Goal: Task Accomplishment & Management: Use online tool/utility

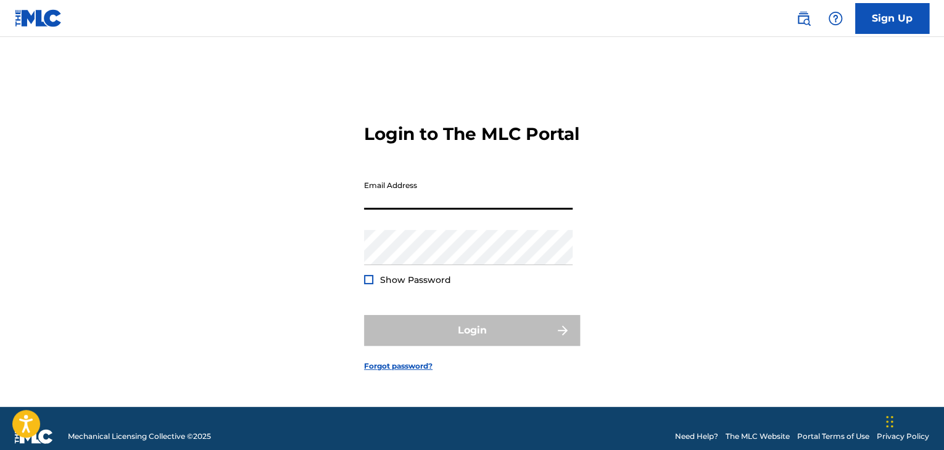
type input "[PERSON_NAME][EMAIL_ADDRESS][PERSON_NAME][DOMAIN_NAME]"
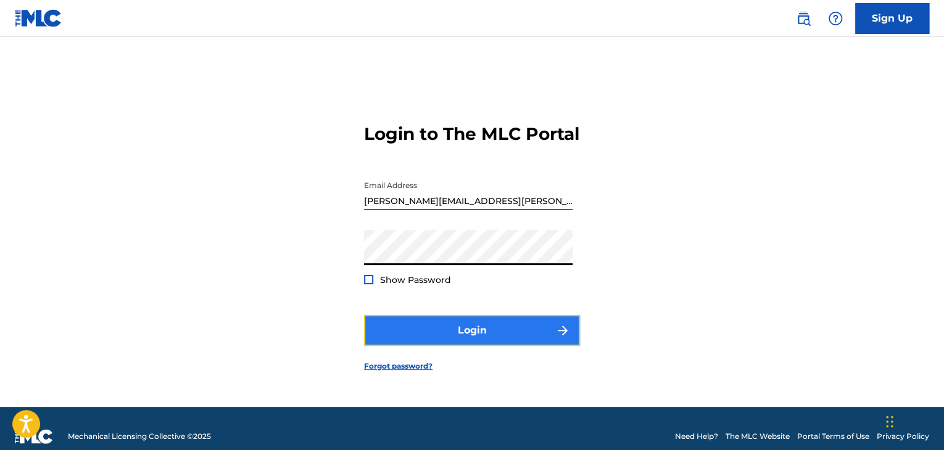
click at [455, 336] on button "Login" at bounding box center [472, 330] width 216 height 31
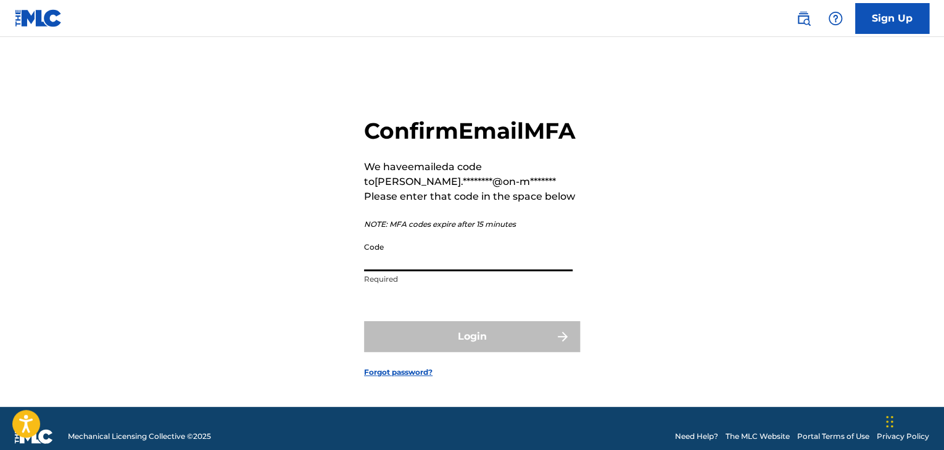
paste input "703211"
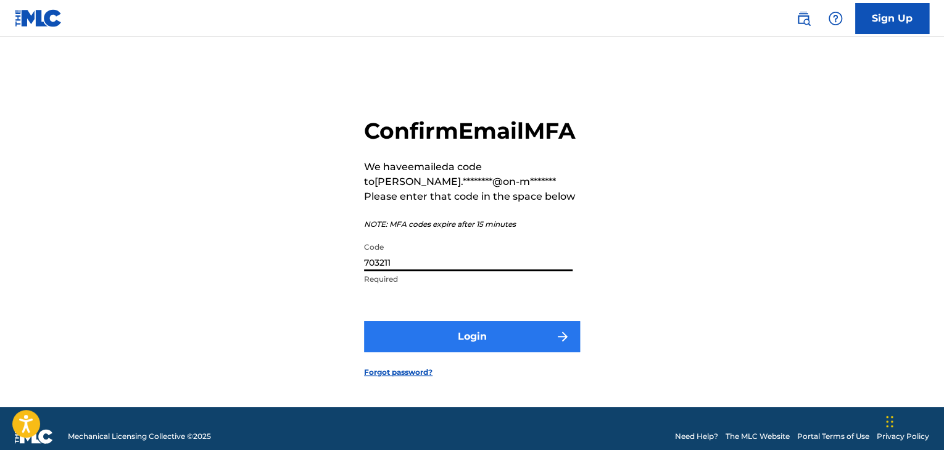
type input "703211"
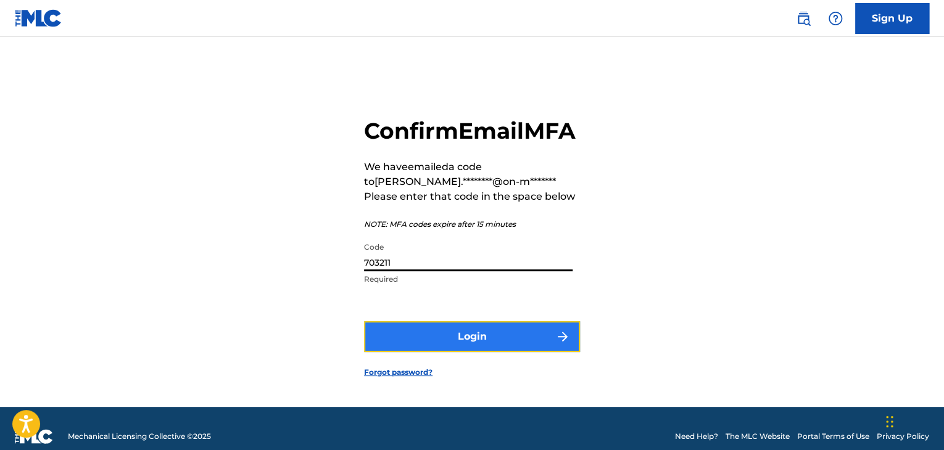
click at [447, 352] on button "Login" at bounding box center [472, 336] width 216 height 31
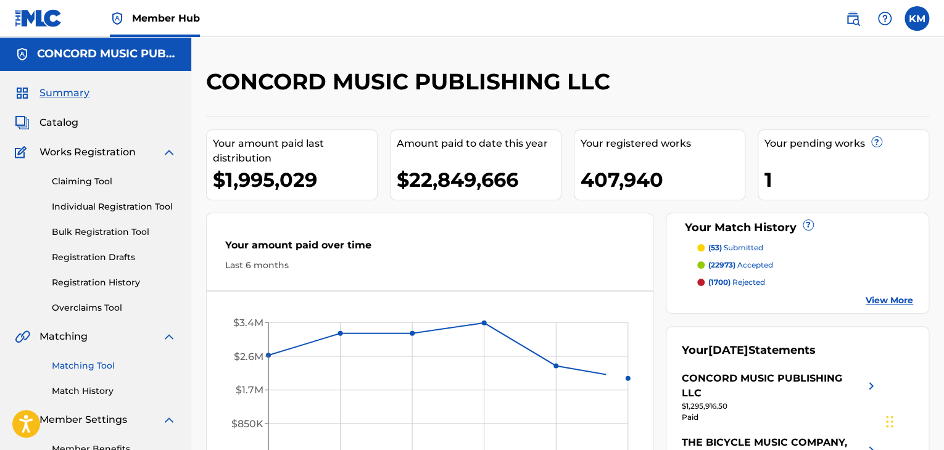
click at [101, 363] on link "Matching Tool" at bounding box center [114, 366] width 125 height 13
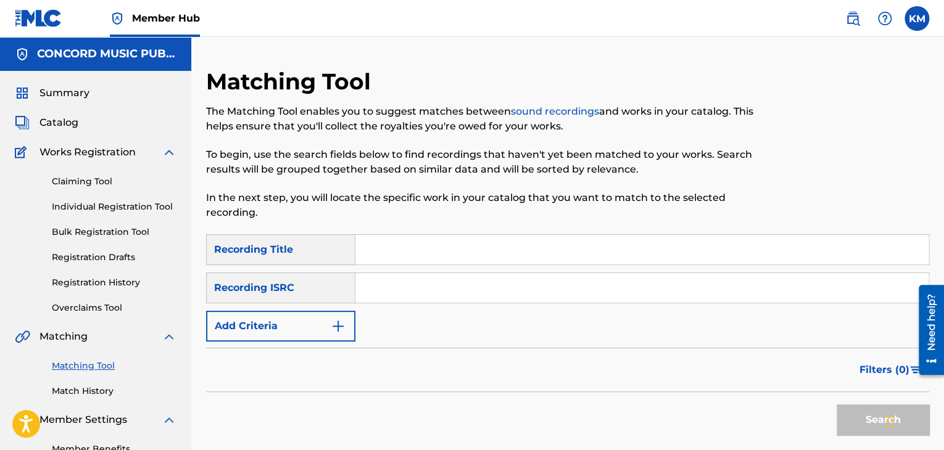
click at [428, 293] on input "Search Form" at bounding box center [641, 288] width 573 height 30
paste input "US2Y30633841"
type input "US2Y30633841"
click at [852, 413] on button "Search" at bounding box center [882, 420] width 93 height 31
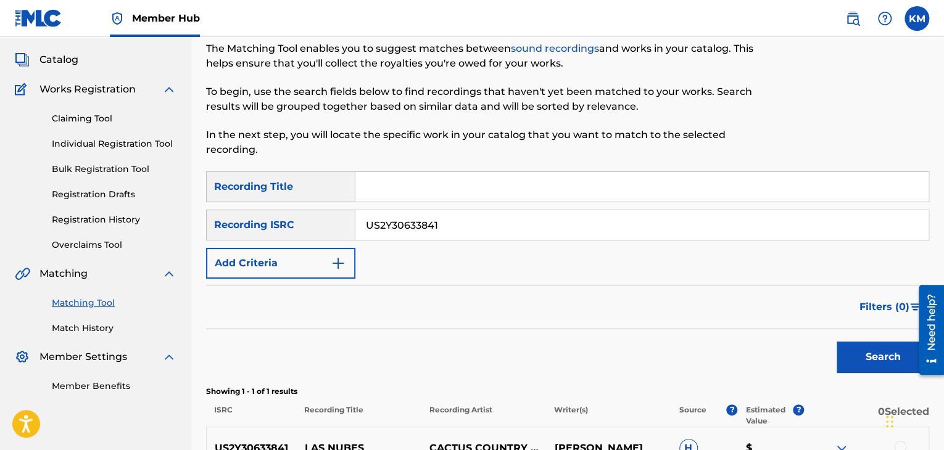
scroll to position [204, 0]
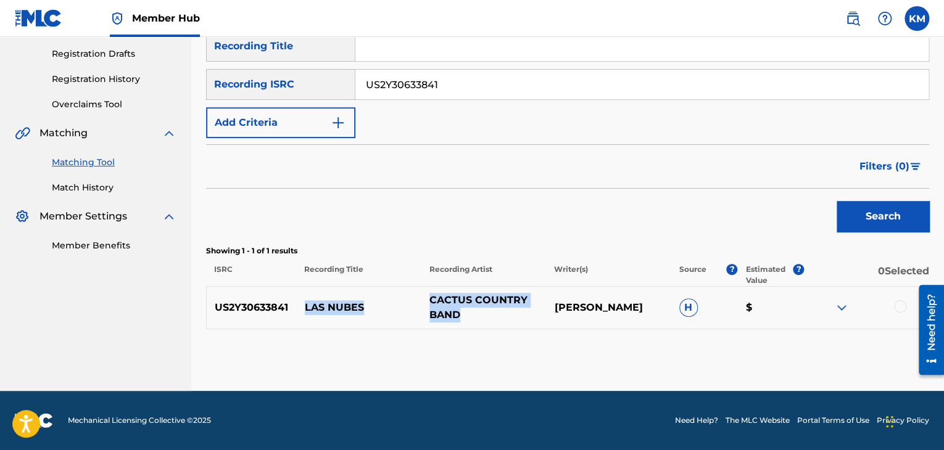
drag, startPoint x: 305, startPoint y: 304, endPoint x: 479, endPoint y: 310, distance: 174.1
click at [479, 310] on div "US2Y30633841 LAS NUBES CACTUS COUNTRY BAND ANTONIO AVILA BACAS H $" at bounding box center [567, 307] width 723 height 43
copy div "LAS NUBES CACTUS COUNTRY BAND"
click at [896, 307] on div at bounding box center [900, 306] width 12 height 12
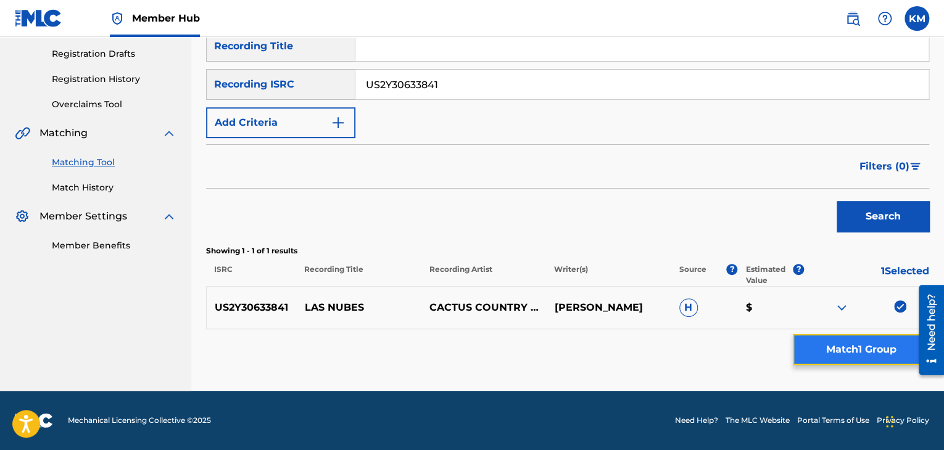
click at [848, 356] on button "Match 1 Group" at bounding box center [861, 349] width 136 height 31
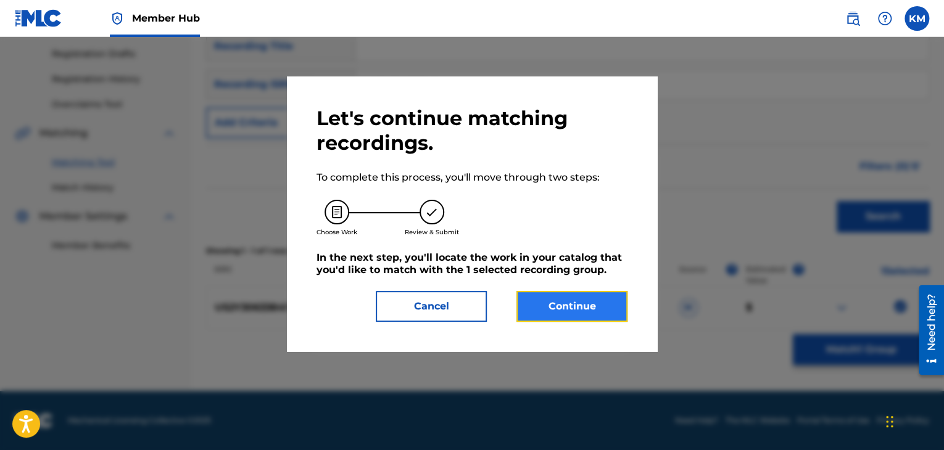
click at [584, 307] on button "Continue" at bounding box center [571, 306] width 111 height 31
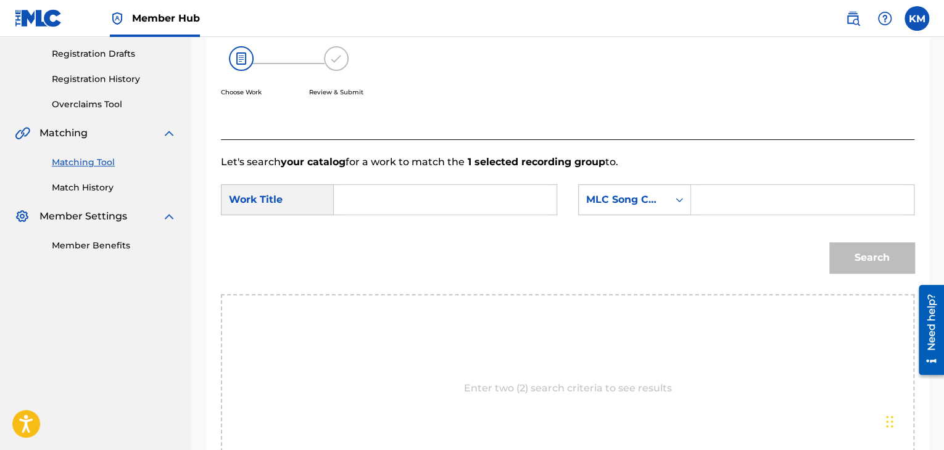
click at [433, 200] on input "Search Form" at bounding box center [445, 200] width 202 height 30
paste input "LAS NUBES"
type input "LAS NUBES"
click at [716, 199] on input "Search Form" at bounding box center [802, 200] width 202 height 30
paste input "L1278C"
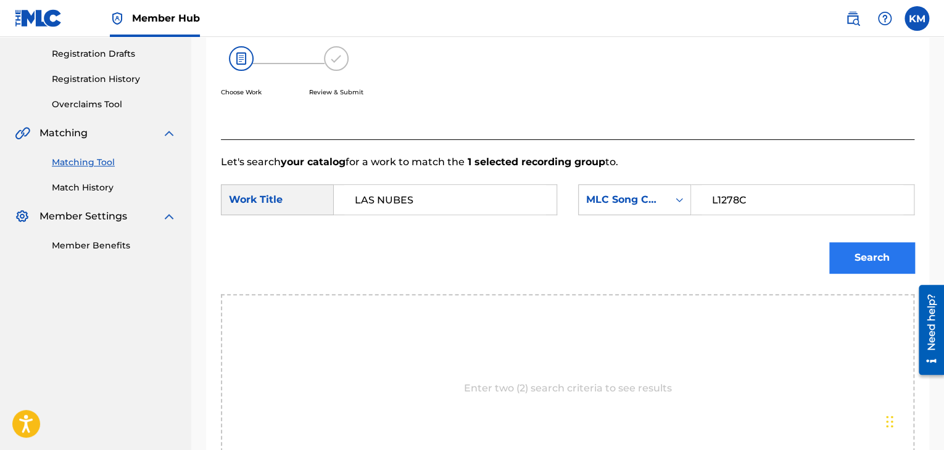
type input "L1278C"
click at [855, 252] on button "Search" at bounding box center [871, 257] width 85 height 31
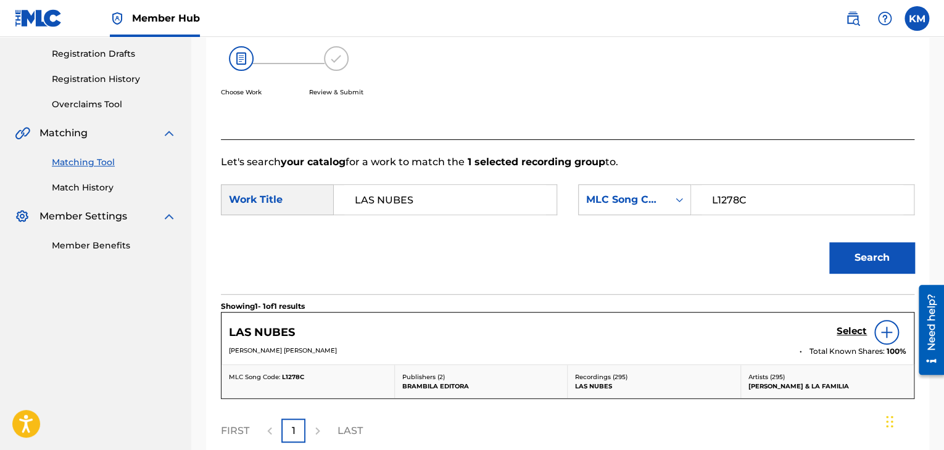
click at [877, 326] on div at bounding box center [886, 332] width 25 height 25
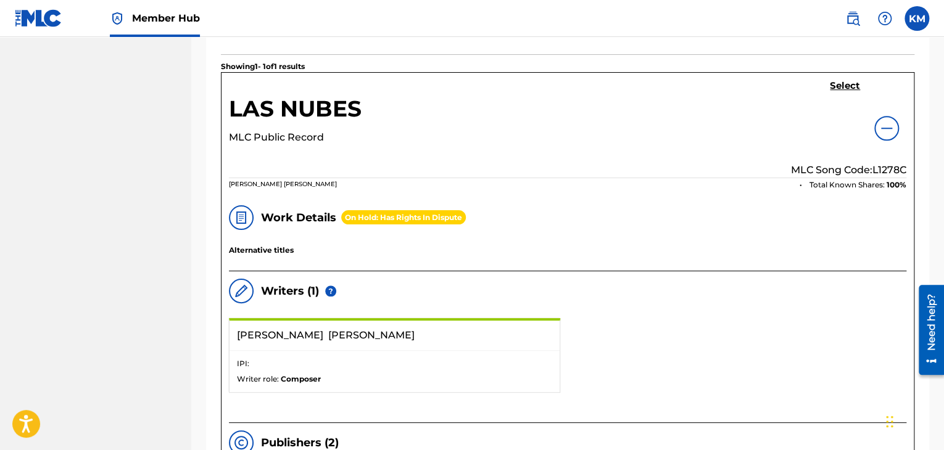
scroll to position [450, 0]
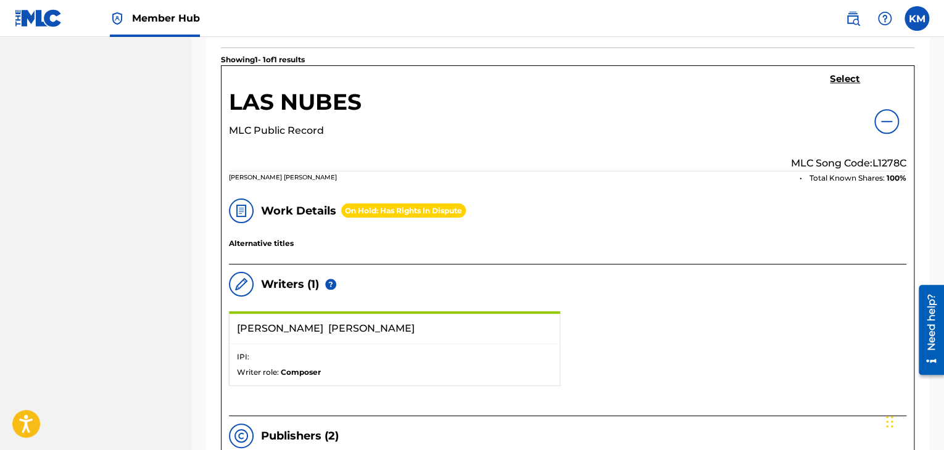
click at [885, 124] on img at bounding box center [886, 121] width 15 height 15
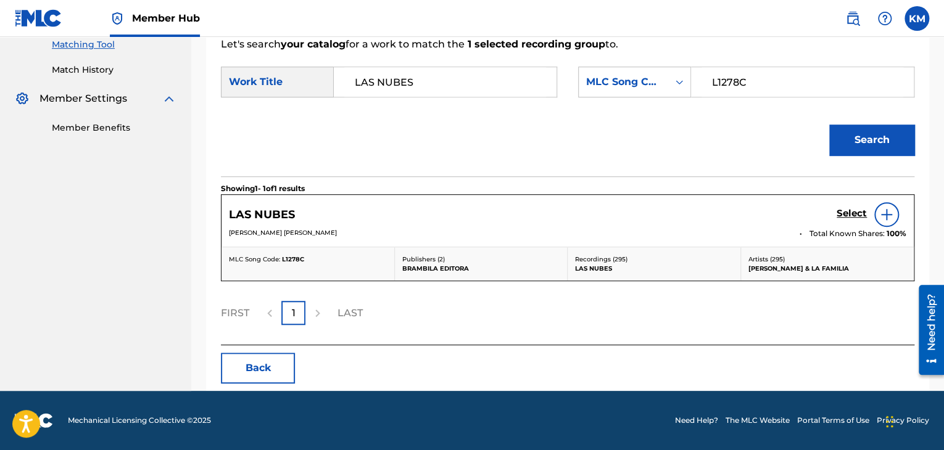
scroll to position [321, 0]
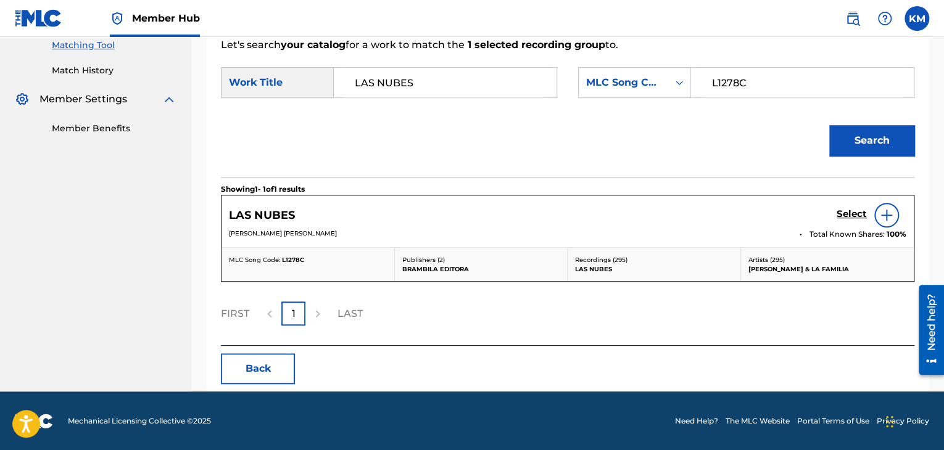
click at [835, 217] on div "LAS NUBES Select" at bounding box center [567, 215] width 677 height 25
click at [837, 217] on h5 "Select" at bounding box center [851, 214] width 30 height 12
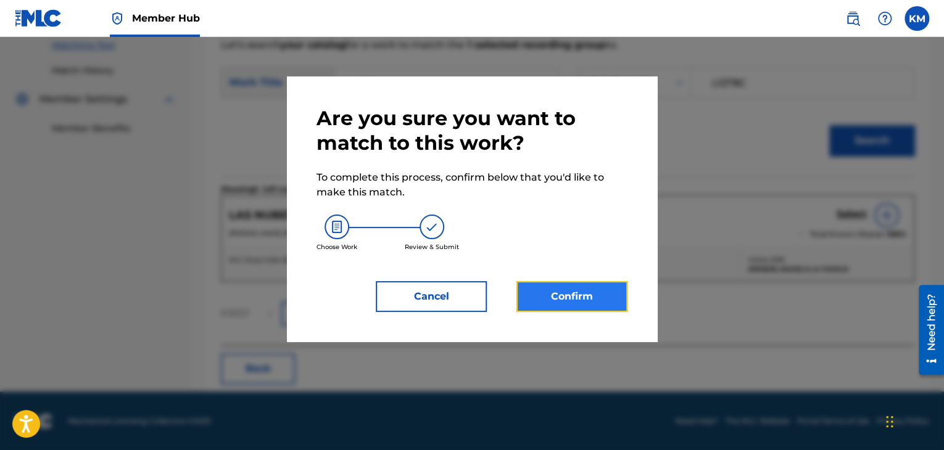
click at [608, 303] on button "Confirm" at bounding box center [571, 296] width 111 height 31
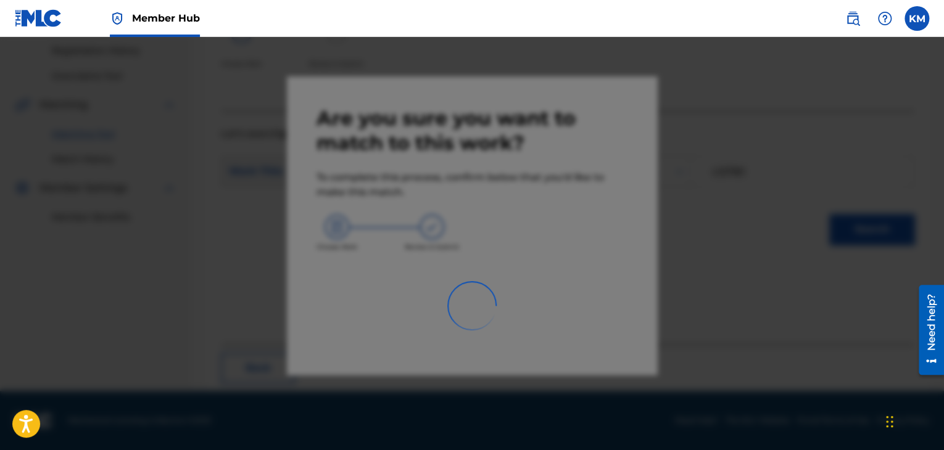
scroll to position [80, 0]
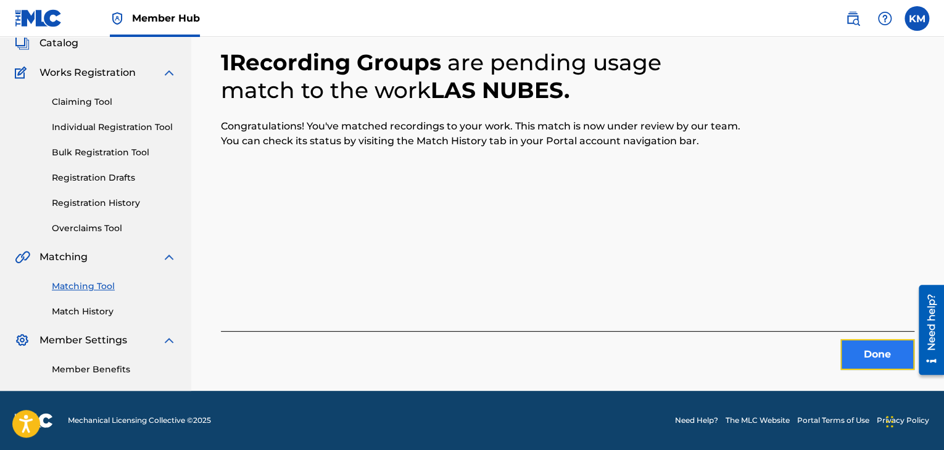
click at [875, 358] on button "Done" at bounding box center [877, 354] width 74 height 31
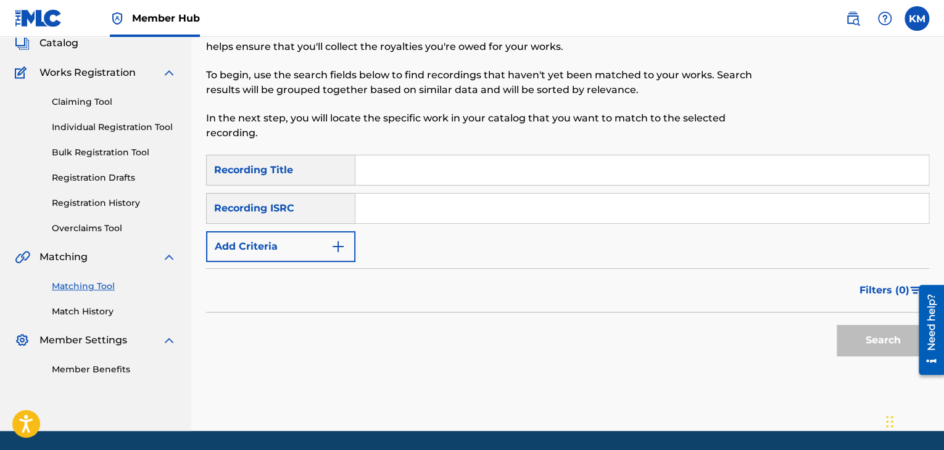
click at [466, 207] on input "Search Form" at bounding box center [641, 209] width 573 height 30
paste input "US58L1769104"
type input "US58L1769104"
click at [863, 336] on button "Search" at bounding box center [882, 340] width 93 height 31
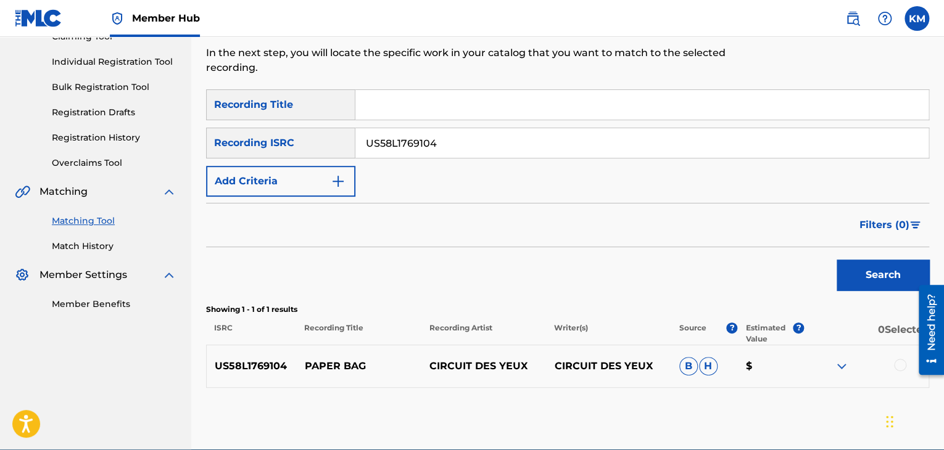
scroll to position [204, 0]
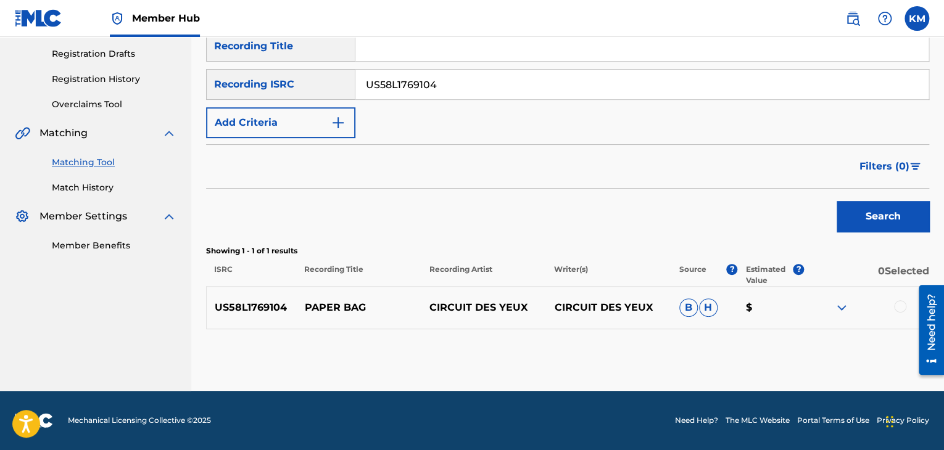
click at [901, 309] on div at bounding box center [900, 306] width 12 height 12
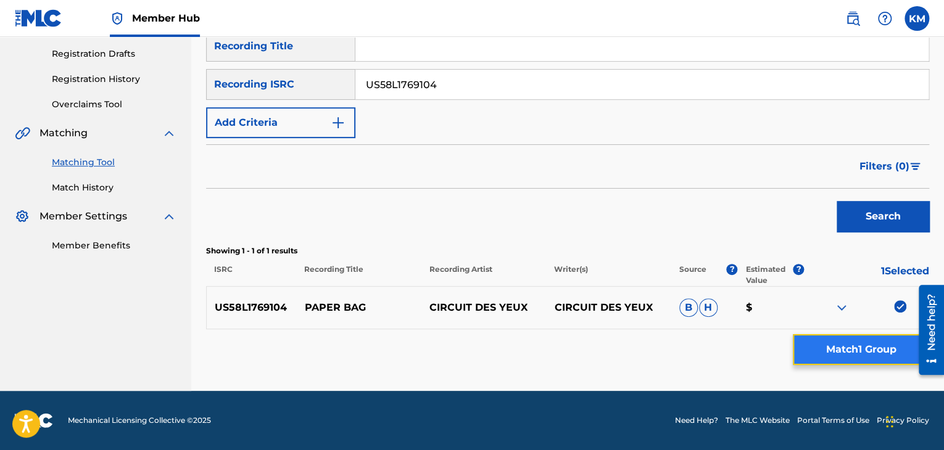
click at [856, 354] on button "Match 1 Group" at bounding box center [861, 349] width 136 height 31
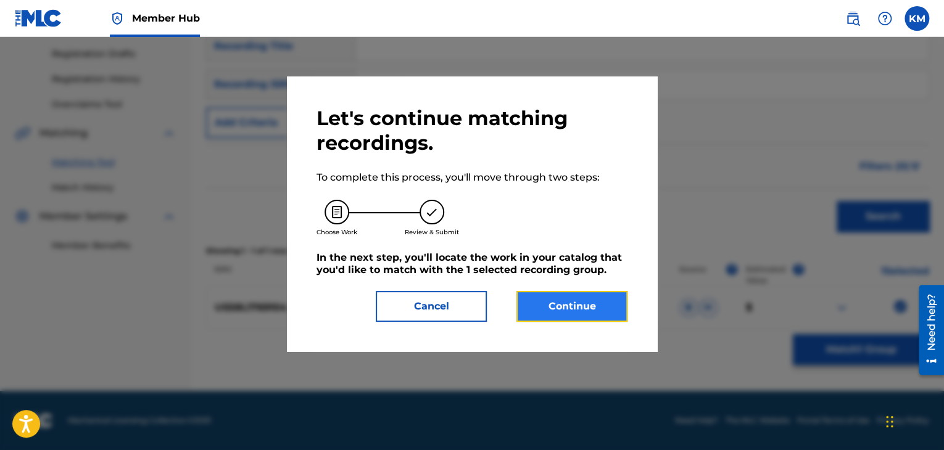
click at [543, 307] on button "Continue" at bounding box center [571, 306] width 111 height 31
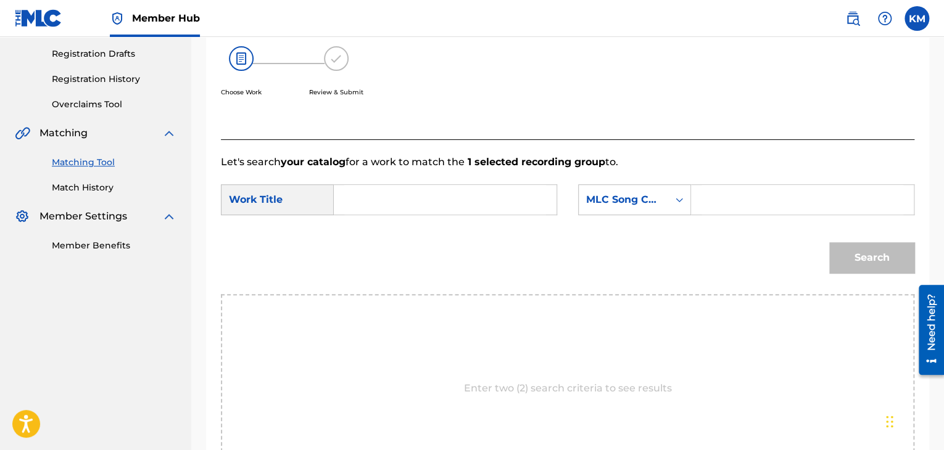
click at [362, 206] on input "Search Form" at bounding box center [445, 200] width 202 height 30
paste input "Paper Bag"
type input "Paper Bag"
click at [679, 202] on icon "Search Form" at bounding box center [679, 200] width 12 height 12
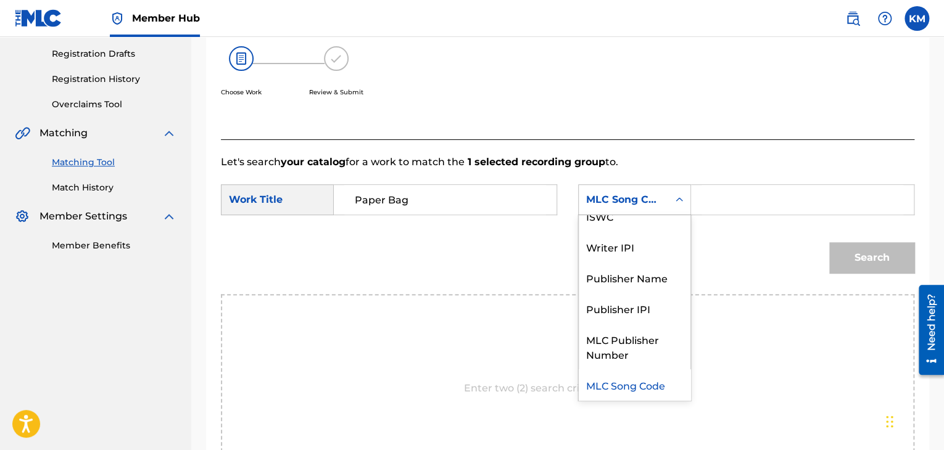
scroll to position [0, 0]
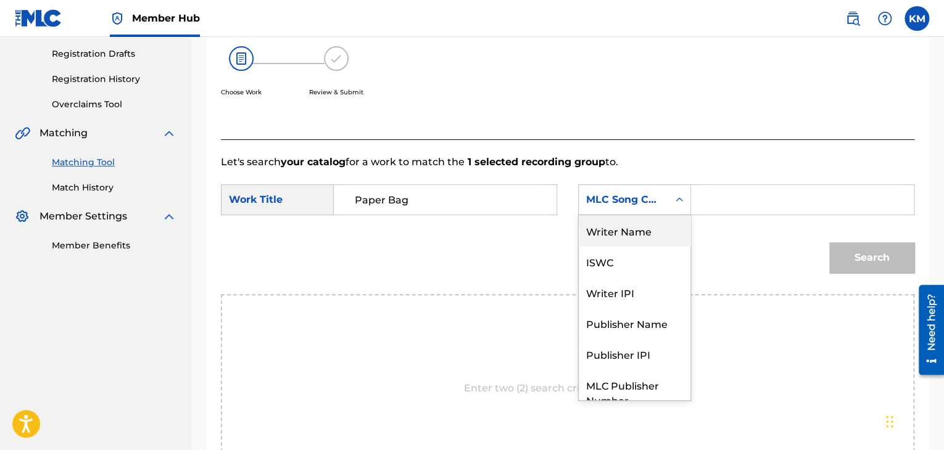
click at [656, 236] on div "Writer Name" at bounding box center [635, 230] width 112 height 31
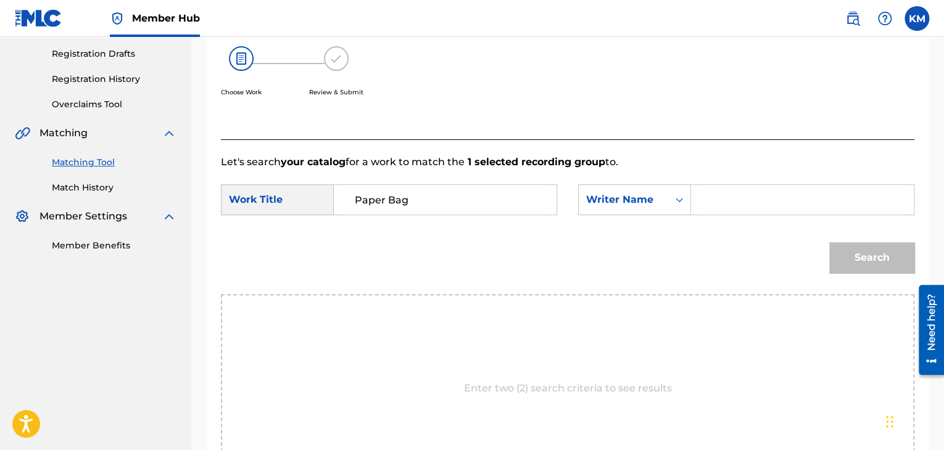
click at [727, 190] on input "Search Form" at bounding box center [802, 200] width 202 height 30
paste input "Fohr"
type input "Fohr"
click at [843, 250] on button "Search" at bounding box center [871, 257] width 85 height 31
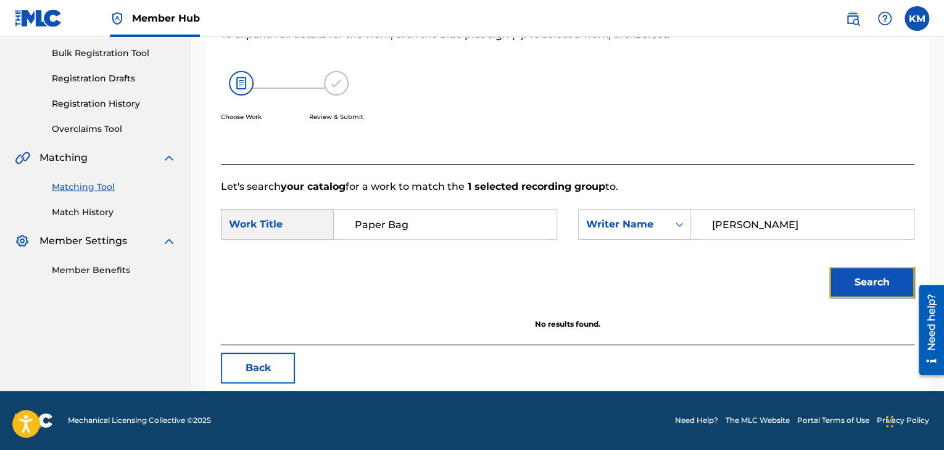
scroll to position [179, 0]
click at [62, 215] on link "Match History" at bounding box center [114, 212] width 125 height 13
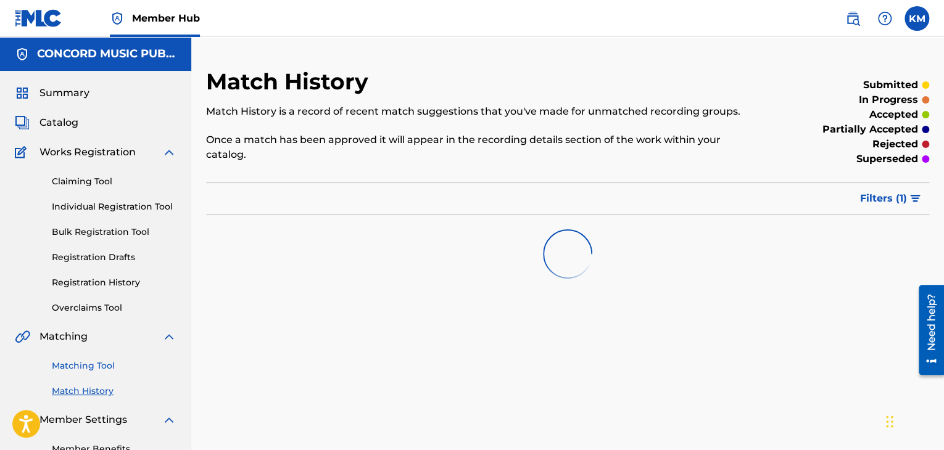
click at [76, 363] on link "Matching Tool" at bounding box center [114, 366] width 125 height 13
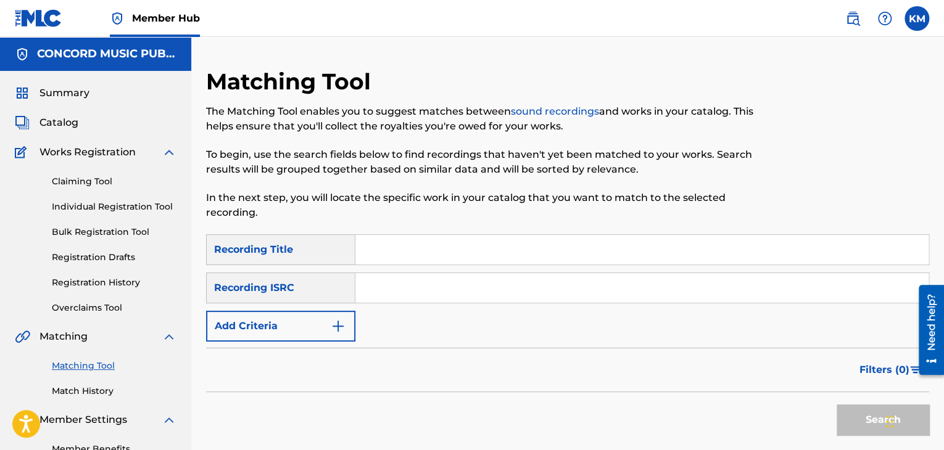
click at [407, 277] on input "Search Form" at bounding box center [641, 288] width 573 height 30
paste input "DEBZ71500304"
type input "DEBZ71500304"
click at [849, 418] on button "Search" at bounding box center [882, 420] width 93 height 31
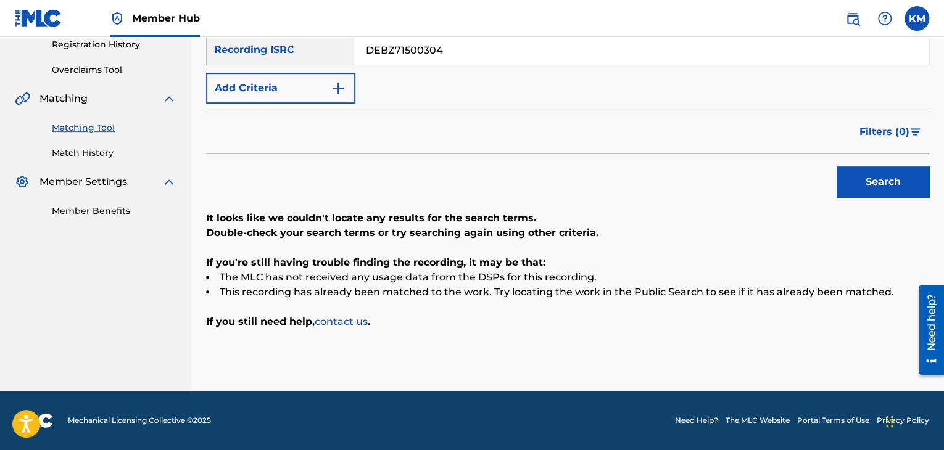
scroll to position [115, 0]
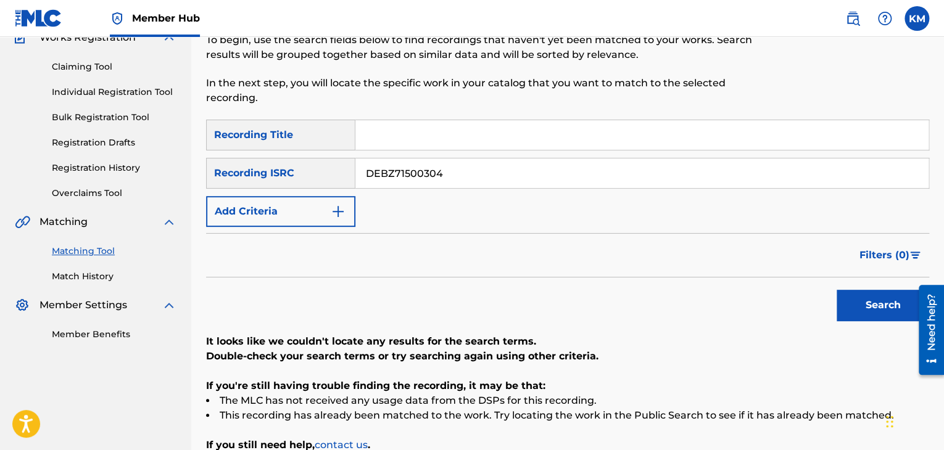
click at [429, 120] on input "Search Form" at bounding box center [641, 135] width 573 height 30
paste input "Stay"
type input "Stay"
drag, startPoint x: 617, startPoint y: 173, endPoint x: 290, endPoint y: 175, distance: 326.9
click at [290, 175] on div "SearchWithCriteriad9c7c8b5-cae0-4528-8803-45be9bc01121 Recording ISRC DEBZ71500…" at bounding box center [567, 173] width 723 height 31
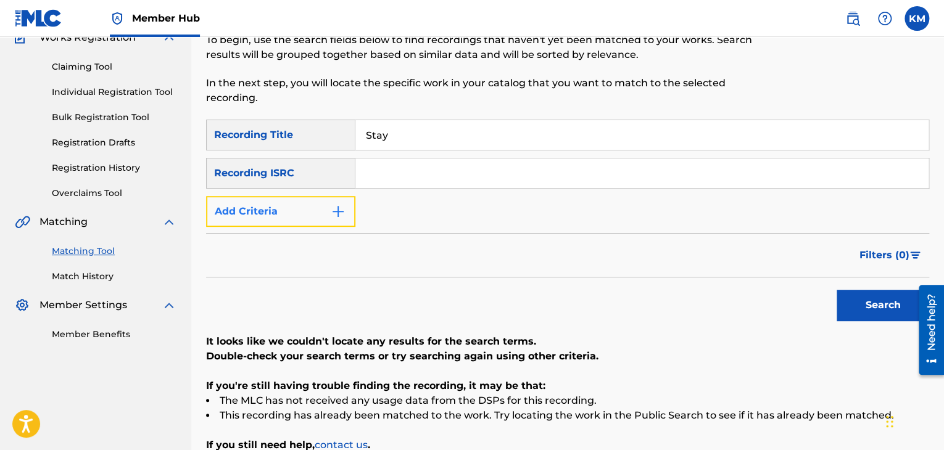
click at [336, 213] on img "Search Form" at bounding box center [338, 211] width 15 height 15
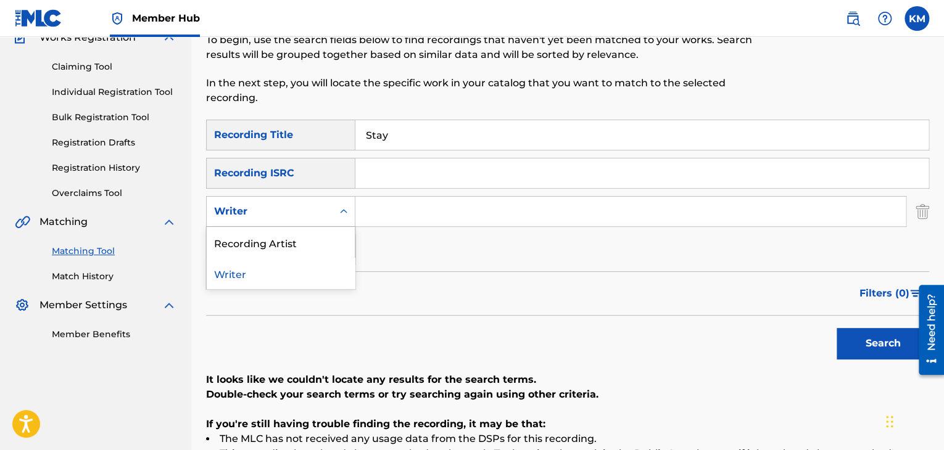
click at [336, 213] on div "Search Form" at bounding box center [343, 211] width 22 height 22
click at [316, 251] on div "Recording Artist" at bounding box center [281, 242] width 148 height 31
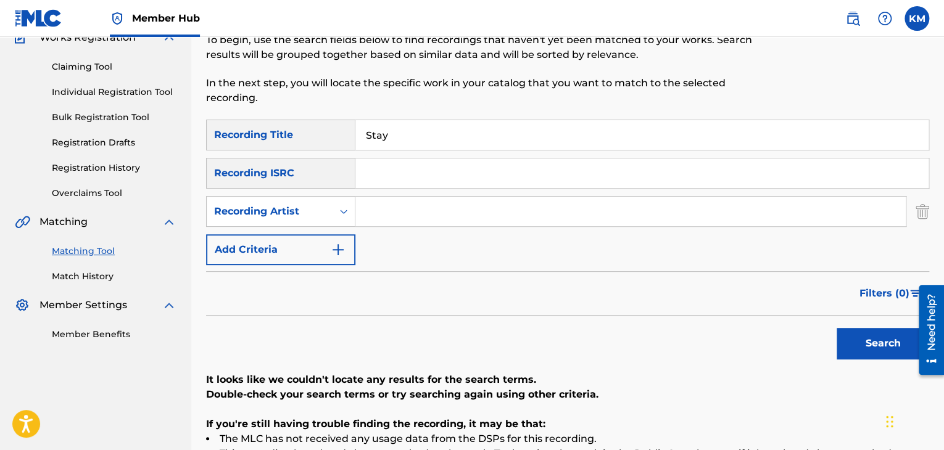
click at [394, 217] on input "Search Form" at bounding box center [630, 212] width 550 height 30
paste input "Solar Fake"
type input "Solar Fake"
click at [861, 346] on button "Search" at bounding box center [882, 343] width 93 height 31
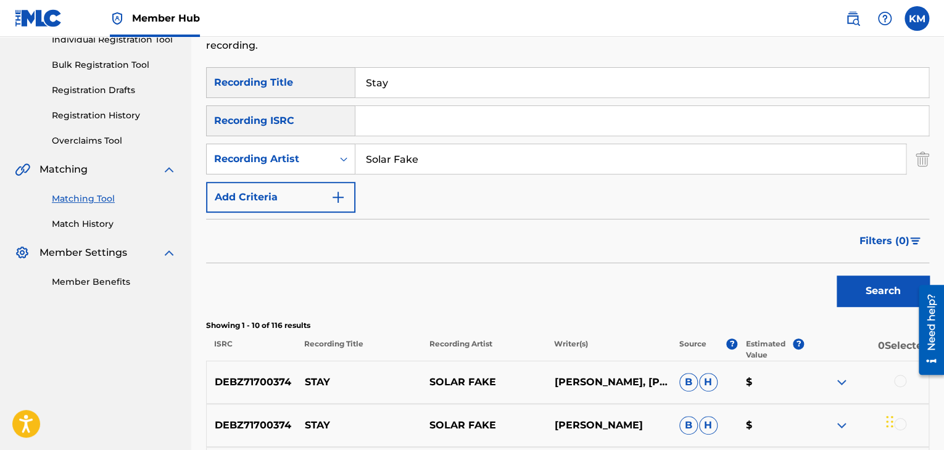
scroll to position [238, 0]
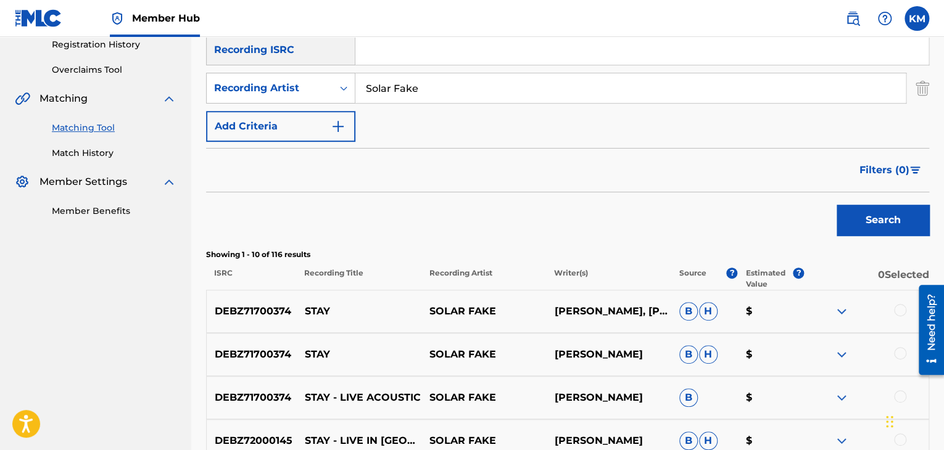
click at [898, 310] on div at bounding box center [900, 310] width 12 height 12
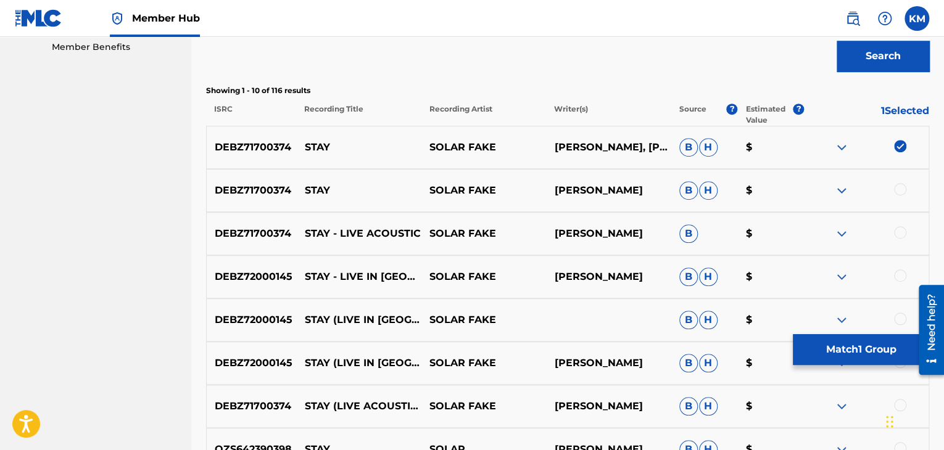
scroll to position [423, 0]
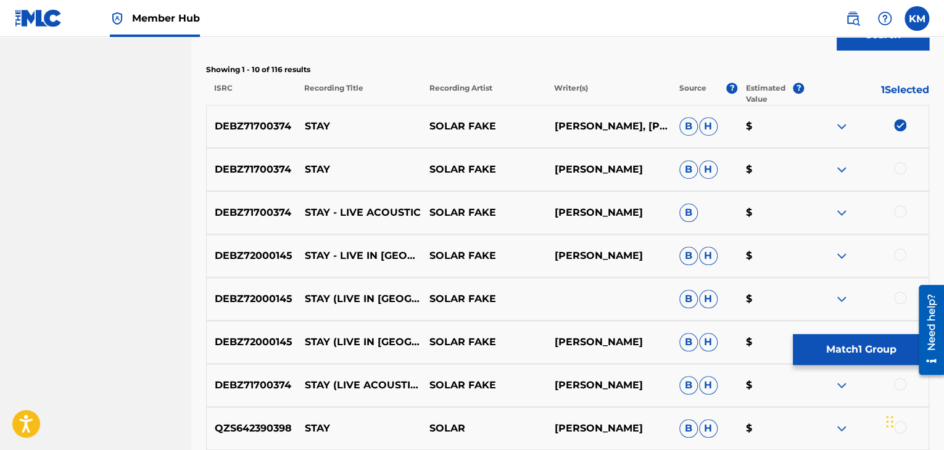
click at [900, 170] on div at bounding box center [900, 168] width 12 height 12
click at [902, 203] on div "DEBZ71700374 STAY - LIVE ACOUSTIC SOLAR FAKE SVEN FRIEDRICH B $" at bounding box center [567, 212] width 723 height 43
click at [902, 213] on div at bounding box center [900, 211] width 12 height 12
click at [899, 257] on div at bounding box center [900, 255] width 12 height 12
click at [899, 294] on div at bounding box center [900, 298] width 12 height 12
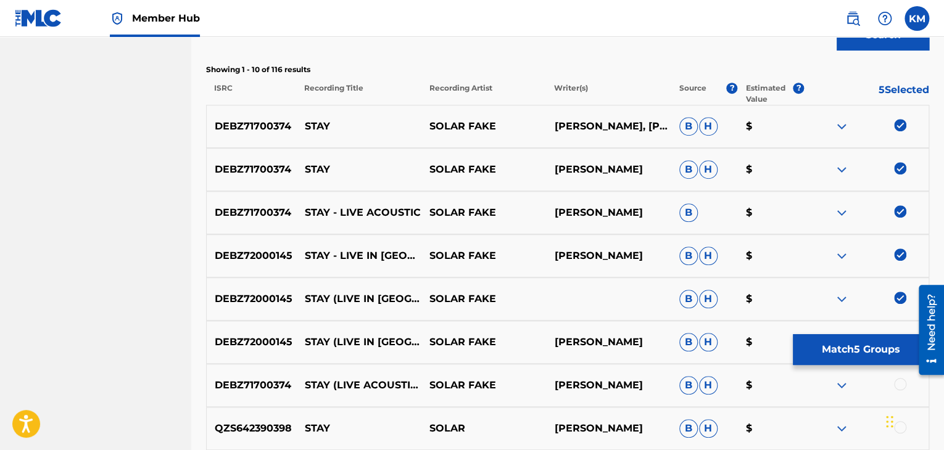
scroll to position [547, 0]
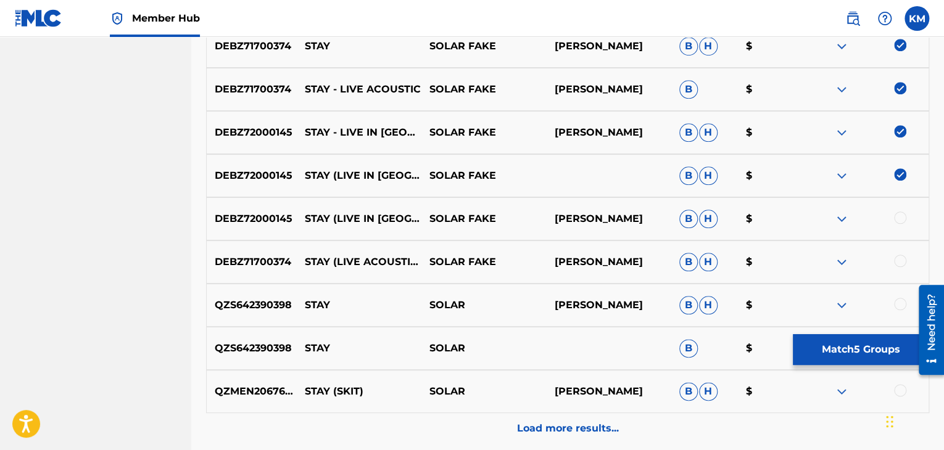
click at [904, 215] on div at bounding box center [900, 218] width 12 height 12
click at [898, 264] on div at bounding box center [900, 261] width 12 height 12
click at [895, 300] on div at bounding box center [900, 304] width 12 height 12
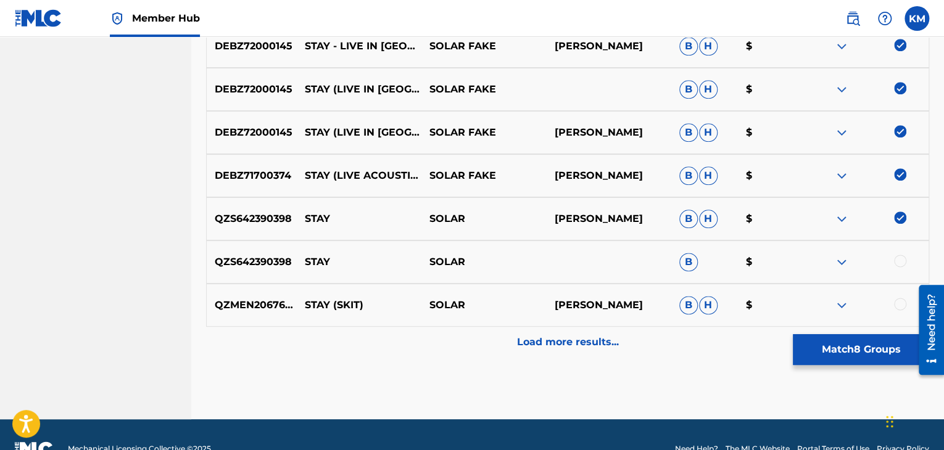
scroll to position [661, 0]
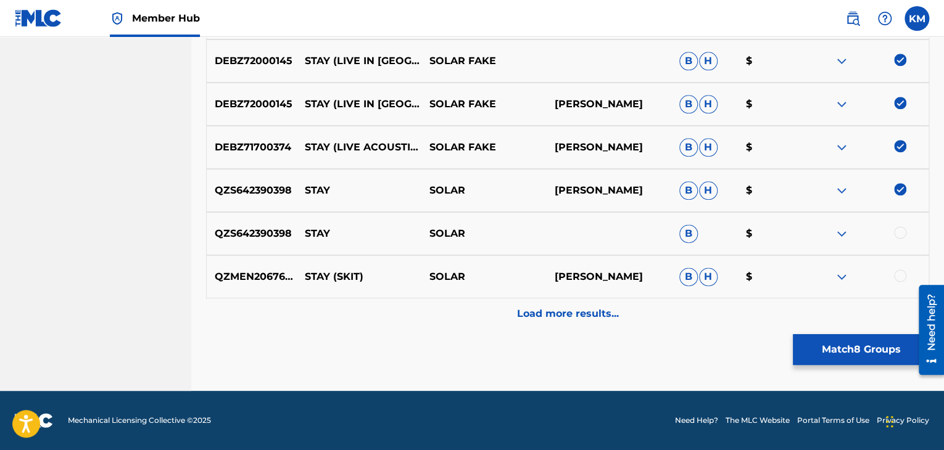
click at [900, 189] on img at bounding box center [900, 189] width 12 height 12
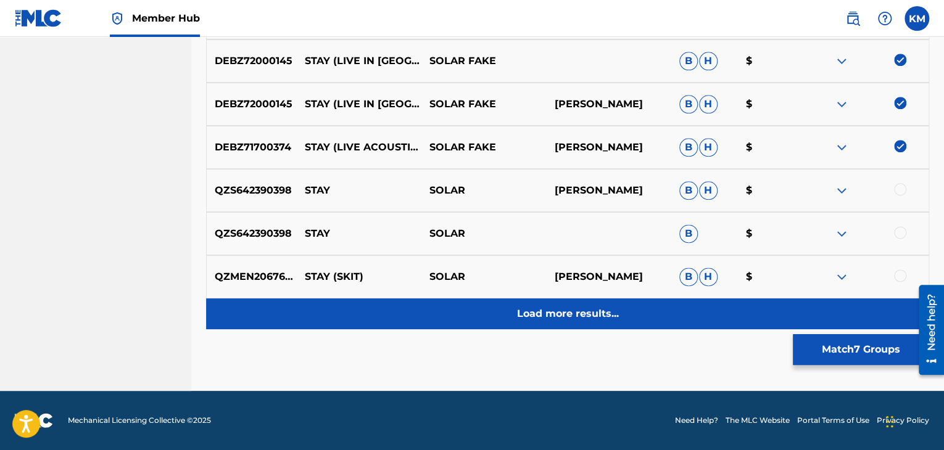
click at [560, 307] on p "Load more results..." at bounding box center [568, 314] width 102 height 15
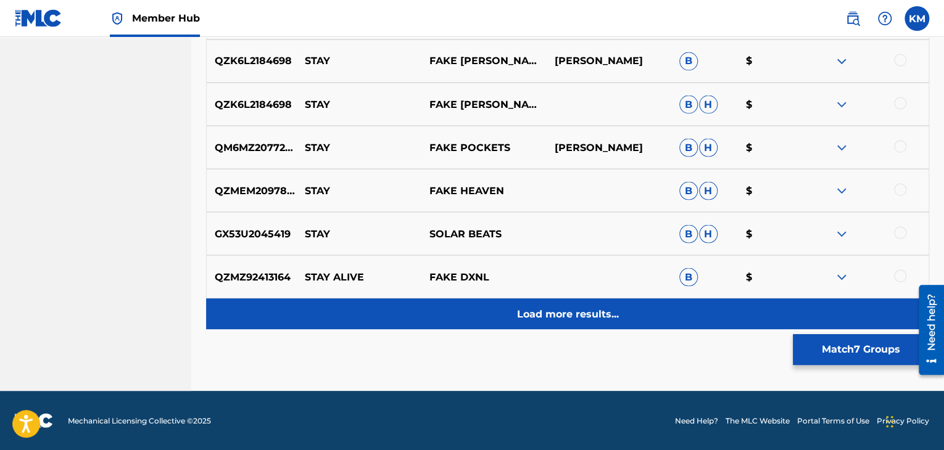
click at [545, 310] on p "Load more results..." at bounding box center [568, 314] width 102 height 15
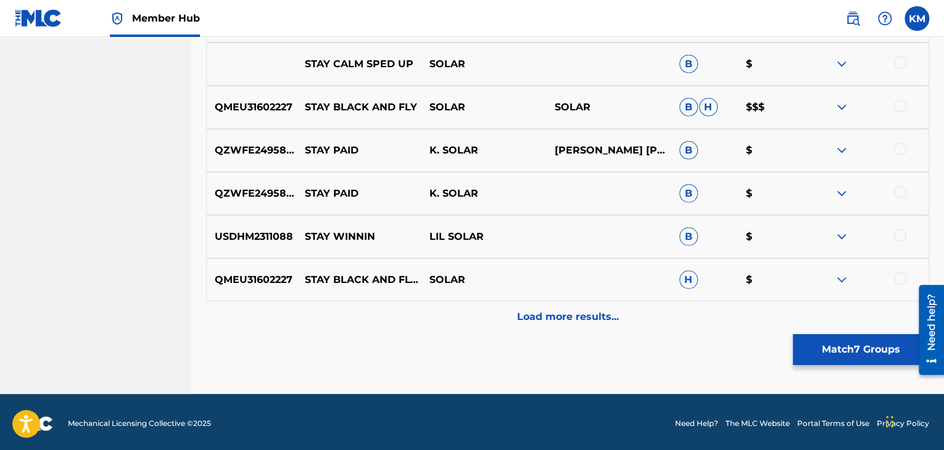
scroll to position [1525, 0]
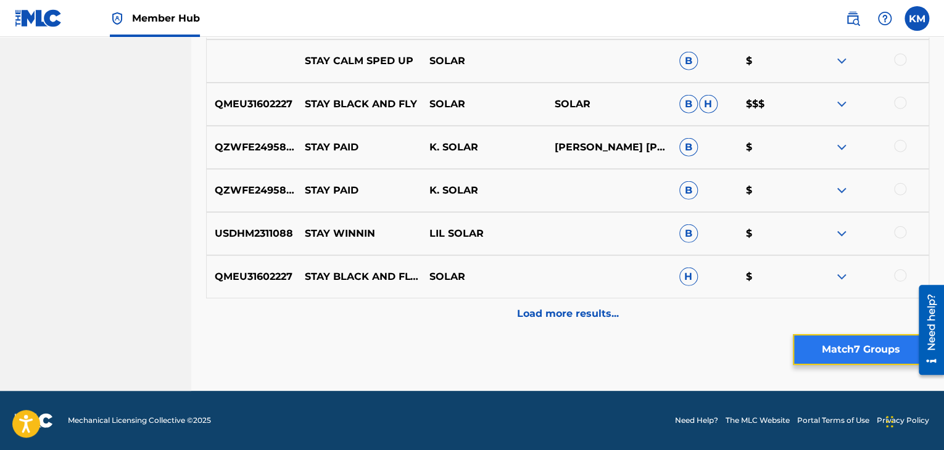
click at [839, 342] on button "Match 7 Groups" at bounding box center [861, 349] width 136 height 31
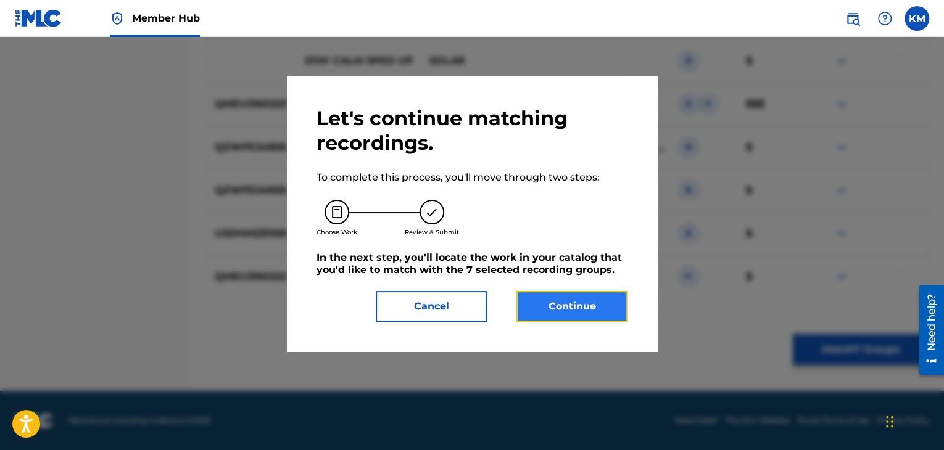
click at [550, 318] on button "Continue" at bounding box center [571, 306] width 111 height 31
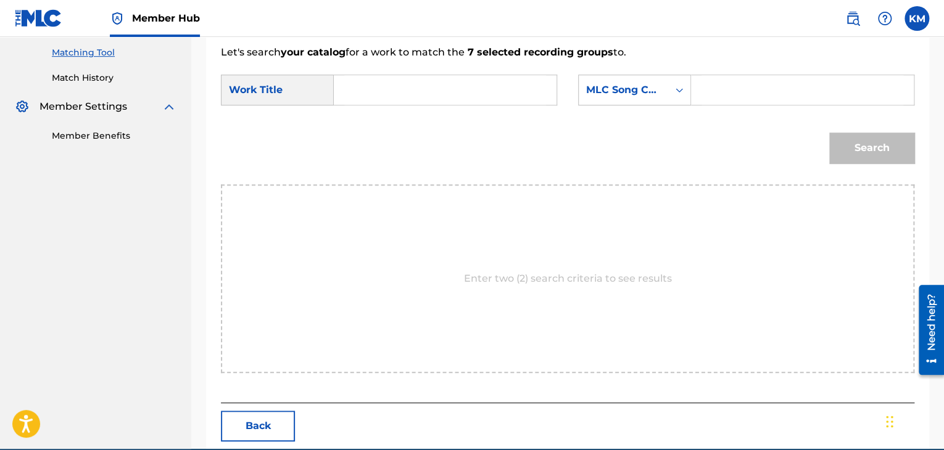
scroll to position [248, 0]
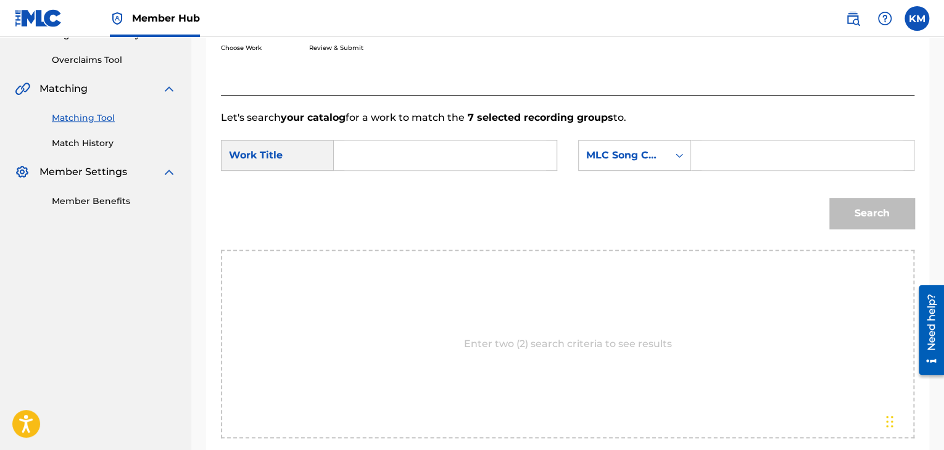
click at [458, 163] on input "Search Form" at bounding box center [445, 156] width 202 height 30
paste input "Stay"
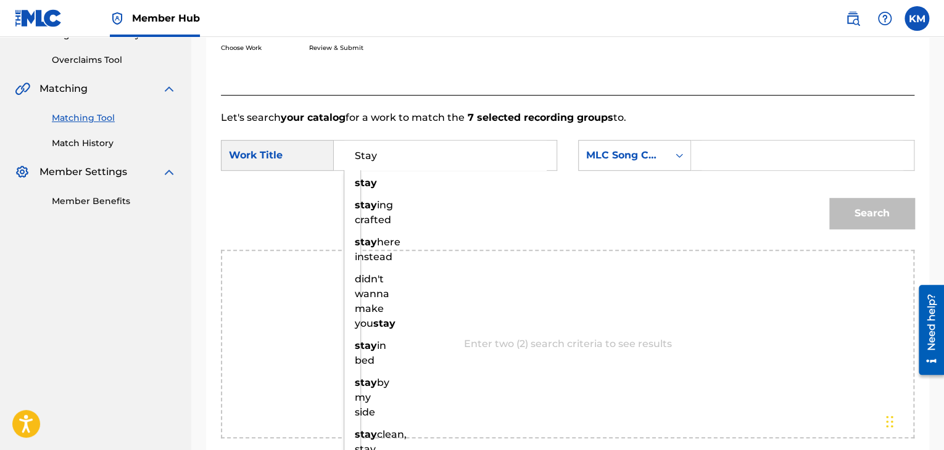
type input "Stay"
click at [676, 163] on div "Search Form" at bounding box center [679, 155] width 22 height 22
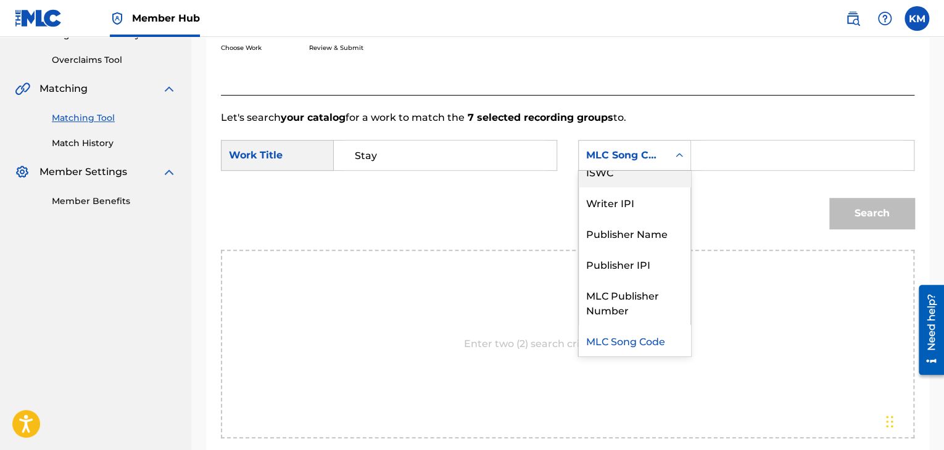
scroll to position [0, 0]
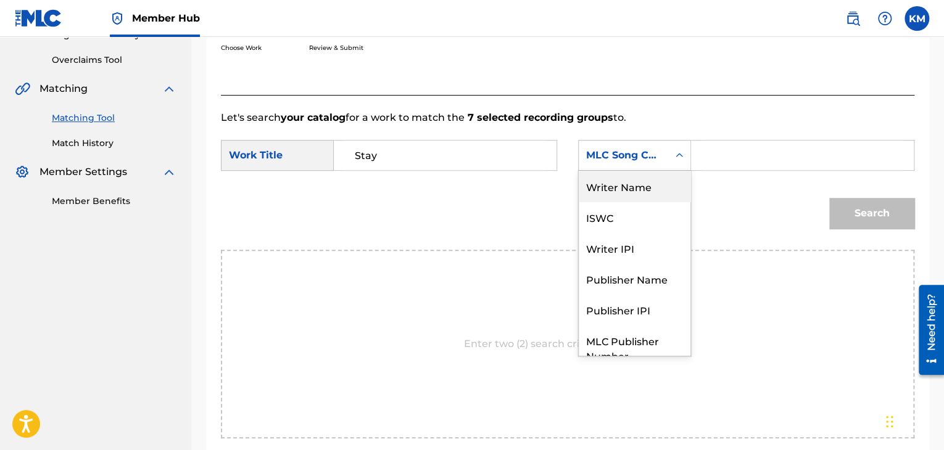
click at [658, 194] on div "Writer Name" at bounding box center [635, 186] width 112 height 31
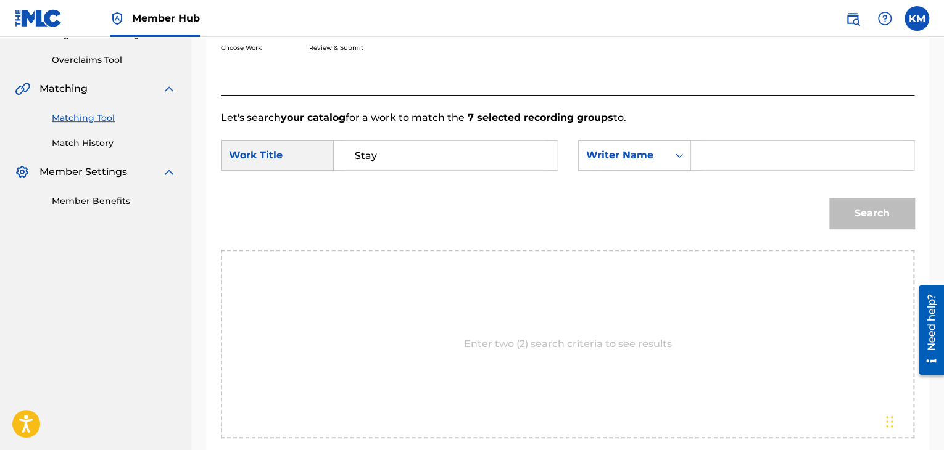
click at [709, 163] on input "Search Form" at bounding box center [802, 156] width 202 height 30
paste input "Friedrich"
type input "Friedrich"
click at [861, 208] on button "Search" at bounding box center [871, 213] width 85 height 31
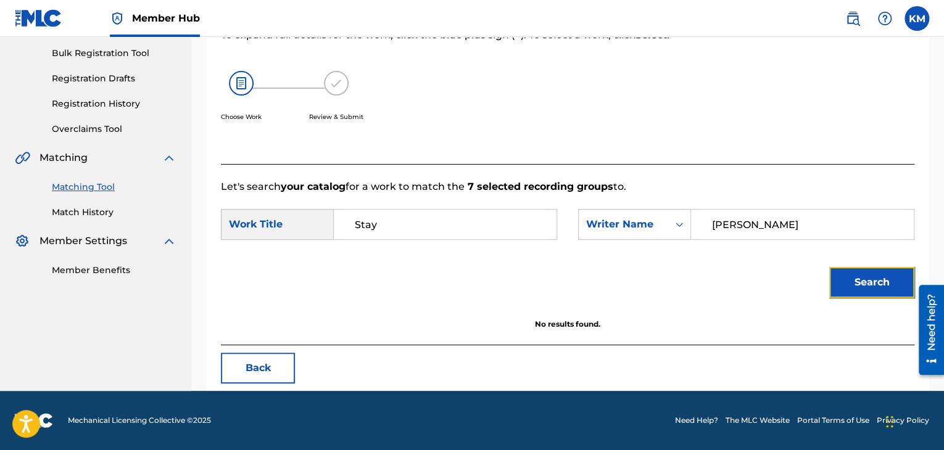
scroll to position [179, 0]
click at [80, 216] on link "Match History" at bounding box center [114, 212] width 125 height 13
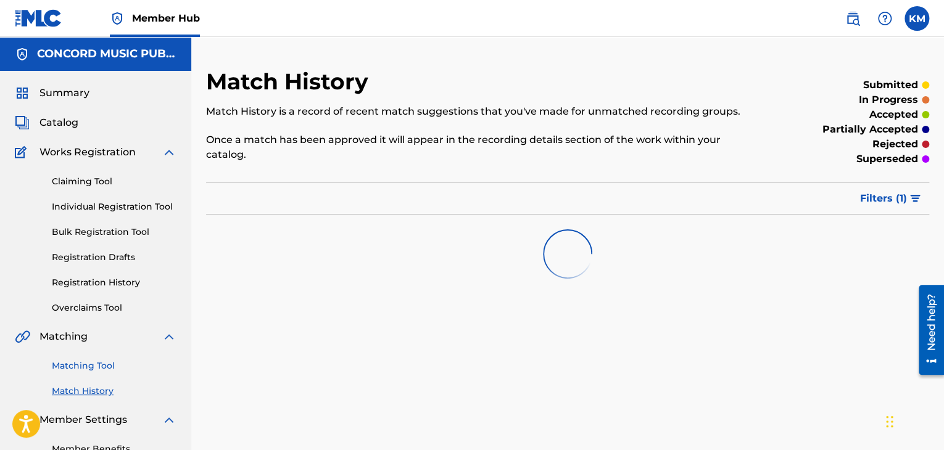
click at [93, 368] on link "Matching Tool" at bounding box center [114, 366] width 125 height 13
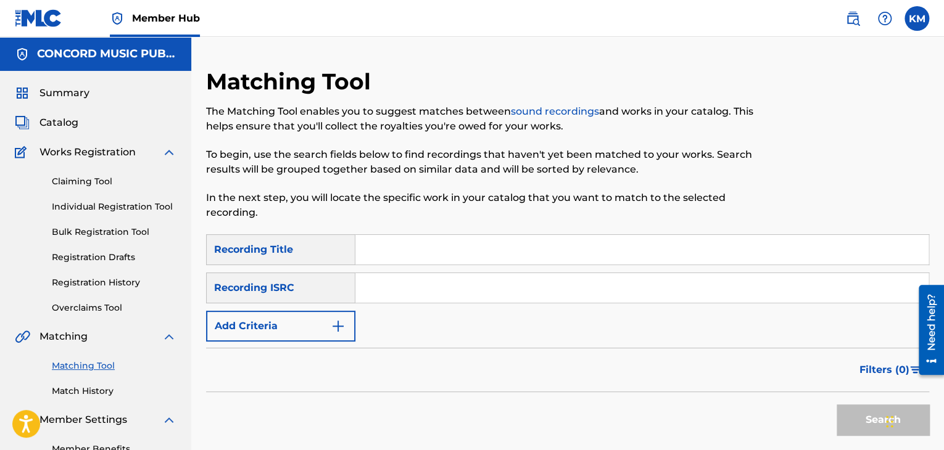
click at [382, 287] on input "Search Form" at bounding box center [641, 288] width 573 height 30
paste input "JPP561100980"
type input "JPP561100980"
click at [844, 418] on button "Search" at bounding box center [882, 420] width 93 height 31
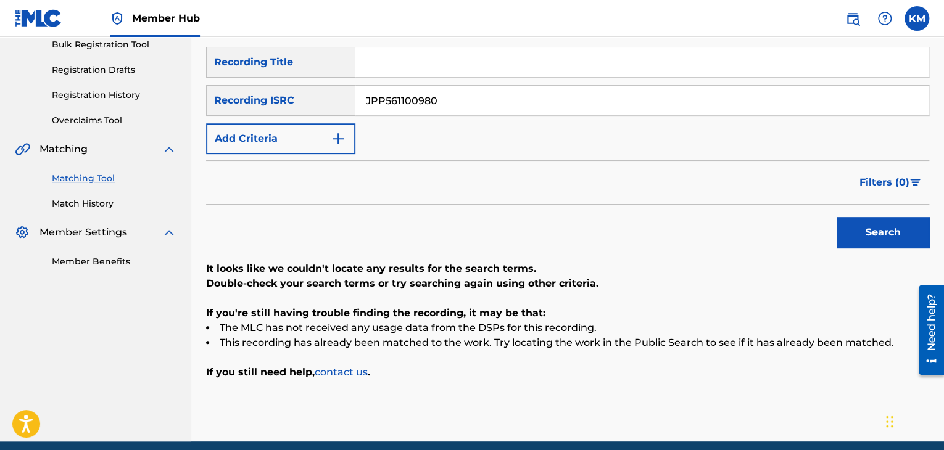
scroll to position [115, 0]
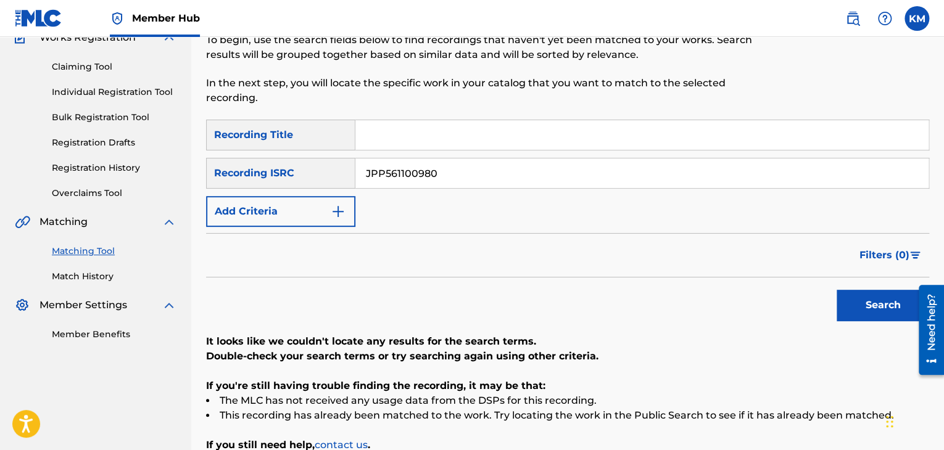
click at [394, 120] on input "Search Form" at bounding box center [641, 135] width 573 height 30
paste input "Stay with Me"
type input "Stay with Me"
drag, startPoint x: 593, startPoint y: 177, endPoint x: 319, endPoint y: 185, distance: 274.6
click at [319, 185] on div "SearchWithCriteriad9c7c8b5-cae0-4528-8803-45be9bc01121 Recording ISRC JPP561100…" at bounding box center [567, 173] width 723 height 31
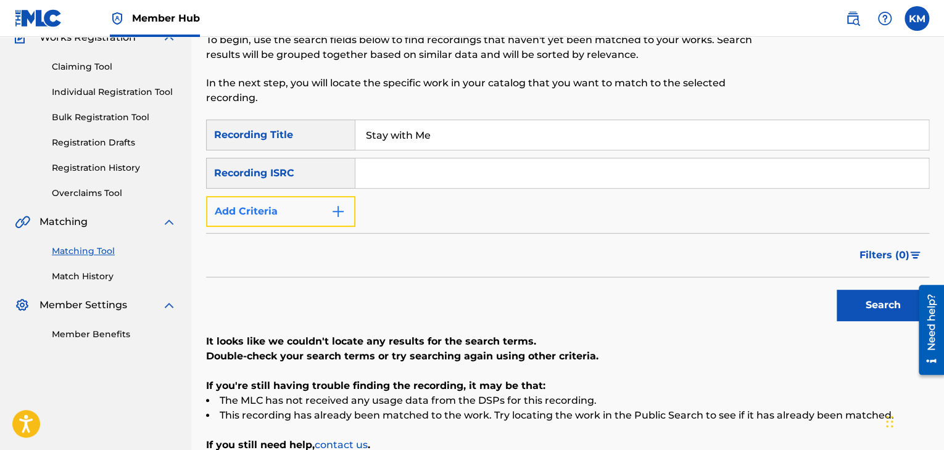
click at [344, 220] on button "Add Criteria" at bounding box center [280, 211] width 149 height 31
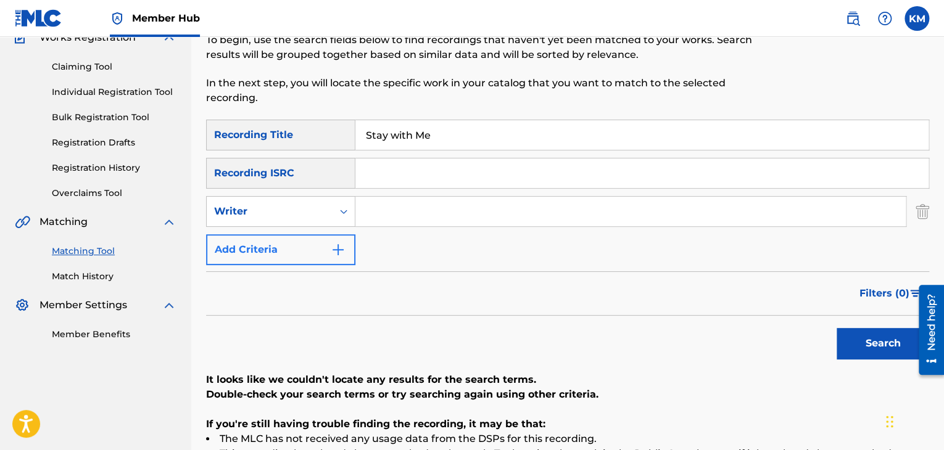
click at [344, 220] on div "Search Form" at bounding box center [343, 211] width 22 height 22
click at [334, 237] on div "Recording Artist" at bounding box center [281, 242] width 148 height 31
click at [411, 216] on input "Search Form" at bounding box center [630, 212] width 550 height 30
paste input "REDALiCE"
type input "REDALiCE"
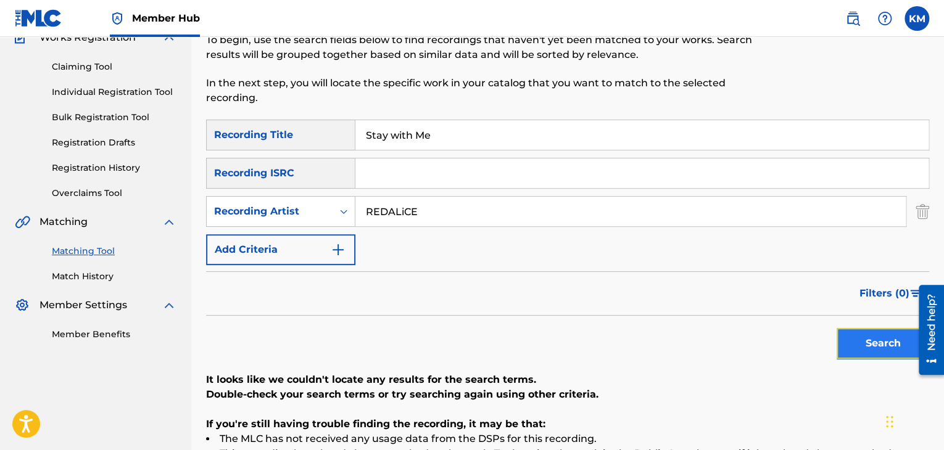
click at [863, 332] on button "Search" at bounding box center [882, 343] width 93 height 31
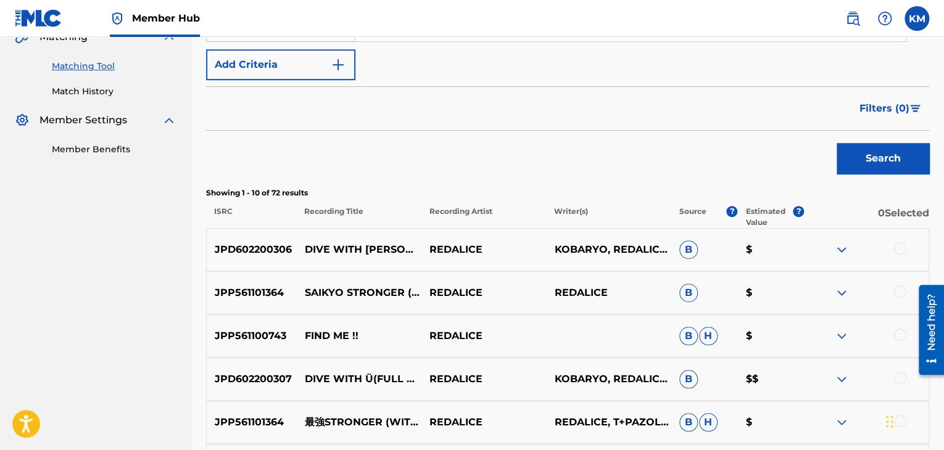
scroll to position [176, 0]
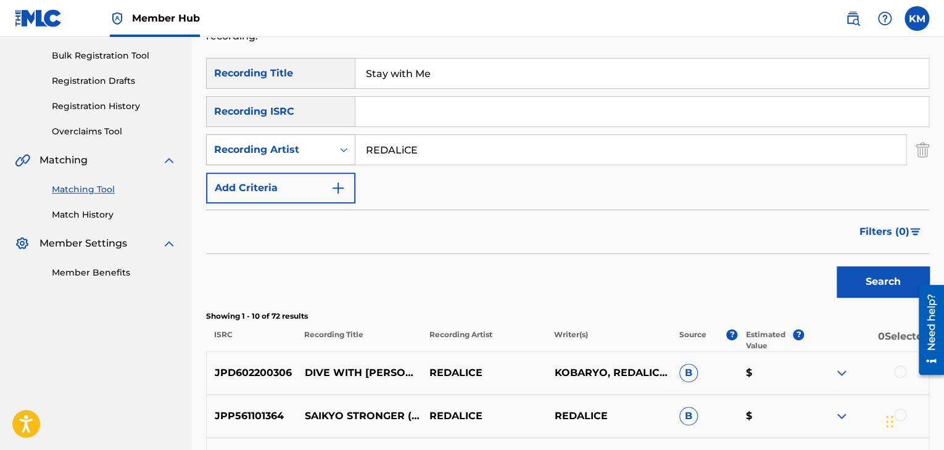
click at [344, 146] on icon "Search Form" at bounding box center [343, 150] width 12 height 12
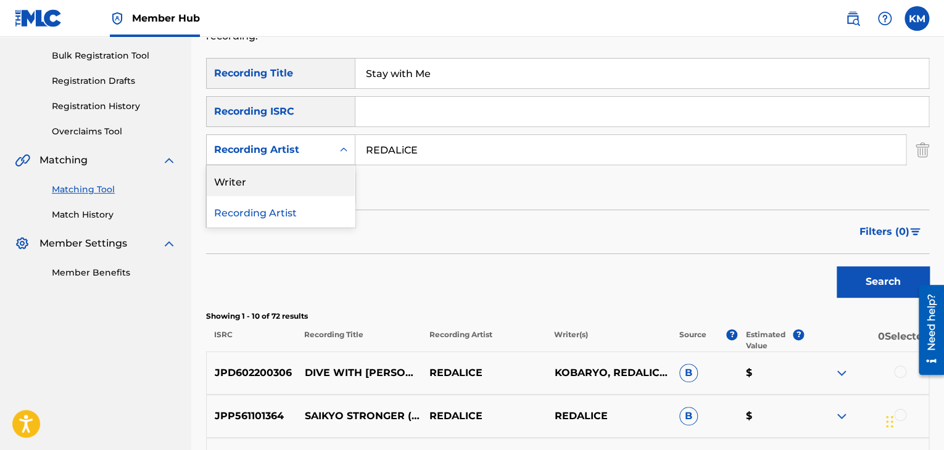
click at [313, 182] on div "Writer" at bounding box center [281, 180] width 148 height 31
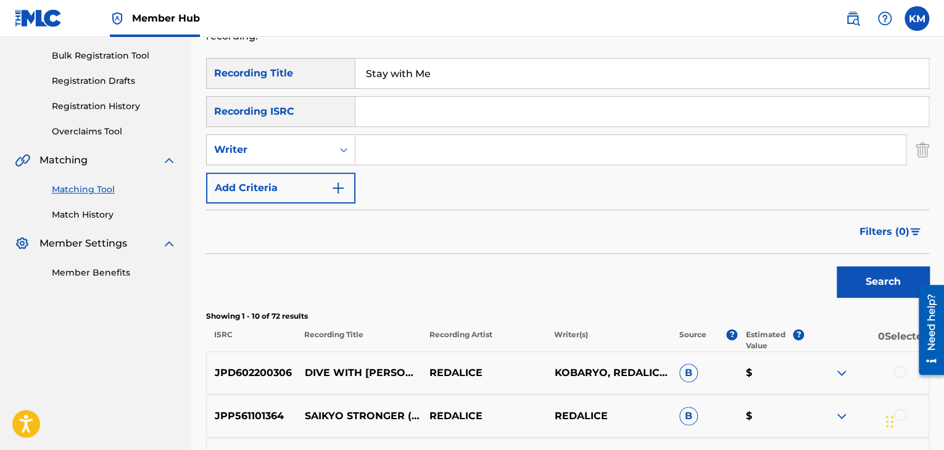
click at [409, 151] on input "Search Form" at bounding box center [630, 150] width 550 height 30
paste input "Nagai"
type input "Nagai"
click at [873, 277] on button "Search" at bounding box center [882, 281] width 93 height 31
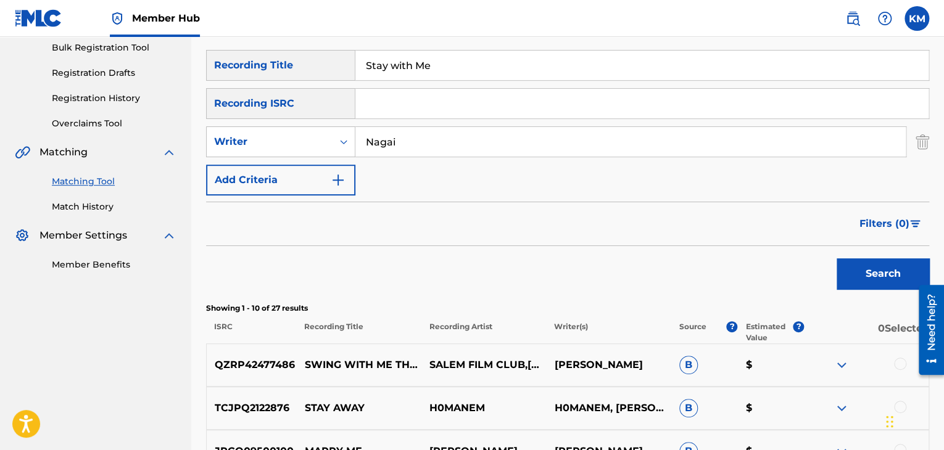
scroll to position [53, 0]
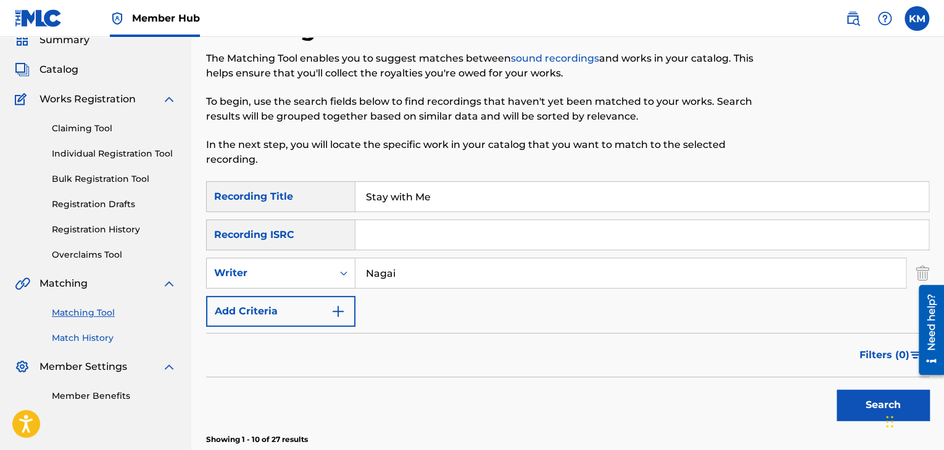
click at [83, 340] on link "Match History" at bounding box center [114, 338] width 125 height 13
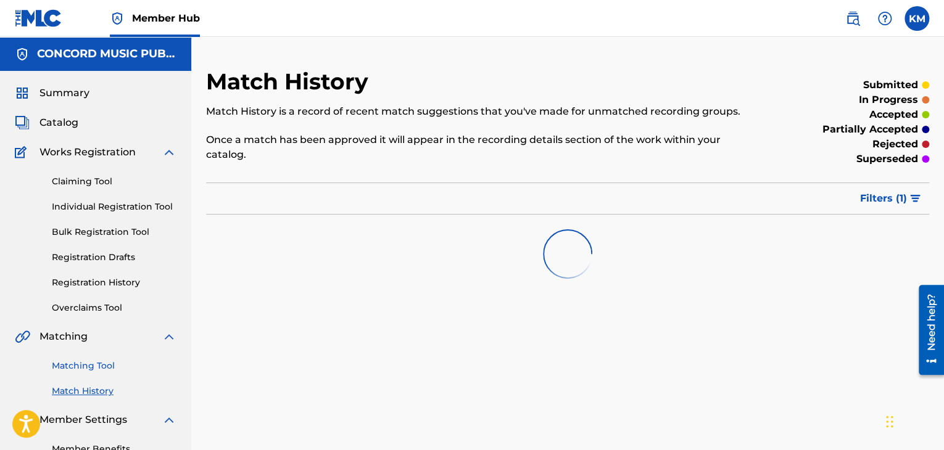
click at [96, 362] on link "Matching Tool" at bounding box center [114, 366] width 125 height 13
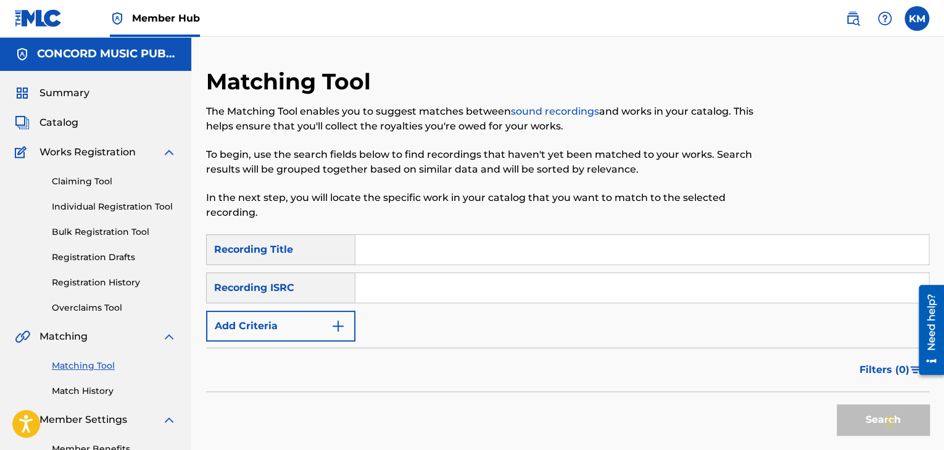
click at [419, 283] on input "Search Form" at bounding box center [641, 288] width 573 height 30
paste input "GBCFB1700470"
type input "GBCFB1700470"
click at [846, 412] on button "Search" at bounding box center [882, 420] width 93 height 31
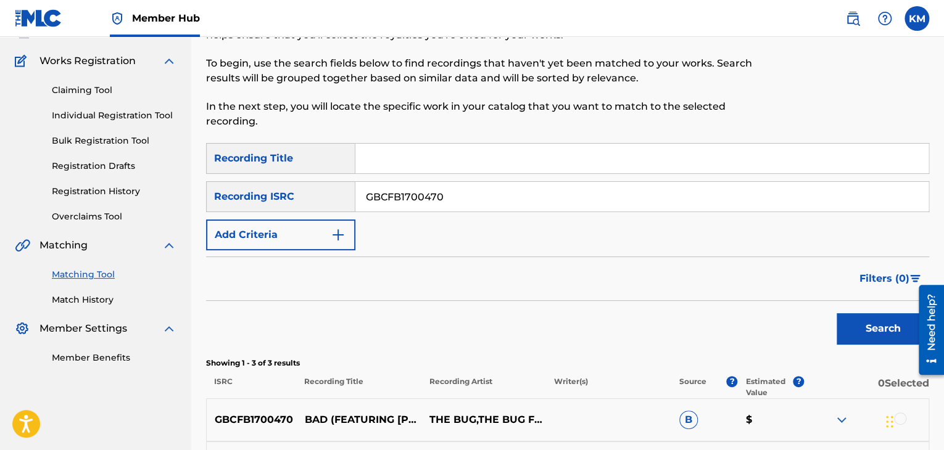
scroll to position [290, 0]
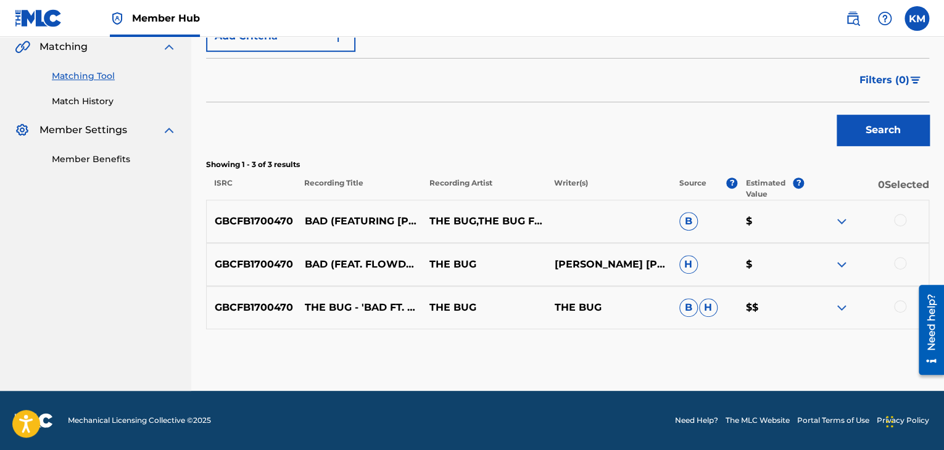
click at [902, 305] on div at bounding box center [900, 306] width 12 height 12
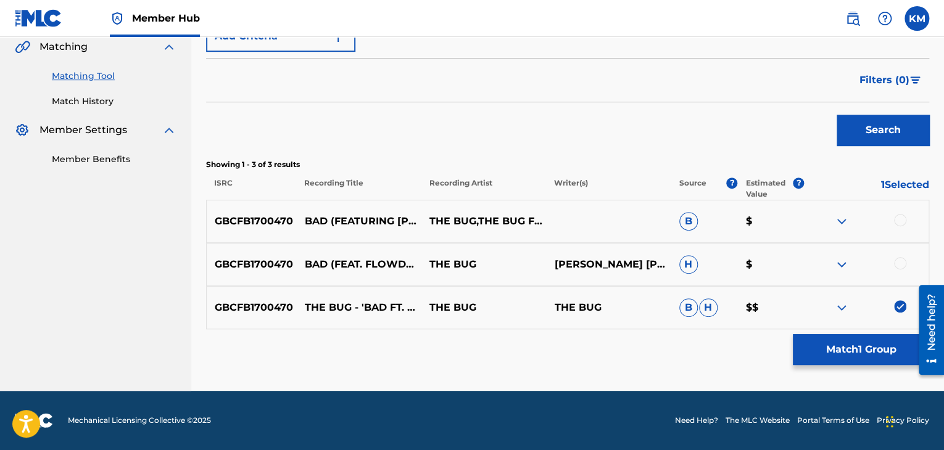
click at [897, 260] on div at bounding box center [900, 263] width 12 height 12
click at [901, 216] on div at bounding box center [900, 220] width 12 height 12
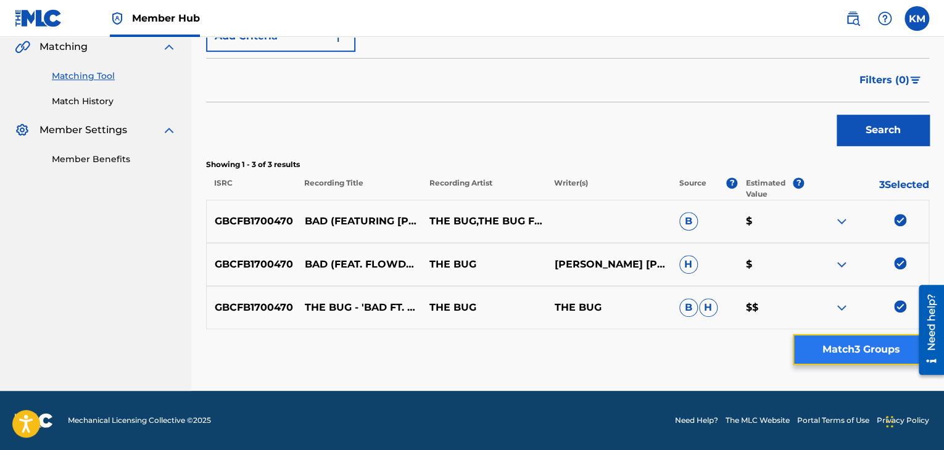
click at [844, 347] on button "Match 3 Groups" at bounding box center [861, 349] width 136 height 31
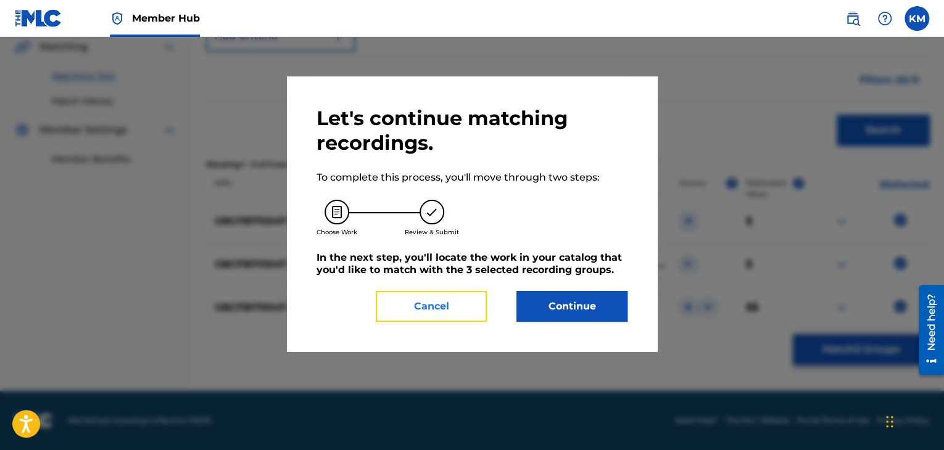
click at [385, 299] on button "Cancel" at bounding box center [431, 306] width 111 height 31
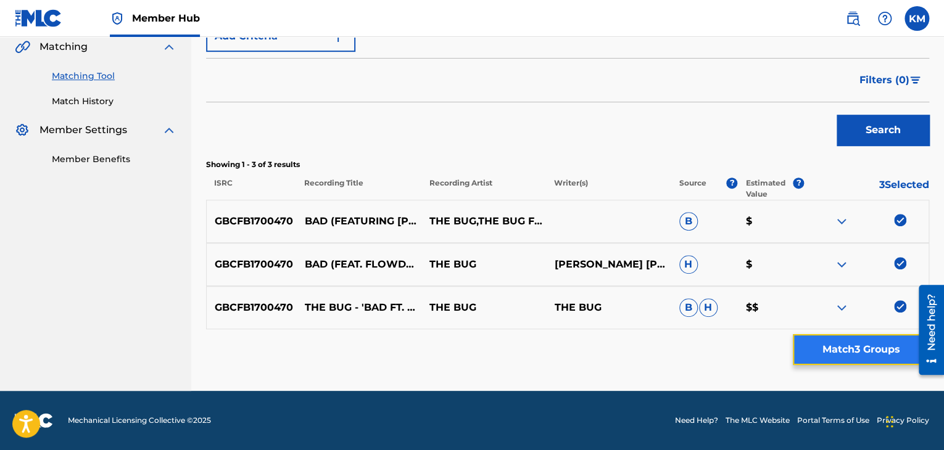
click at [838, 345] on button "Match 3 Groups" at bounding box center [861, 349] width 136 height 31
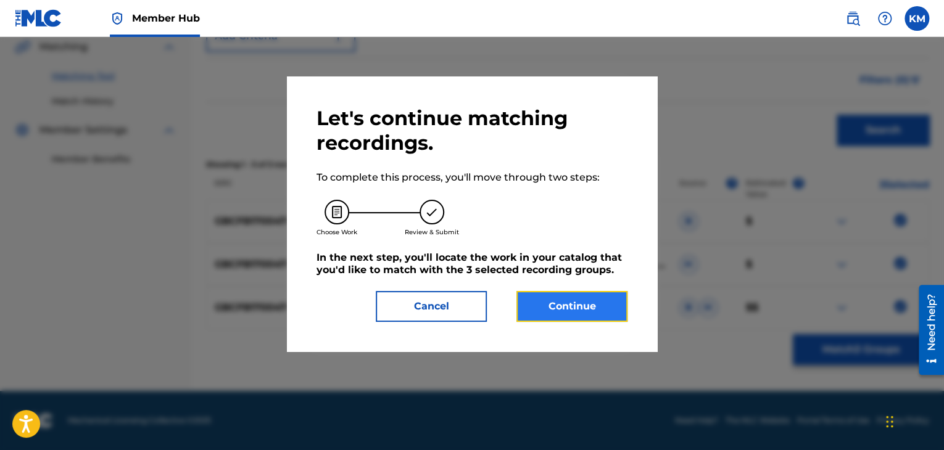
click at [535, 305] on button "Continue" at bounding box center [571, 306] width 111 height 31
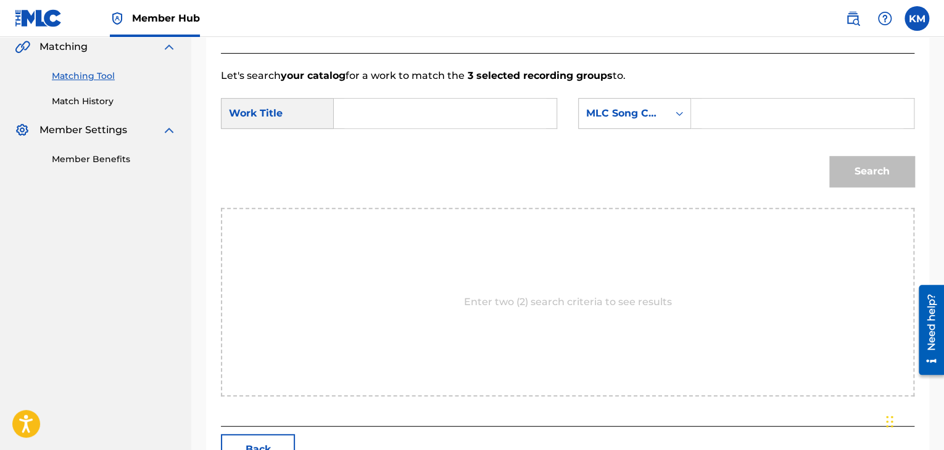
click at [400, 114] on input "Search Form" at bounding box center [445, 114] width 202 height 30
paste input "Bad"
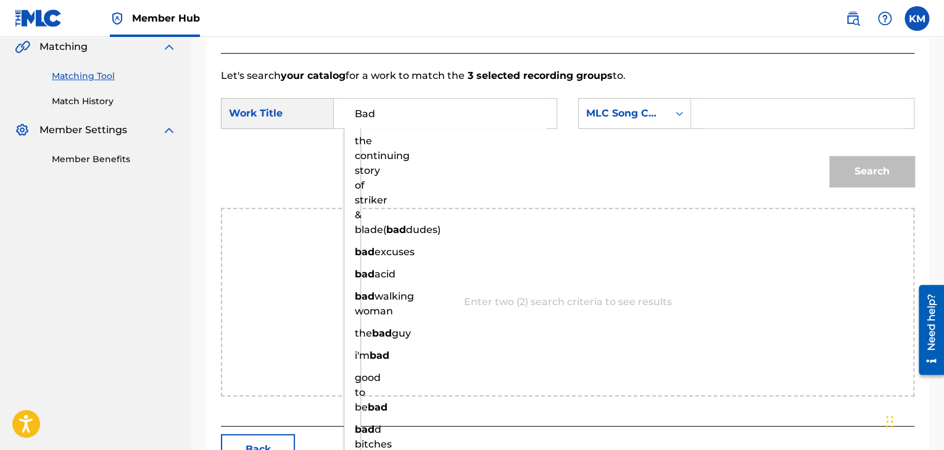
type input "Bad"
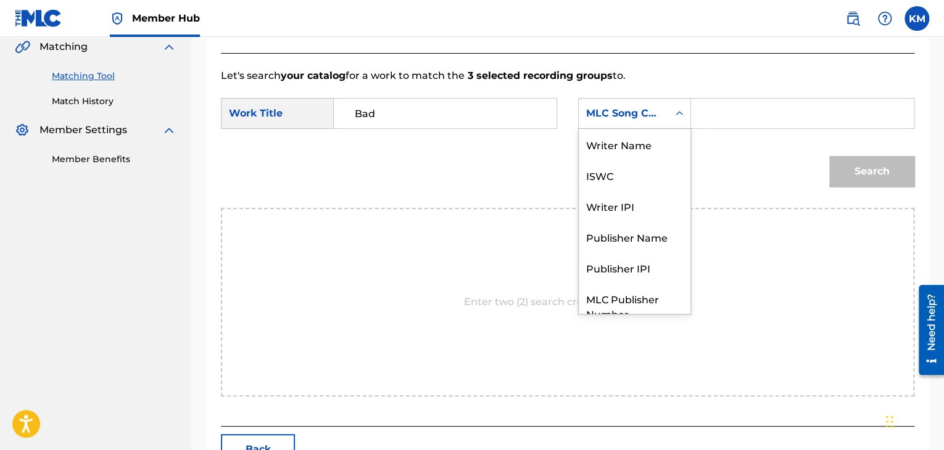
click at [679, 114] on icon "Search Form" at bounding box center [679, 113] width 12 height 12
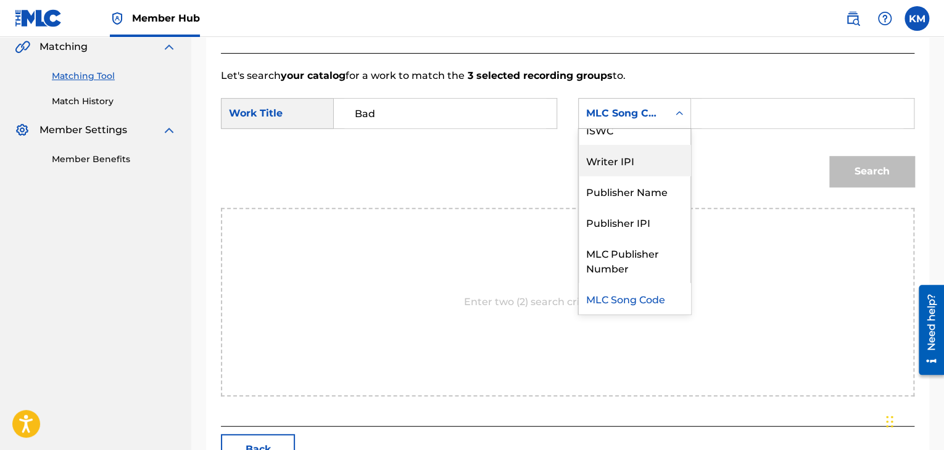
scroll to position [0, 0]
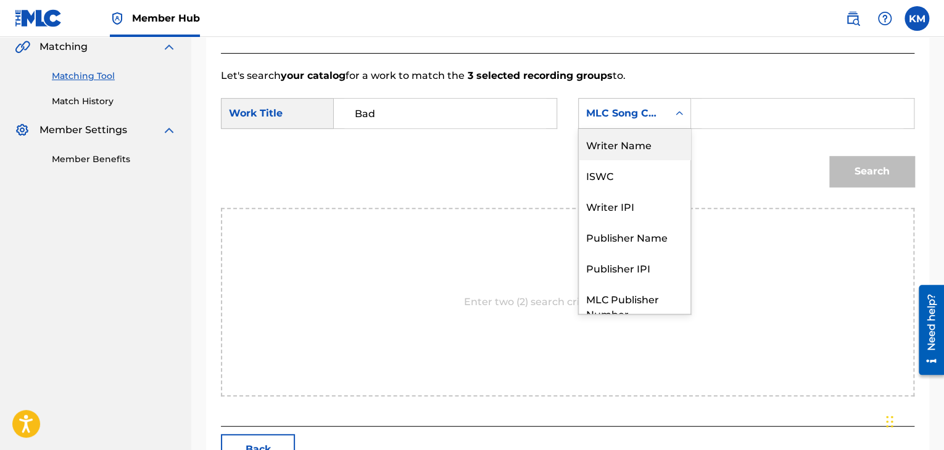
click at [650, 147] on div "Writer Name" at bounding box center [635, 144] width 112 height 31
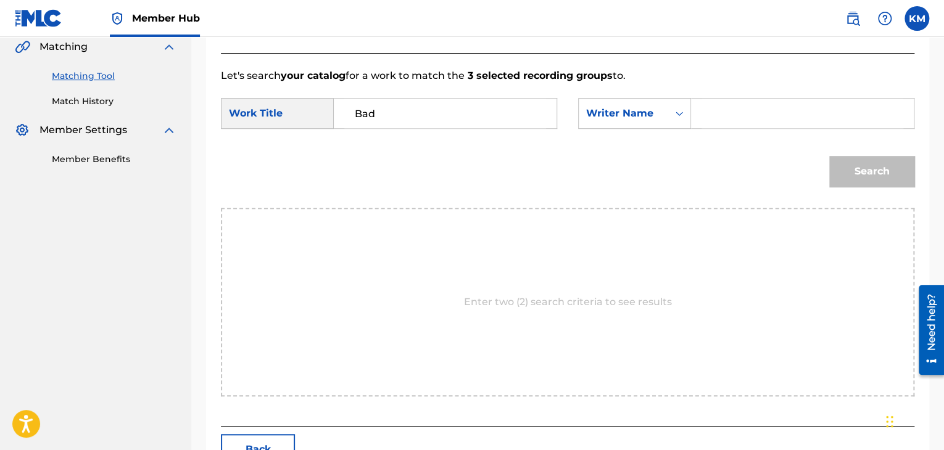
click at [714, 115] on input "Search Form" at bounding box center [802, 114] width 202 height 30
paste input "Bad Performed by FlowdanThe Bug"
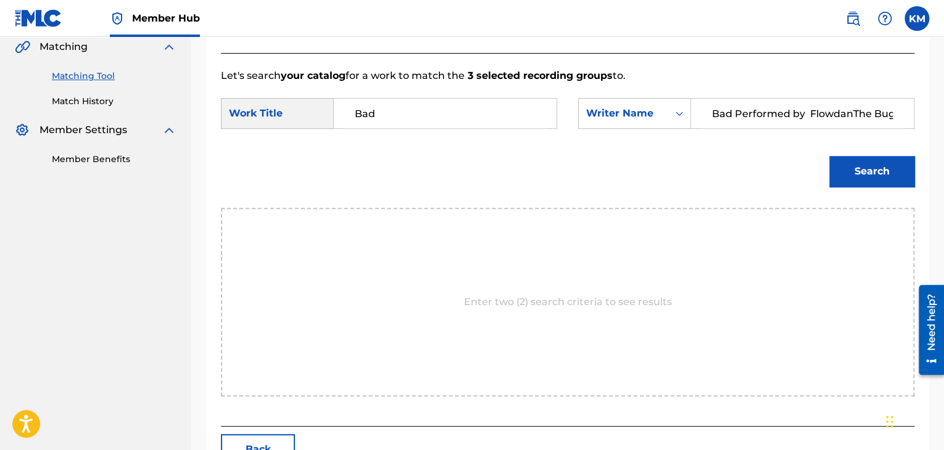
scroll to position [0, 1]
drag, startPoint x: 702, startPoint y: 110, endPoint x: 928, endPoint y: 126, distance: 226.9
click at [928, 126] on div "Match Usage - Select Work In this step, you will locate the work you'd like to …" at bounding box center [567, 125] width 753 height 695
paste input "Veira"
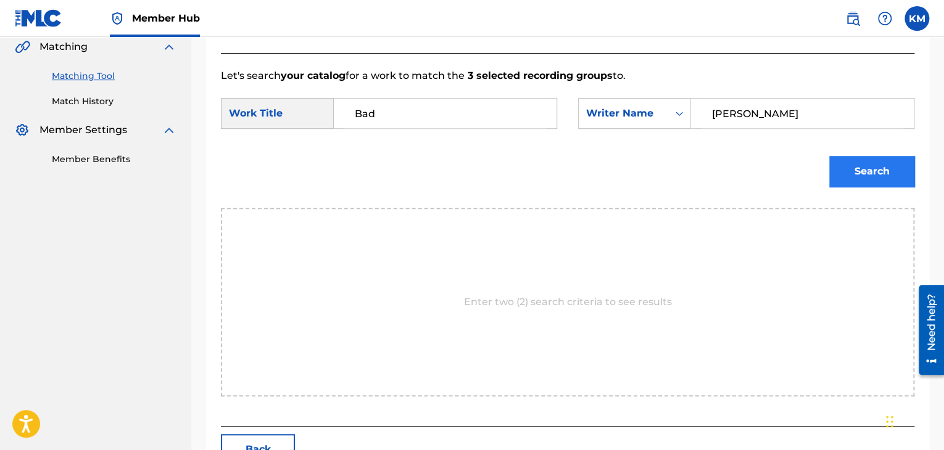
type input "Veira"
click at [866, 168] on button "Search" at bounding box center [871, 171] width 85 height 31
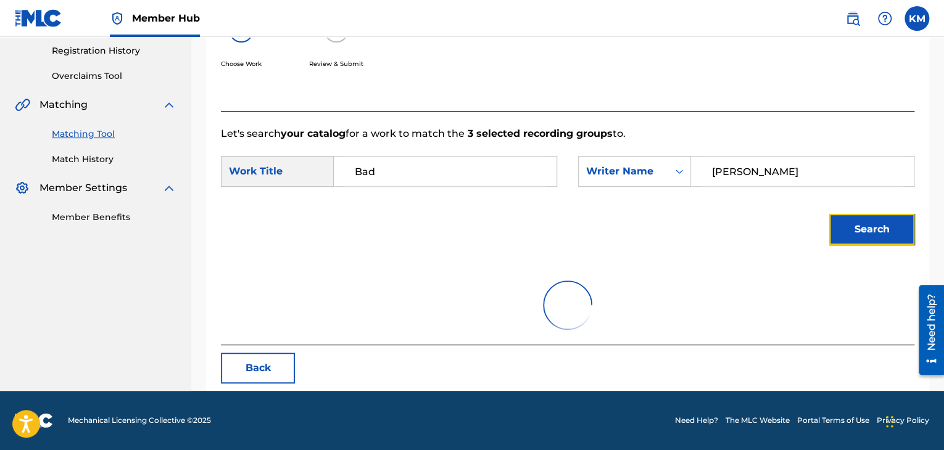
scroll to position [290, 0]
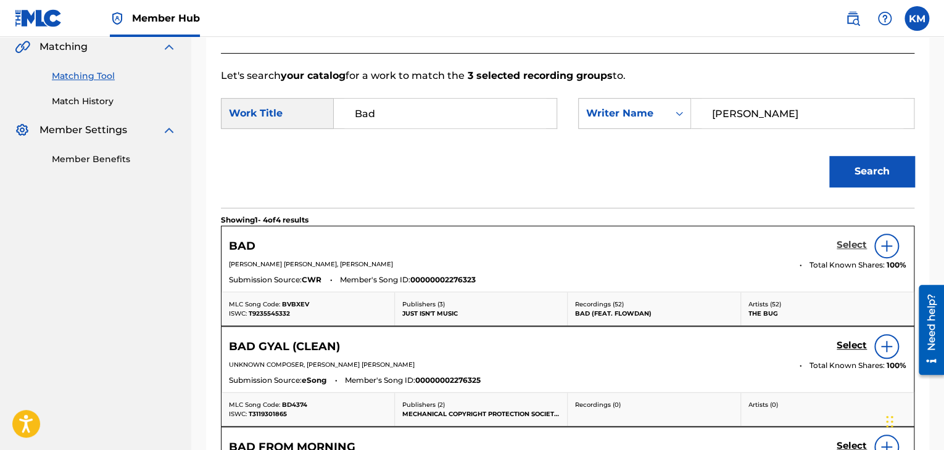
click at [844, 247] on h5 "Select" at bounding box center [851, 245] width 30 height 12
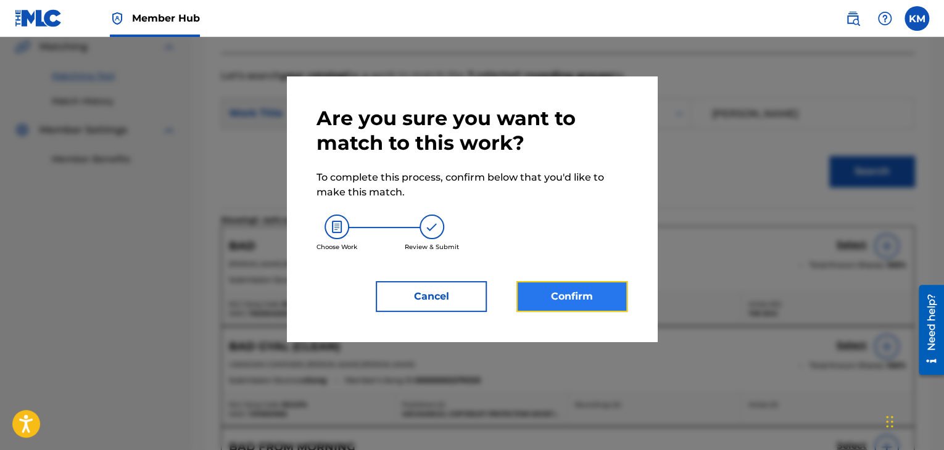
click at [588, 302] on button "Confirm" at bounding box center [571, 296] width 111 height 31
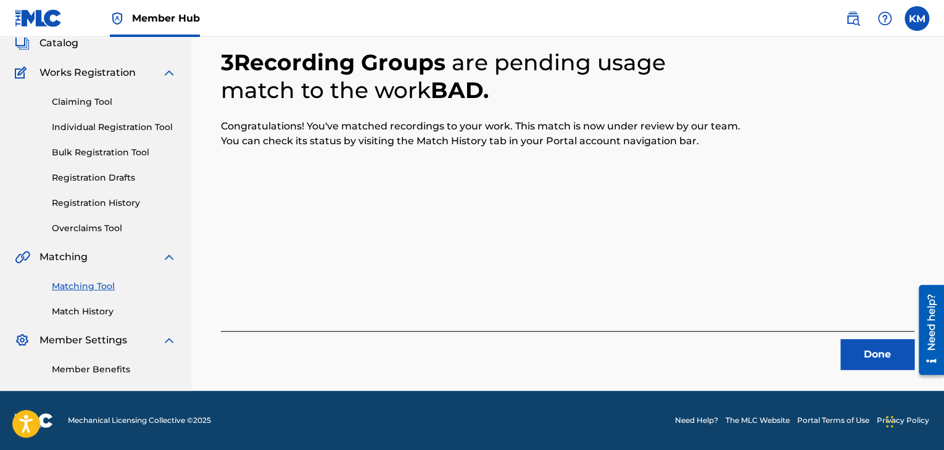
scroll to position [80, 0]
click at [869, 360] on button "Done" at bounding box center [877, 354] width 74 height 31
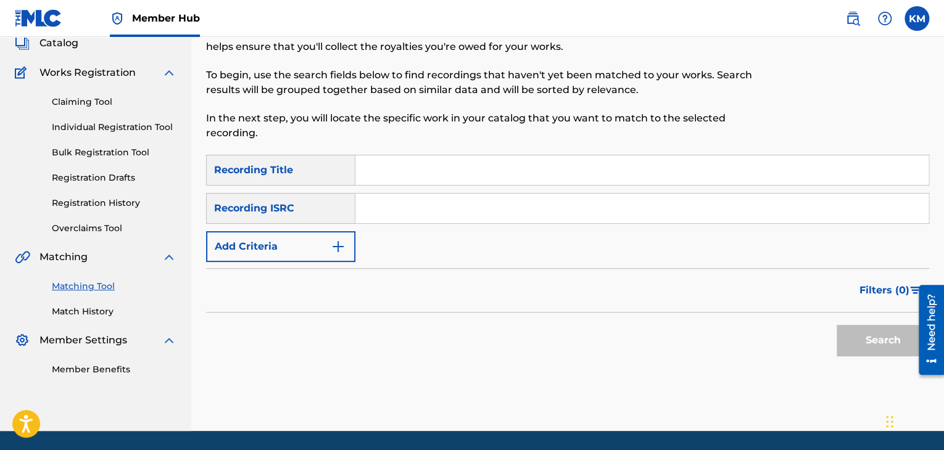
click at [536, 204] on input "Search Form" at bounding box center [641, 209] width 573 height 30
paste input "QZMEM2169244"
type input "QZMEM2169244"
click at [849, 345] on button "Search" at bounding box center [882, 340] width 93 height 31
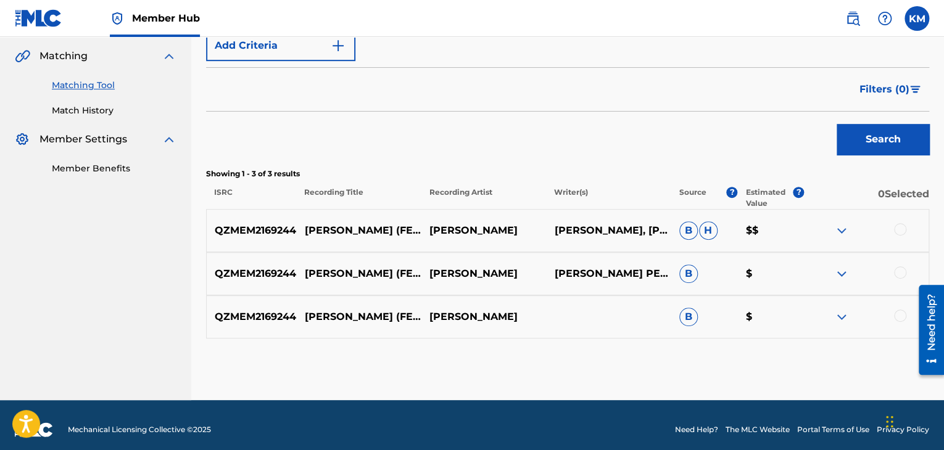
scroll to position [290, 0]
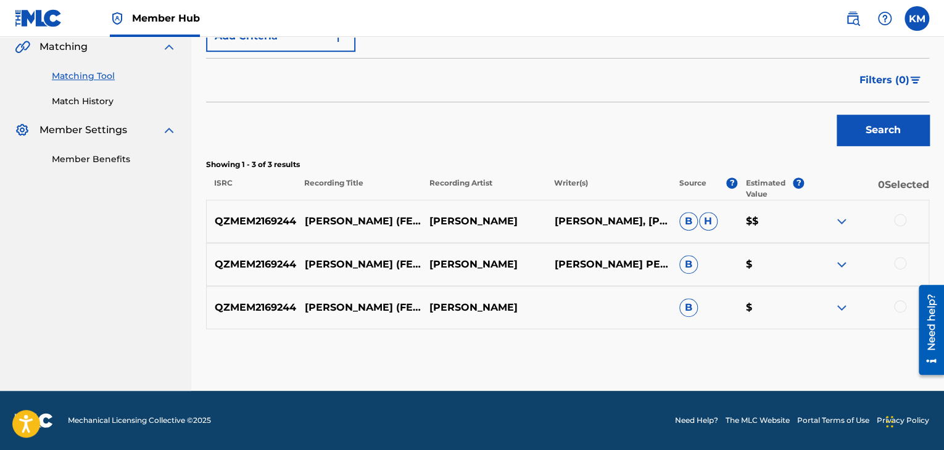
click at [895, 305] on div at bounding box center [900, 306] width 12 height 12
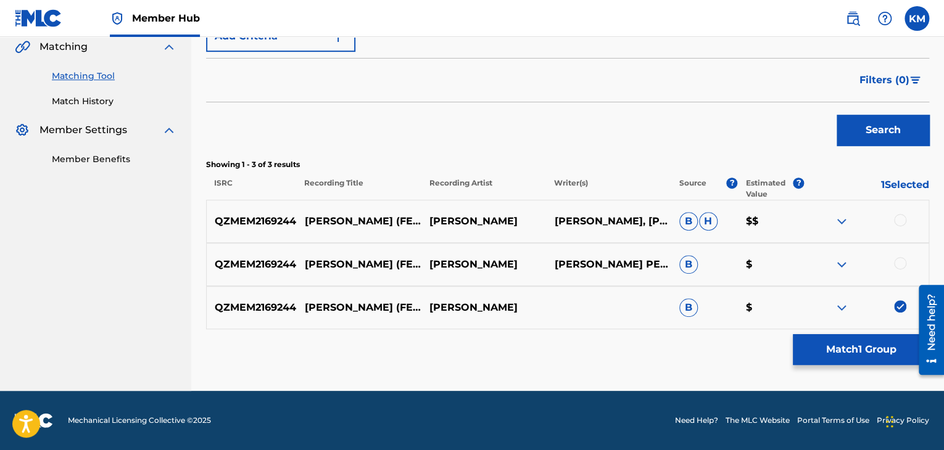
click at [898, 265] on div at bounding box center [900, 263] width 12 height 12
click at [899, 217] on div at bounding box center [900, 220] width 12 height 12
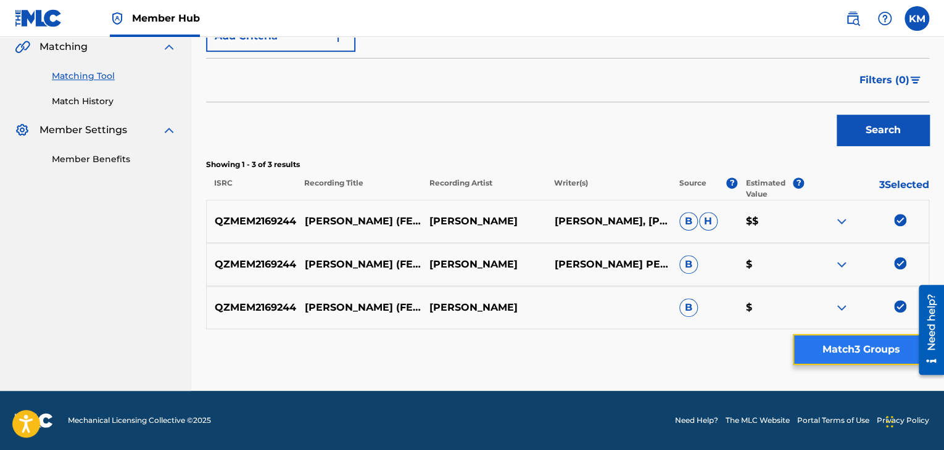
click at [859, 352] on button "Match 3 Groups" at bounding box center [861, 349] width 136 height 31
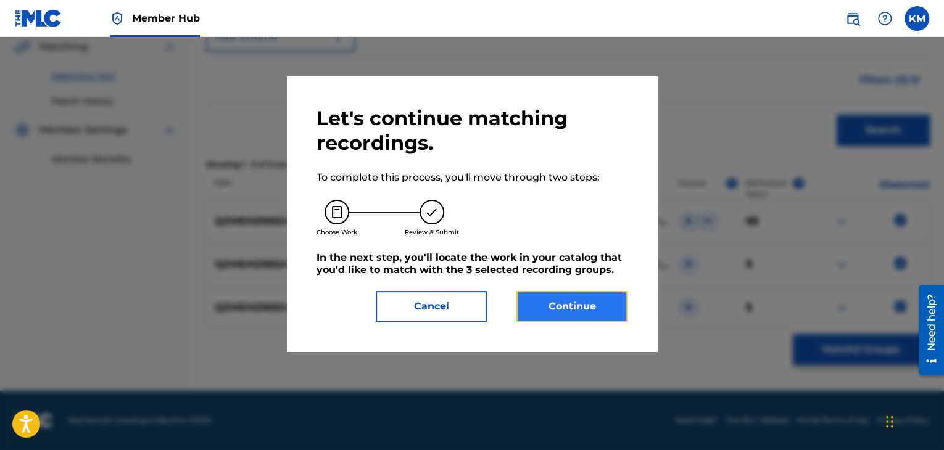
click at [534, 302] on button "Continue" at bounding box center [571, 306] width 111 height 31
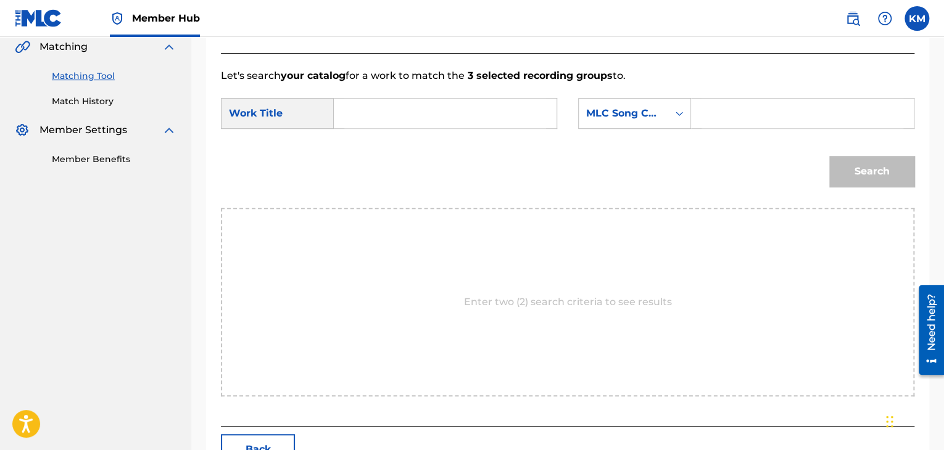
click at [387, 131] on div "SearchWithCriteriab081305a-3c25-4a7b-a9e7-89ef7da4d4d5 Work Title SearchWithCri…" at bounding box center [567, 117] width 693 height 38
click at [381, 110] on input "Search Form" at bounding box center [445, 114] width 202 height 30
paste input "Omari Hardwick"
type input "Omari Hardwick"
click at [674, 117] on icon "Search Form" at bounding box center [679, 113] width 12 height 12
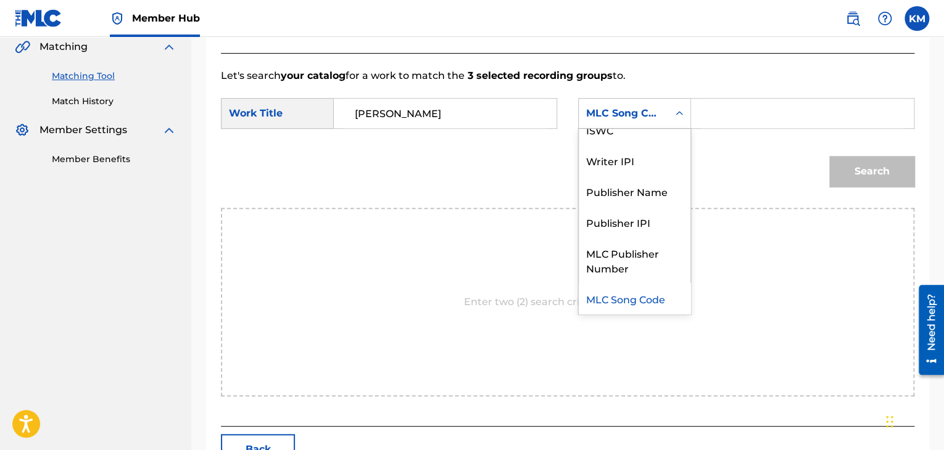
scroll to position [0, 0]
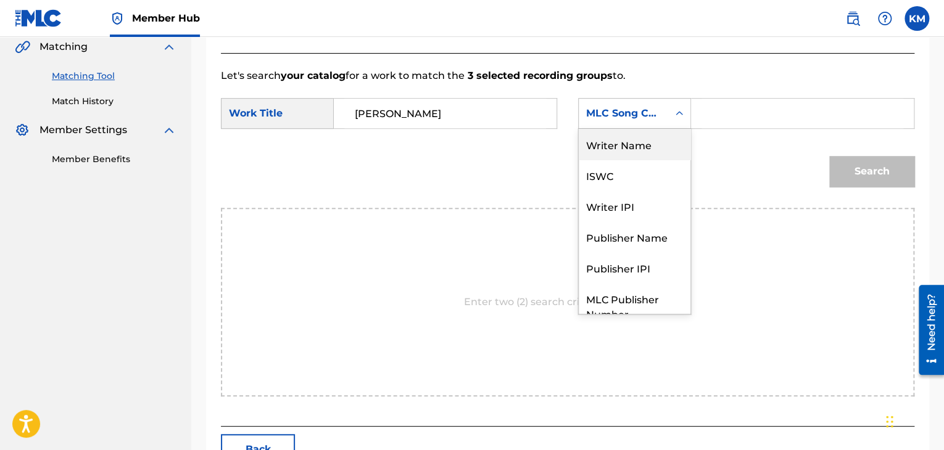
click at [652, 136] on div "Writer Name" at bounding box center [635, 144] width 112 height 31
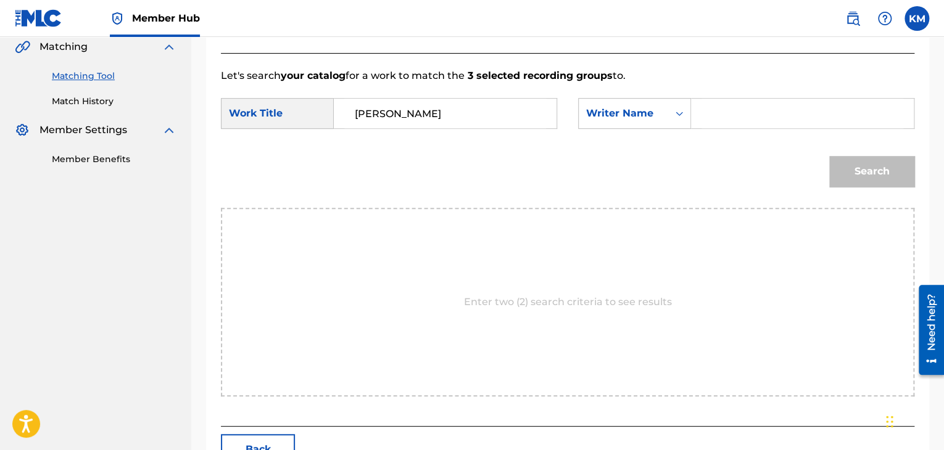
click at [708, 119] on input "Search Form" at bounding box center [802, 114] width 202 height 30
paste input "Brewster"
click at [845, 175] on button "Search" at bounding box center [871, 171] width 85 height 31
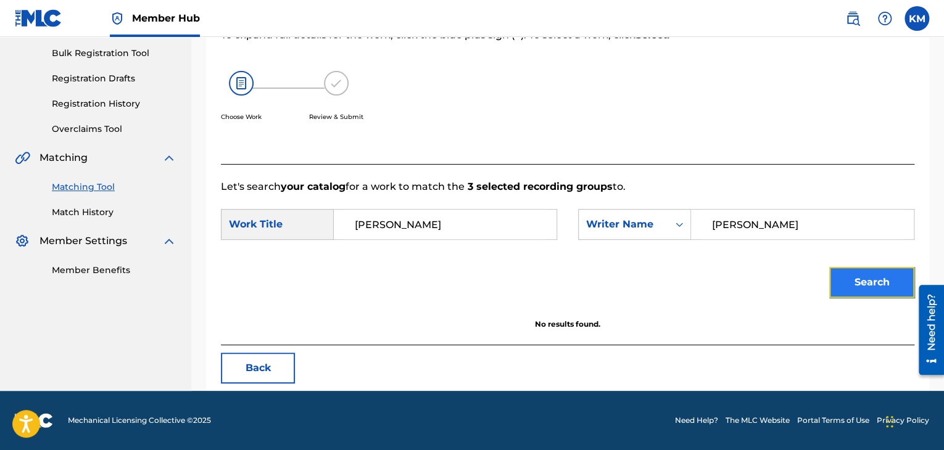
scroll to position [179, 0]
drag, startPoint x: 771, startPoint y: 221, endPoint x: 638, endPoint y: 230, distance: 133.5
click at [638, 230] on div "SearchWithCriteria48f84c44-4f97-4839-a7b0-fd642f7d59b9 Writer Name Brewster" at bounding box center [746, 224] width 336 height 31
click at [852, 281] on button "Search" at bounding box center [871, 282] width 85 height 31
paste input "Scott"
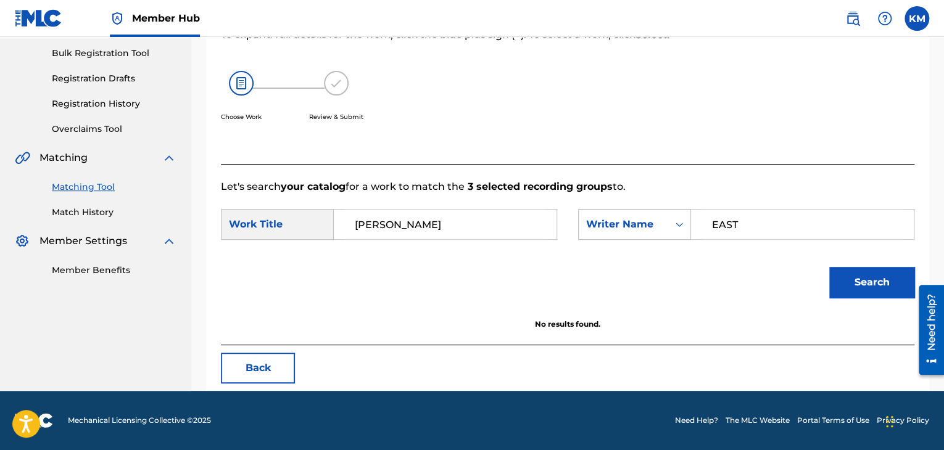
drag, startPoint x: 763, startPoint y: 213, endPoint x: 653, endPoint y: 223, distance: 110.9
click at [654, 223] on div "SearchWithCriteria48f84c44-4f97-4839-a7b0-fd642f7d59b9 Writer Name EAST" at bounding box center [746, 224] width 336 height 31
click at [856, 276] on button "Search" at bounding box center [871, 282] width 85 height 31
paste input "PenaOmari"
drag, startPoint x: 738, startPoint y: 221, endPoint x: 802, endPoint y: 221, distance: 64.2
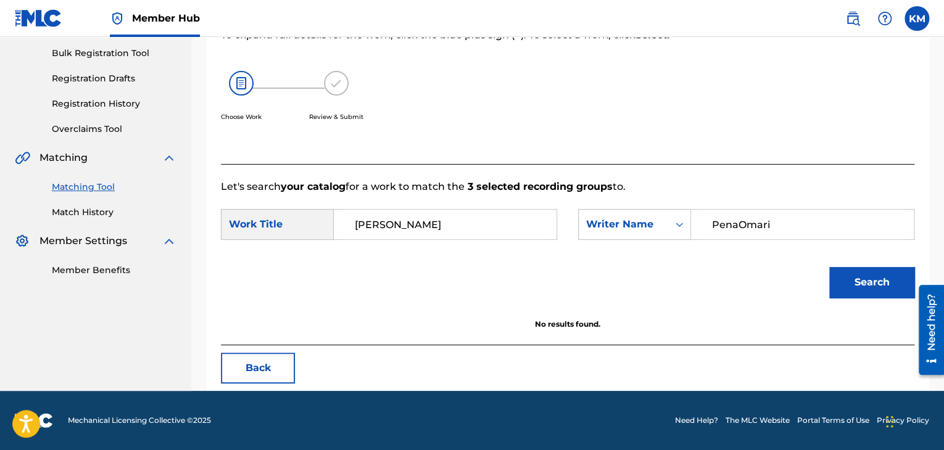
click at [802, 221] on input "PenaOmari" at bounding box center [802, 225] width 202 height 30
click at [829, 267] on button "Search" at bounding box center [871, 282] width 85 height 31
paste input "Hardwick"
drag, startPoint x: 737, startPoint y: 223, endPoint x: 644, endPoint y: 219, distance: 93.2
click at [646, 219] on div "SearchWithCriteria48f84c44-4f97-4839-a7b0-fd642f7d59b9 Writer Name Hardwick" at bounding box center [746, 224] width 336 height 31
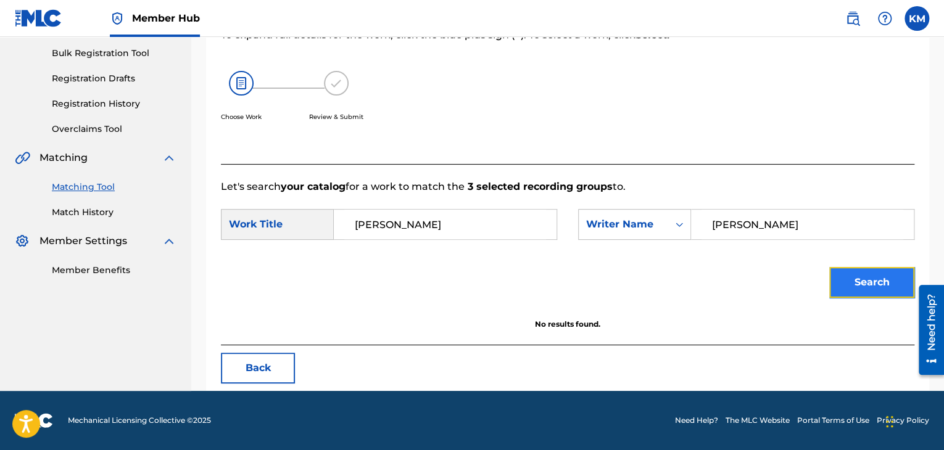
click at [845, 277] on button "Search" at bounding box center [871, 282] width 85 height 31
paste input "Brewster"
drag, startPoint x: 770, startPoint y: 223, endPoint x: 553, endPoint y: 223, distance: 217.8
click at [606, 227] on div "SearchWithCriteria48f84c44-4f97-4839-a7b0-fd642f7d59b9 Writer Name Brewster" at bounding box center [746, 224] width 336 height 31
click at [891, 282] on button "Search" at bounding box center [871, 282] width 85 height 31
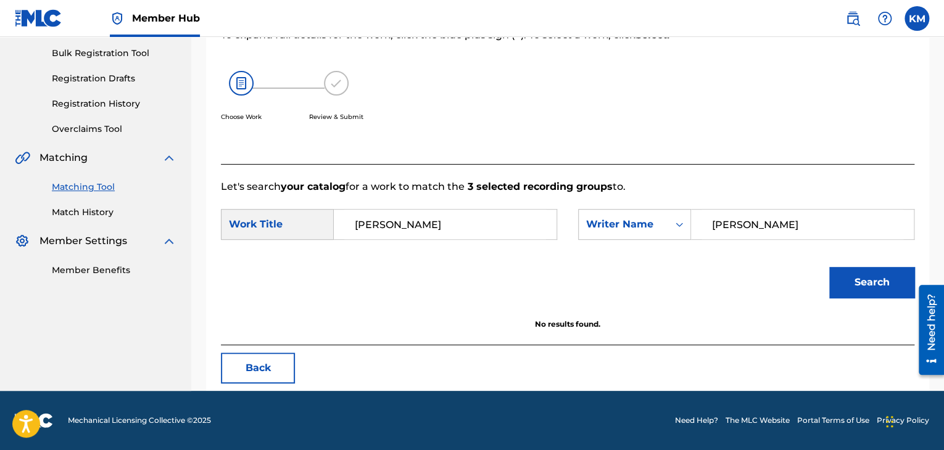
drag, startPoint x: 790, startPoint y: 228, endPoint x: 443, endPoint y: 242, distance: 347.0
click at [443, 242] on div "SearchWithCriteriab081305a-3c25-4a7b-a9e7-89ef7da4d4d5 Work Title Omari Hardwic…" at bounding box center [567, 228] width 693 height 38
type input "GLASPER"
click at [853, 286] on button "Search" at bounding box center [871, 282] width 85 height 31
click at [677, 225] on icon "Search Form" at bounding box center [679, 224] width 12 height 12
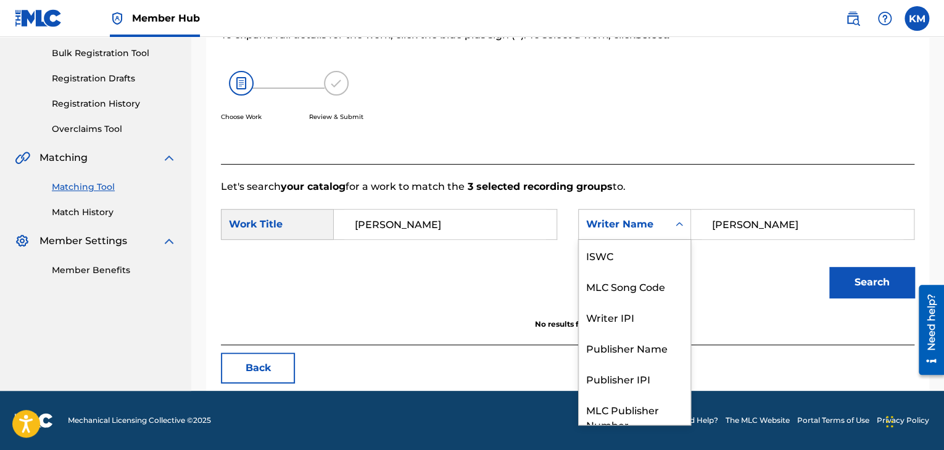
scroll to position [46, 0]
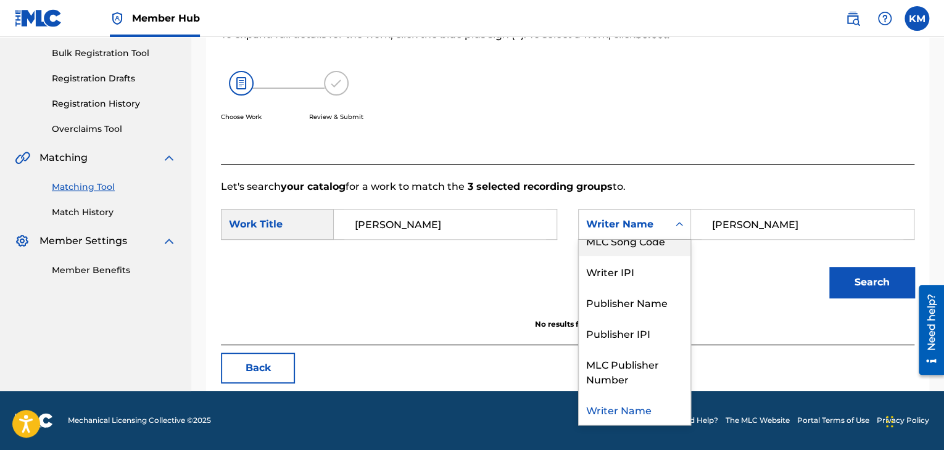
click at [665, 252] on div "MLC Song Code" at bounding box center [635, 240] width 112 height 31
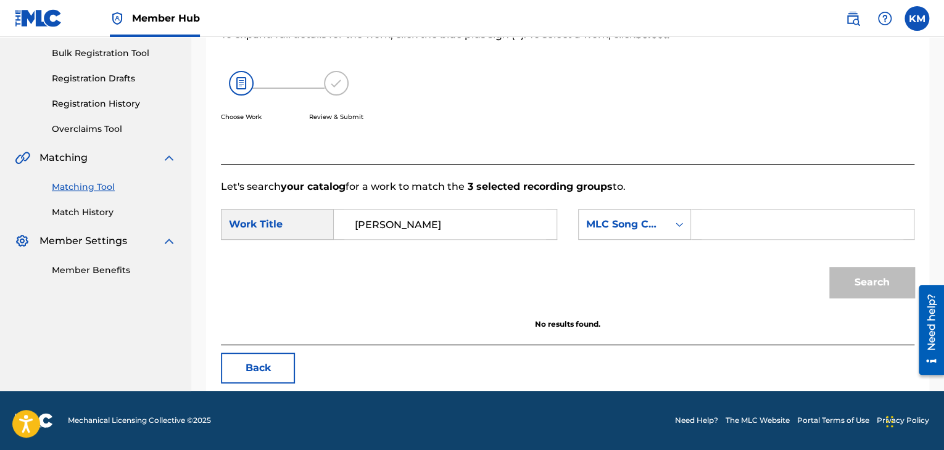
click at [725, 221] on input "Search Form" at bounding box center [802, 225] width 202 height 30
paste input "NVCR19"
type input "NVCR19"
click at [843, 281] on button "Search" at bounding box center [871, 282] width 85 height 31
click at [102, 216] on link "Match History" at bounding box center [114, 212] width 125 height 13
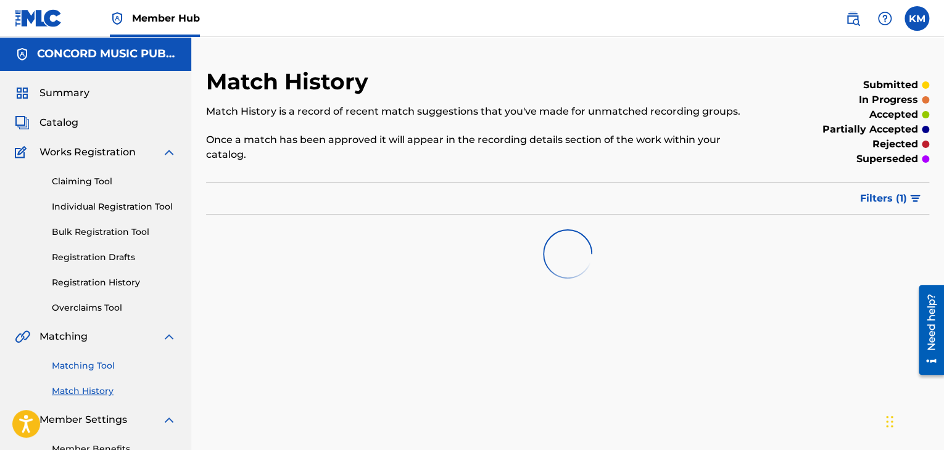
click at [109, 366] on link "Matching Tool" at bounding box center [114, 366] width 125 height 13
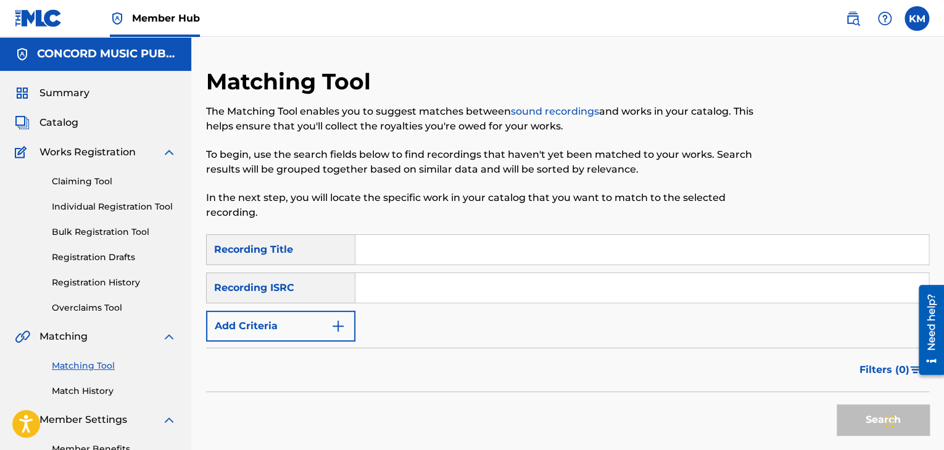
click at [398, 290] on input "Search Form" at bounding box center [641, 288] width 573 height 30
paste input "NLF711001605"
type input "NLF711001605"
click at [844, 418] on button "Search" at bounding box center [882, 420] width 93 height 31
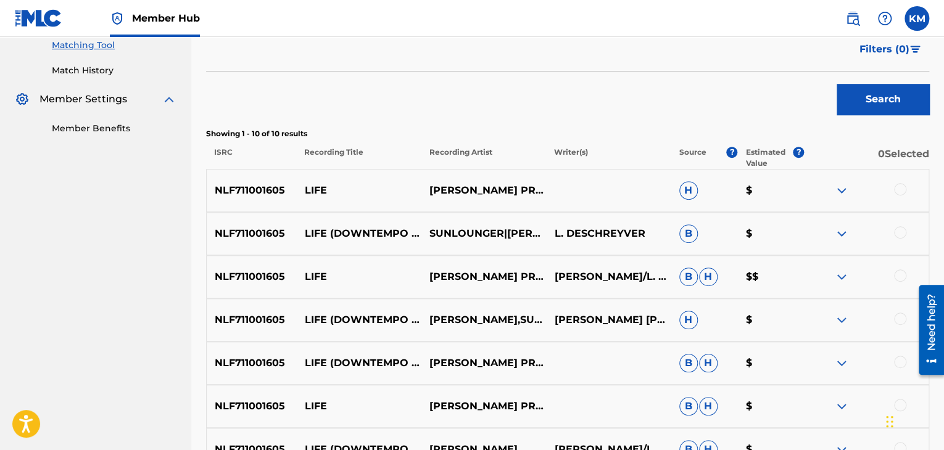
scroll to position [370, 0]
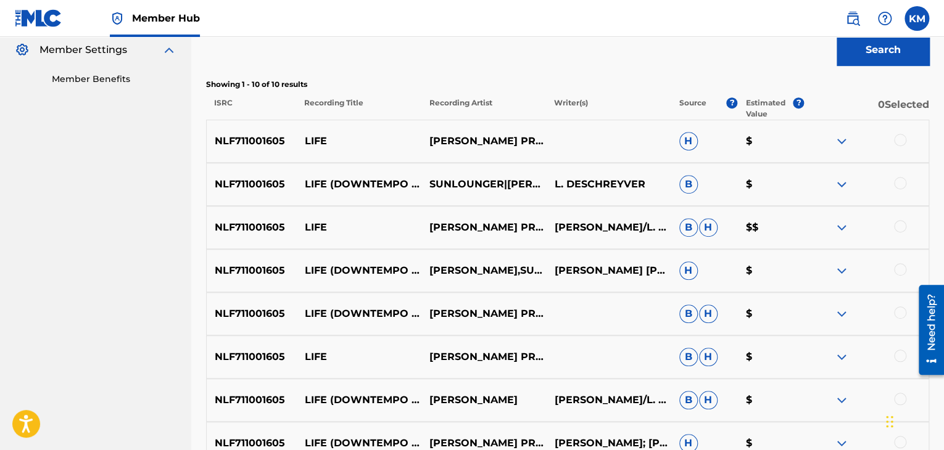
click at [901, 140] on div at bounding box center [900, 140] width 12 height 12
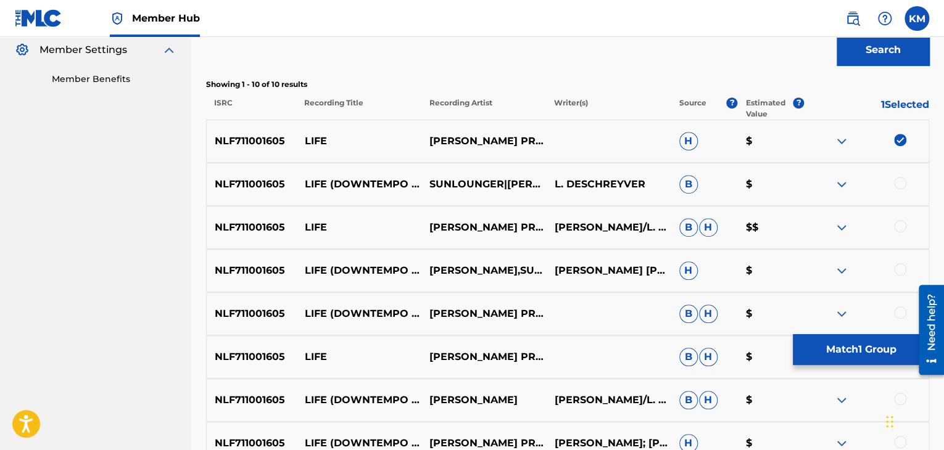
click at [901, 188] on div at bounding box center [900, 183] width 12 height 12
click at [901, 229] on div at bounding box center [900, 226] width 12 height 12
click at [902, 266] on div at bounding box center [900, 269] width 12 height 12
click at [896, 310] on div at bounding box center [900, 313] width 12 height 12
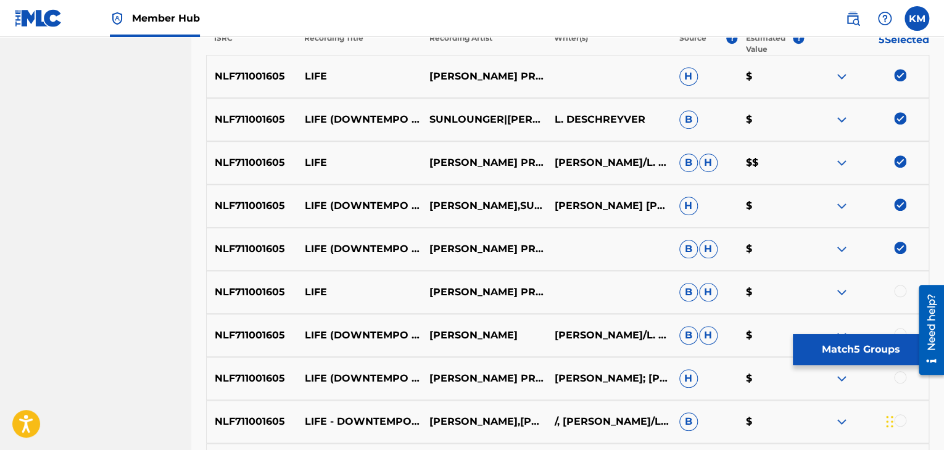
scroll to position [555, 0]
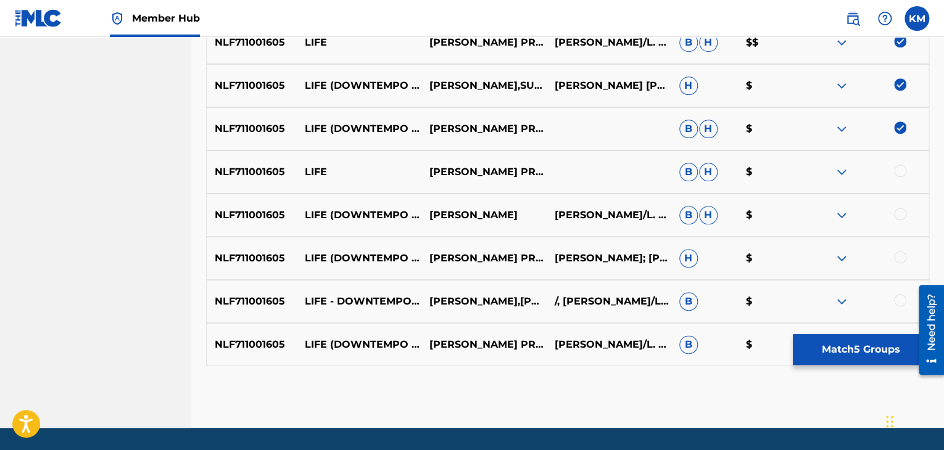
click at [896, 168] on div at bounding box center [900, 171] width 12 height 12
click at [898, 209] on div at bounding box center [900, 214] width 12 height 12
click at [901, 257] on div at bounding box center [900, 257] width 12 height 12
click at [901, 300] on div at bounding box center [900, 300] width 12 height 12
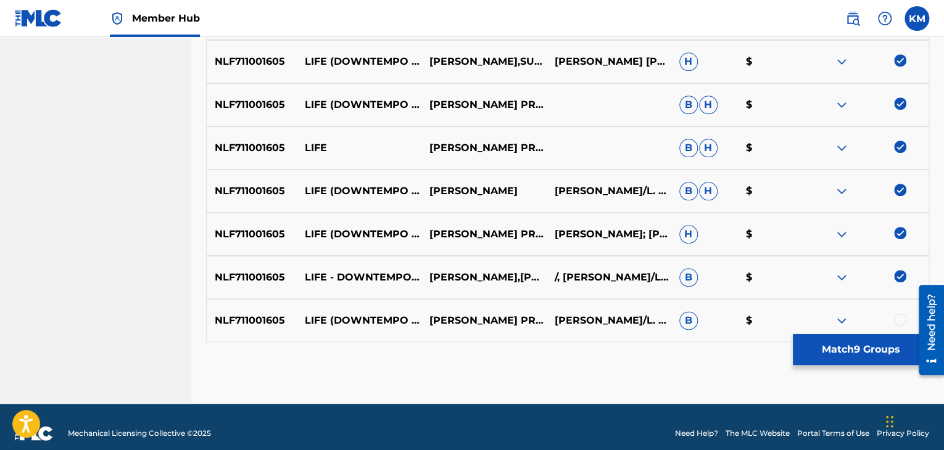
scroll to position [592, 0]
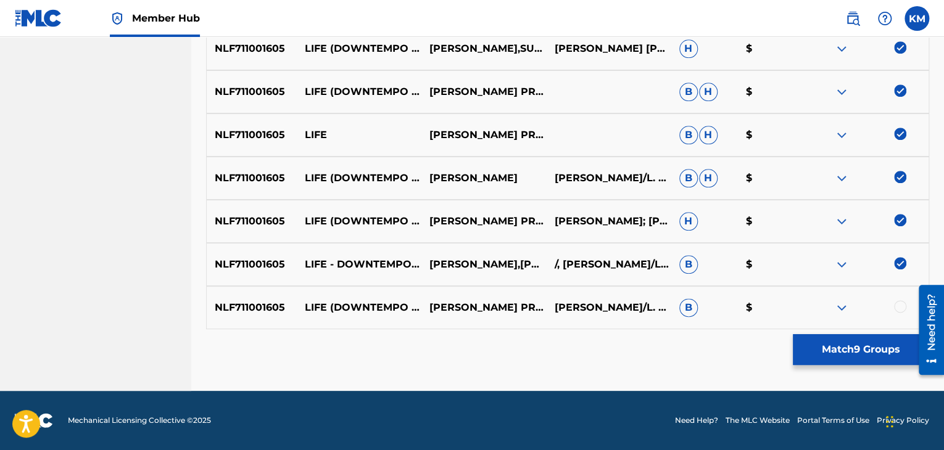
click at [897, 302] on div at bounding box center [900, 306] width 12 height 12
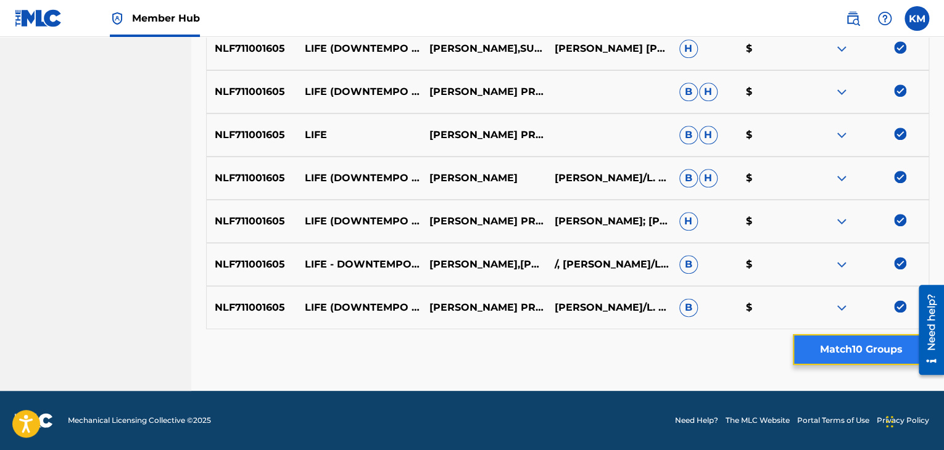
click at [852, 344] on button "Match 10 Groups" at bounding box center [861, 349] width 136 height 31
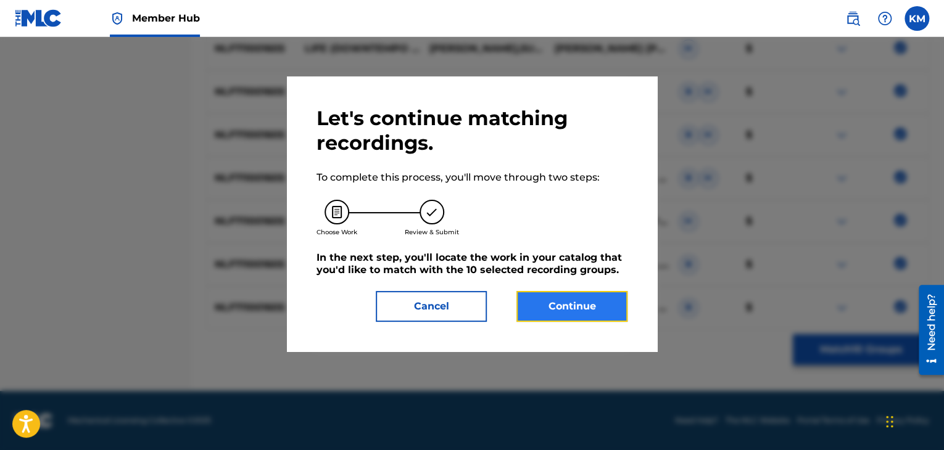
click at [553, 311] on button "Continue" at bounding box center [571, 306] width 111 height 31
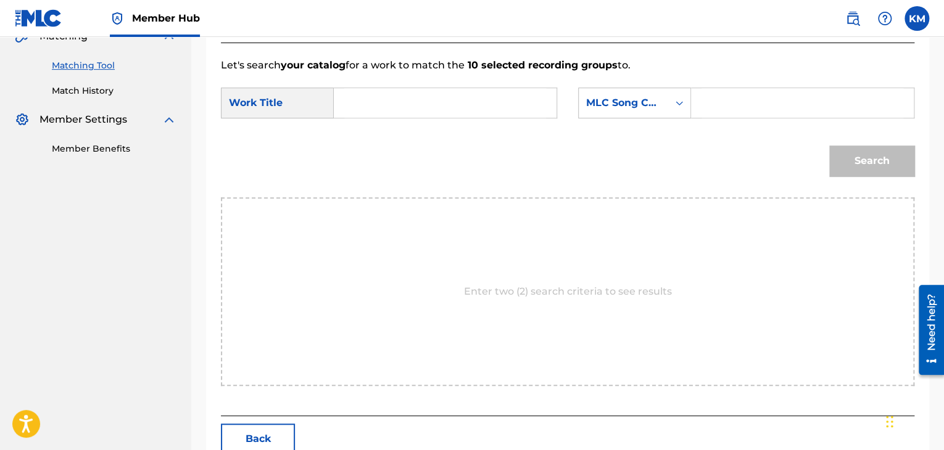
scroll to position [248, 0]
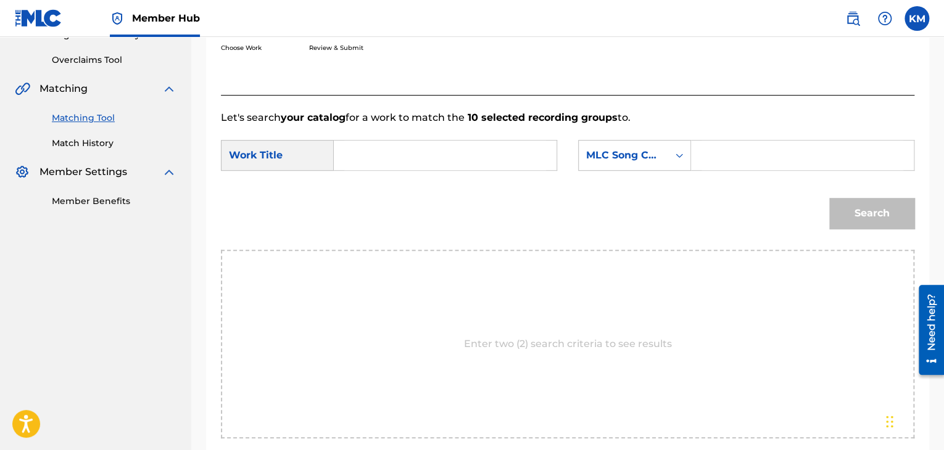
click at [383, 149] on input "Search Form" at bounding box center [445, 156] width 202 height 30
paste input "Life - Downtempo Version"
type input "Life - Downtempo Version"
click at [674, 157] on icon "Search Form" at bounding box center [679, 155] width 12 height 12
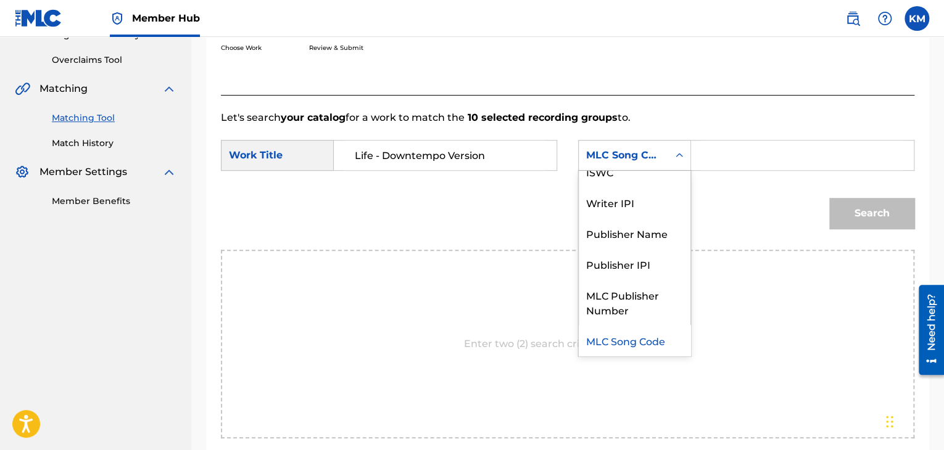
scroll to position [0, 0]
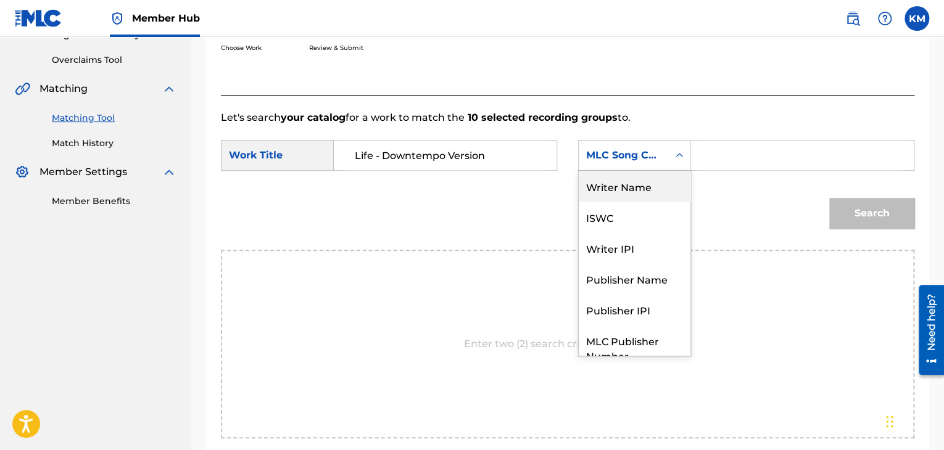
click at [658, 191] on div "Writer Name" at bounding box center [635, 186] width 112 height 31
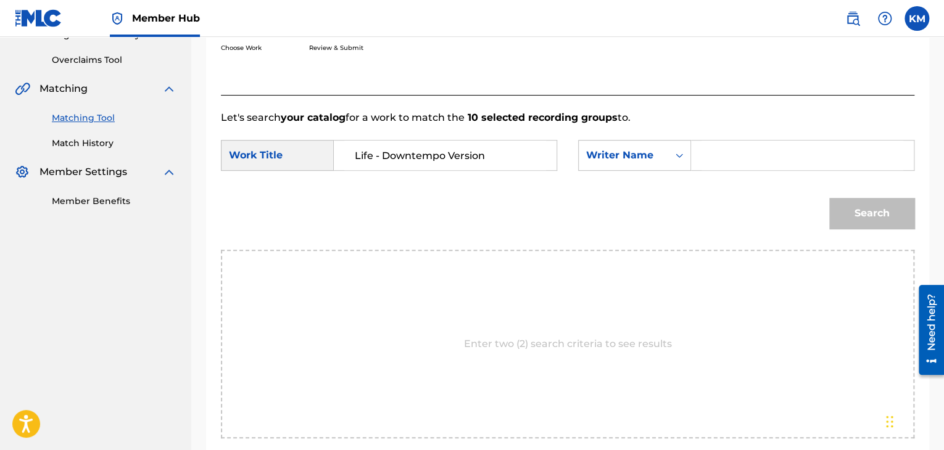
click at [714, 161] on input "Search Form" at bounding box center [802, 156] width 202 height 30
paste input "Shah"
click at [847, 215] on button "Search" at bounding box center [871, 213] width 85 height 31
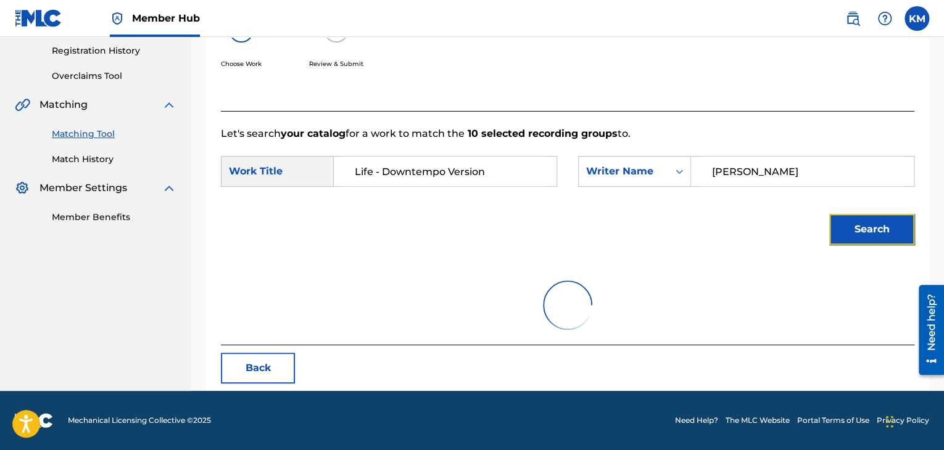
scroll to position [248, 0]
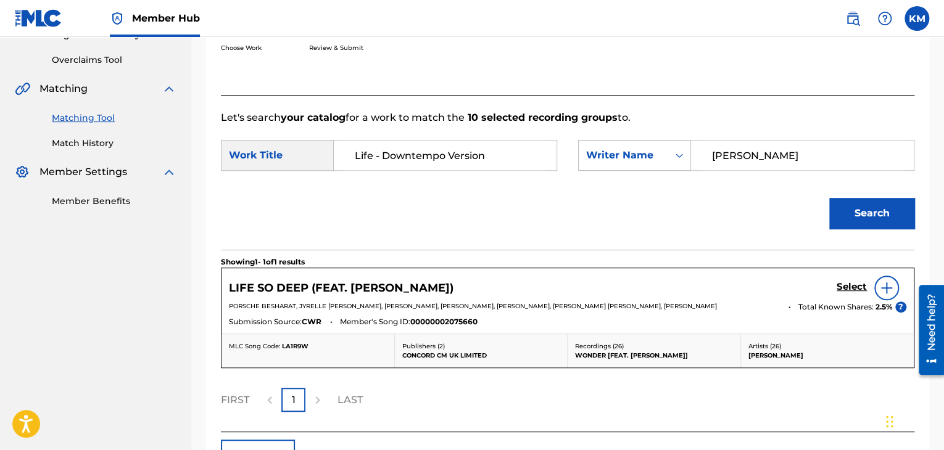
paste input "Deschreyver"
drag, startPoint x: 783, startPoint y: 155, endPoint x: 578, endPoint y: 160, distance: 205.5
click at [578, 160] on div "SearchWithCriteria8f52c034-5c25-4031-94b6-83a95c22f521 Writer Name Deschreyver" at bounding box center [746, 155] width 336 height 31
type input "Deschreyver"
click at [856, 203] on button "Search" at bounding box center [871, 213] width 85 height 31
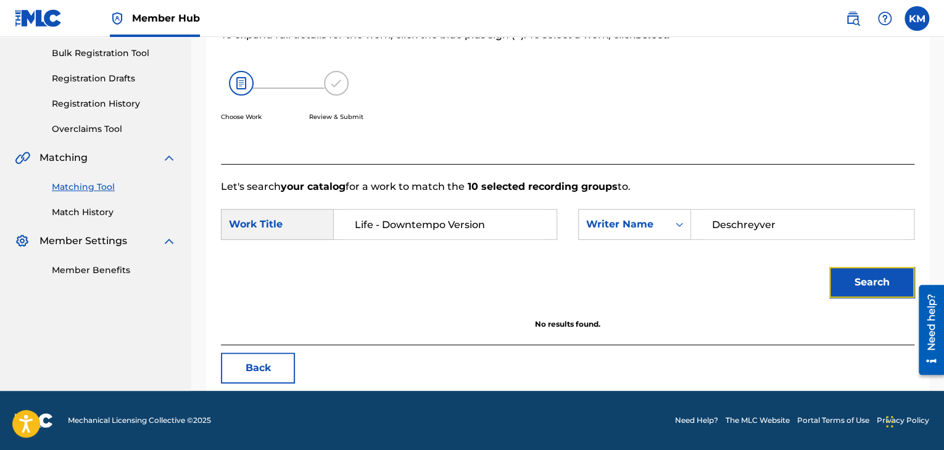
scroll to position [179, 0]
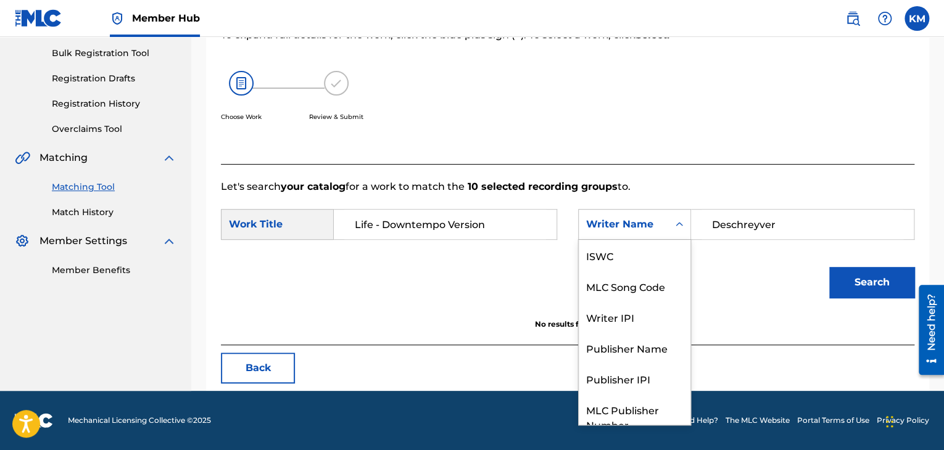
click at [665, 226] on div "Writer Name" at bounding box center [623, 224] width 89 height 23
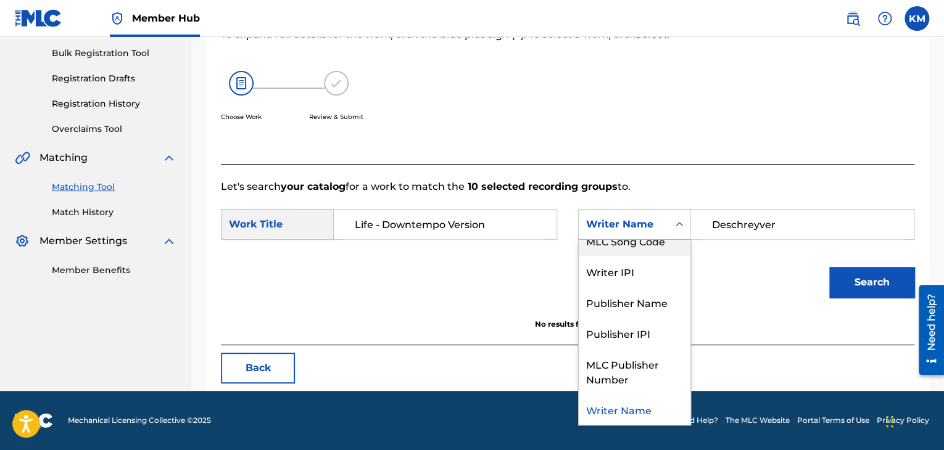
click at [665, 246] on div "MLC Song Code" at bounding box center [635, 240] width 112 height 31
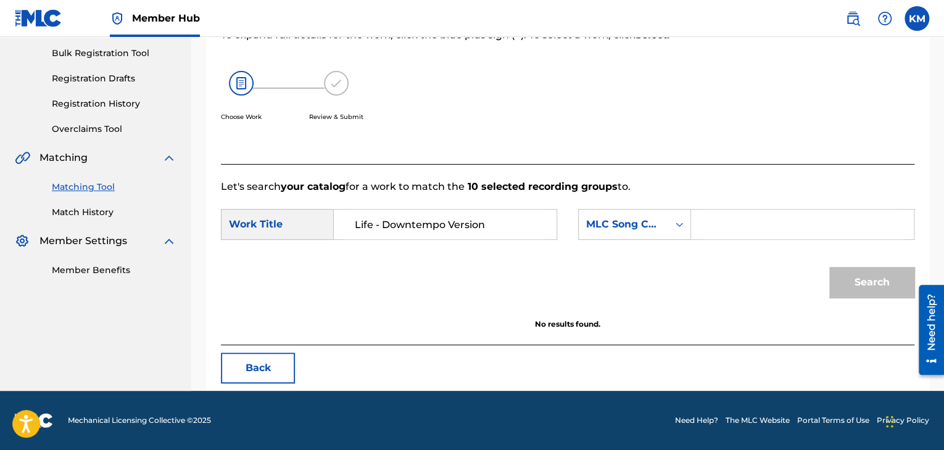
click at [707, 225] on input "Search Form" at bounding box center [802, 225] width 202 height 30
paste input "F23760"
type input "F23760"
click at [864, 287] on button "Search" at bounding box center [871, 282] width 85 height 31
click at [95, 211] on link "Match History" at bounding box center [114, 212] width 125 height 13
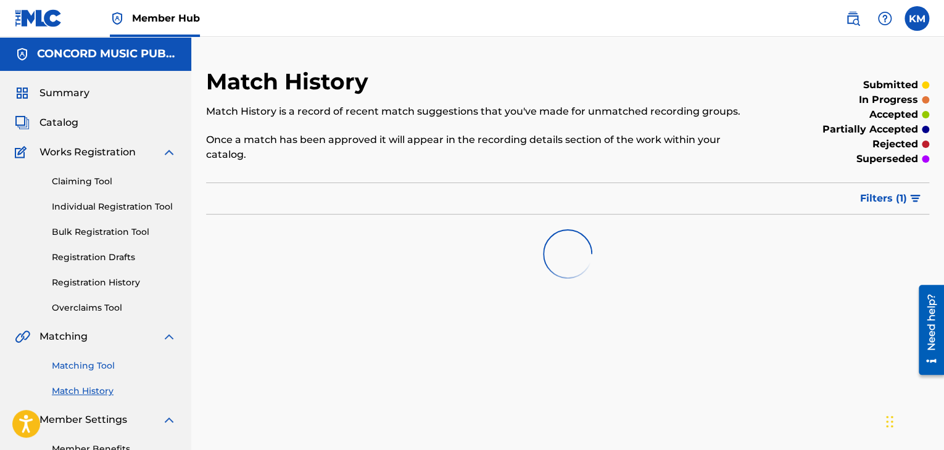
click at [103, 366] on link "Matching Tool" at bounding box center [114, 366] width 125 height 13
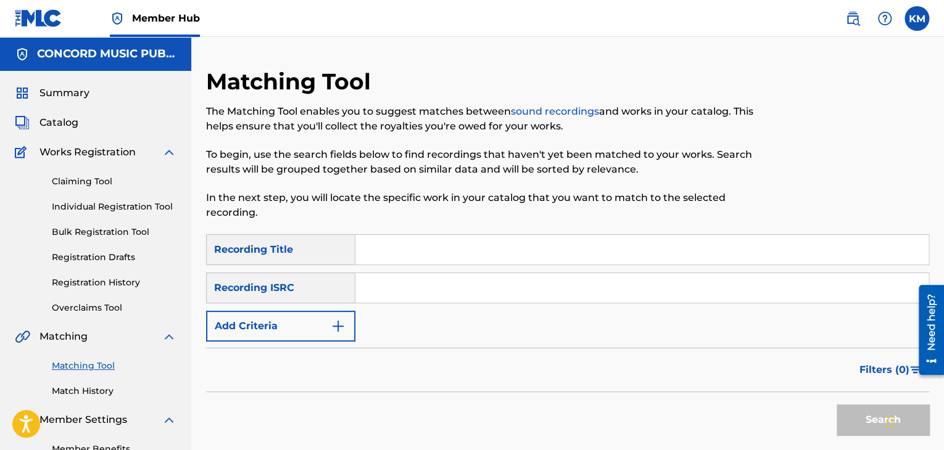
click at [402, 283] on input "Search Form" at bounding box center [641, 288] width 573 height 30
paste input "FR9O82200120"
type input "FR9O82200120"
click at [853, 415] on button "Search" at bounding box center [882, 420] width 93 height 31
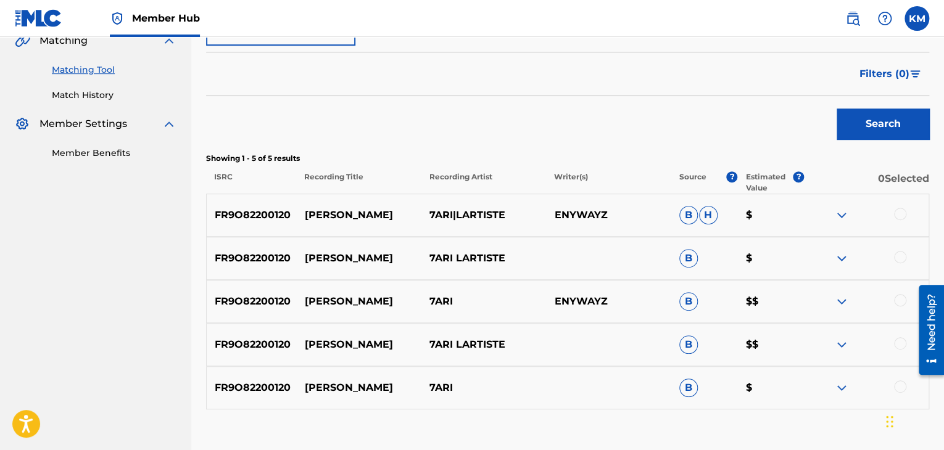
scroll to position [308, 0]
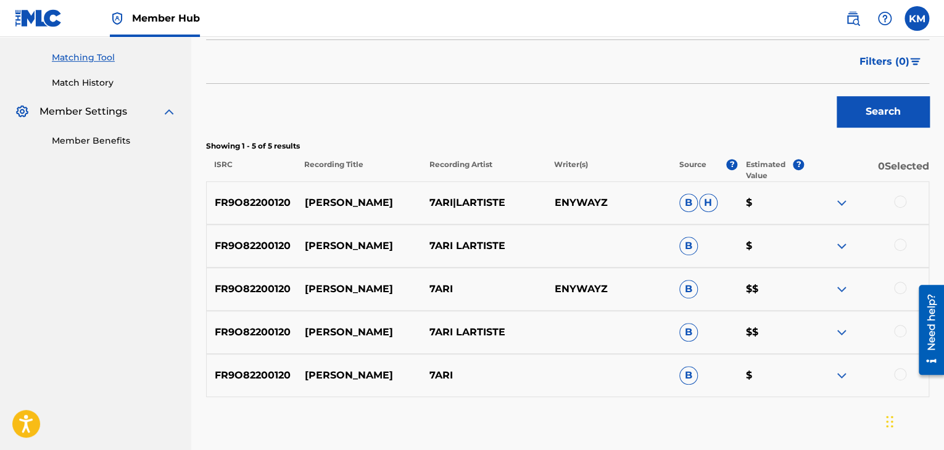
click at [898, 373] on div at bounding box center [900, 374] width 12 height 12
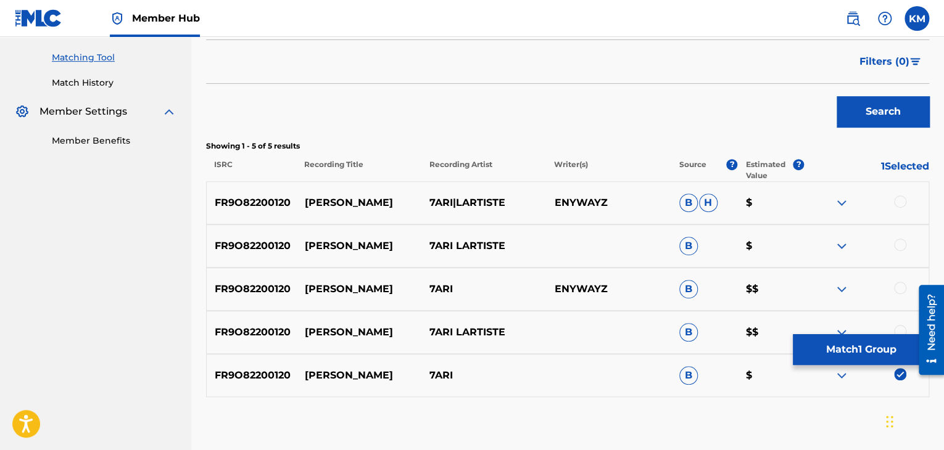
click at [901, 327] on div at bounding box center [900, 331] width 12 height 12
click at [901, 289] on div at bounding box center [900, 288] width 12 height 12
click at [896, 243] on div at bounding box center [900, 245] width 12 height 12
click at [899, 202] on div at bounding box center [900, 202] width 12 height 12
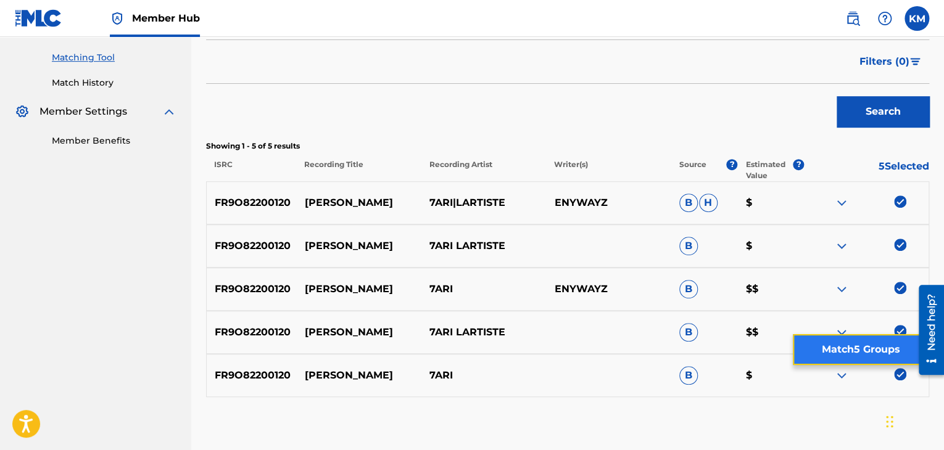
click at [859, 349] on button "Match 5 Groups" at bounding box center [861, 349] width 136 height 31
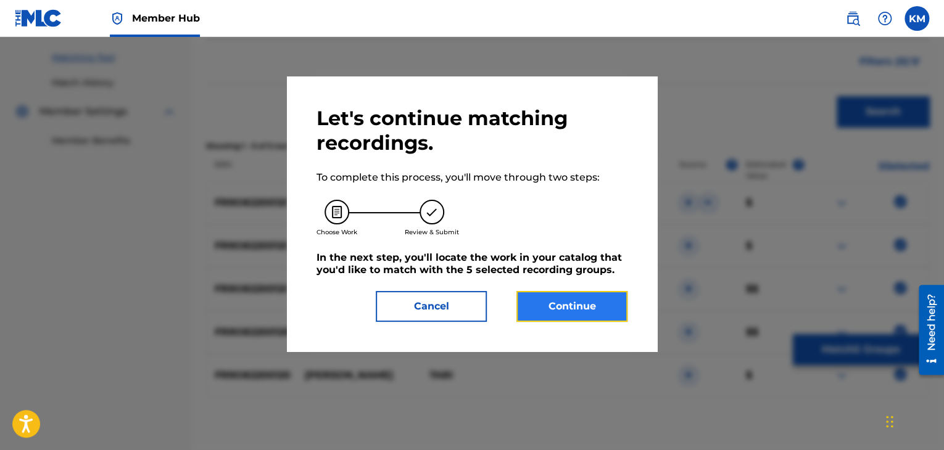
click at [569, 299] on button "Continue" at bounding box center [571, 306] width 111 height 31
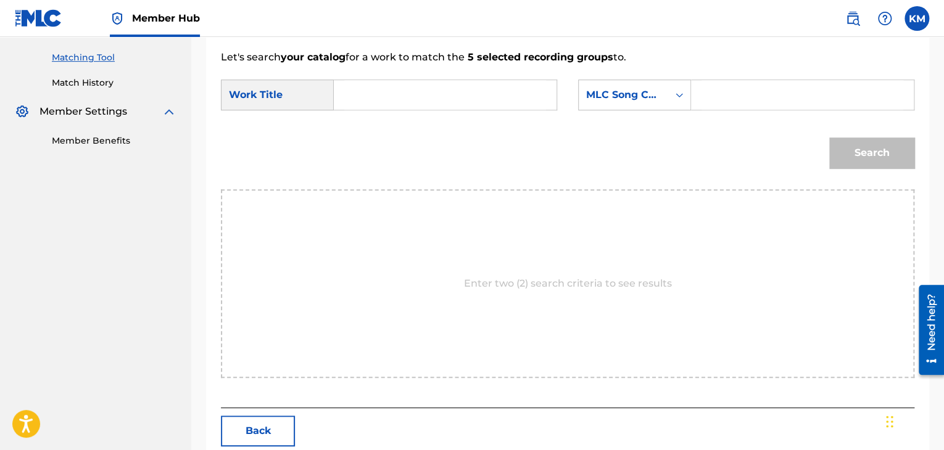
click at [393, 98] on input "Search Form" at bounding box center [445, 95] width 202 height 30
paste input "Maria"
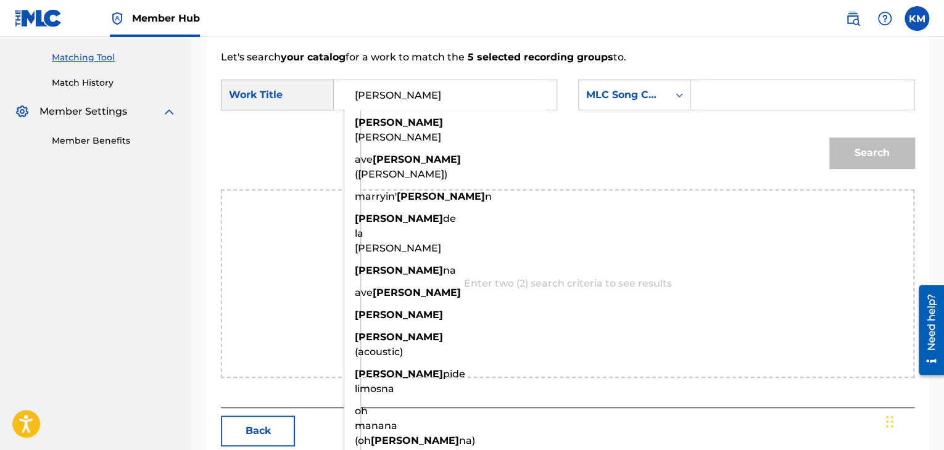
type input "Maria"
click at [679, 96] on icon "Search Form" at bounding box center [679, 95] width 12 height 12
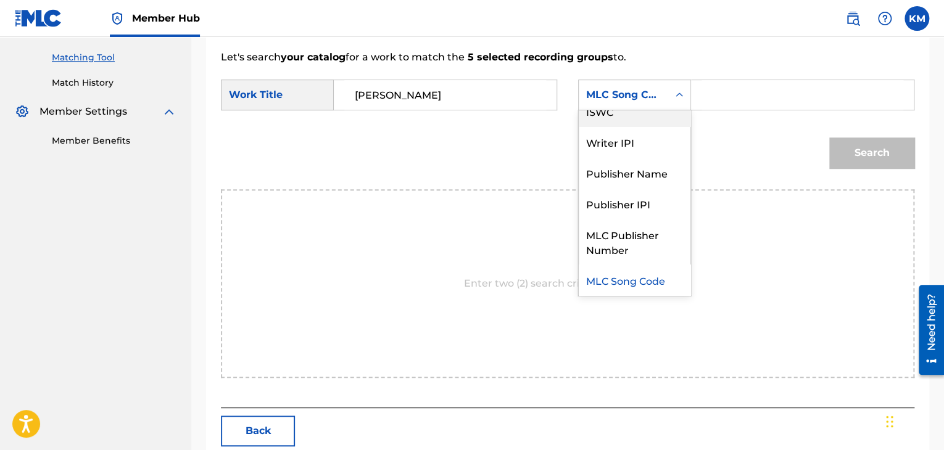
scroll to position [0, 0]
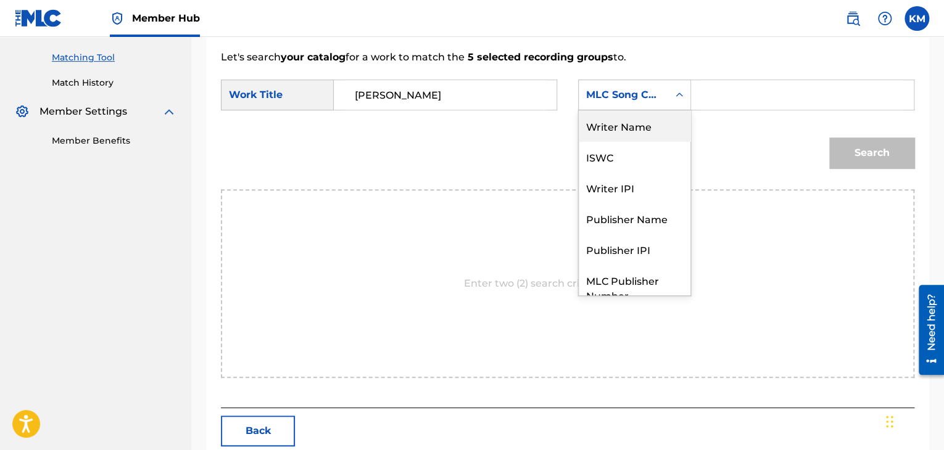
click at [643, 113] on div "Writer Name" at bounding box center [635, 125] width 112 height 31
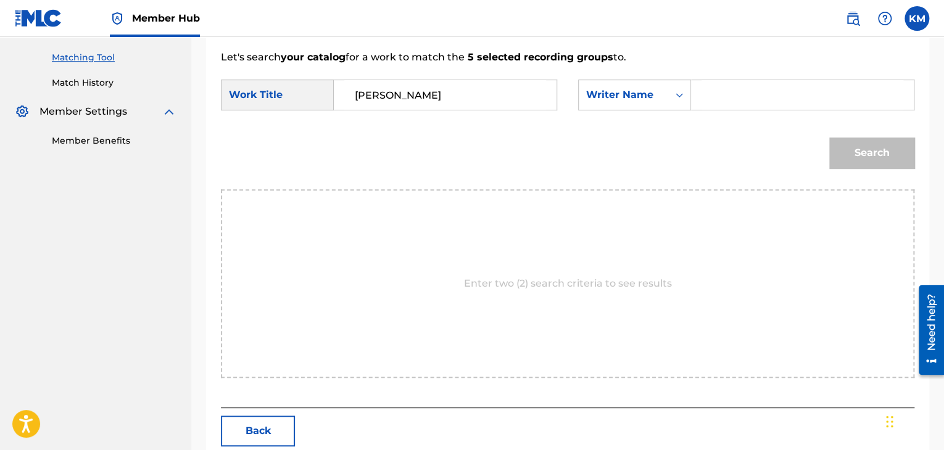
click at [701, 102] on input "Search Form" at bounding box center [802, 95] width 202 height 30
paste input "Akdim"
type input "Akdim"
click at [861, 143] on button "Search" at bounding box center [871, 153] width 85 height 31
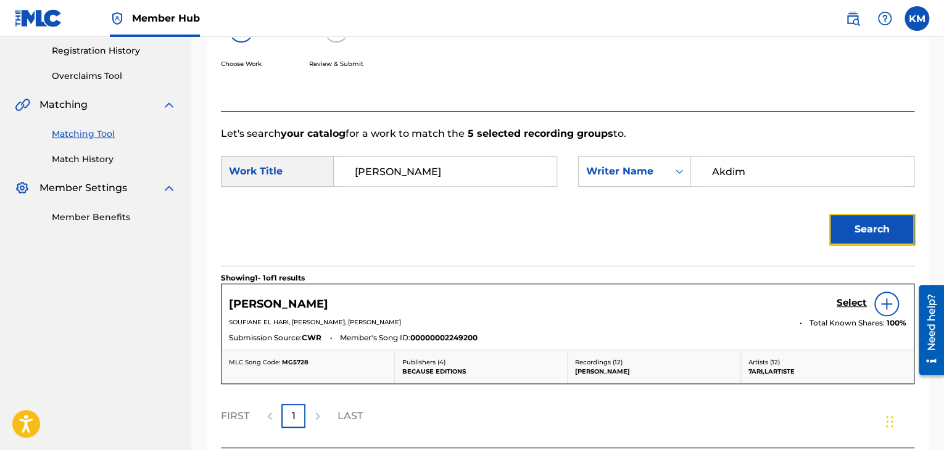
scroll to position [308, 0]
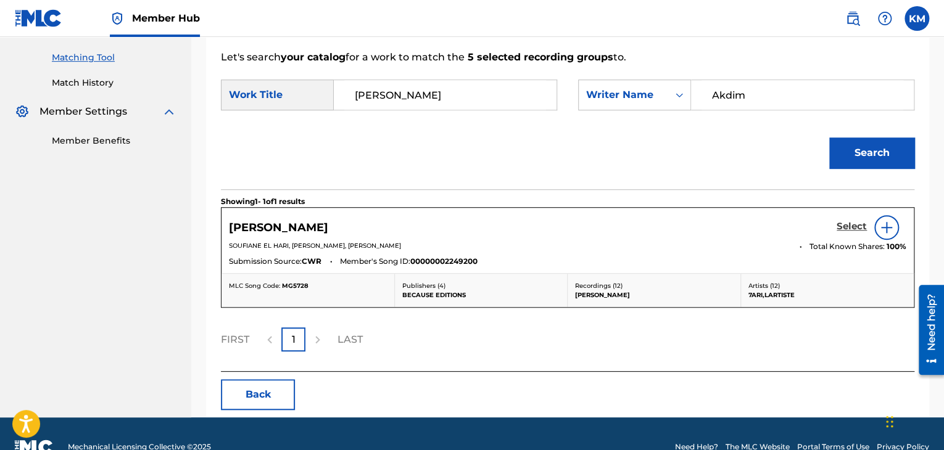
click at [847, 223] on h5 "Select" at bounding box center [851, 227] width 30 height 12
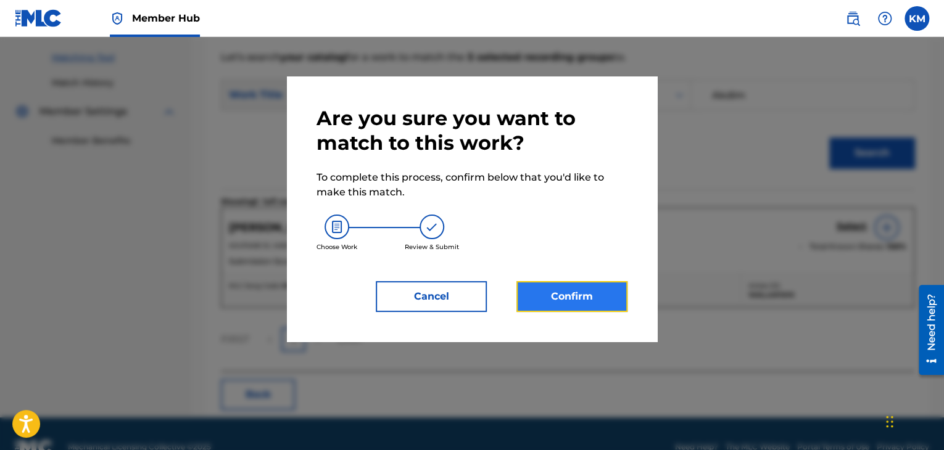
click at [574, 289] on button "Confirm" at bounding box center [571, 296] width 111 height 31
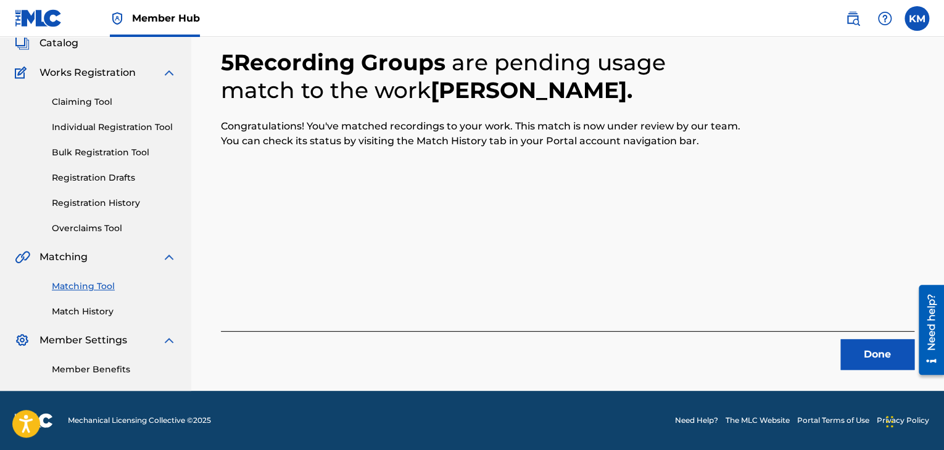
scroll to position [80, 0]
click at [877, 344] on button "Done" at bounding box center [877, 354] width 74 height 31
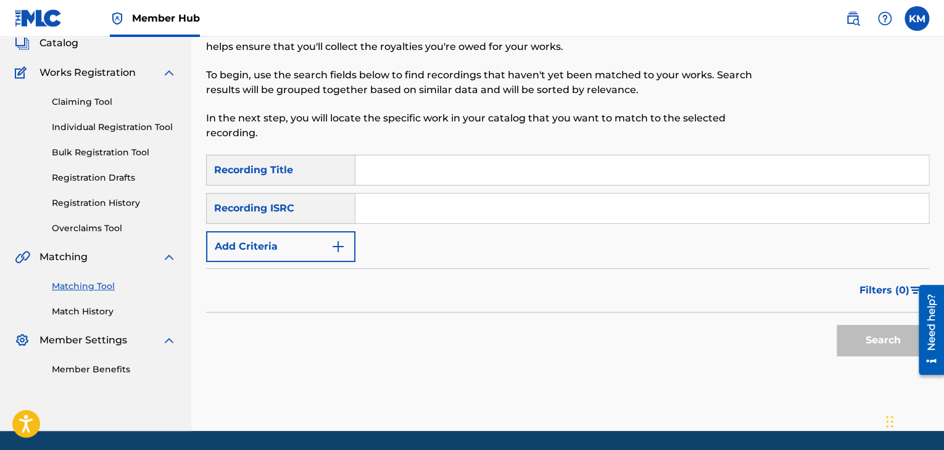
paste input "CA5KR1977686"
type input "CA5KR1977686"
click at [871, 344] on button "Search" at bounding box center [882, 340] width 93 height 31
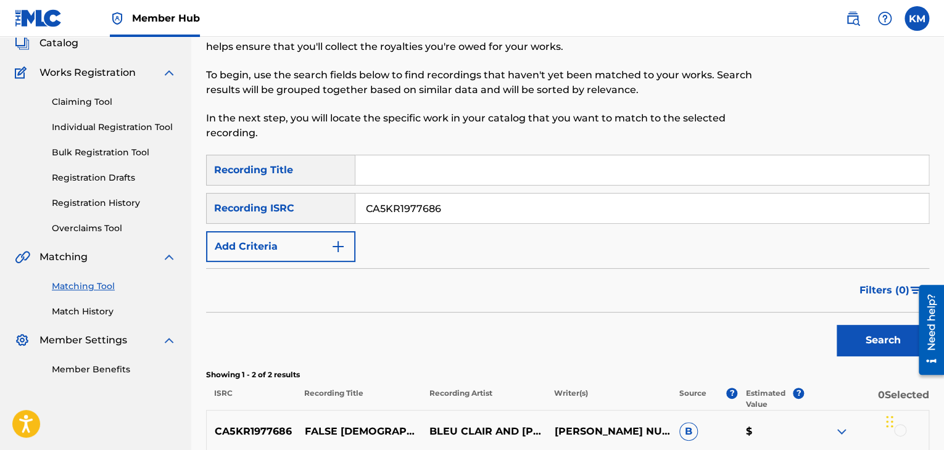
scroll to position [247, 0]
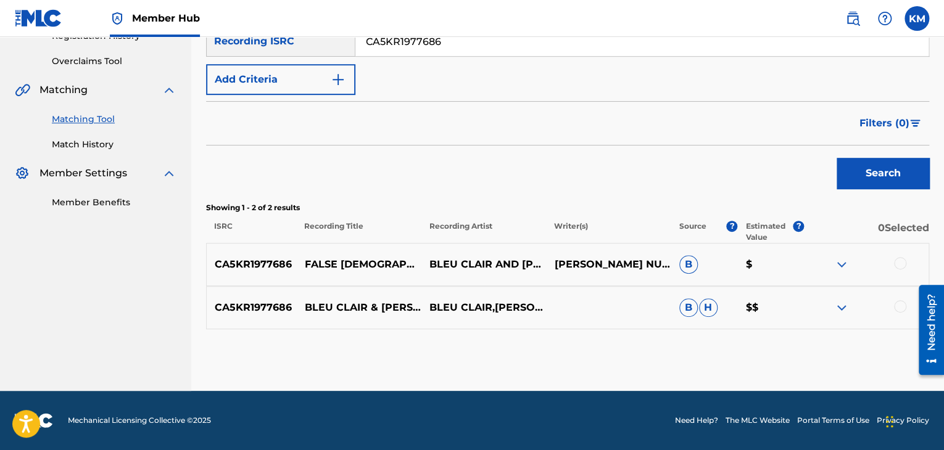
click at [902, 306] on div at bounding box center [900, 306] width 12 height 12
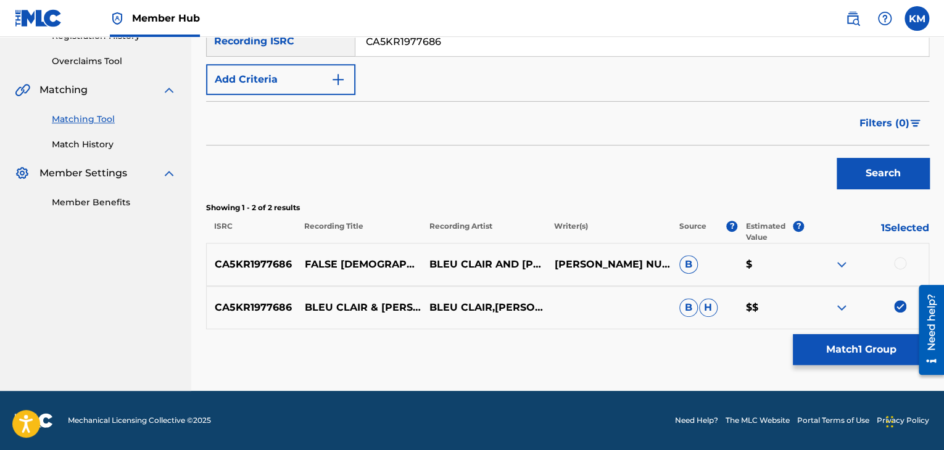
click at [898, 260] on div at bounding box center [900, 263] width 12 height 12
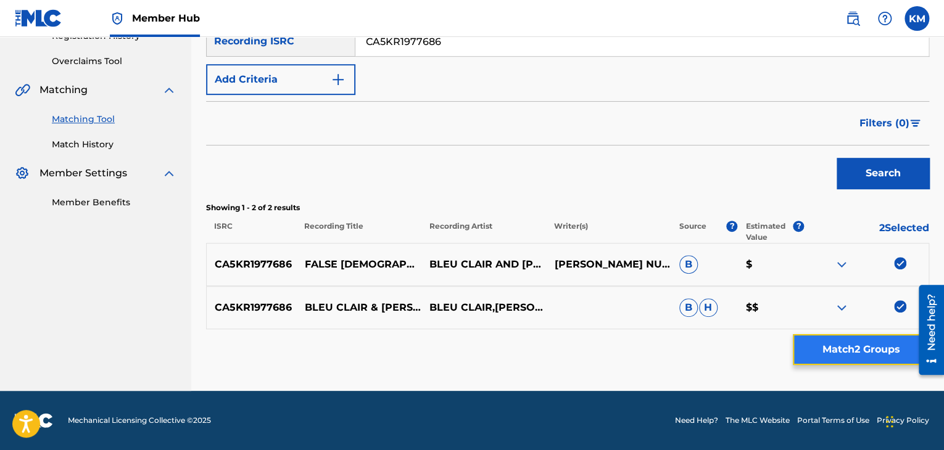
click at [867, 347] on button "Match 2 Groups" at bounding box center [861, 349] width 136 height 31
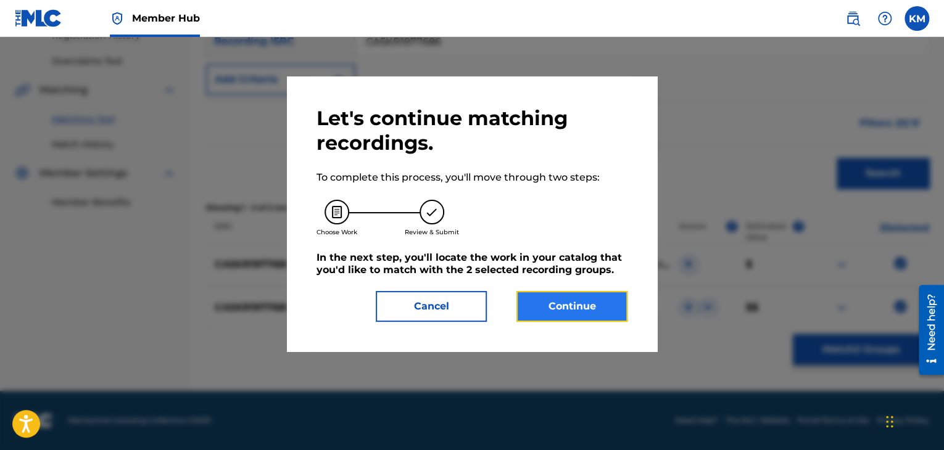
click at [524, 309] on button "Continue" at bounding box center [571, 306] width 111 height 31
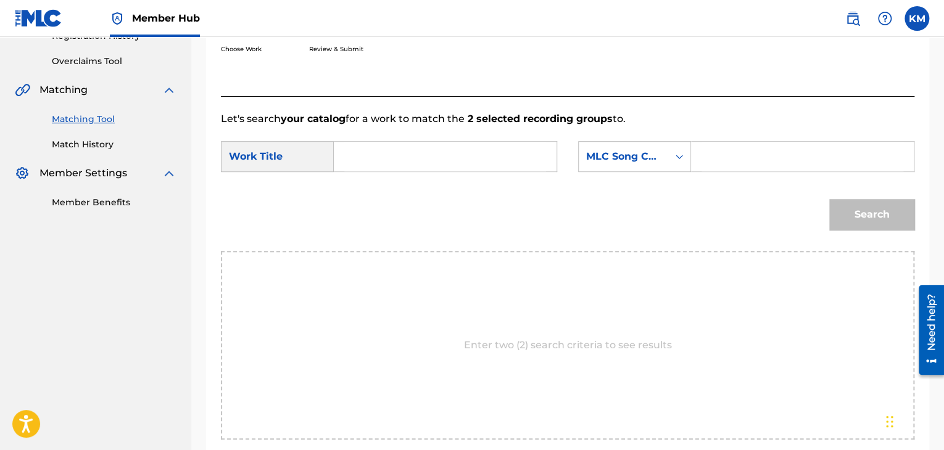
paste input "False God"
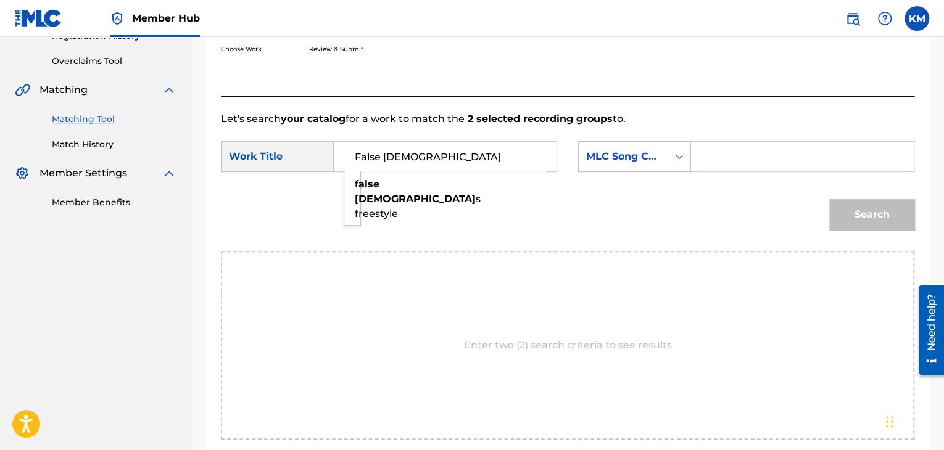
type input "False God"
click at [685, 155] on div "Search Form" at bounding box center [679, 157] width 22 height 22
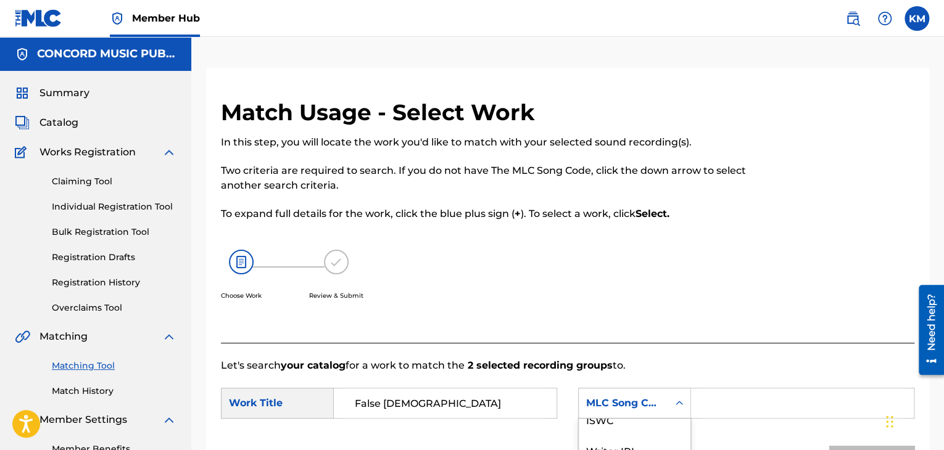
scroll to position [0, 0]
click at [625, 434] on div "Writer Name" at bounding box center [635, 434] width 112 height 31
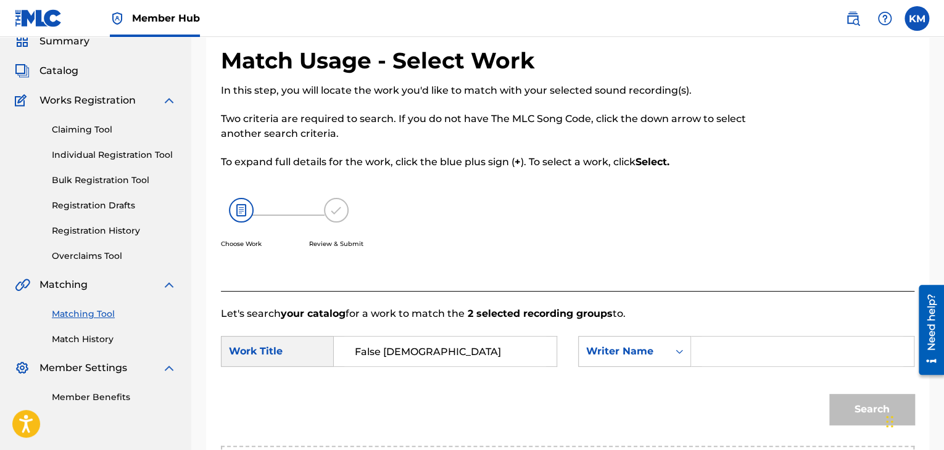
scroll to position [123, 0]
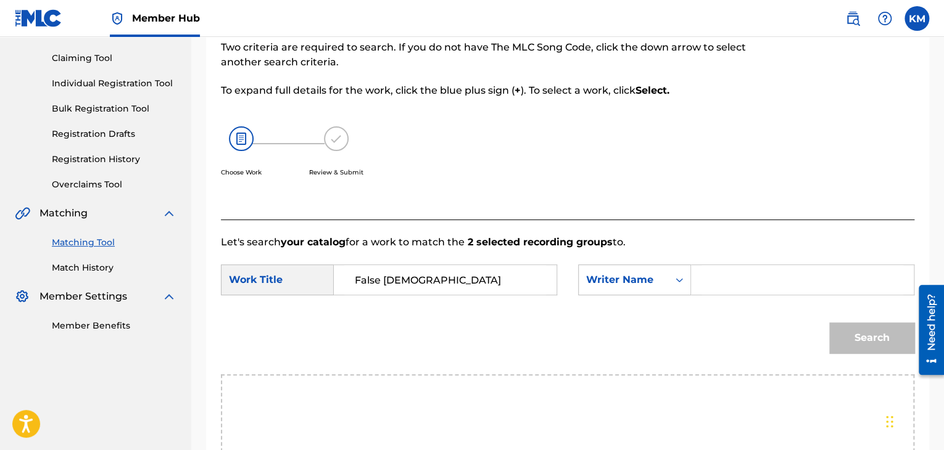
paste input "Wicaksono"
click at [847, 345] on button "Search" at bounding box center [871, 338] width 85 height 31
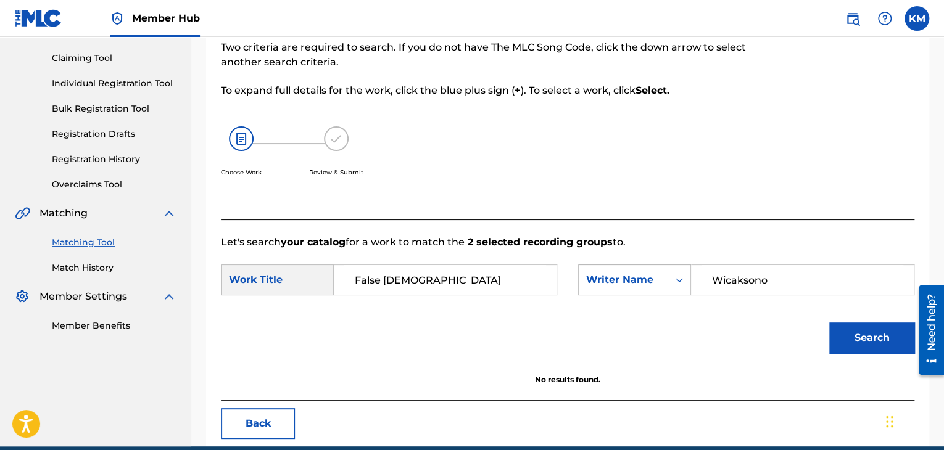
drag, startPoint x: 783, startPoint y: 265, endPoint x: 664, endPoint y: 278, distance: 120.3
click at [664, 278] on div "SearchWithCriteriacc1d4bc9-982b-4d07-b3fc-1f231d53acc1 Writer Name Wicaksono" at bounding box center [746, 280] width 336 height 31
paste input "Aritonang"
type input "Aritonang"
click at [844, 328] on button "Search" at bounding box center [871, 338] width 85 height 31
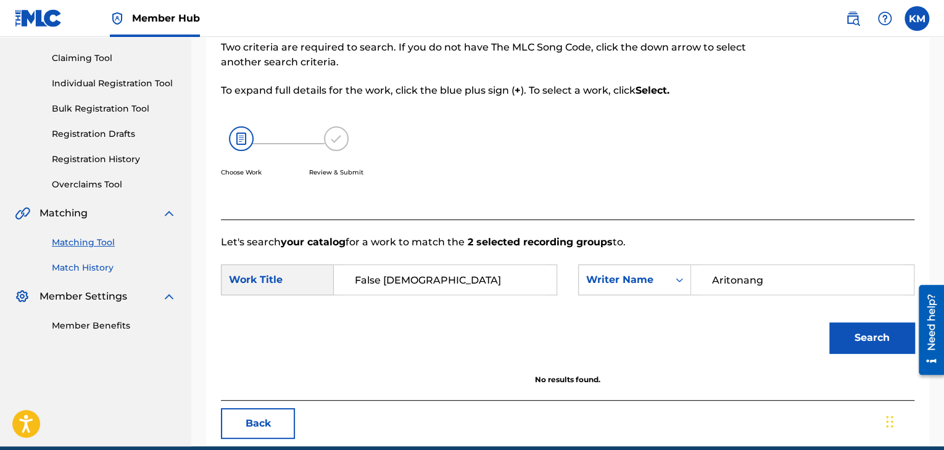
click at [95, 265] on link "Match History" at bounding box center [114, 268] width 125 height 13
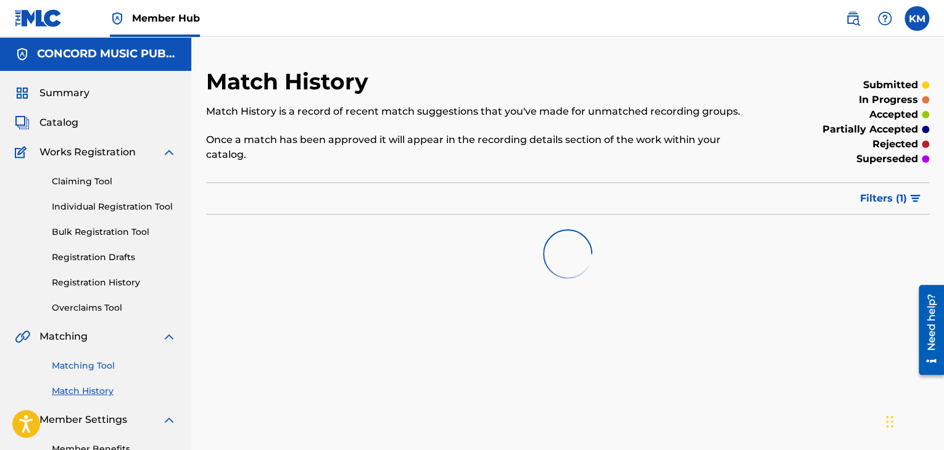
click at [96, 365] on link "Matching Tool" at bounding box center [114, 366] width 125 height 13
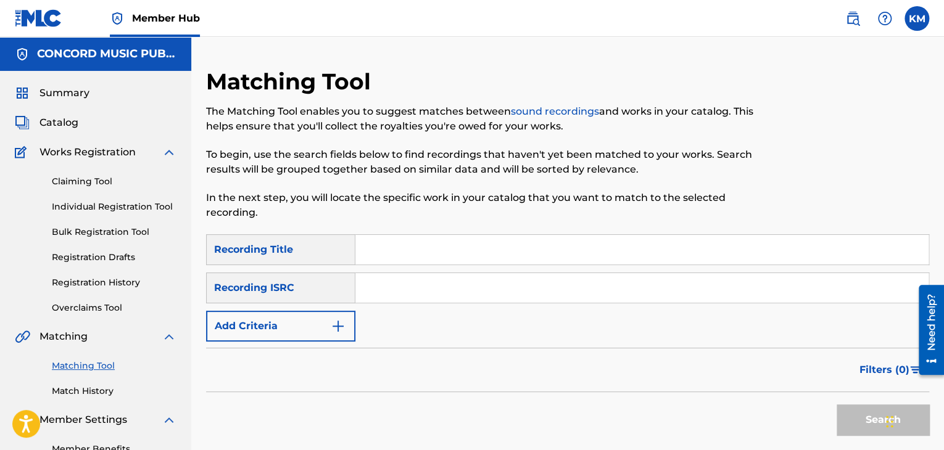
paste input "GBPS81528372"
type input "GBPS81528372"
click at [847, 418] on button "Search" at bounding box center [882, 420] width 93 height 31
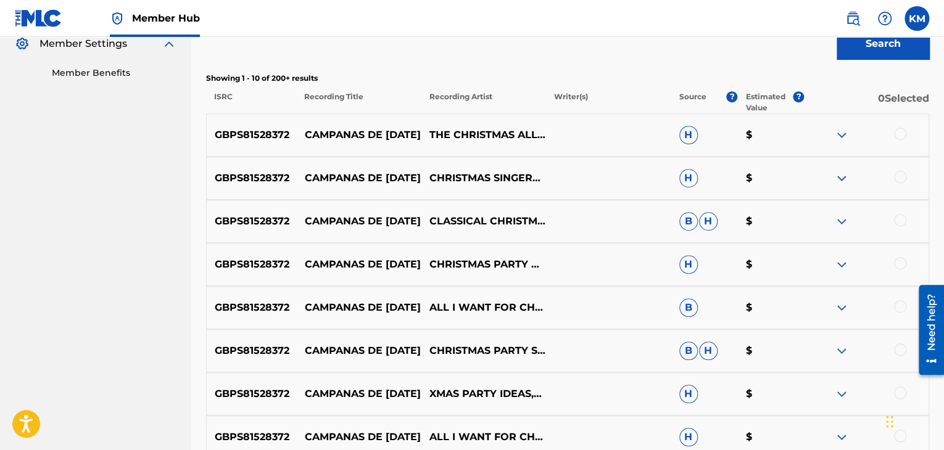
scroll to position [6, 0]
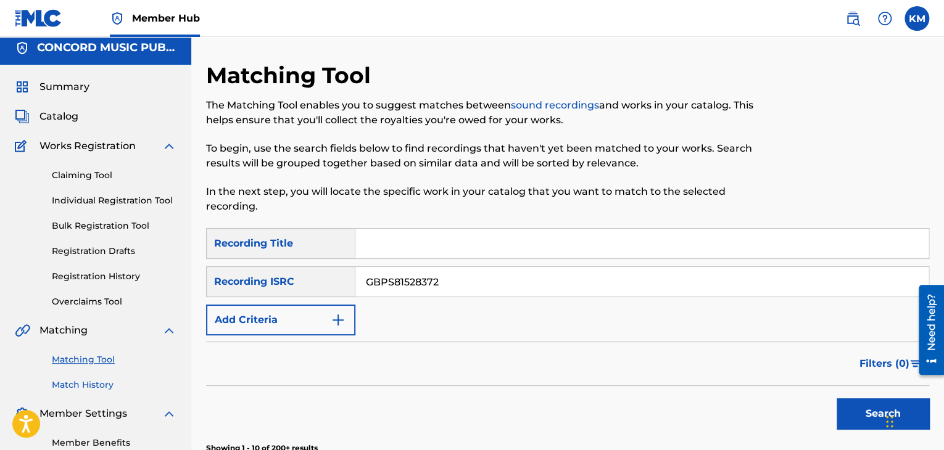
click at [76, 386] on link "Match History" at bounding box center [114, 385] width 125 height 13
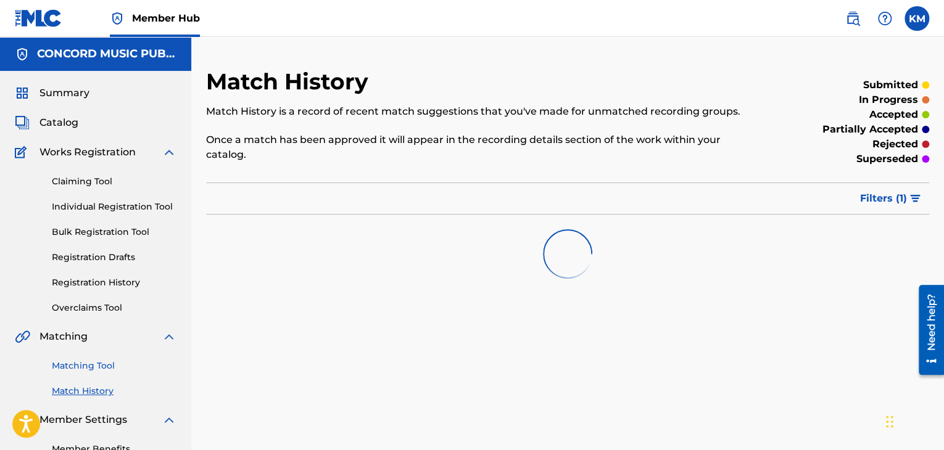
click at [96, 368] on link "Matching Tool" at bounding box center [114, 366] width 125 height 13
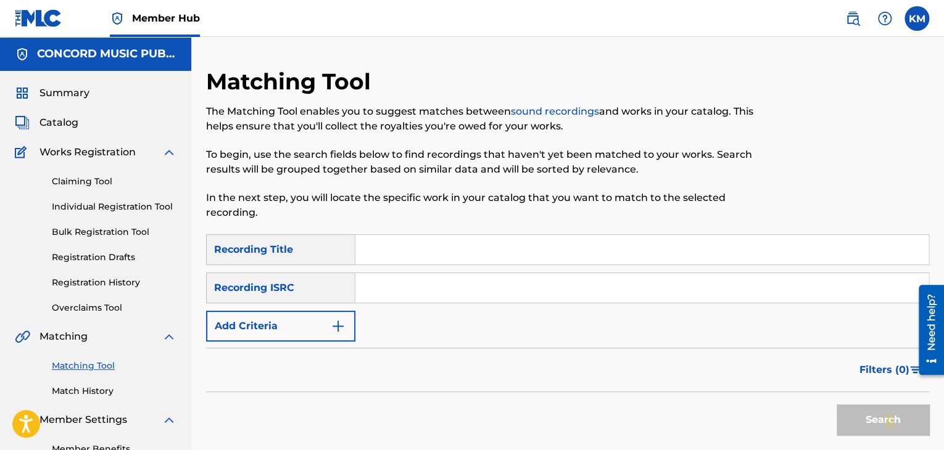
click at [392, 286] on input "Search Form" at bounding box center [641, 288] width 573 height 30
paste input "USAEA8169054"
type input "USAEA8169054"
click at [848, 415] on button "Search" at bounding box center [882, 420] width 93 height 31
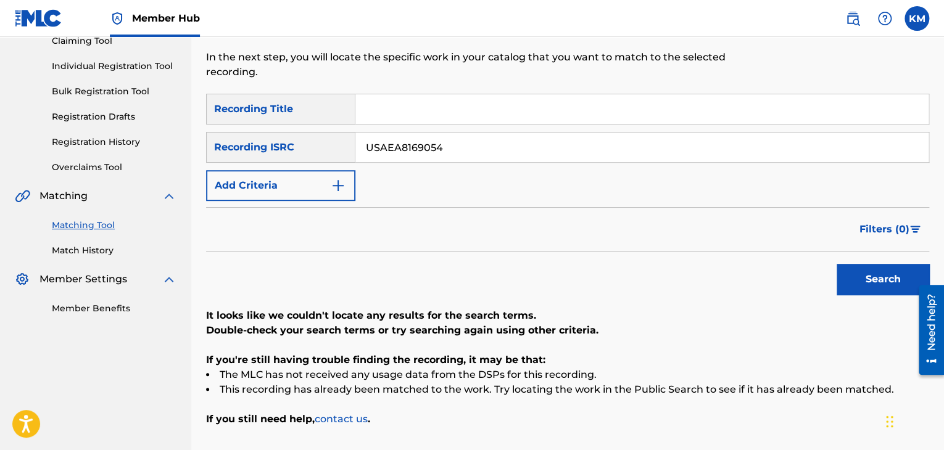
scroll to position [53, 0]
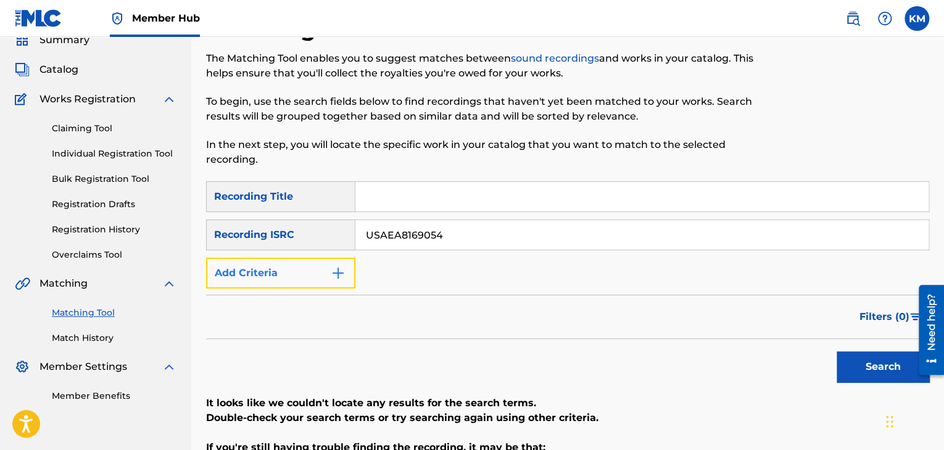
click at [336, 278] on img "Search Form" at bounding box center [338, 273] width 15 height 15
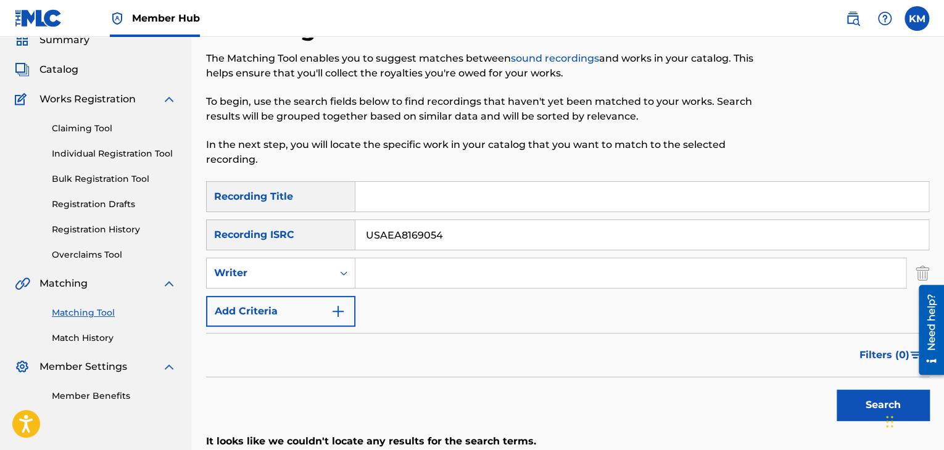
click at [397, 197] on input "Search Form" at bounding box center [641, 197] width 573 height 30
paste input "Thousand Ways"
type input "Thousand Ways"
click at [339, 273] on icon "Search Form" at bounding box center [343, 273] width 12 height 12
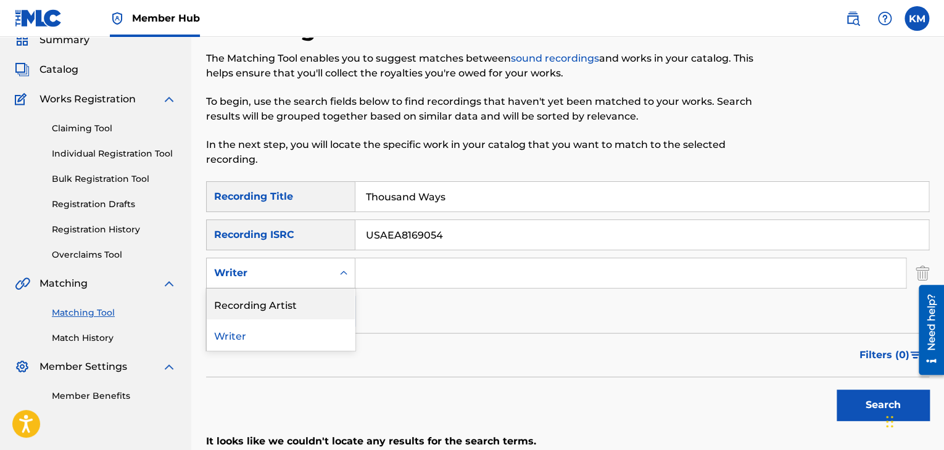
click at [323, 310] on div "Recording Artist" at bounding box center [281, 304] width 148 height 31
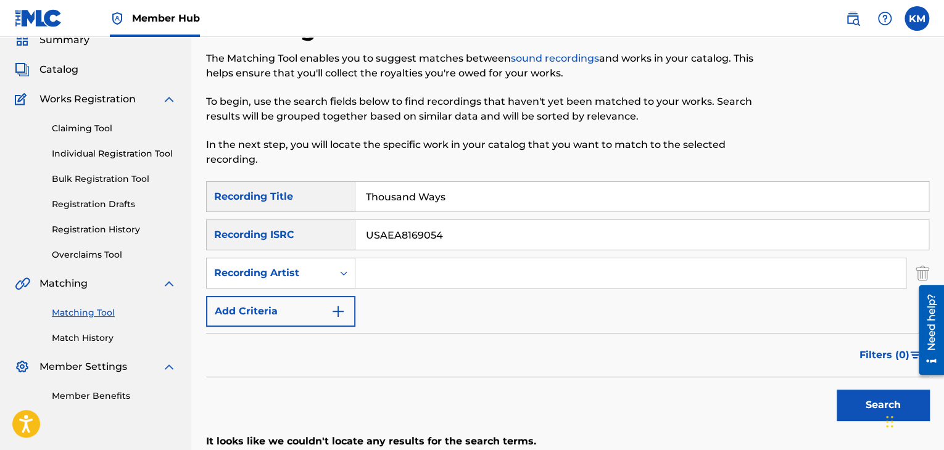
click at [404, 269] on input "Search Form" at bounding box center [630, 273] width 550 height 30
click at [434, 263] on input "Search Form" at bounding box center [630, 273] width 550 height 30
paste input "Harry Fraud"
type input "Harry Fraud"
drag, startPoint x: 466, startPoint y: 231, endPoint x: 286, endPoint y: 242, distance: 180.5
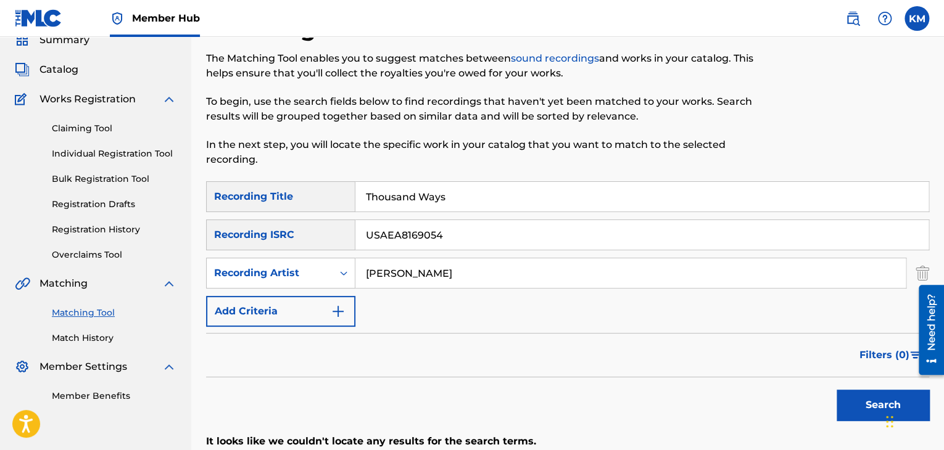
click at [286, 242] on div "SearchWithCriteriad9c7c8b5-cae0-4528-8803-45be9bc01121 Recording ISRC USAEA8169…" at bounding box center [567, 235] width 723 height 31
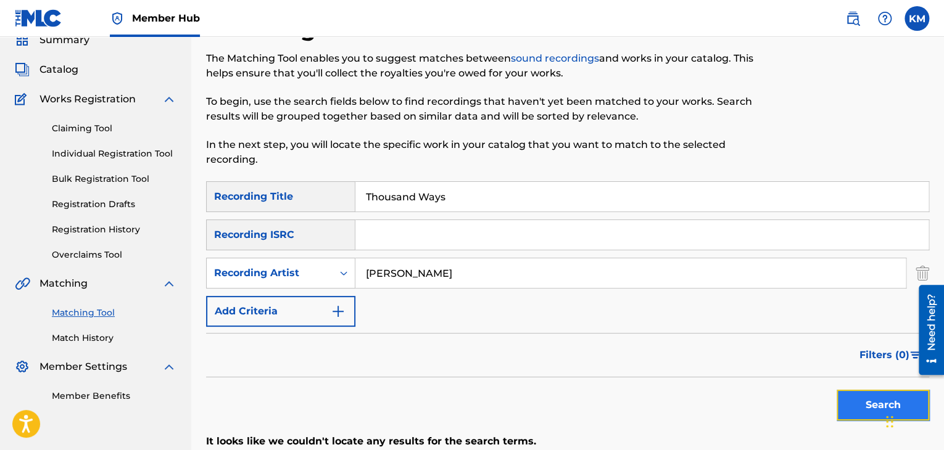
click at [841, 410] on button "Search" at bounding box center [882, 405] width 93 height 31
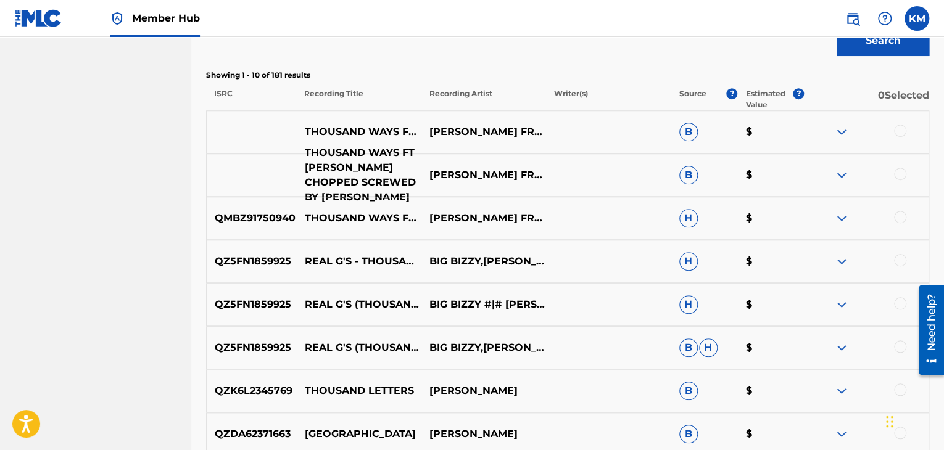
scroll to position [423, 0]
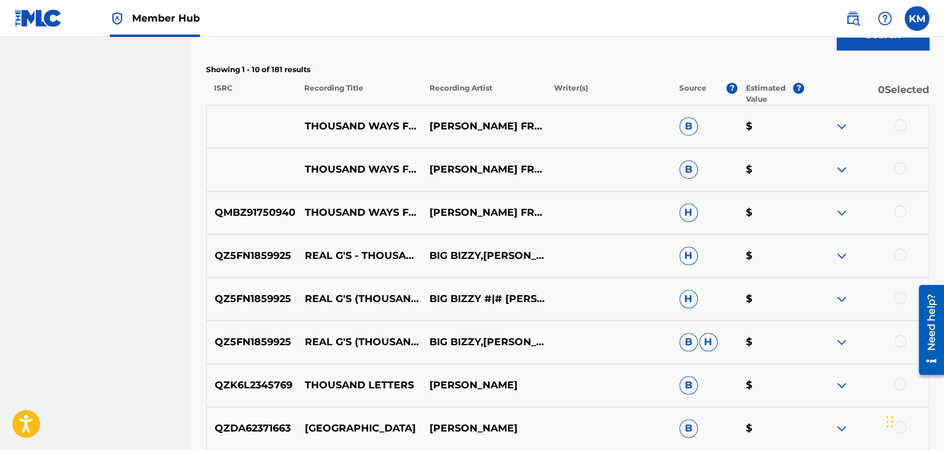
click at [901, 213] on div at bounding box center [900, 211] width 12 height 12
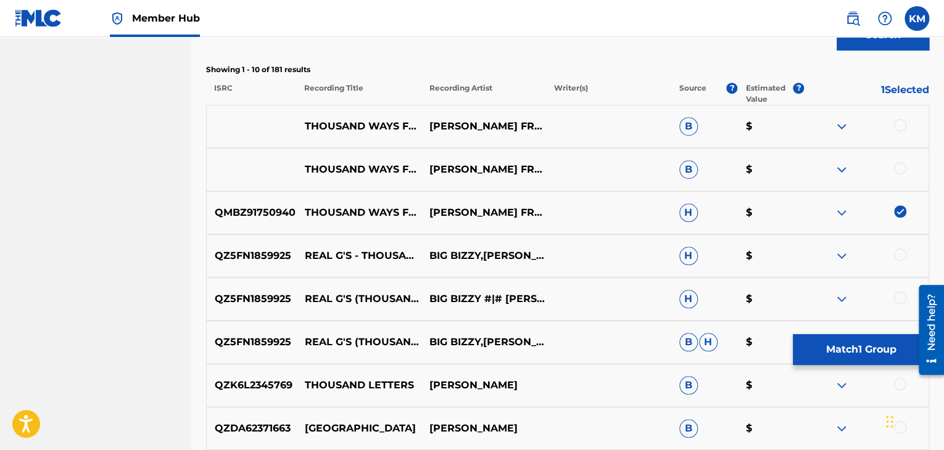
click at [906, 168] on div at bounding box center [900, 168] width 12 height 12
click at [897, 120] on div at bounding box center [900, 125] width 12 height 12
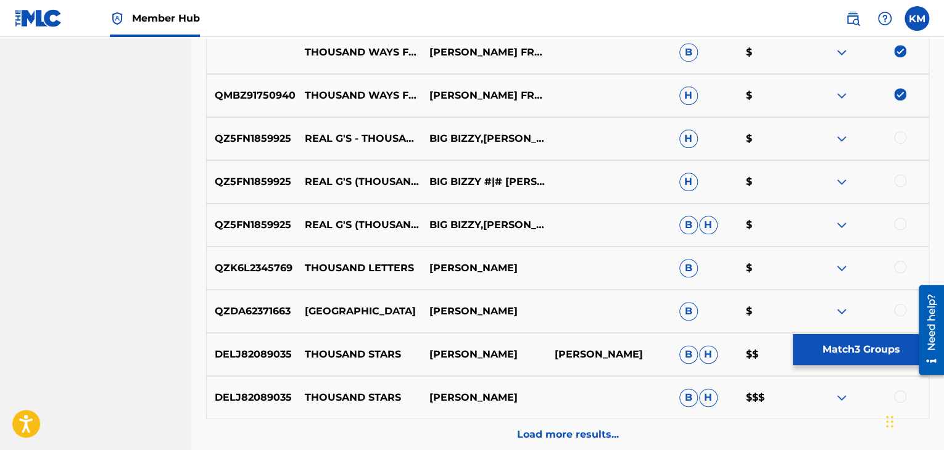
scroll to position [547, 0]
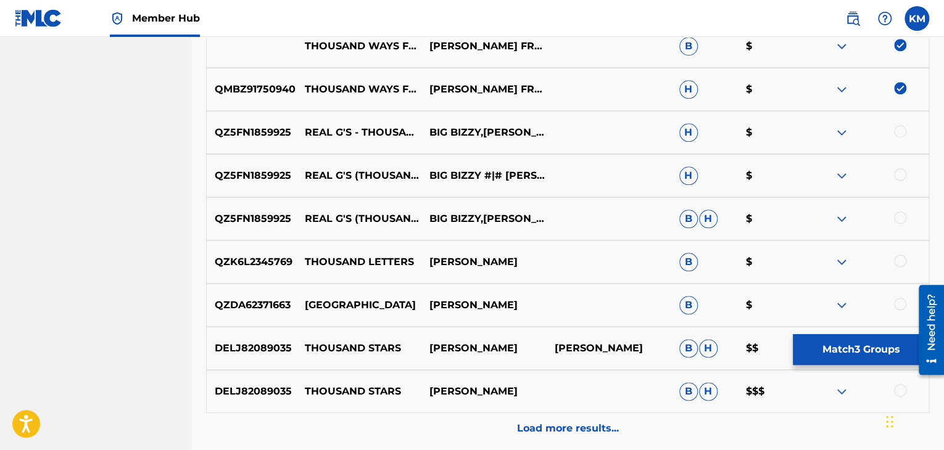
click at [903, 212] on div at bounding box center [900, 218] width 12 height 12
click at [903, 177] on div at bounding box center [900, 174] width 12 height 12
click at [896, 132] on div at bounding box center [900, 131] width 12 height 12
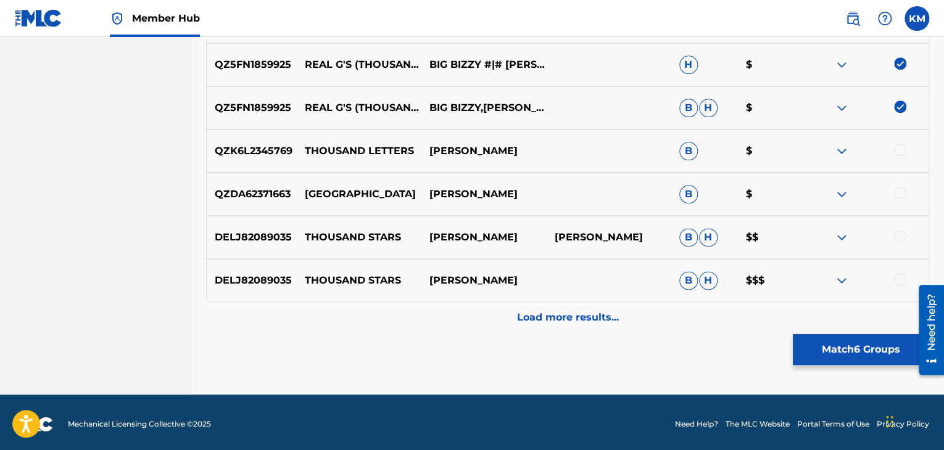
scroll to position [661, 0]
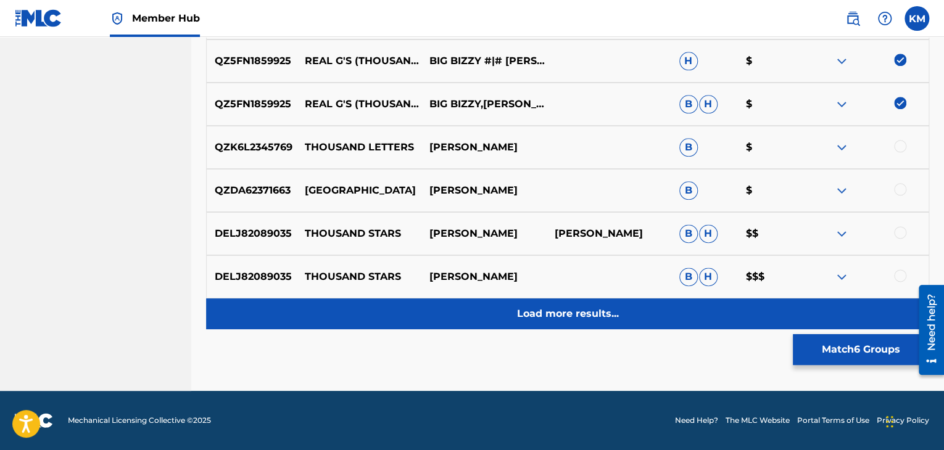
click at [580, 310] on p "Load more results..." at bounding box center [568, 314] width 102 height 15
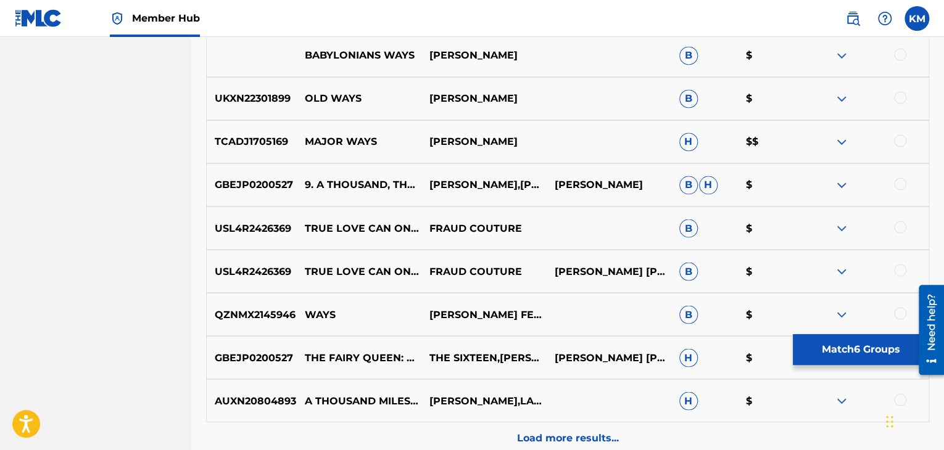
scroll to position [970, 0]
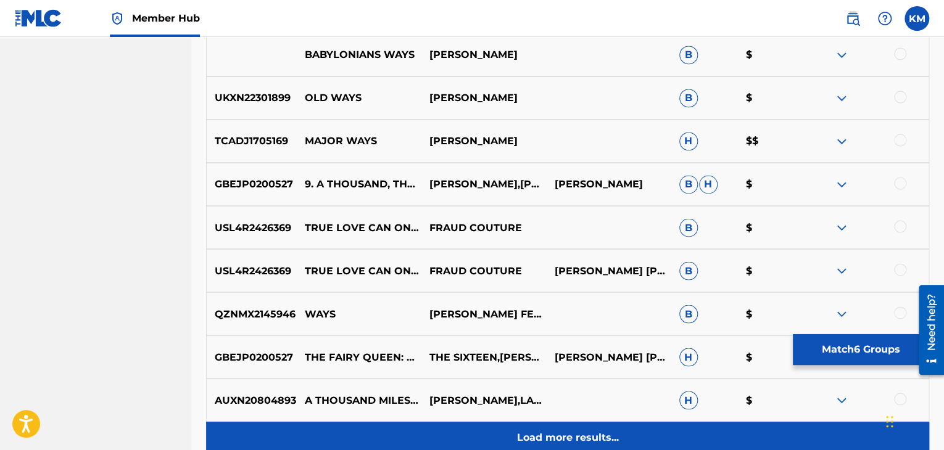
click at [595, 436] on p "Load more results..." at bounding box center [568, 437] width 102 height 15
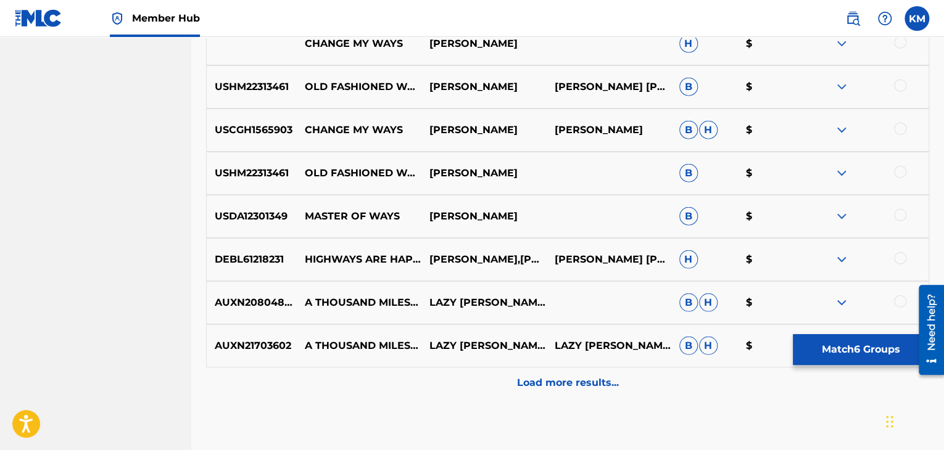
scroll to position [1463, 0]
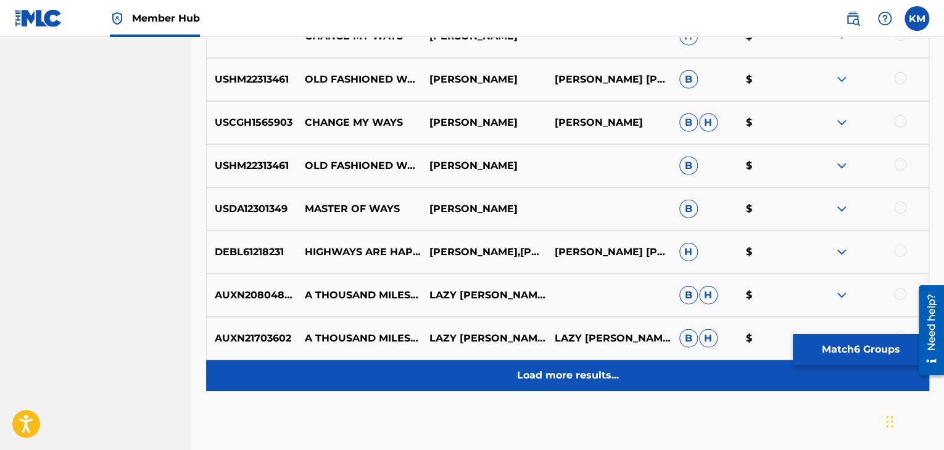
click at [562, 376] on p "Load more results..." at bounding box center [568, 375] width 102 height 15
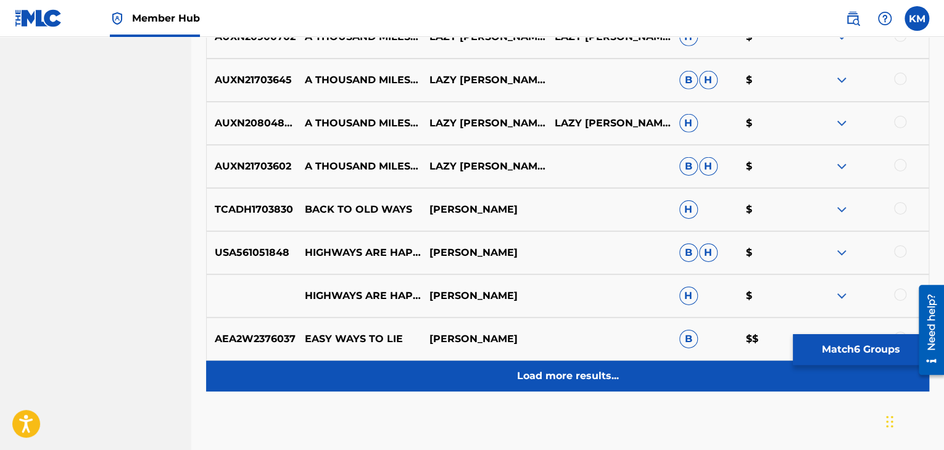
scroll to position [1895, 0]
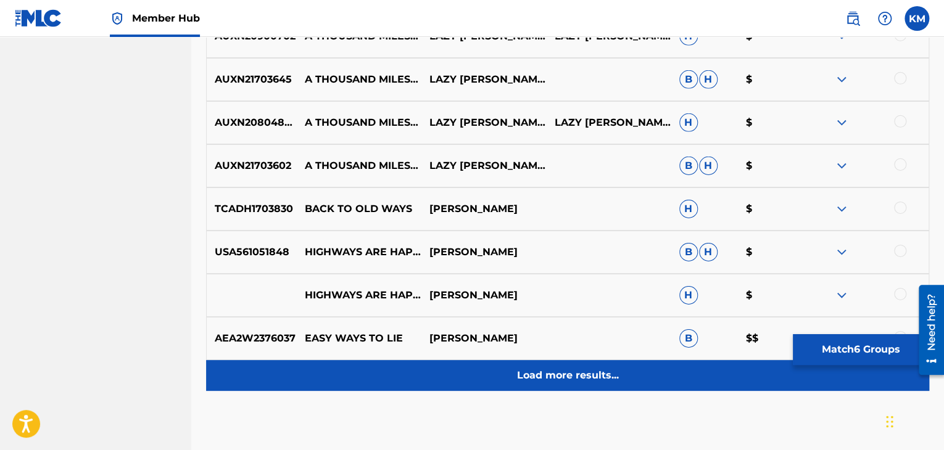
click at [588, 376] on p "Load more results..." at bounding box center [568, 375] width 102 height 15
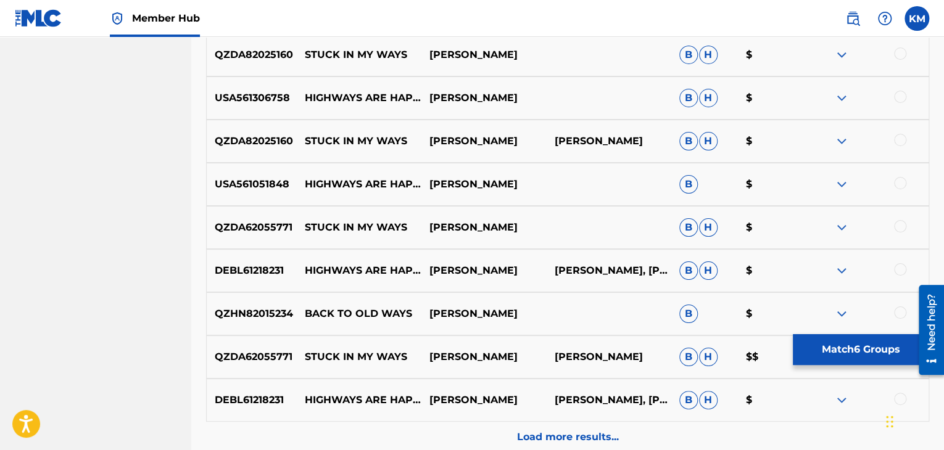
scroll to position [2327, 0]
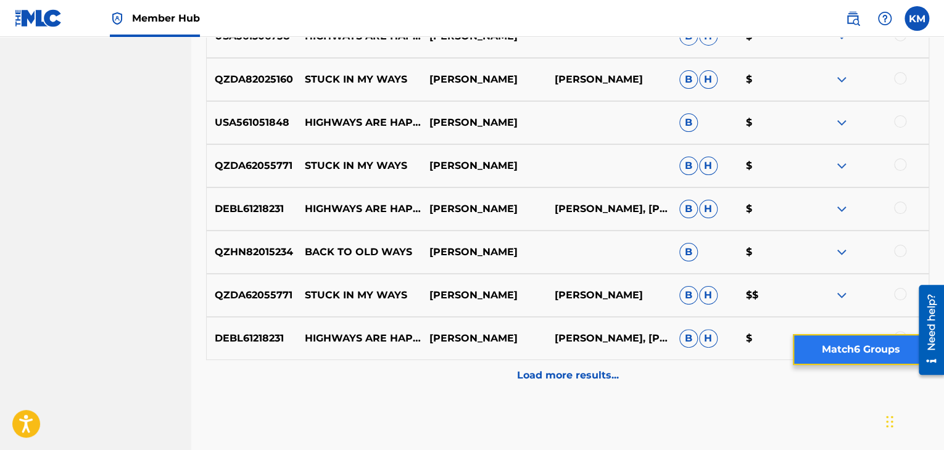
click at [832, 344] on button "Match 6 Groups" at bounding box center [861, 349] width 136 height 31
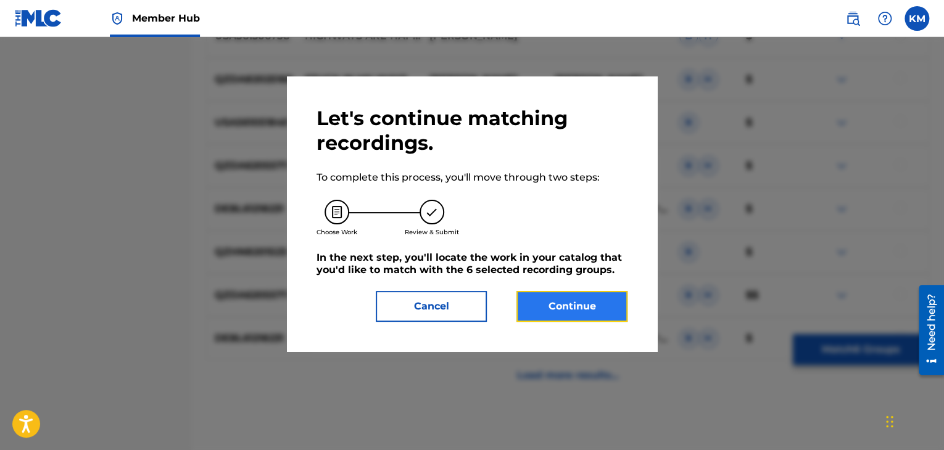
click at [592, 302] on button "Continue" at bounding box center [571, 306] width 111 height 31
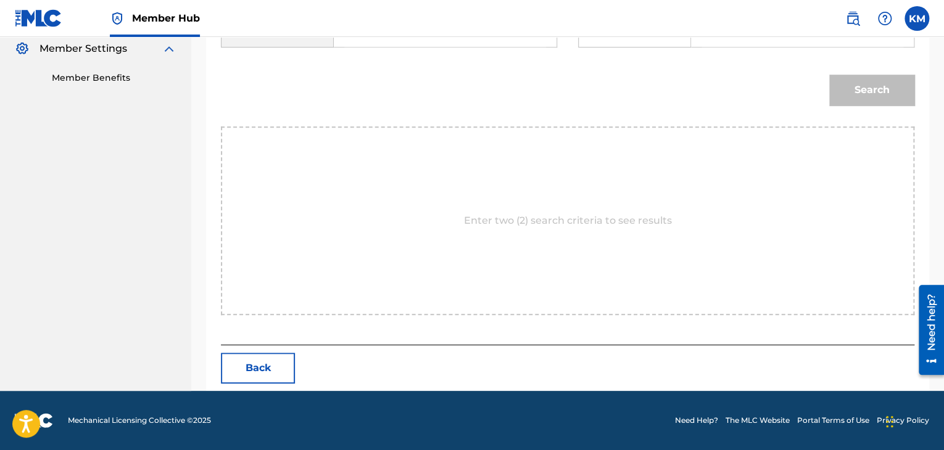
scroll to position [310, 0]
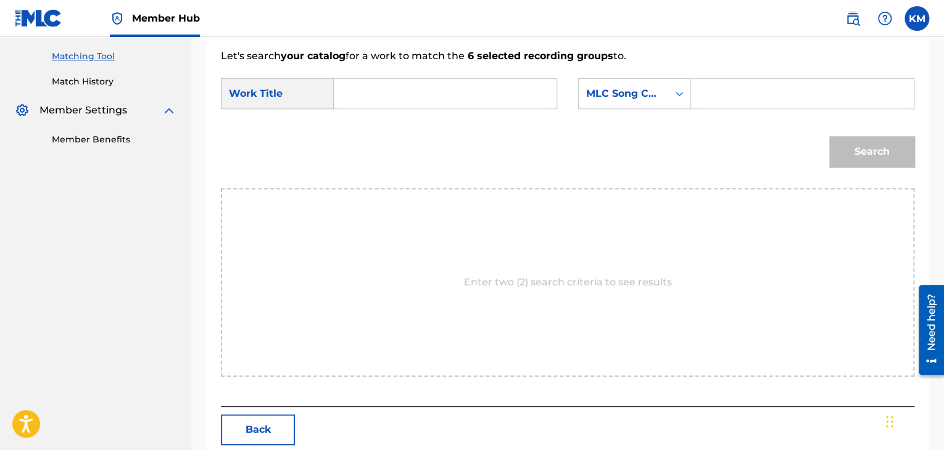
click at [353, 97] on input "Search Form" at bounding box center [445, 94] width 202 height 30
paste input "Harry Fraud"
paste input "Thousand Ways"
drag, startPoint x: 429, startPoint y: 97, endPoint x: 277, endPoint y: 75, distance: 154.0
click at [277, 75] on form "SearchWithCriteriab081305a-3c25-4a7b-a9e7-89ef7da4d4d5 Work Title Thousand Ways…" at bounding box center [567, 126] width 693 height 125
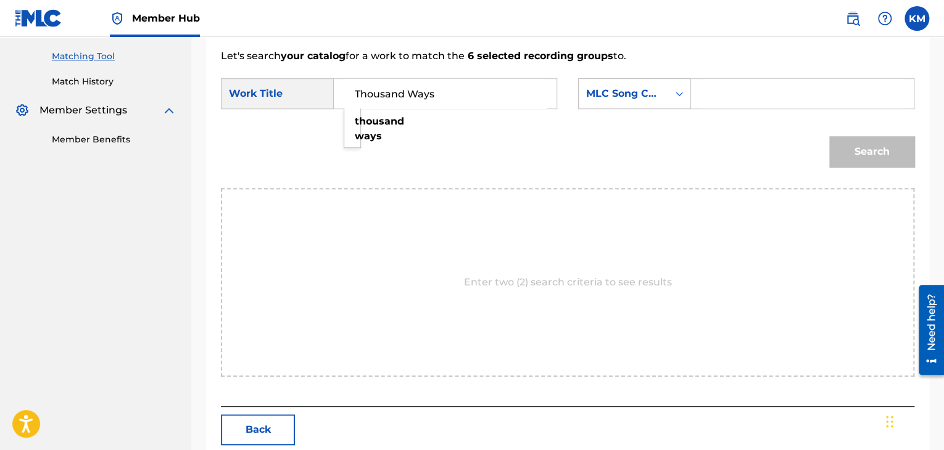
type input "Thousand Ways"
click at [681, 95] on icon "Search Form" at bounding box center [679, 94] width 12 height 12
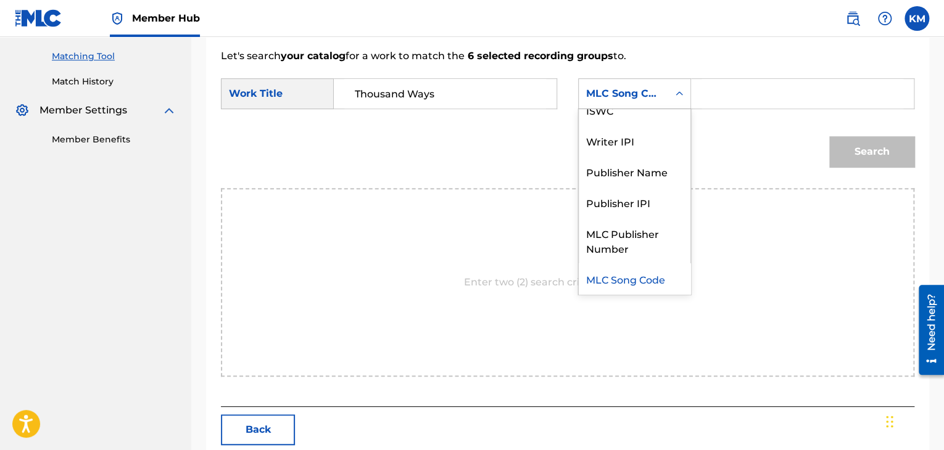
scroll to position [0, 0]
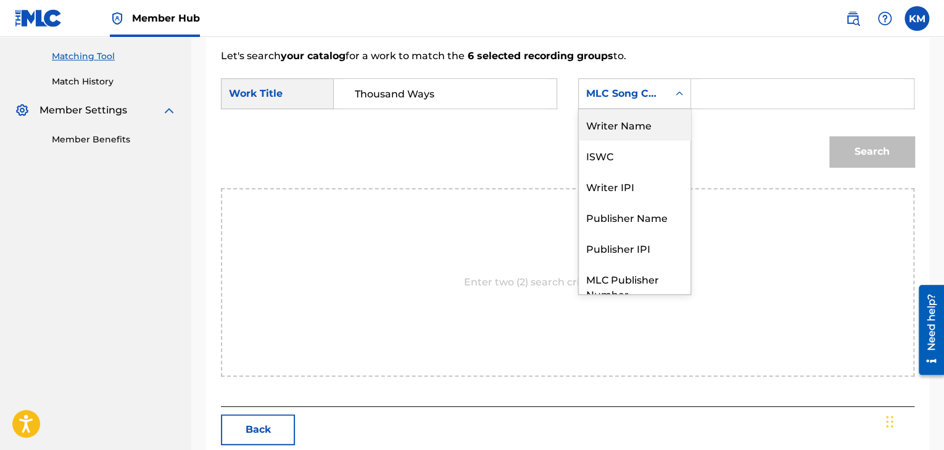
click at [658, 132] on div "Writer Name" at bounding box center [635, 124] width 112 height 31
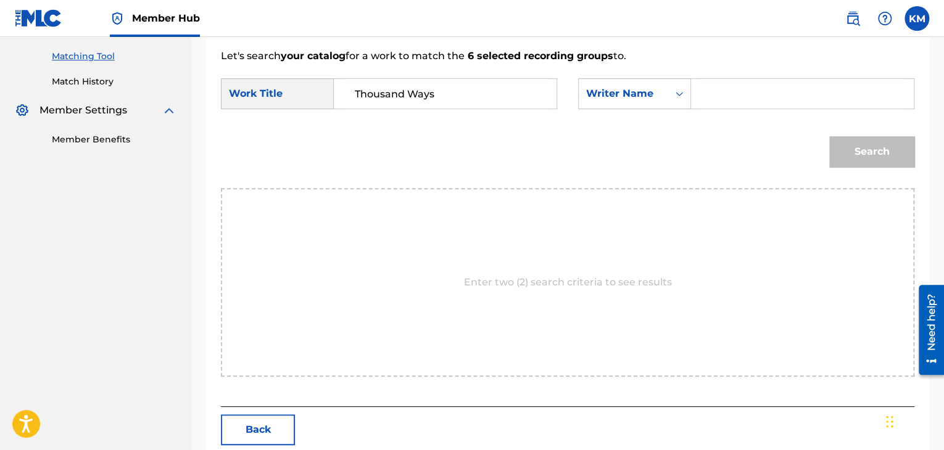
click at [716, 92] on input "Search Form" at bounding box center [802, 94] width 202 height 30
paste input "Hernandez"
type input "Hernandez"
click at [846, 149] on button "Search" at bounding box center [871, 151] width 85 height 31
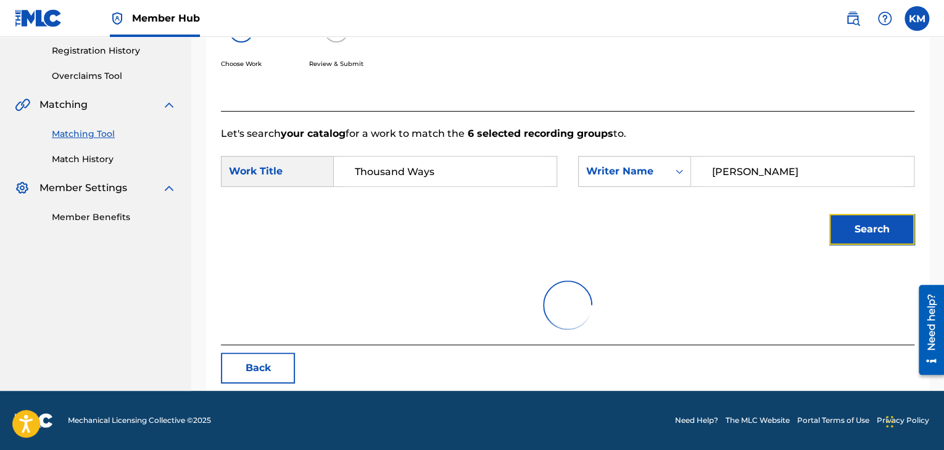
scroll to position [310, 0]
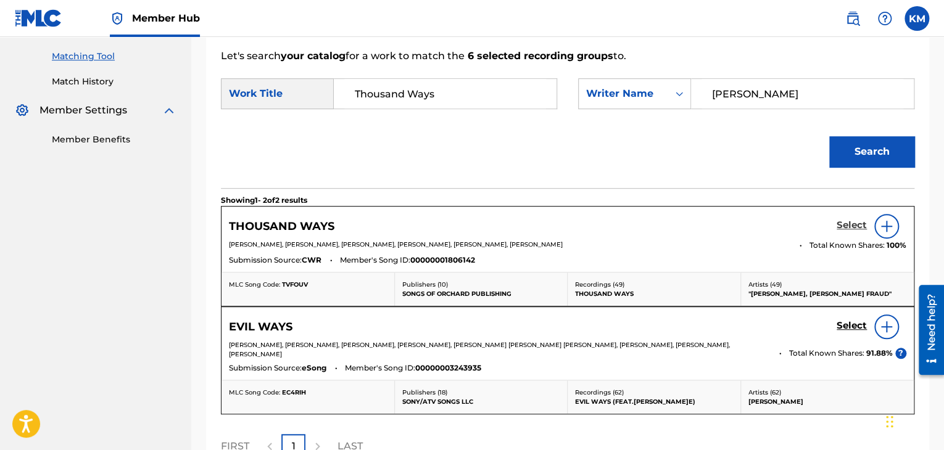
click at [846, 228] on h5 "Select" at bounding box center [851, 226] width 30 height 12
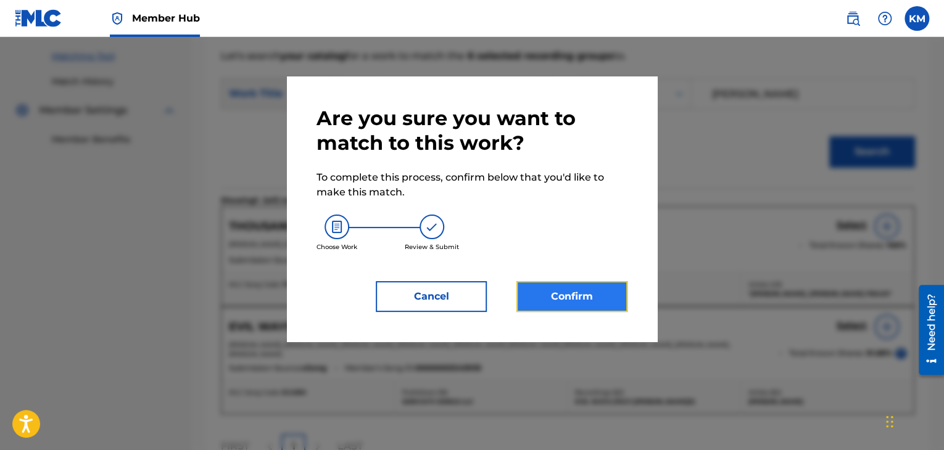
click at [596, 294] on button "Confirm" at bounding box center [571, 296] width 111 height 31
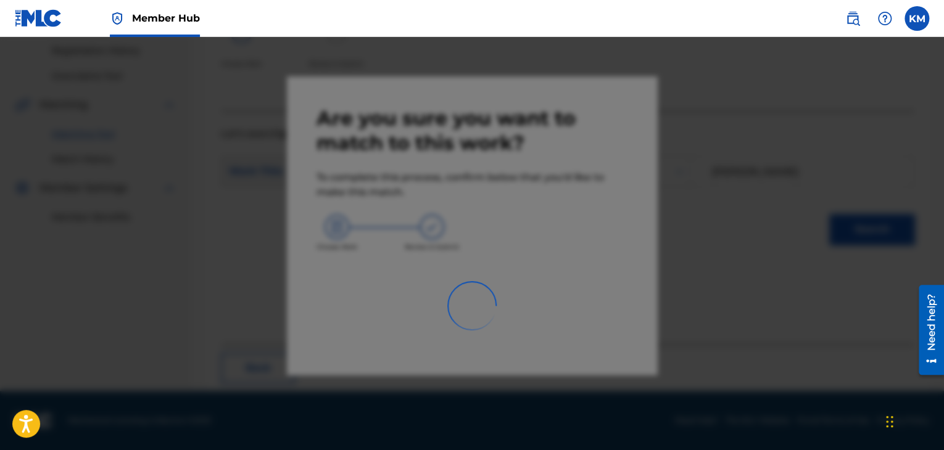
scroll to position [80, 0]
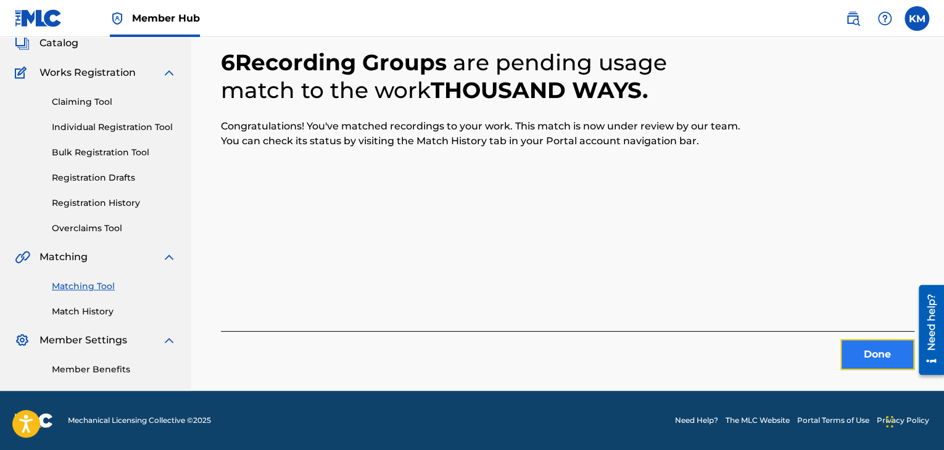
click at [876, 350] on button "Done" at bounding box center [877, 354] width 74 height 31
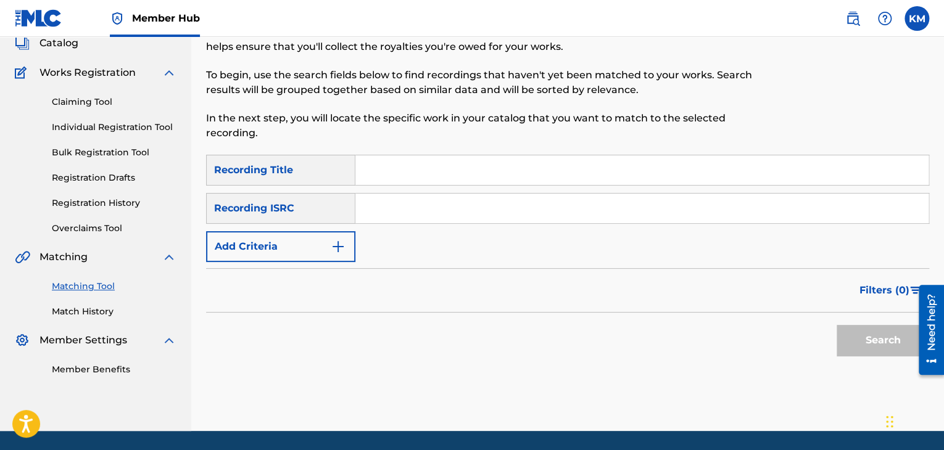
click at [386, 205] on input "Search Form" at bounding box center [641, 209] width 573 height 30
paste input "NLA509004902"
type input "NLA509004902"
click at [869, 341] on button "Search" at bounding box center [882, 340] width 93 height 31
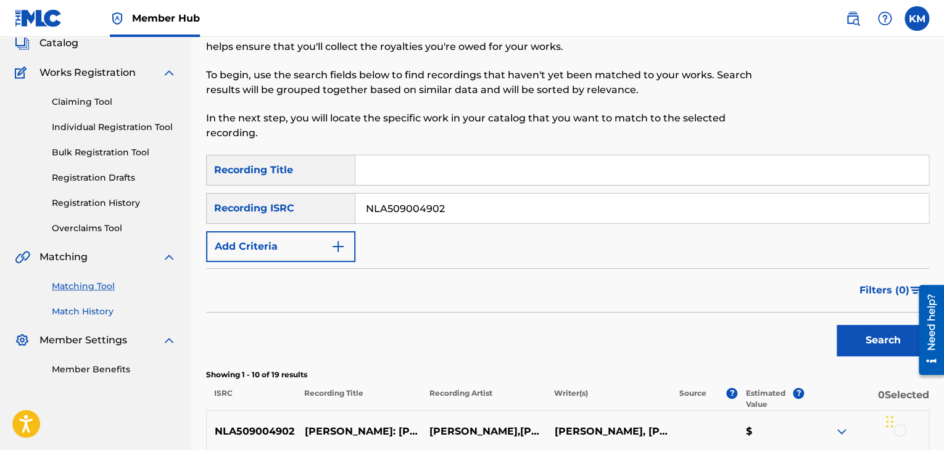
click at [106, 317] on link "Match History" at bounding box center [114, 311] width 125 height 13
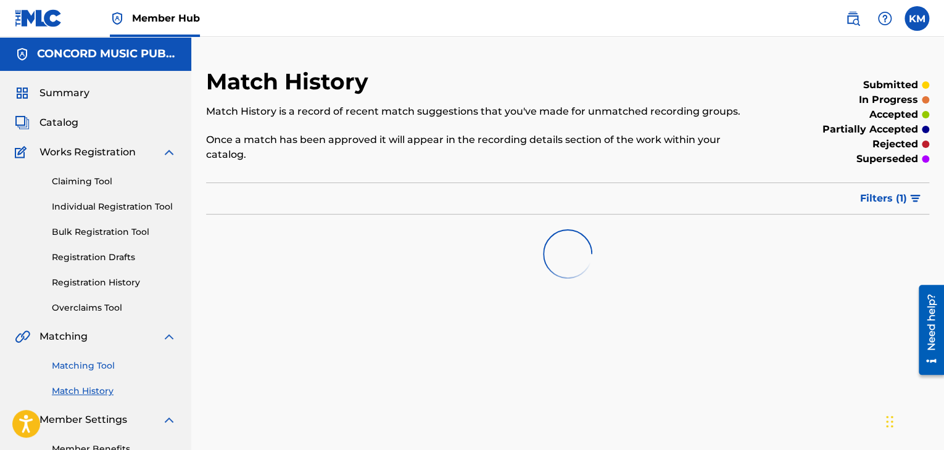
click at [110, 371] on link "Matching Tool" at bounding box center [114, 366] width 125 height 13
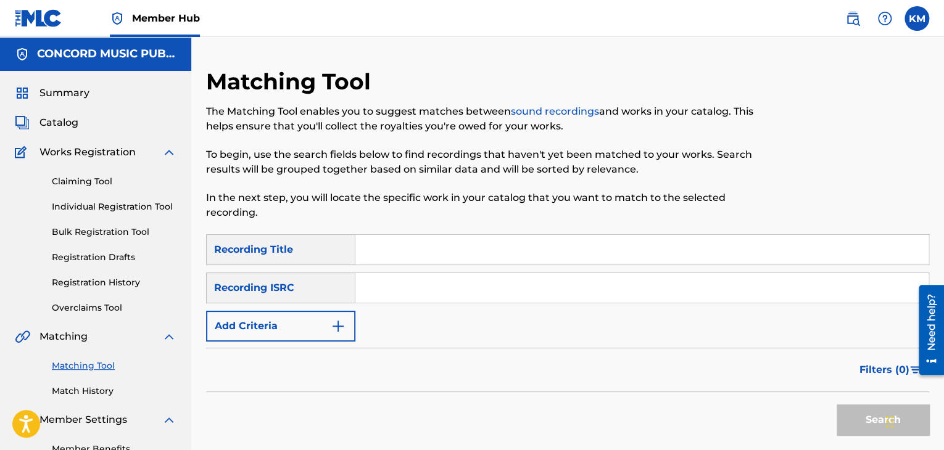
click at [389, 291] on input "Search Form" at bounding box center [641, 288] width 573 height 30
paste input "USSF11207313"
type input "USSF11207313"
click at [846, 418] on button "Search" at bounding box center [882, 420] width 93 height 31
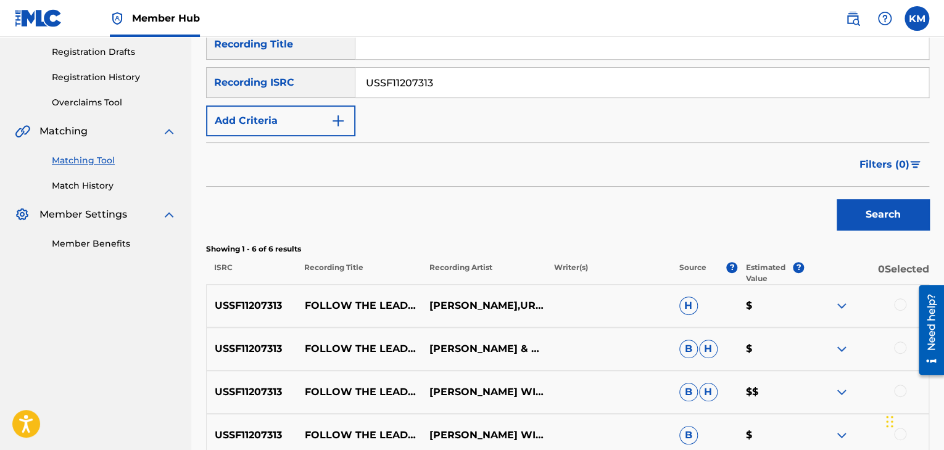
scroll to position [308, 0]
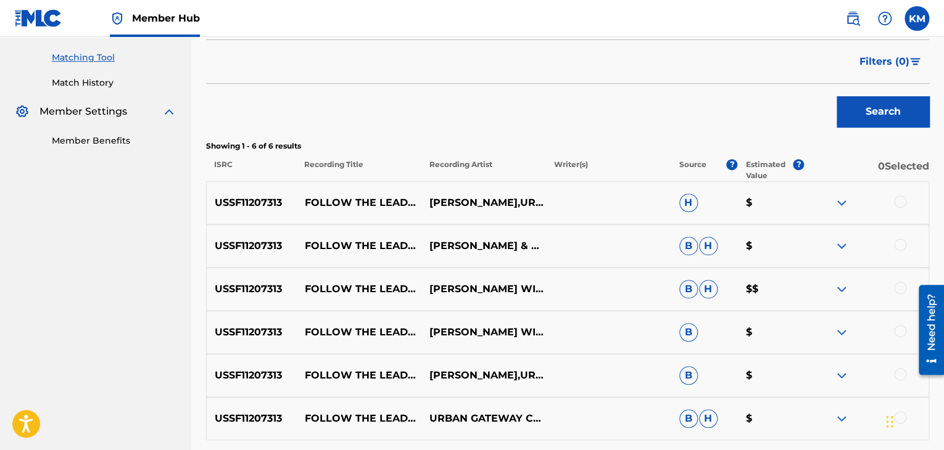
click at [899, 202] on div at bounding box center [900, 202] width 12 height 12
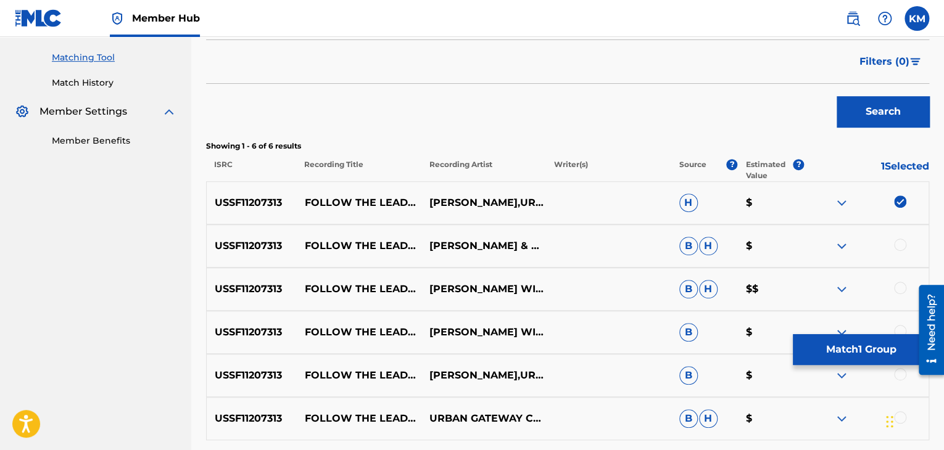
click at [901, 246] on div at bounding box center [900, 245] width 12 height 12
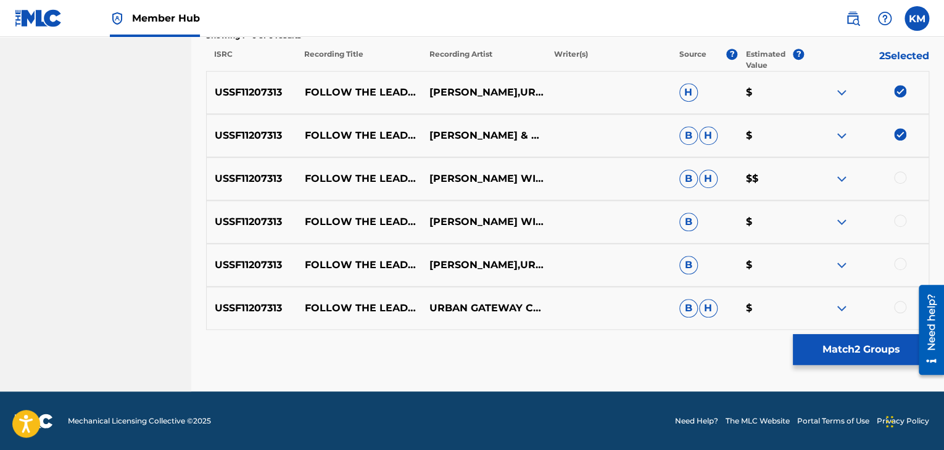
scroll to position [419, 0]
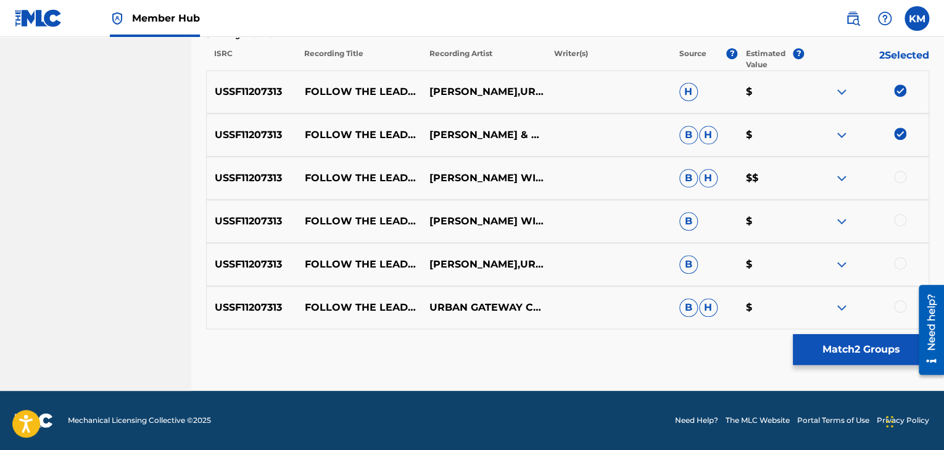
click at [899, 178] on div at bounding box center [900, 177] width 12 height 12
click at [899, 218] on div at bounding box center [900, 220] width 12 height 12
click at [899, 260] on div at bounding box center [900, 263] width 12 height 12
click at [900, 304] on div at bounding box center [900, 306] width 12 height 12
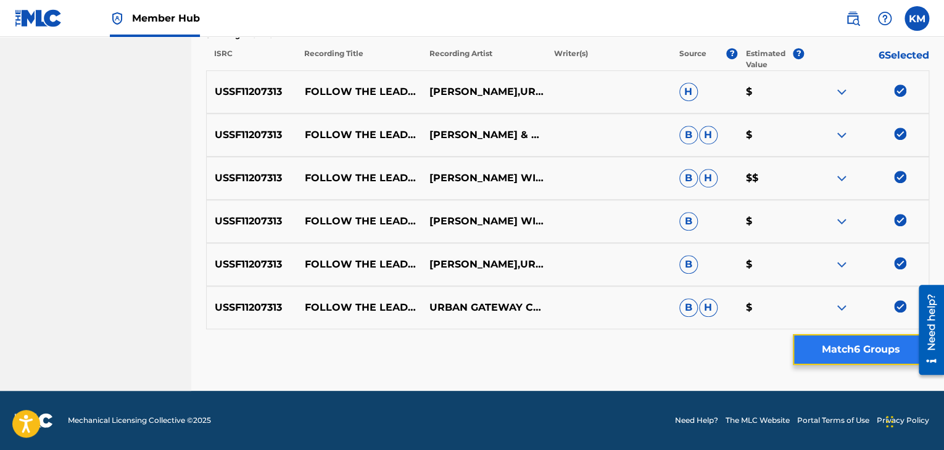
click at [867, 341] on button "Match 6 Groups" at bounding box center [861, 349] width 136 height 31
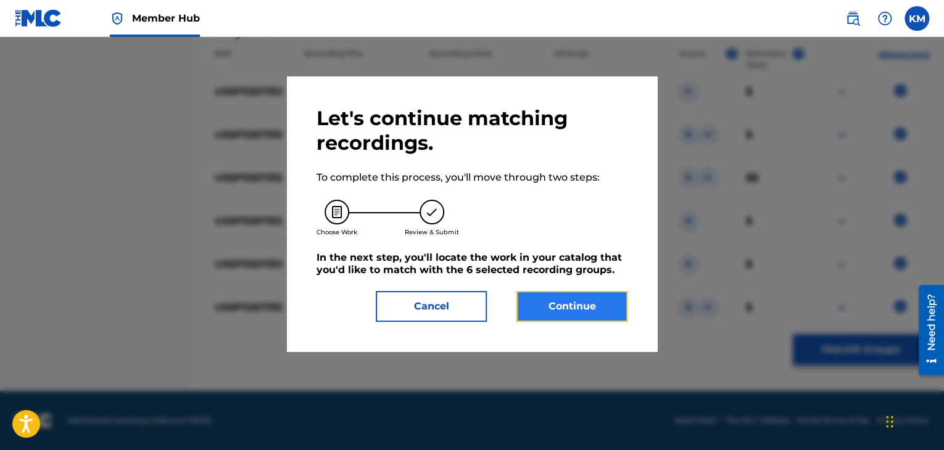
click at [548, 305] on button "Continue" at bounding box center [571, 306] width 111 height 31
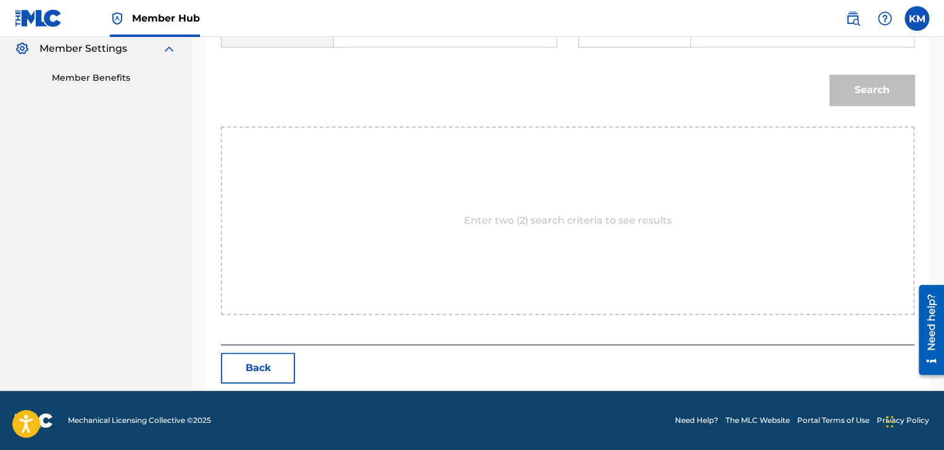
scroll to position [248, 0]
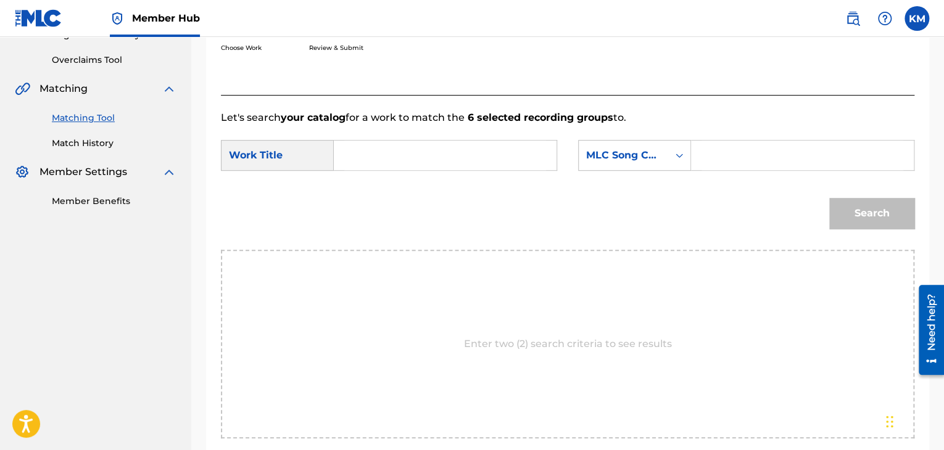
click at [401, 149] on input "Search Form" at bounding box center [445, 156] width 202 height 30
paste input "Follow the Leader"
type input "Follow the Leader"
click at [679, 156] on icon "Search Form" at bounding box center [679, 155] width 12 height 12
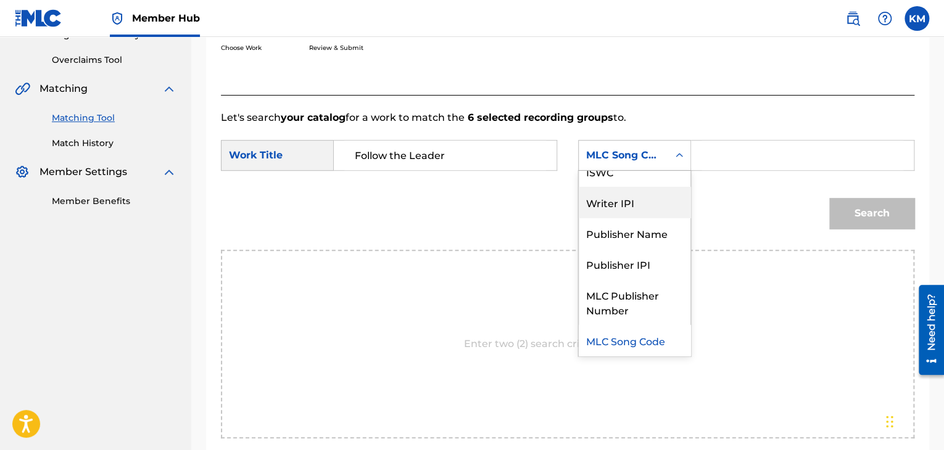
scroll to position [0, 0]
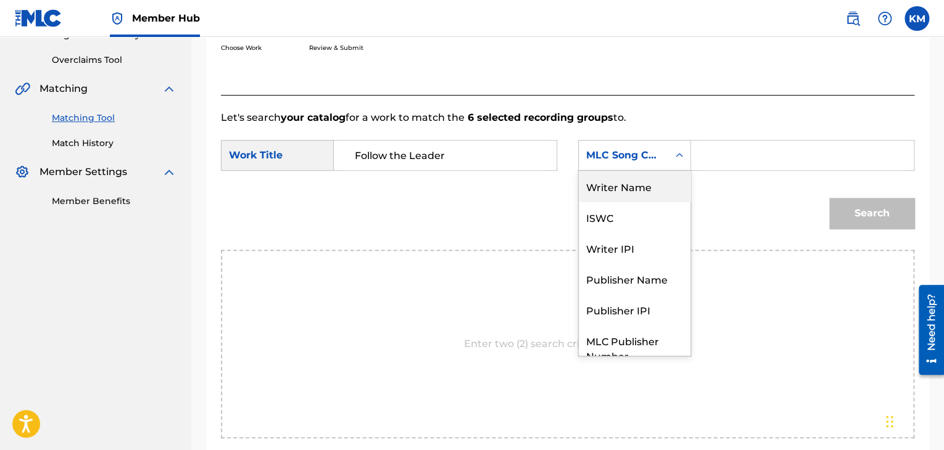
click at [661, 189] on div "Writer Name" at bounding box center [635, 186] width 112 height 31
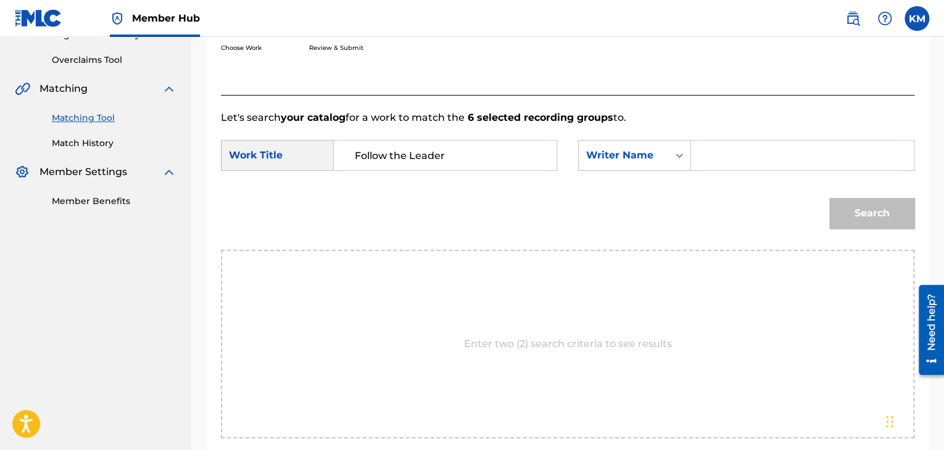
click at [730, 156] on input "Search Form" at bounding box center [802, 156] width 202 height 30
paste input "Jenkins"
type input "Jenkins"
click at [856, 207] on button "Search" at bounding box center [871, 213] width 85 height 31
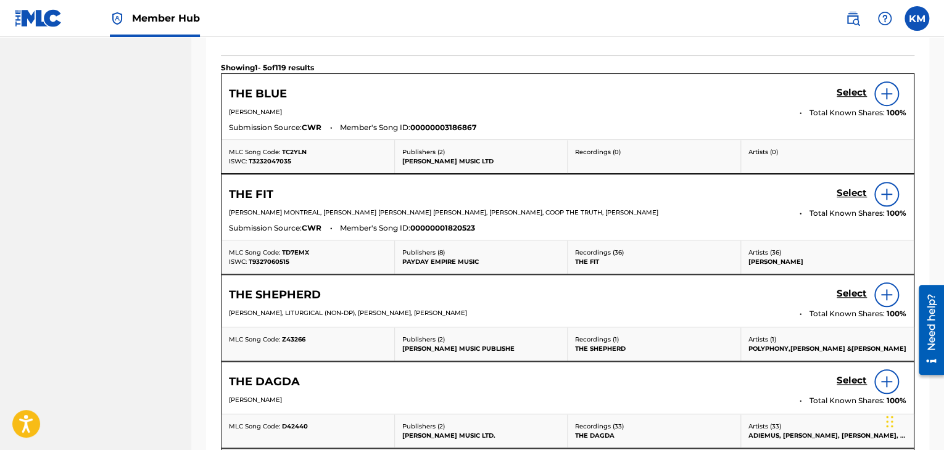
scroll to position [338, 0]
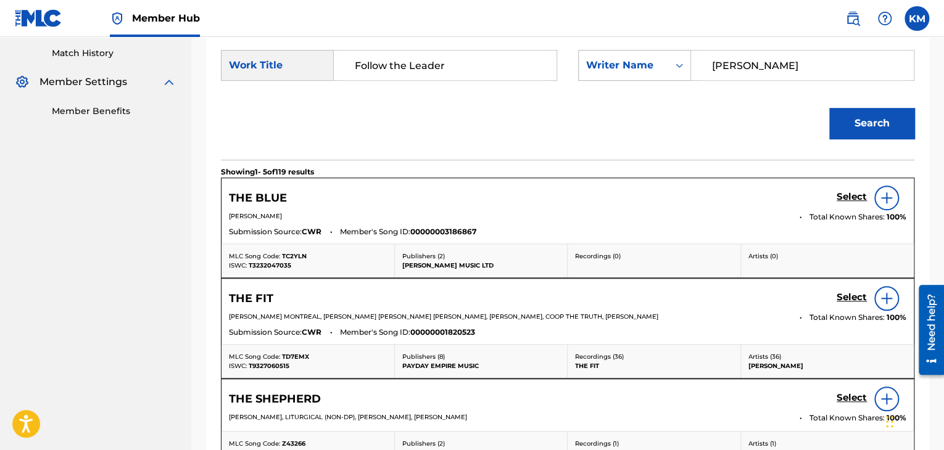
click at [678, 67] on icon "Search Form" at bounding box center [679, 65] width 12 height 12
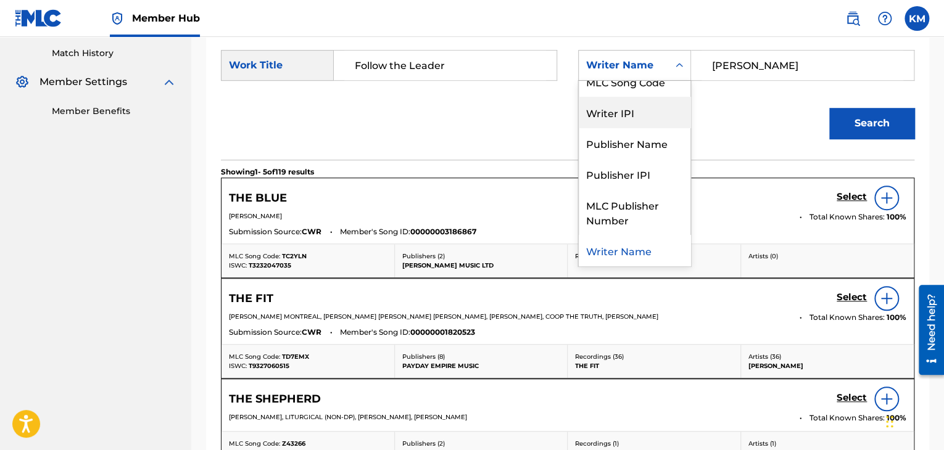
scroll to position [0, 0]
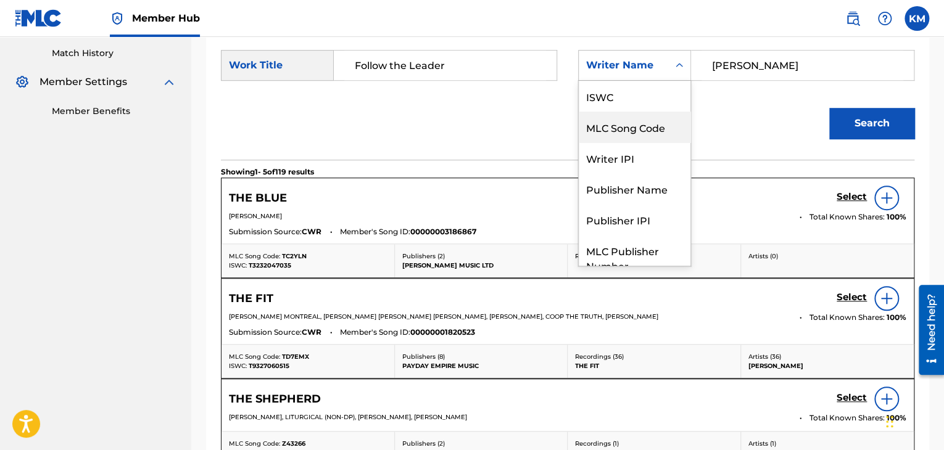
click at [664, 132] on div "MLC Song Code" at bounding box center [635, 127] width 112 height 31
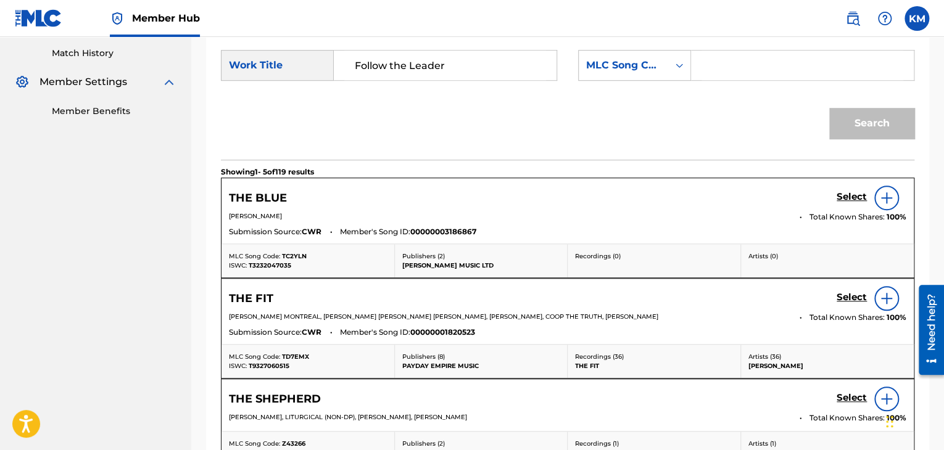
click at [775, 61] on input "Search Form" at bounding box center [802, 66] width 202 height 30
paste input "F3099S"
type input "F3099S"
click at [846, 125] on button "Search" at bounding box center [871, 123] width 85 height 31
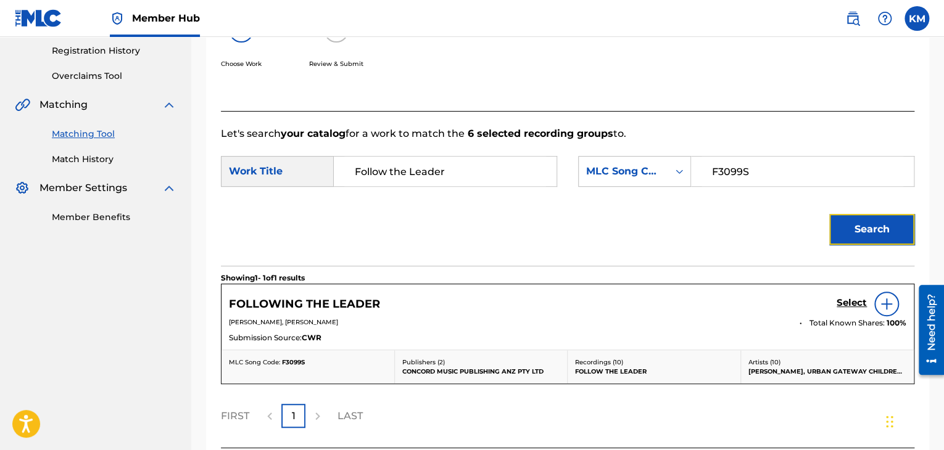
scroll to position [334, 0]
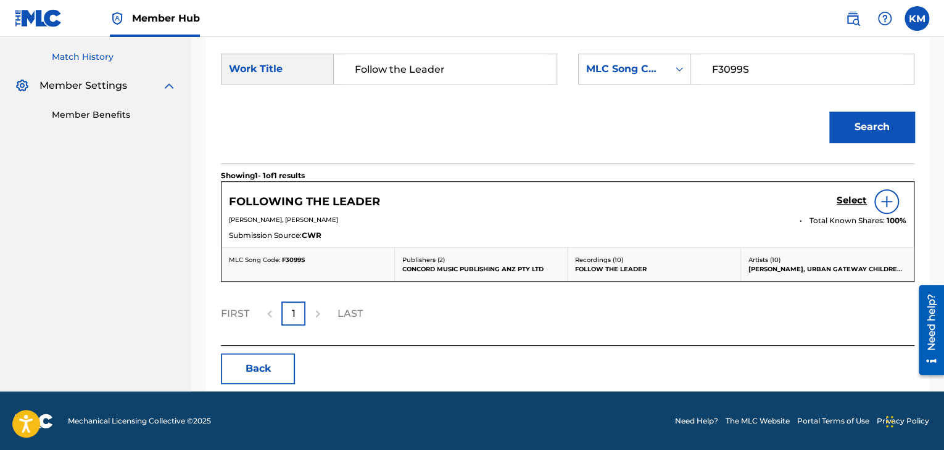
click at [91, 52] on link "Match History" at bounding box center [114, 57] width 125 height 13
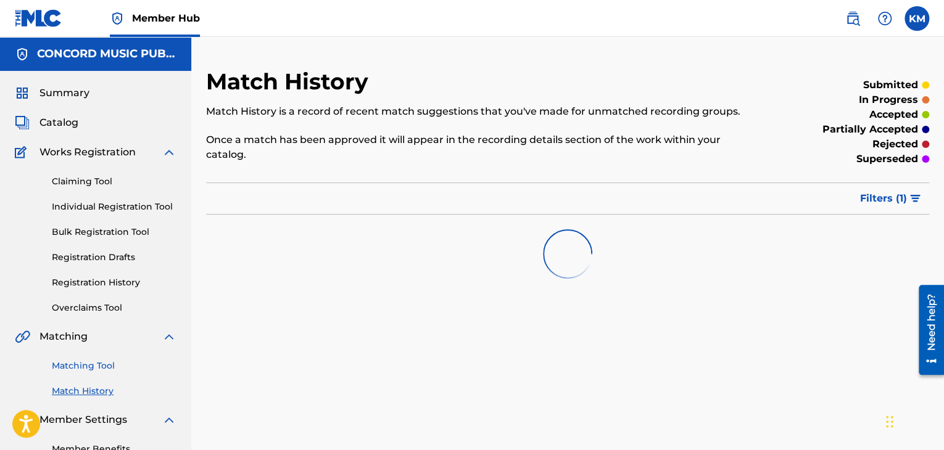
click at [104, 370] on link "Matching Tool" at bounding box center [114, 366] width 125 height 13
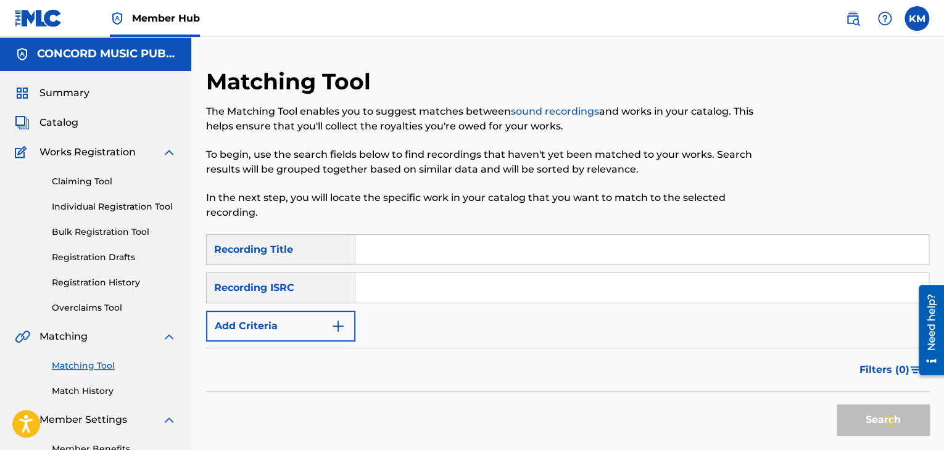
click at [403, 279] on input "Search Form" at bounding box center [641, 288] width 573 height 30
paste input "USZEG1200094"
type input "USZEG1200094"
click at [875, 409] on button "Search" at bounding box center [882, 420] width 93 height 31
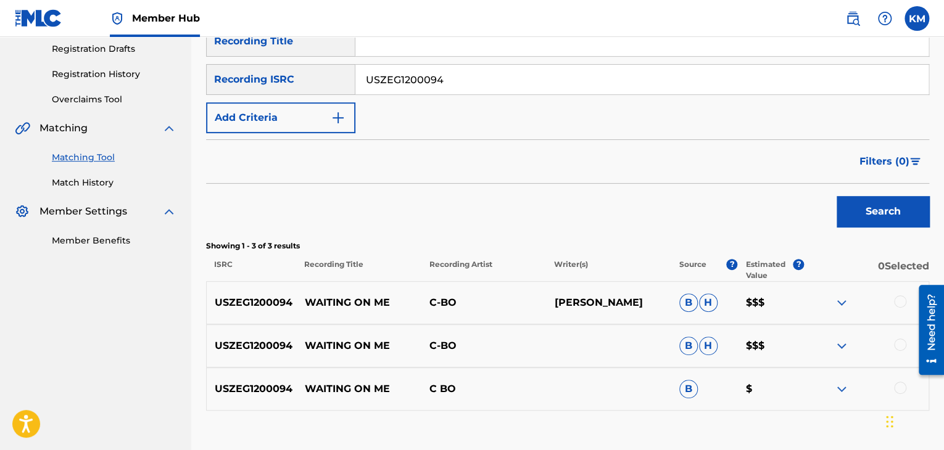
scroll to position [290, 0]
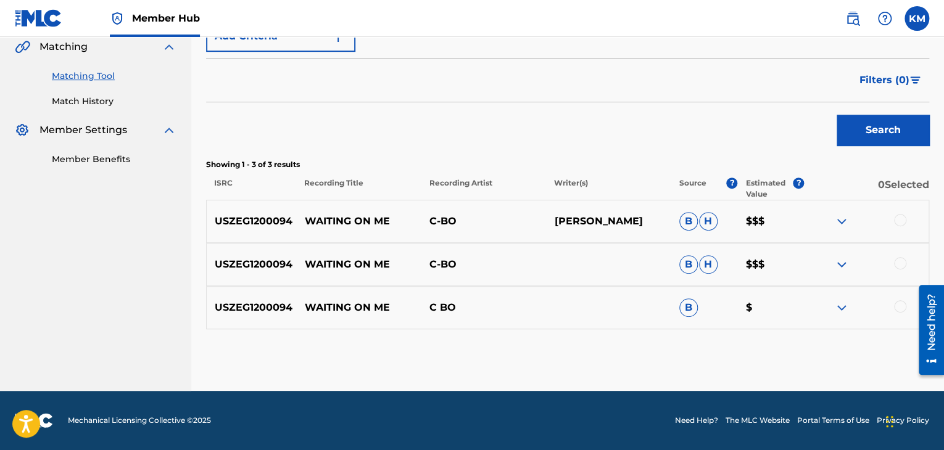
click at [901, 305] on div at bounding box center [900, 306] width 12 height 12
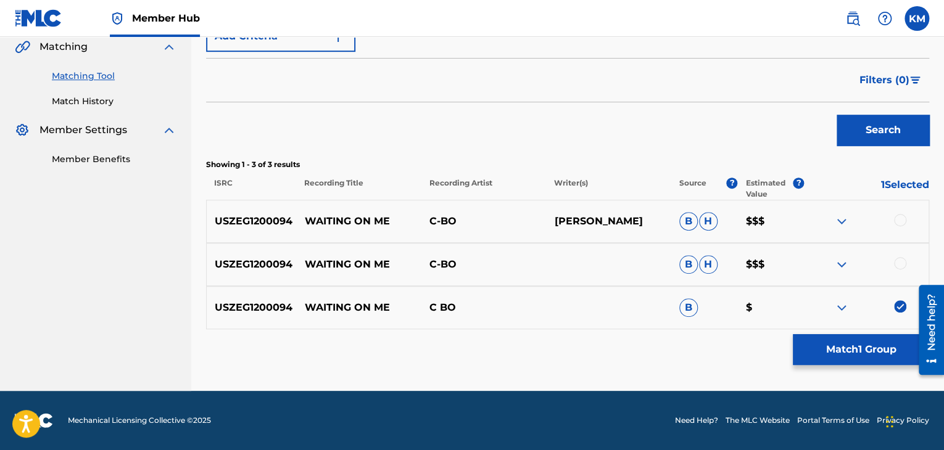
click at [901, 265] on div at bounding box center [900, 263] width 12 height 12
click at [900, 218] on div at bounding box center [900, 220] width 12 height 12
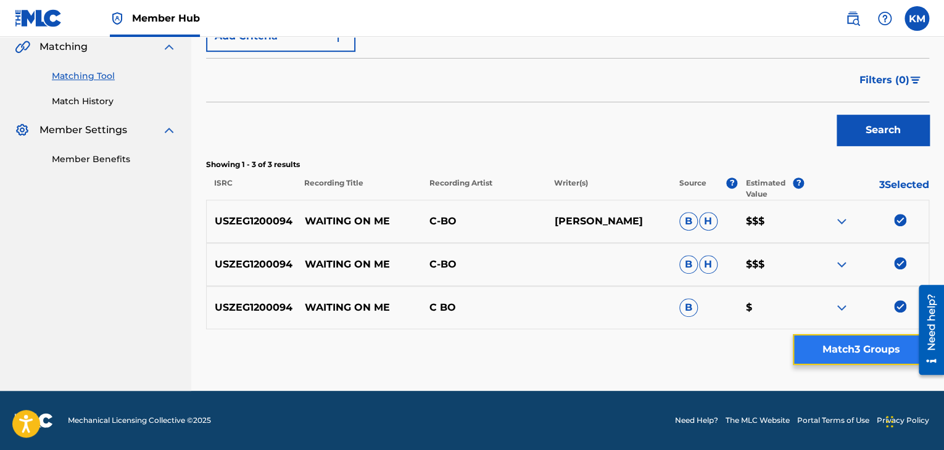
click at [883, 347] on button "Match 3 Groups" at bounding box center [861, 349] width 136 height 31
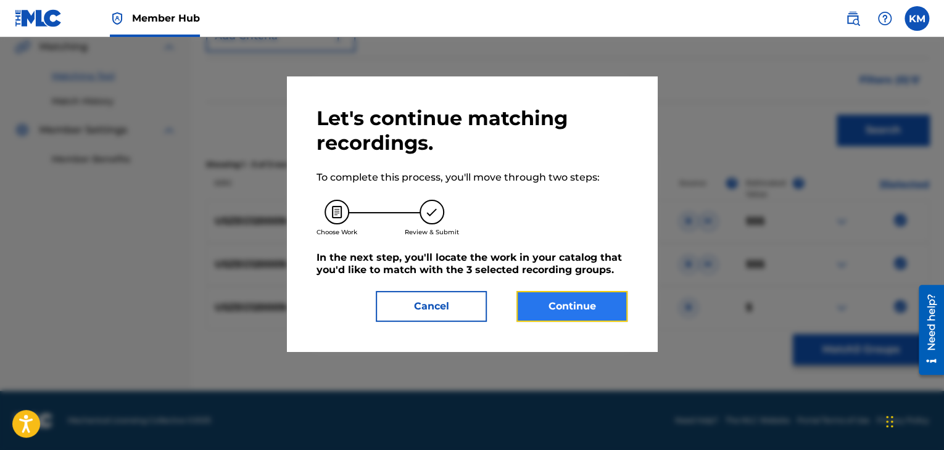
click at [587, 308] on button "Continue" at bounding box center [571, 306] width 111 height 31
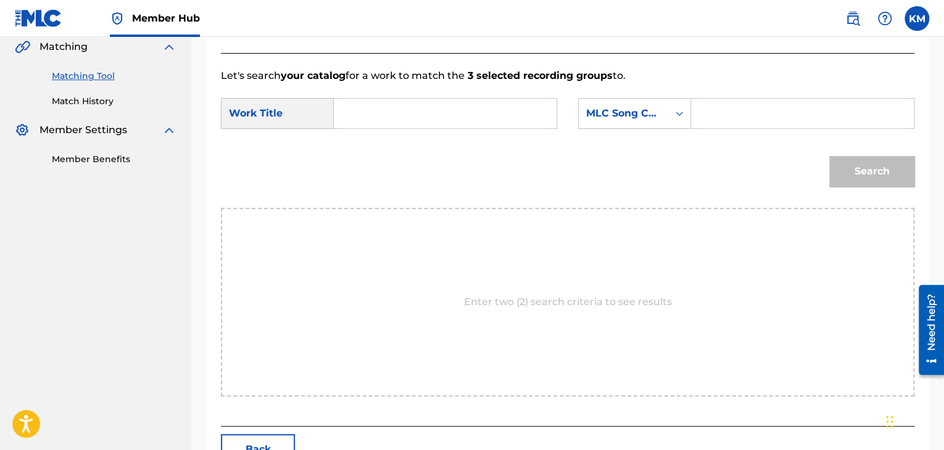
click at [353, 112] on input "Search Form" at bounding box center [445, 114] width 202 height 30
paste input "Waiting on Me"
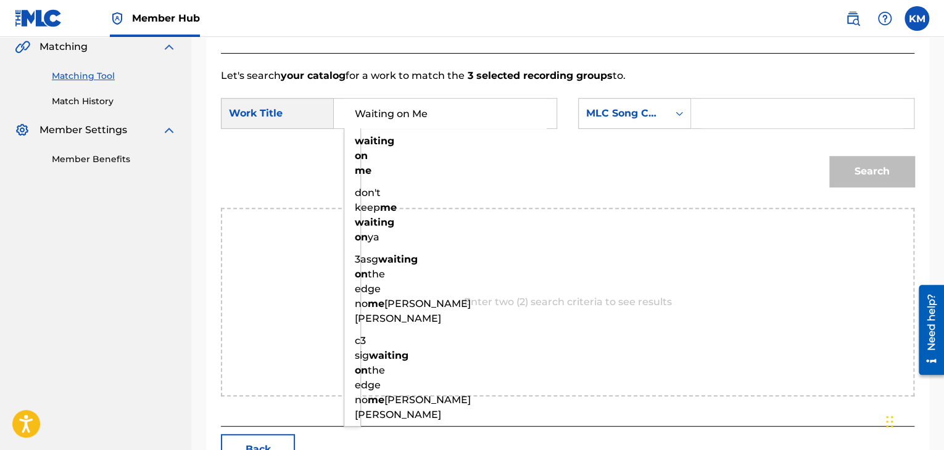
type input "Waiting on Me"
click at [674, 122] on div "Search Form" at bounding box center [679, 113] width 22 height 22
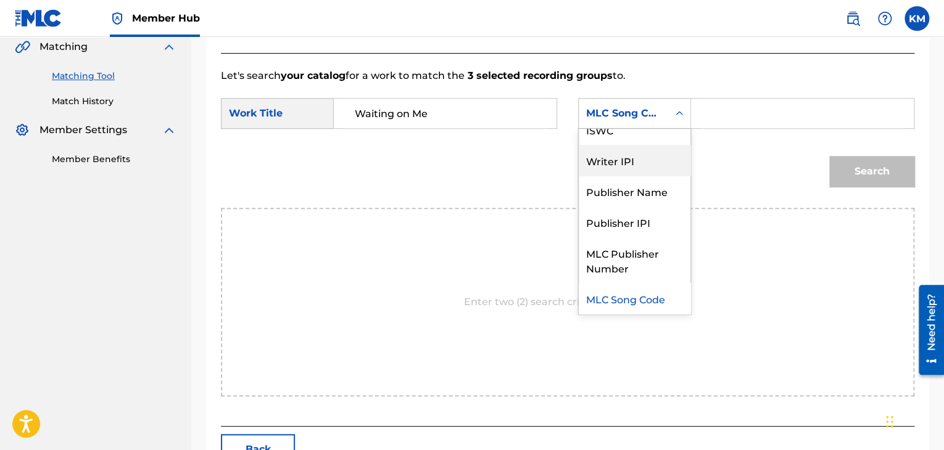
scroll to position [0, 0]
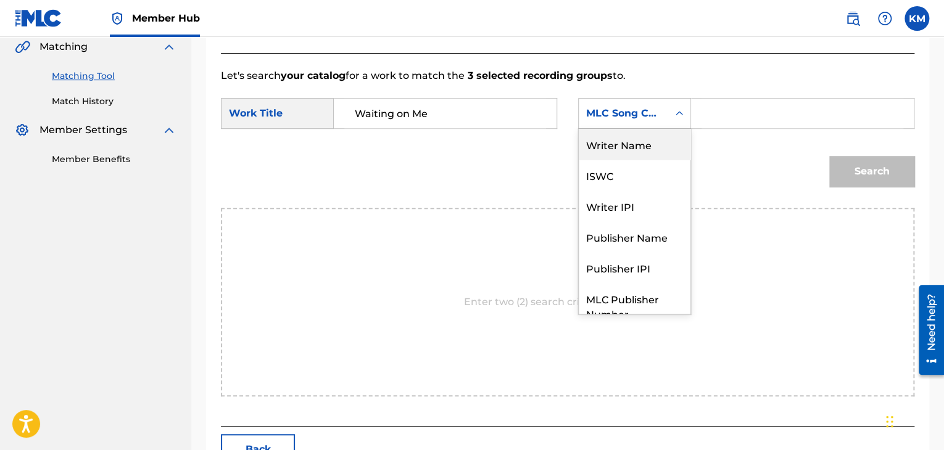
click at [655, 141] on div "Writer Name" at bounding box center [635, 144] width 112 height 31
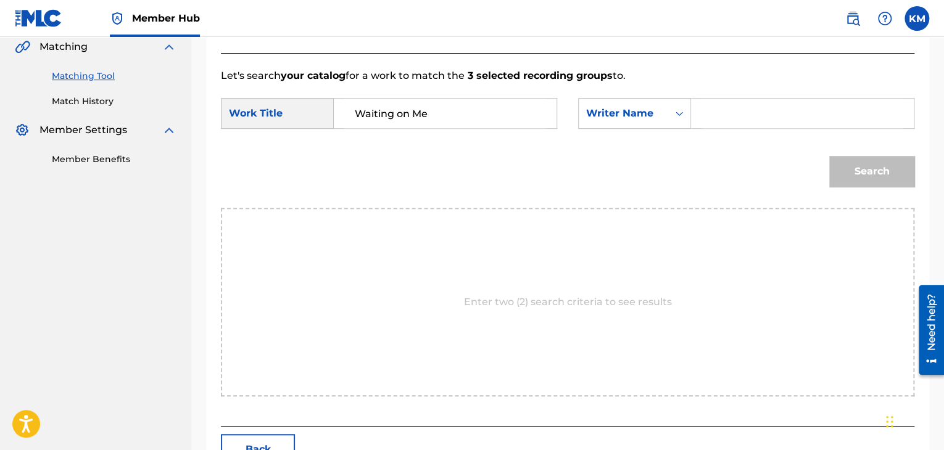
click at [718, 107] on input "Search Form" at bounding box center [802, 114] width 202 height 30
paste input "Thomas"
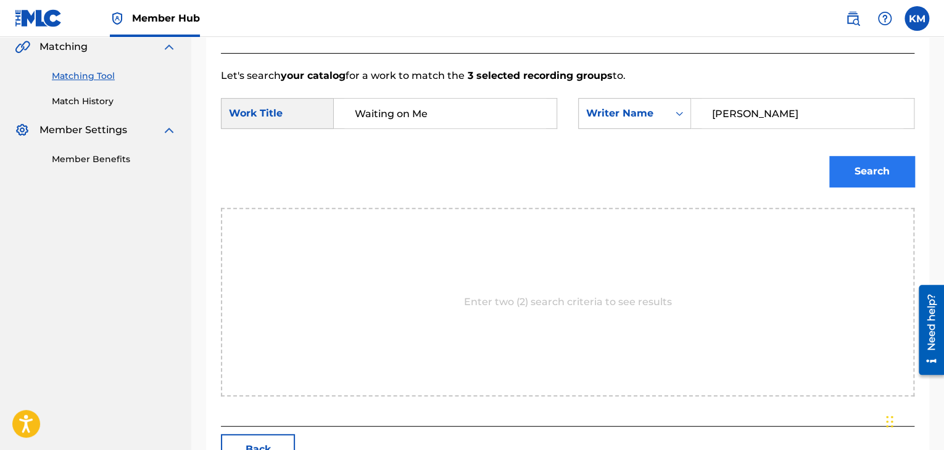
type input "Thomas"
click at [851, 165] on button "Search" at bounding box center [871, 171] width 85 height 31
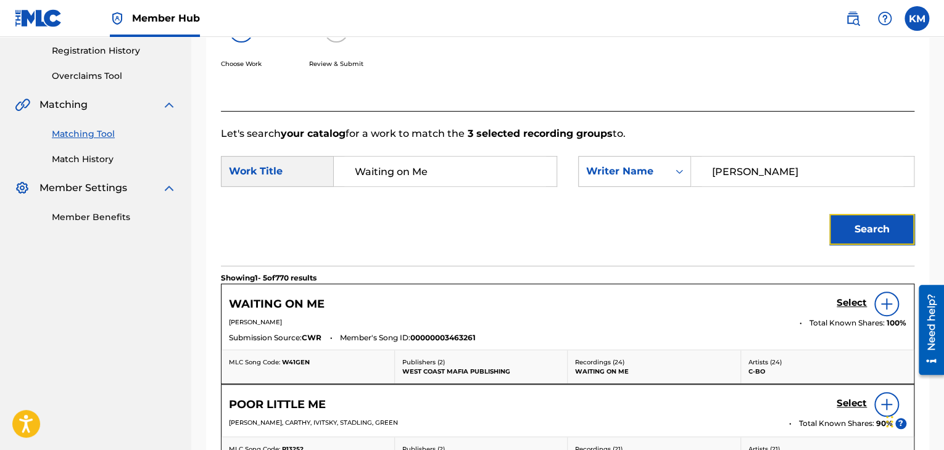
scroll to position [290, 0]
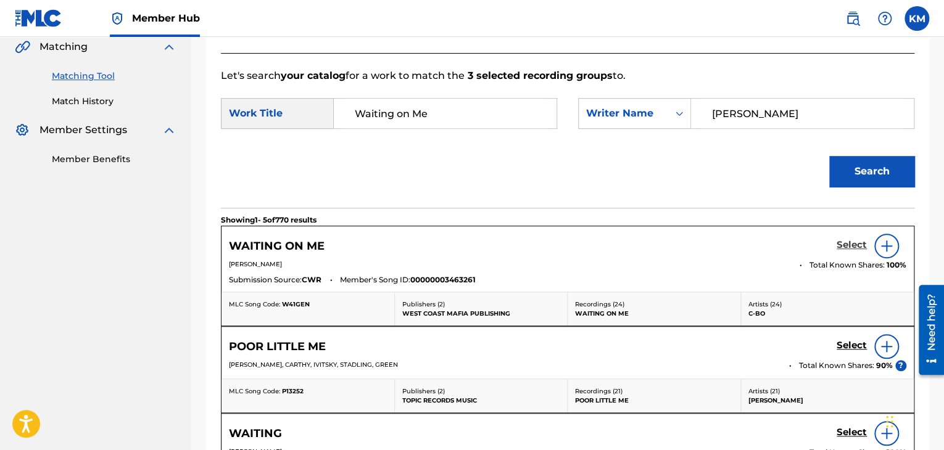
click at [840, 242] on h5 "Select" at bounding box center [851, 245] width 30 height 12
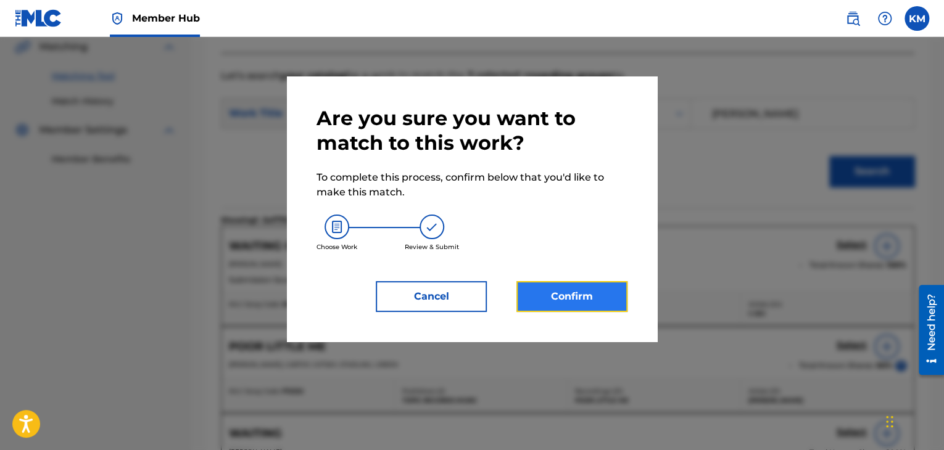
click at [598, 294] on button "Confirm" at bounding box center [571, 296] width 111 height 31
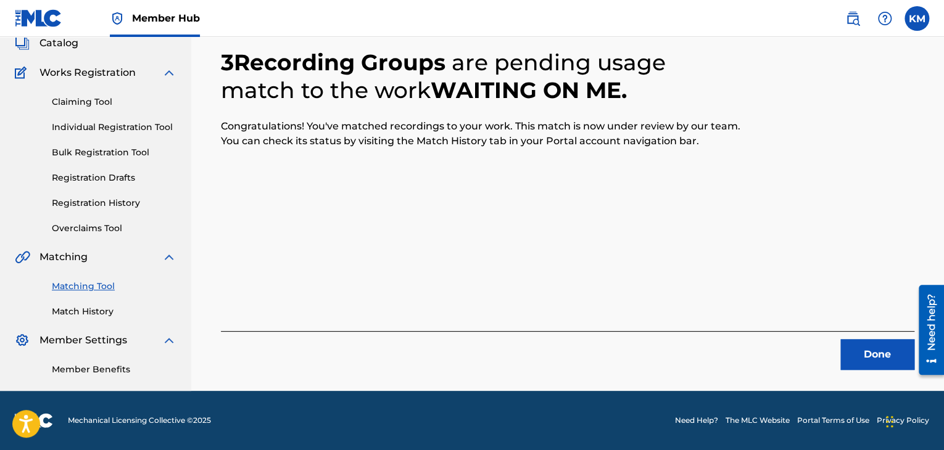
scroll to position [80, 0]
click at [862, 344] on button "Done" at bounding box center [877, 354] width 74 height 31
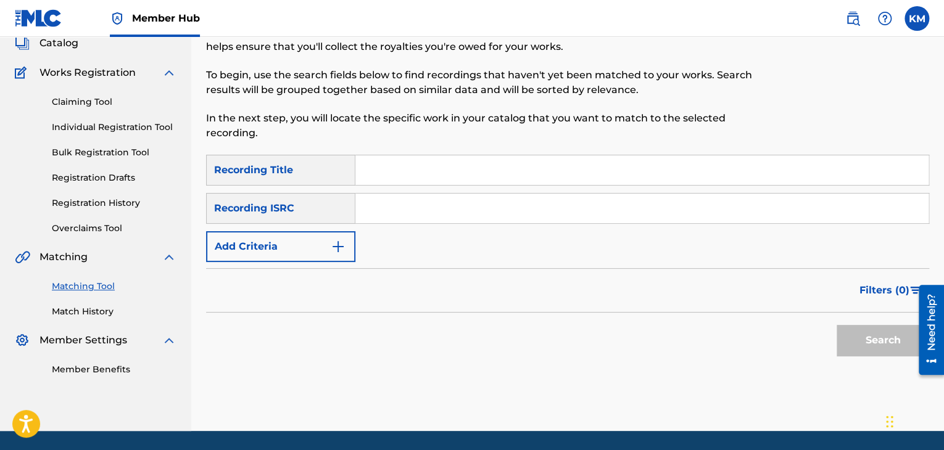
click at [416, 210] on input "Search Form" at bounding box center [641, 209] width 573 height 30
paste input "USRDG0226576"
type input "USRDG0226576"
click at [864, 339] on button "Search" at bounding box center [882, 340] width 93 height 31
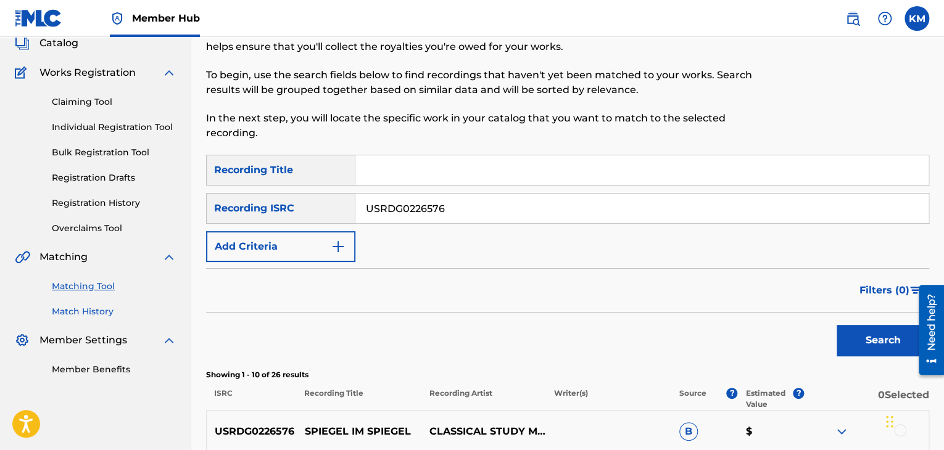
click at [98, 307] on link "Match History" at bounding box center [114, 311] width 125 height 13
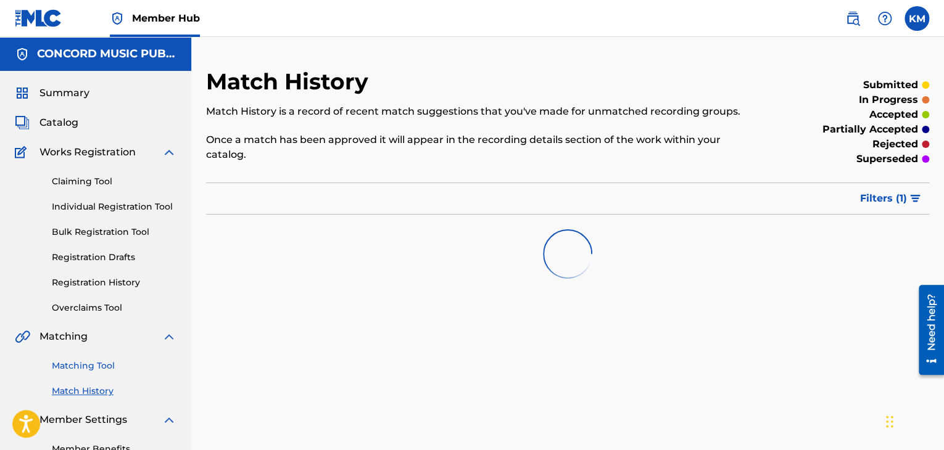
click at [106, 366] on link "Matching Tool" at bounding box center [114, 366] width 125 height 13
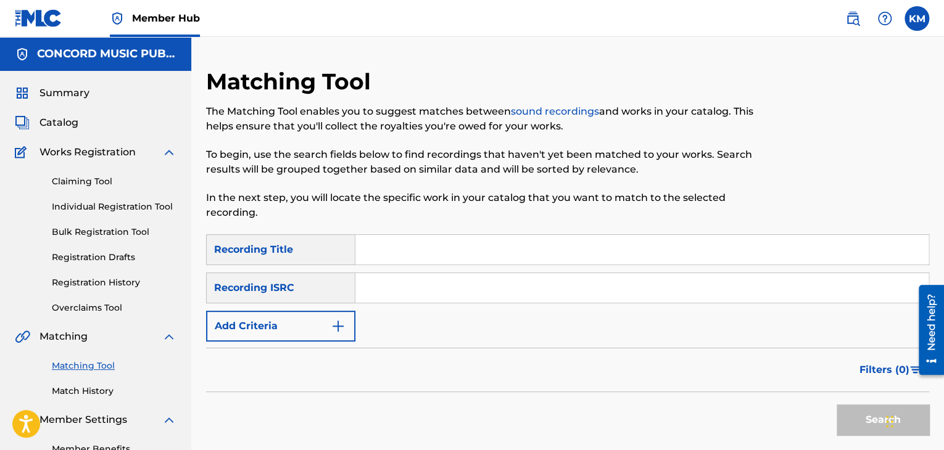
click at [378, 289] on input "Search Form" at bounding box center [641, 288] width 573 height 30
paste input "ITF251600125"
type input "ITF251600125"
click at [861, 411] on button "Search" at bounding box center [882, 420] width 93 height 31
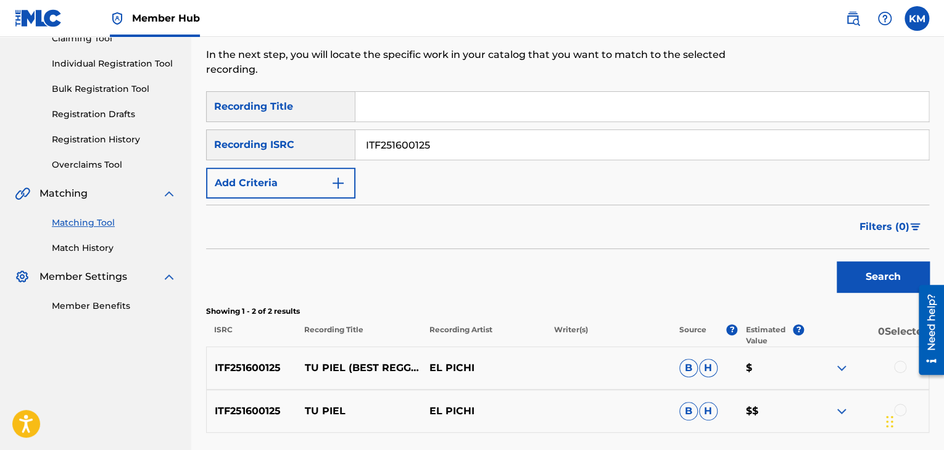
scroll to position [247, 0]
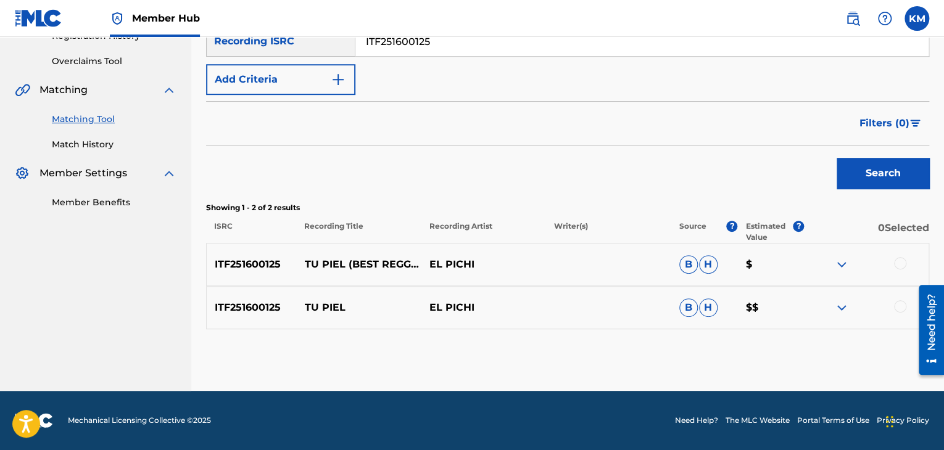
click at [895, 309] on div at bounding box center [900, 306] width 12 height 12
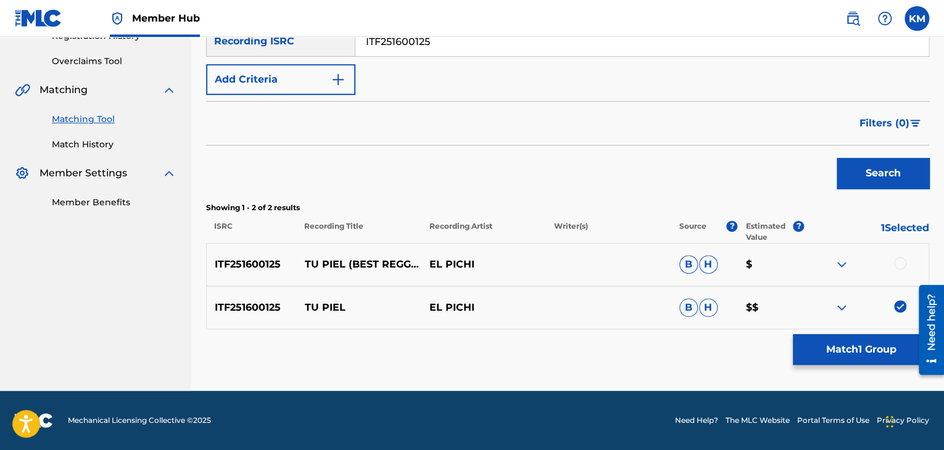
click at [899, 259] on div at bounding box center [900, 263] width 12 height 12
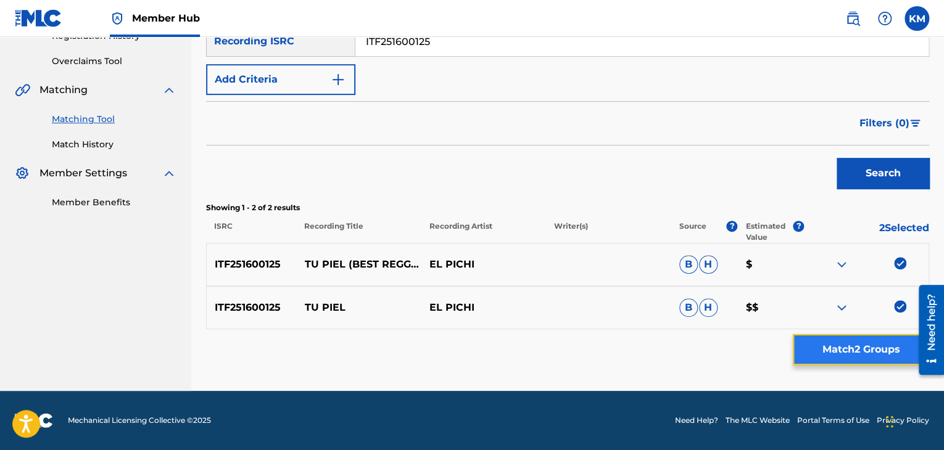
click at [856, 353] on button "Match 2 Groups" at bounding box center [861, 349] width 136 height 31
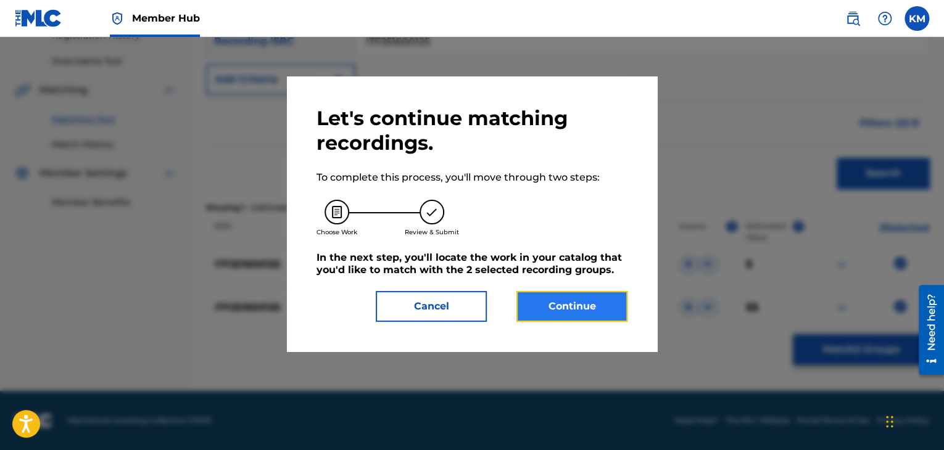
click at [579, 309] on button "Continue" at bounding box center [571, 306] width 111 height 31
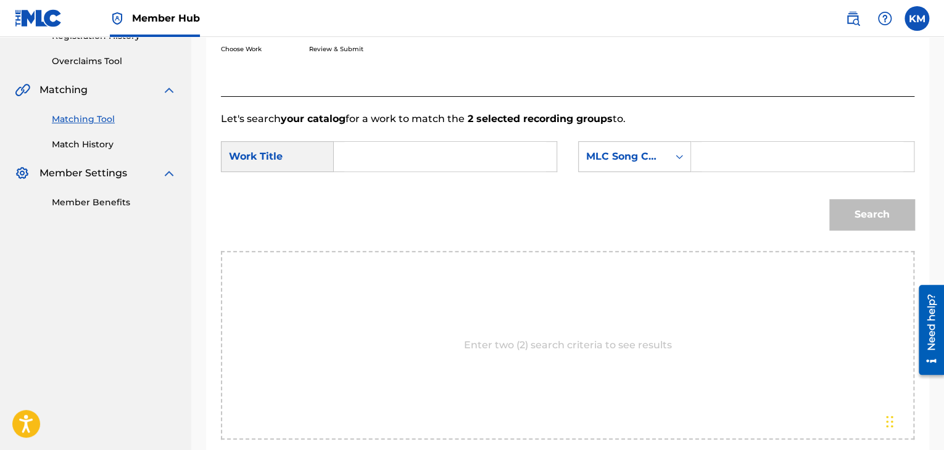
click at [378, 154] on input "Search Form" at bounding box center [445, 157] width 202 height 30
paste input "Tu Piel"
type input "Tu Piel"
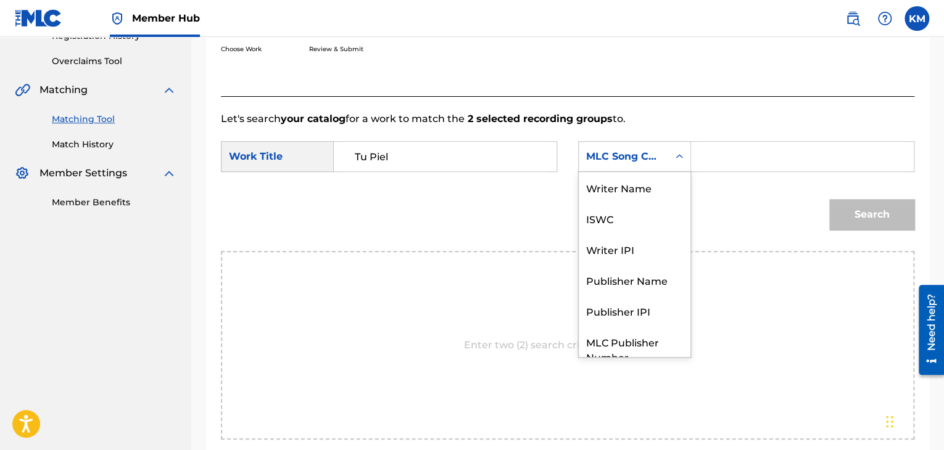
click at [680, 159] on icon "Search Form" at bounding box center [679, 157] width 12 height 12
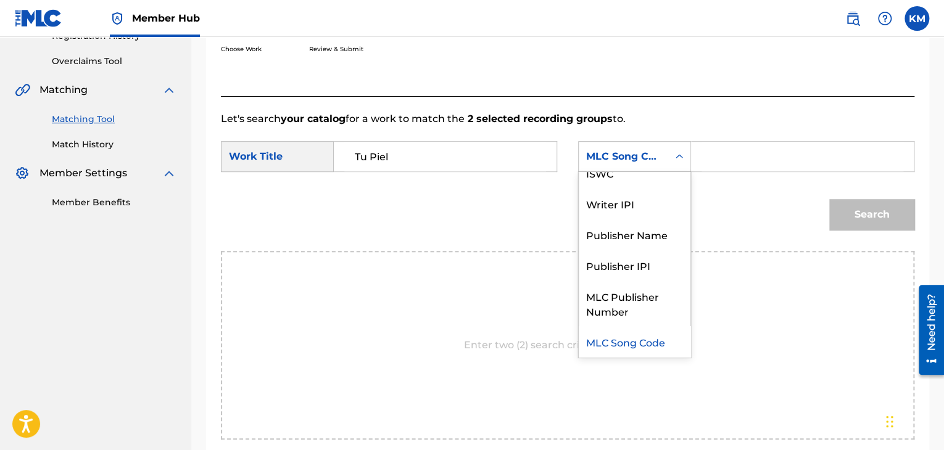
scroll to position [0, 0]
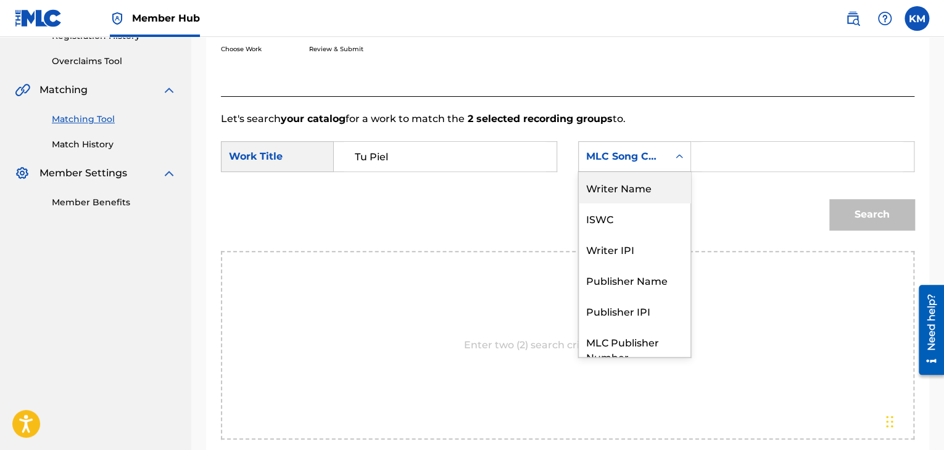
click at [667, 182] on div "Writer Name" at bounding box center [635, 187] width 112 height 31
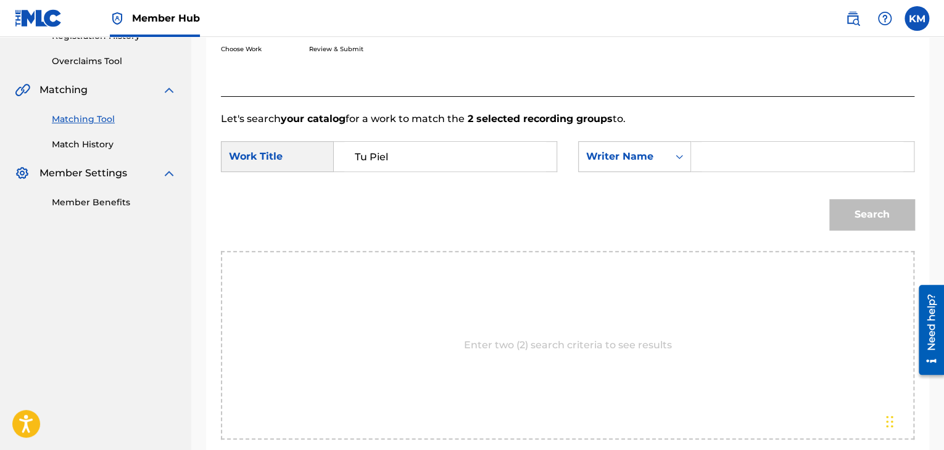
click at [712, 157] on input "Search Form" at bounding box center [802, 157] width 202 height 30
paste input "Ernesto"
click at [849, 210] on button "Search" at bounding box center [871, 214] width 85 height 31
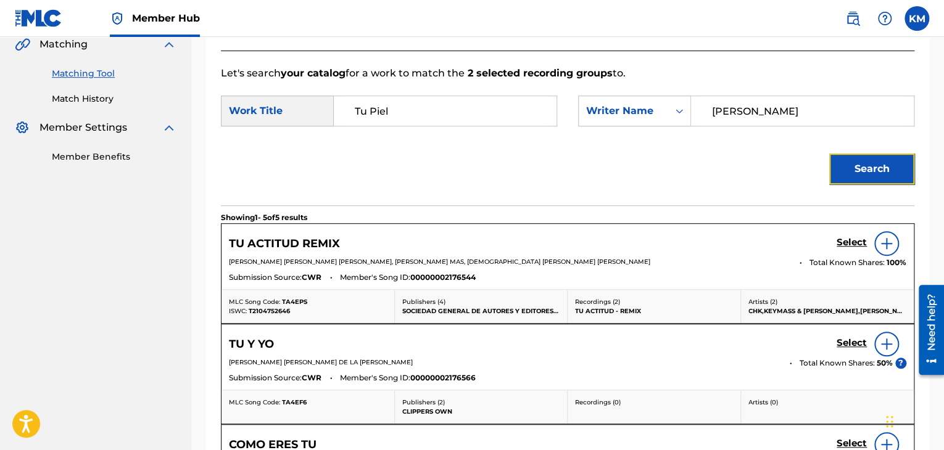
scroll to position [166, 0]
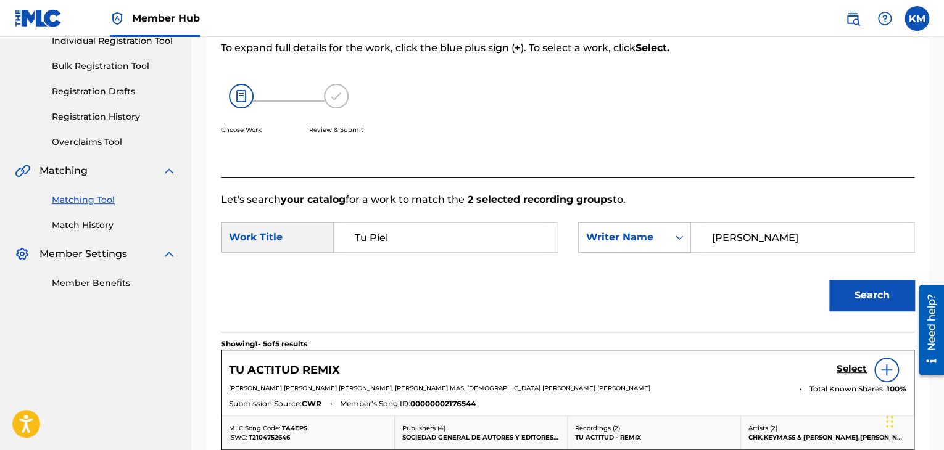
drag, startPoint x: 767, startPoint y: 239, endPoint x: 632, endPoint y: 241, distance: 134.5
click at [632, 241] on div "SearchWithCriteria9184d6d6-c15f-4715-aff7-a94fb8244170 Writer Name Ernesto" at bounding box center [746, 237] width 336 height 31
paste input "Morales"
type input "Morales"
click at [861, 296] on button "Search" at bounding box center [871, 295] width 85 height 31
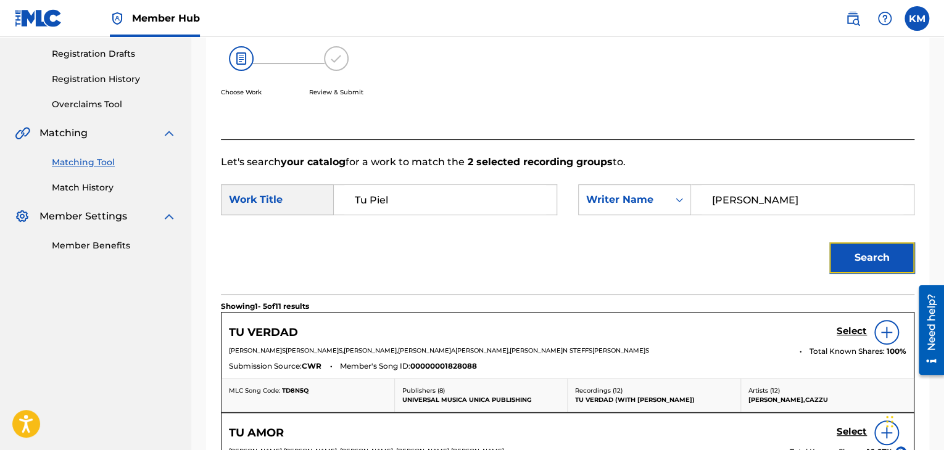
scroll to position [215, 0]
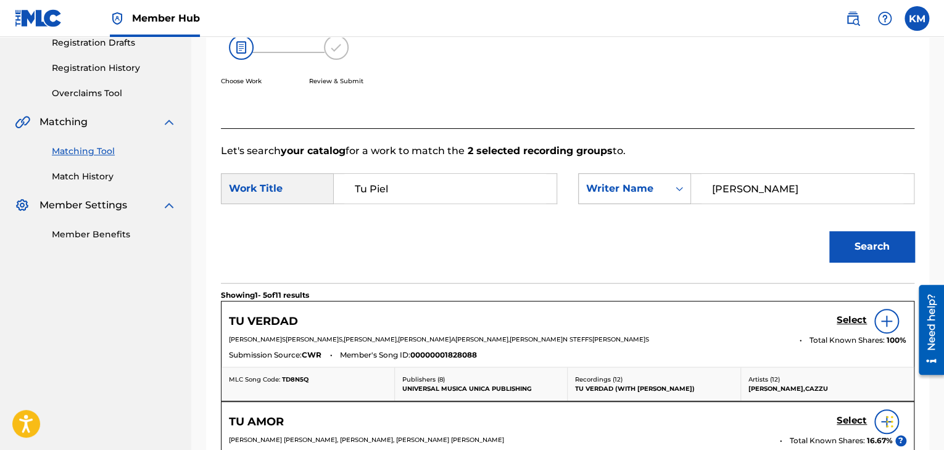
click at [678, 183] on icon "Search Form" at bounding box center [679, 189] width 12 height 12
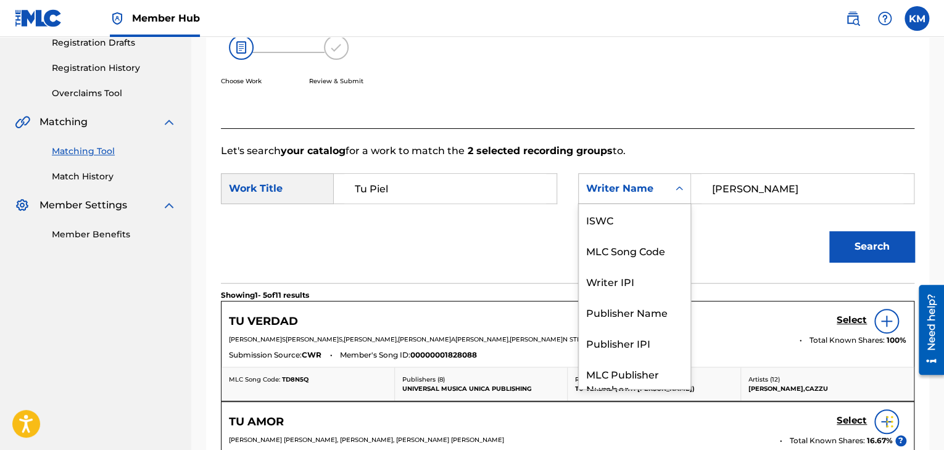
scroll to position [46, 0]
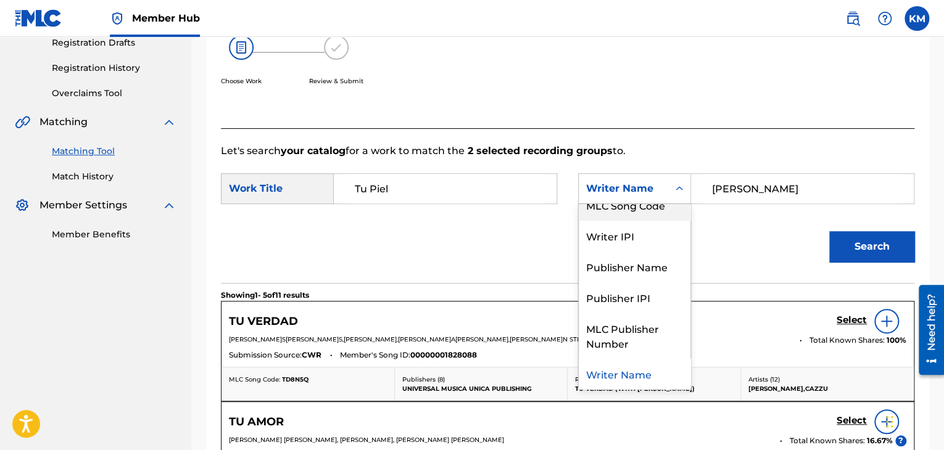
click at [668, 215] on div "MLC Song Code" at bounding box center [635, 204] width 112 height 31
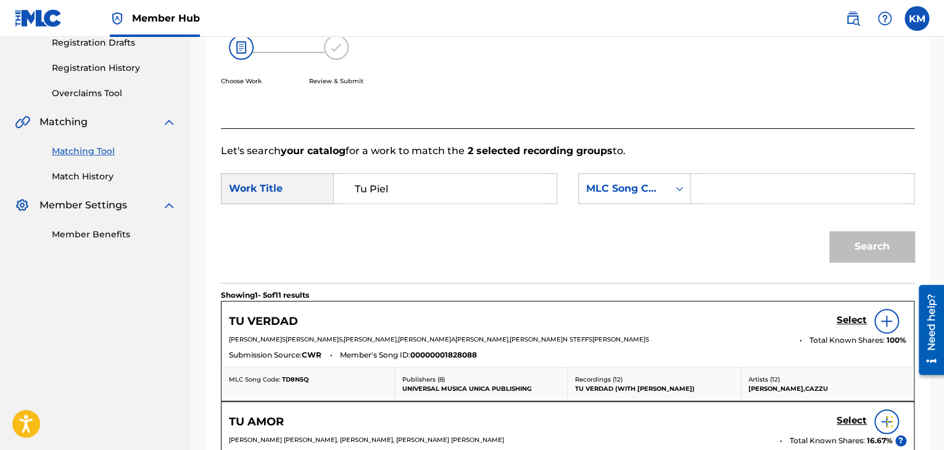
click at [706, 194] on input "Search Form" at bounding box center [802, 189] width 202 height 30
paste input "E11119"
type input "E11119"
click at [849, 240] on button "Search" at bounding box center [871, 246] width 85 height 31
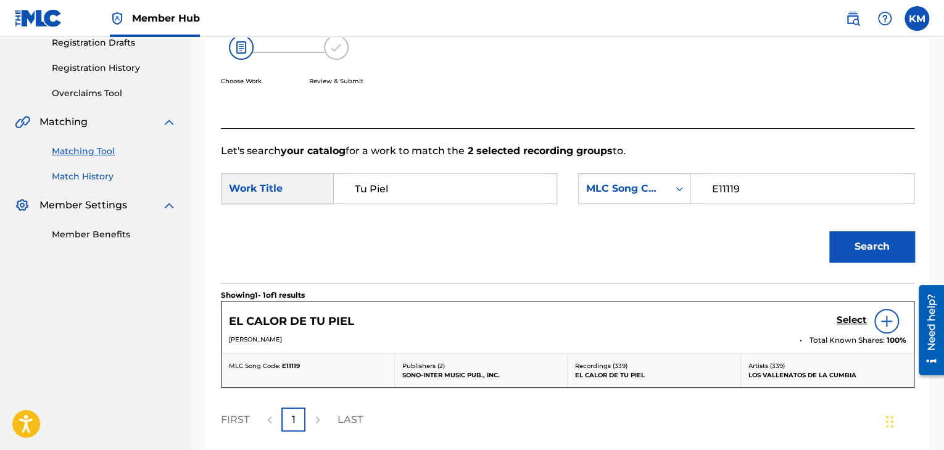
click at [85, 173] on link "Match History" at bounding box center [114, 176] width 125 height 13
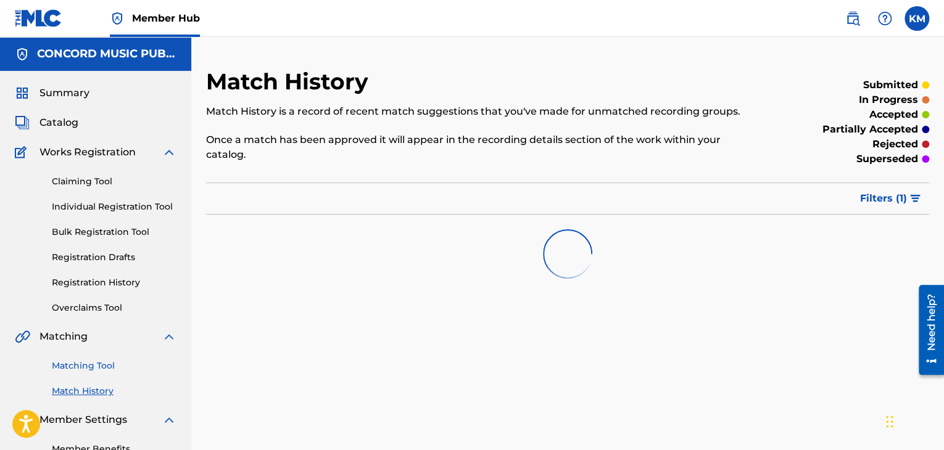
click at [103, 368] on link "Matching Tool" at bounding box center [114, 366] width 125 height 13
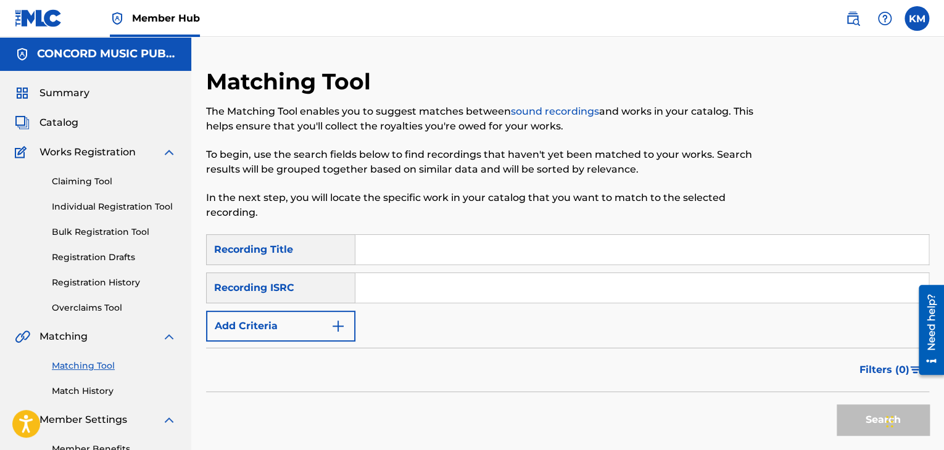
click at [402, 287] on input "Search Form" at bounding box center [641, 288] width 573 height 30
paste input "UKEWB1600096"
type input "UKEWB1600096"
click at [845, 417] on button "Search" at bounding box center [882, 420] width 93 height 31
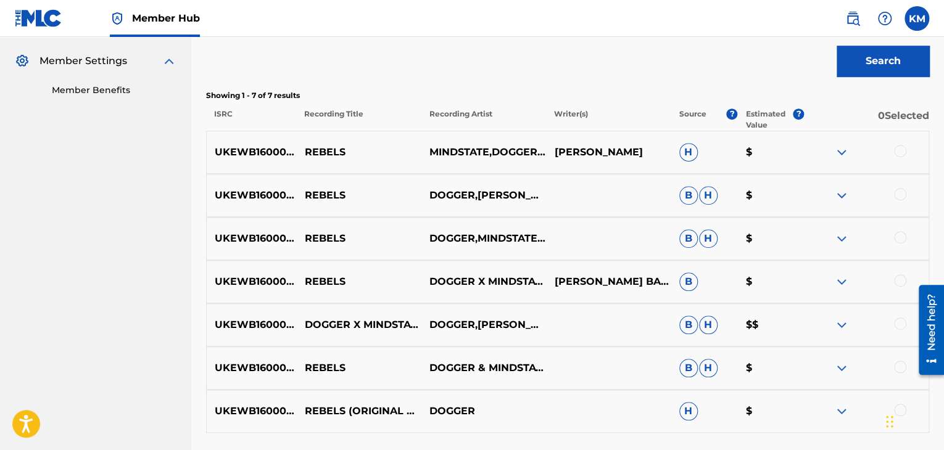
scroll to position [463, 0]
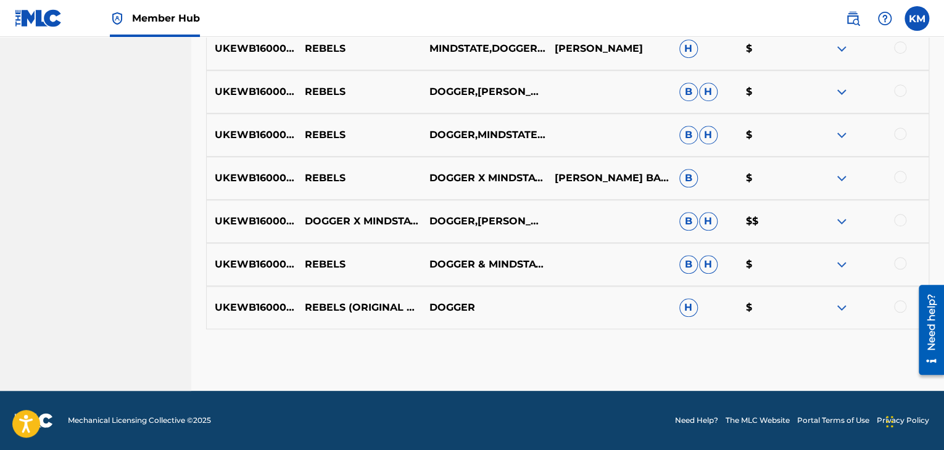
click at [898, 307] on div at bounding box center [900, 306] width 12 height 12
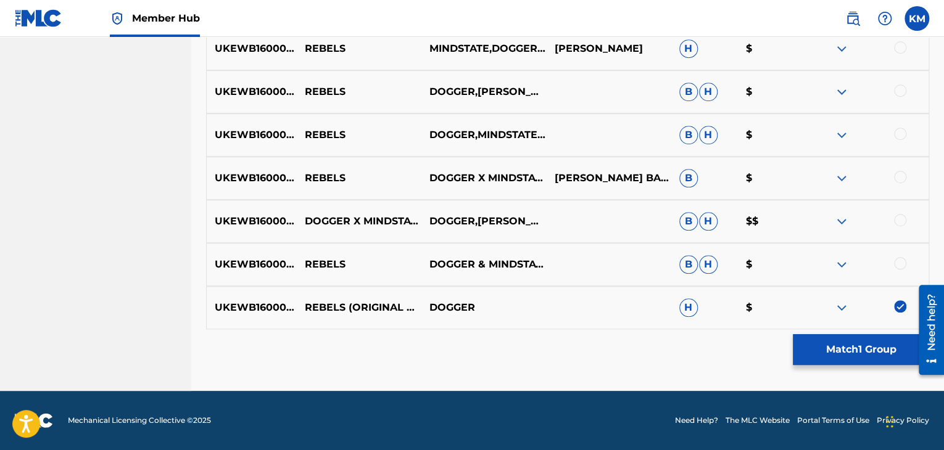
click at [899, 257] on div at bounding box center [900, 263] width 12 height 12
click at [898, 218] on div at bounding box center [900, 220] width 12 height 12
click at [903, 173] on div at bounding box center [900, 177] width 12 height 12
click at [902, 133] on div at bounding box center [900, 134] width 12 height 12
click at [901, 90] on div at bounding box center [900, 91] width 12 height 12
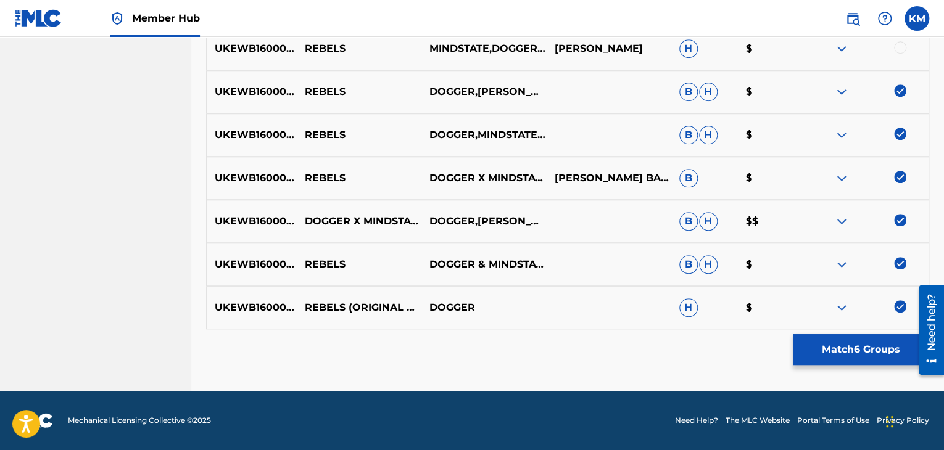
click at [896, 47] on div at bounding box center [900, 47] width 12 height 12
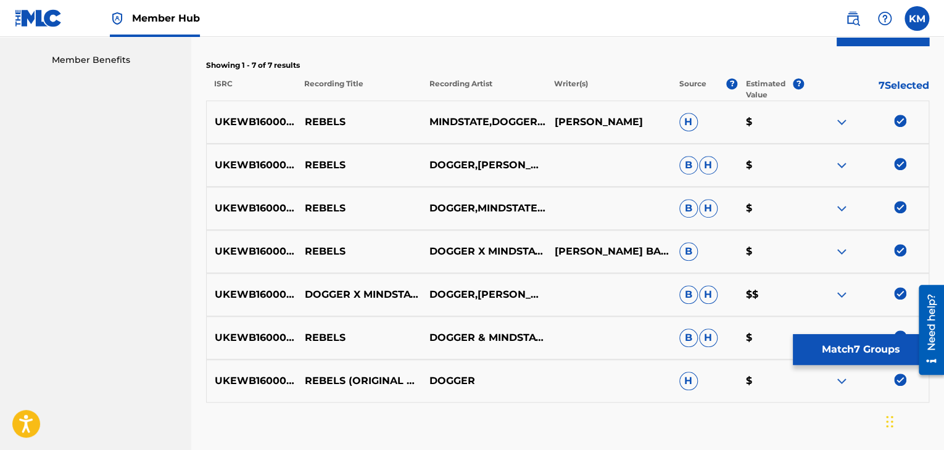
scroll to position [339, 0]
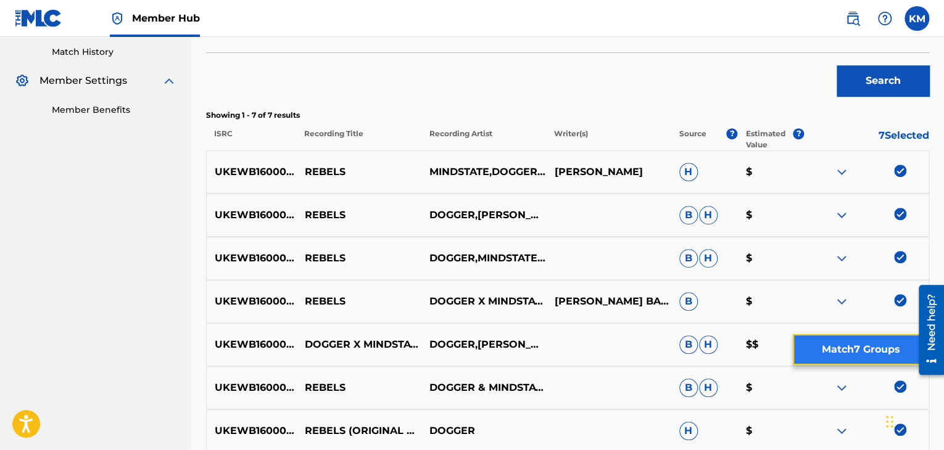
click at [838, 349] on button "Match 7 Groups" at bounding box center [861, 349] width 136 height 31
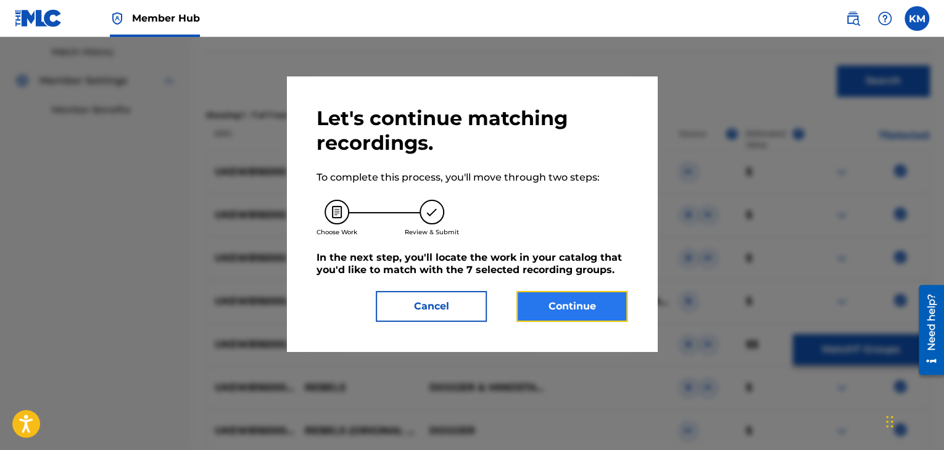
click at [590, 300] on button "Continue" at bounding box center [571, 306] width 111 height 31
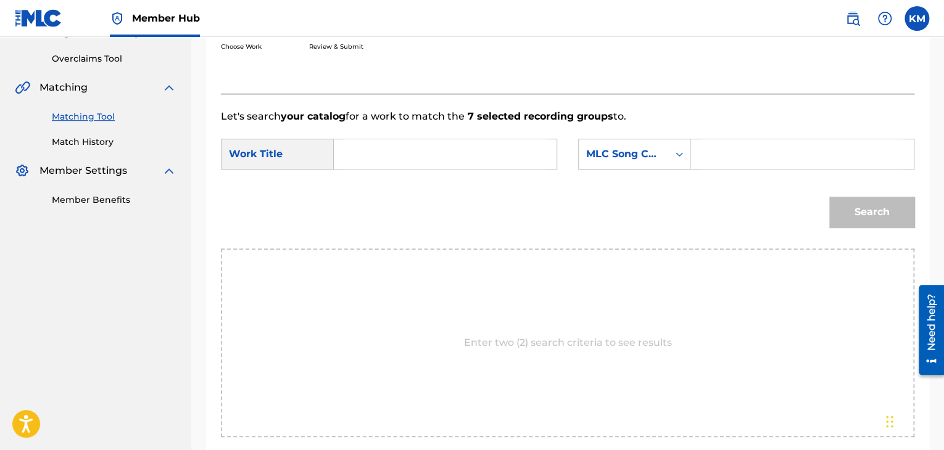
scroll to position [216, 0]
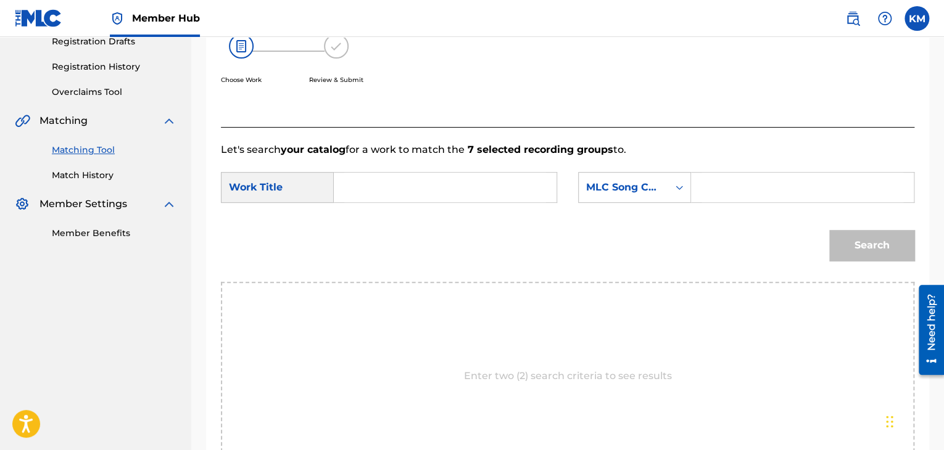
click at [387, 188] on input "Search Form" at bounding box center [445, 188] width 202 height 30
paste input "Rebels"
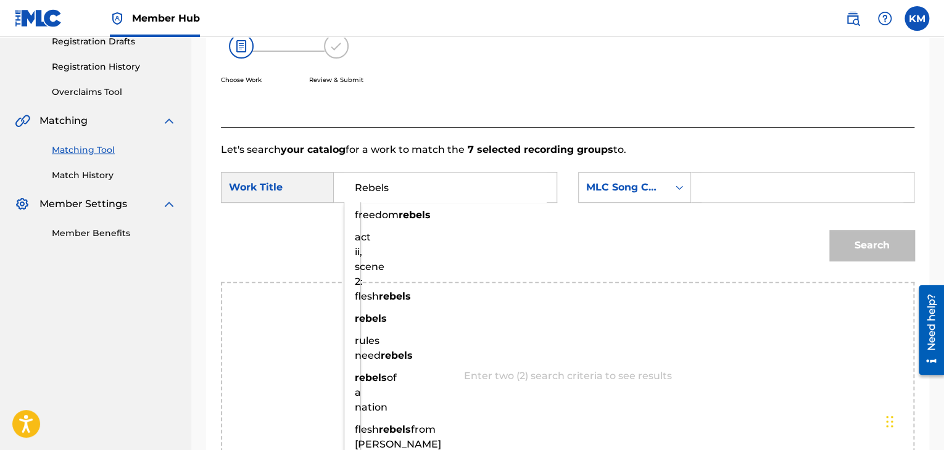
type input "Rebels"
click at [683, 189] on icon "Search Form" at bounding box center [679, 187] width 12 height 12
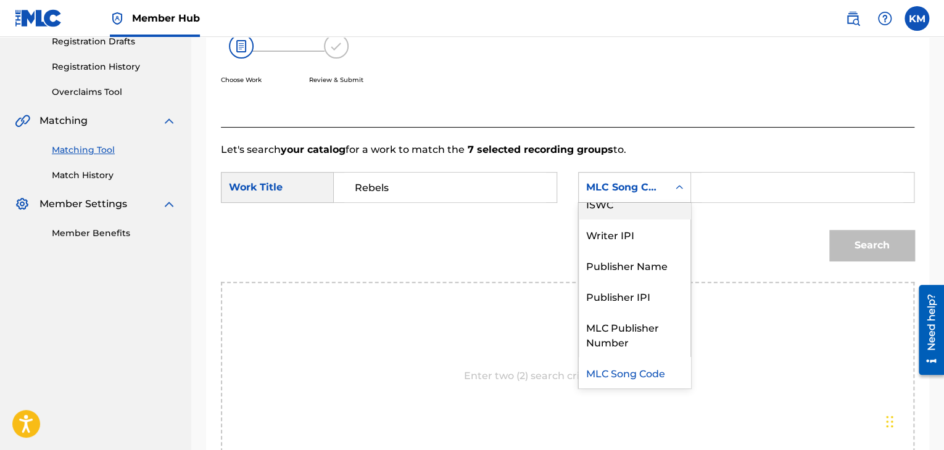
scroll to position [0, 0]
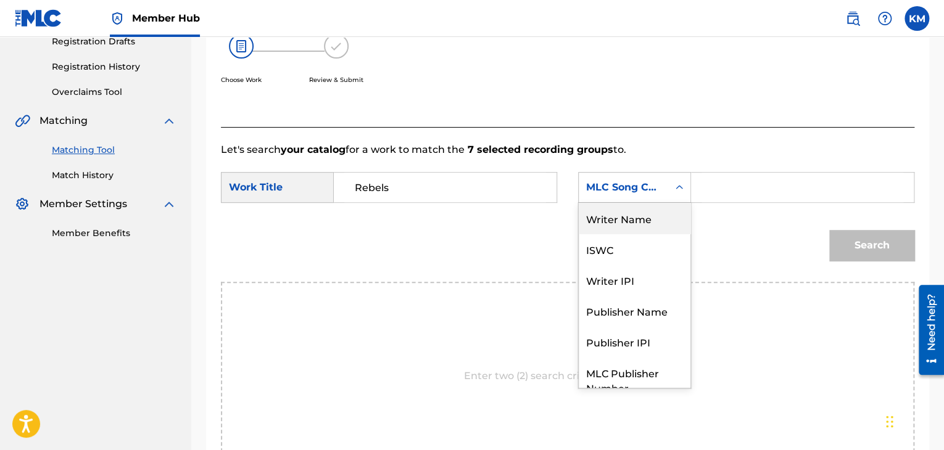
click at [661, 205] on div "Writer Name" at bounding box center [635, 218] width 112 height 31
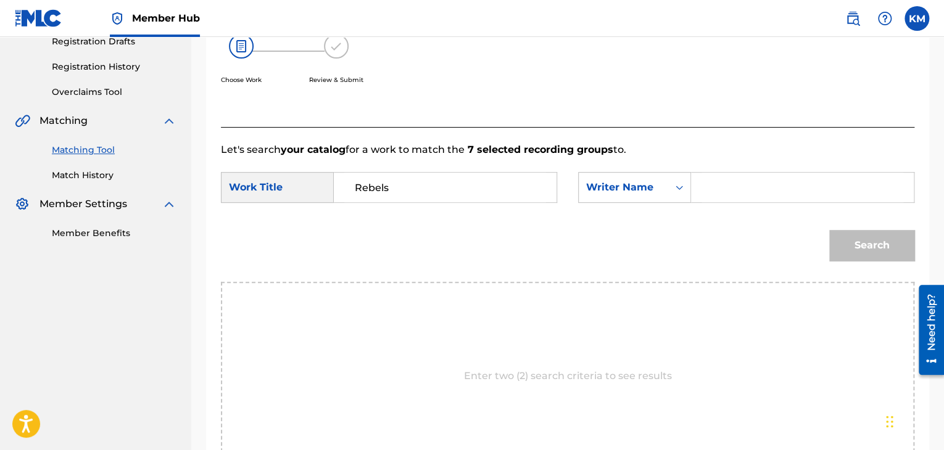
click at [706, 178] on input "Search Form" at bounding box center [802, 188] width 202 height 30
paste input "Bailey"
click at [861, 238] on button "Search" at bounding box center [871, 245] width 85 height 31
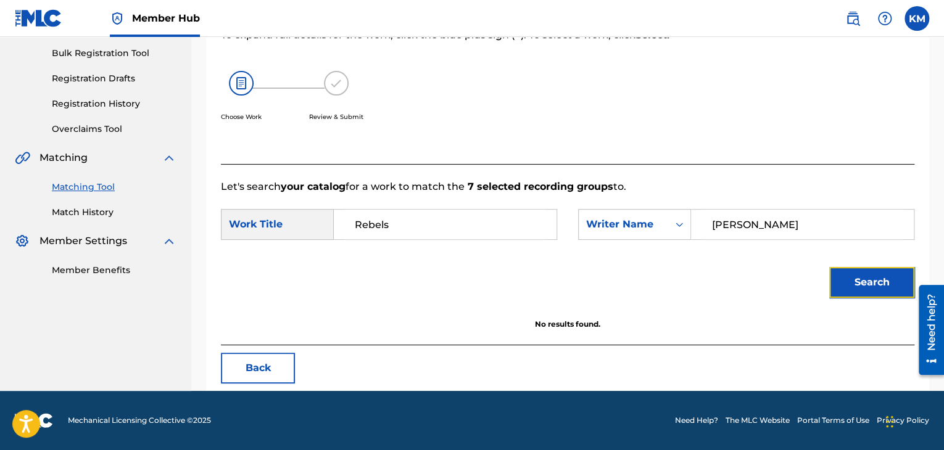
scroll to position [179, 0]
paste input "Smith"
drag, startPoint x: 754, startPoint y: 223, endPoint x: 633, endPoint y: 223, distance: 120.9
click at [654, 226] on div "SearchWithCriteria46db0c59-d74f-449f-ba4c-d75d8e3354ce Writer Name Bailey" at bounding box center [746, 224] width 336 height 31
type input "Smith"
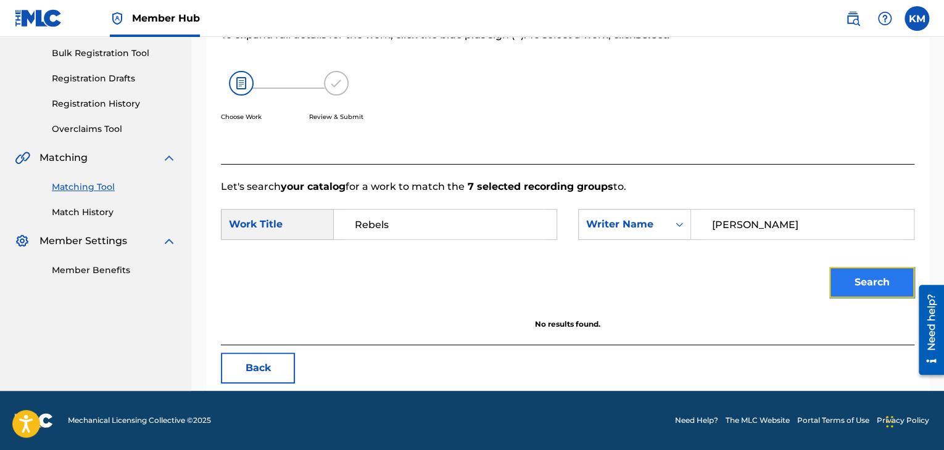
click at [867, 292] on button "Search" at bounding box center [871, 282] width 85 height 31
click at [677, 225] on icon "Search Form" at bounding box center [678, 225] width 7 height 4
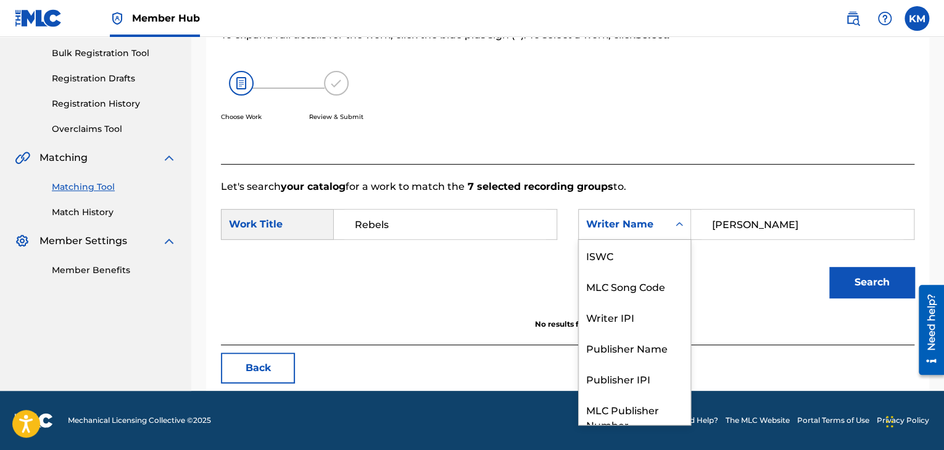
scroll to position [46, 0]
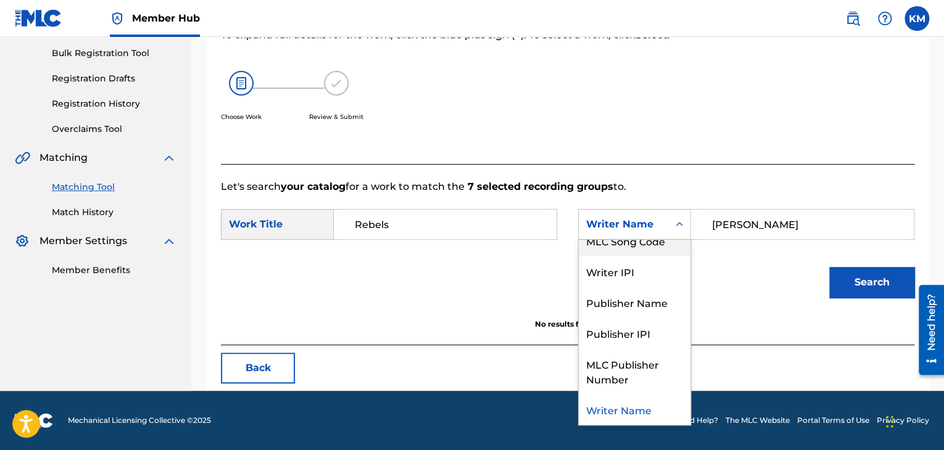
click at [665, 247] on div "MLC Song Code" at bounding box center [635, 240] width 112 height 31
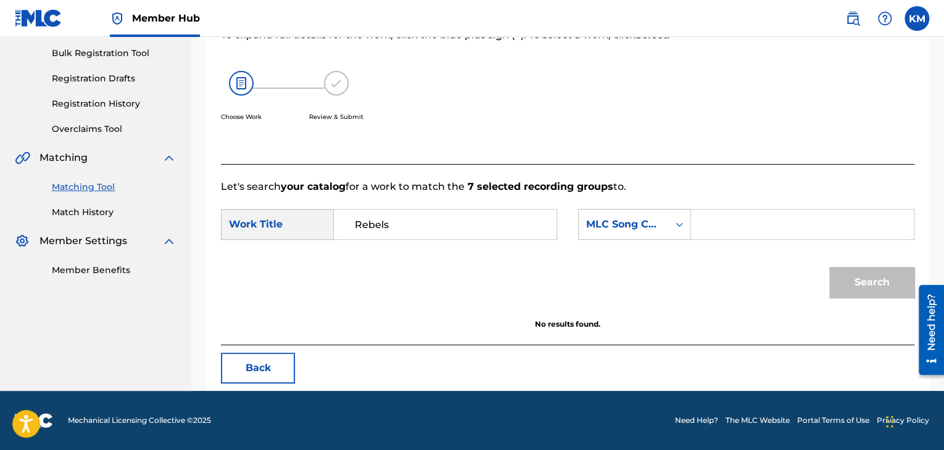
click at [727, 220] on input "Search Form" at bounding box center [802, 225] width 202 height 30
paste input "GV7WB2"
type input "GV7WB2"
click at [848, 276] on button "Search" at bounding box center [871, 282] width 85 height 31
click at [76, 218] on link "Match History" at bounding box center [114, 212] width 125 height 13
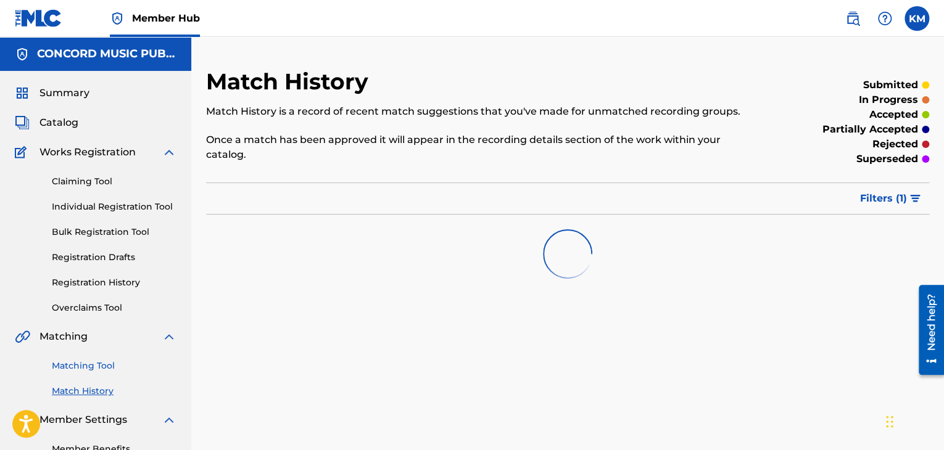
click at [108, 367] on link "Matching Tool" at bounding box center [114, 366] width 125 height 13
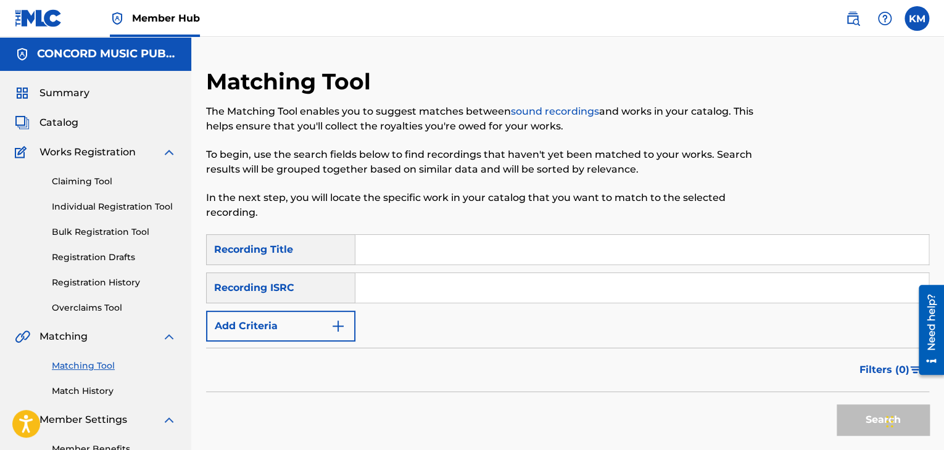
click at [429, 292] on input "Search Form" at bounding box center [641, 288] width 573 height 30
paste input "UK6821622007"
type input "UK6821622007"
click at [854, 412] on button "Search" at bounding box center [882, 420] width 93 height 31
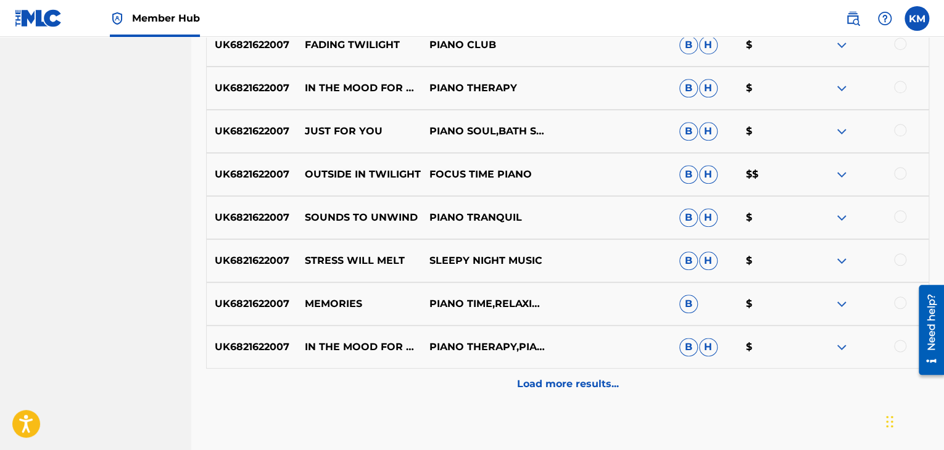
scroll to position [308, 0]
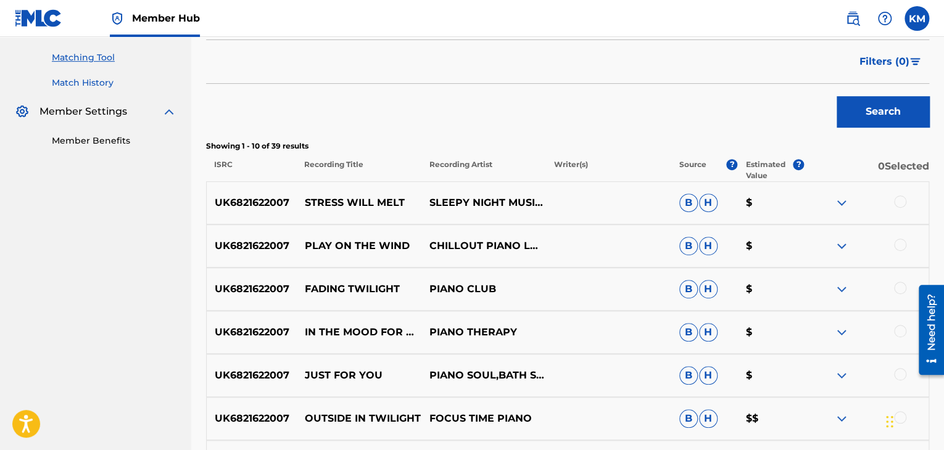
click at [88, 84] on link "Match History" at bounding box center [114, 82] width 125 height 13
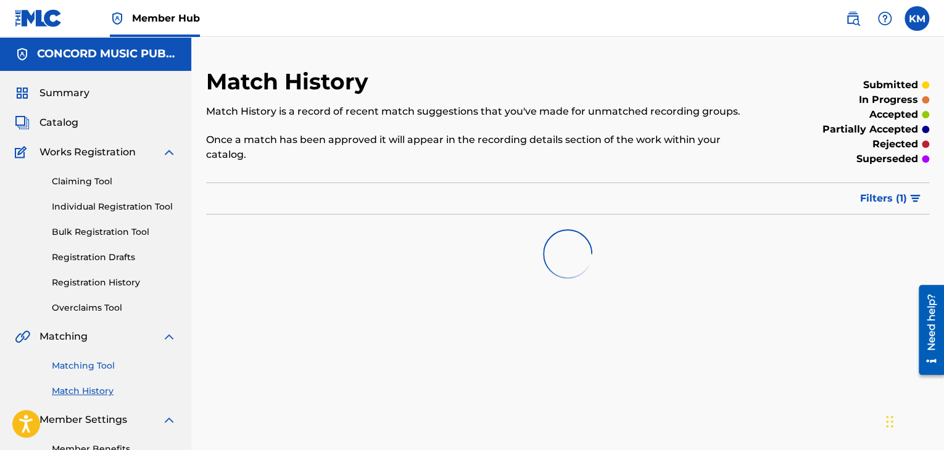
click at [101, 366] on link "Matching Tool" at bounding box center [114, 366] width 125 height 13
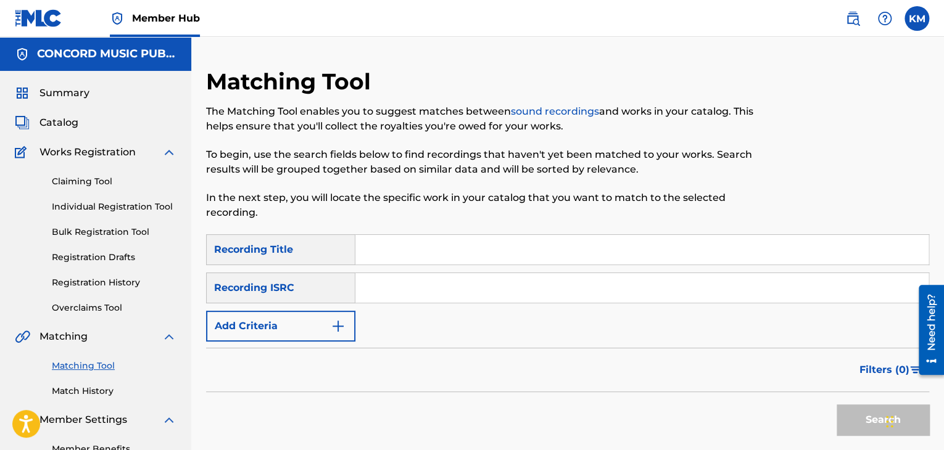
click at [488, 272] on div "SearchWithCriteria6e6efb9d-a580-479a-af93-2b9effa01b96 Recording Title SearchWi…" at bounding box center [567, 287] width 723 height 107
click at [488, 277] on input "Search Form" at bounding box center [641, 288] width 573 height 30
paste input "KRA382400527"
type input "KRA382400527"
click at [854, 419] on button "Search" at bounding box center [882, 420] width 93 height 31
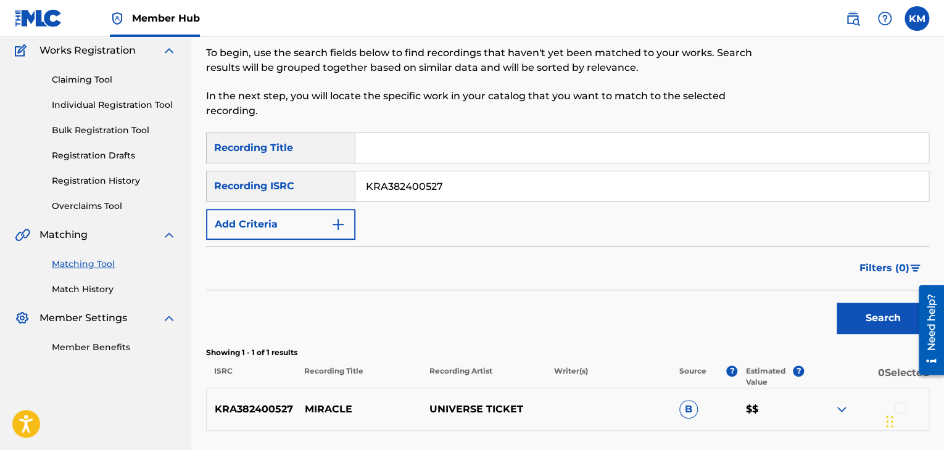
scroll to position [204, 0]
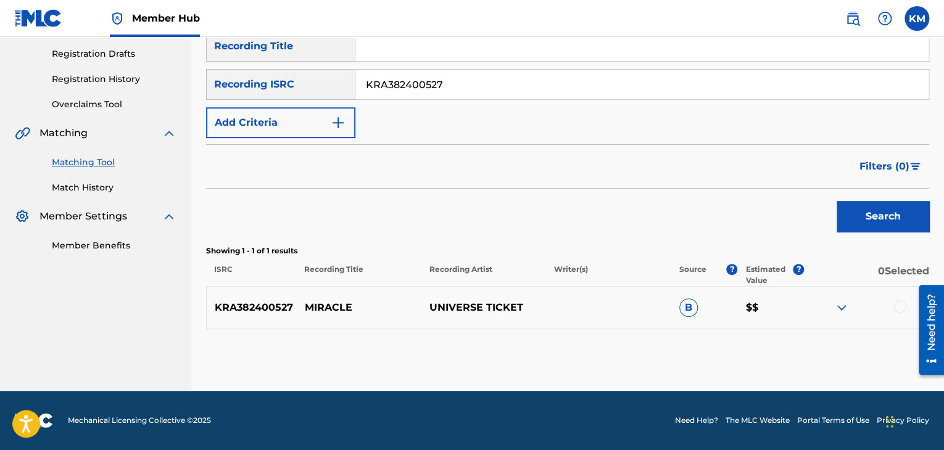
click at [898, 308] on div at bounding box center [900, 306] width 12 height 12
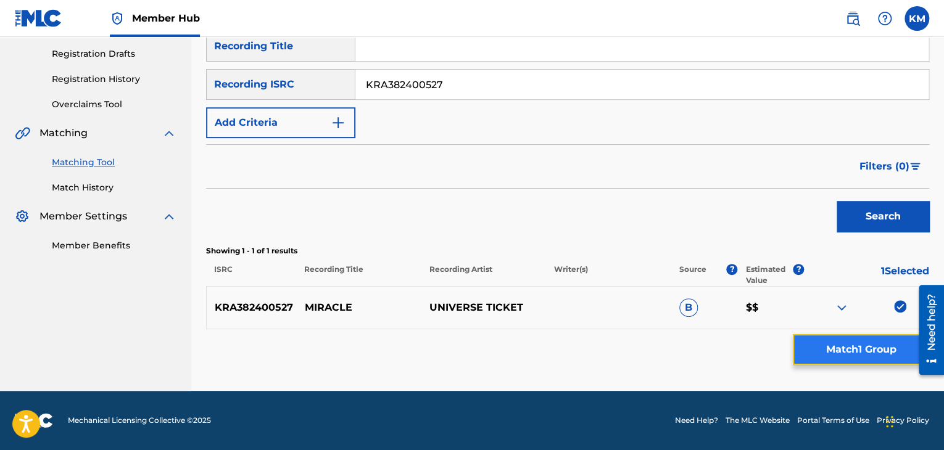
click at [876, 339] on button "Match 1 Group" at bounding box center [861, 349] width 136 height 31
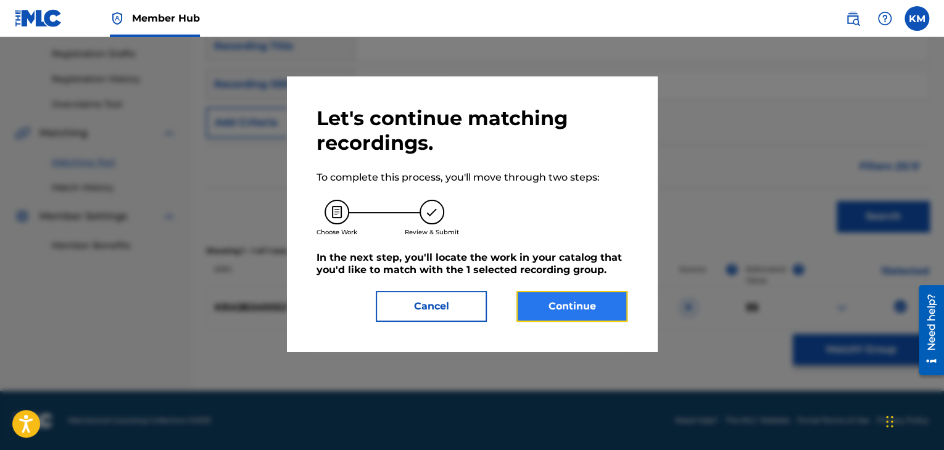
click at [586, 310] on button "Continue" at bounding box center [571, 306] width 111 height 31
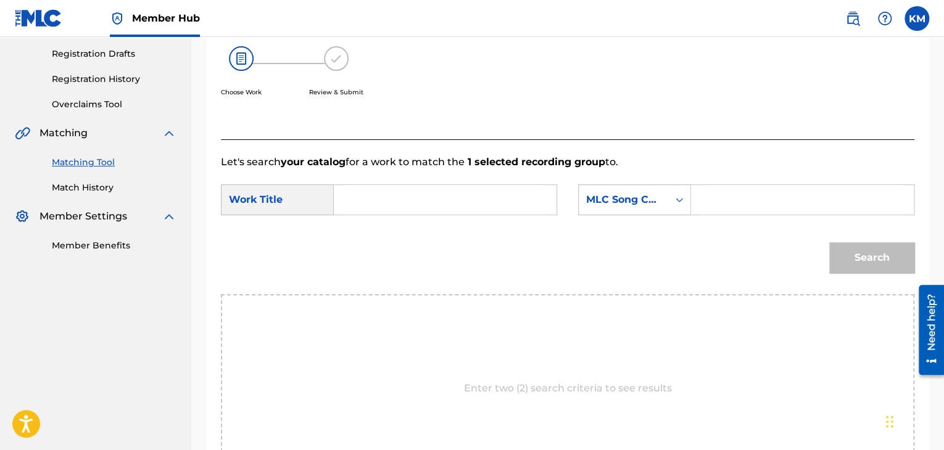
click at [380, 196] on input "Search Form" at bounding box center [445, 200] width 202 height 30
paste input "Miracle"
type input "Miracle"
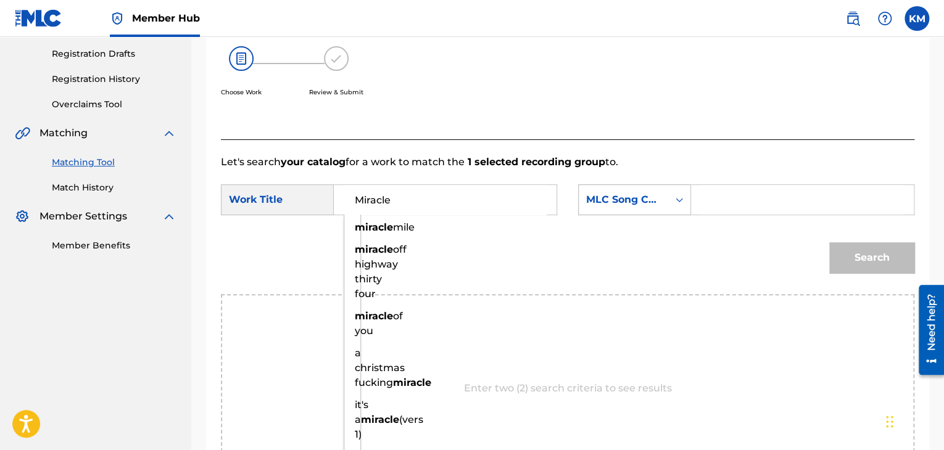
click at [678, 199] on icon "Search Form" at bounding box center [678, 200] width 7 height 4
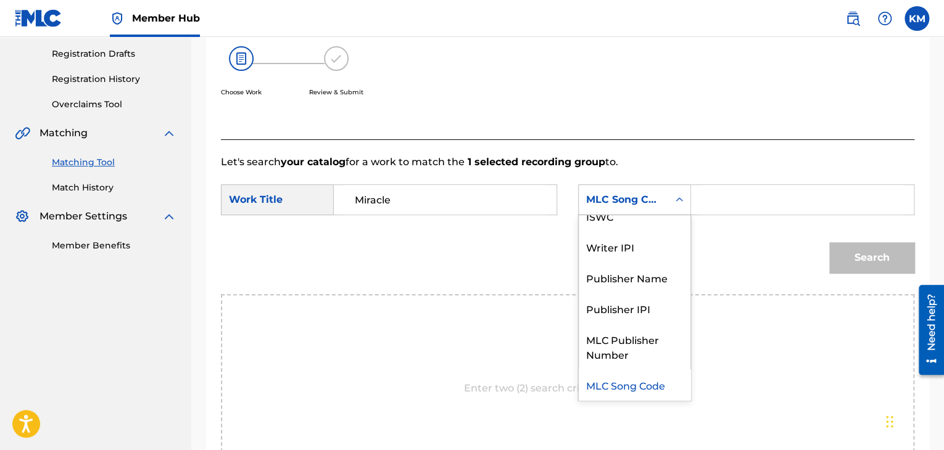
scroll to position [0, 0]
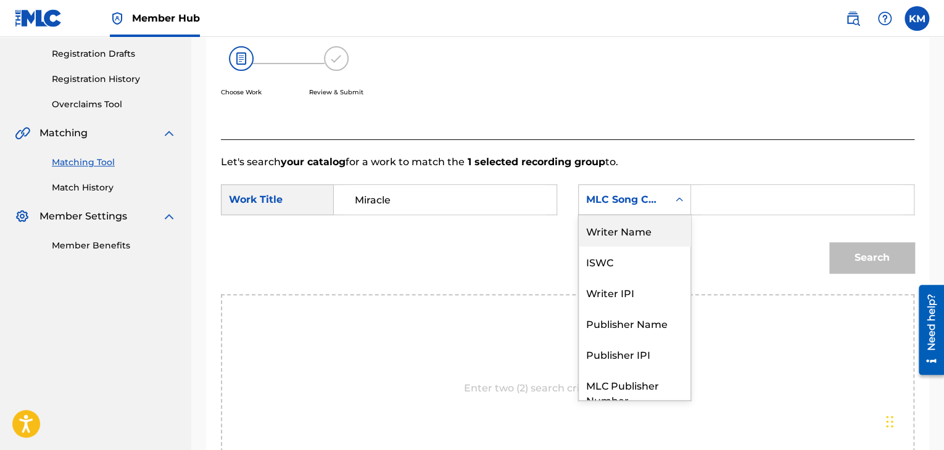
click at [659, 226] on div "Writer Name" at bounding box center [635, 230] width 112 height 31
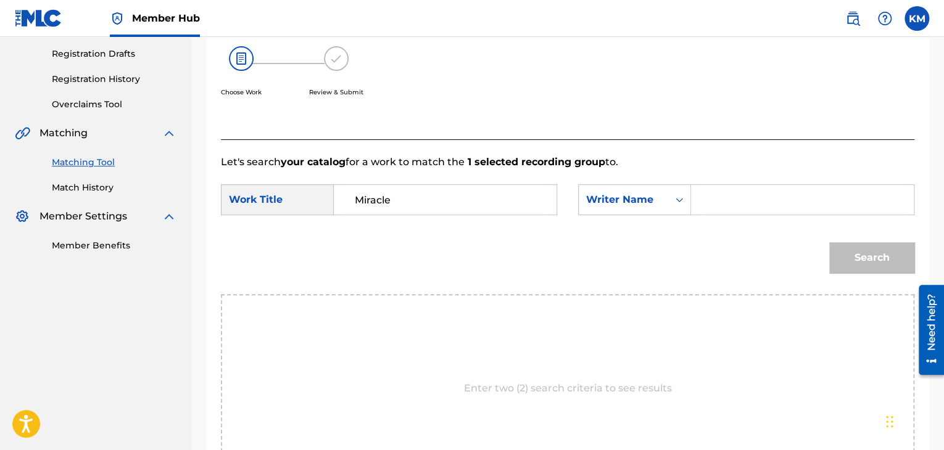
click at [732, 200] on input "Search Form" at bounding box center [802, 200] width 202 height 30
paste input "Pandher"
type input "Pandher"
click at [859, 262] on button "Search" at bounding box center [871, 257] width 85 height 31
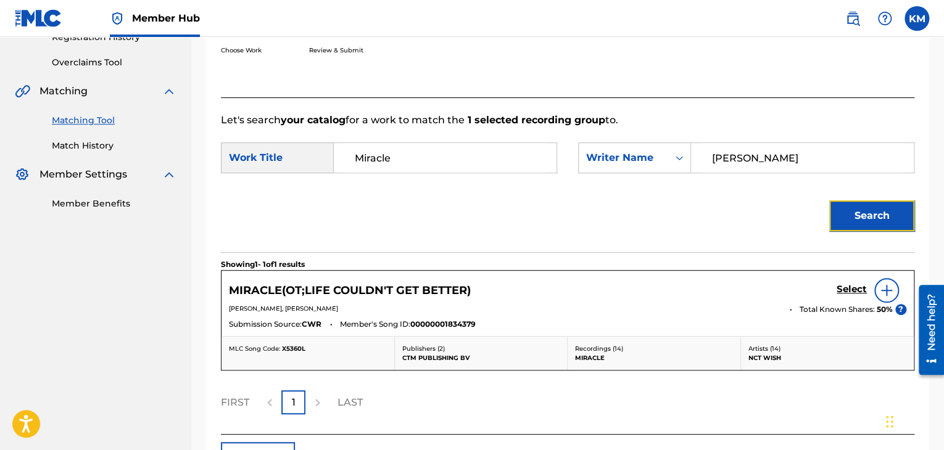
scroll to position [334, 0]
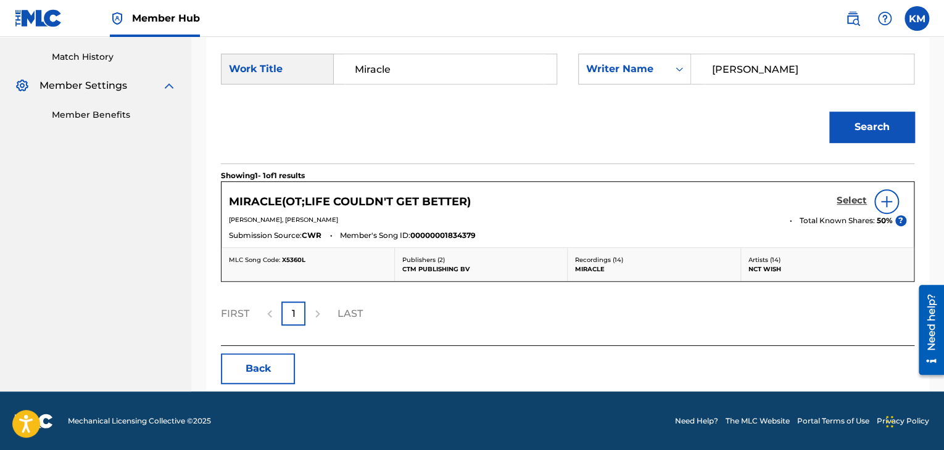
click at [856, 201] on h5 "Select" at bounding box center [851, 201] width 30 height 12
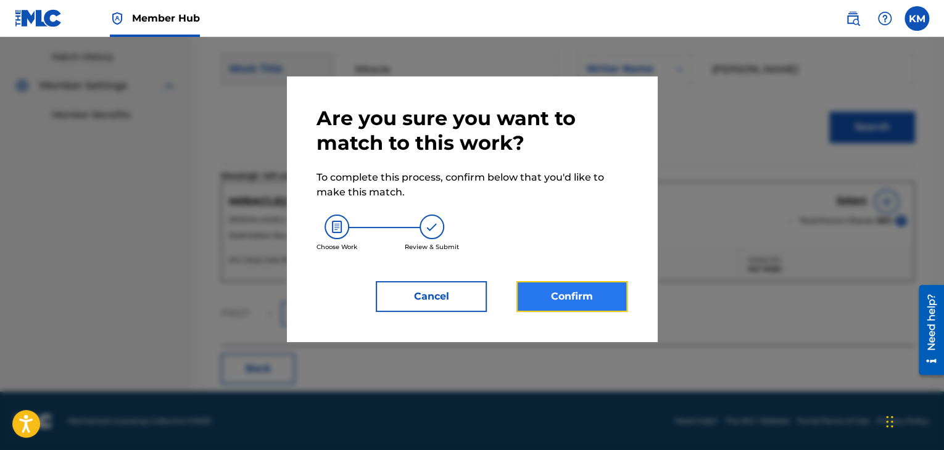
click at [600, 289] on button "Confirm" at bounding box center [571, 296] width 111 height 31
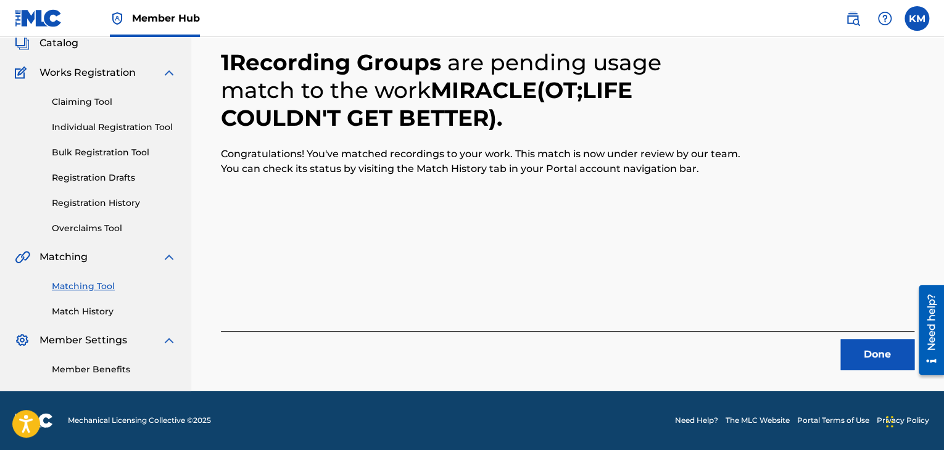
scroll to position [80, 0]
click at [881, 355] on button "Done" at bounding box center [877, 354] width 74 height 31
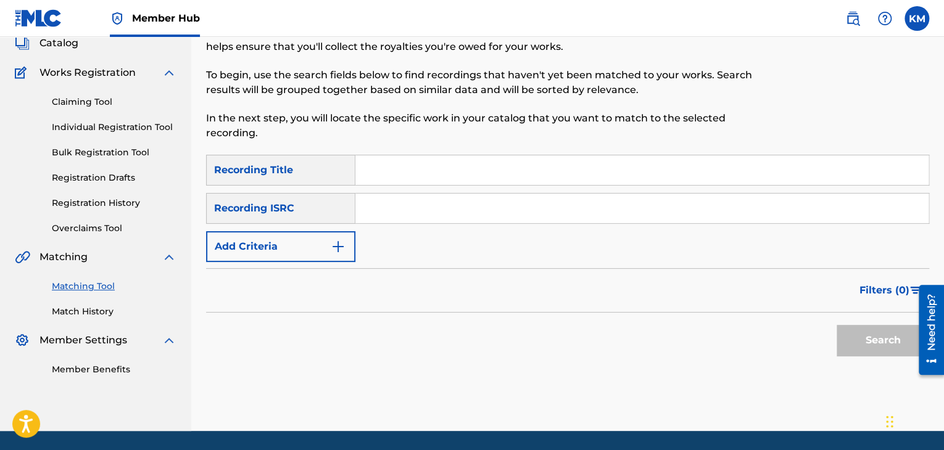
click at [485, 205] on input "Search Form" at bounding box center [641, 209] width 573 height 30
paste input "GBMVH2400810"
type input "GBMVH2400810"
click at [851, 336] on button "Search" at bounding box center [882, 340] width 93 height 31
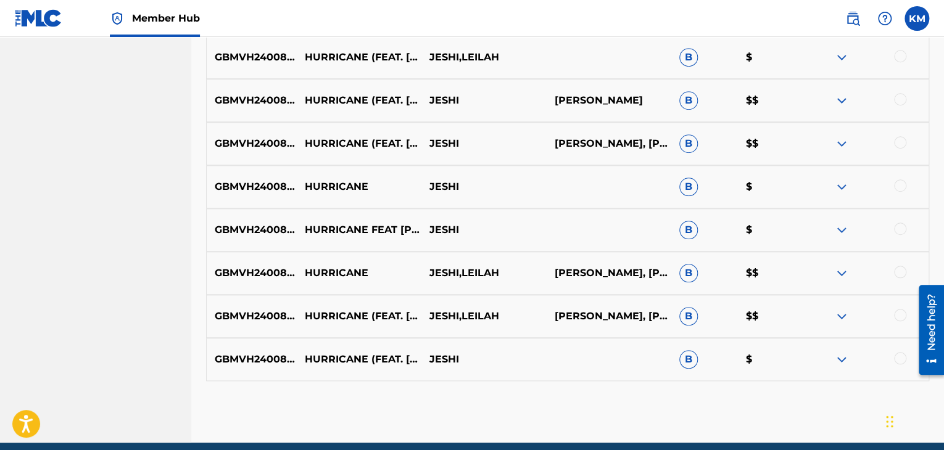
scroll to position [506, 0]
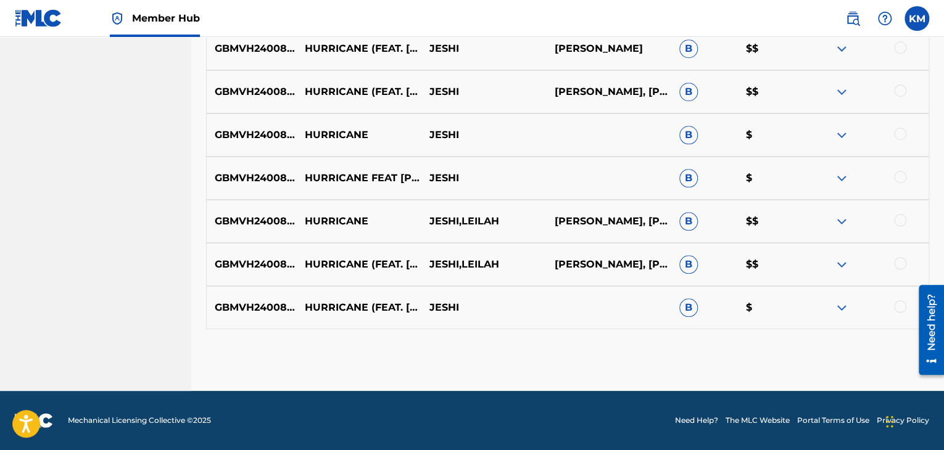
click at [901, 305] on div at bounding box center [900, 306] width 12 height 12
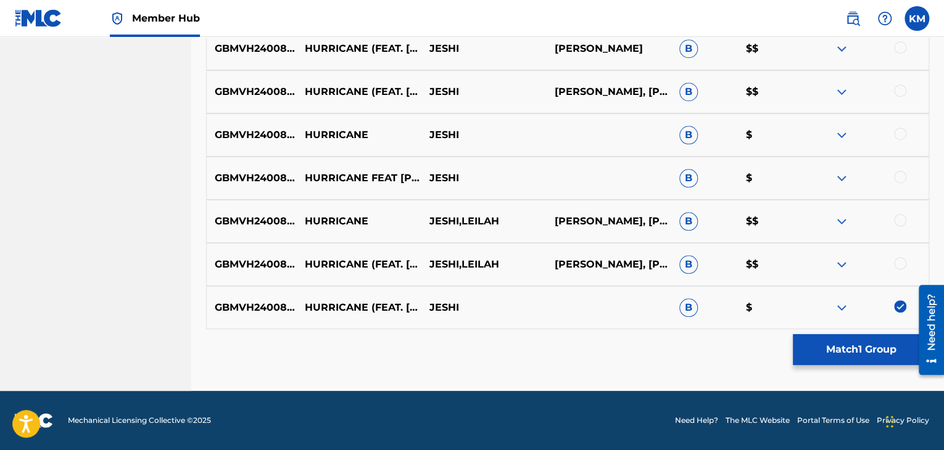
click at [896, 258] on div at bounding box center [900, 263] width 12 height 12
click at [898, 217] on div at bounding box center [900, 220] width 12 height 12
click at [899, 180] on div at bounding box center [900, 177] width 12 height 12
click at [902, 128] on div at bounding box center [900, 134] width 12 height 12
click at [902, 88] on div at bounding box center [900, 91] width 12 height 12
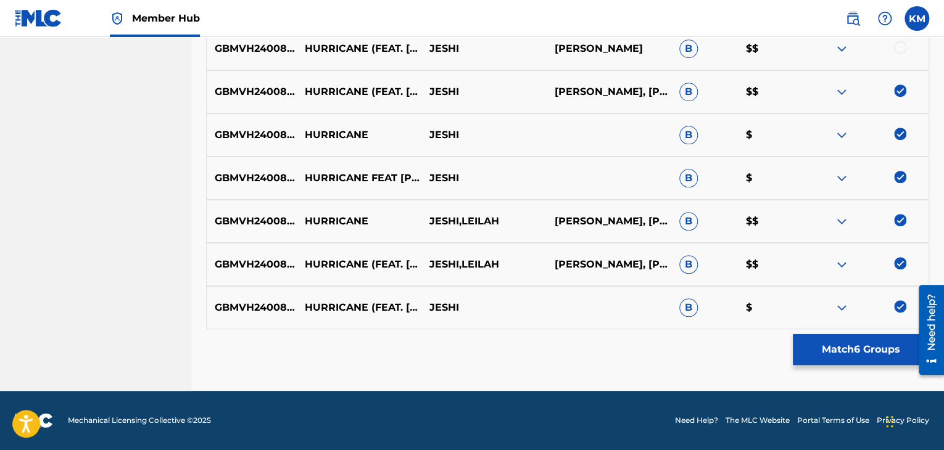
click at [900, 44] on div at bounding box center [900, 47] width 12 height 12
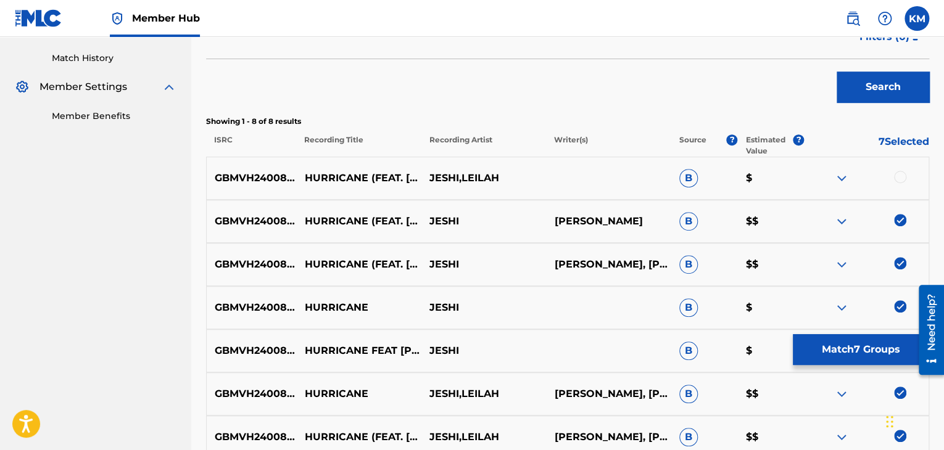
scroll to position [321, 0]
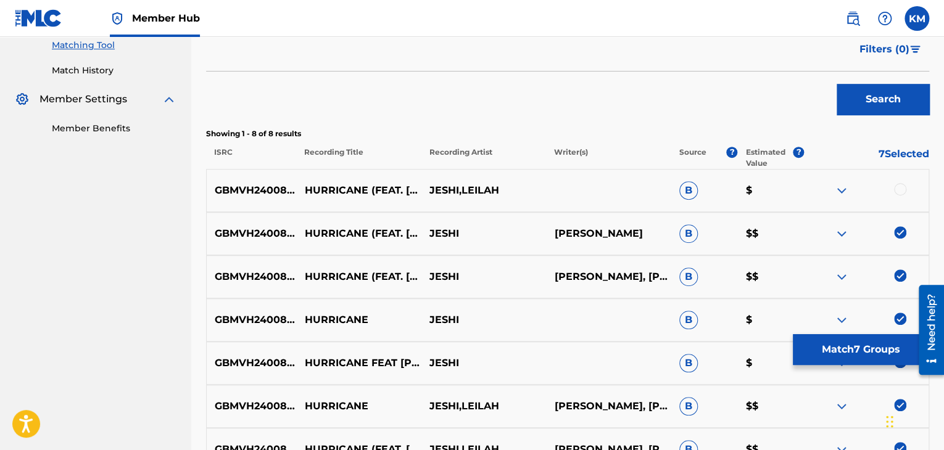
click at [899, 183] on div at bounding box center [900, 189] width 12 height 12
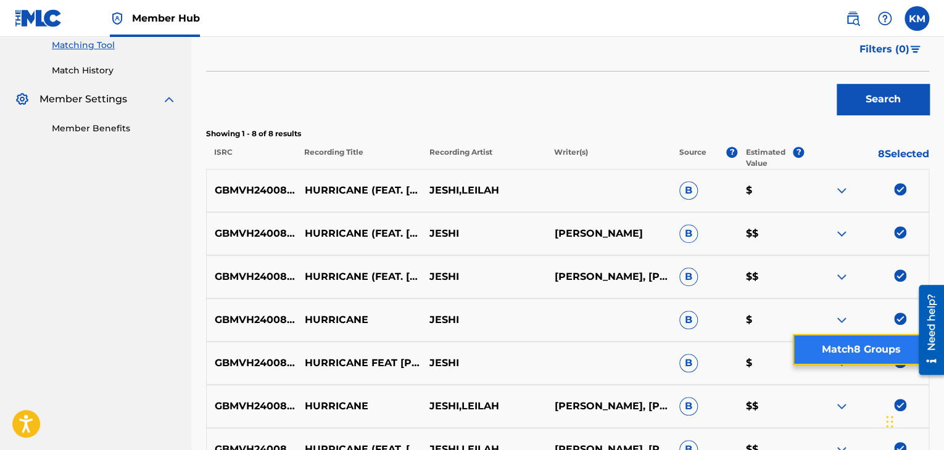
click at [854, 342] on button "Match 8 Groups" at bounding box center [861, 349] width 136 height 31
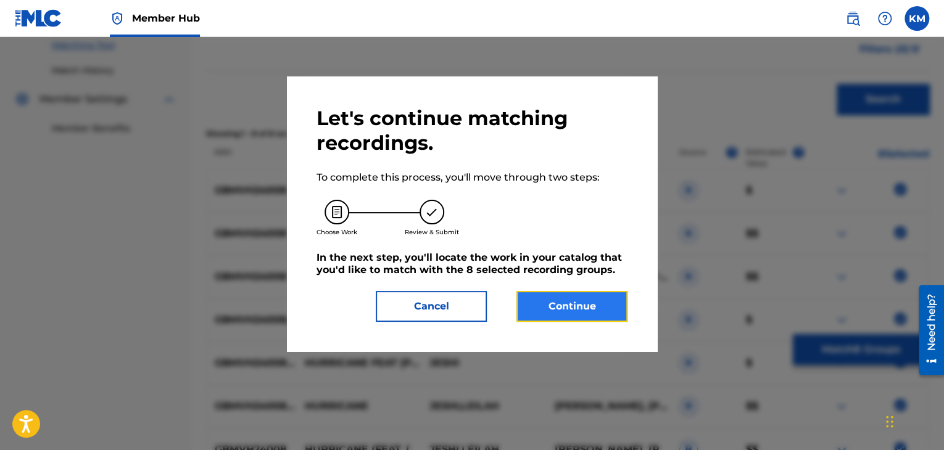
click at [593, 311] on button "Continue" at bounding box center [571, 306] width 111 height 31
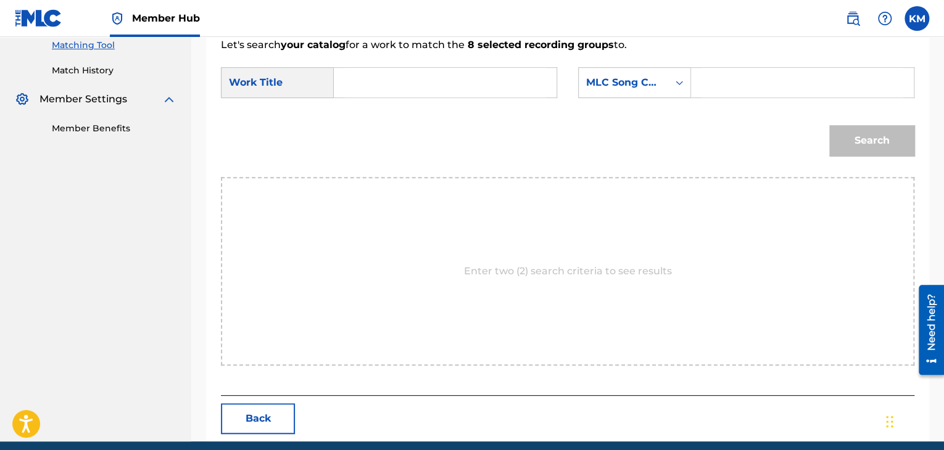
click at [400, 80] on input "Search Form" at bounding box center [445, 83] width 202 height 30
paste input "HURRICANE"
type input "HURRICANE"
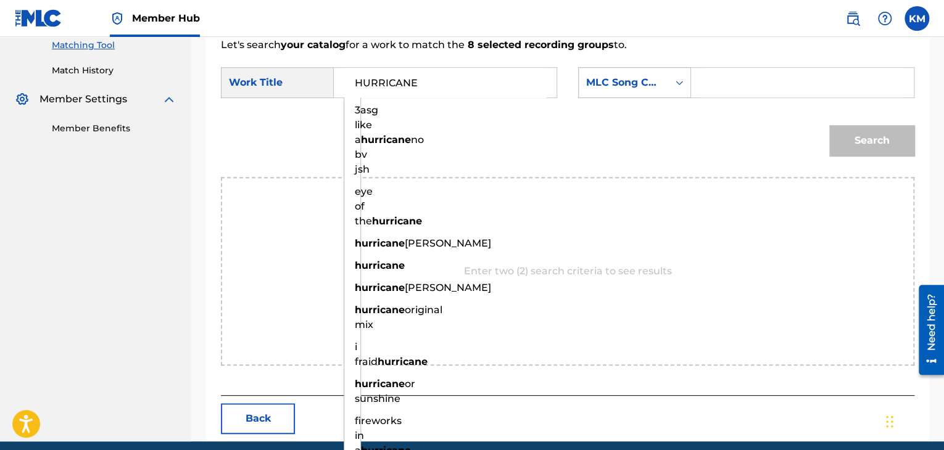
click at [681, 83] on icon "Search Form" at bounding box center [678, 83] width 7 height 4
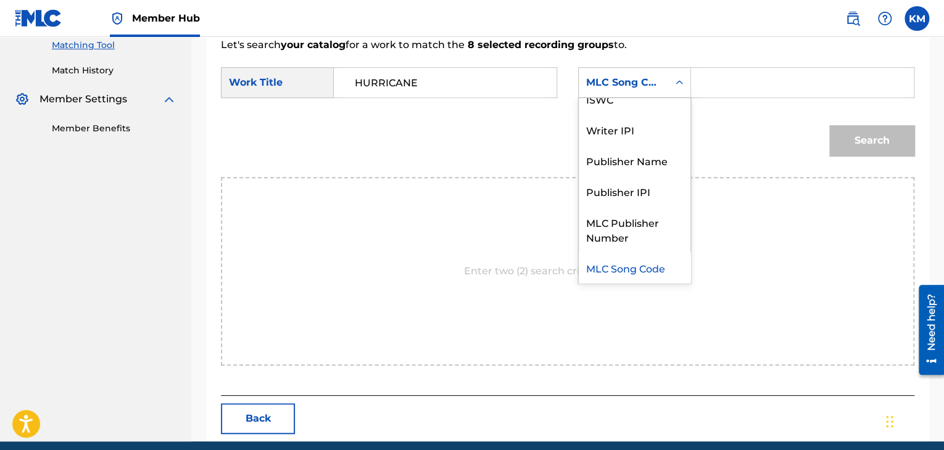
scroll to position [0, 0]
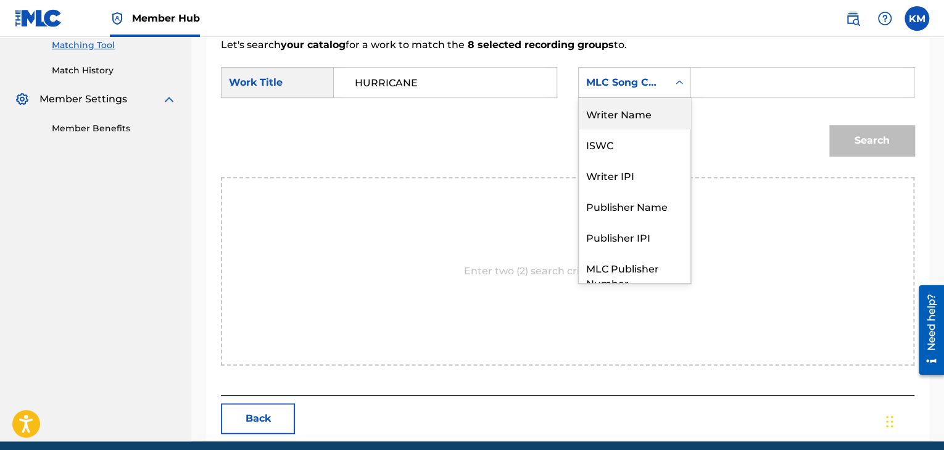
click at [665, 112] on div "Writer Name" at bounding box center [635, 113] width 112 height 31
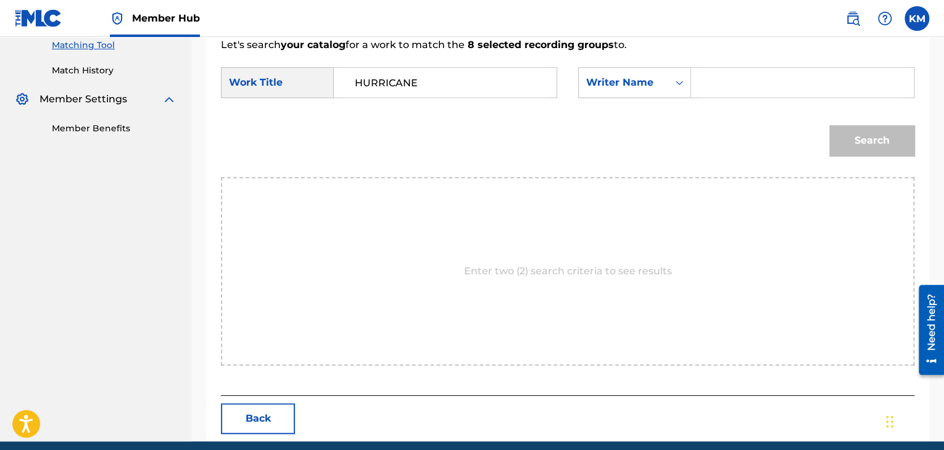
click at [754, 82] on input "Search Form" at bounding box center [802, 83] width 202 height 30
paste input "Greenway"
click at [852, 134] on button "Search" at bounding box center [871, 140] width 85 height 31
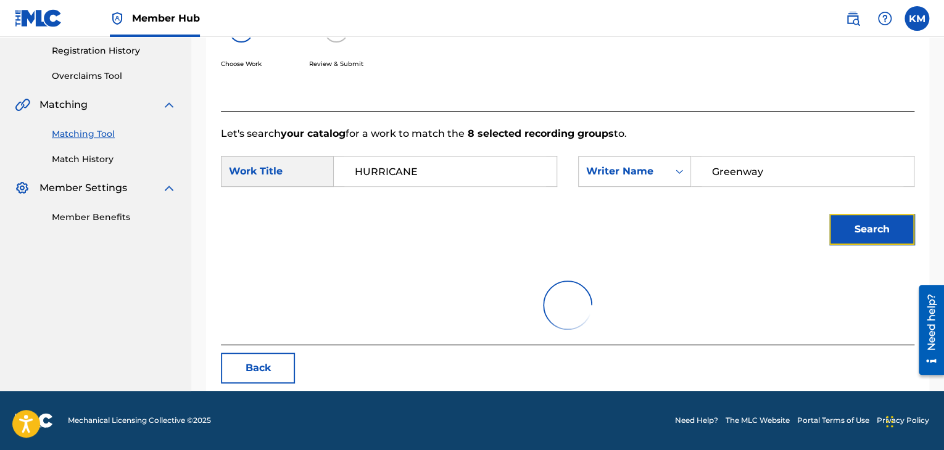
scroll to position [179, 0]
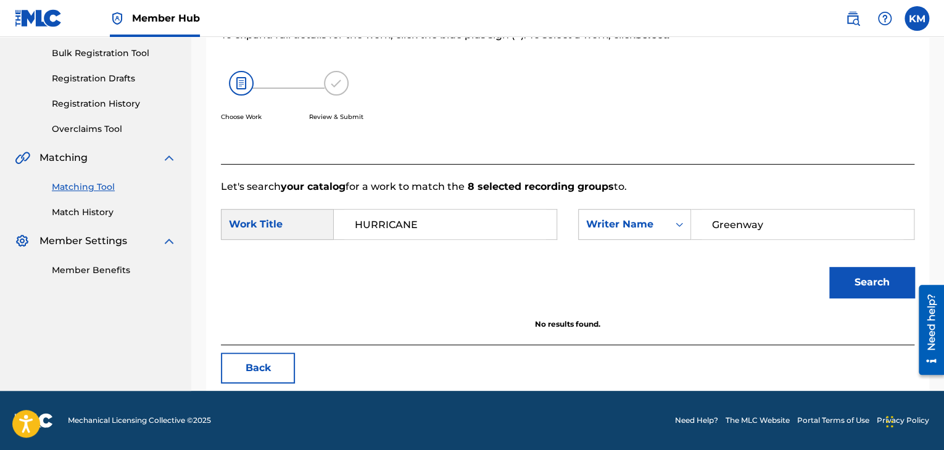
drag, startPoint x: 769, startPoint y: 220, endPoint x: 617, endPoint y: 240, distance: 153.6
click at [617, 240] on div "SearchWithCriteriab081305a-3c25-4a7b-a9e7-89ef7da4d4d5 Work Title HURRICANE Sea…" at bounding box center [567, 228] width 693 height 38
paste input "Stephens"
click at [846, 273] on button "Search" at bounding box center [871, 282] width 85 height 31
drag, startPoint x: 767, startPoint y: 220, endPoint x: 645, endPoint y: 235, distance: 122.5
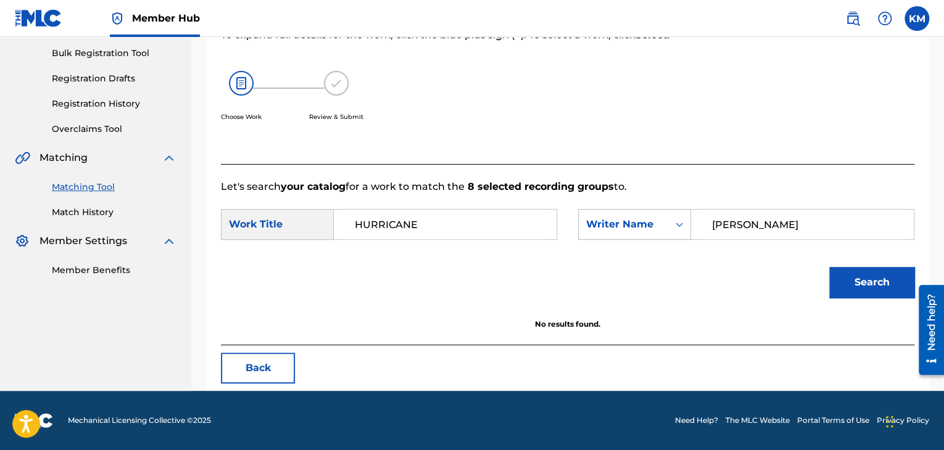
click at [664, 235] on div "SearchWithCriteria2b6b12ea-1854-48e6-8274-f010ba798b39 Writer Name Stephens" at bounding box center [746, 224] width 336 height 31
paste input "v"
type input "Stevens"
click at [848, 276] on button "Search" at bounding box center [871, 282] width 85 height 31
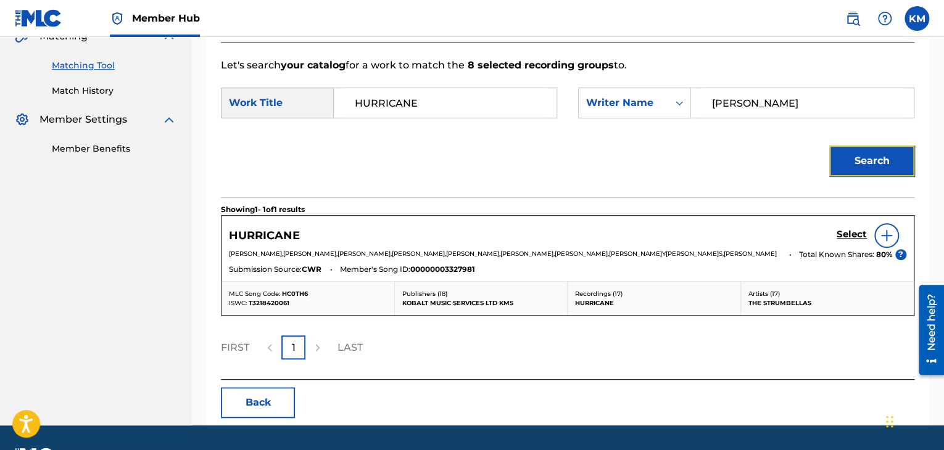
scroll to position [334, 0]
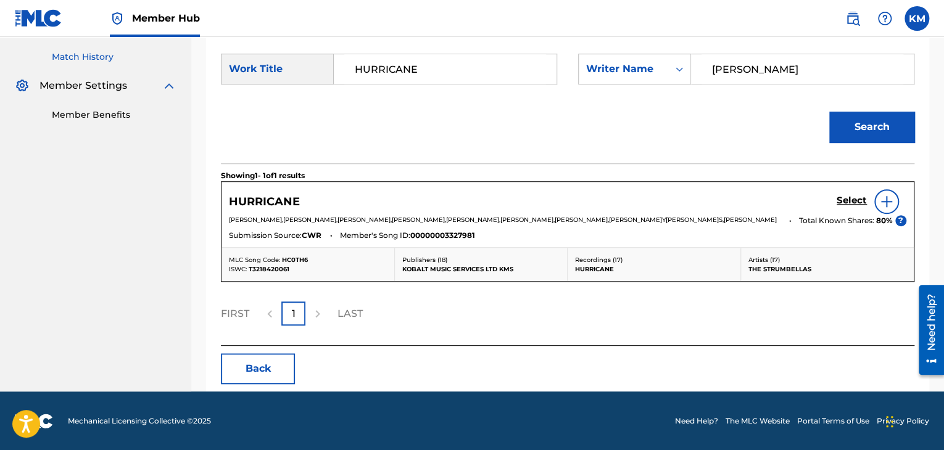
click at [86, 56] on link "Match History" at bounding box center [114, 57] width 125 height 13
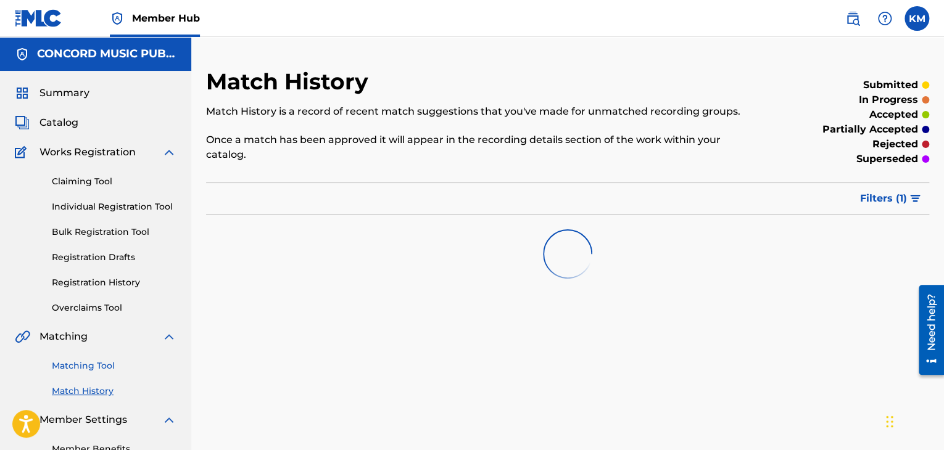
click at [89, 366] on link "Matching Tool" at bounding box center [114, 366] width 125 height 13
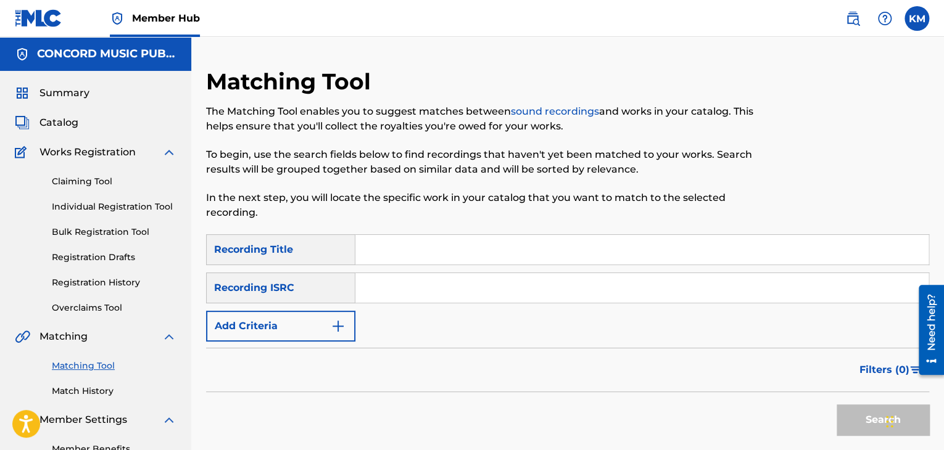
click at [424, 289] on input "Search Form" at bounding box center [641, 288] width 573 height 30
paste input "US66W0500167"
type input "US66W0500167"
click at [855, 414] on button "Search" at bounding box center [882, 420] width 93 height 31
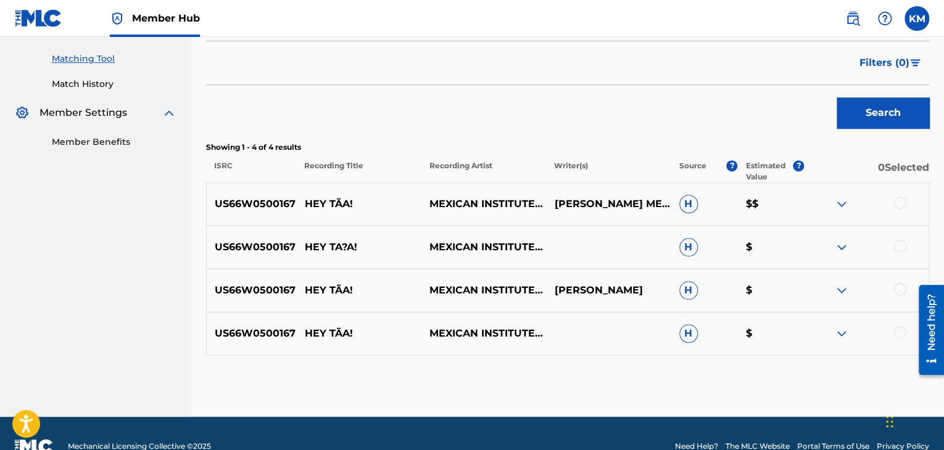
scroll to position [308, 0]
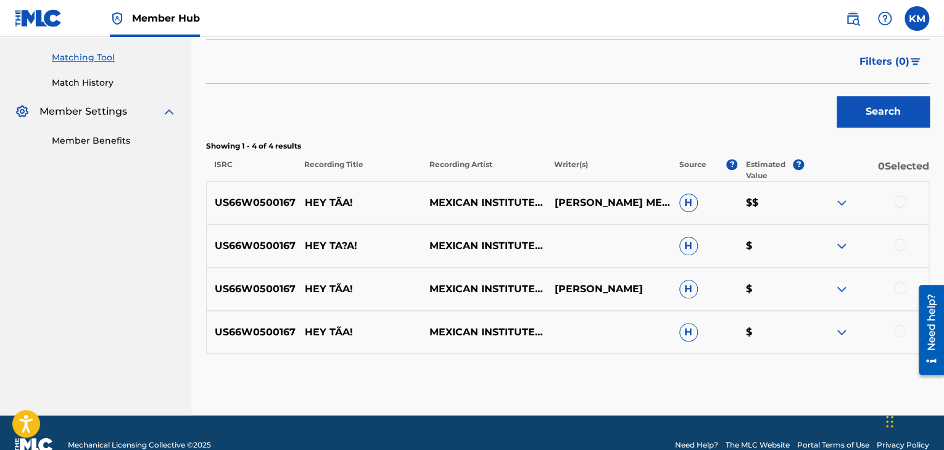
click at [896, 331] on div at bounding box center [900, 331] width 12 height 12
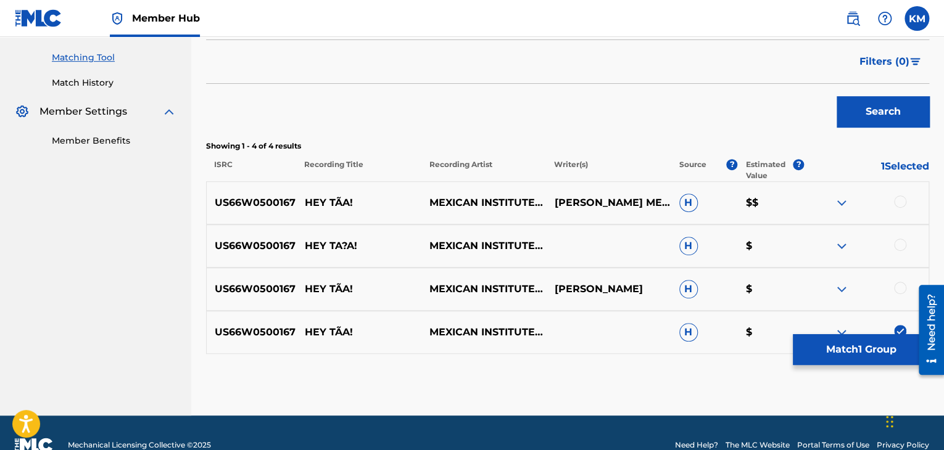
click at [897, 285] on div at bounding box center [900, 288] width 12 height 12
click at [903, 246] on div at bounding box center [900, 245] width 12 height 12
click at [900, 196] on div at bounding box center [900, 202] width 12 height 12
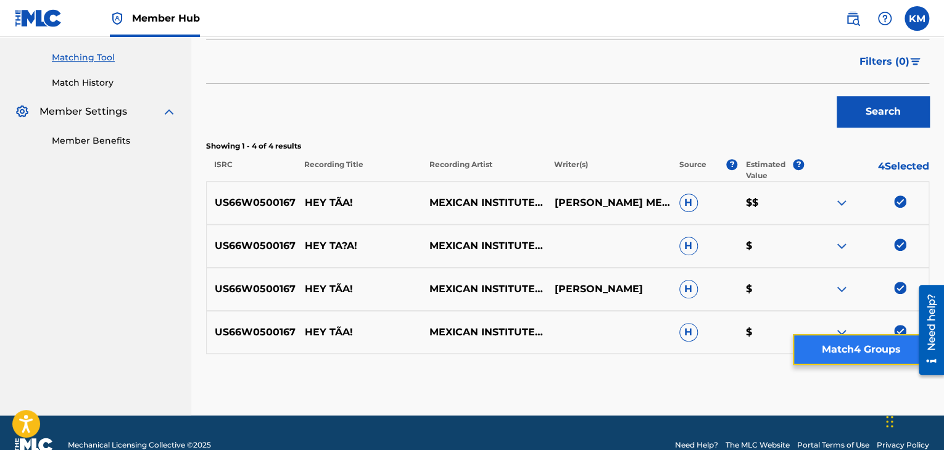
click at [857, 357] on button "Match 4 Groups" at bounding box center [861, 349] width 136 height 31
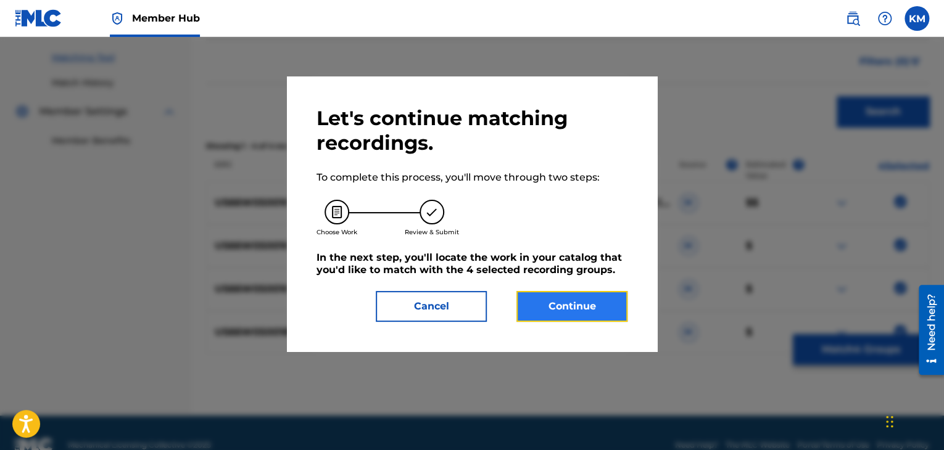
click at [531, 296] on button "Continue" at bounding box center [571, 306] width 111 height 31
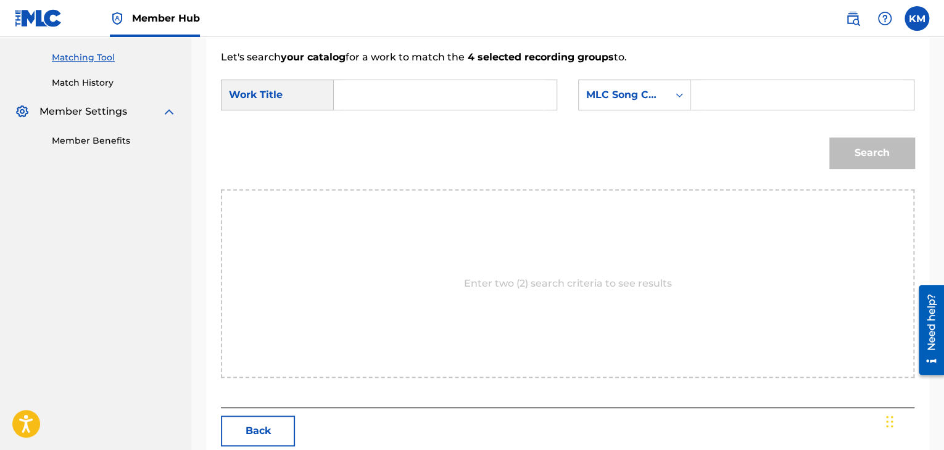
click at [387, 99] on input "Search Form" at bounding box center [445, 95] width 202 height 30
paste input "Hey Tía!"
type input "Hey Tía!"
click at [681, 93] on icon "Search Form" at bounding box center [679, 95] width 12 height 12
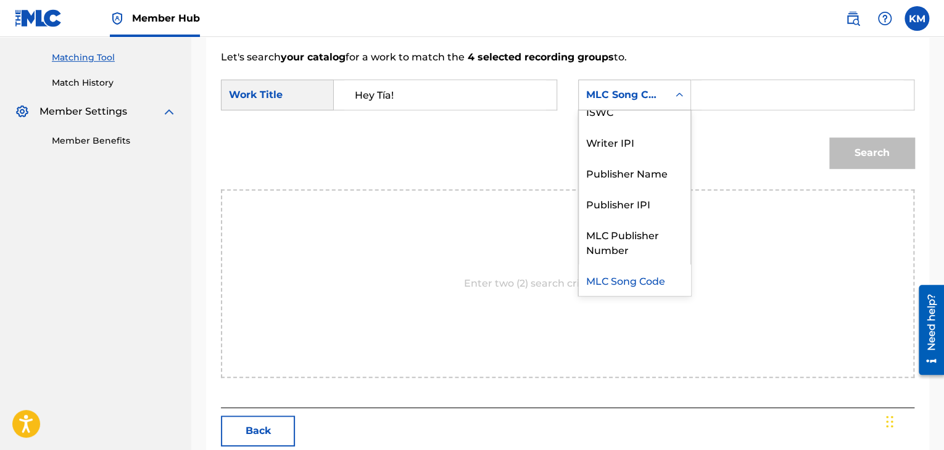
scroll to position [0, 0]
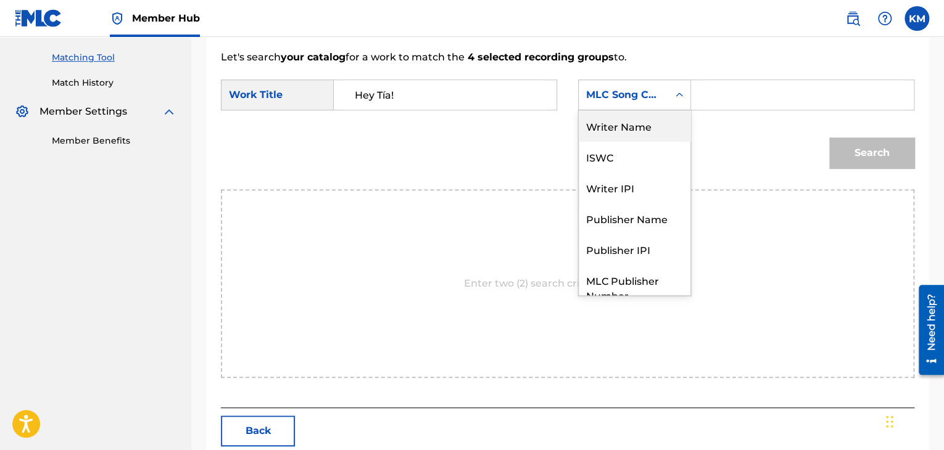
click at [657, 123] on div "Writer Name" at bounding box center [635, 125] width 112 height 31
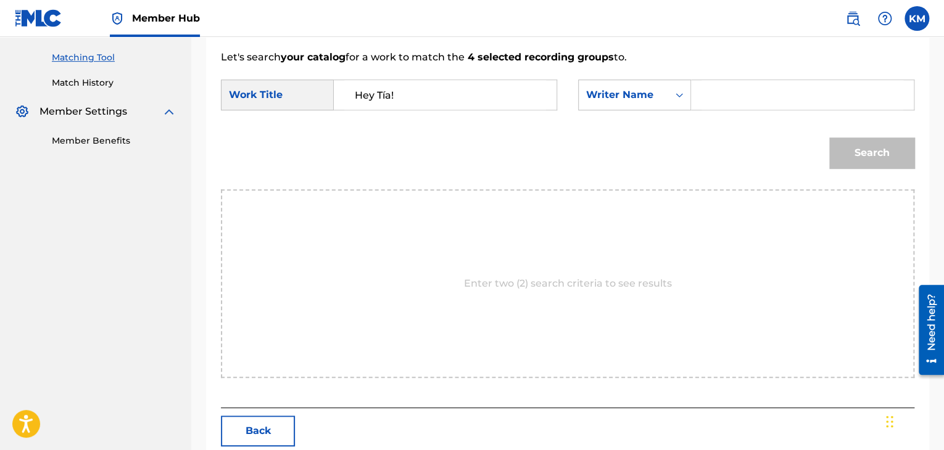
click at [720, 102] on input "Search Form" at bounding box center [802, 95] width 202 height 30
paste input "Lara"
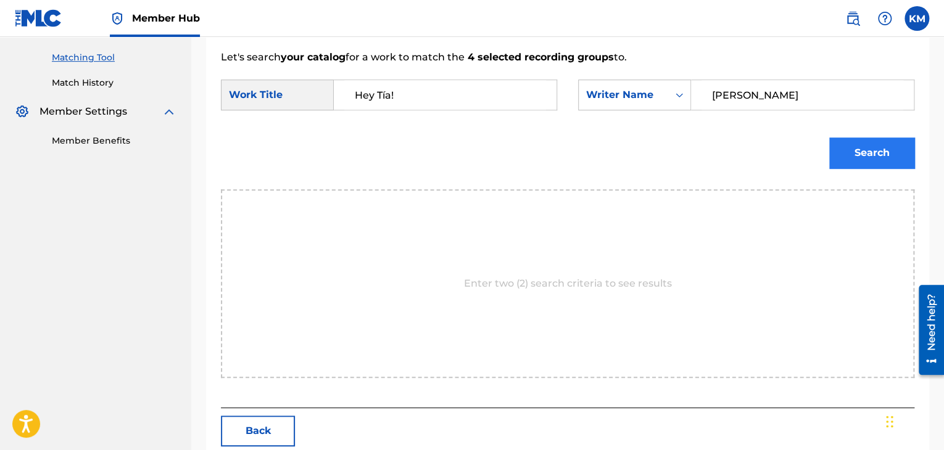
type input "Lara"
click at [862, 154] on button "Search" at bounding box center [871, 153] width 85 height 31
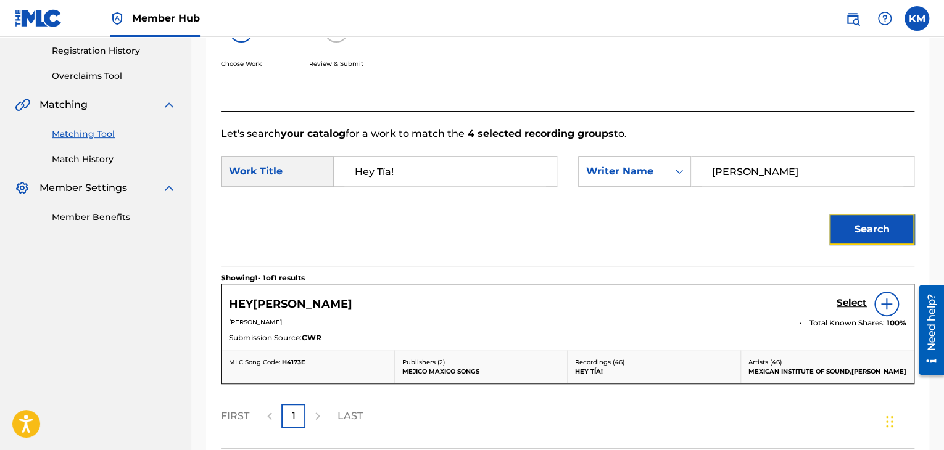
scroll to position [308, 0]
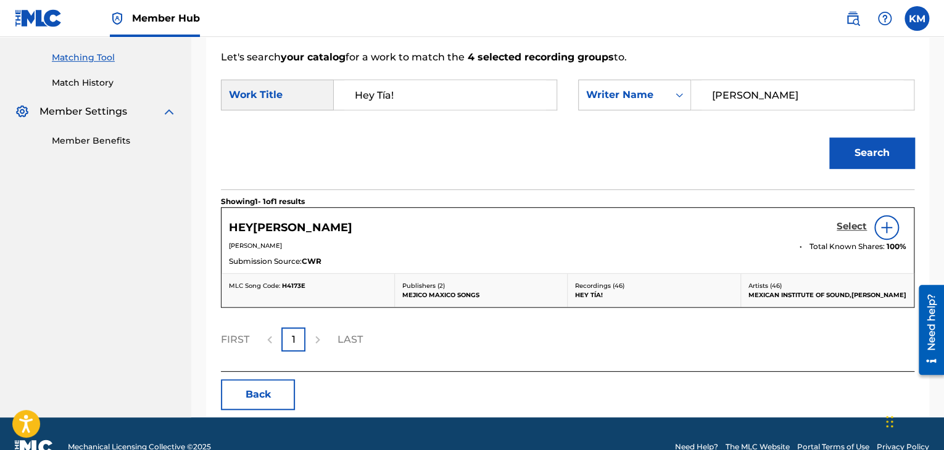
click at [848, 226] on h5 "Select" at bounding box center [851, 227] width 30 height 12
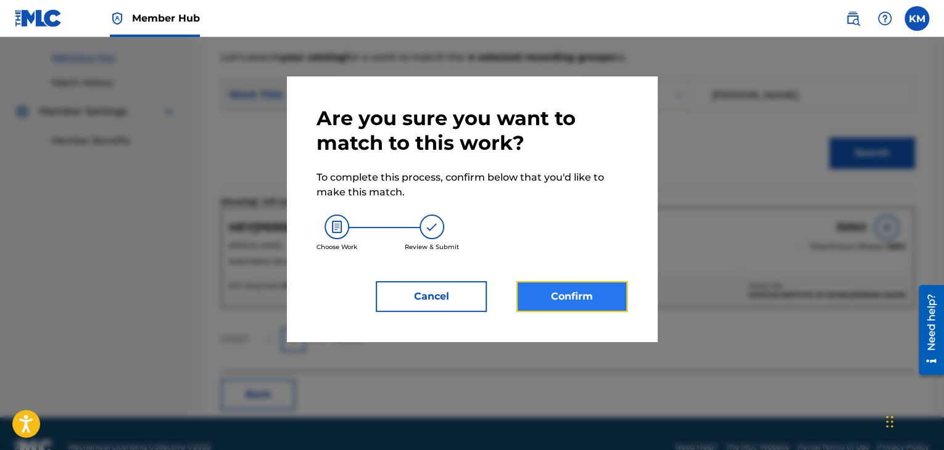
click at [574, 289] on button "Confirm" at bounding box center [571, 296] width 111 height 31
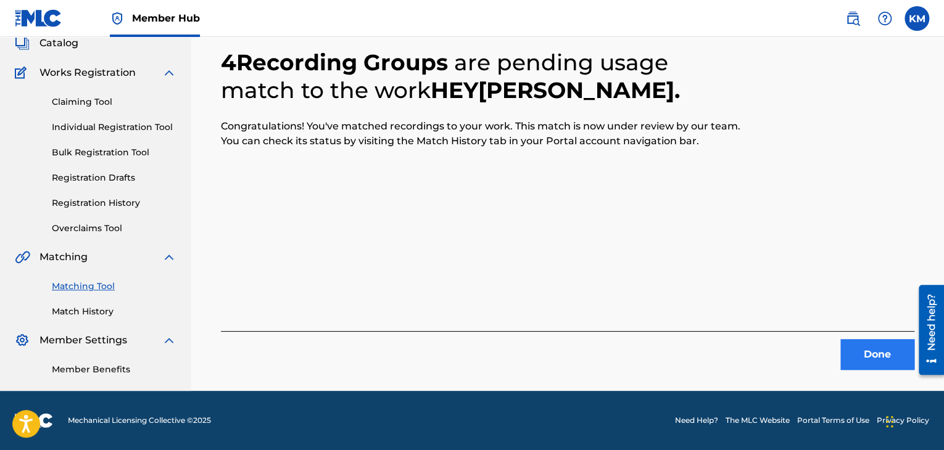
scroll to position [80, 0]
click at [873, 339] on button "Done" at bounding box center [877, 354] width 74 height 31
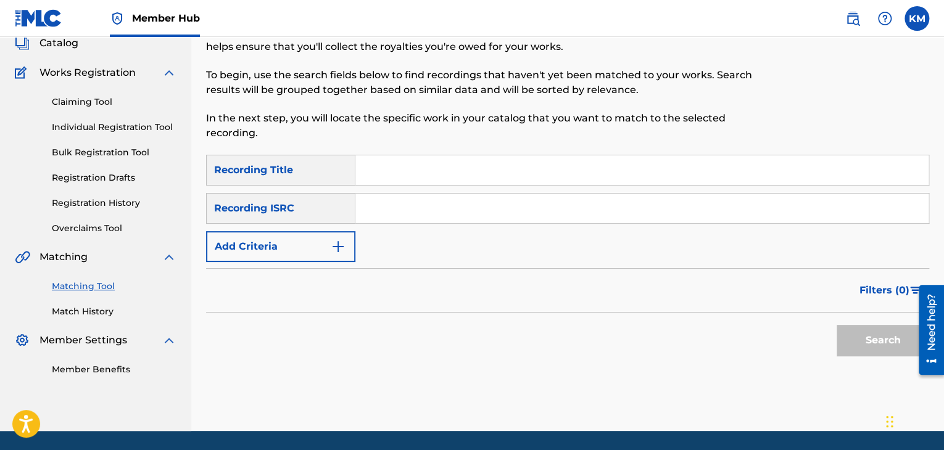
click at [445, 210] on input "Search Form" at bounding box center [641, 209] width 573 height 30
paste input "USASN0905088"
type input "USASN0905088"
click at [859, 339] on button "Search" at bounding box center [882, 340] width 93 height 31
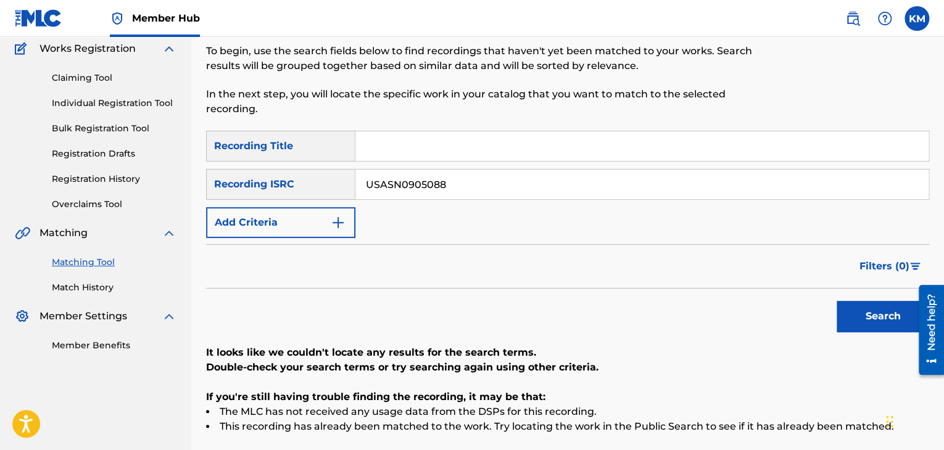
scroll to position [0, 0]
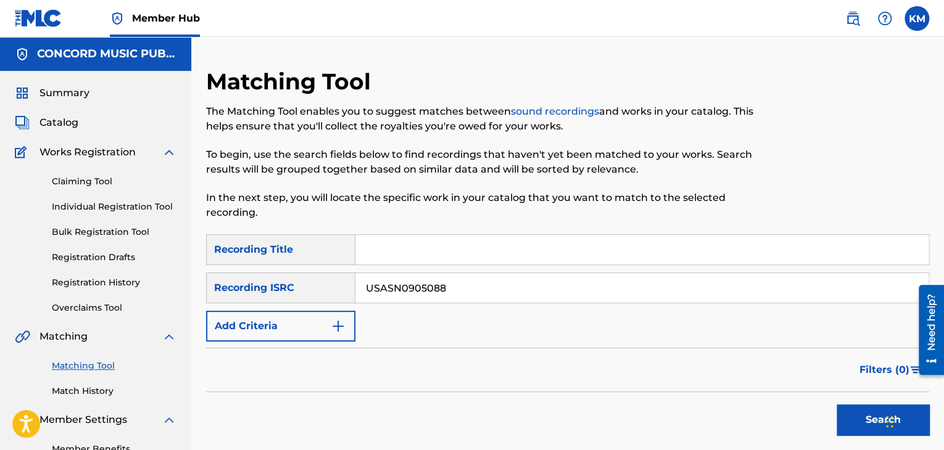
click at [415, 247] on input "Search Form" at bounding box center [641, 250] width 573 height 30
paste input "In The Wrong"
type input "In The Wrong"
drag, startPoint x: 497, startPoint y: 292, endPoint x: 257, endPoint y: 307, distance: 240.5
click at [257, 307] on div "SearchWithCriteria6e6efb9d-a580-479a-af93-2b9effa01b96 Recording Title In The W…" at bounding box center [567, 287] width 723 height 107
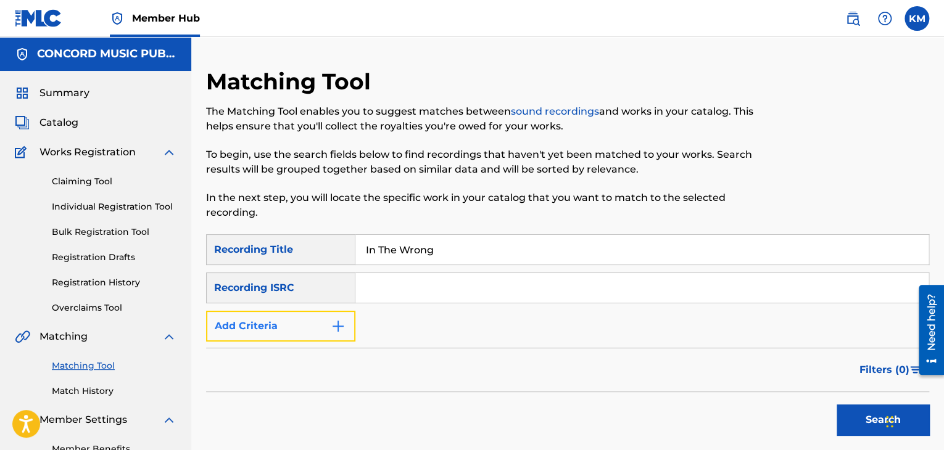
click at [339, 334] on button "Add Criteria" at bounding box center [280, 326] width 149 height 31
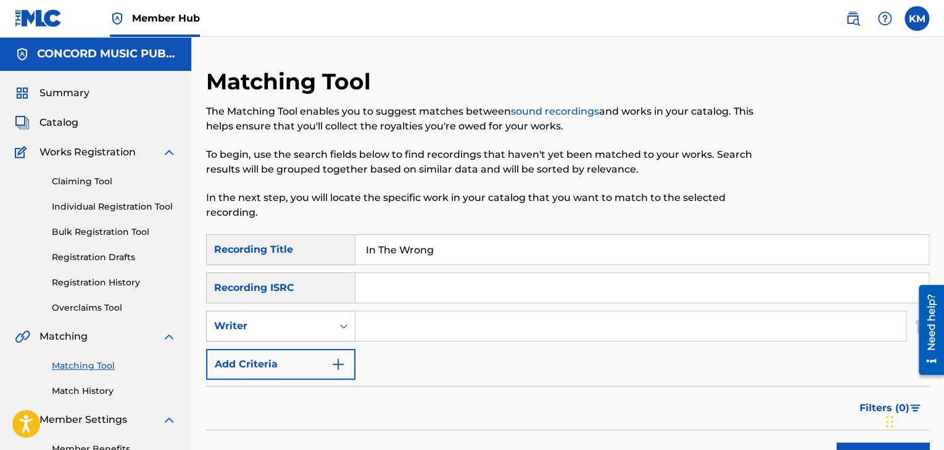
click at [336, 323] on div "Search Form" at bounding box center [343, 326] width 22 height 22
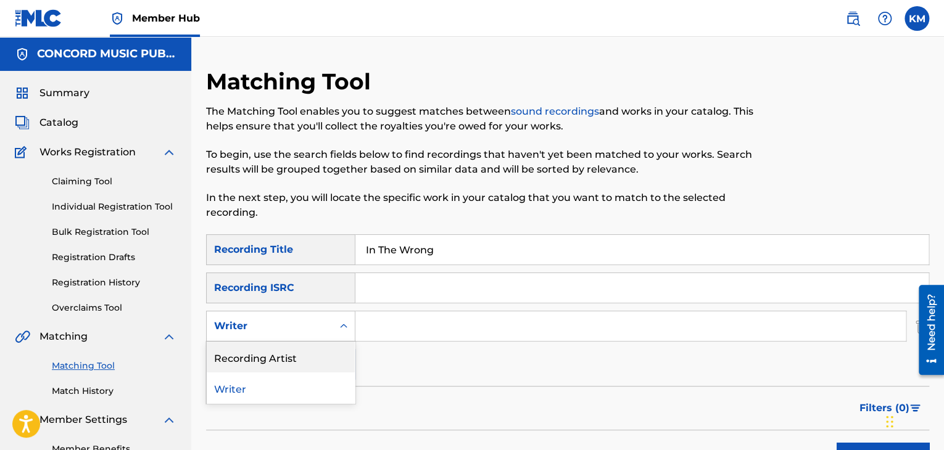
click at [330, 350] on div "Recording Artist" at bounding box center [281, 357] width 148 height 31
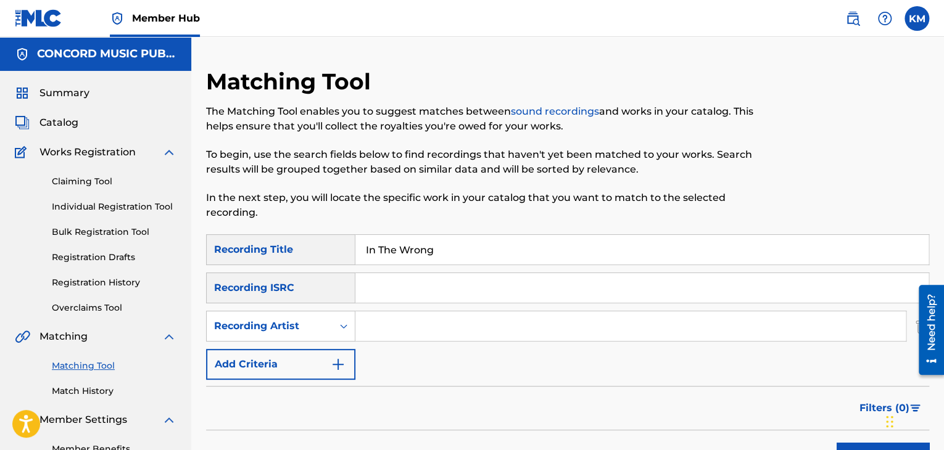
click at [383, 324] on input "Search Form" at bounding box center [630, 327] width 550 height 30
paste input "Lynn White"
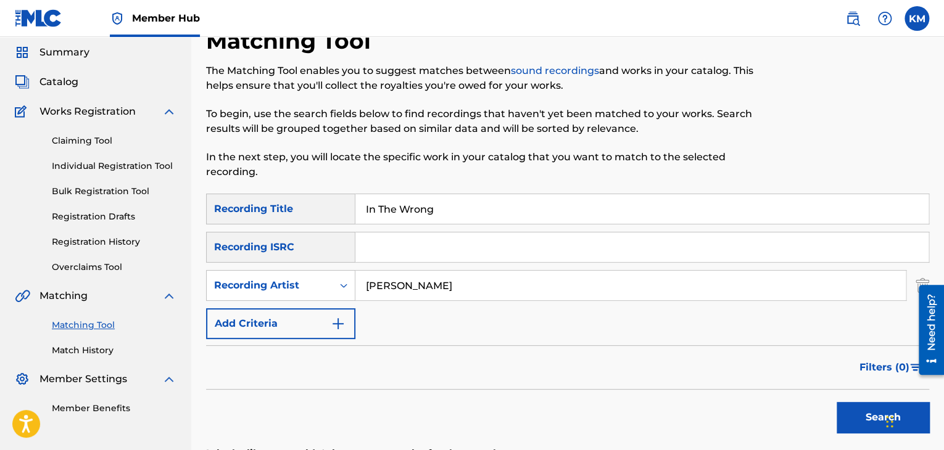
scroll to position [123, 0]
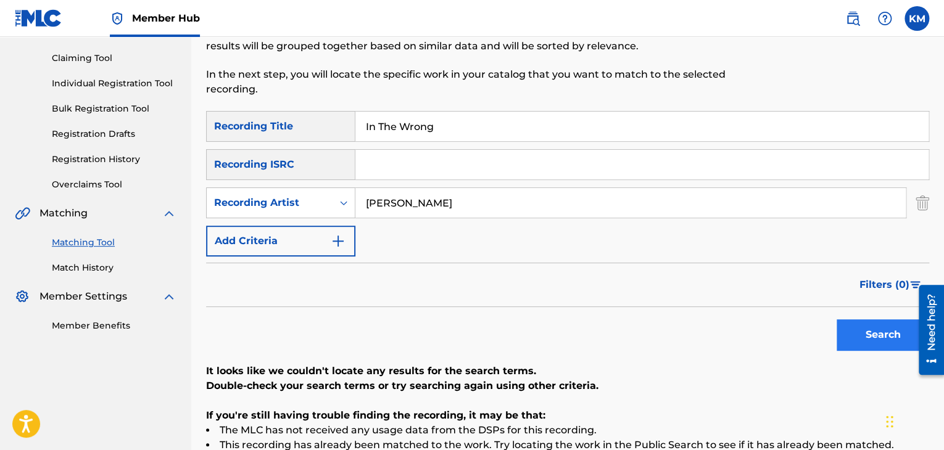
type input "Lynn White"
click at [850, 329] on button "Search" at bounding box center [882, 335] width 93 height 31
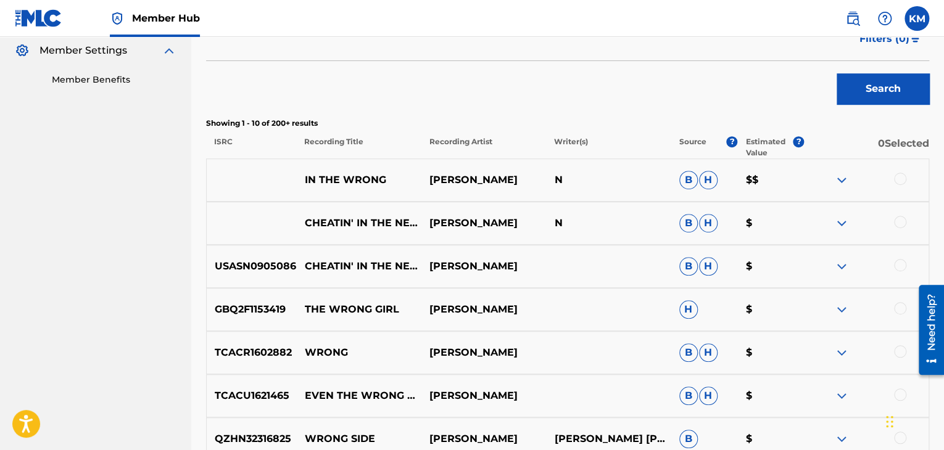
scroll to position [370, 0]
click at [904, 178] on div at bounding box center [900, 178] width 12 height 12
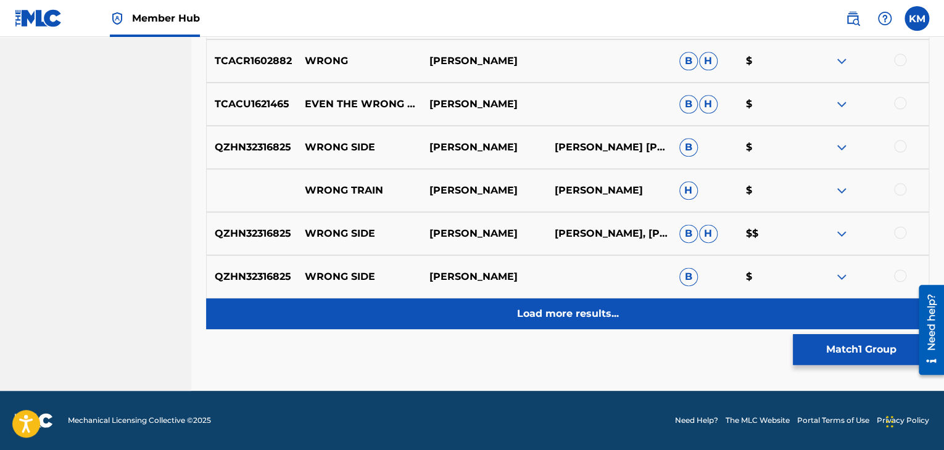
click at [576, 322] on div "Load more results..." at bounding box center [567, 314] width 723 height 31
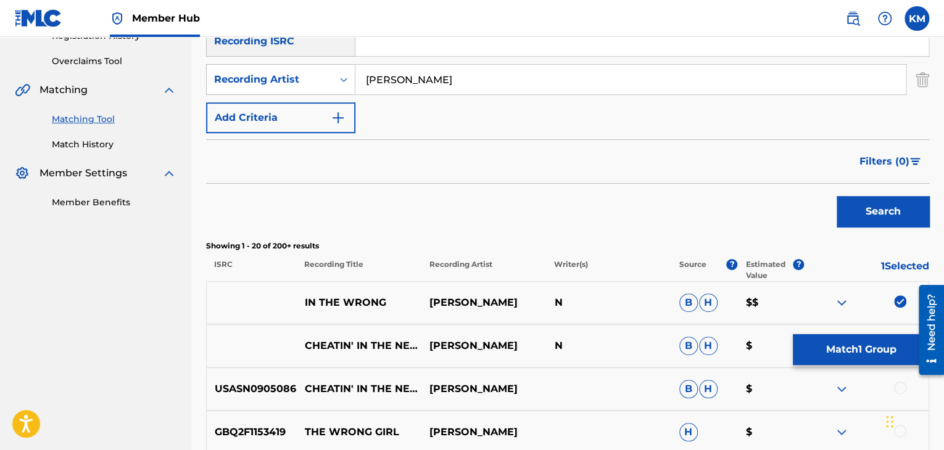
scroll to position [229, 0]
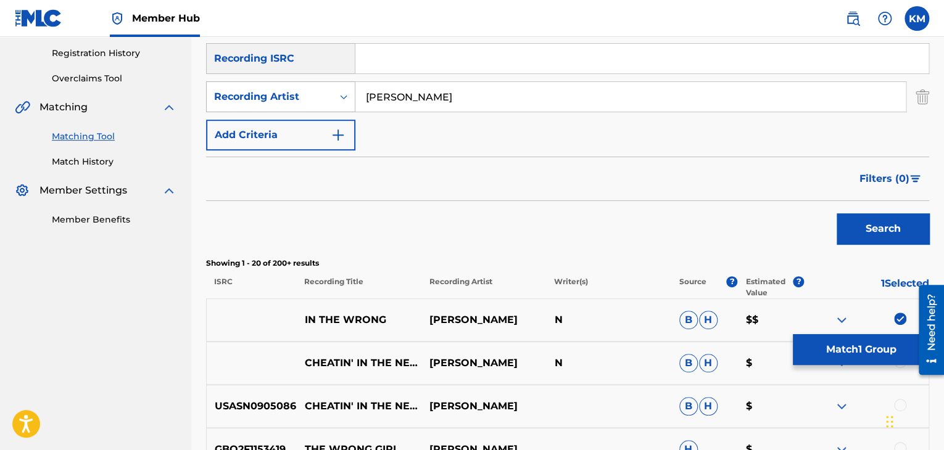
click at [348, 97] on icon "Search Form" at bounding box center [343, 97] width 12 height 12
click at [313, 129] on div "Writer" at bounding box center [281, 127] width 148 height 31
click at [382, 98] on input "Search Form" at bounding box center [630, 97] width 550 height 30
paste input "Snell"
type input "Snell"
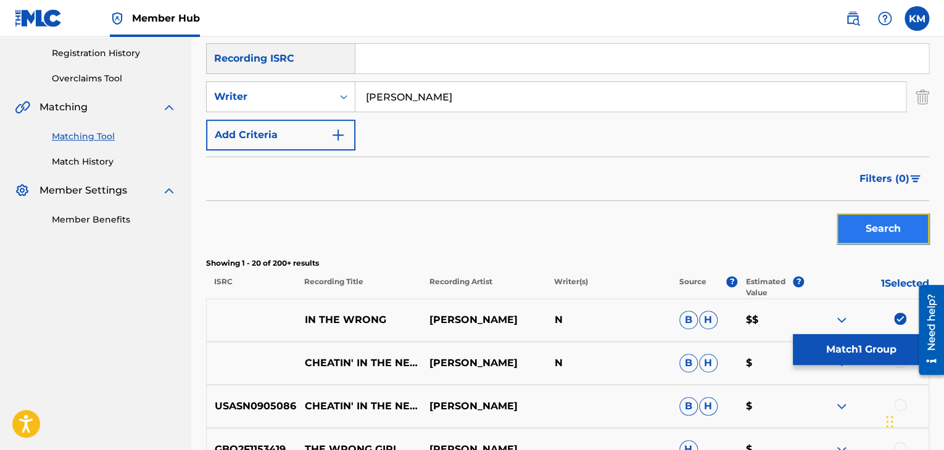
click at [883, 230] on button "Search" at bounding box center [882, 228] width 93 height 31
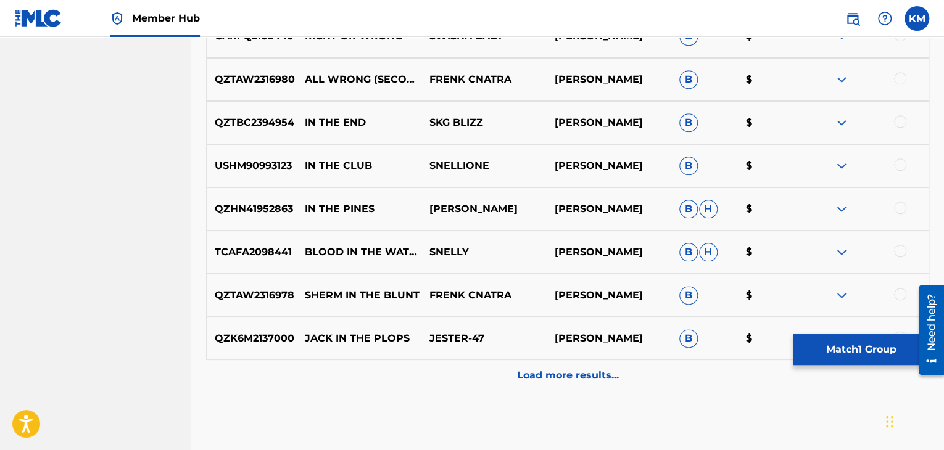
scroll to position [661, 0]
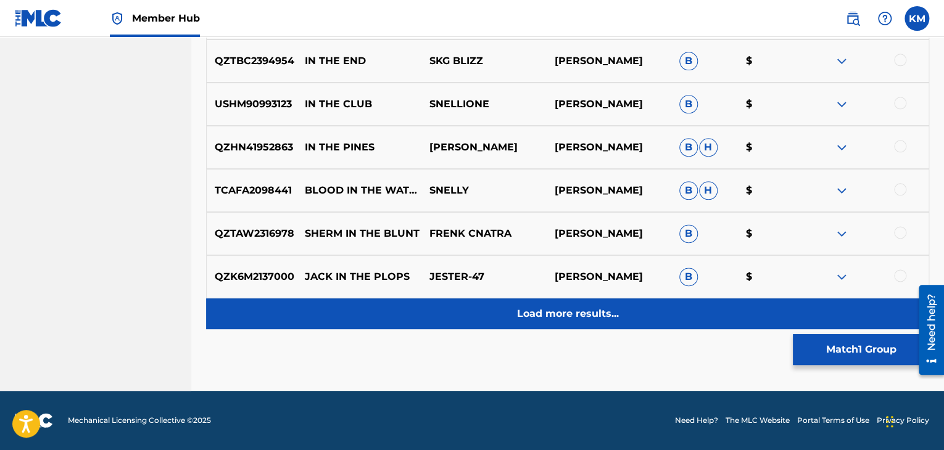
click at [579, 320] on p "Load more results..." at bounding box center [568, 314] width 102 height 15
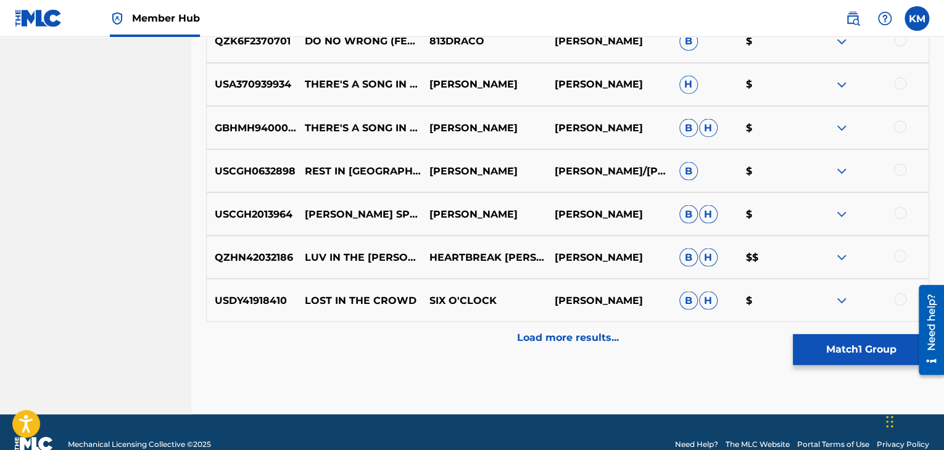
scroll to position [1093, 0]
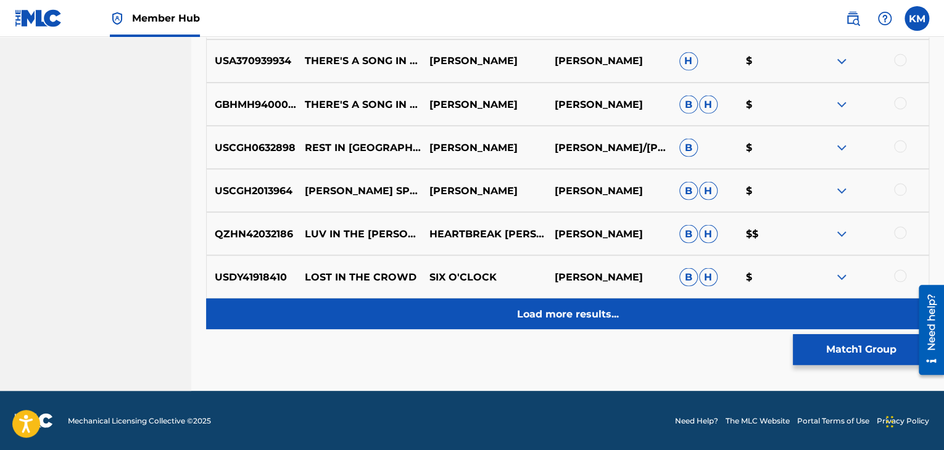
click at [579, 318] on p "Load more results..." at bounding box center [568, 314] width 102 height 15
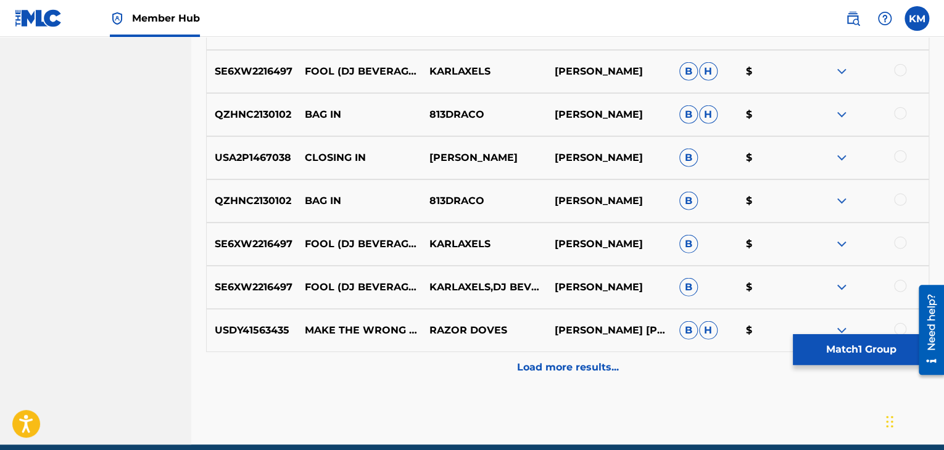
scroll to position [1525, 0]
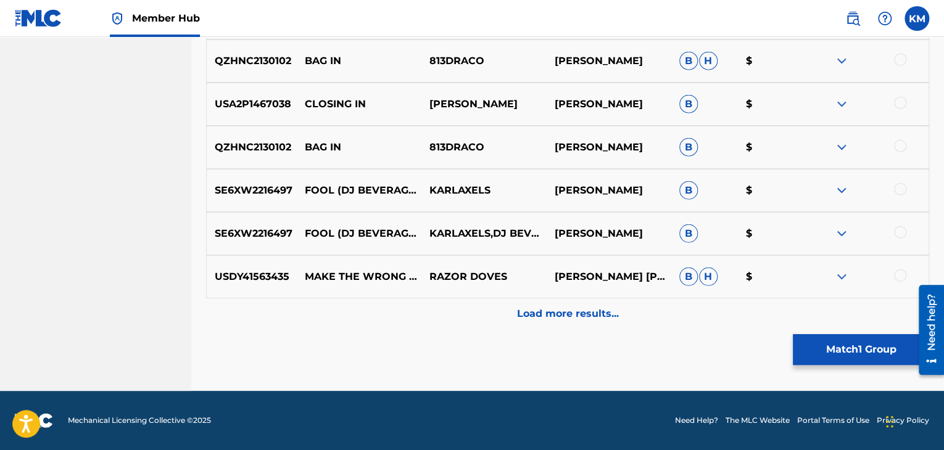
click at [579, 318] on p "Load more results..." at bounding box center [568, 314] width 102 height 15
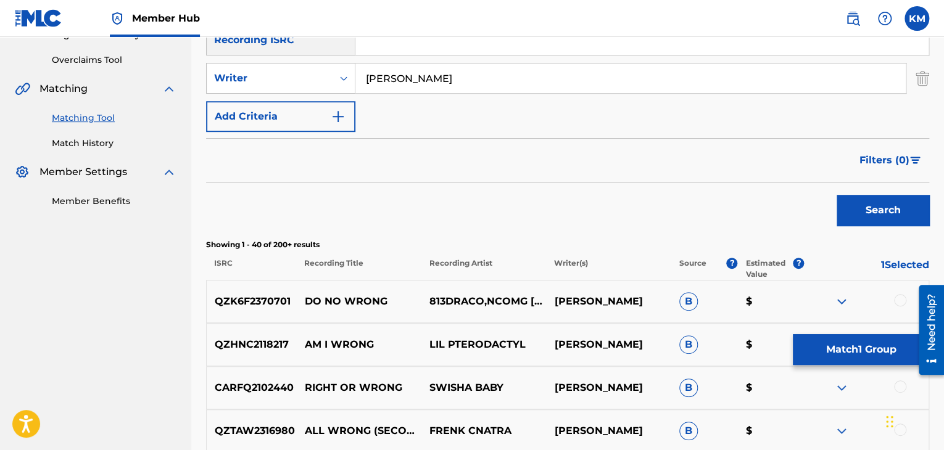
scroll to position [229, 0]
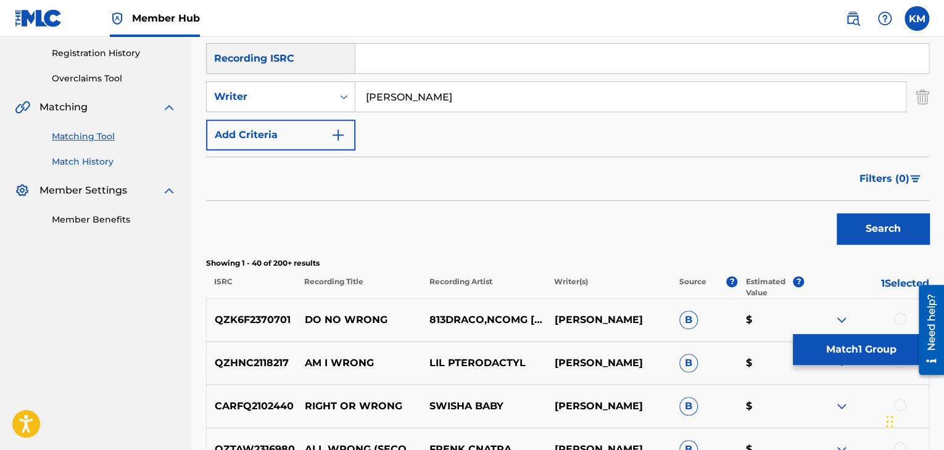
click at [101, 163] on link "Match History" at bounding box center [114, 161] width 125 height 13
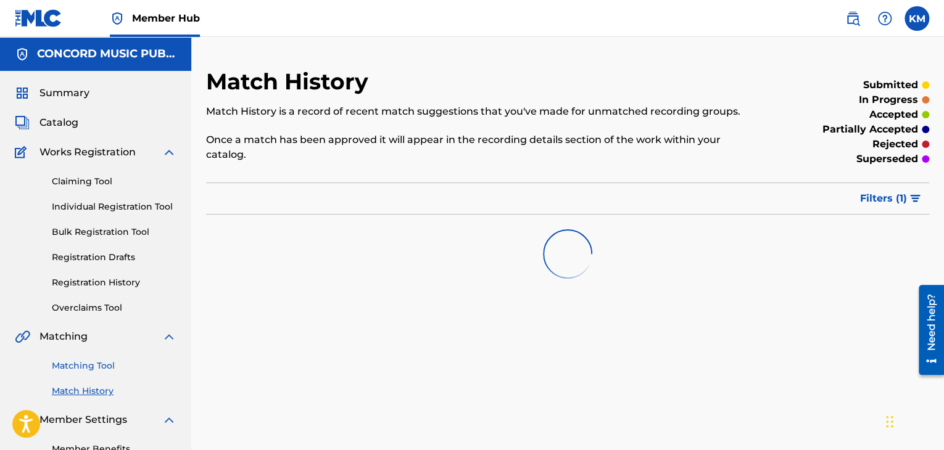
click at [101, 364] on link "Matching Tool" at bounding box center [114, 366] width 125 height 13
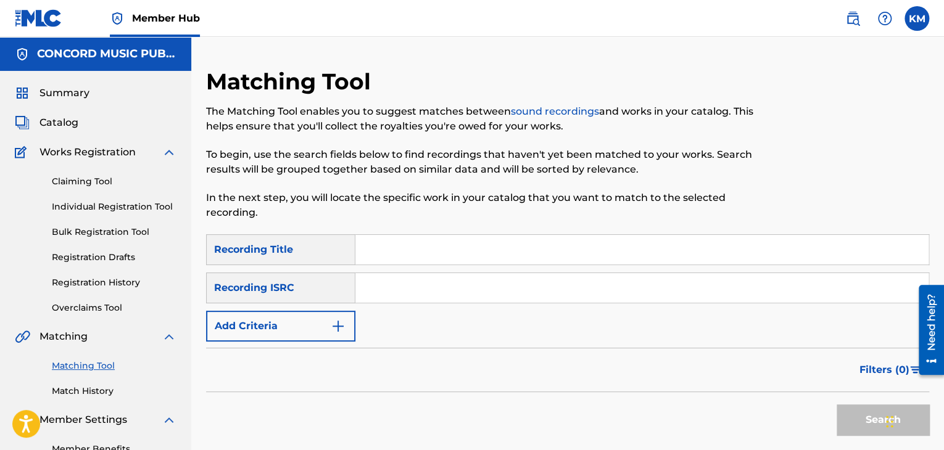
paste input "USG7D1150404"
type input "USG7D1150404"
click at [856, 415] on button "Search" at bounding box center [882, 420] width 93 height 31
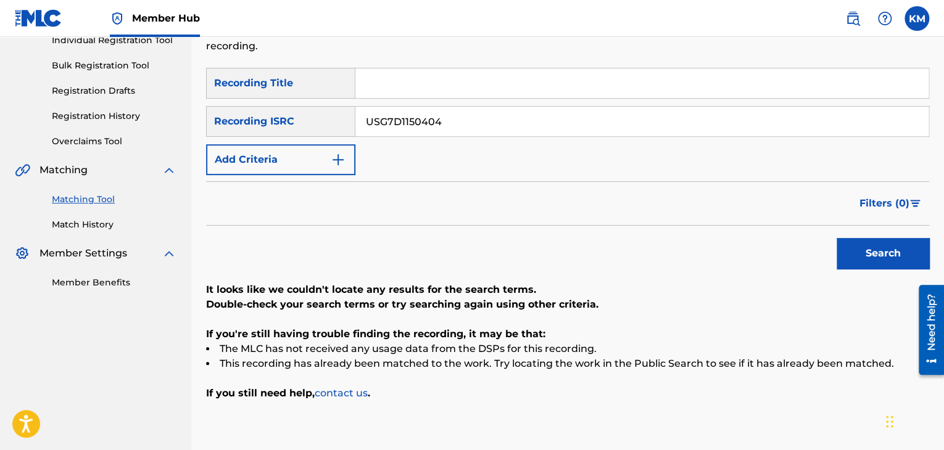
scroll to position [115, 0]
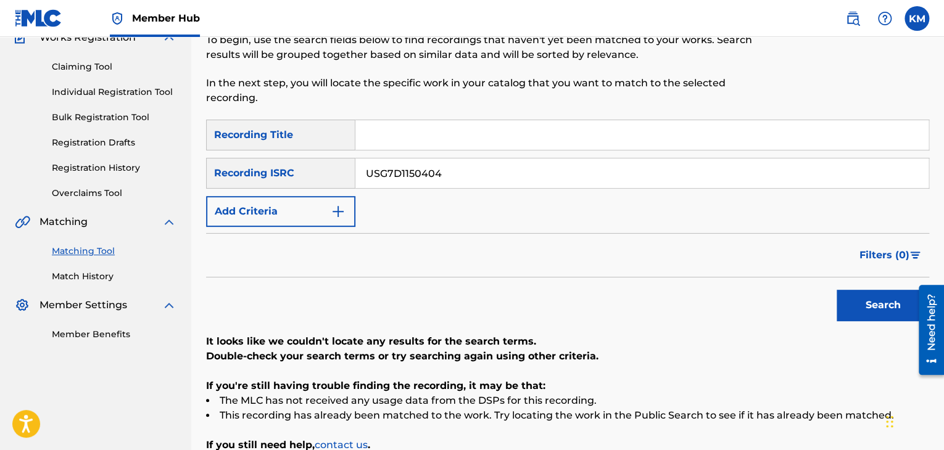
click at [408, 175] on input "USG7D1150404" at bounding box center [641, 174] width 573 height 30
click at [856, 299] on button "Search" at bounding box center [882, 305] width 93 height 31
click at [415, 125] on input "Search Form" at bounding box center [641, 135] width 573 height 30
paste input "Billionaire"
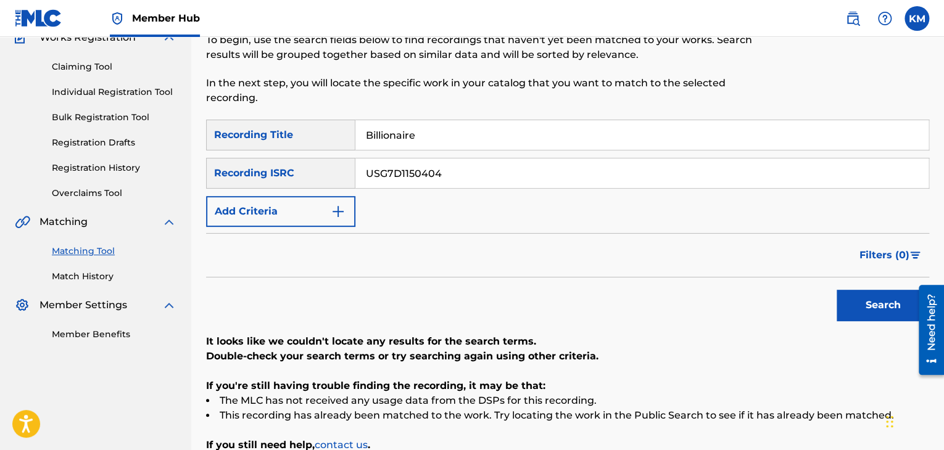
type input "Billionaire"
drag, startPoint x: 457, startPoint y: 178, endPoint x: 153, endPoint y: 178, distance: 304.1
click at [153, 178] on main "CONCORD MUSIC PUBLISHING LLC Summary Catalog Works Registration Claiming Tool I…" at bounding box center [472, 218] width 944 height 592
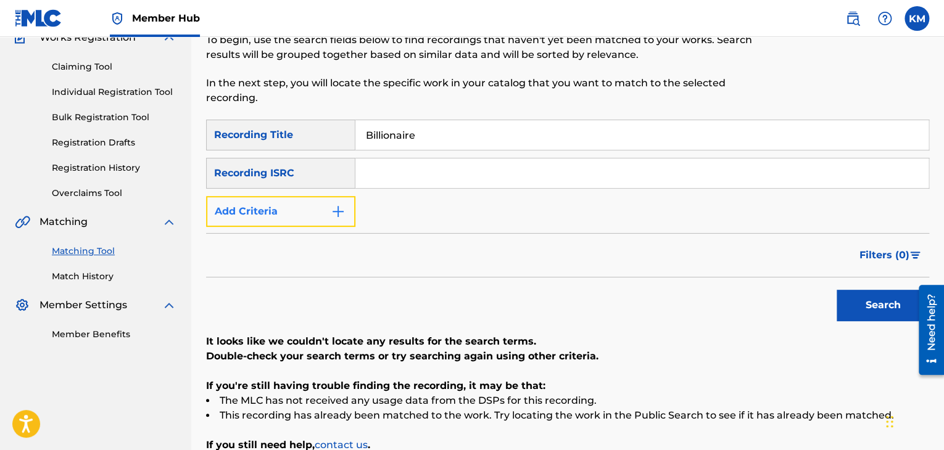
click at [341, 213] on img "Search Form" at bounding box center [338, 211] width 15 height 15
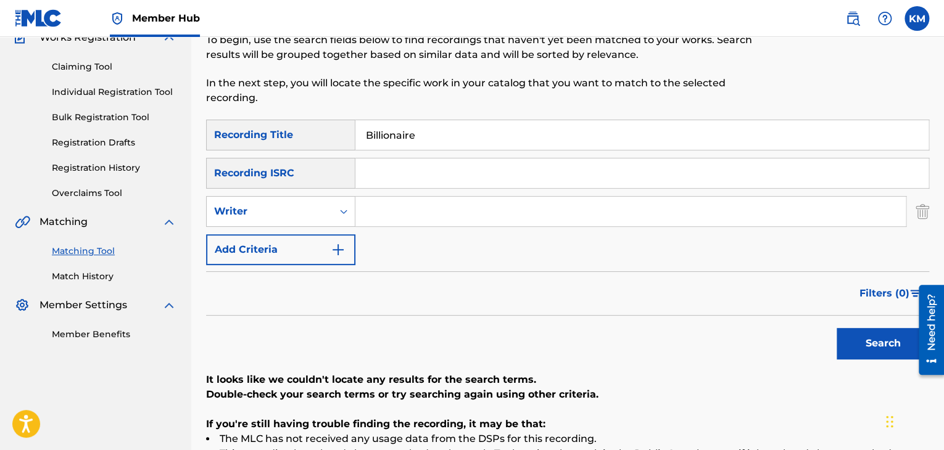
click at [439, 217] on input "Search Form" at bounding box center [630, 212] width 550 height 30
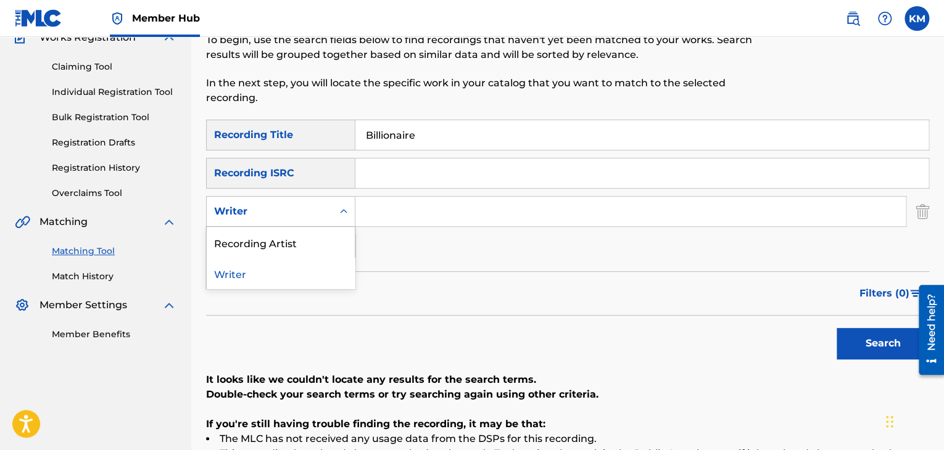
click at [345, 214] on icon "Search Form" at bounding box center [343, 211] width 12 height 12
click at [339, 241] on div "Recording Artist" at bounding box center [281, 242] width 148 height 31
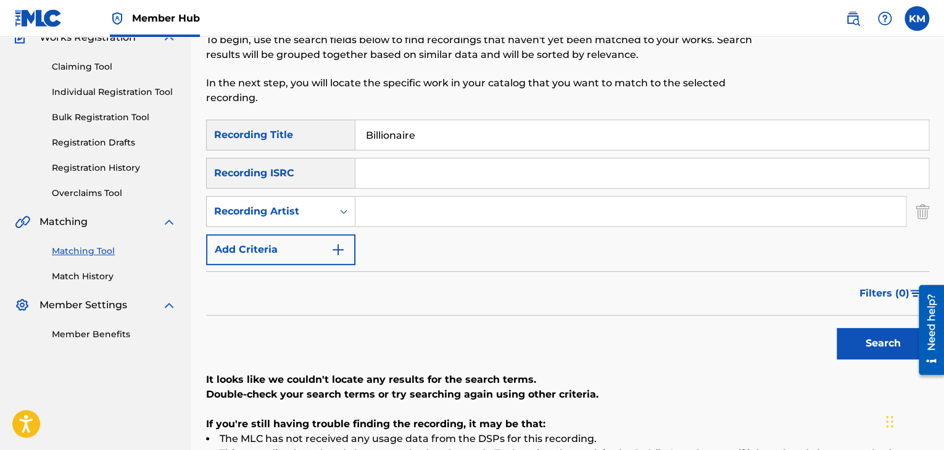
click at [410, 212] on input "Search Form" at bounding box center [630, 212] width 550 height 30
paste input "Piano Tribute Players"
type input "Piano Tribute Players"
click at [851, 344] on button "Search" at bounding box center [882, 343] width 93 height 31
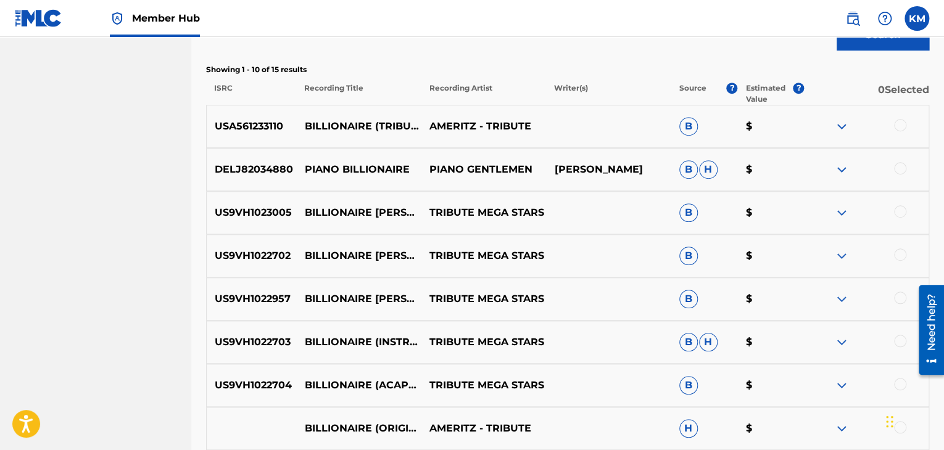
scroll to position [415, 0]
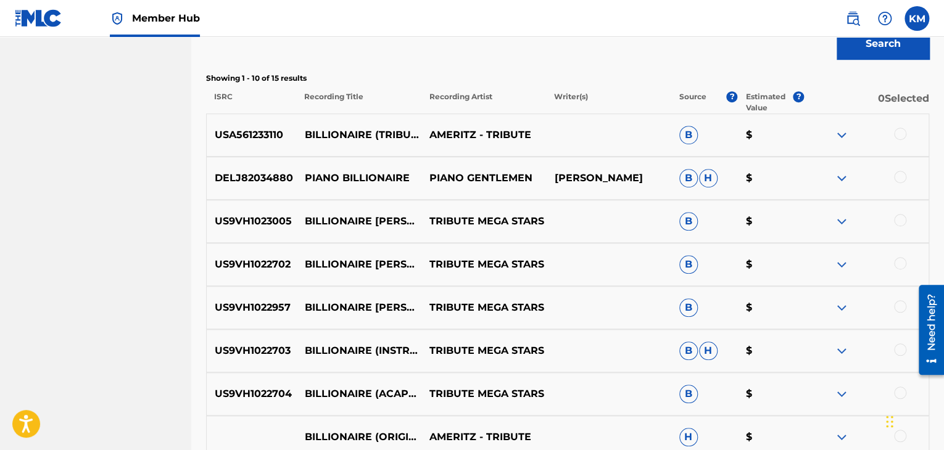
click at [901, 136] on div at bounding box center [900, 134] width 12 height 12
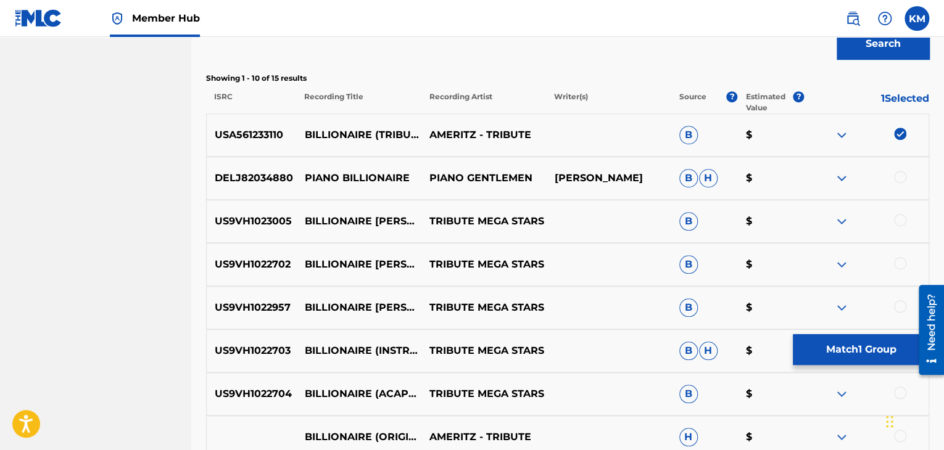
click at [898, 174] on div at bounding box center [900, 177] width 12 height 12
click at [896, 171] on img at bounding box center [900, 177] width 12 height 12
click at [902, 223] on div at bounding box center [900, 220] width 12 height 12
click at [899, 262] on div at bounding box center [900, 263] width 12 height 12
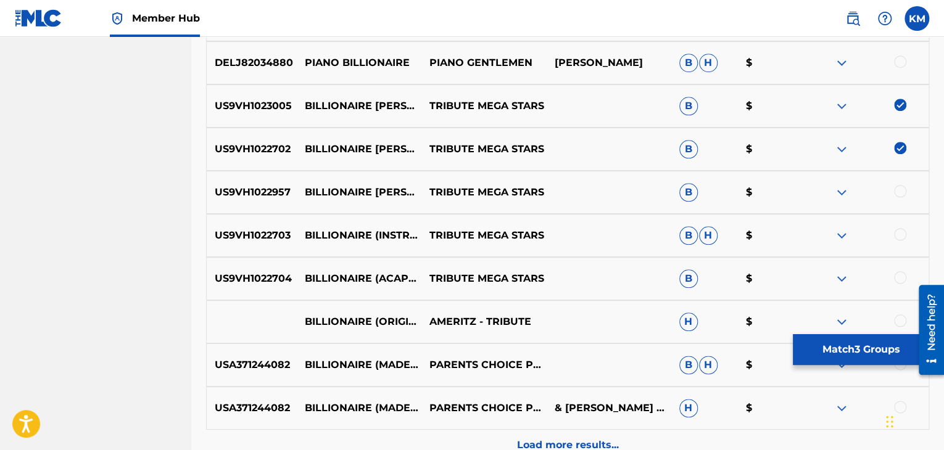
scroll to position [538, 0]
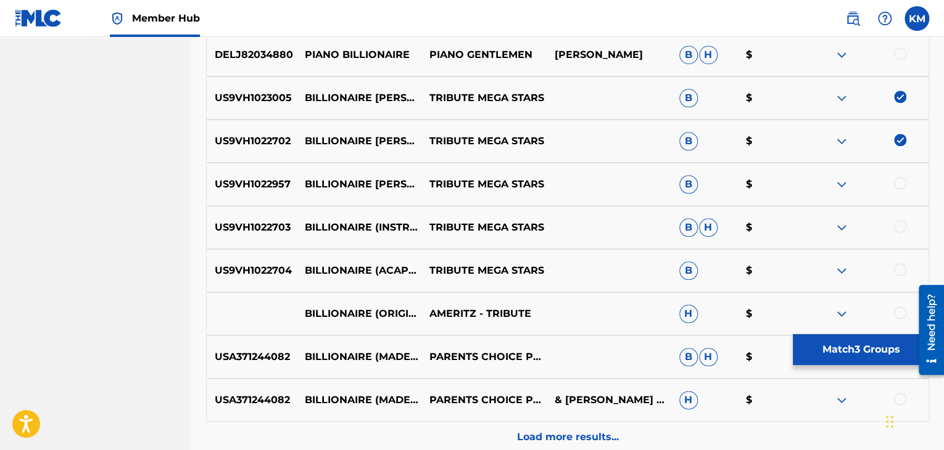
click at [905, 180] on div at bounding box center [900, 183] width 12 height 12
click at [898, 225] on div at bounding box center [900, 226] width 12 height 12
click at [899, 274] on div at bounding box center [900, 269] width 12 height 12
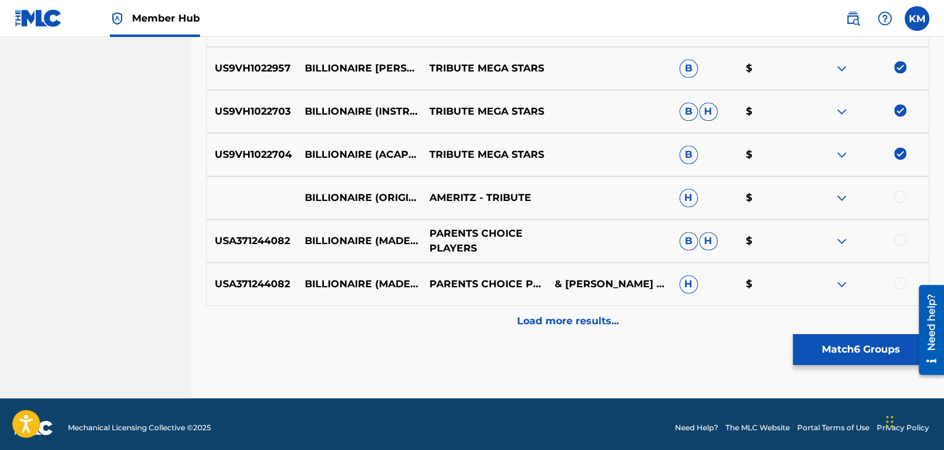
scroll to position [661, 0]
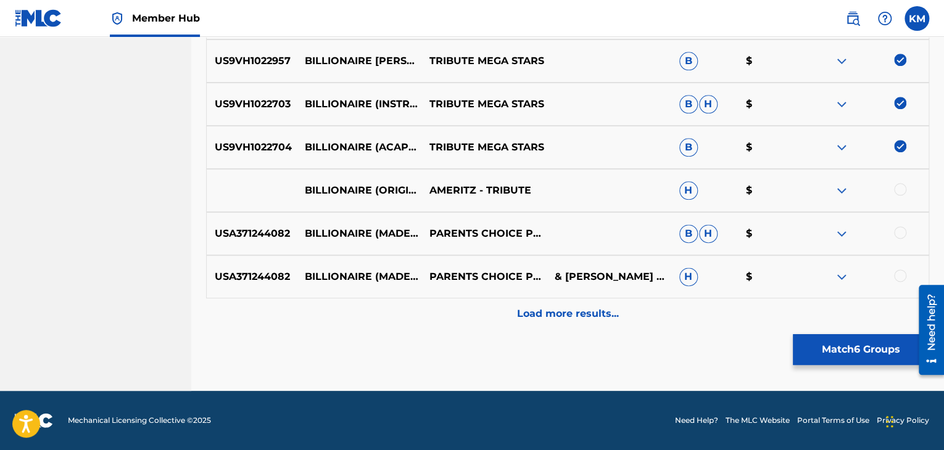
click at [903, 191] on div at bounding box center [900, 189] width 12 height 12
click at [898, 231] on div at bounding box center [900, 232] width 12 height 12
click at [901, 272] on div at bounding box center [900, 276] width 12 height 12
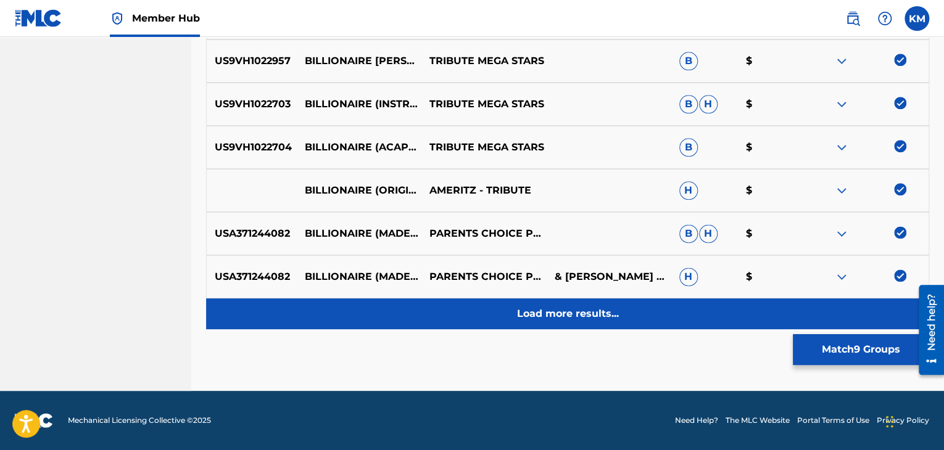
click at [587, 315] on p "Load more results..." at bounding box center [568, 314] width 102 height 15
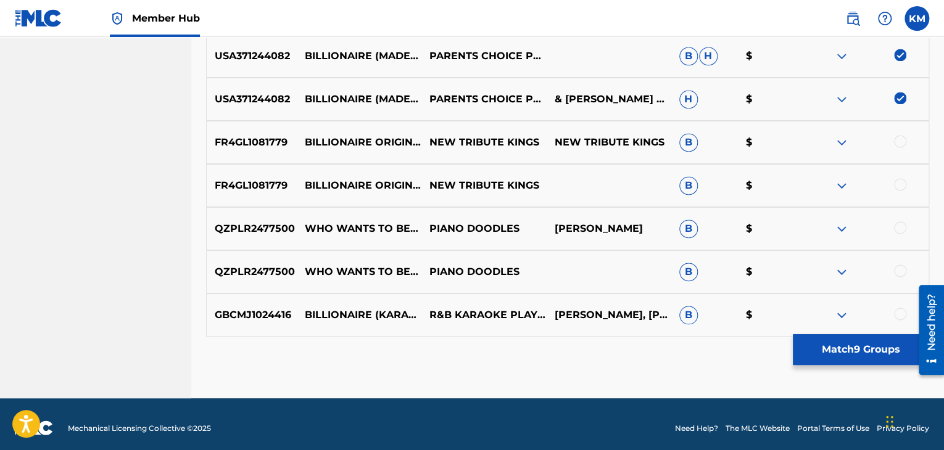
scroll to position [846, 0]
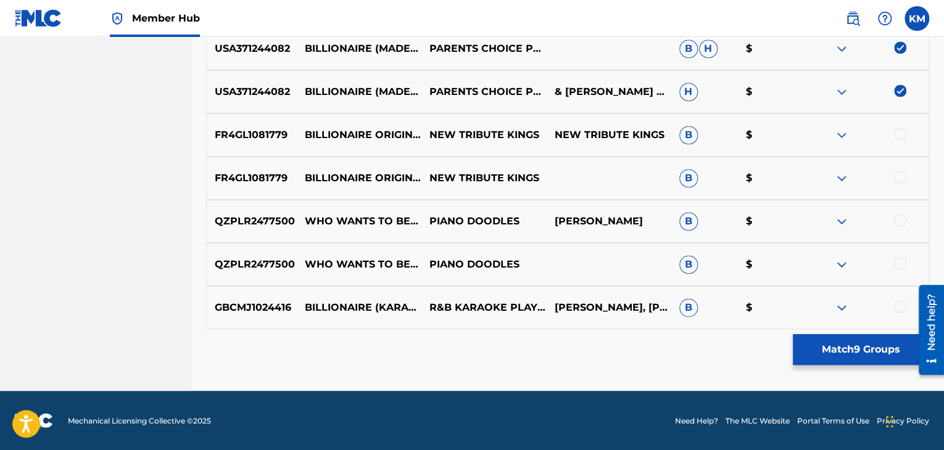
click at [896, 135] on div at bounding box center [900, 134] width 12 height 12
click at [896, 178] on div at bounding box center [900, 177] width 12 height 12
click at [900, 308] on div at bounding box center [900, 306] width 12 height 12
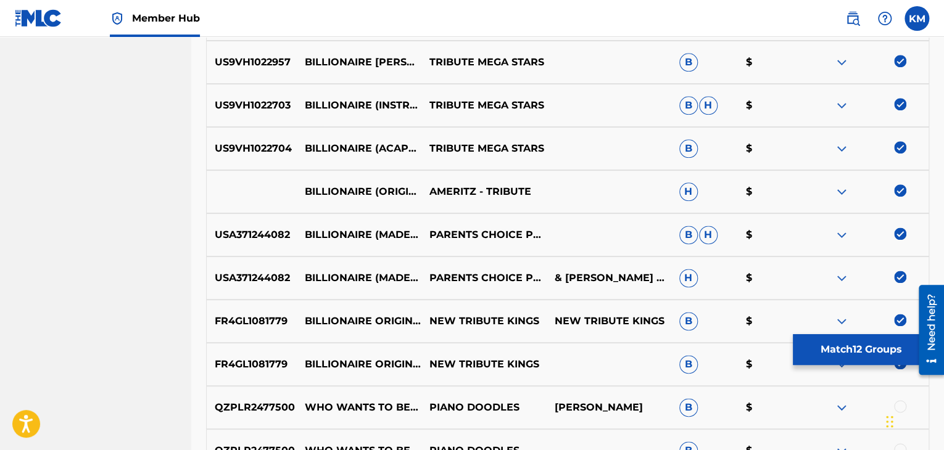
scroll to position [353, 0]
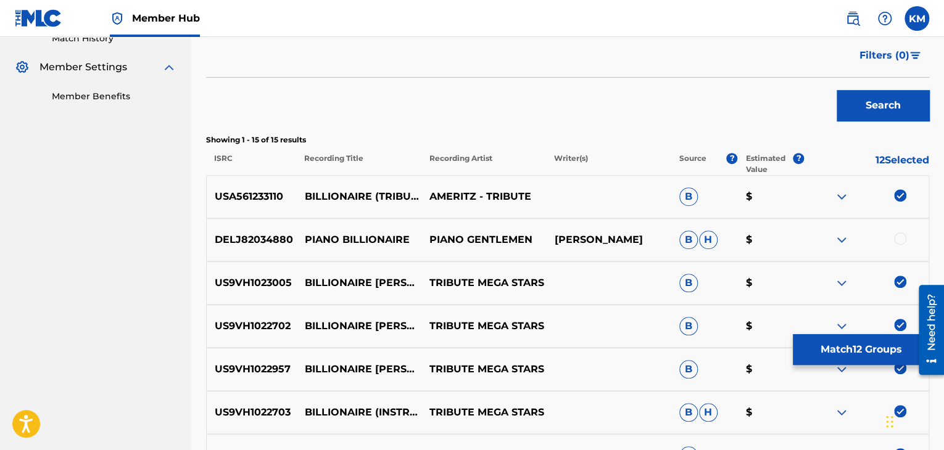
click at [904, 196] on img at bounding box center [900, 195] width 12 height 12
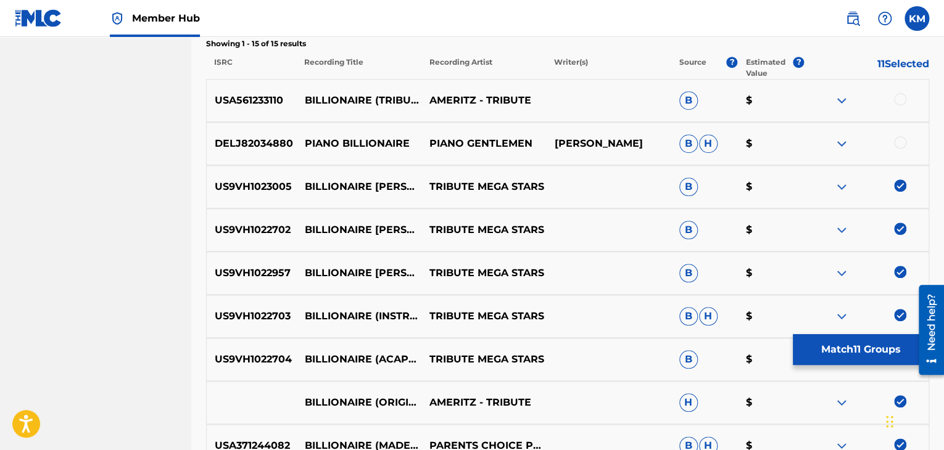
scroll to position [538, 0]
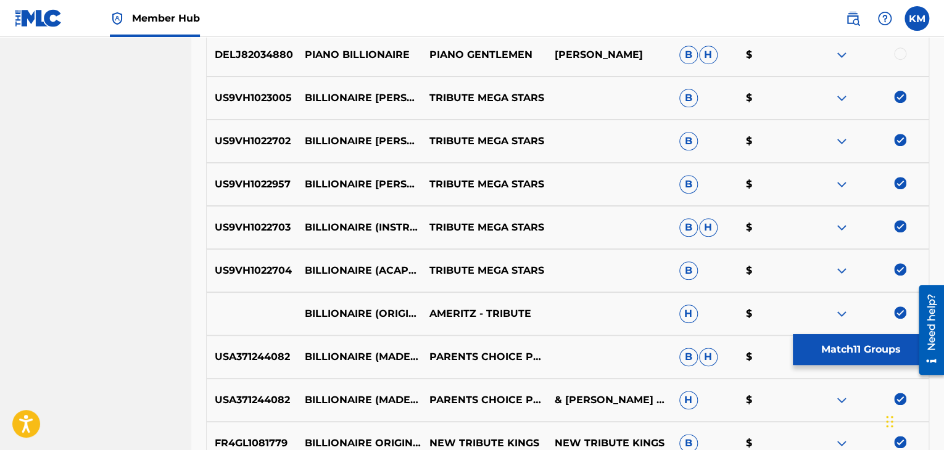
click at [898, 104] on div at bounding box center [866, 98] width 125 height 15
click at [898, 94] on img at bounding box center [900, 97] width 12 height 12
click at [899, 144] on img at bounding box center [900, 140] width 12 height 12
click at [901, 178] on img at bounding box center [900, 183] width 12 height 12
click at [898, 224] on img at bounding box center [900, 226] width 12 height 12
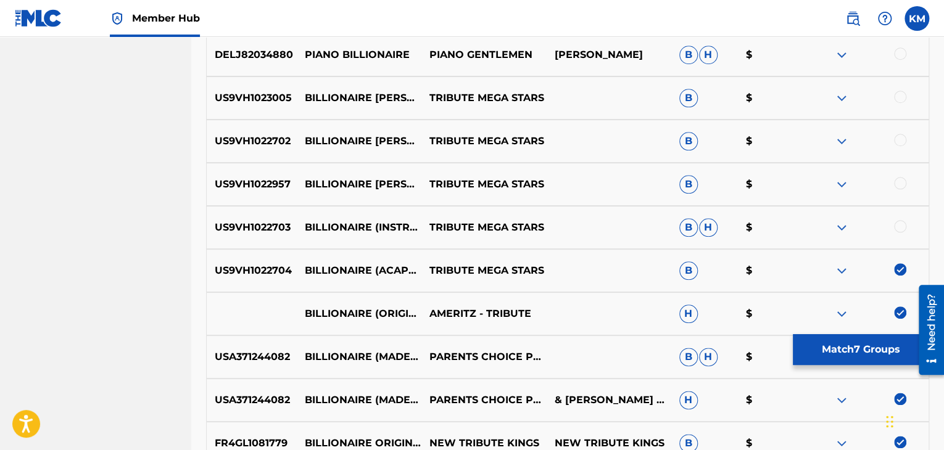
click at [902, 272] on img at bounding box center [900, 269] width 12 height 12
click at [901, 309] on img at bounding box center [900, 313] width 12 height 12
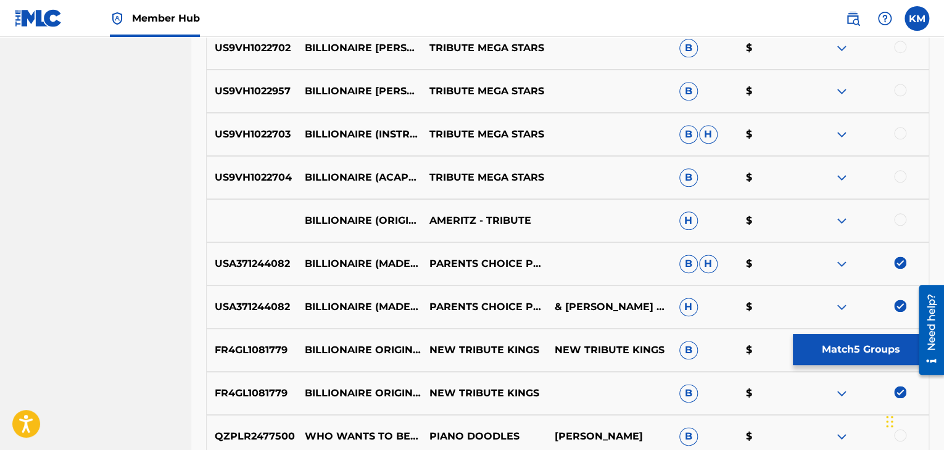
scroll to position [785, 0]
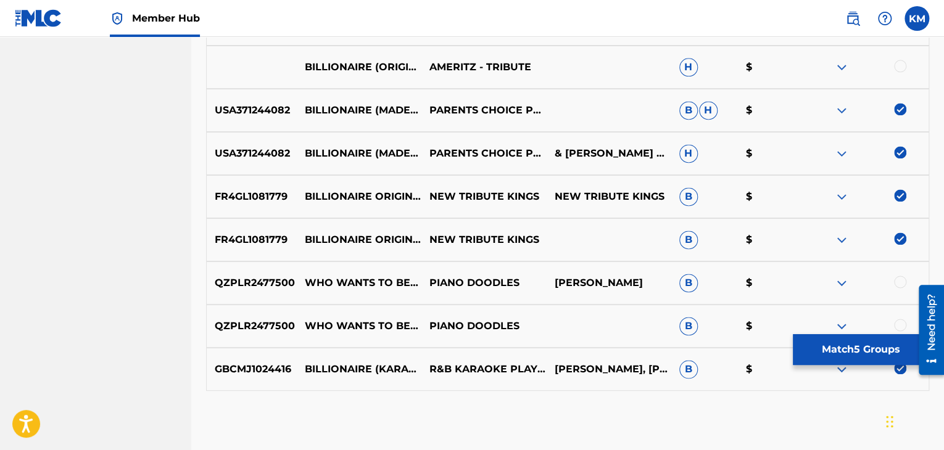
click at [898, 107] on img at bounding box center [900, 109] width 12 height 12
click at [901, 149] on img at bounding box center [900, 152] width 12 height 12
click at [901, 198] on img at bounding box center [900, 195] width 12 height 12
click at [901, 242] on img at bounding box center [900, 239] width 12 height 12
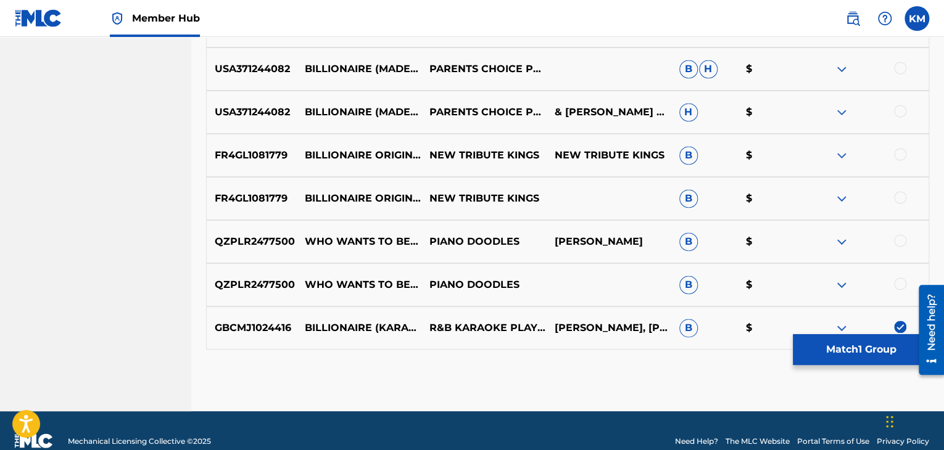
scroll to position [846, 0]
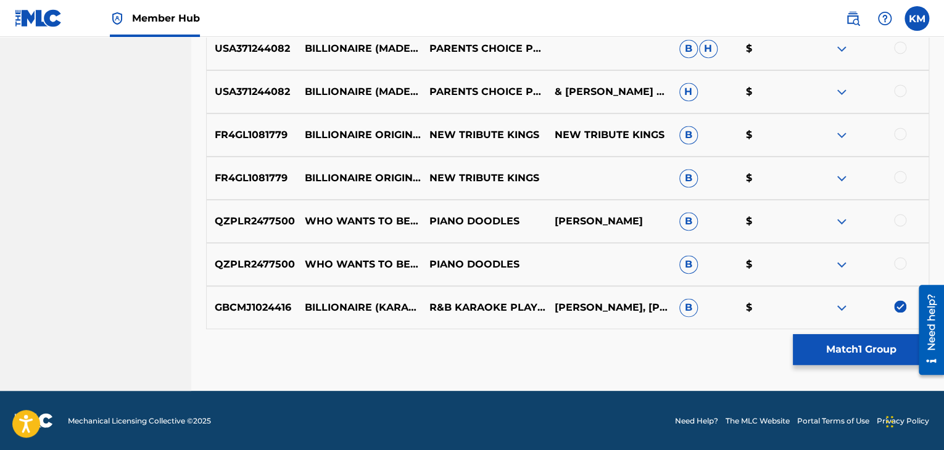
click at [903, 304] on img at bounding box center [900, 306] width 12 height 12
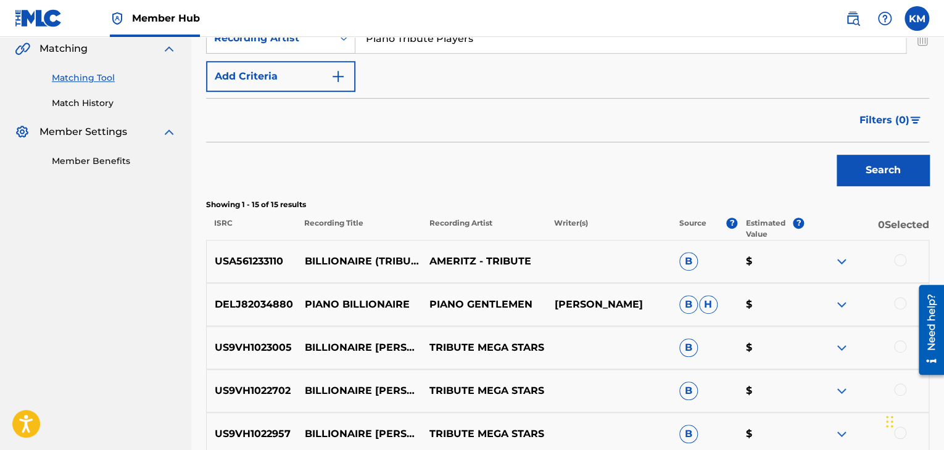
scroll to position [106, 0]
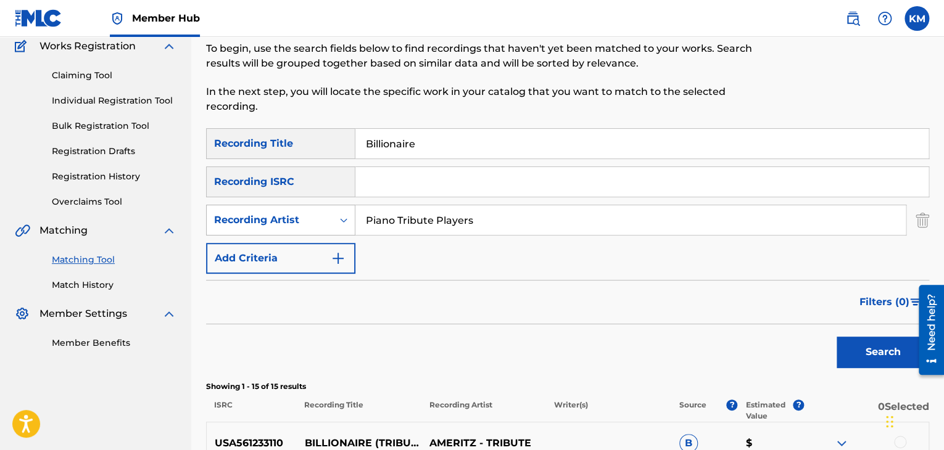
click at [345, 219] on icon "Search Form" at bounding box center [343, 220] width 12 height 12
click at [326, 240] on div "Writer" at bounding box center [281, 251] width 148 height 31
click at [361, 223] on input "Search Form" at bounding box center [630, 220] width 550 height 30
type input "levine"
click at [836, 337] on button "Search" at bounding box center [882, 352] width 93 height 31
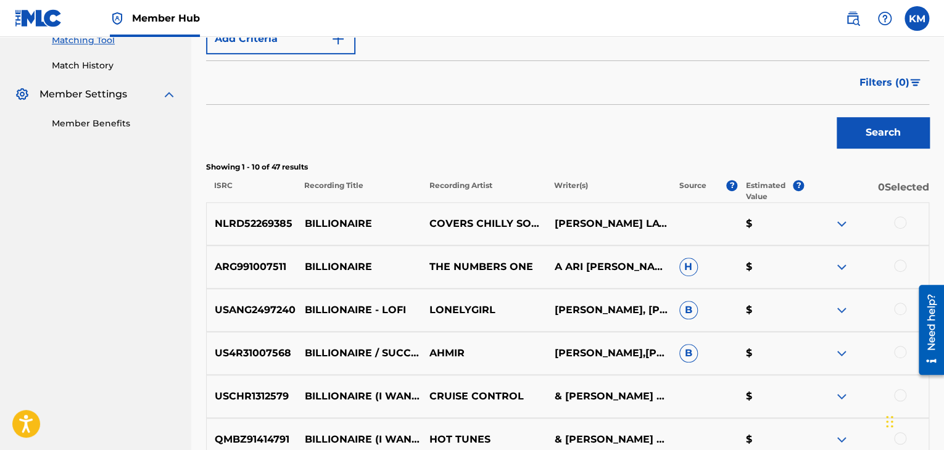
scroll to position [353, 0]
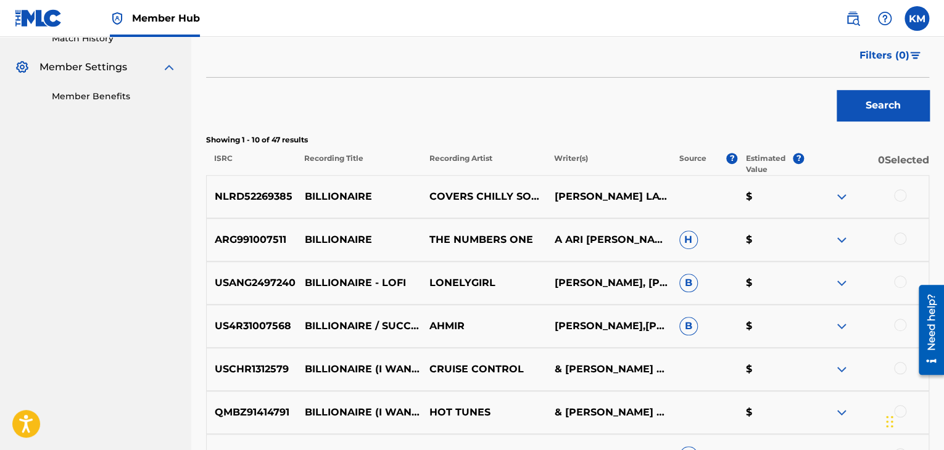
click at [904, 196] on div at bounding box center [900, 195] width 12 height 12
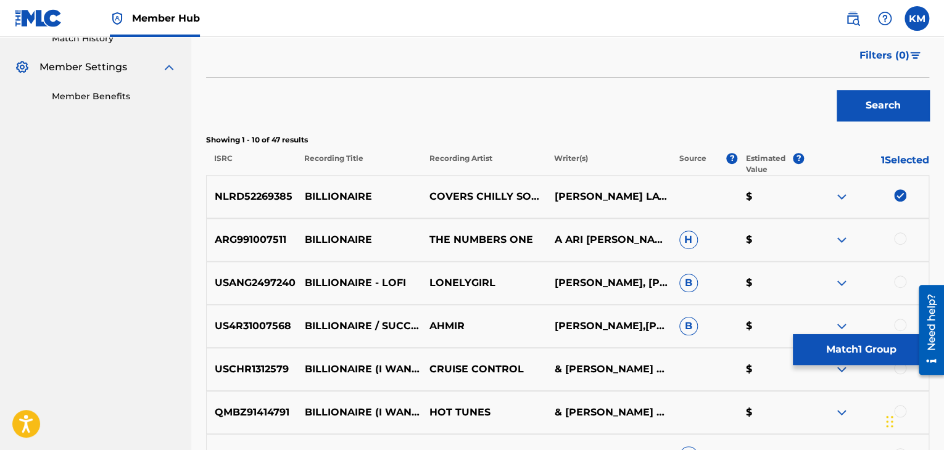
click at [899, 242] on div at bounding box center [900, 239] width 12 height 12
click at [894, 282] on div at bounding box center [900, 282] width 12 height 12
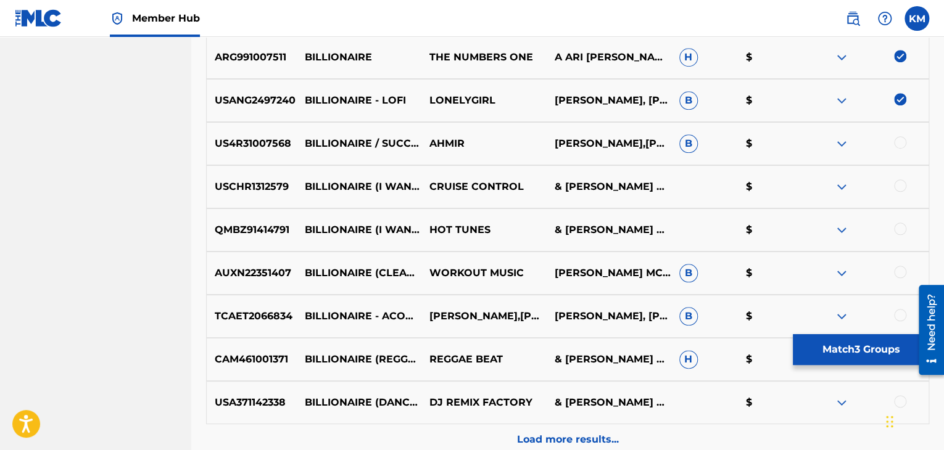
scroll to position [538, 0]
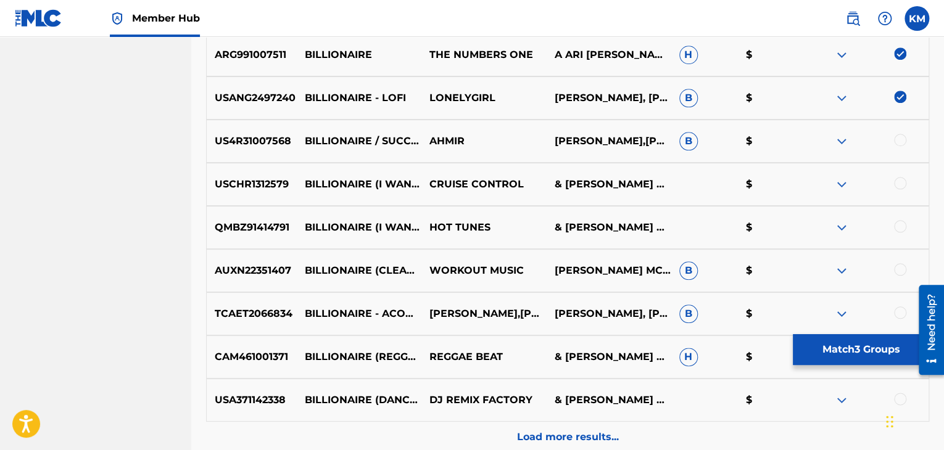
click at [897, 141] on div at bounding box center [900, 140] width 12 height 12
click at [899, 183] on div at bounding box center [900, 183] width 12 height 12
click at [899, 232] on div at bounding box center [900, 226] width 12 height 12
click at [899, 271] on div at bounding box center [900, 269] width 12 height 12
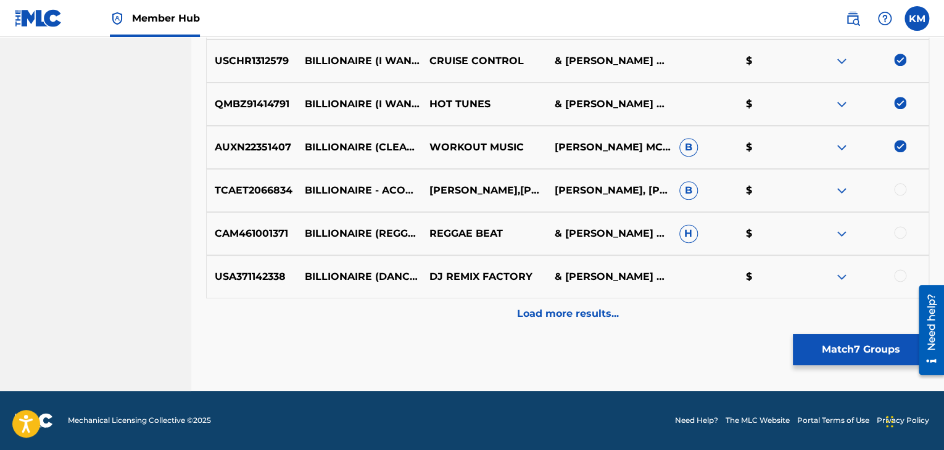
click at [898, 191] on div at bounding box center [900, 189] width 12 height 12
click at [898, 227] on div at bounding box center [900, 232] width 12 height 12
click at [899, 277] on div at bounding box center [900, 276] width 12 height 12
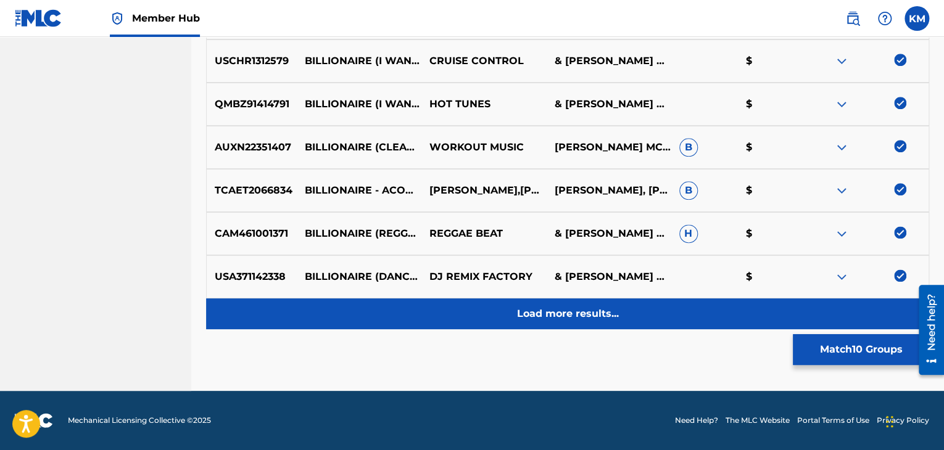
click at [607, 316] on p "Load more results..." at bounding box center [568, 314] width 102 height 15
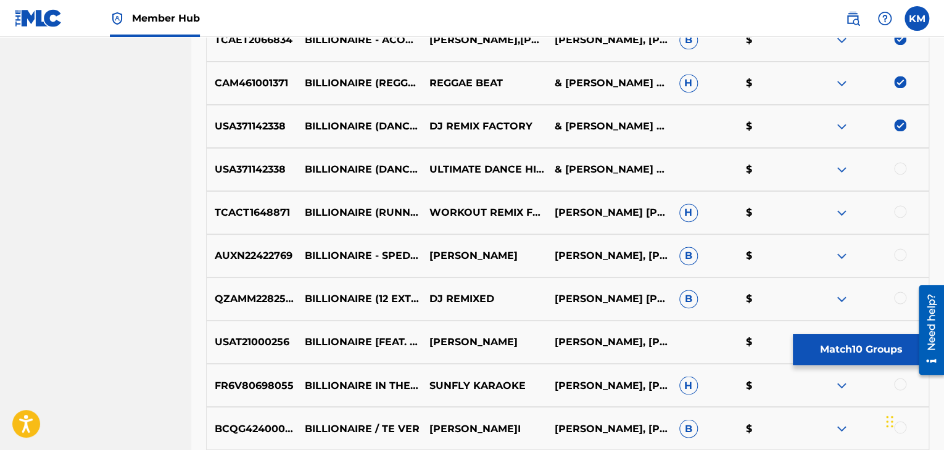
scroll to position [846, 0]
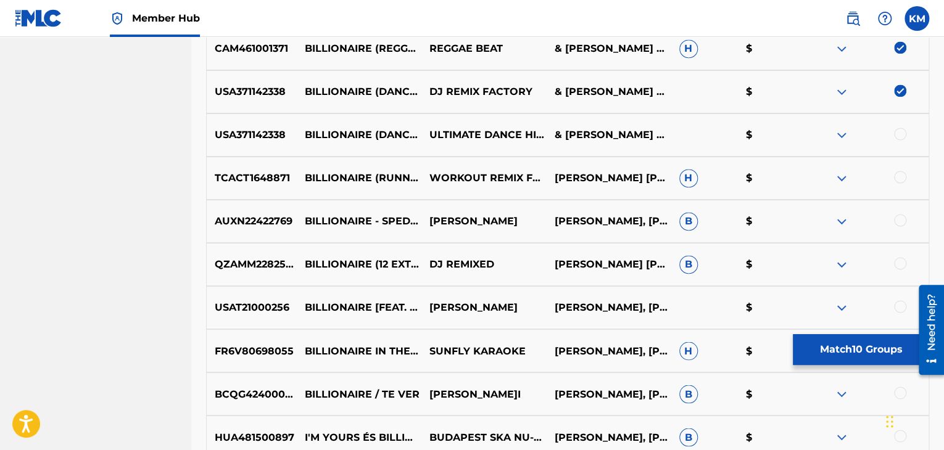
click at [901, 131] on div at bounding box center [900, 134] width 12 height 12
click at [898, 178] on div at bounding box center [900, 177] width 12 height 12
click at [898, 230] on div "AUXN22422769 BILLIONAIRE - SPED UP MIX BRITTANY KEITH ARI LEVINE, BRUNO MARS, P…" at bounding box center [567, 221] width 723 height 43
click at [898, 216] on div at bounding box center [900, 220] width 12 height 12
click at [898, 266] on div at bounding box center [900, 263] width 12 height 12
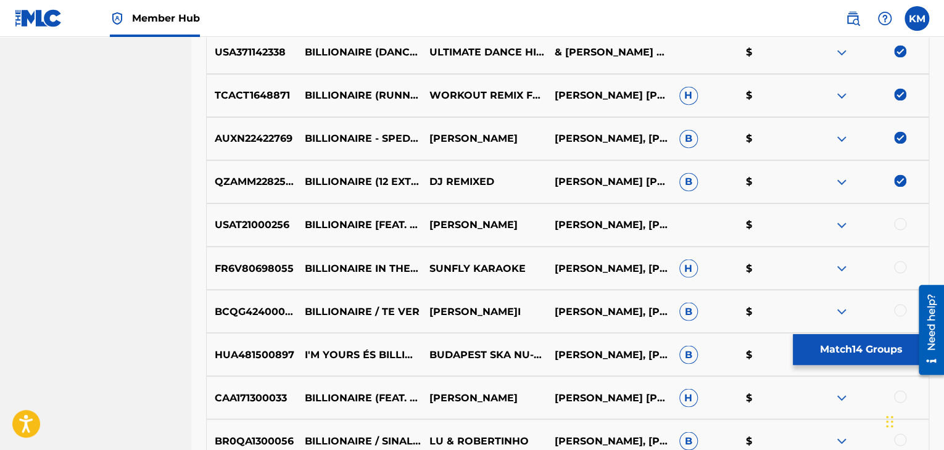
scroll to position [970, 0]
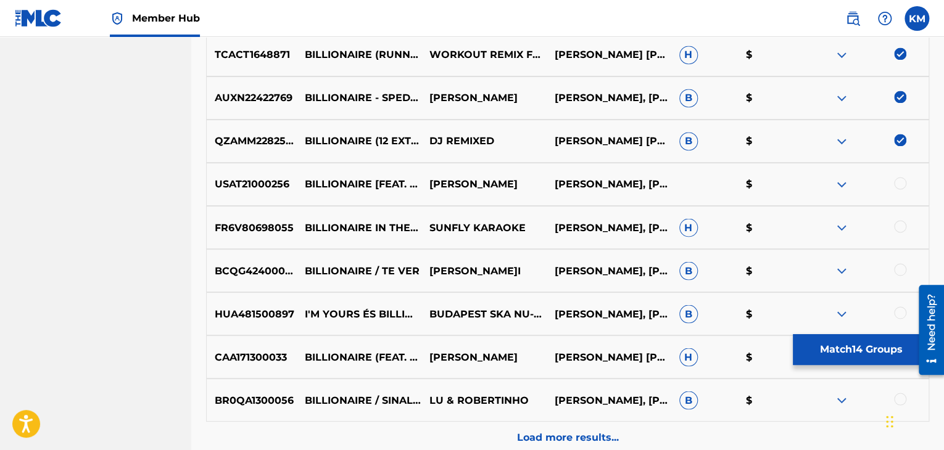
click at [897, 183] on div at bounding box center [900, 183] width 12 height 12
click at [897, 228] on div at bounding box center [900, 226] width 12 height 12
click at [897, 271] on div at bounding box center [900, 269] width 12 height 12
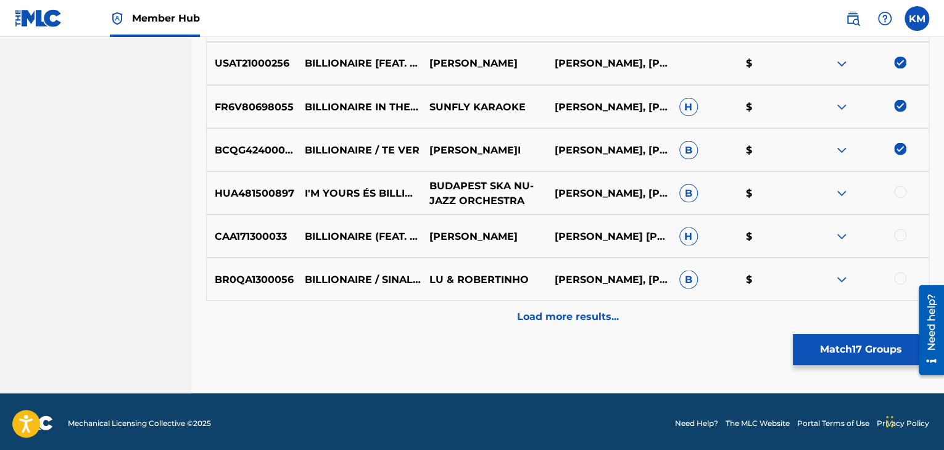
scroll to position [1093, 0]
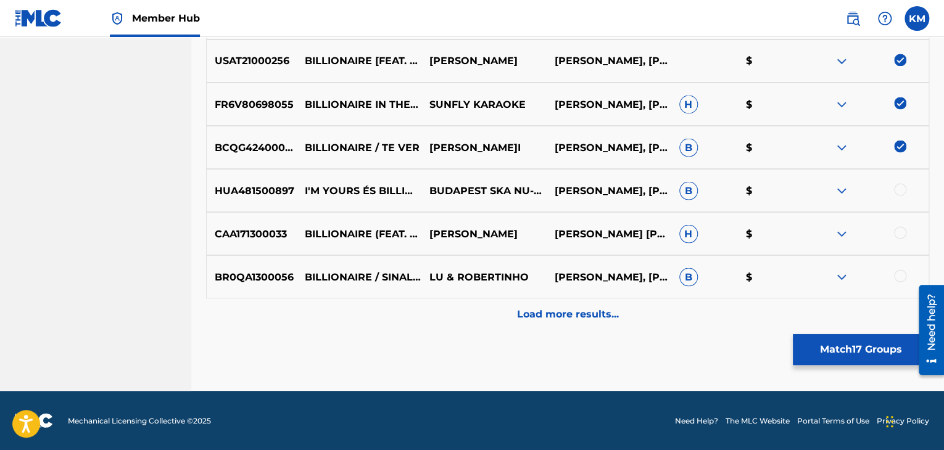
click at [902, 234] on div at bounding box center [900, 232] width 12 height 12
click at [896, 278] on div at bounding box center [900, 276] width 12 height 12
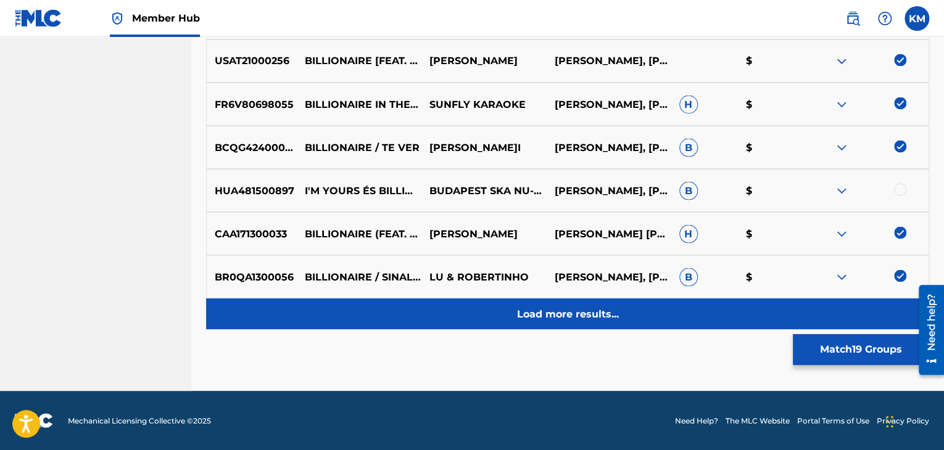
click at [555, 318] on p "Load more results..." at bounding box center [568, 314] width 102 height 15
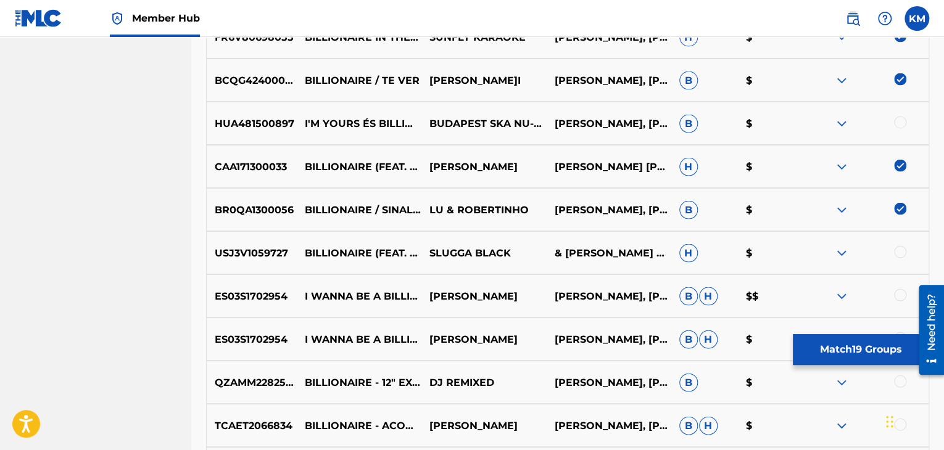
scroll to position [1278, 0]
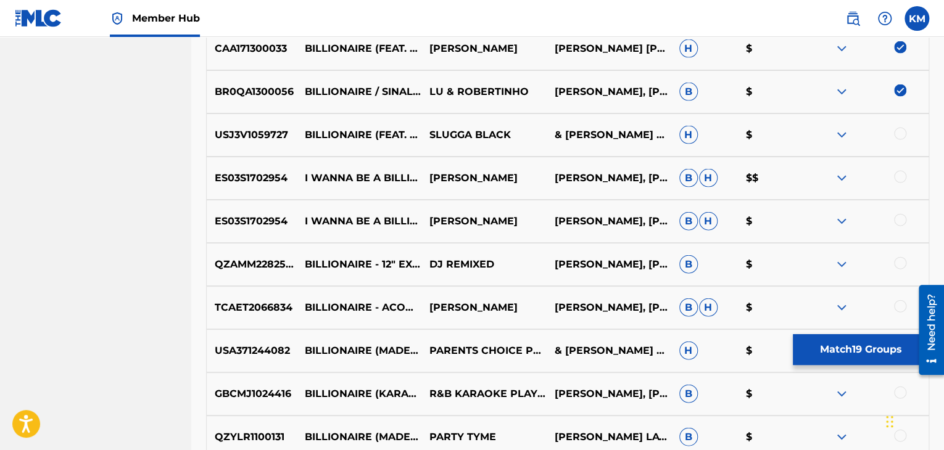
click at [904, 136] on div at bounding box center [900, 134] width 12 height 12
click at [898, 220] on div at bounding box center [900, 220] width 12 height 12
click at [898, 176] on div at bounding box center [900, 177] width 12 height 12
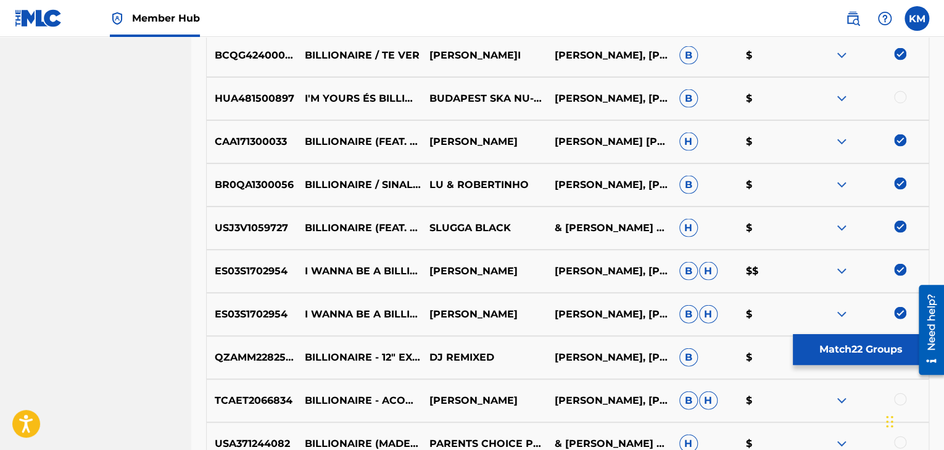
scroll to position [1340, 0]
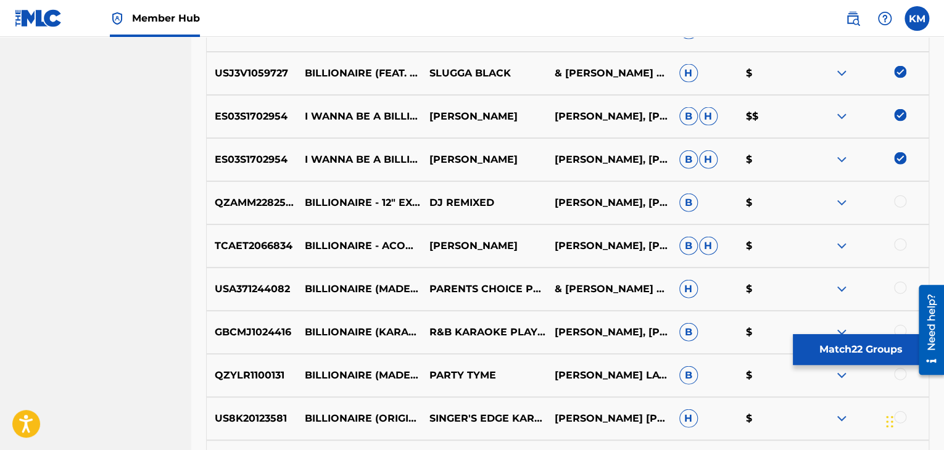
click at [901, 198] on div at bounding box center [900, 202] width 12 height 12
click at [901, 239] on div at bounding box center [900, 245] width 12 height 12
click at [898, 287] on div at bounding box center [900, 288] width 12 height 12
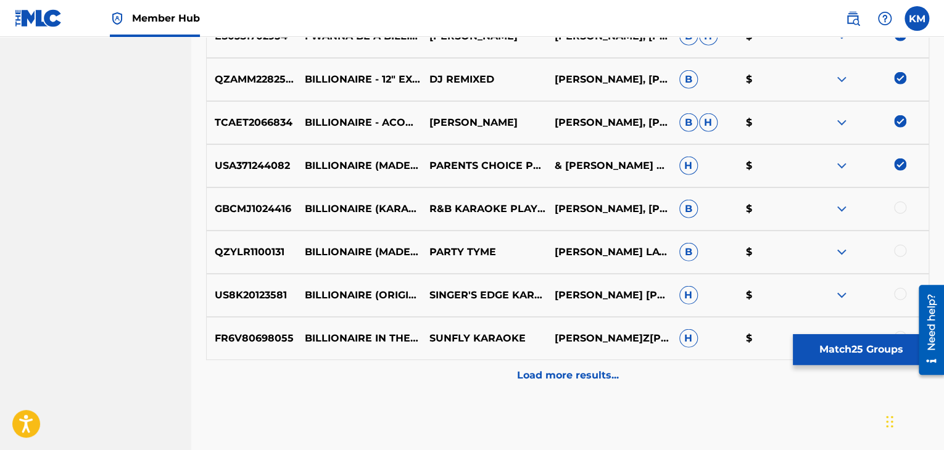
click at [898, 205] on div at bounding box center [900, 208] width 12 height 12
click at [898, 249] on div at bounding box center [900, 251] width 12 height 12
click at [897, 295] on div at bounding box center [900, 294] width 12 height 12
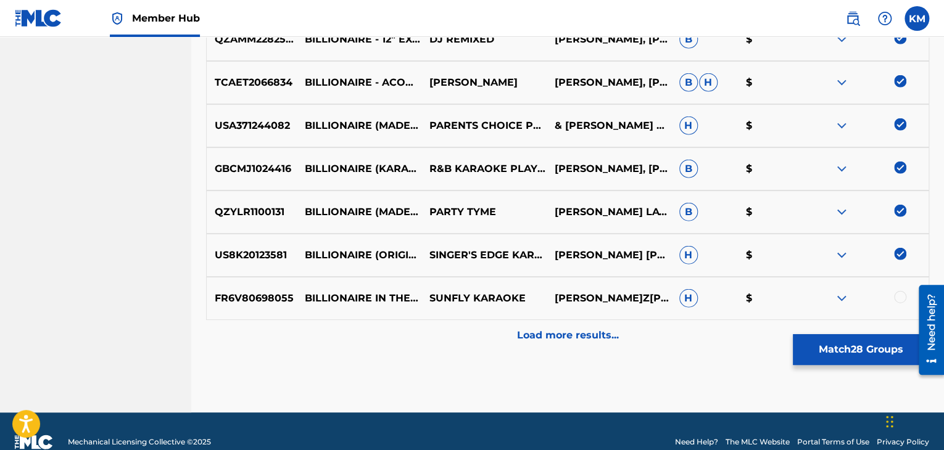
scroll to position [1525, 0]
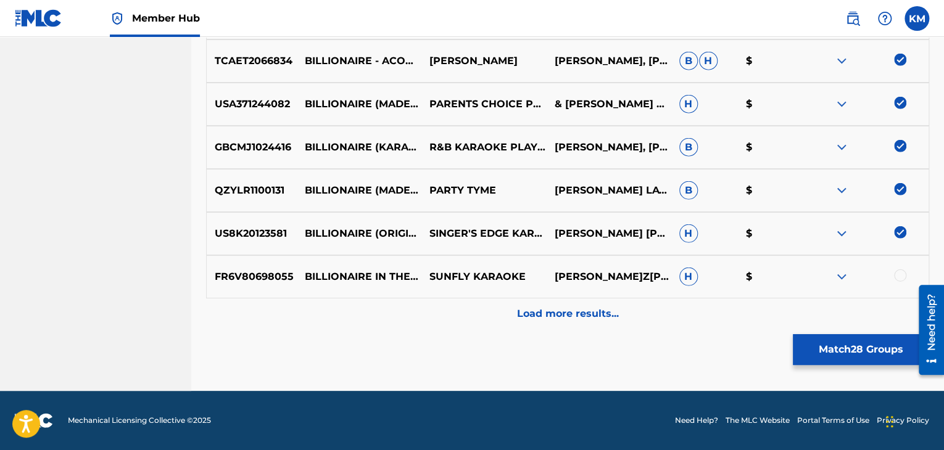
click at [898, 279] on div at bounding box center [900, 276] width 12 height 12
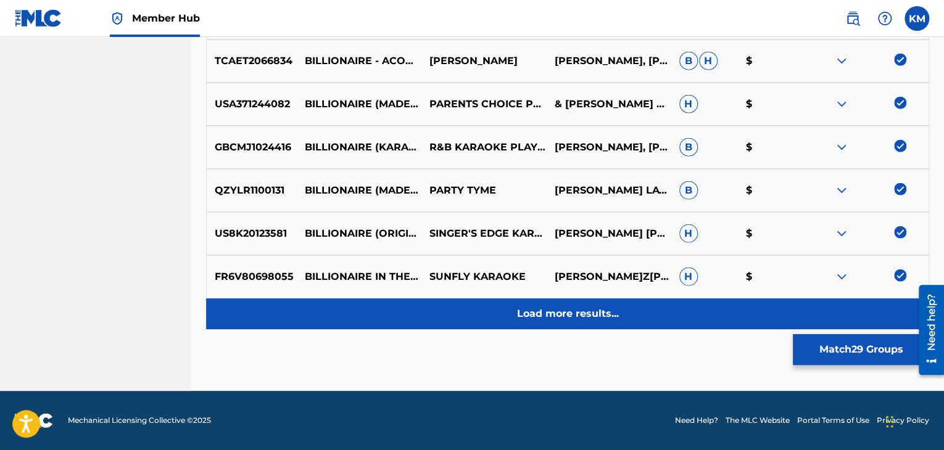
click at [600, 316] on p "Load more results..." at bounding box center [568, 314] width 102 height 15
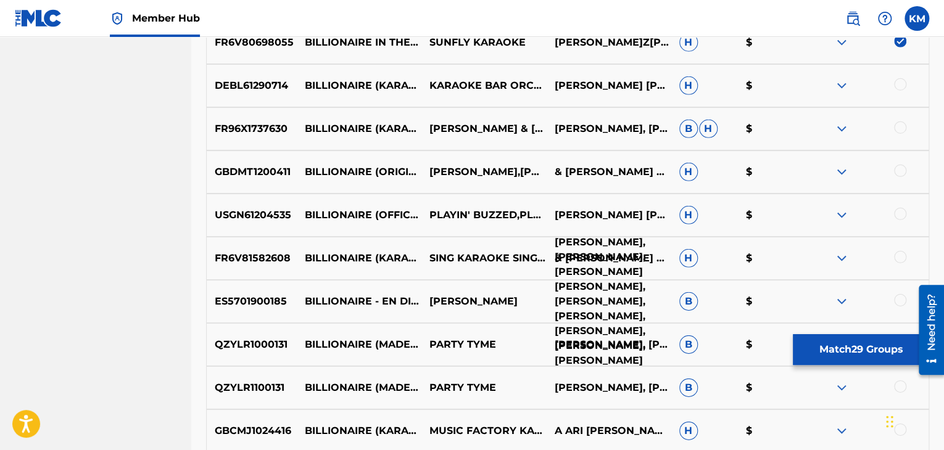
scroll to position [1772, 0]
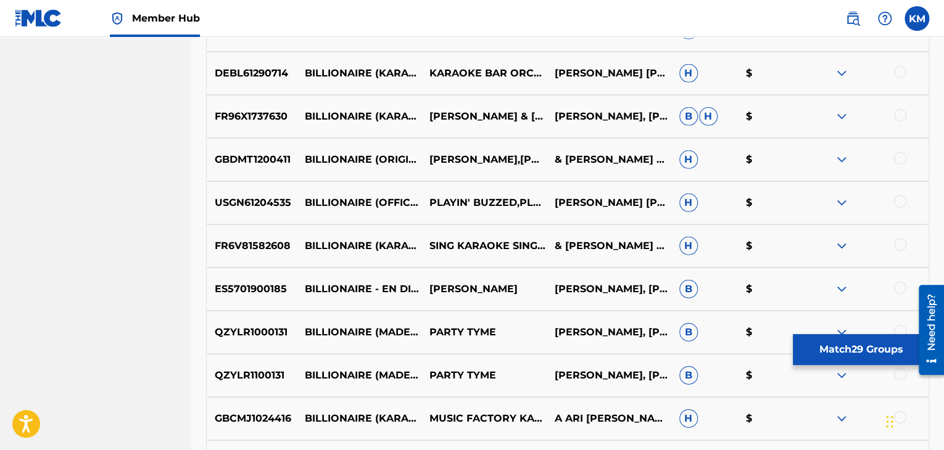
click at [903, 73] on div at bounding box center [900, 72] width 12 height 12
click at [898, 115] on div at bounding box center [900, 115] width 12 height 12
click at [900, 162] on div at bounding box center [900, 158] width 12 height 12
click at [900, 197] on div at bounding box center [900, 202] width 12 height 12
click at [899, 243] on div at bounding box center [900, 245] width 12 height 12
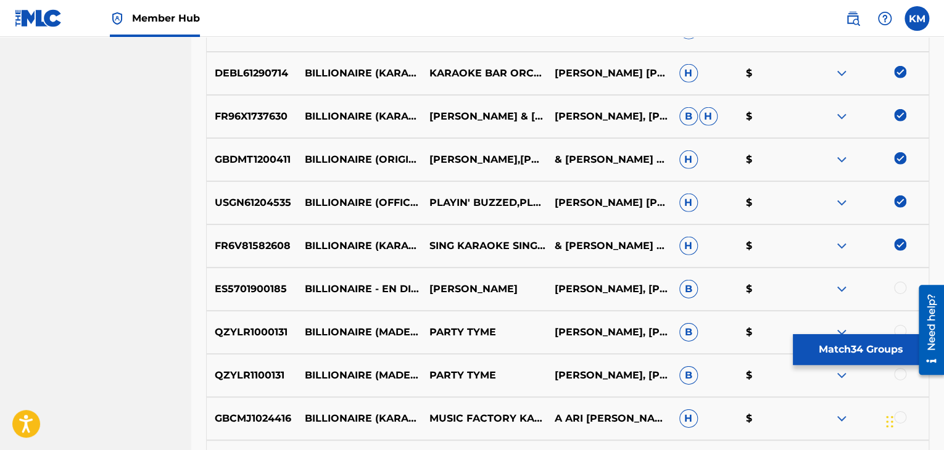
click at [901, 291] on div at bounding box center [900, 288] width 12 height 12
click at [898, 326] on div at bounding box center [900, 331] width 12 height 12
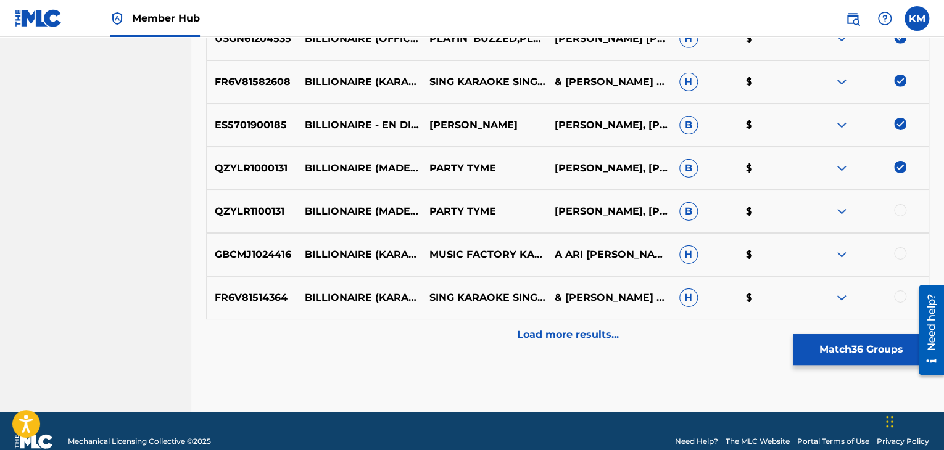
scroll to position [1957, 0]
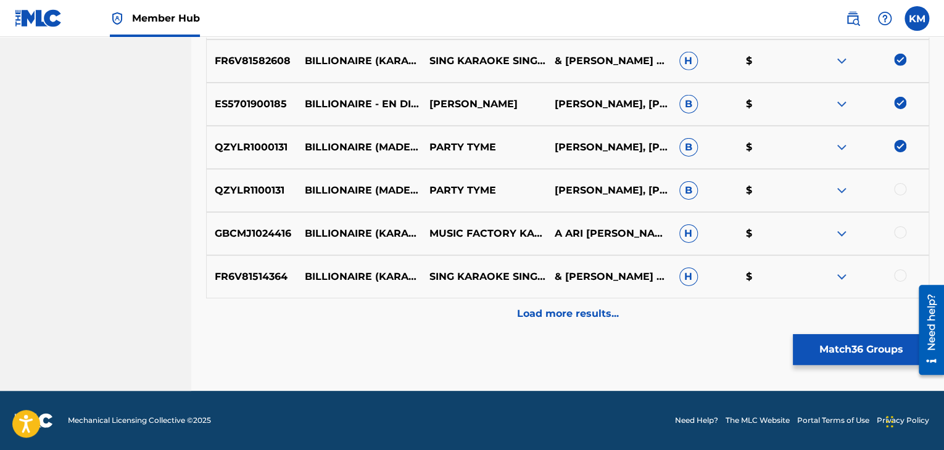
click at [899, 191] on div at bounding box center [900, 189] width 12 height 12
click at [900, 235] on div at bounding box center [900, 232] width 12 height 12
click at [900, 271] on div at bounding box center [900, 276] width 12 height 12
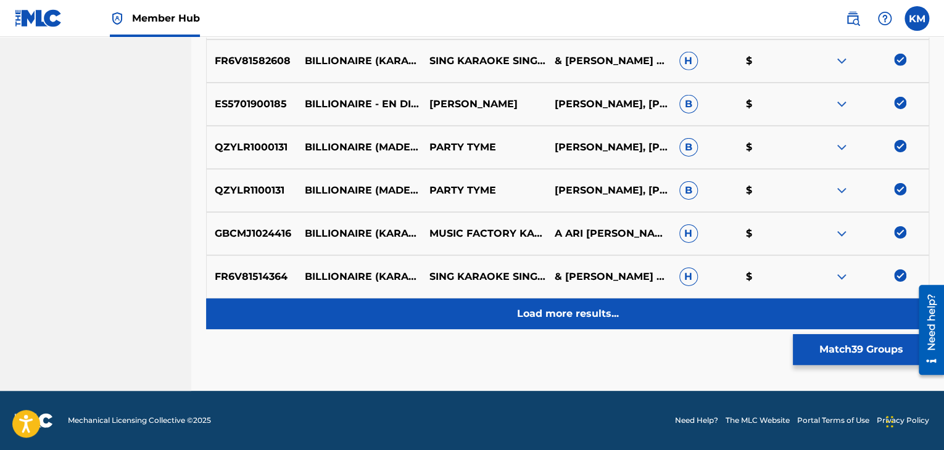
click at [620, 313] on div "Load more results..." at bounding box center [567, 314] width 723 height 31
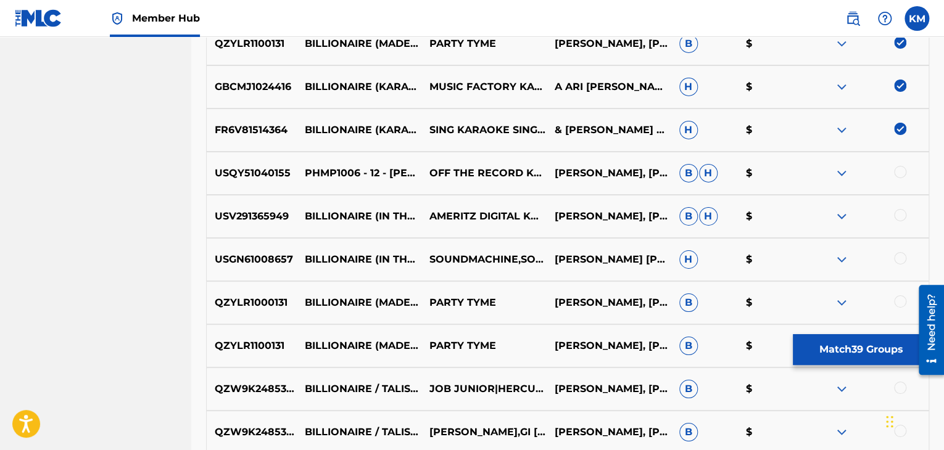
scroll to position [2080, 0]
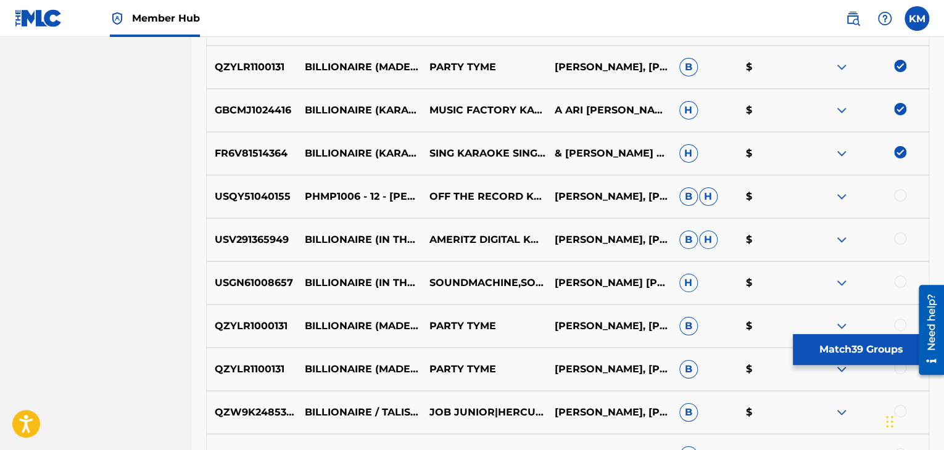
click at [901, 195] on div at bounding box center [900, 195] width 12 height 12
click at [902, 237] on div at bounding box center [900, 239] width 12 height 12
click at [898, 284] on div at bounding box center [900, 282] width 12 height 12
click at [900, 319] on div at bounding box center [900, 325] width 12 height 12
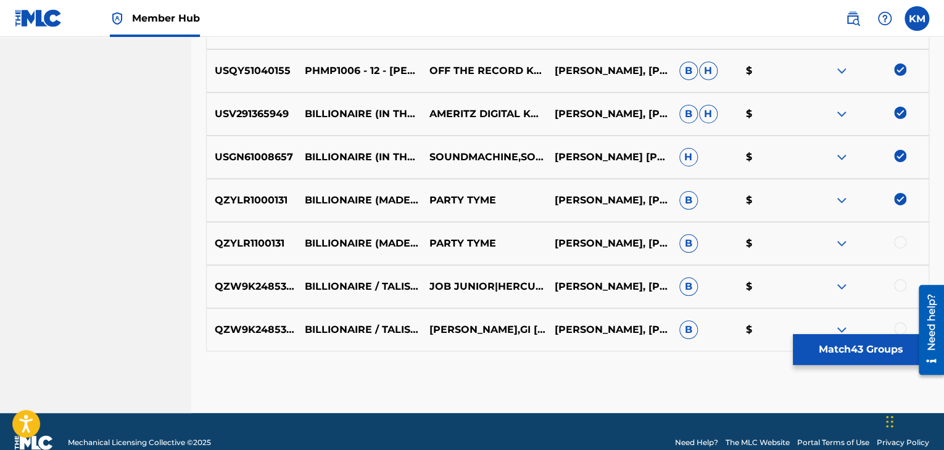
scroll to position [2228, 0]
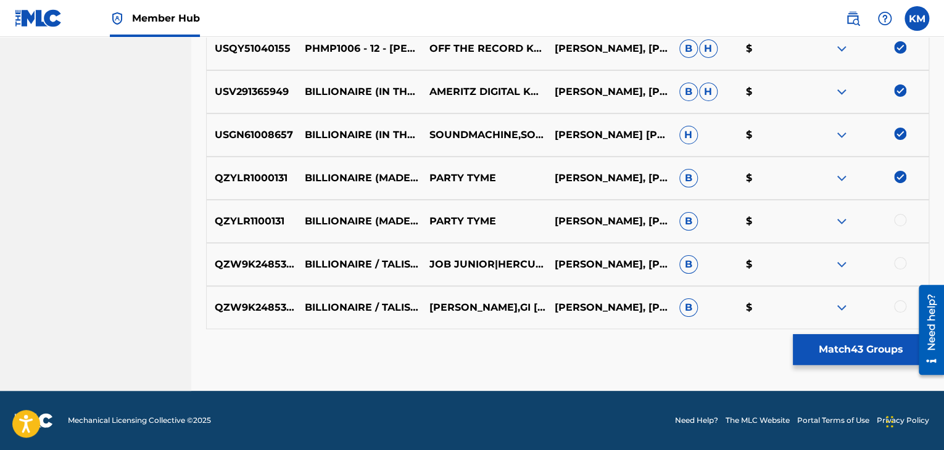
click at [899, 224] on div at bounding box center [900, 220] width 12 height 12
click at [897, 262] on div at bounding box center [900, 263] width 12 height 12
click at [898, 308] on div at bounding box center [900, 306] width 12 height 12
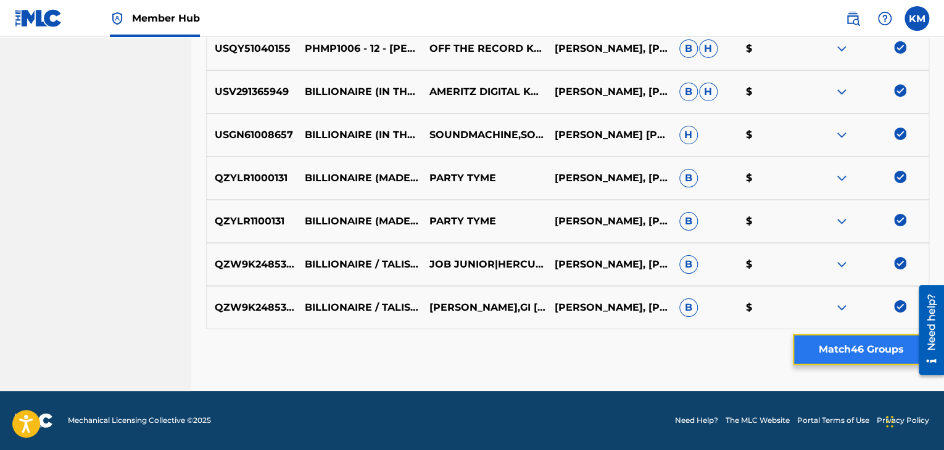
click at [809, 349] on button "Match 46 Groups" at bounding box center [861, 349] width 136 height 31
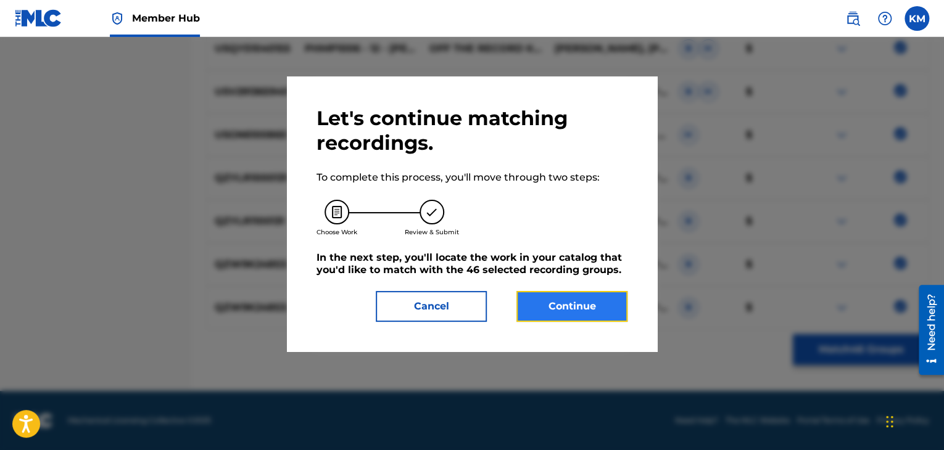
click at [584, 298] on button "Continue" at bounding box center [571, 306] width 111 height 31
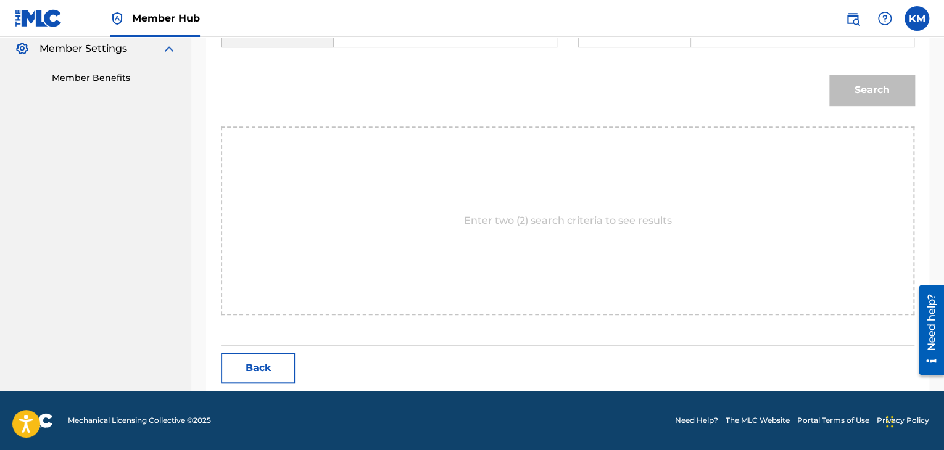
scroll to position [186, 0]
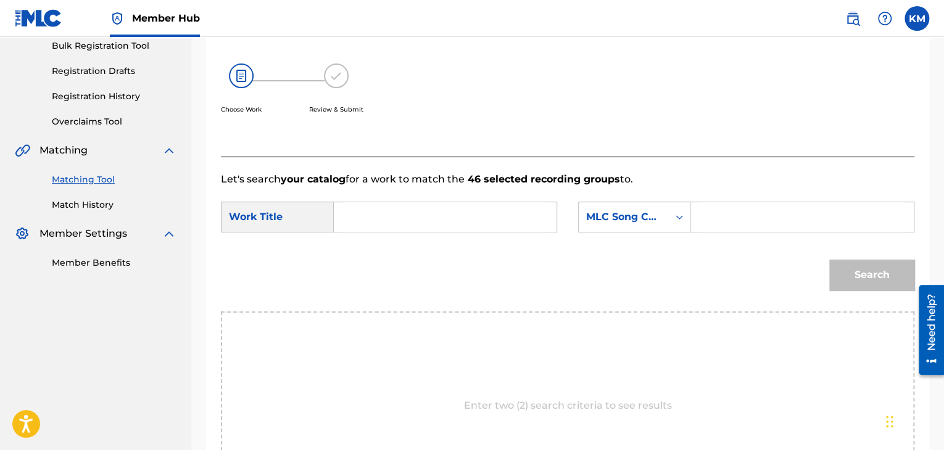
click at [360, 222] on input "Search Form" at bounding box center [445, 217] width 202 height 30
paste input "Piano Tribute Players"
drag, startPoint x: 491, startPoint y: 206, endPoint x: 237, endPoint y: 198, distance: 254.3
click at [237, 198] on form "SearchWithCriteriab081305a-3c25-4a7b-a9e7-89ef7da4d4d5 Work Title Piano Tribute…" at bounding box center [567, 249] width 693 height 125
paste input "Billionaire"
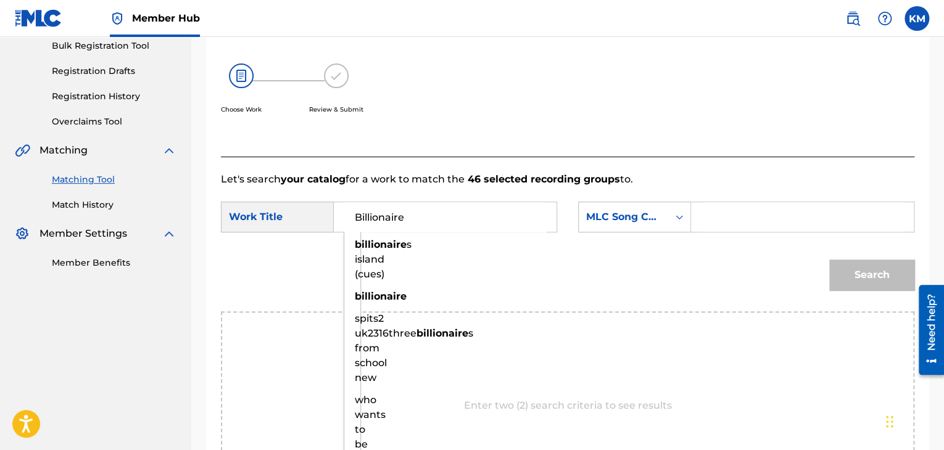
type input "Billionaire"
click at [709, 211] on input "Search Form" at bounding box center [802, 217] width 202 height 30
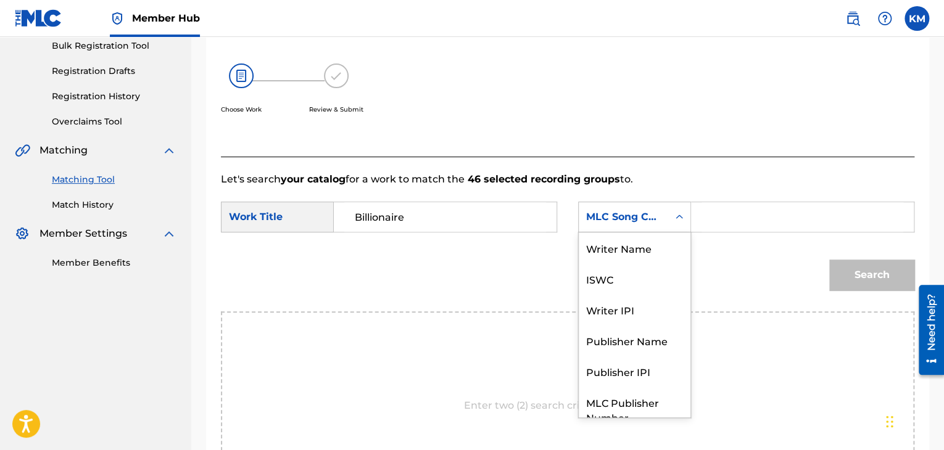
click at [674, 217] on icon "Search Form" at bounding box center [679, 217] width 12 height 12
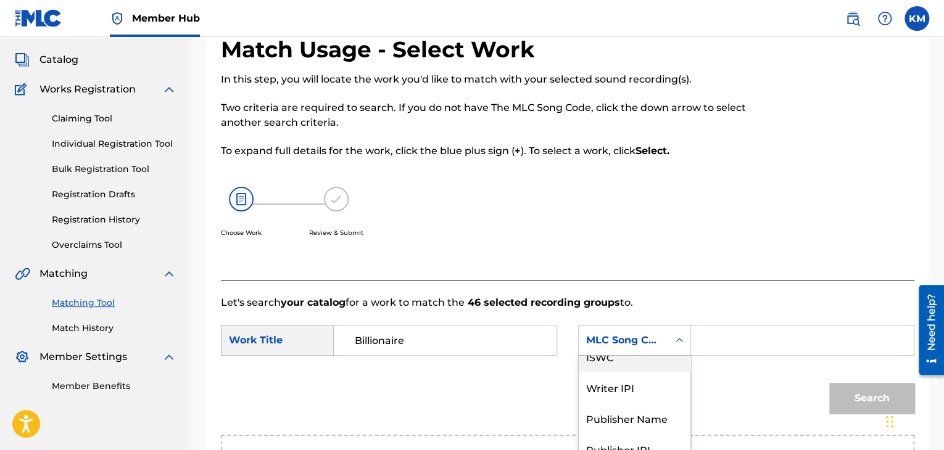
scroll to position [0, 0]
click at [651, 381] on div "Writer Name" at bounding box center [635, 371] width 112 height 31
click at [729, 337] on input "Search Form" at bounding box center [802, 341] width 202 height 30
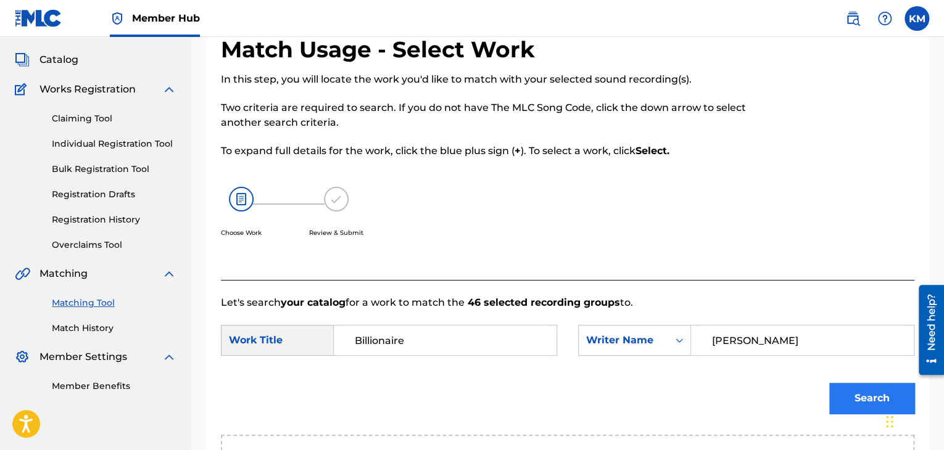
type input "levine"
click at [841, 390] on button "Search" at bounding box center [871, 398] width 85 height 31
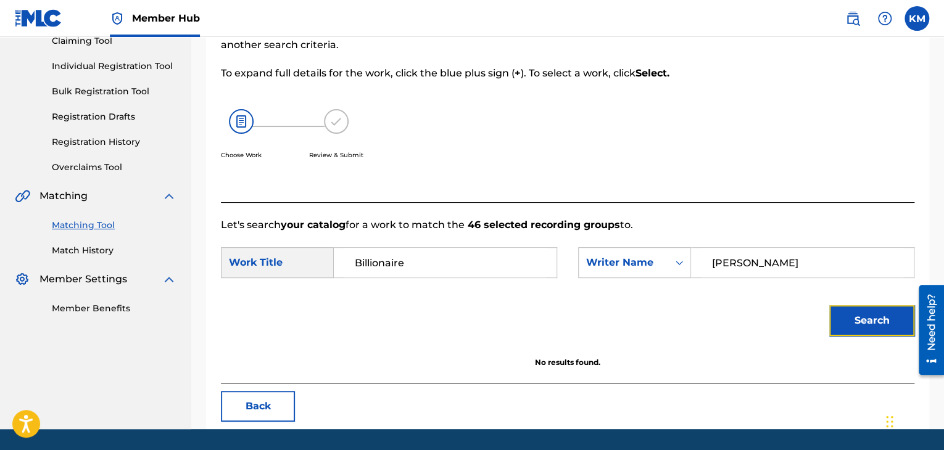
scroll to position [179, 0]
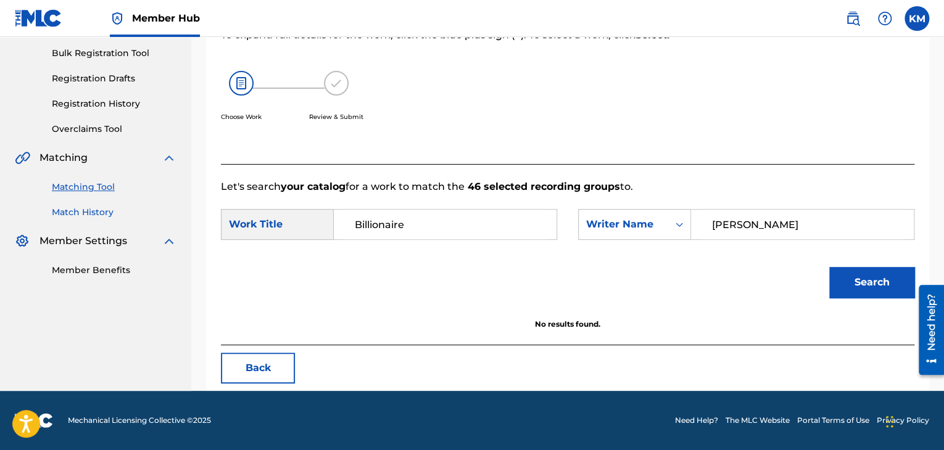
click at [87, 212] on link "Match History" at bounding box center [114, 212] width 125 height 13
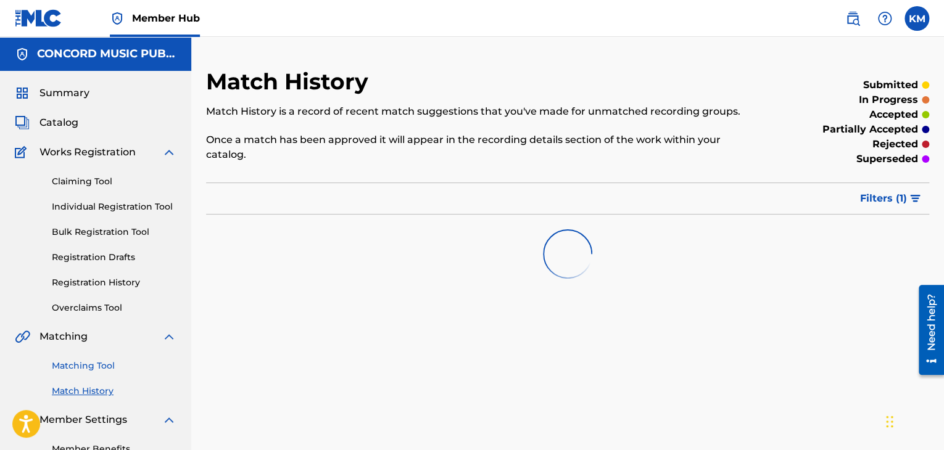
click at [91, 361] on link "Matching Tool" at bounding box center [114, 366] width 125 height 13
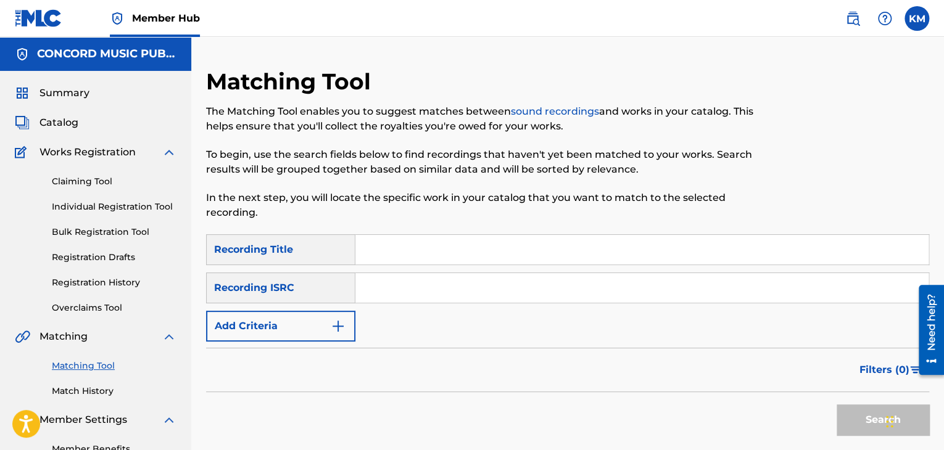
click at [410, 287] on input "Search Form" at bounding box center [641, 288] width 573 height 30
paste input "TCAEK1954253"
type input "TCAEK1954253"
click at [819, 410] on div "Search" at bounding box center [567, 416] width 723 height 49
click at [846, 429] on button "Search" at bounding box center [882, 420] width 93 height 31
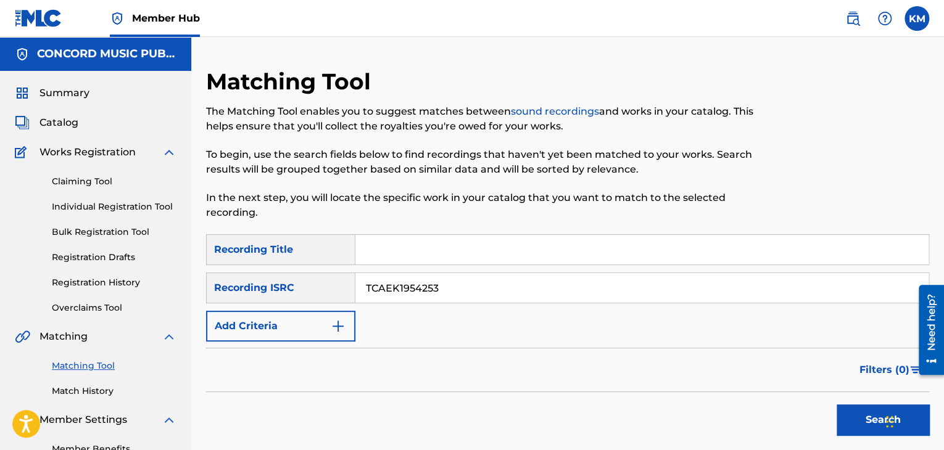
scroll to position [204, 0]
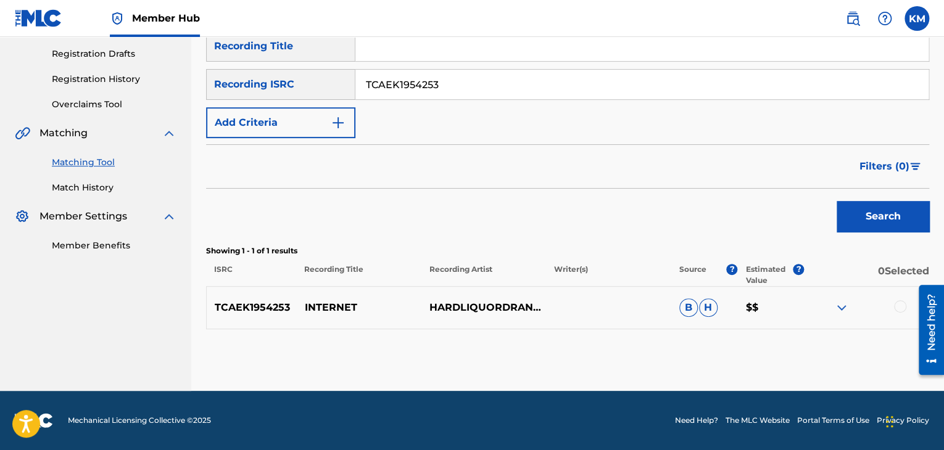
click at [901, 305] on div at bounding box center [900, 306] width 12 height 12
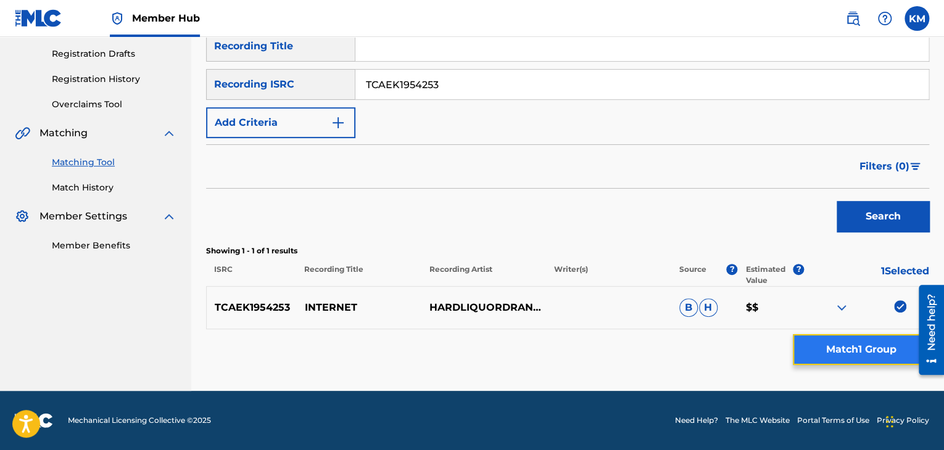
click at [865, 356] on button "Match 1 Group" at bounding box center [861, 349] width 136 height 31
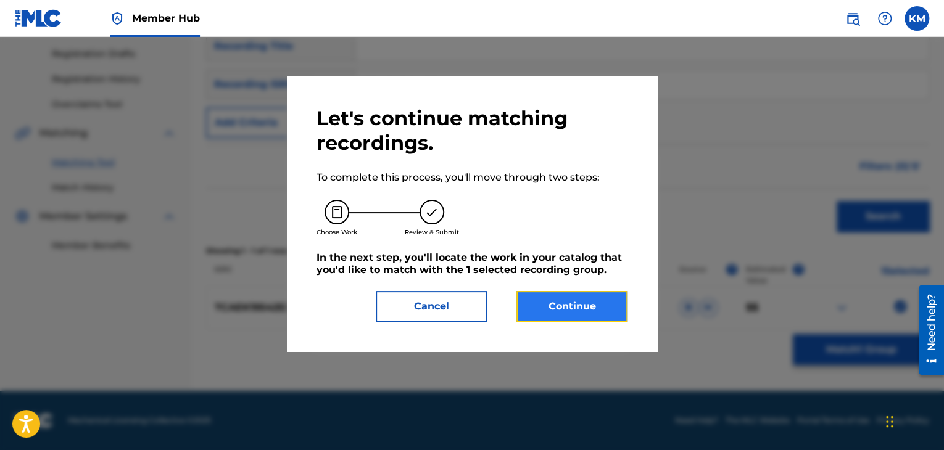
click at [580, 309] on button "Continue" at bounding box center [571, 306] width 111 height 31
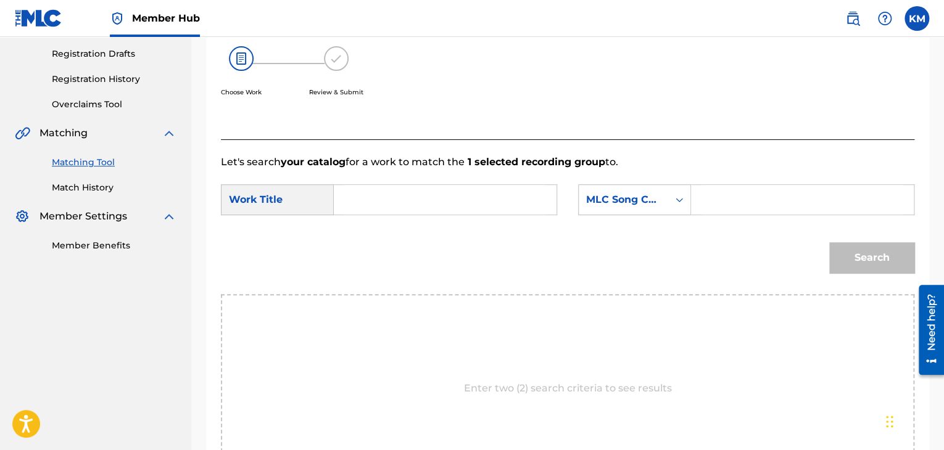
click at [403, 188] on input "Search Form" at bounding box center [445, 200] width 202 height 30
paste input "Internet"
type input "Internet"
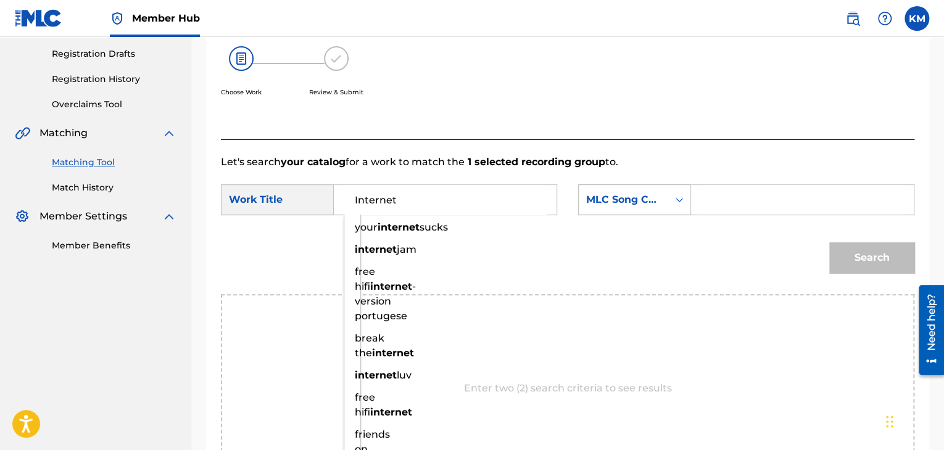
click at [677, 199] on icon "Search Form" at bounding box center [678, 200] width 7 height 4
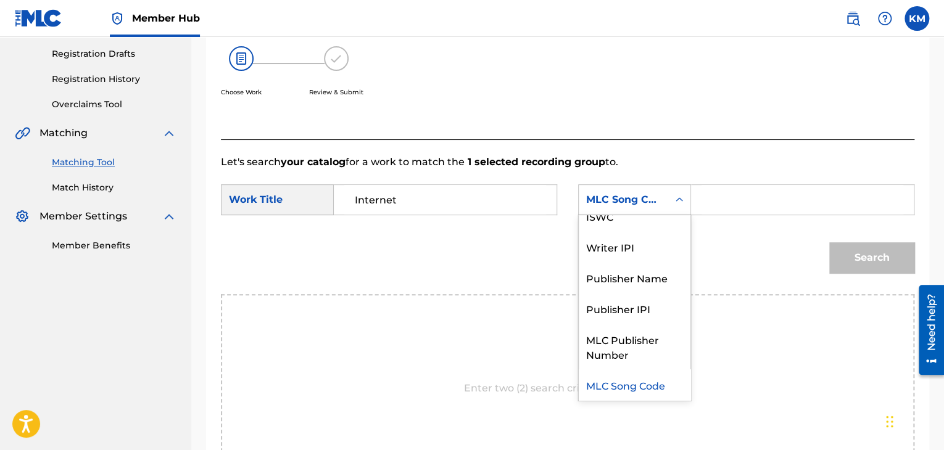
scroll to position [0, 0]
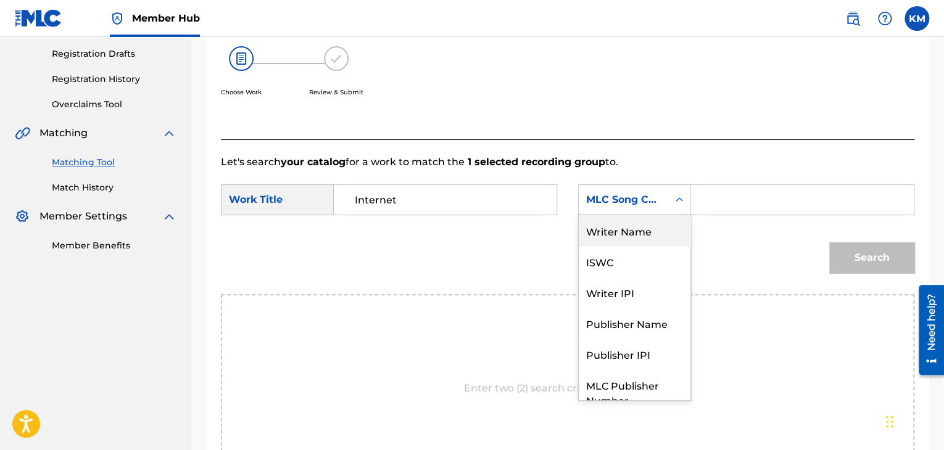
click at [668, 224] on div "Writer Name" at bounding box center [635, 230] width 112 height 31
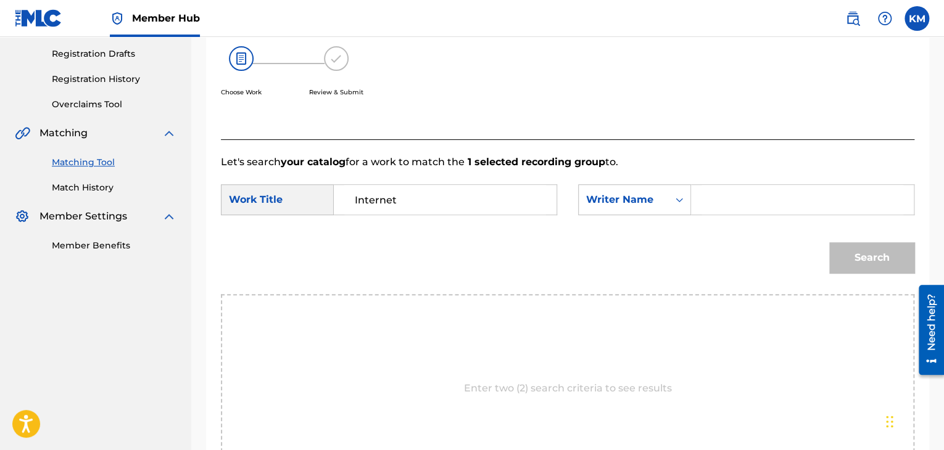
click at [712, 208] on input "Search Form" at bounding box center [802, 200] width 202 height 30
paste input "derogene"
type input "derogene"
click at [844, 250] on button "Search" at bounding box center [871, 257] width 85 height 31
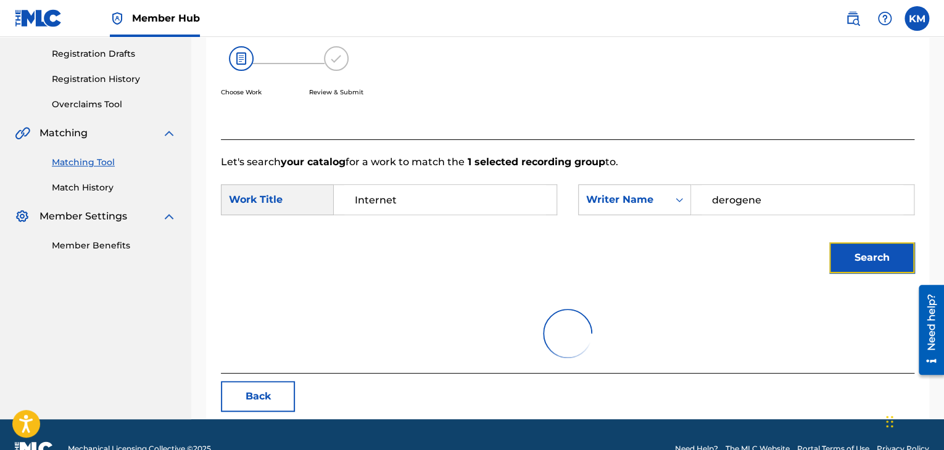
scroll to position [179, 0]
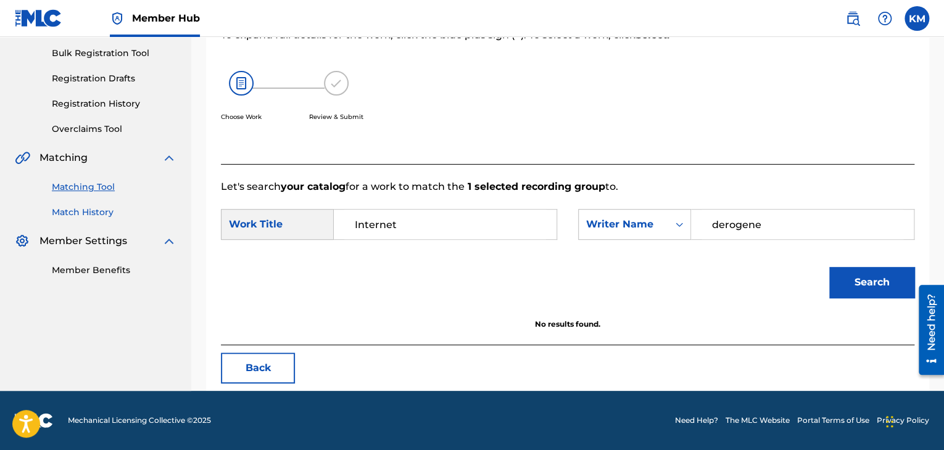
click at [89, 213] on link "Match History" at bounding box center [114, 212] width 125 height 13
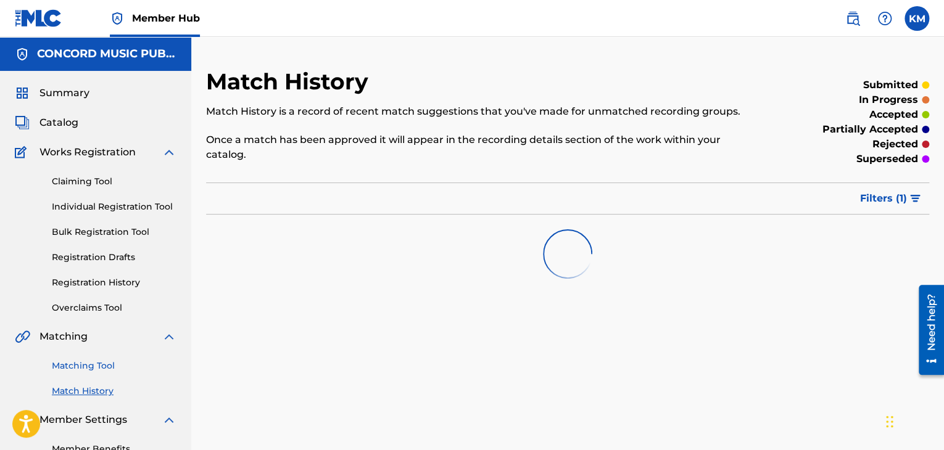
click at [93, 365] on link "Matching Tool" at bounding box center [114, 366] width 125 height 13
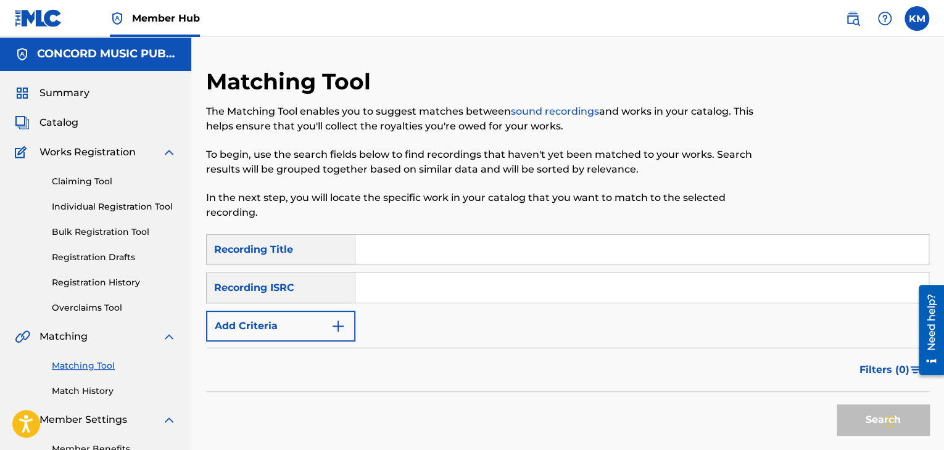
click at [421, 289] on input "Search Form" at bounding box center [641, 288] width 573 height 30
paste input "MXF360737651"
type input "MXF360737651"
click at [864, 405] on button "Search" at bounding box center [882, 420] width 93 height 31
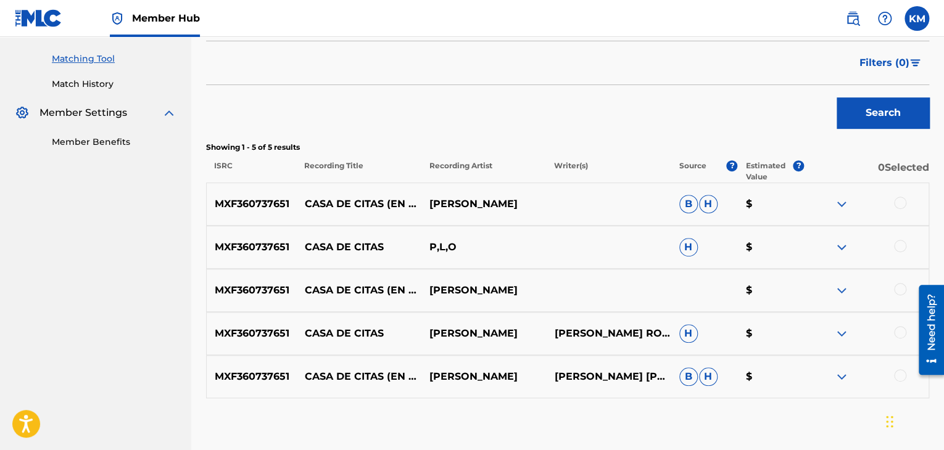
scroll to position [308, 0]
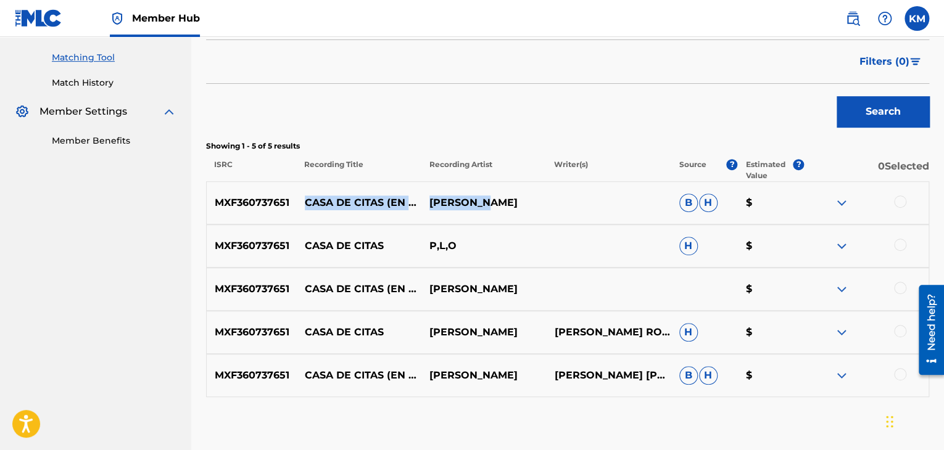
drag, startPoint x: 294, startPoint y: 196, endPoint x: 506, endPoint y: 208, distance: 212.0
click at [506, 208] on div "MXF360737651 CASA DE CITAS (EN VIVO) POLO POLO B H $" at bounding box center [567, 202] width 723 height 43
copy div "CASA DE CITAS (EN VIVO) POLO POLO"
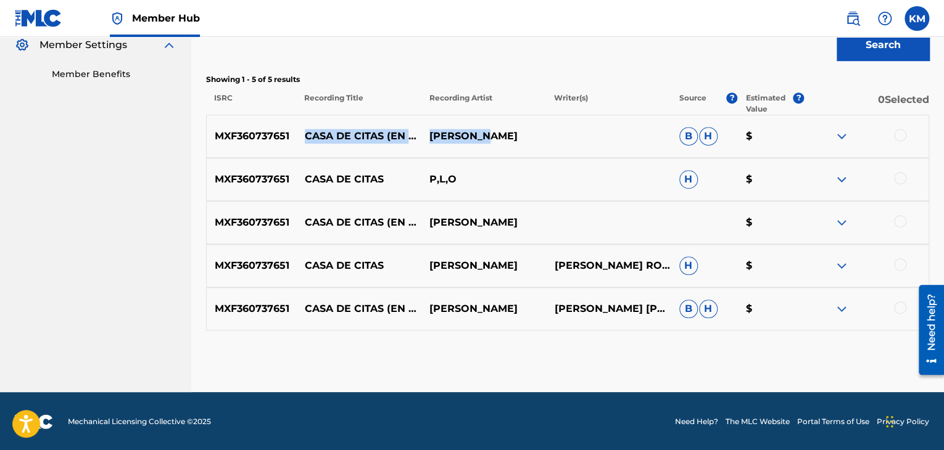
scroll to position [376, 0]
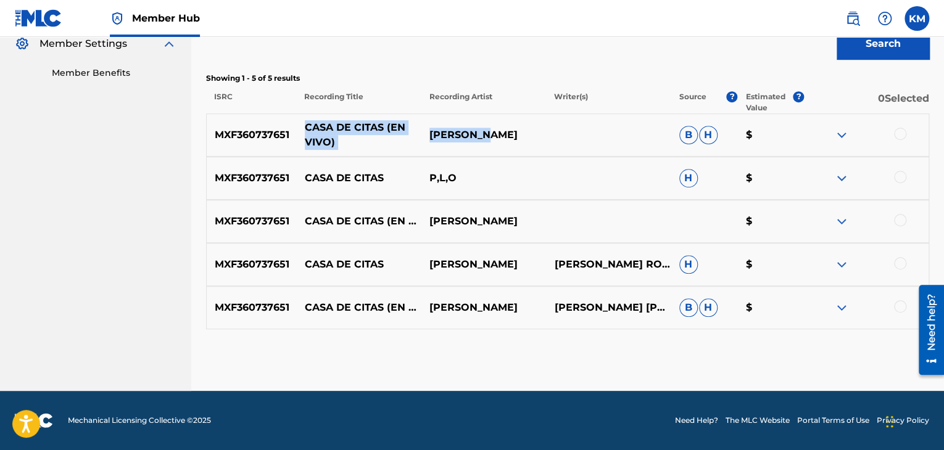
click at [337, 130] on p "CASA DE CITAS (EN VIVO)" at bounding box center [359, 135] width 125 height 30
drag, startPoint x: 303, startPoint y: 122, endPoint x: 342, endPoint y: 144, distance: 44.8
click at [342, 144] on p "CASA DE CITAS (EN VIVO)" at bounding box center [359, 135] width 125 height 30
copy p "CASA DE CITAS (EN VIVO)"
click at [894, 137] on div at bounding box center [900, 134] width 12 height 12
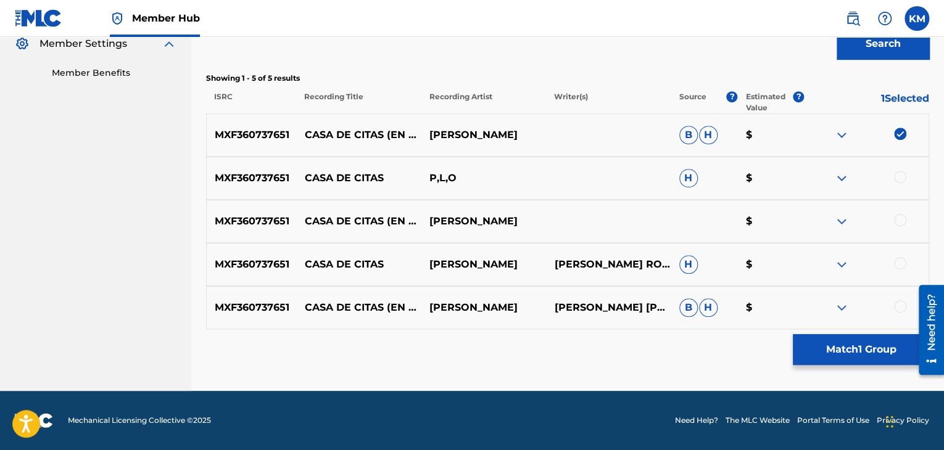
click at [899, 176] on div at bounding box center [900, 177] width 12 height 12
click at [901, 208] on div "MXF360737651 CASA DE CITAS (EN VIVO) [EXPLICIT] POLO POLO $" at bounding box center [567, 221] width 723 height 43
click at [899, 217] on div at bounding box center [900, 220] width 12 height 12
click at [895, 264] on div at bounding box center [900, 263] width 12 height 12
click at [897, 305] on div at bounding box center [900, 306] width 12 height 12
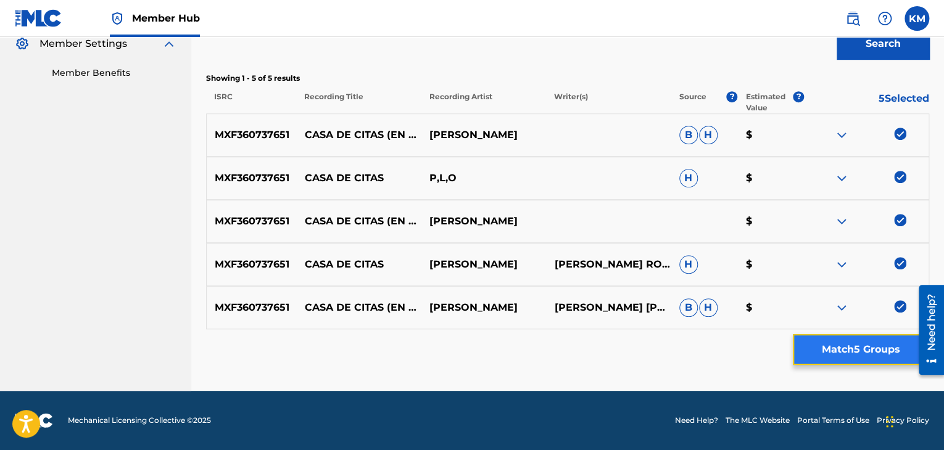
click at [872, 341] on button "Match 5 Groups" at bounding box center [861, 349] width 136 height 31
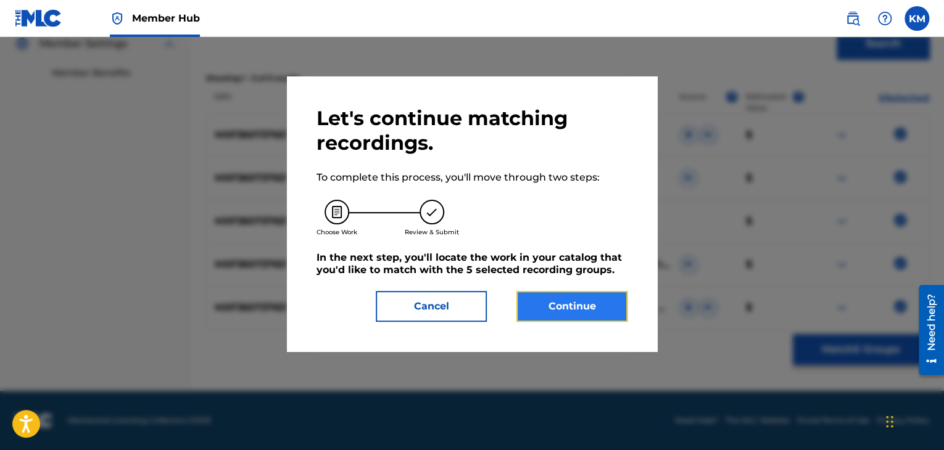
click at [577, 302] on button "Continue" at bounding box center [571, 306] width 111 height 31
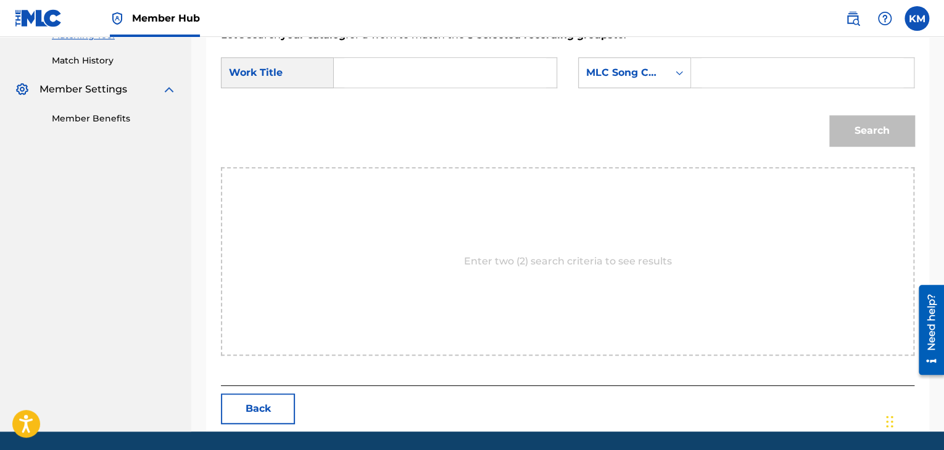
scroll to position [310, 0]
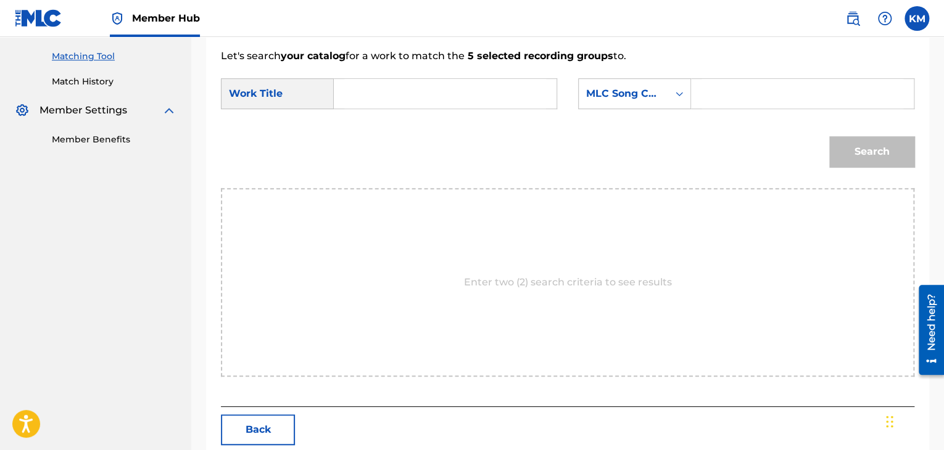
click at [365, 97] on input "Search Form" at bounding box center [445, 94] width 202 height 30
paste input "CASA DE CITAS (EN VIVO)"
type input "CASA DE CITAS (EN VIVO)"
click at [680, 95] on icon "Search Form" at bounding box center [679, 94] width 12 height 12
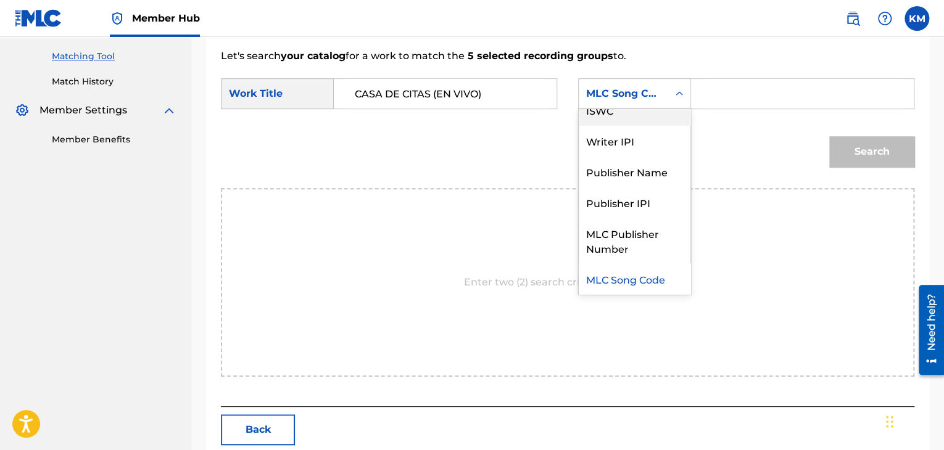
scroll to position [0, 0]
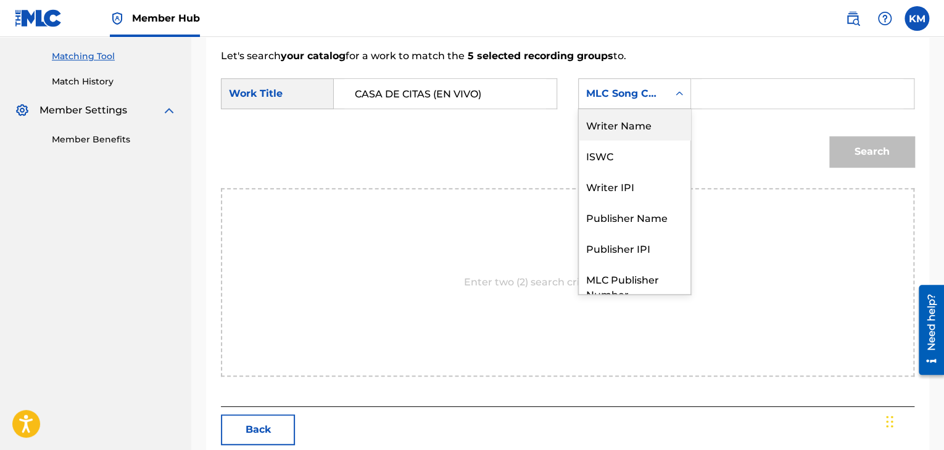
click at [648, 109] on div "Writer Name" at bounding box center [635, 124] width 112 height 31
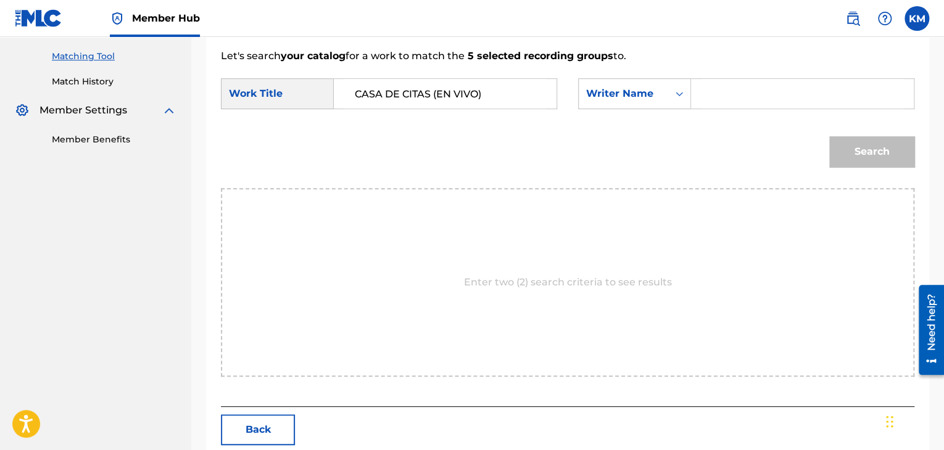
click at [775, 89] on input "Search Form" at bounding box center [802, 94] width 202 height 30
paste input "Peláez"
type input "Peláez"
click at [854, 138] on button "Search" at bounding box center [871, 151] width 85 height 31
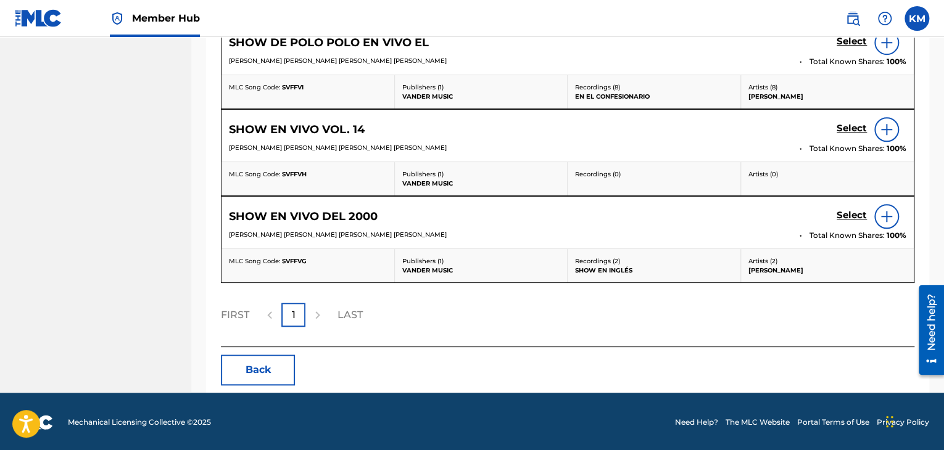
scroll to position [62, 0]
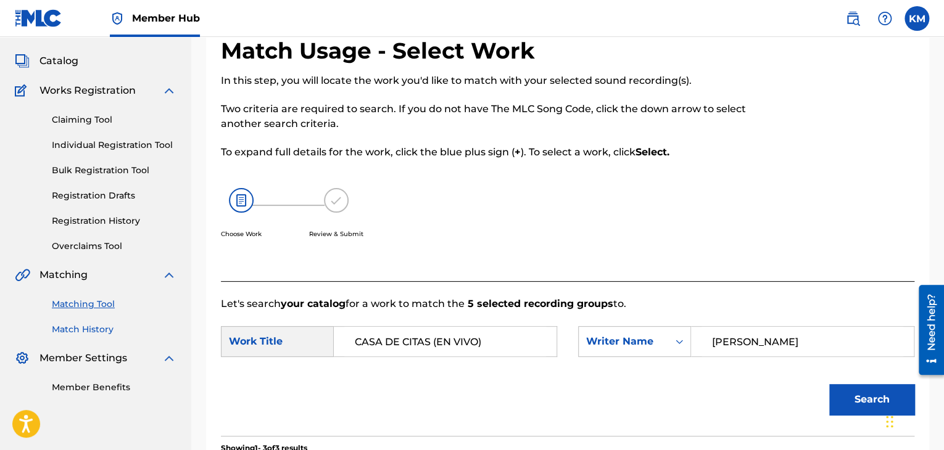
click at [105, 324] on link "Match History" at bounding box center [114, 329] width 125 height 13
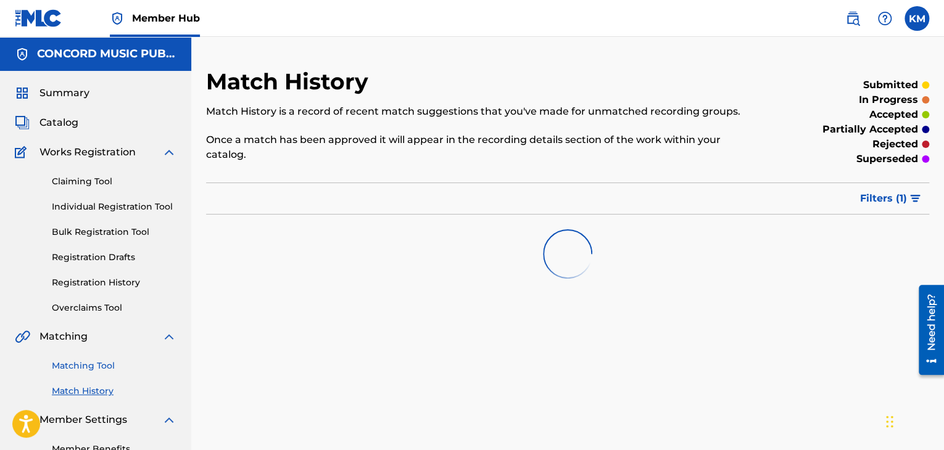
click at [107, 366] on link "Matching Tool" at bounding box center [114, 366] width 125 height 13
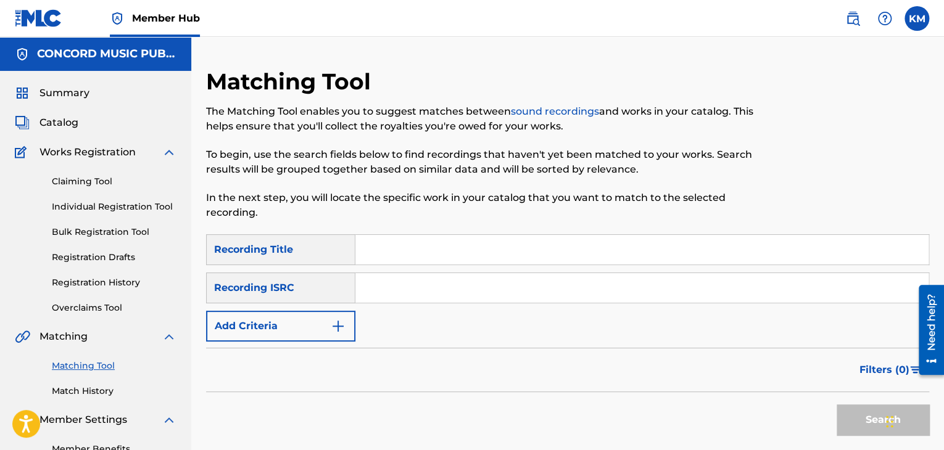
click at [378, 287] on input "Search Form" at bounding box center [641, 288] width 573 height 30
paste input "QZGWW2101267"
type input "QZGWW2101267"
click at [864, 413] on button "Search" at bounding box center [882, 420] width 93 height 31
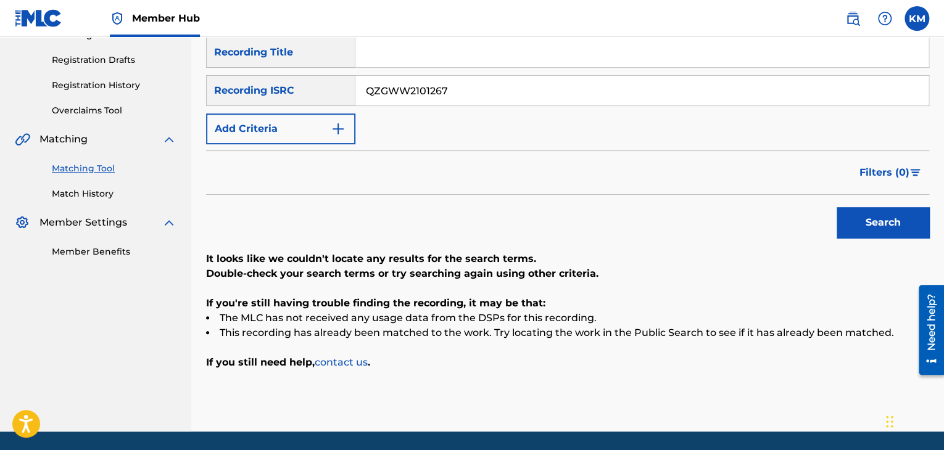
scroll to position [176, 0]
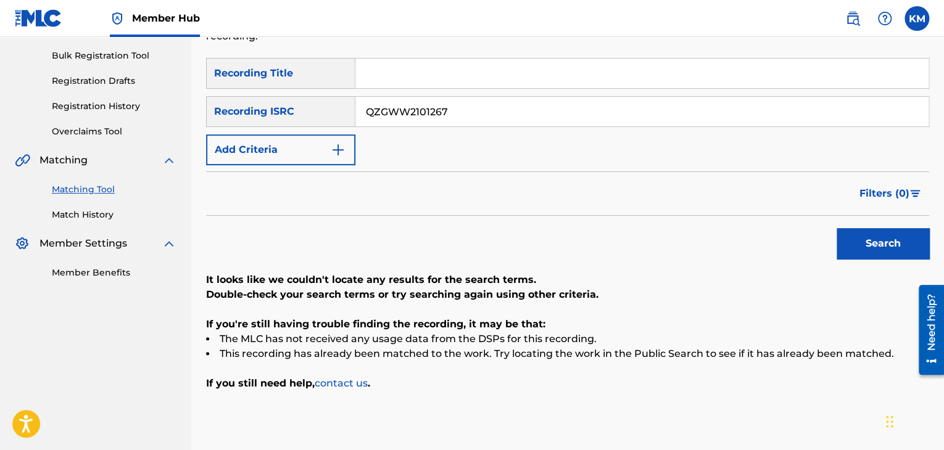
click at [392, 80] on input "Search Form" at bounding box center [641, 74] width 573 height 30
paste input "All of Me (Piano Version)"
type input "All of Me (Piano Version)"
drag, startPoint x: 459, startPoint y: 109, endPoint x: 246, endPoint y: 109, distance: 212.8
click at [246, 109] on div "SearchWithCriteriad9c7c8b5-cae0-4528-8803-45be9bc01121 Recording ISRC QZGWW2101…" at bounding box center [567, 111] width 723 height 31
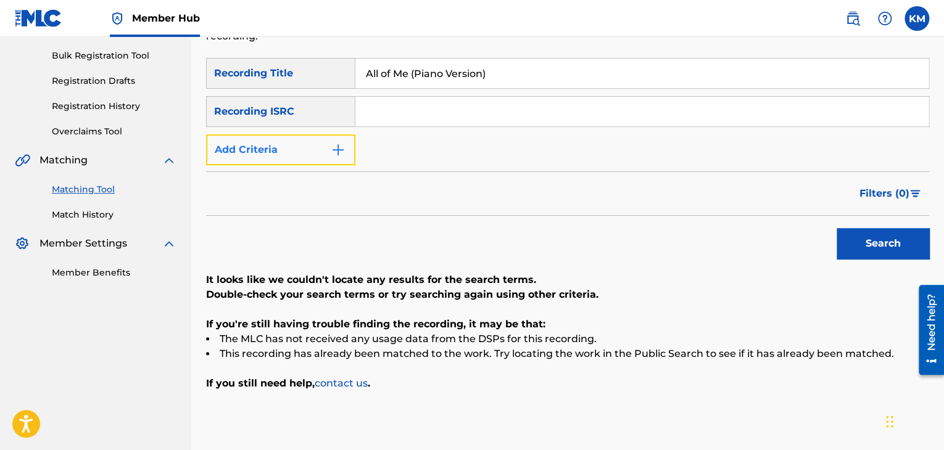
click at [353, 146] on button "Add Criteria" at bounding box center [280, 149] width 149 height 31
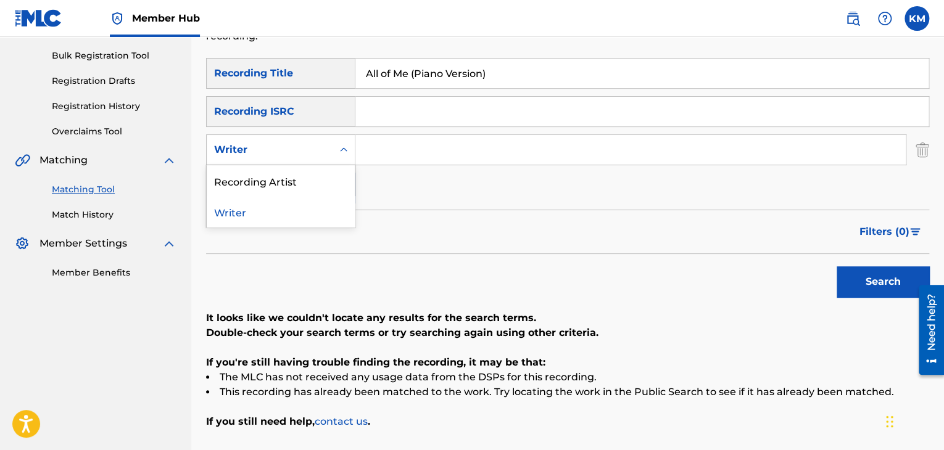
click at [341, 149] on icon "Search Form" at bounding box center [343, 149] width 7 height 4
click at [334, 178] on div "Recording Artist" at bounding box center [281, 180] width 148 height 31
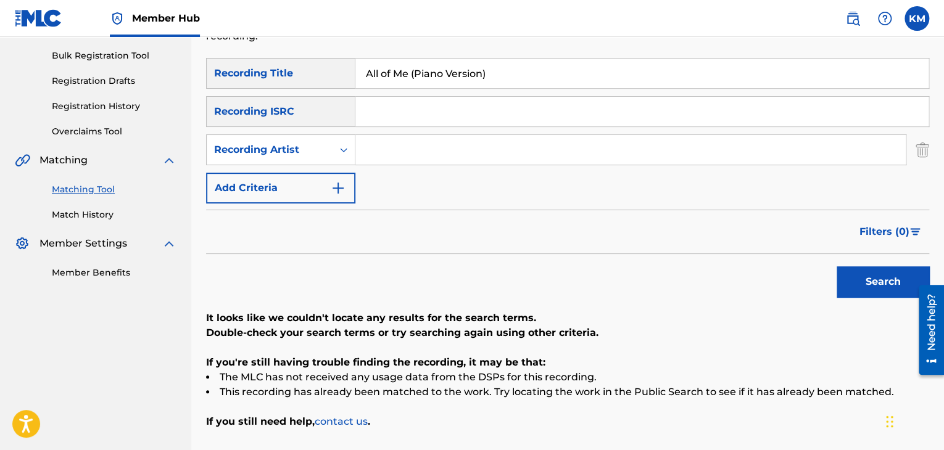
click at [373, 153] on input "Search Form" at bounding box center [630, 150] width 550 height 30
paste input "Riyandi Kusuma"
type input "Riyandi Kusuma"
click at [867, 280] on button "Search" at bounding box center [882, 281] width 93 height 31
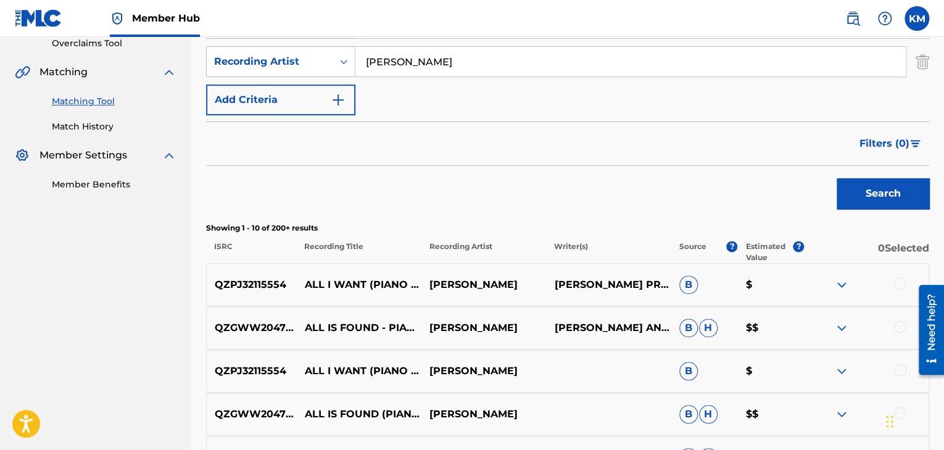
scroll to position [238, 0]
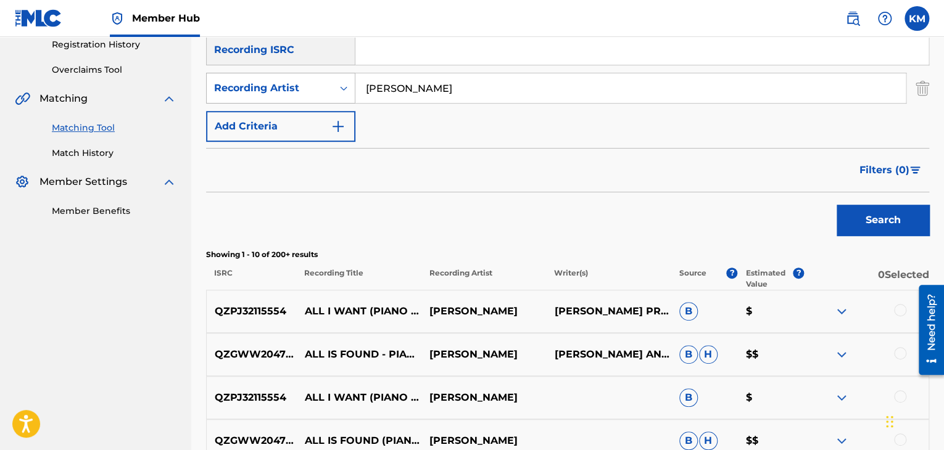
click at [345, 86] on icon "Search Form" at bounding box center [343, 88] width 12 height 12
click at [329, 117] on div "Writer" at bounding box center [281, 119] width 148 height 31
click at [382, 85] on input "Search Form" at bounding box center [630, 88] width 550 height 30
click at [386, 98] on input "Search Form" at bounding box center [630, 88] width 550 height 30
paste input "Toby Gad"
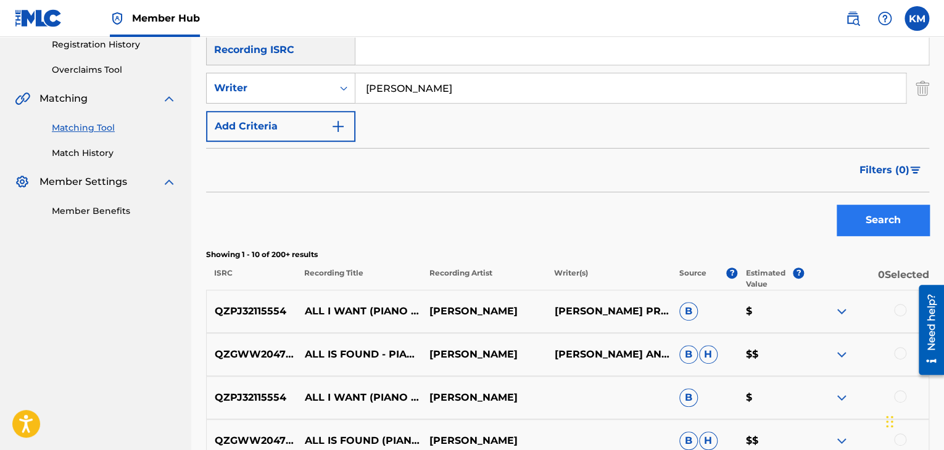
type input "Toby Gad"
click at [883, 218] on button "Search" at bounding box center [882, 220] width 93 height 31
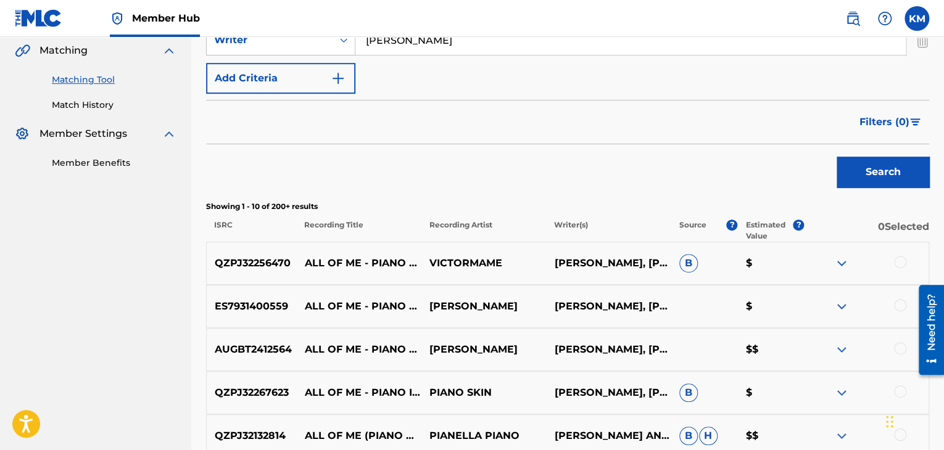
scroll to position [300, 0]
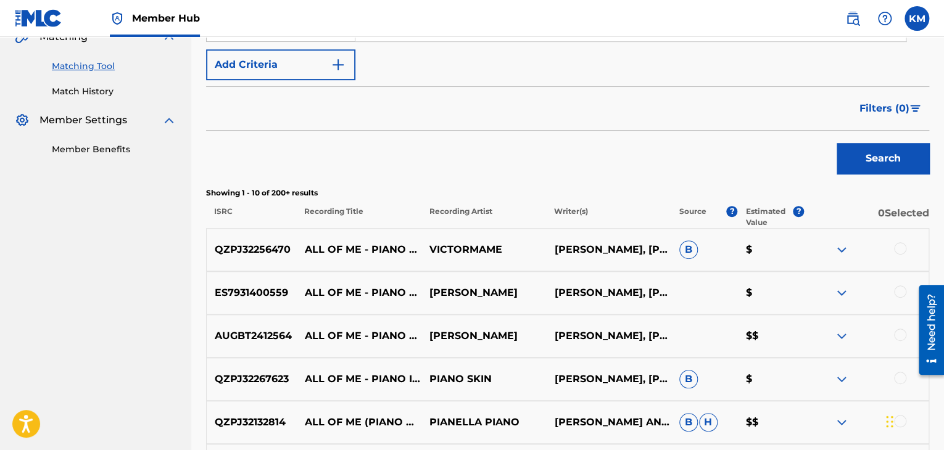
click at [898, 245] on div at bounding box center [900, 248] width 12 height 12
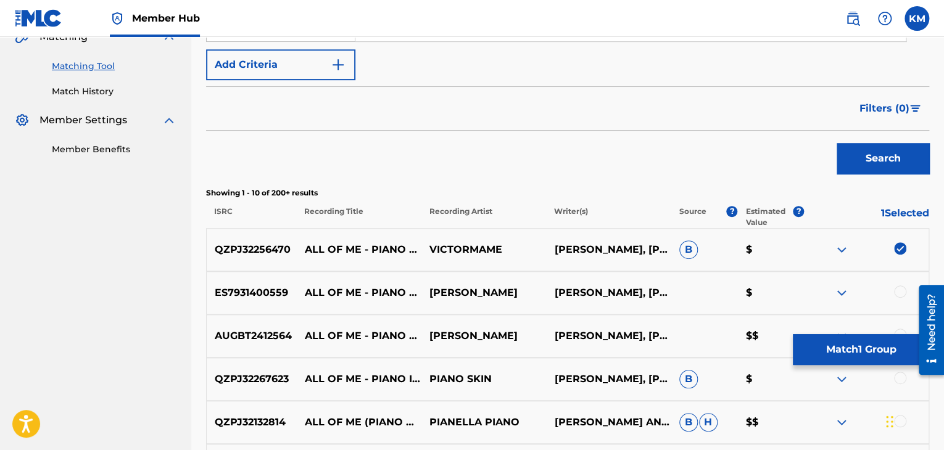
click at [901, 290] on div at bounding box center [900, 292] width 12 height 12
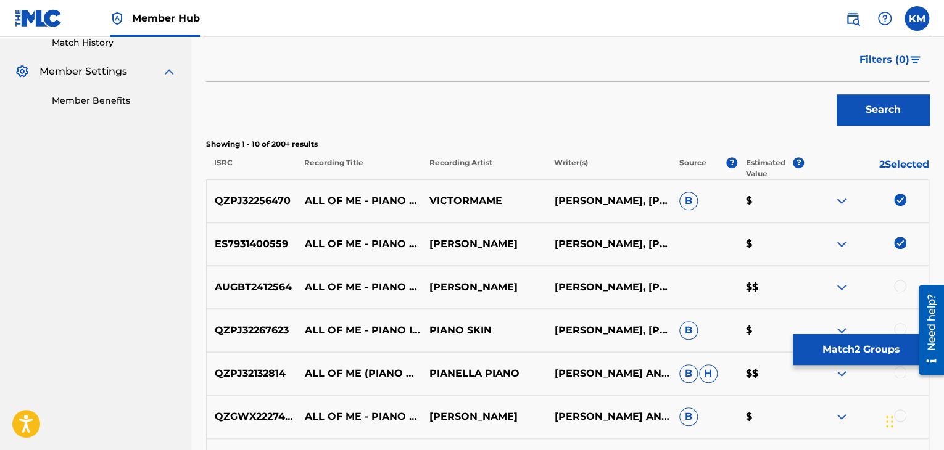
scroll to position [423, 0]
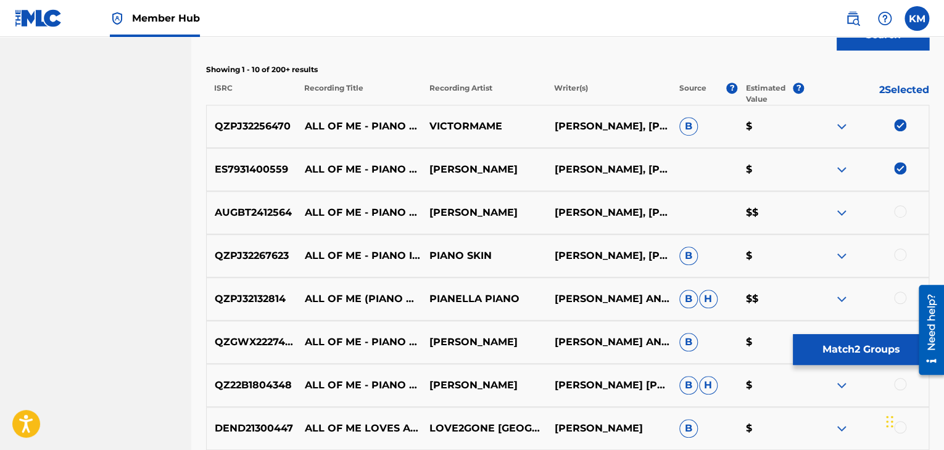
click at [899, 204] on div "AUGBT2412564 ALL OF ME - PIANO VERSION ENRIQUE LÁZARO JOHN STEPHENS, TOBY GAD $$" at bounding box center [567, 212] width 723 height 43
click at [899, 208] on div at bounding box center [900, 211] width 12 height 12
click at [899, 254] on div at bounding box center [900, 255] width 12 height 12
click at [899, 298] on div at bounding box center [900, 298] width 12 height 12
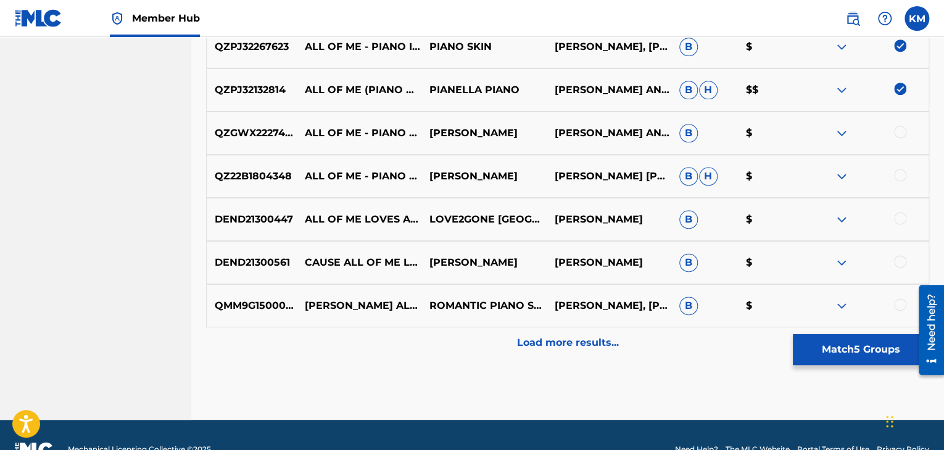
scroll to position [661, 0]
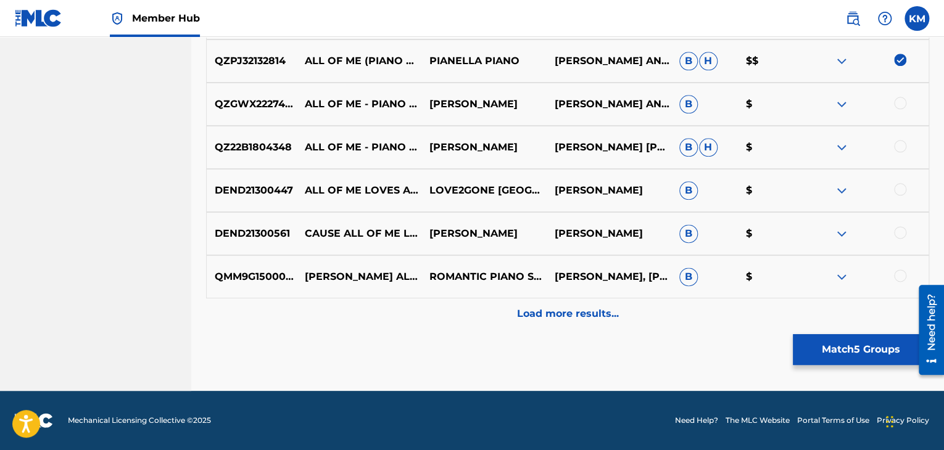
click at [901, 99] on div at bounding box center [900, 103] width 12 height 12
click at [899, 146] on div at bounding box center [900, 146] width 12 height 12
click at [901, 196] on div at bounding box center [866, 190] width 125 height 15
click at [900, 188] on div at bounding box center [900, 189] width 12 height 12
click at [900, 234] on div at bounding box center [900, 232] width 12 height 12
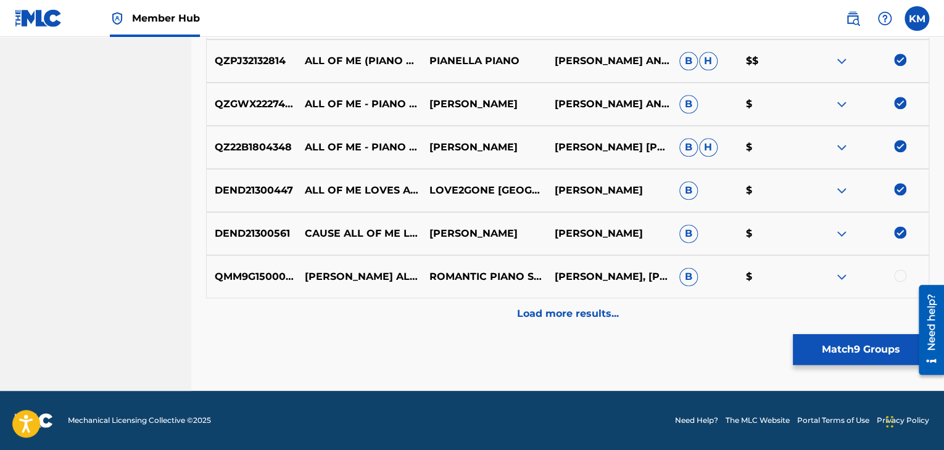
click at [898, 275] on div at bounding box center [900, 276] width 12 height 12
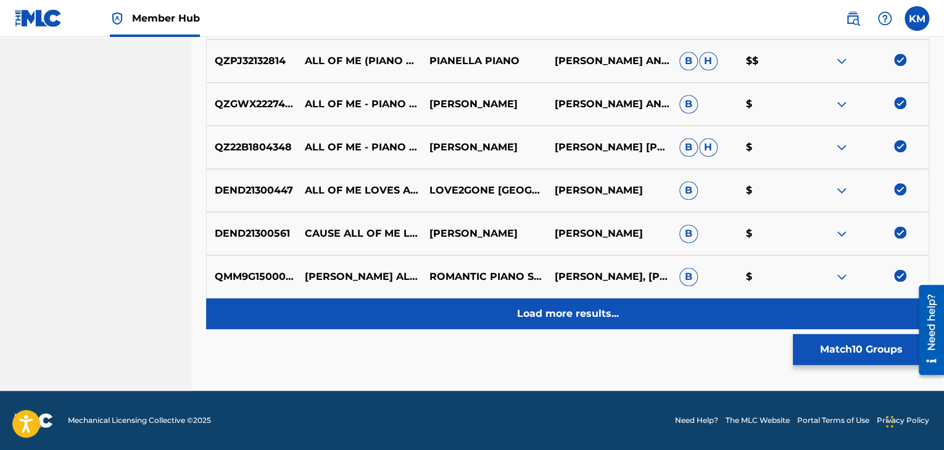
click at [612, 307] on p "Load more results..." at bounding box center [568, 314] width 102 height 15
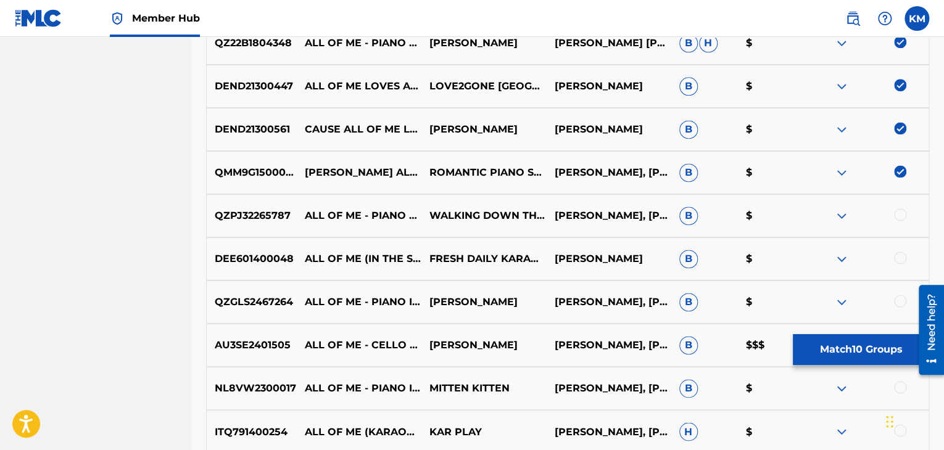
scroll to position [846, 0]
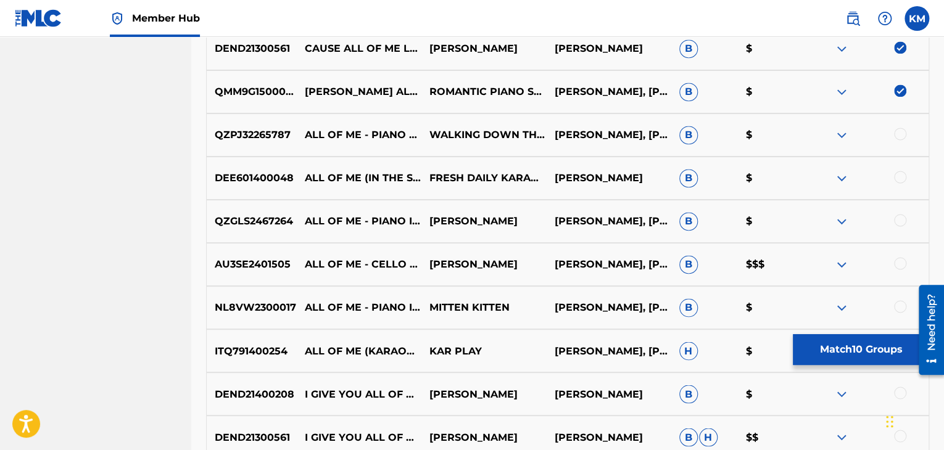
click at [899, 136] on div at bounding box center [900, 134] width 12 height 12
click at [898, 174] on div at bounding box center [900, 177] width 12 height 12
click at [898, 225] on div at bounding box center [900, 220] width 12 height 12
click at [901, 260] on div at bounding box center [900, 263] width 12 height 12
click at [898, 306] on div at bounding box center [900, 306] width 12 height 12
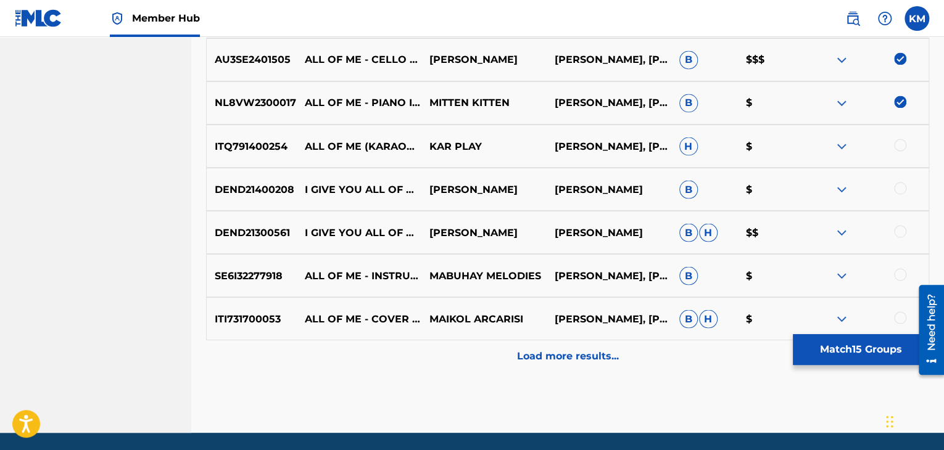
scroll to position [1093, 0]
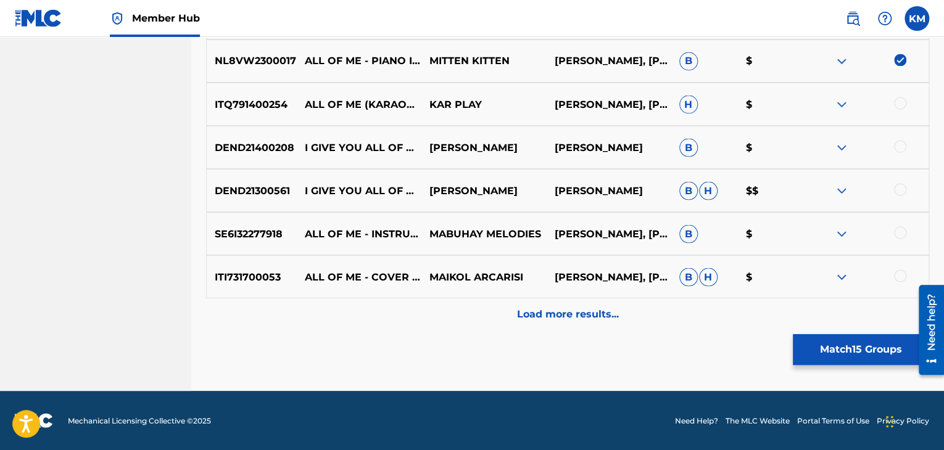
click at [898, 103] on div at bounding box center [900, 103] width 12 height 12
click at [900, 234] on div at bounding box center [900, 232] width 12 height 12
click at [899, 279] on div at bounding box center [900, 276] width 12 height 12
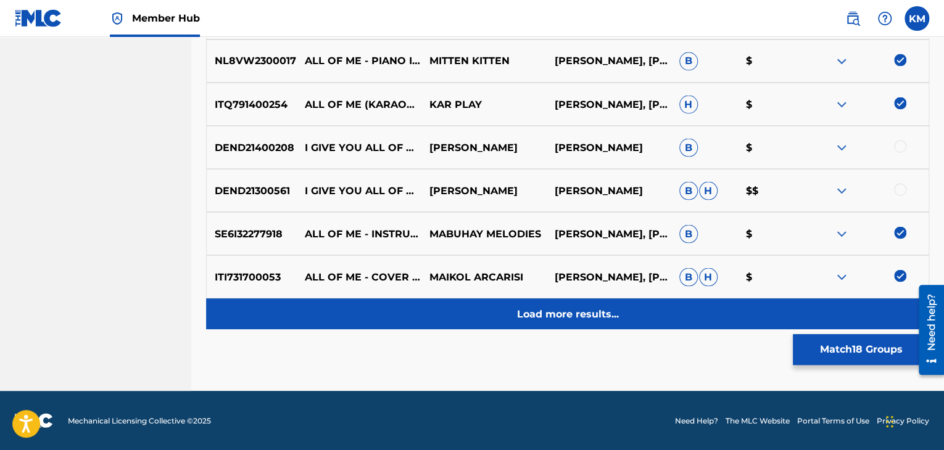
click at [592, 305] on div "Load more results..." at bounding box center [567, 314] width 723 height 31
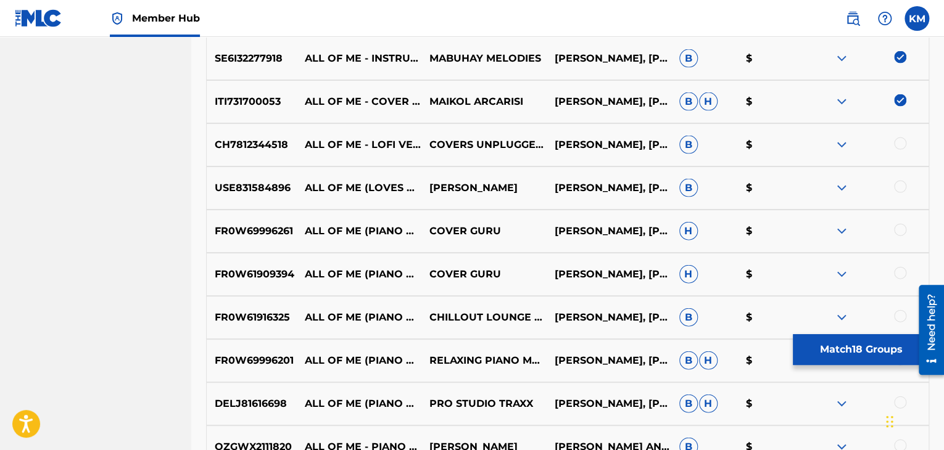
scroll to position [1278, 0]
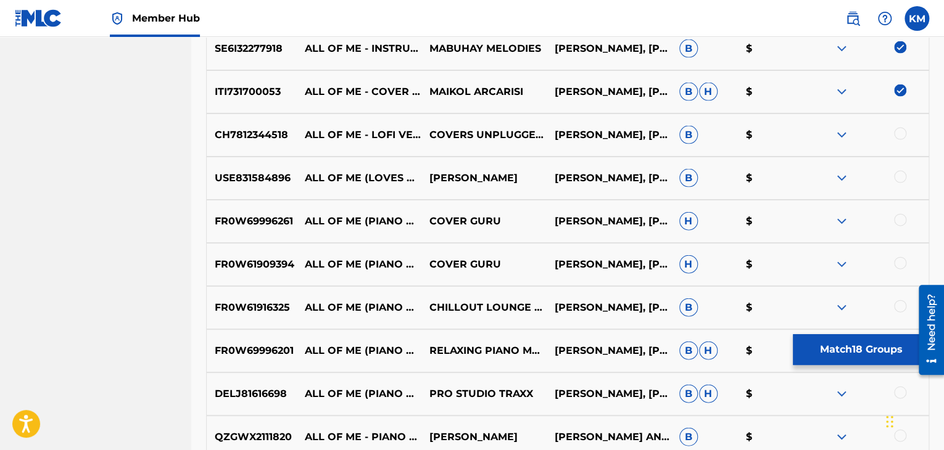
click at [901, 136] on div at bounding box center [900, 134] width 12 height 12
click at [899, 176] on div at bounding box center [900, 177] width 12 height 12
click at [899, 225] on div at bounding box center [900, 220] width 12 height 12
click at [901, 255] on div "FR0W61909394 ALL OF ME (PIANO VERSION) [MADE FAMOUS BY JOHN LEGEND] COVER GURU …" at bounding box center [567, 264] width 723 height 43
click at [901, 263] on div at bounding box center [900, 263] width 12 height 12
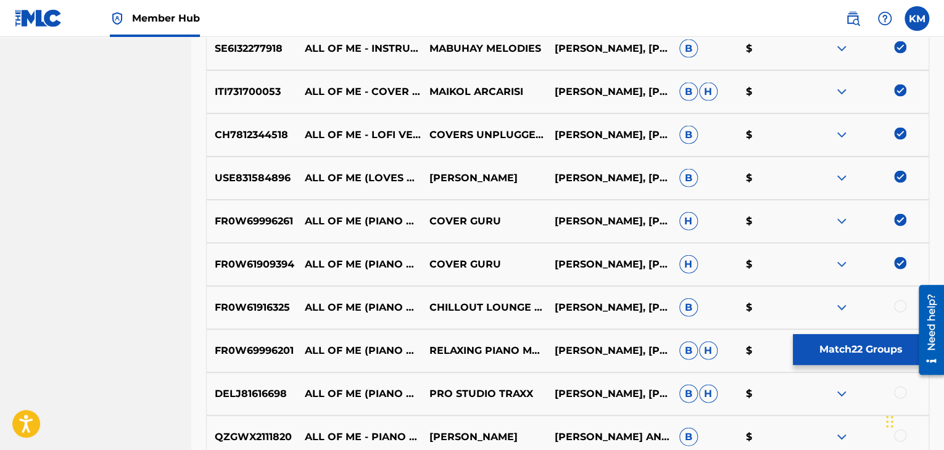
click at [899, 307] on div at bounding box center [900, 306] width 12 height 12
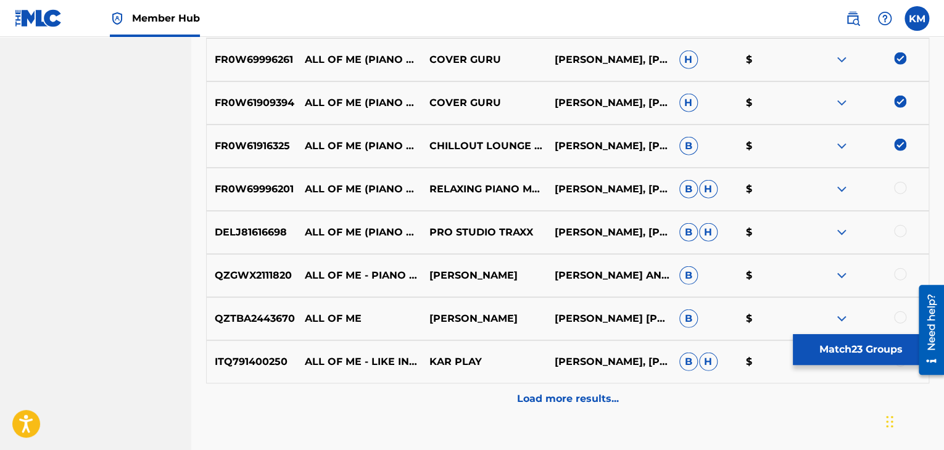
scroll to position [1463, 0]
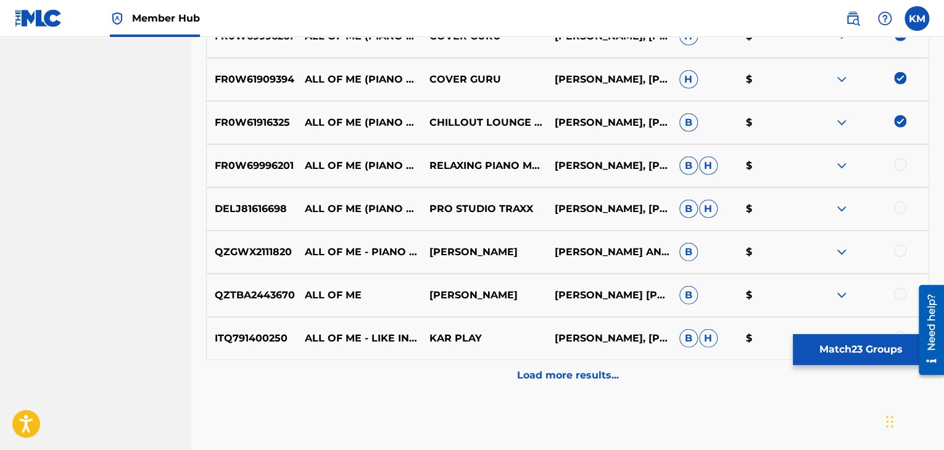
click at [898, 163] on div at bounding box center [900, 165] width 12 height 12
click at [899, 205] on div at bounding box center [900, 208] width 12 height 12
click at [898, 251] on div at bounding box center [900, 251] width 12 height 12
click at [898, 297] on div at bounding box center [900, 294] width 12 height 12
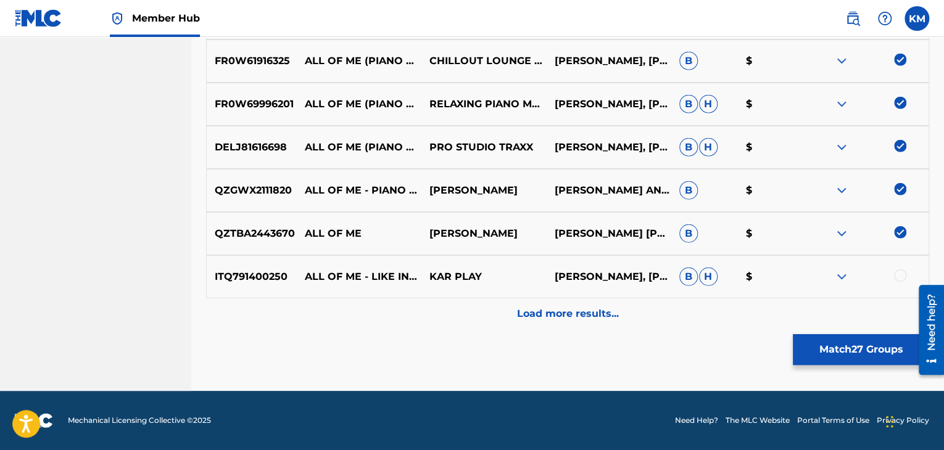
click at [898, 272] on div at bounding box center [900, 276] width 12 height 12
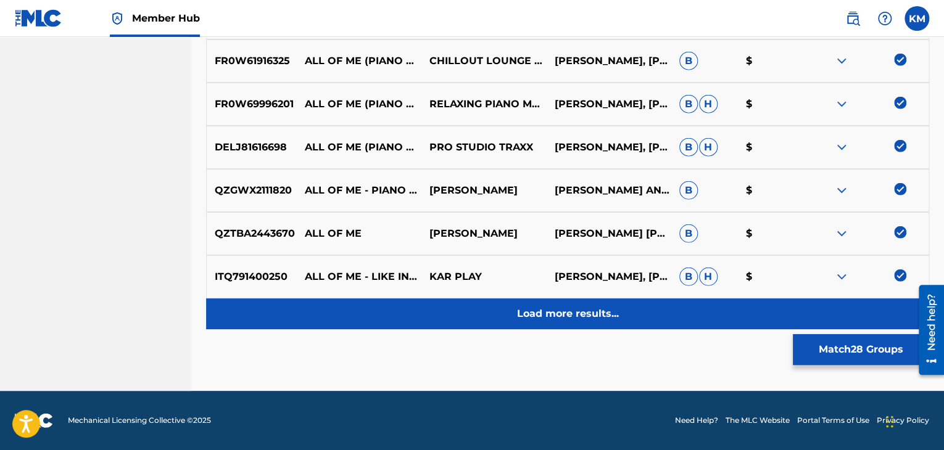
click at [614, 305] on div "Load more results..." at bounding box center [567, 314] width 723 height 31
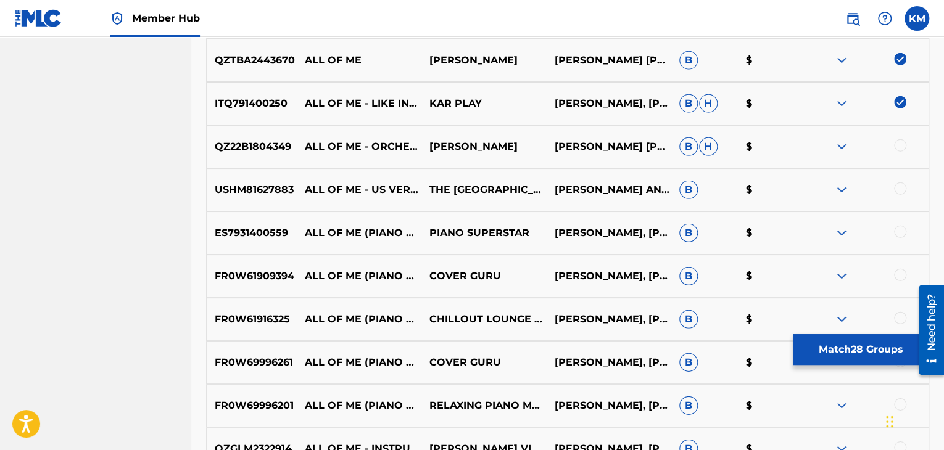
scroll to position [1710, 0]
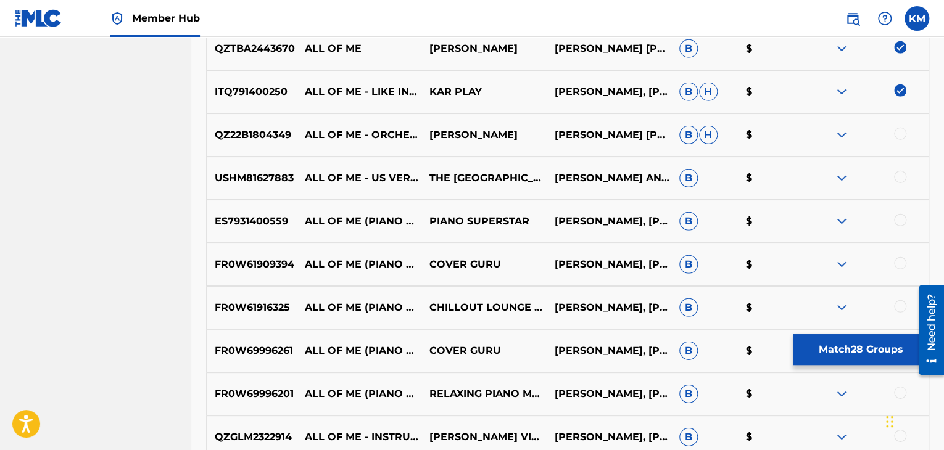
click at [902, 134] on div at bounding box center [900, 134] width 12 height 12
click at [895, 178] on div at bounding box center [900, 177] width 12 height 12
click at [899, 215] on div at bounding box center [900, 220] width 12 height 12
click at [899, 257] on div at bounding box center [900, 263] width 12 height 12
click at [897, 304] on div at bounding box center [900, 306] width 12 height 12
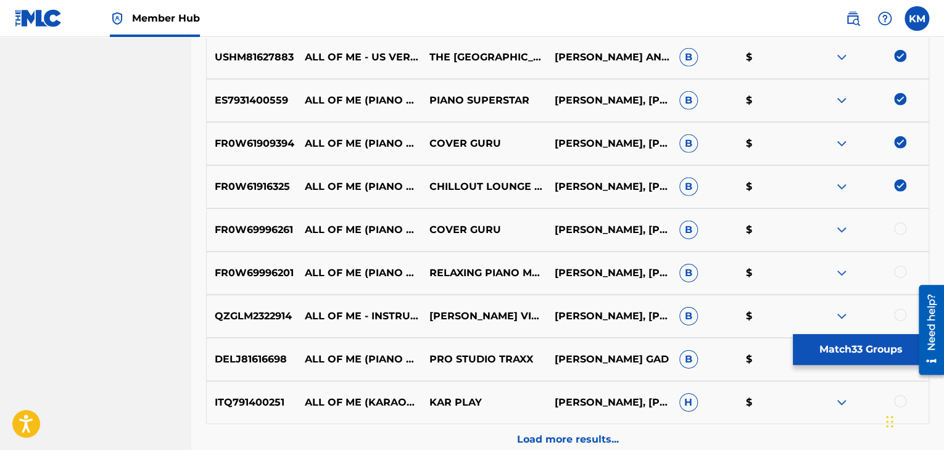
scroll to position [1833, 0]
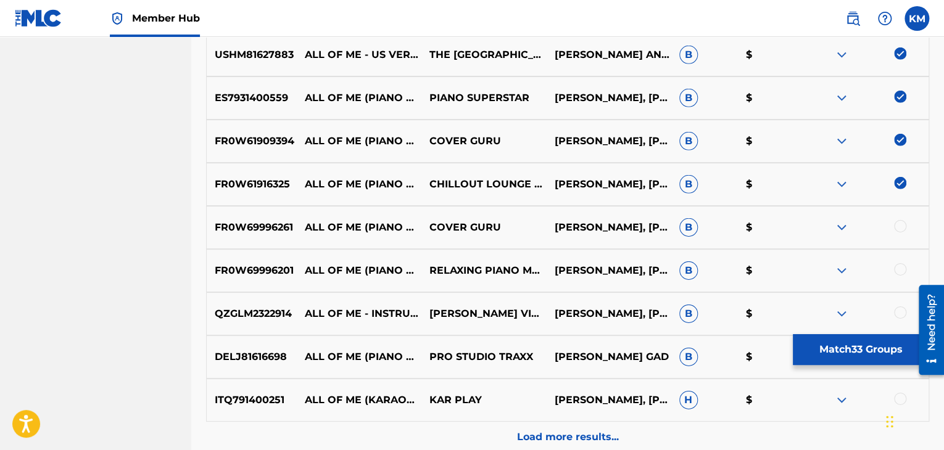
click at [899, 224] on div at bounding box center [900, 226] width 12 height 12
click at [902, 264] on div at bounding box center [900, 269] width 12 height 12
click at [899, 308] on div at bounding box center [900, 313] width 12 height 12
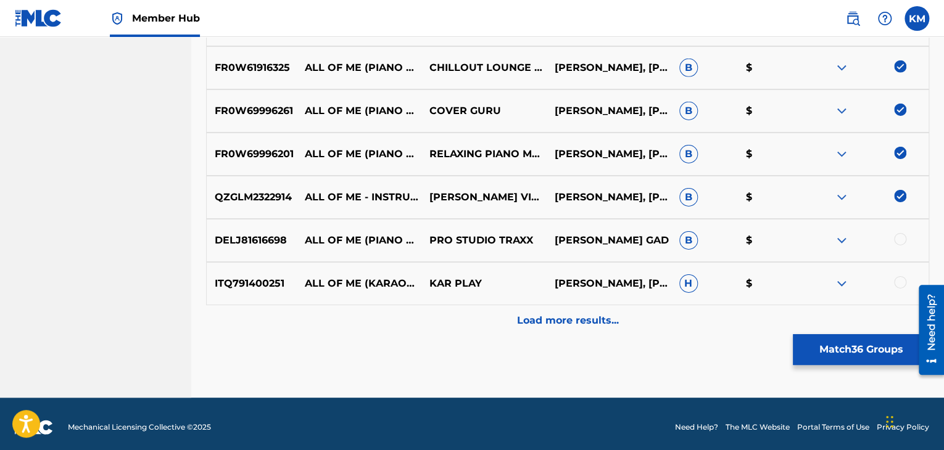
scroll to position [1957, 0]
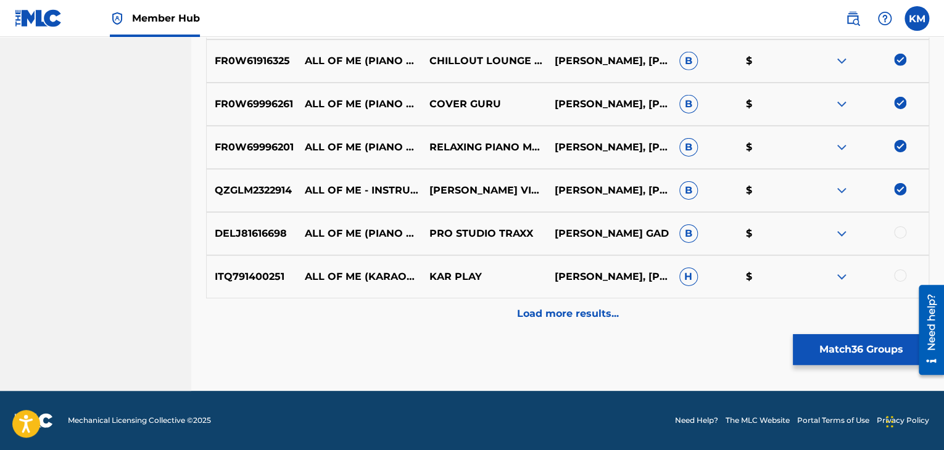
click at [901, 237] on div at bounding box center [900, 232] width 12 height 12
click at [899, 273] on div at bounding box center [900, 276] width 12 height 12
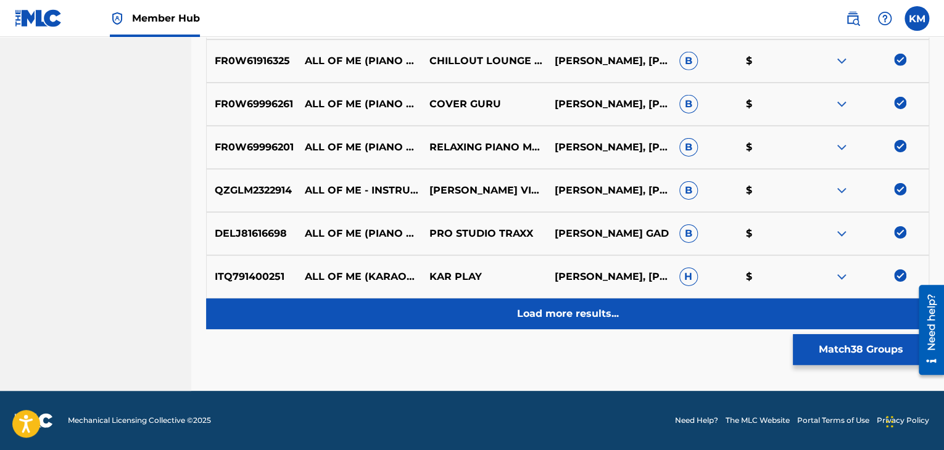
click at [587, 312] on p "Load more results..." at bounding box center [568, 314] width 102 height 15
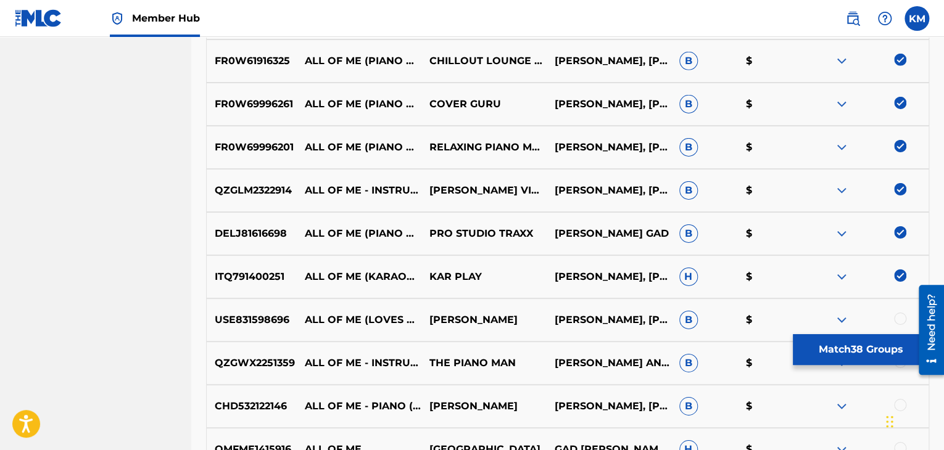
click at [903, 320] on div at bounding box center [900, 319] width 12 height 12
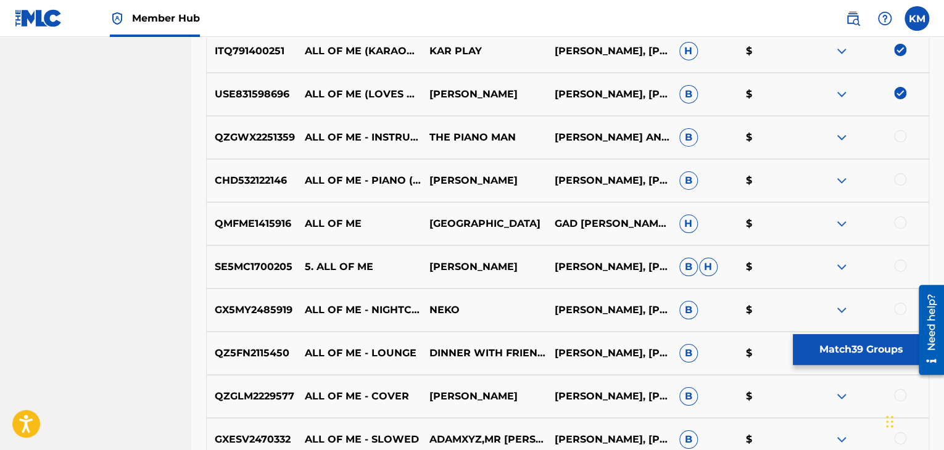
scroll to position [2203, 0]
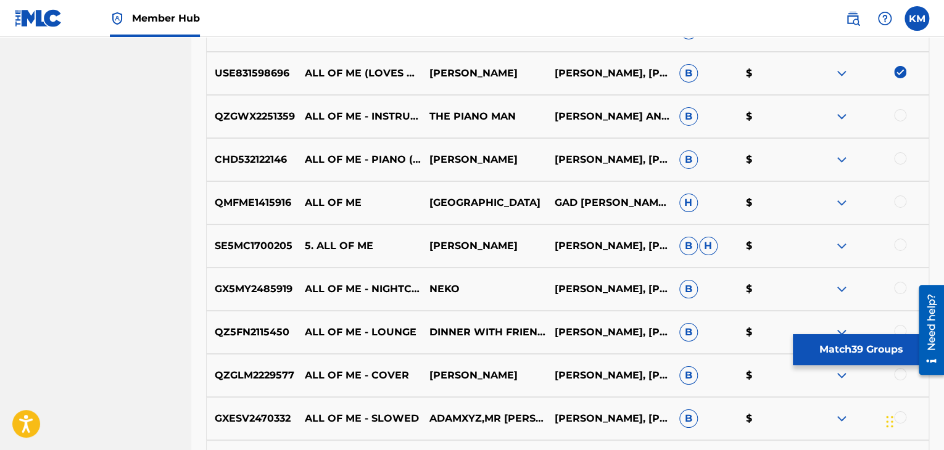
click at [902, 112] on div at bounding box center [900, 115] width 12 height 12
click at [901, 166] on div at bounding box center [866, 159] width 125 height 15
click at [901, 160] on div at bounding box center [900, 158] width 12 height 12
click at [899, 196] on div at bounding box center [900, 202] width 12 height 12
click at [899, 242] on div at bounding box center [900, 245] width 12 height 12
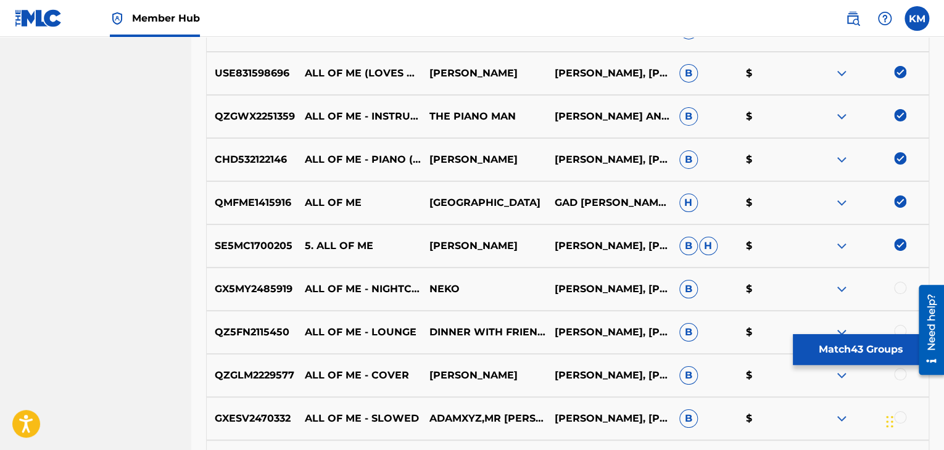
click at [900, 286] on div at bounding box center [900, 288] width 12 height 12
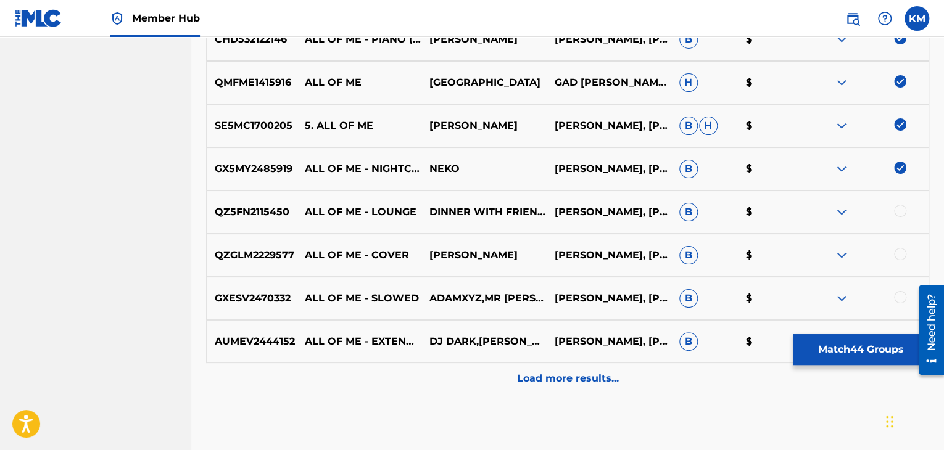
scroll to position [2327, 0]
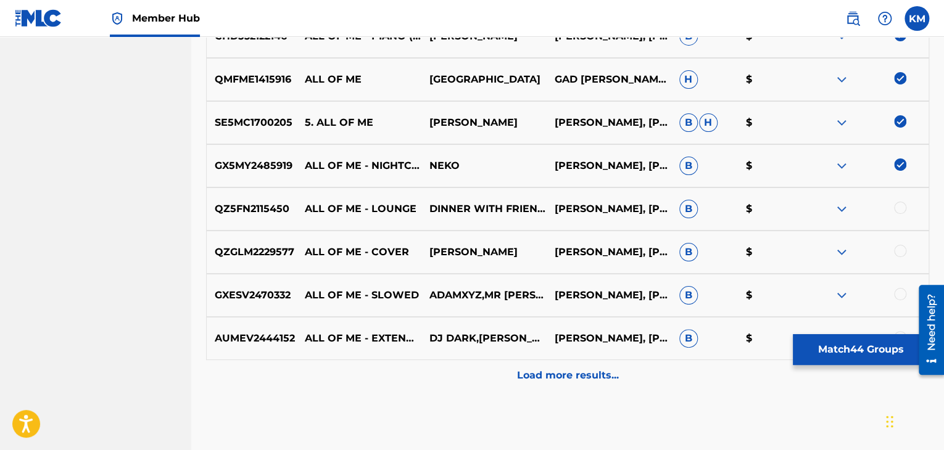
click at [898, 204] on div at bounding box center [900, 208] width 12 height 12
click at [899, 245] on div at bounding box center [900, 251] width 12 height 12
click at [899, 292] on div at bounding box center [900, 294] width 12 height 12
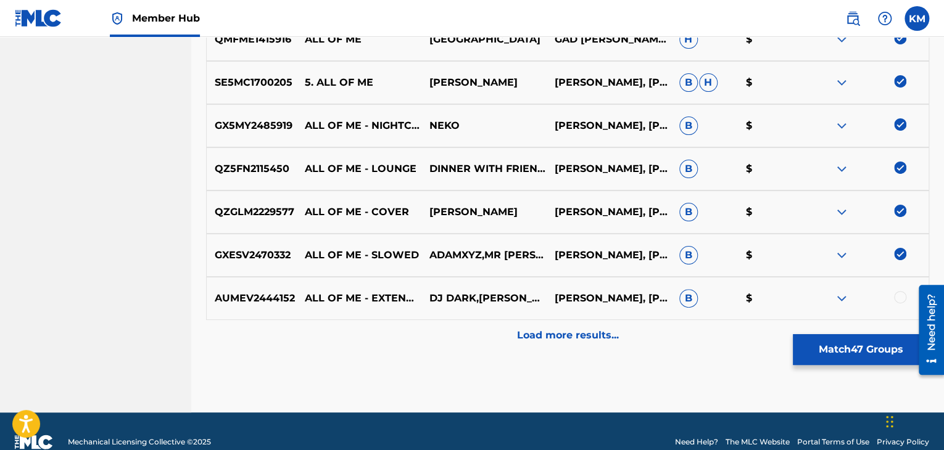
scroll to position [2388, 0]
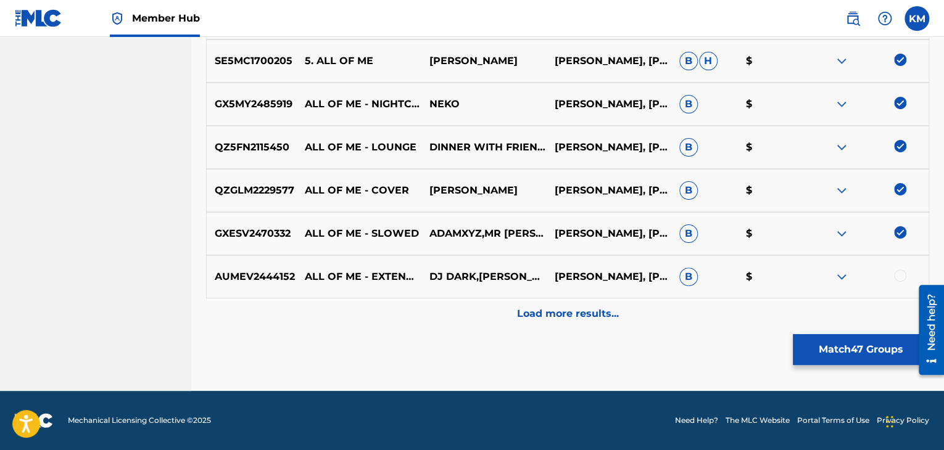
click at [899, 275] on div at bounding box center [900, 276] width 12 height 12
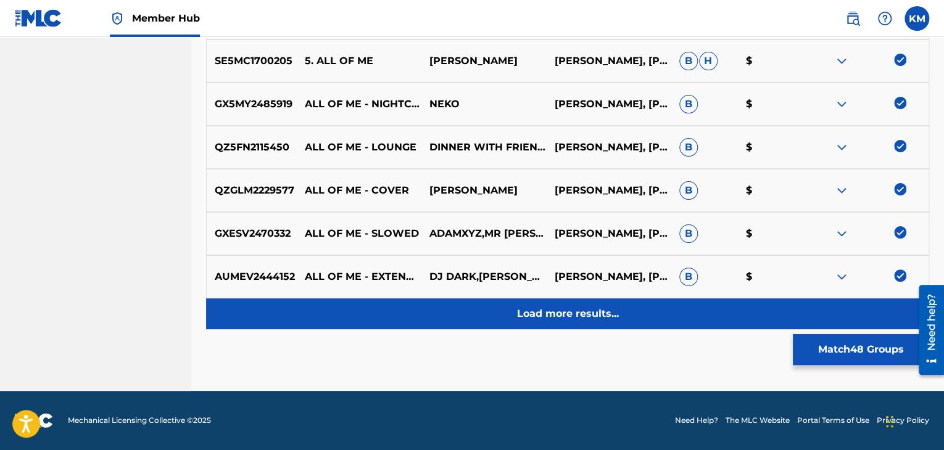
click at [640, 307] on div "Load more results..." at bounding box center [567, 314] width 723 height 31
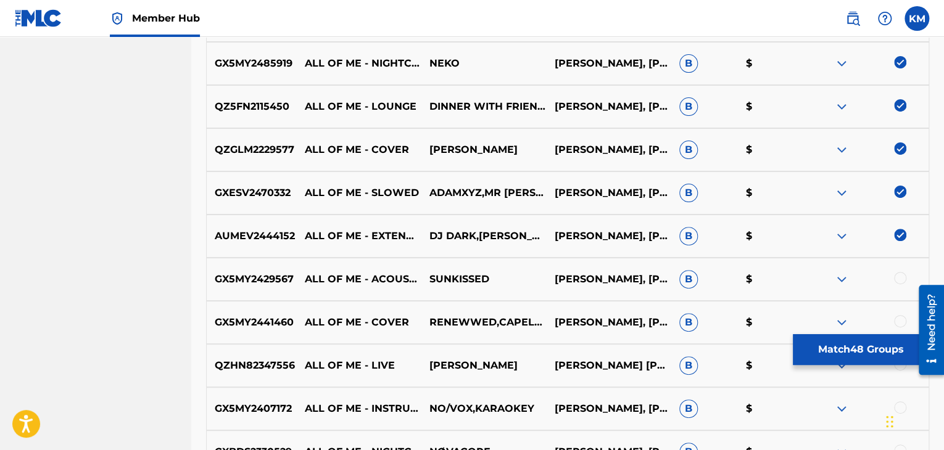
scroll to position [2450, 0]
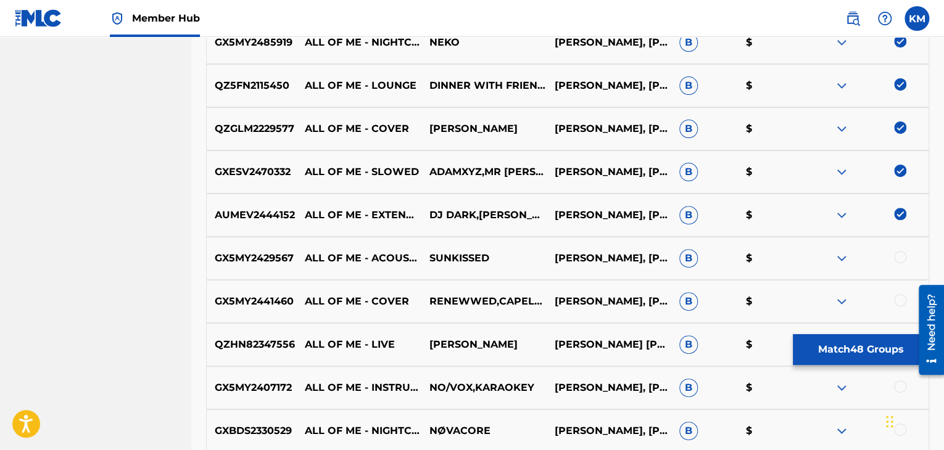
click at [901, 254] on div at bounding box center [900, 257] width 12 height 12
click at [894, 302] on div at bounding box center [900, 300] width 12 height 12
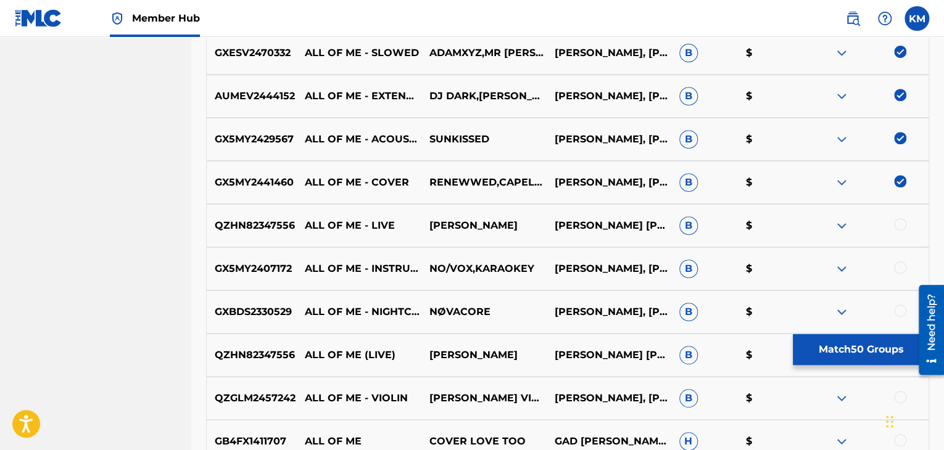
scroll to position [2574, 0]
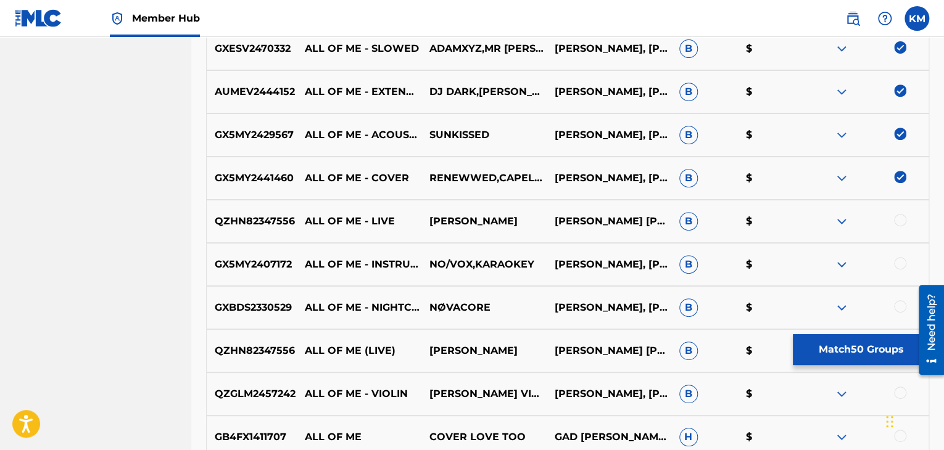
click at [898, 218] on div at bounding box center [900, 220] width 12 height 12
click at [896, 268] on div at bounding box center [900, 263] width 12 height 12
click at [896, 304] on div at bounding box center [900, 306] width 12 height 12
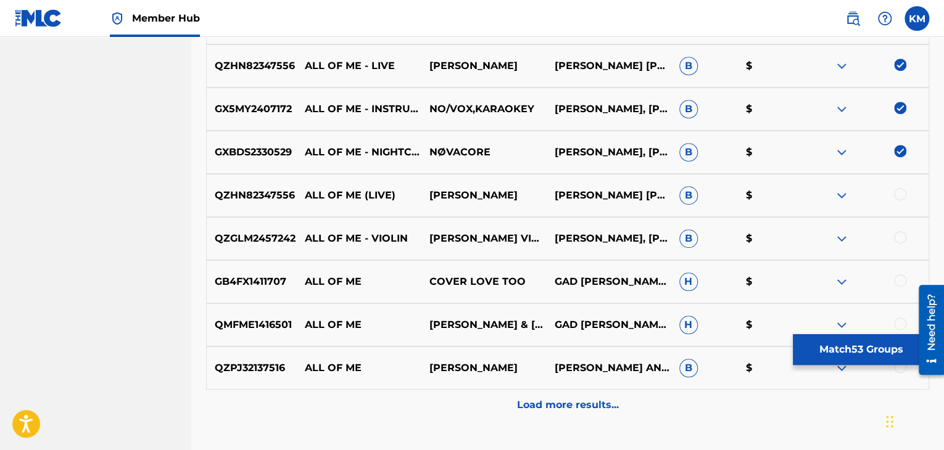
scroll to position [2759, 0]
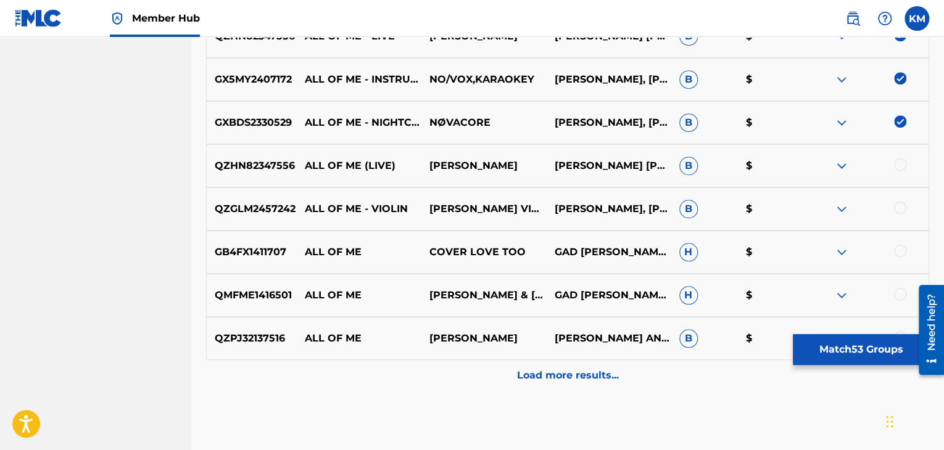
click at [897, 162] on div at bounding box center [900, 165] width 12 height 12
click at [898, 208] on div at bounding box center [900, 208] width 12 height 12
click at [901, 256] on div at bounding box center [900, 251] width 12 height 12
click at [901, 291] on div at bounding box center [900, 294] width 12 height 12
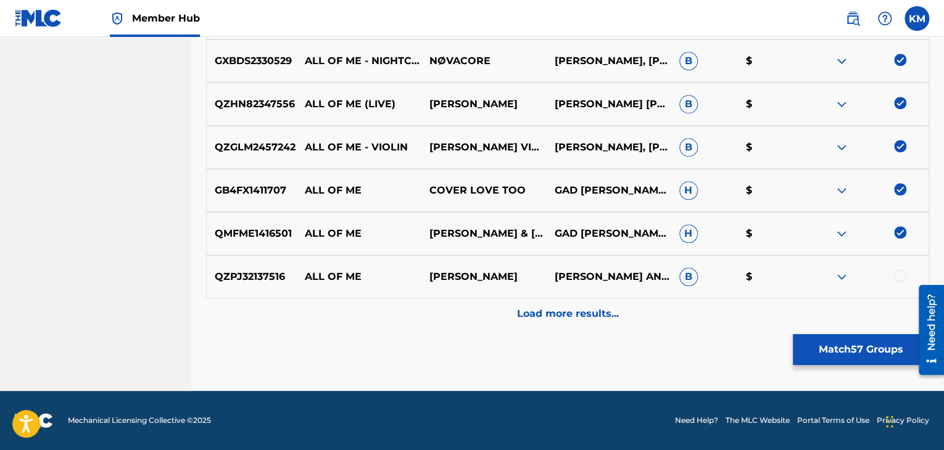
click at [901, 270] on div at bounding box center [900, 276] width 12 height 12
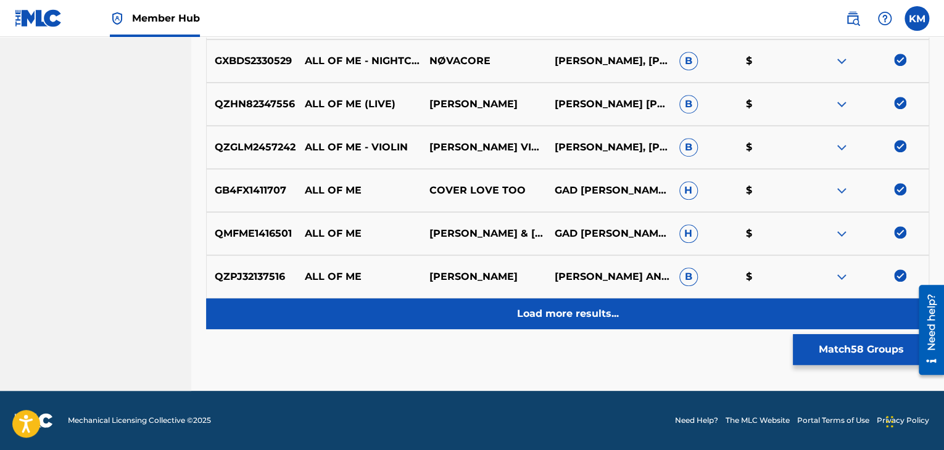
click at [595, 313] on p "Load more results..." at bounding box center [568, 314] width 102 height 15
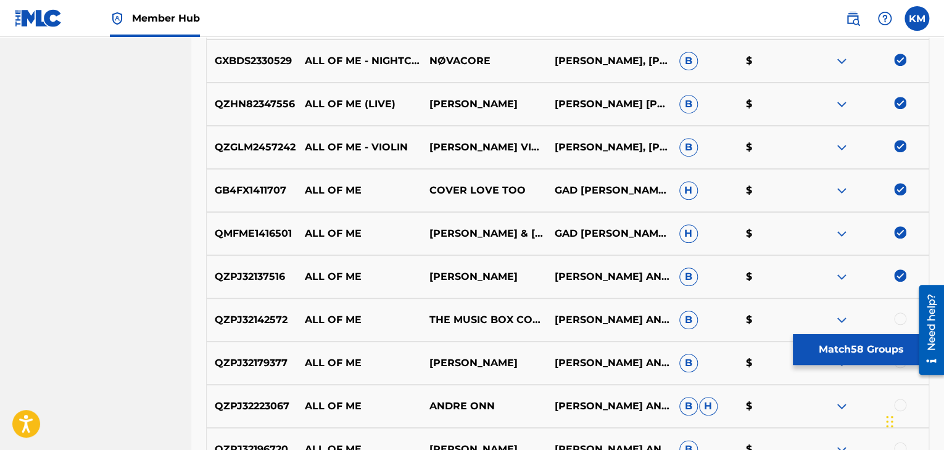
scroll to position [2944, 0]
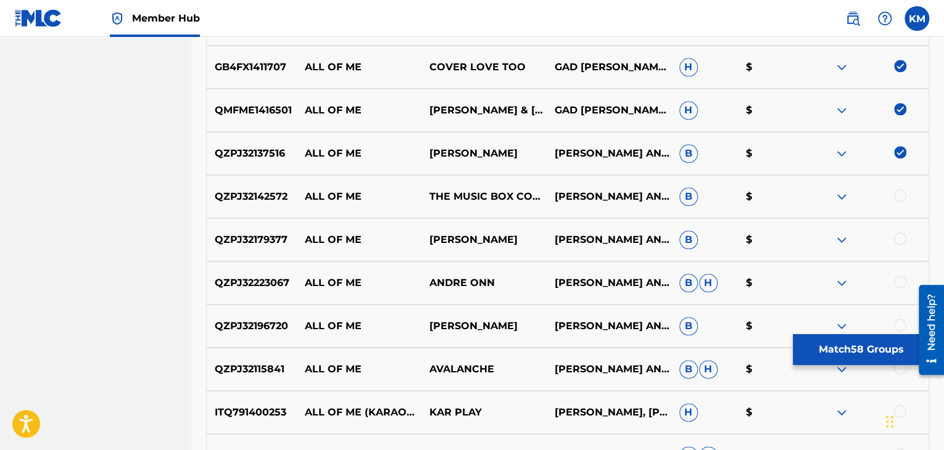
click at [894, 193] on div at bounding box center [900, 195] width 12 height 12
click at [896, 237] on div at bounding box center [900, 239] width 12 height 12
click at [898, 282] on div at bounding box center [900, 282] width 12 height 12
click at [898, 321] on div at bounding box center [900, 325] width 12 height 12
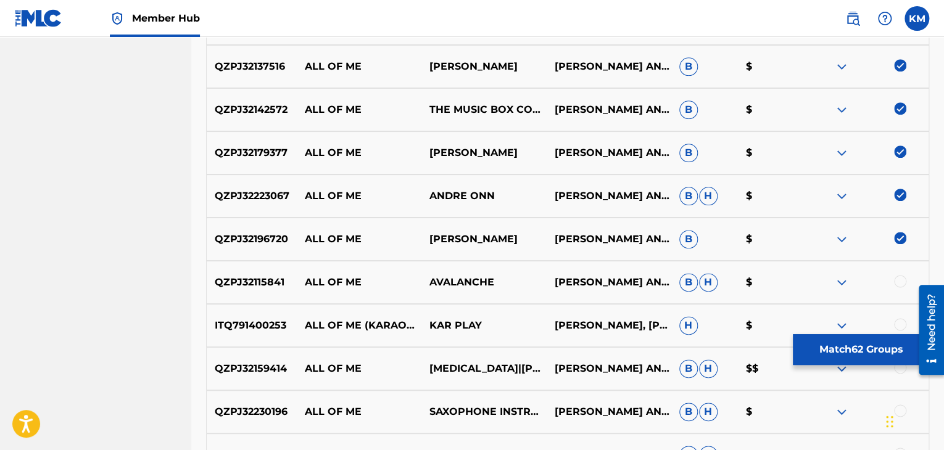
scroll to position [3129, 0]
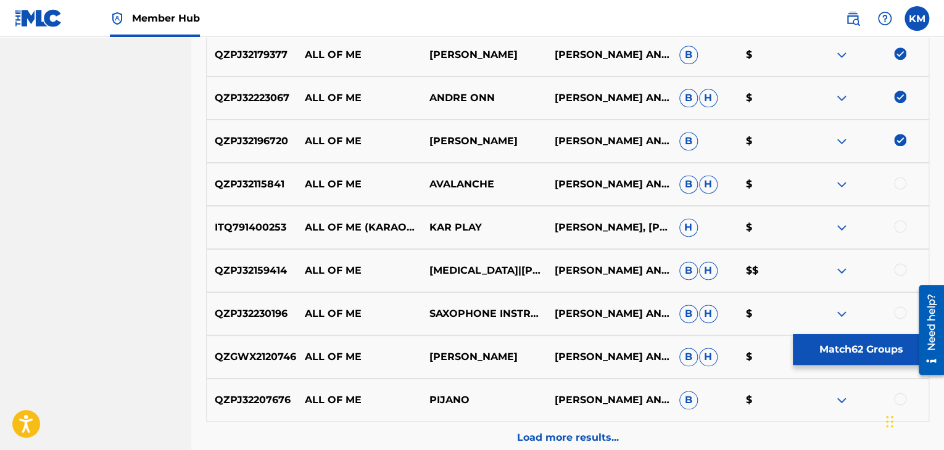
click at [899, 183] on div at bounding box center [900, 183] width 12 height 12
click at [899, 228] on div at bounding box center [900, 226] width 12 height 12
click at [899, 272] on div at bounding box center [900, 269] width 12 height 12
click at [899, 312] on div at bounding box center [900, 313] width 12 height 12
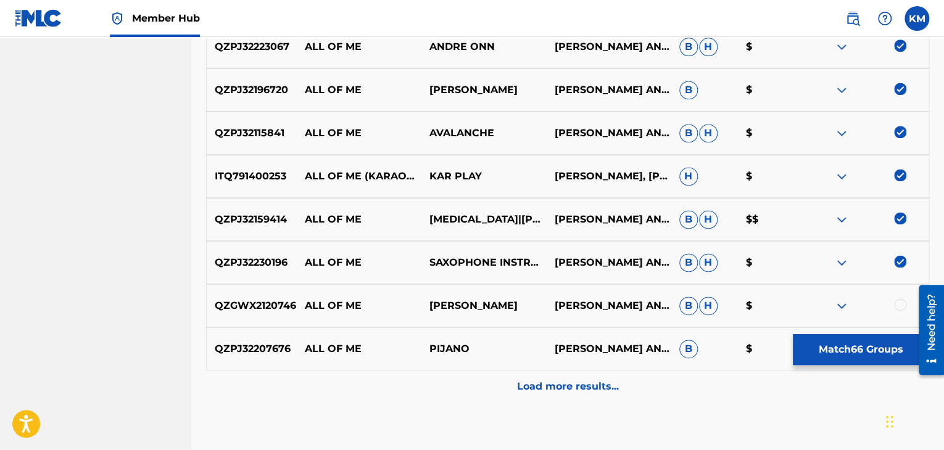
scroll to position [3252, 0]
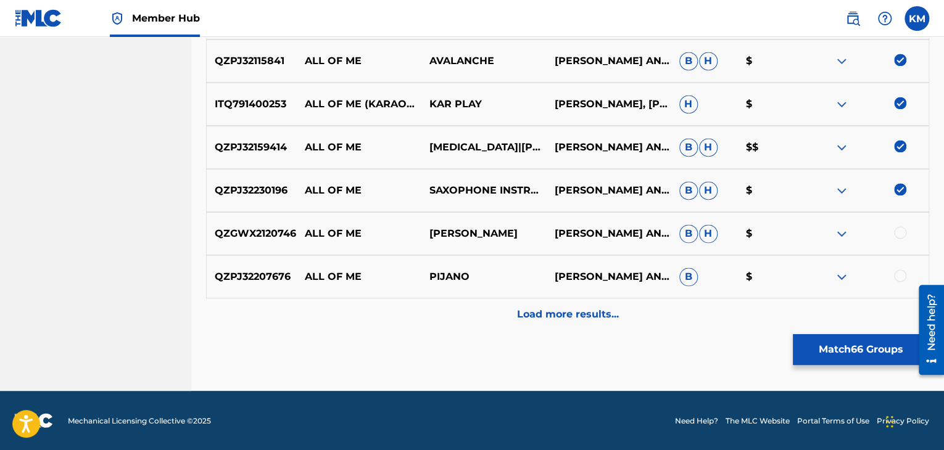
click at [901, 231] on div at bounding box center [900, 232] width 12 height 12
click at [900, 273] on div at bounding box center [900, 276] width 12 height 12
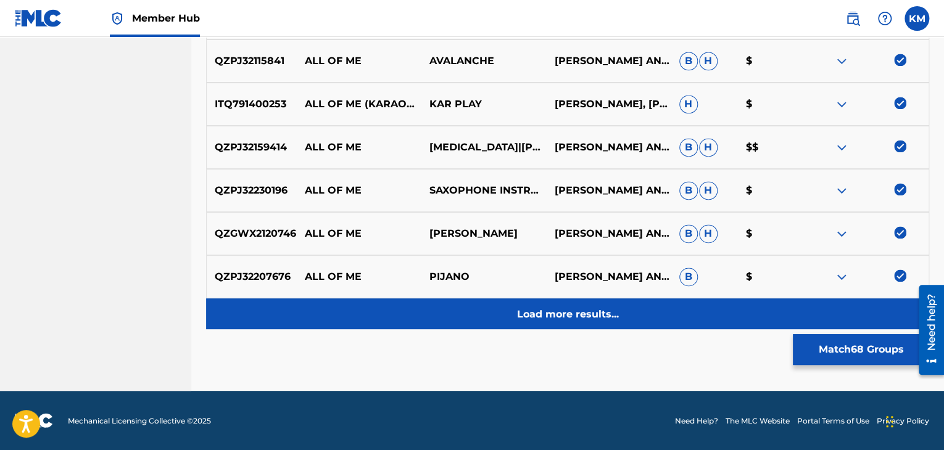
click at [581, 302] on div "Load more results..." at bounding box center [567, 314] width 723 height 31
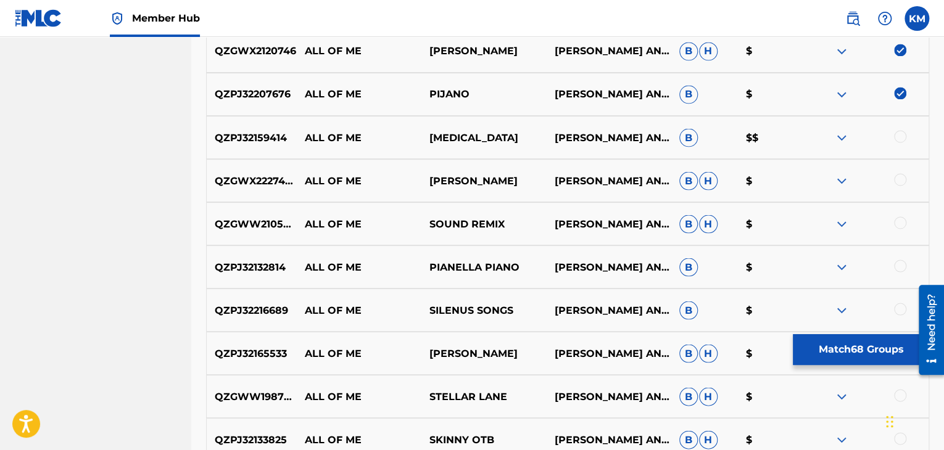
scroll to position [3437, 0]
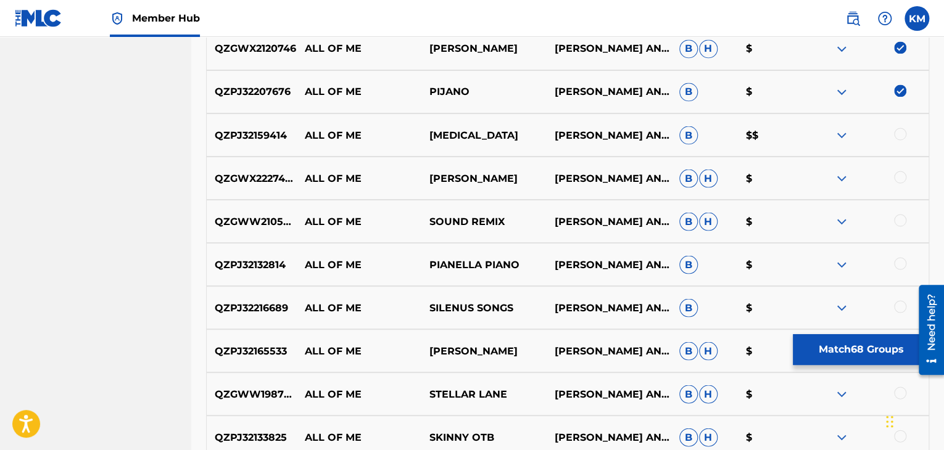
click at [900, 136] on div at bounding box center [900, 134] width 12 height 12
click at [901, 178] on div at bounding box center [900, 177] width 12 height 12
click at [901, 219] on div at bounding box center [900, 220] width 12 height 12
click at [901, 262] on div at bounding box center [900, 263] width 12 height 12
click at [901, 303] on div at bounding box center [900, 306] width 12 height 12
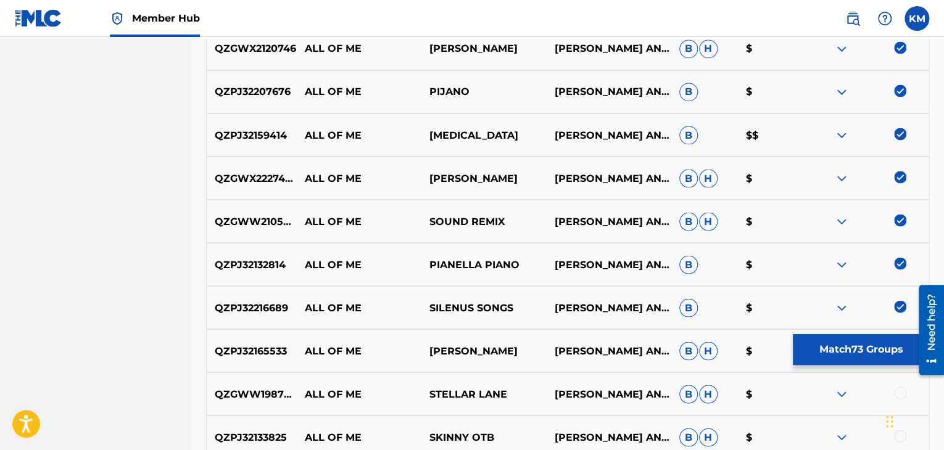
scroll to position [3622, 0]
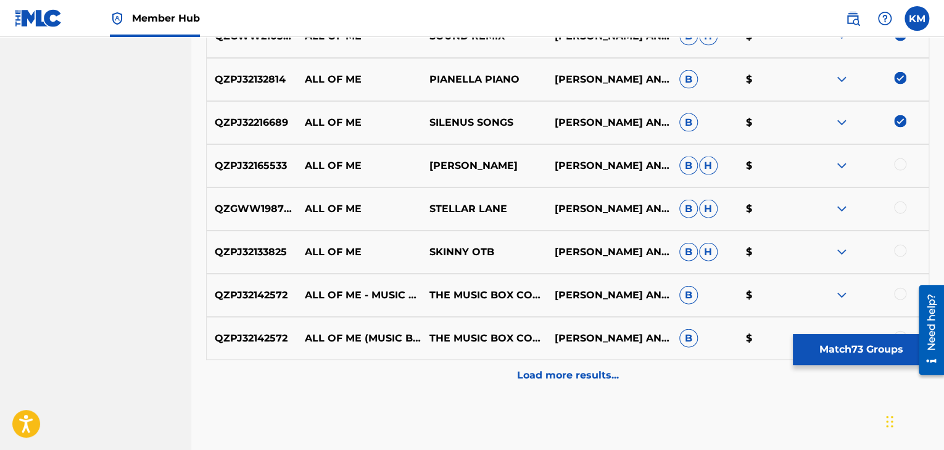
click at [900, 163] on div at bounding box center [900, 165] width 12 height 12
click at [901, 210] on div at bounding box center [900, 208] width 12 height 12
click at [903, 252] on div at bounding box center [900, 251] width 12 height 12
click at [896, 293] on div at bounding box center [900, 294] width 12 height 12
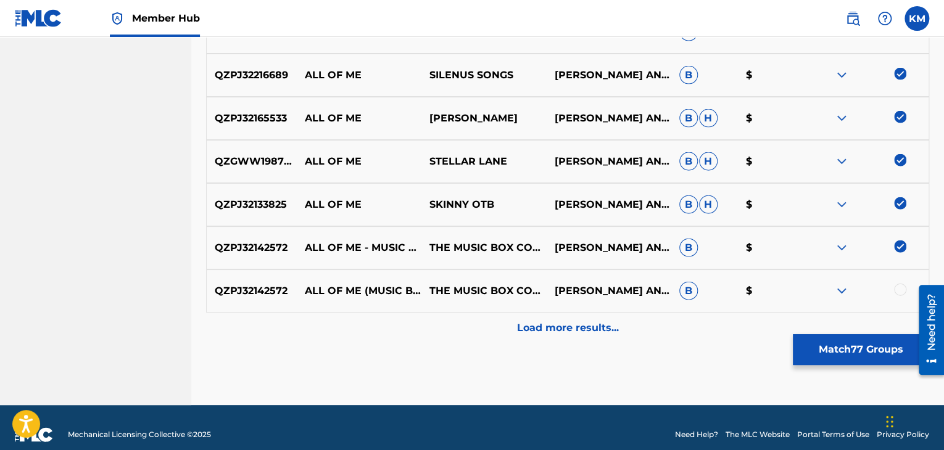
scroll to position [3684, 0]
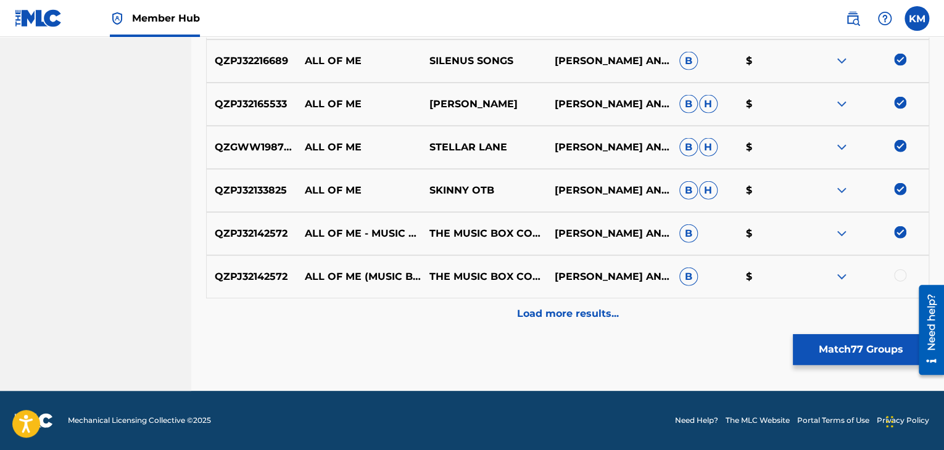
click at [898, 268] on div "QZPJ32142572 ALL OF ME (MUSIC BOX VERSION) THE MUSIC BOX CORNER JOHN STEPHENS A…" at bounding box center [567, 276] width 723 height 43
click at [898, 270] on div at bounding box center [900, 276] width 12 height 12
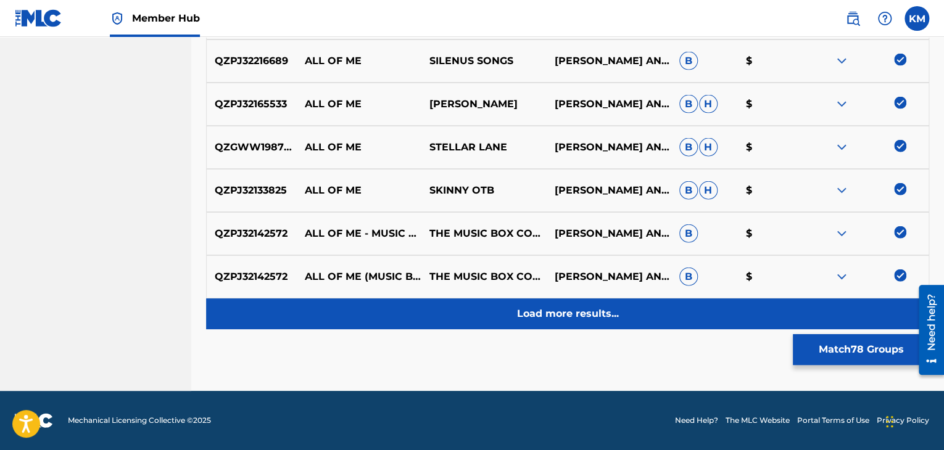
click at [605, 307] on p "Load more results..." at bounding box center [568, 314] width 102 height 15
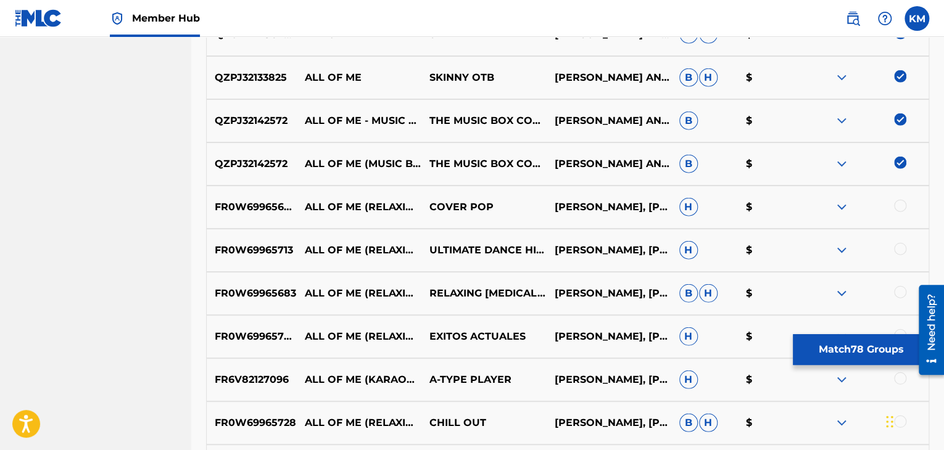
scroll to position [3807, 0]
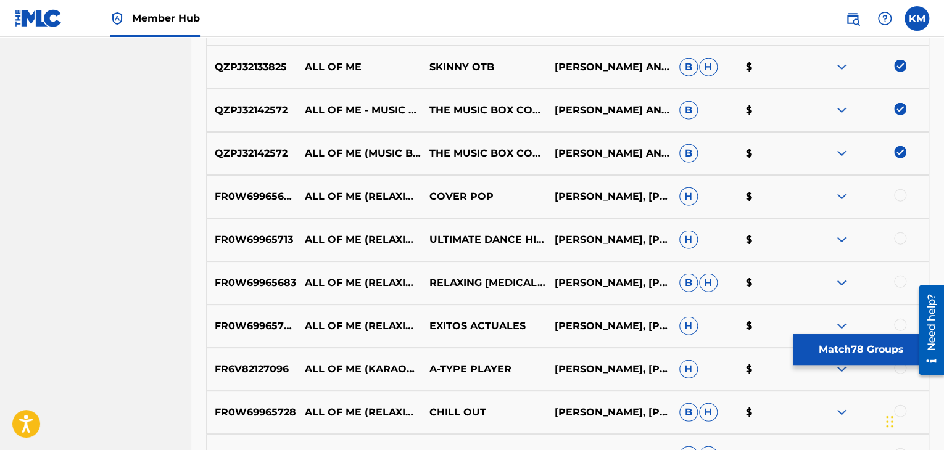
click at [900, 196] on div at bounding box center [900, 195] width 12 height 12
click at [904, 238] on div at bounding box center [900, 239] width 12 height 12
click at [901, 279] on div at bounding box center [900, 282] width 12 height 12
click at [898, 320] on div at bounding box center [900, 325] width 12 height 12
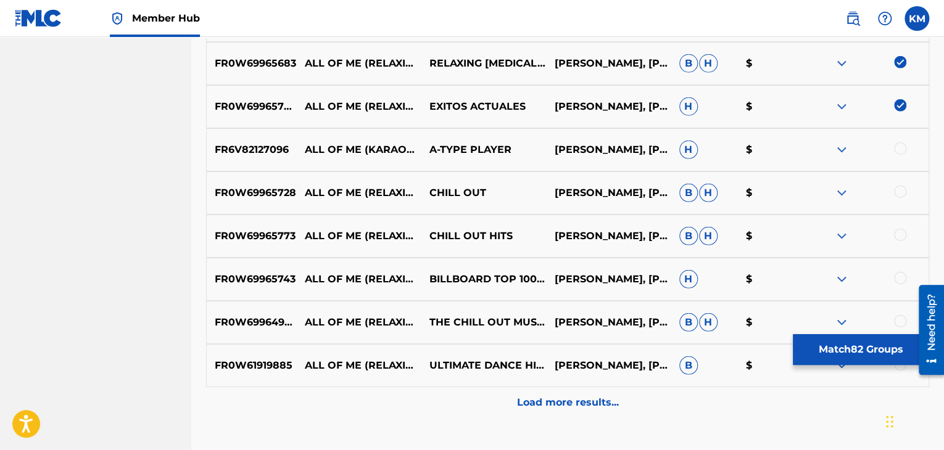
scroll to position [4054, 0]
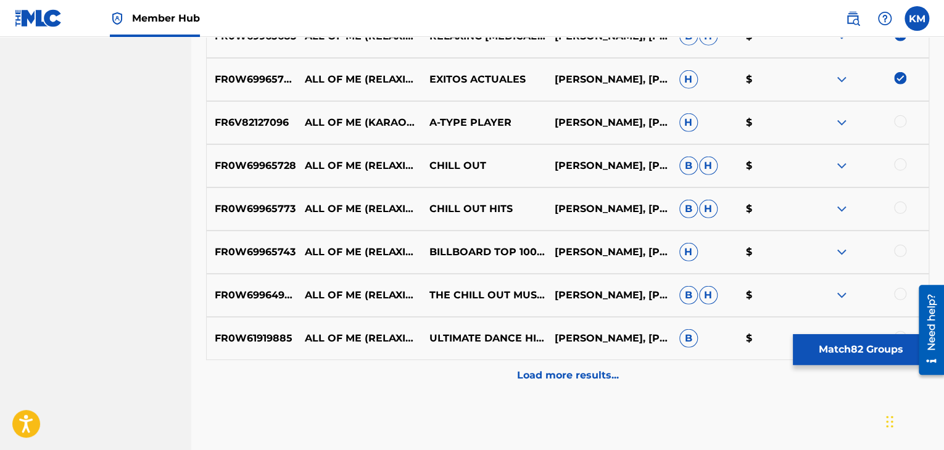
click at [901, 125] on div at bounding box center [900, 121] width 12 height 12
click at [901, 163] on div at bounding box center [900, 165] width 12 height 12
click at [900, 205] on div at bounding box center [900, 208] width 12 height 12
click at [899, 254] on div at bounding box center [900, 251] width 12 height 12
click at [899, 294] on div at bounding box center [900, 294] width 12 height 12
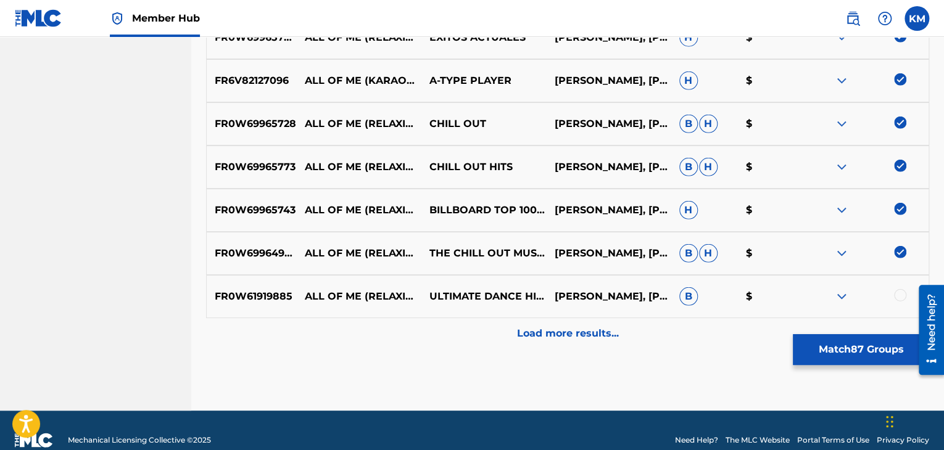
scroll to position [4116, 0]
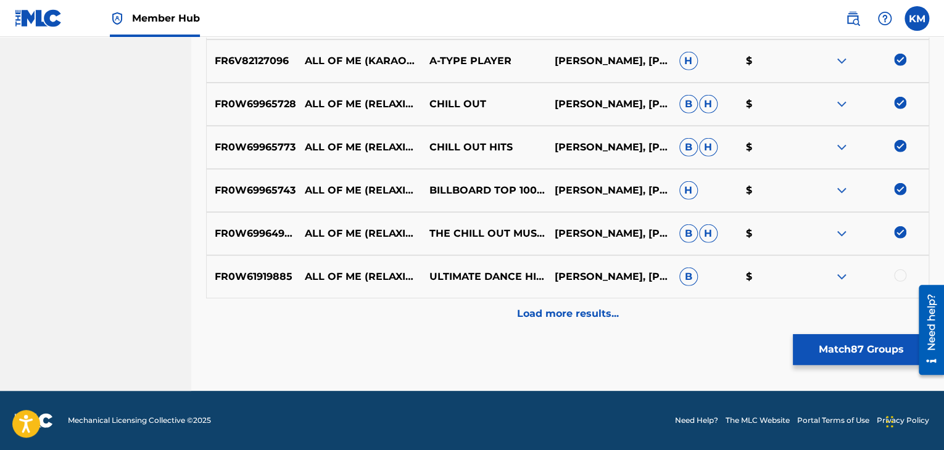
click at [900, 276] on div at bounding box center [900, 276] width 12 height 12
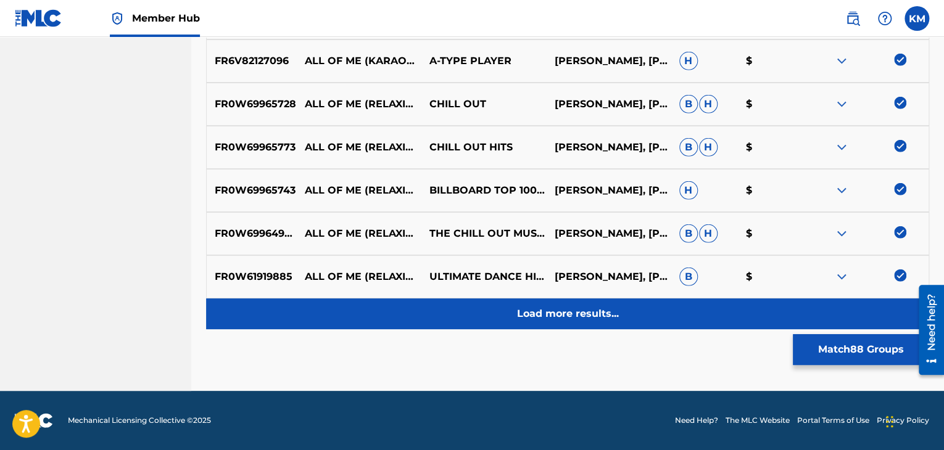
click at [622, 312] on div "Load more results..." at bounding box center [567, 314] width 723 height 31
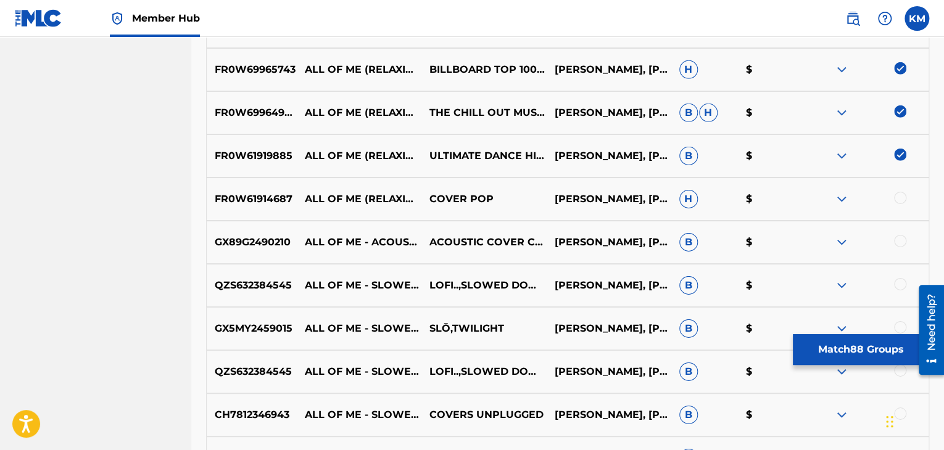
scroll to position [4239, 0]
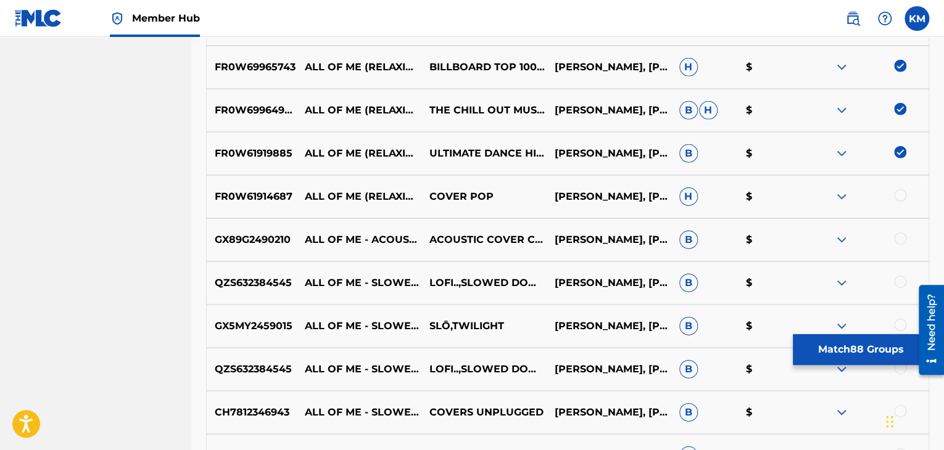
click at [901, 191] on div at bounding box center [900, 195] width 12 height 12
click at [902, 236] on div at bounding box center [900, 239] width 12 height 12
click at [902, 278] on div at bounding box center [900, 282] width 12 height 12
click at [900, 320] on div at bounding box center [900, 325] width 12 height 12
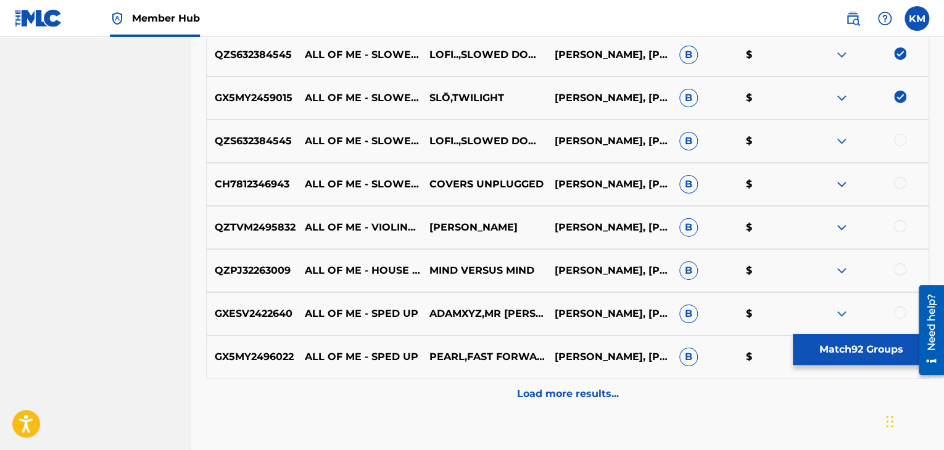
scroll to position [4486, 0]
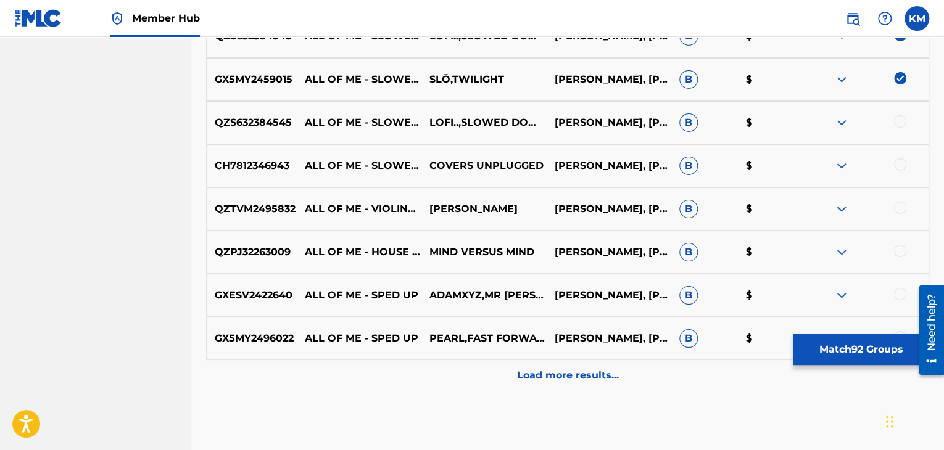
click at [902, 123] on div at bounding box center [900, 121] width 12 height 12
click at [901, 162] on div at bounding box center [900, 165] width 12 height 12
click at [901, 210] on div at bounding box center [900, 208] width 12 height 12
click at [901, 252] on div at bounding box center [900, 251] width 12 height 12
click at [898, 294] on div at bounding box center [900, 294] width 12 height 12
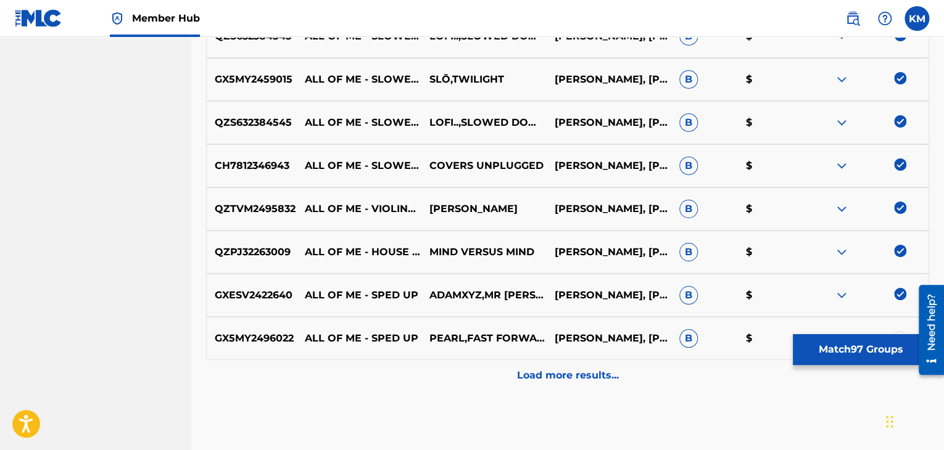
scroll to position [4547, 0]
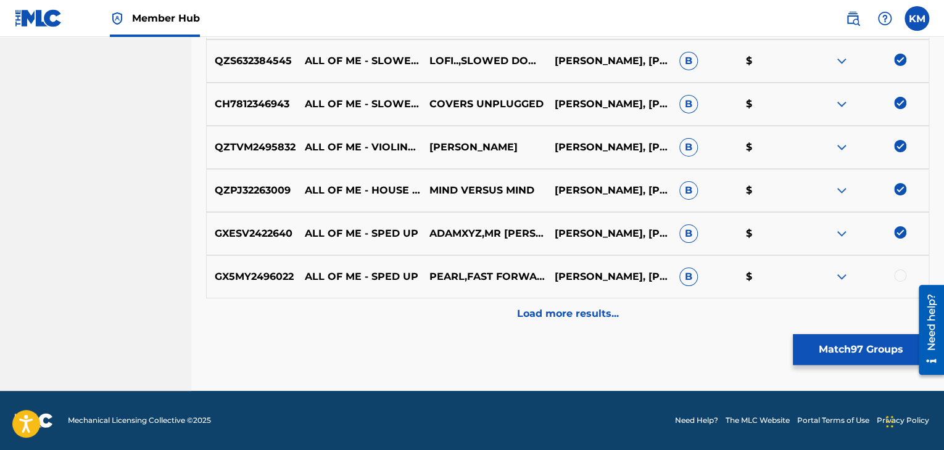
click at [898, 271] on div at bounding box center [900, 276] width 12 height 12
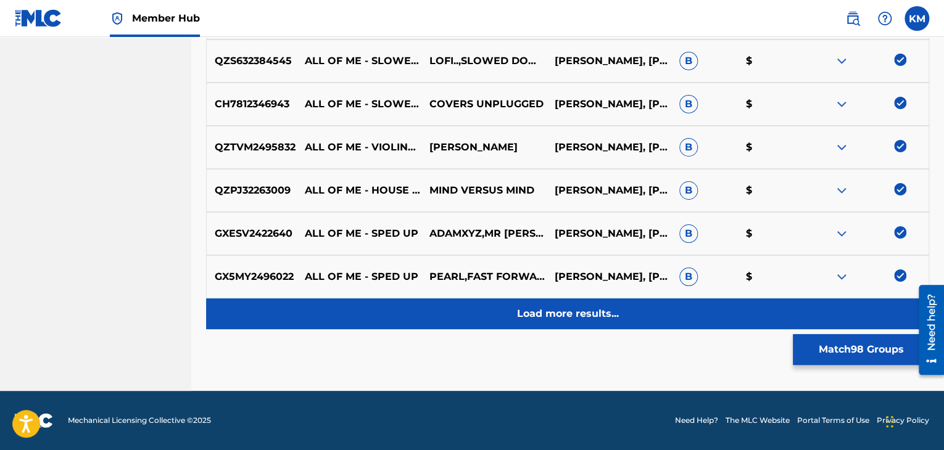
click at [560, 319] on p "Load more results..." at bounding box center [568, 314] width 102 height 15
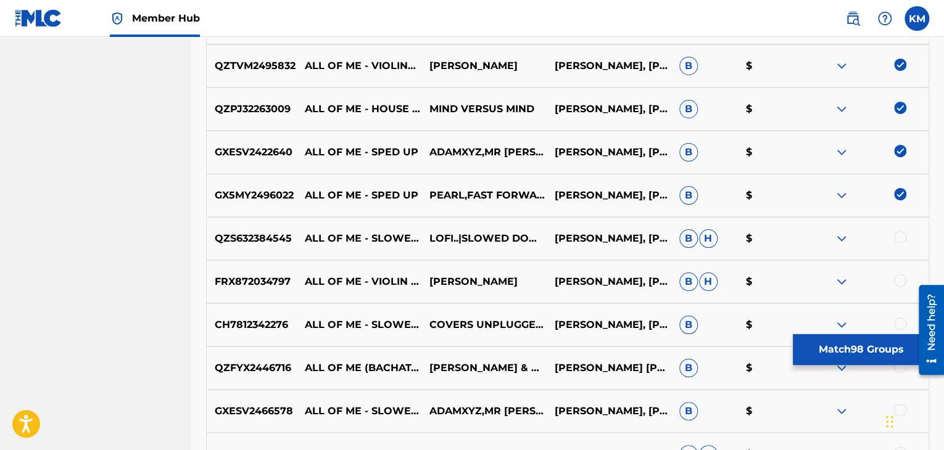
scroll to position [4671, 0]
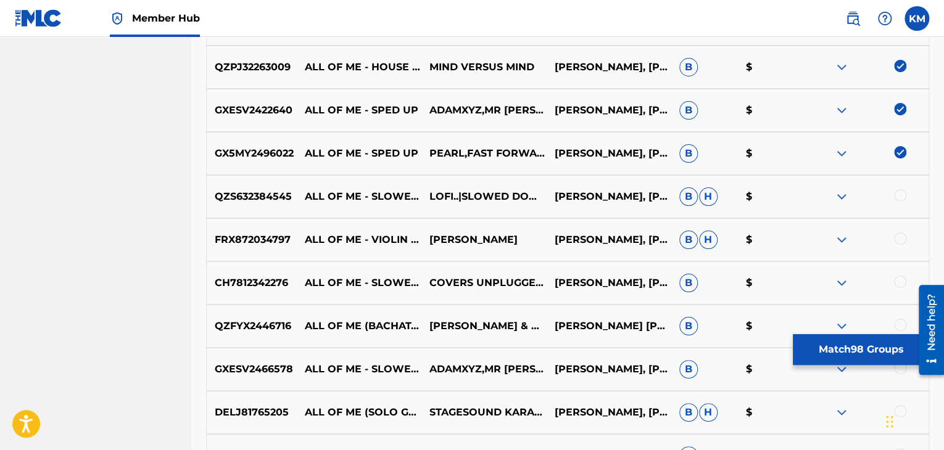
click at [898, 194] on div at bounding box center [900, 195] width 12 height 12
click at [900, 237] on div at bounding box center [900, 239] width 12 height 12
click at [902, 283] on div at bounding box center [900, 282] width 12 height 12
click at [903, 322] on div at bounding box center [900, 325] width 12 height 12
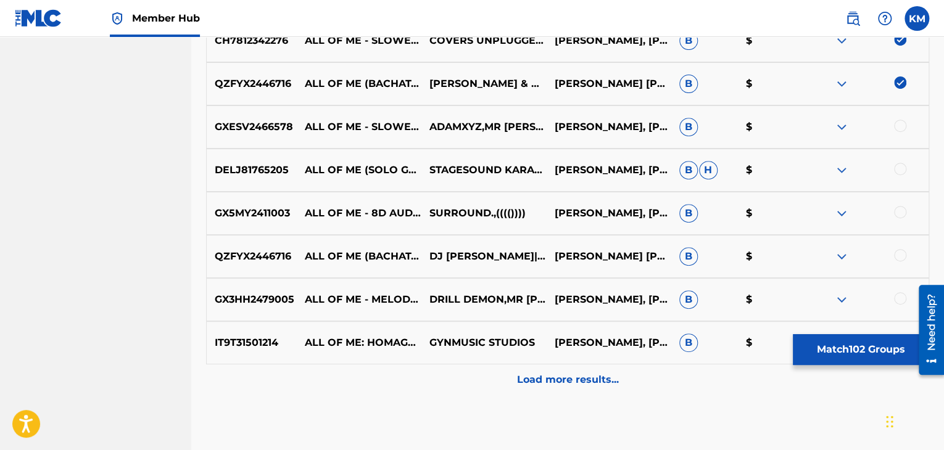
scroll to position [4918, 0]
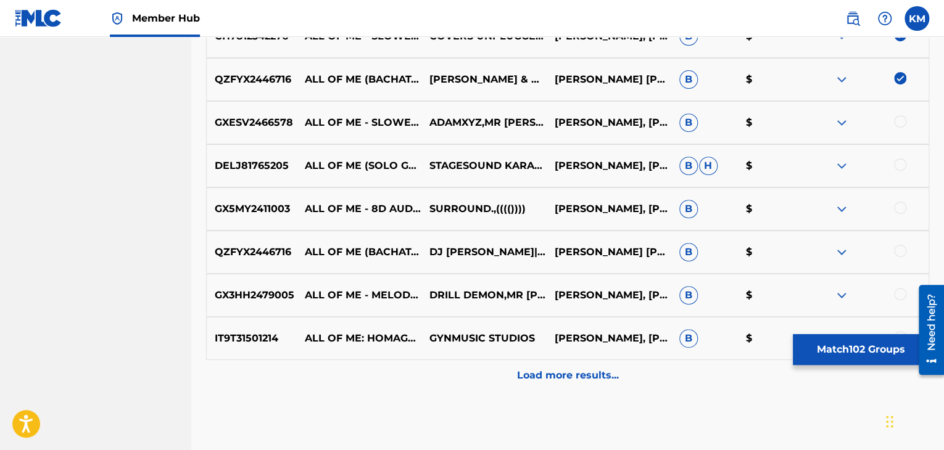
click at [896, 124] on div at bounding box center [900, 121] width 12 height 12
click at [901, 165] on div at bounding box center [900, 165] width 12 height 12
click at [900, 208] on div at bounding box center [900, 208] width 12 height 12
click at [899, 250] on div at bounding box center [900, 251] width 12 height 12
click at [899, 292] on div at bounding box center [900, 294] width 12 height 12
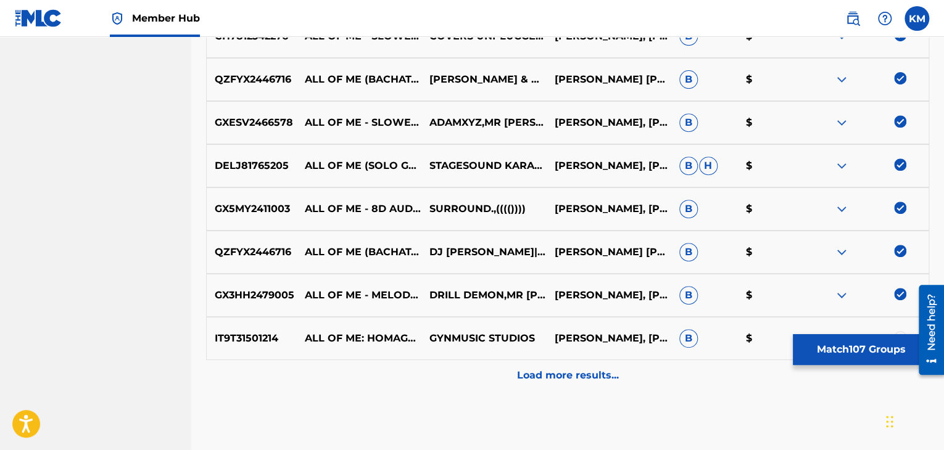
scroll to position [4979, 0]
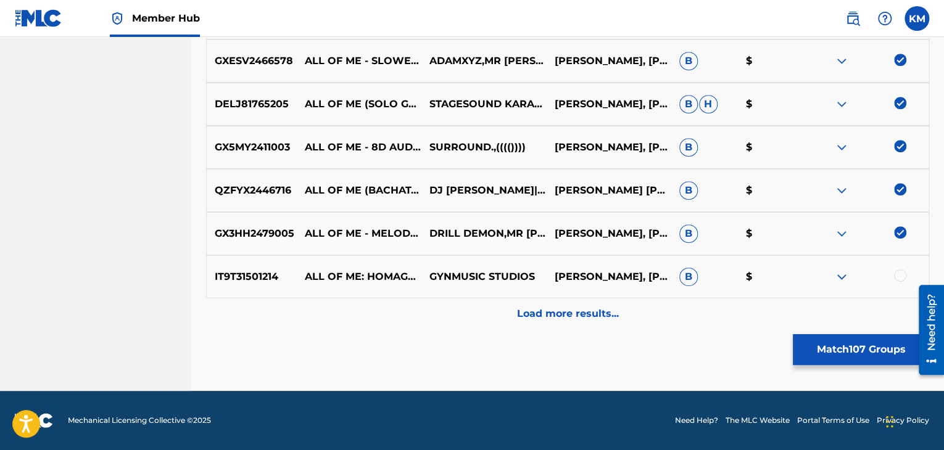
click at [899, 275] on div at bounding box center [900, 276] width 12 height 12
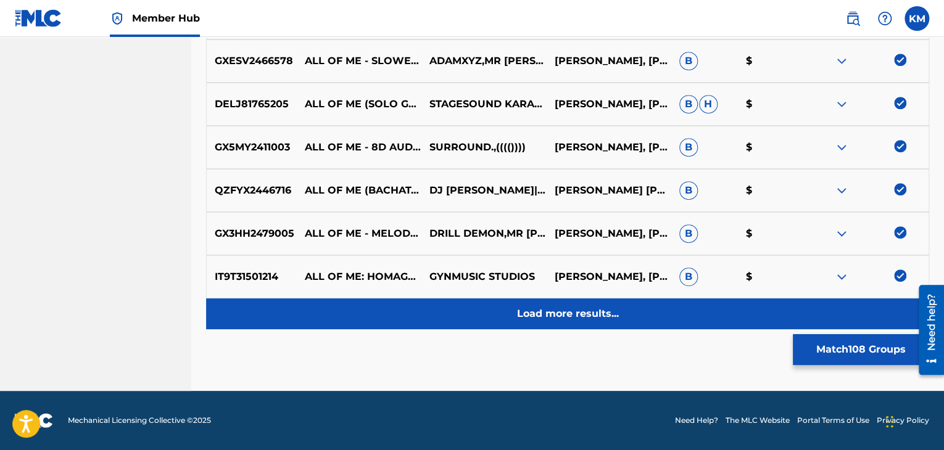
click at [608, 309] on p "Load more results..." at bounding box center [568, 314] width 102 height 15
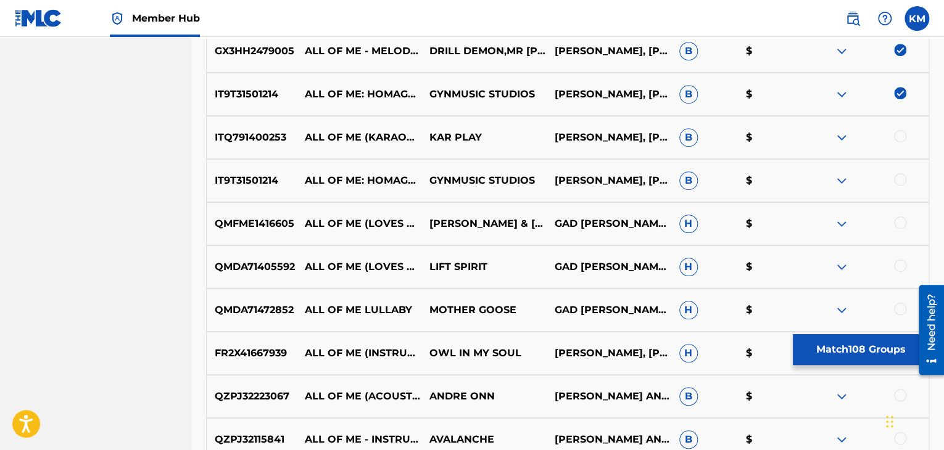
scroll to position [5164, 0]
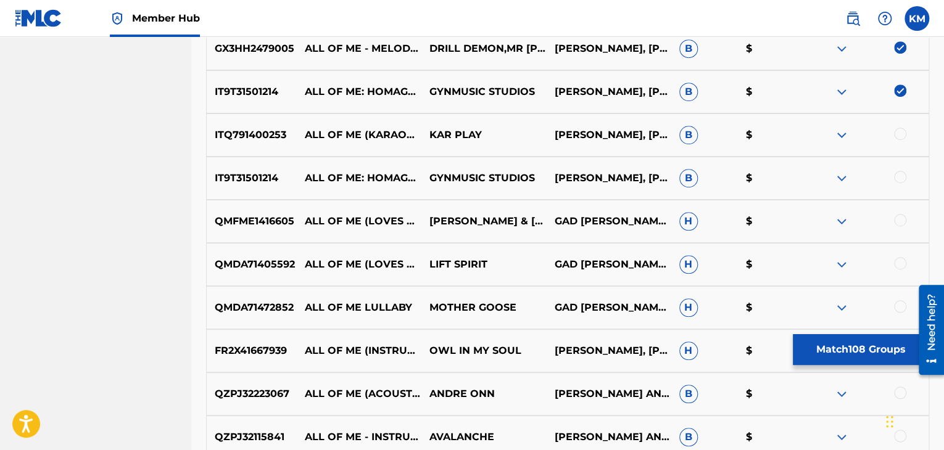
click at [898, 134] on div at bounding box center [900, 134] width 12 height 12
click at [901, 180] on div at bounding box center [900, 177] width 12 height 12
click at [901, 223] on div at bounding box center [900, 220] width 12 height 12
click at [901, 258] on div at bounding box center [900, 263] width 12 height 12
click at [900, 305] on div at bounding box center [900, 306] width 12 height 12
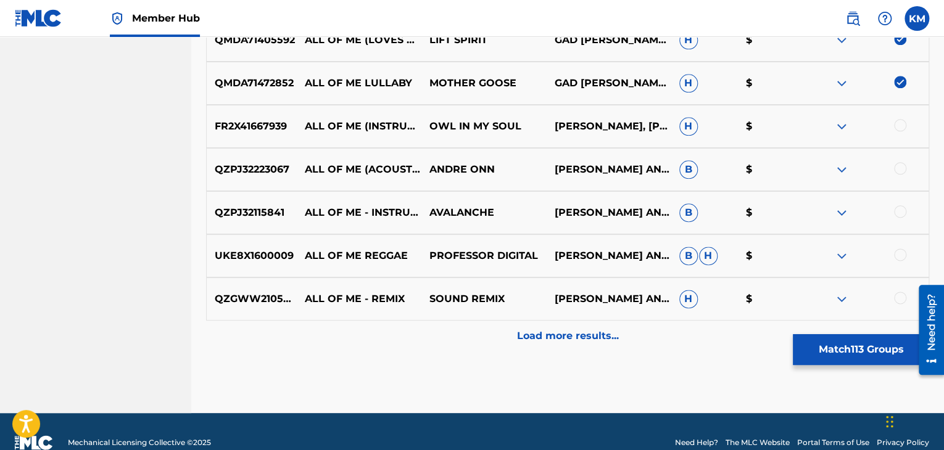
scroll to position [5411, 0]
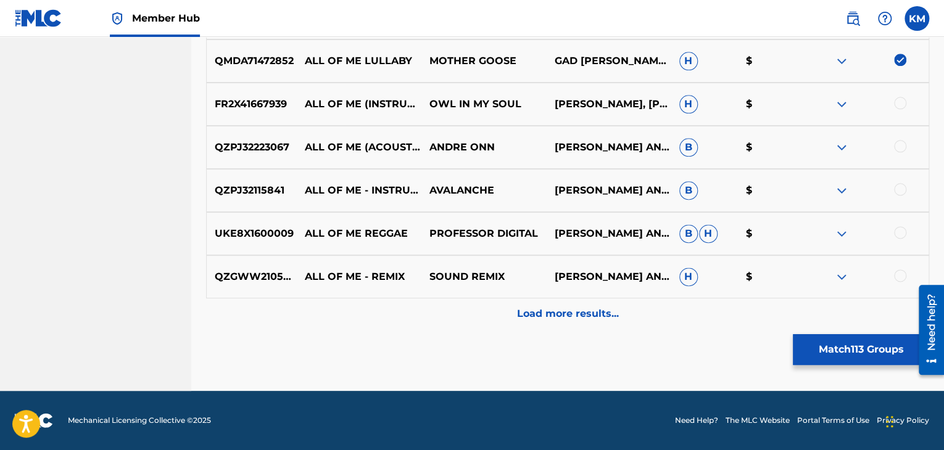
click at [899, 101] on div at bounding box center [900, 103] width 12 height 12
click at [903, 146] on div at bounding box center [900, 146] width 12 height 12
click at [902, 195] on div at bounding box center [866, 190] width 125 height 15
click at [897, 184] on div at bounding box center [900, 189] width 12 height 12
click at [898, 228] on div at bounding box center [900, 232] width 12 height 12
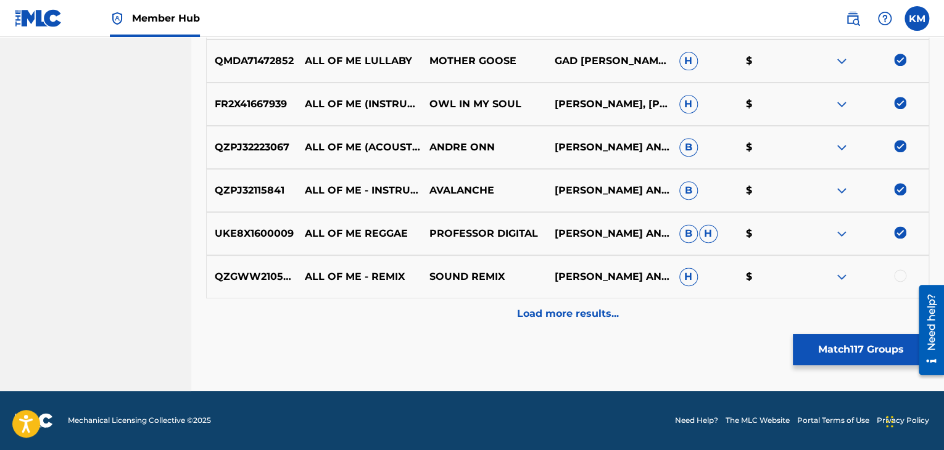
click at [898, 270] on div at bounding box center [900, 276] width 12 height 12
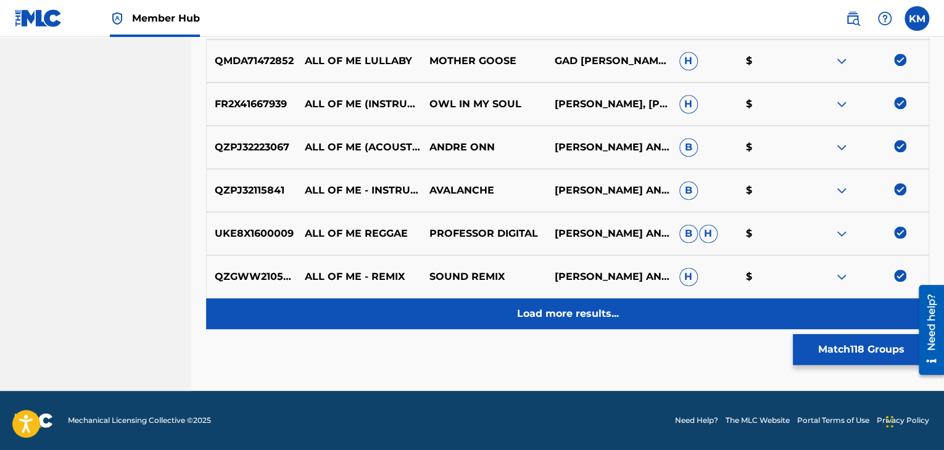
click at [538, 308] on p "Load more results..." at bounding box center [568, 314] width 102 height 15
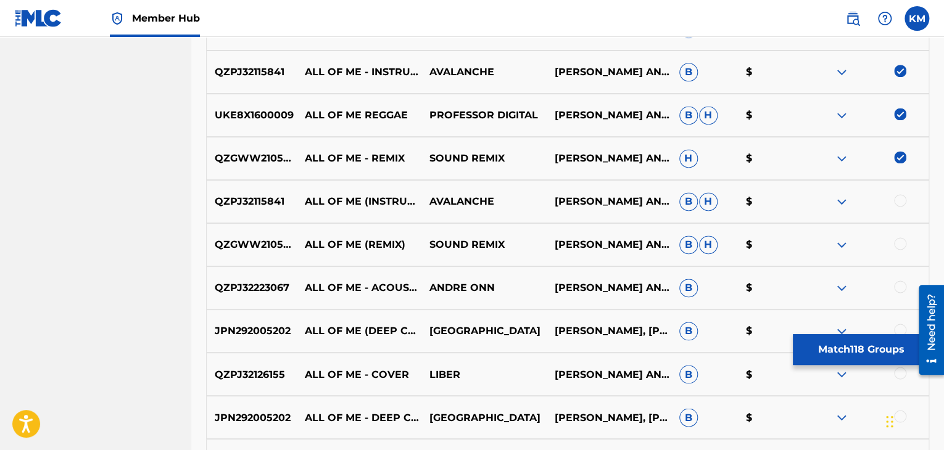
scroll to position [5534, 0]
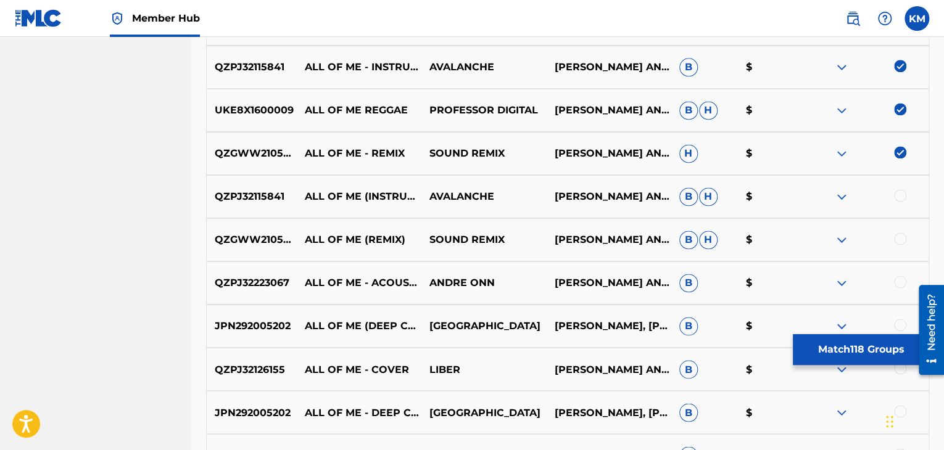
click at [896, 195] on div at bounding box center [900, 195] width 12 height 12
click at [898, 239] on div at bounding box center [900, 239] width 12 height 12
click at [898, 281] on div at bounding box center [900, 282] width 12 height 12
click at [899, 321] on div at bounding box center [900, 325] width 12 height 12
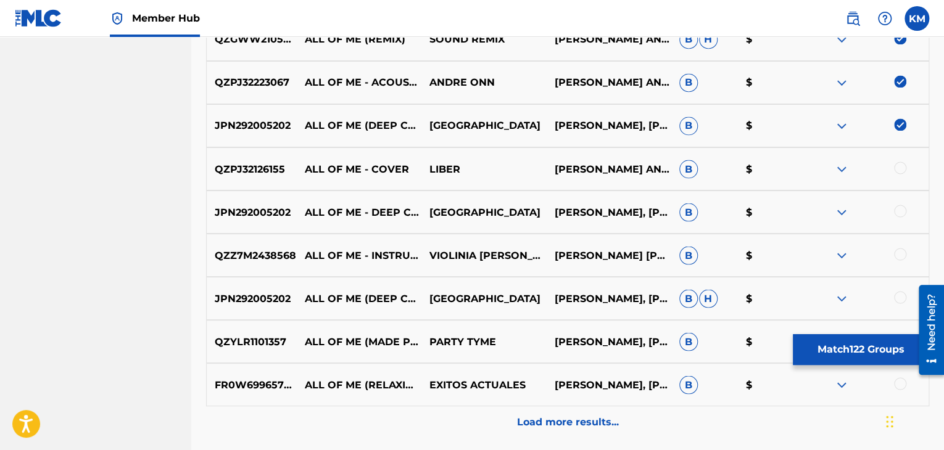
scroll to position [5781, 0]
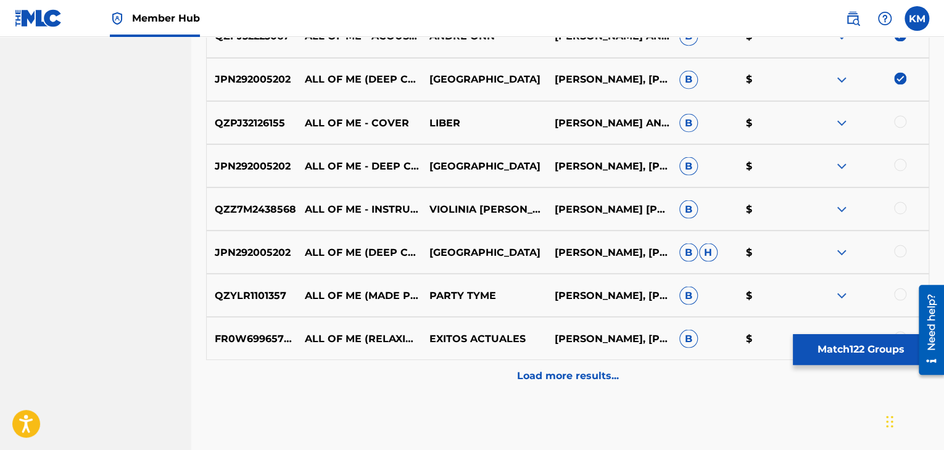
click at [902, 122] on div at bounding box center [900, 121] width 12 height 12
click at [898, 166] on div at bounding box center [900, 165] width 12 height 12
click at [895, 208] on div at bounding box center [900, 208] width 12 height 12
click at [896, 251] on div at bounding box center [900, 251] width 12 height 12
click at [899, 292] on div at bounding box center [900, 294] width 12 height 12
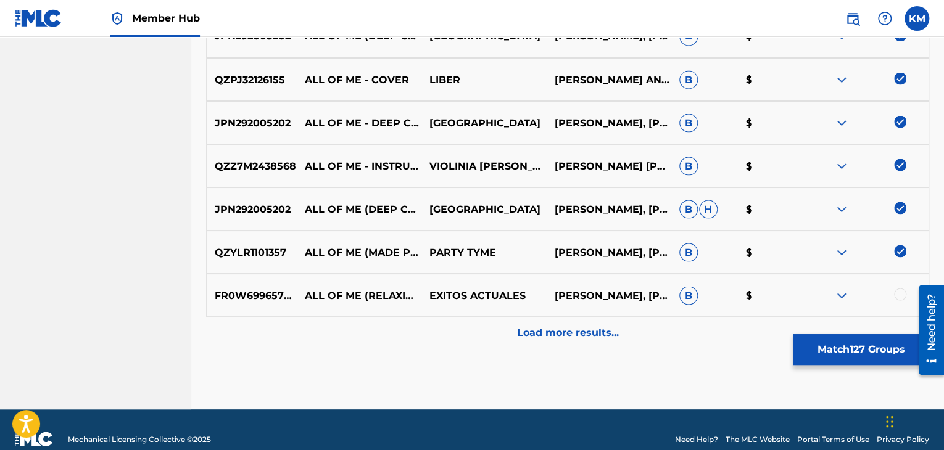
scroll to position [5843, 0]
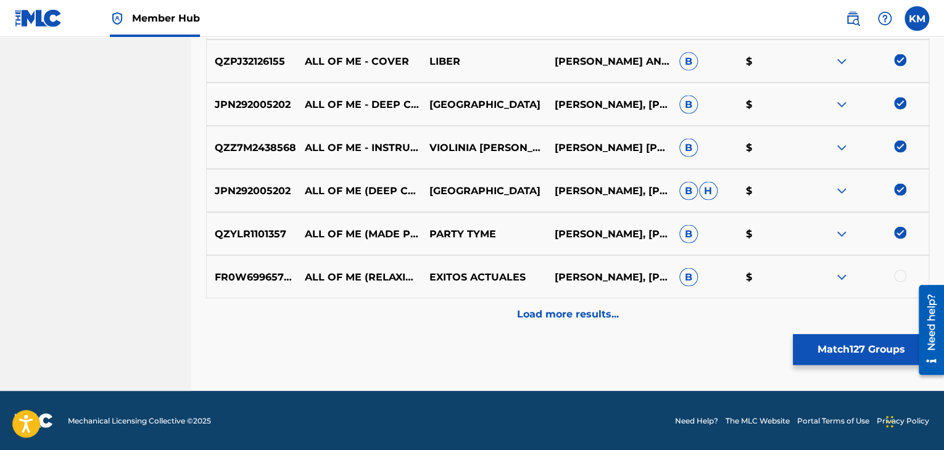
click at [903, 272] on div at bounding box center [900, 276] width 12 height 12
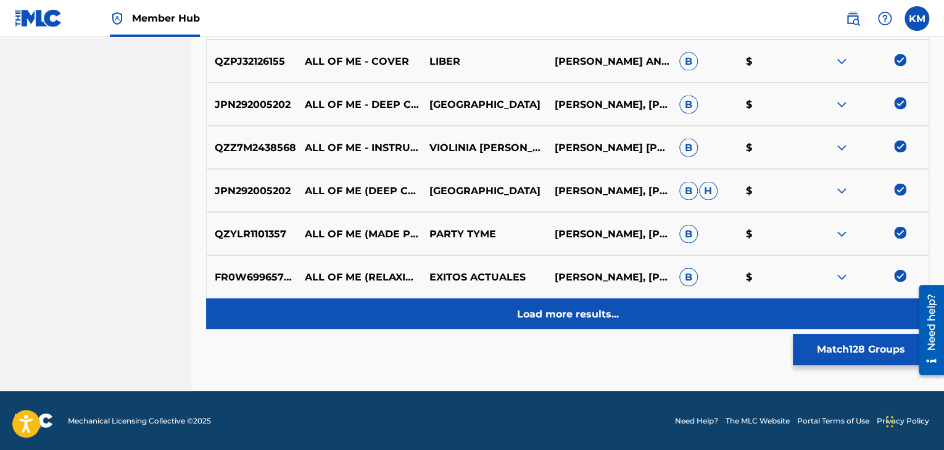
click at [594, 315] on p "Load more results..." at bounding box center [568, 314] width 102 height 15
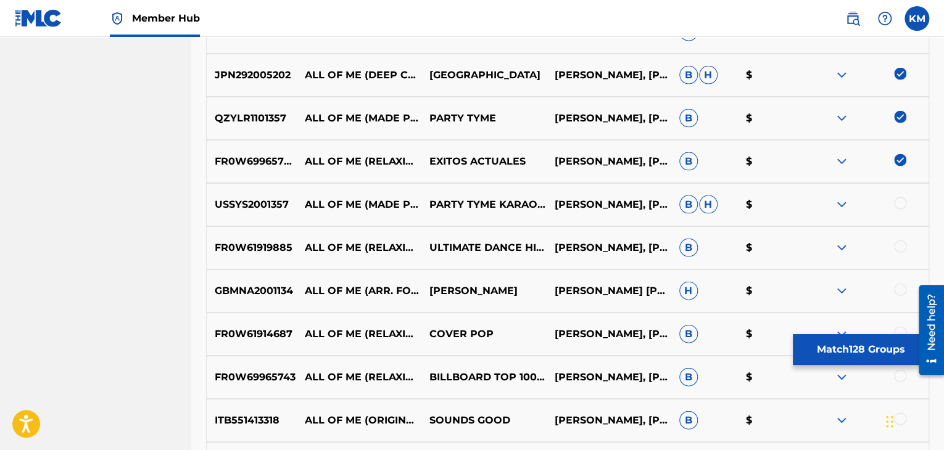
scroll to position [5966, 0]
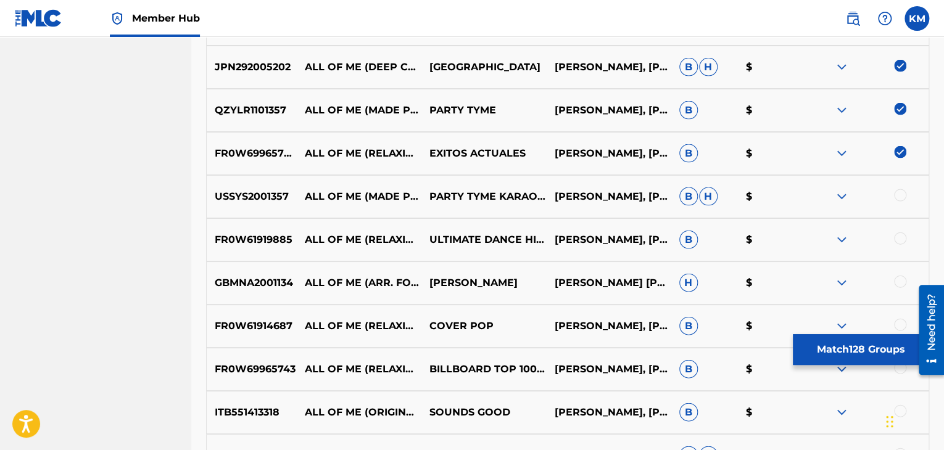
click at [896, 193] on div at bounding box center [900, 195] width 12 height 12
click at [898, 237] on div at bounding box center [900, 239] width 12 height 12
click at [897, 279] on div at bounding box center [900, 282] width 12 height 12
click at [897, 327] on div at bounding box center [900, 325] width 12 height 12
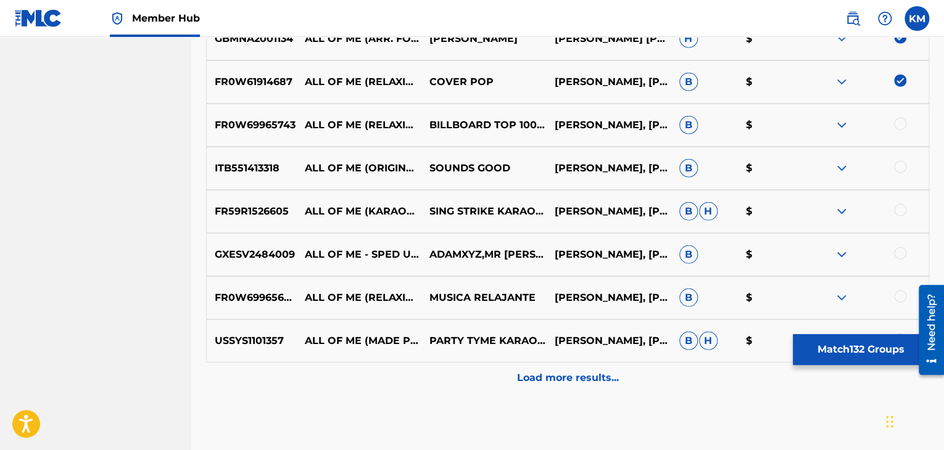
scroll to position [6275, 0]
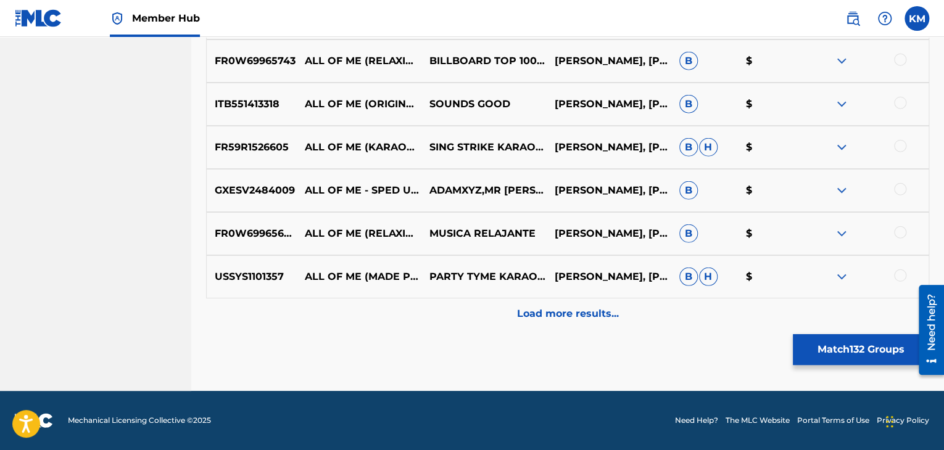
click at [898, 60] on div at bounding box center [900, 60] width 12 height 12
click at [905, 102] on div at bounding box center [900, 103] width 12 height 12
click at [896, 149] on div at bounding box center [900, 146] width 12 height 12
click at [896, 189] on div at bounding box center [900, 189] width 12 height 12
click at [898, 234] on div at bounding box center [900, 232] width 12 height 12
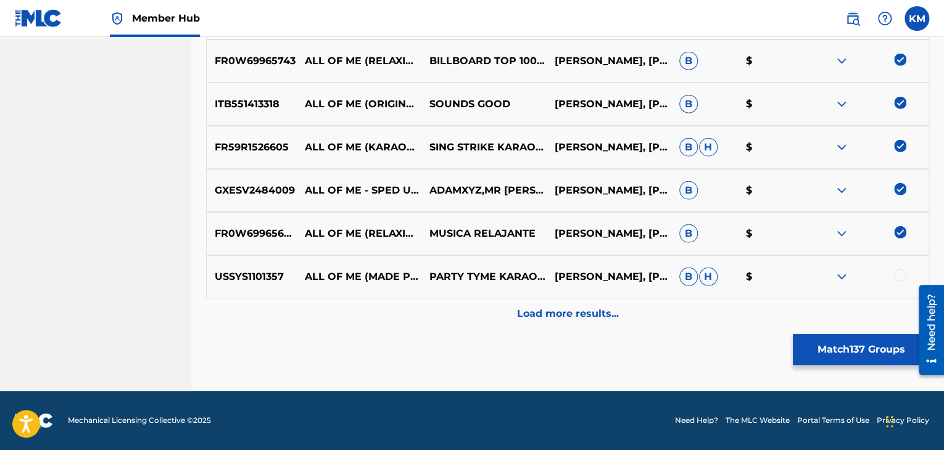
click at [898, 276] on div at bounding box center [900, 276] width 12 height 12
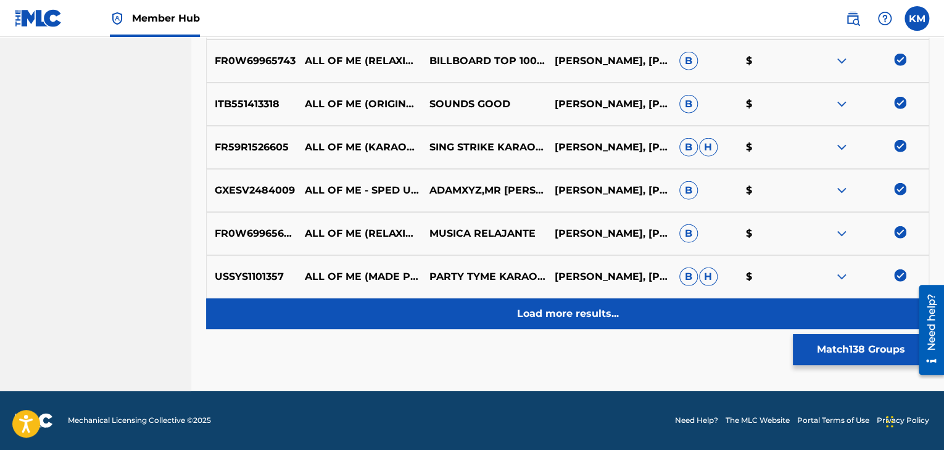
click at [605, 303] on div "Load more results..." at bounding box center [567, 314] width 723 height 31
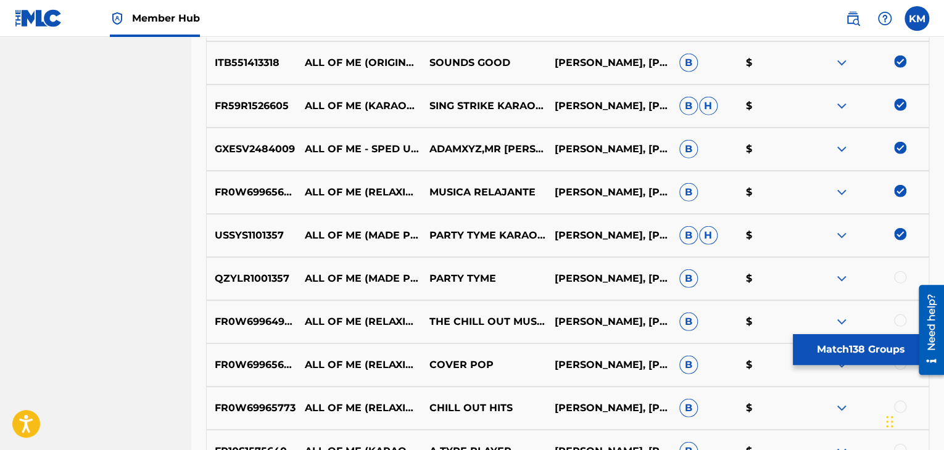
scroll to position [6336, 0]
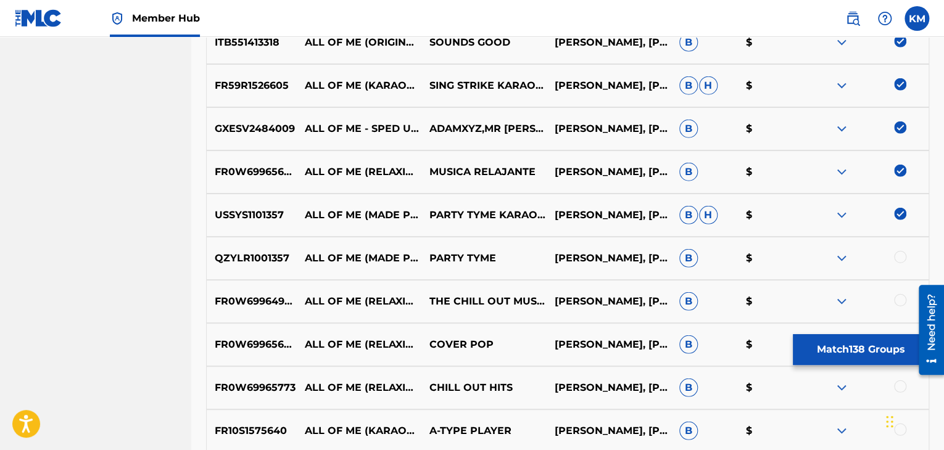
click at [901, 258] on div at bounding box center [900, 257] width 12 height 12
click at [901, 297] on div at bounding box center [900, 300] width 12 height 12
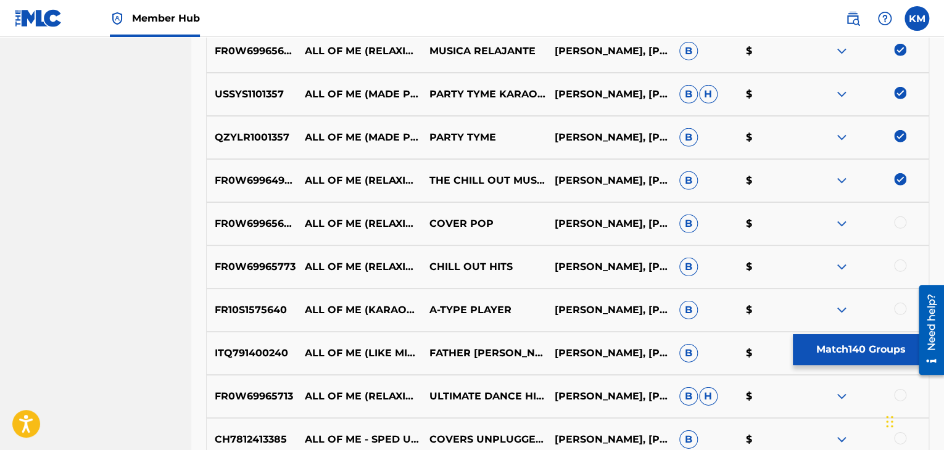
scroll to position [6460, 0]
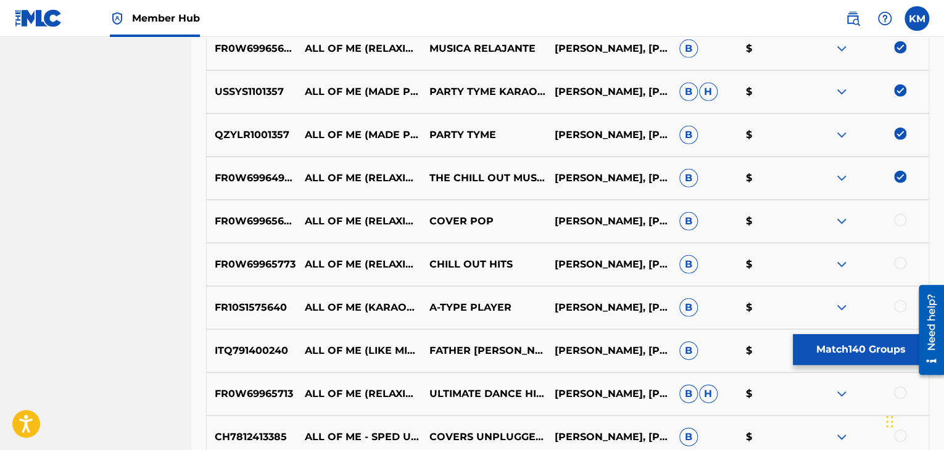
click at [899, 220] on div at bounding box center [900, 220] width 12 height 12
click at [901, 264] on div at bounding box center [900, 263] width 12 height 12
click at [898, 307] on div at bounding box center [900, 306] width 12 height 12
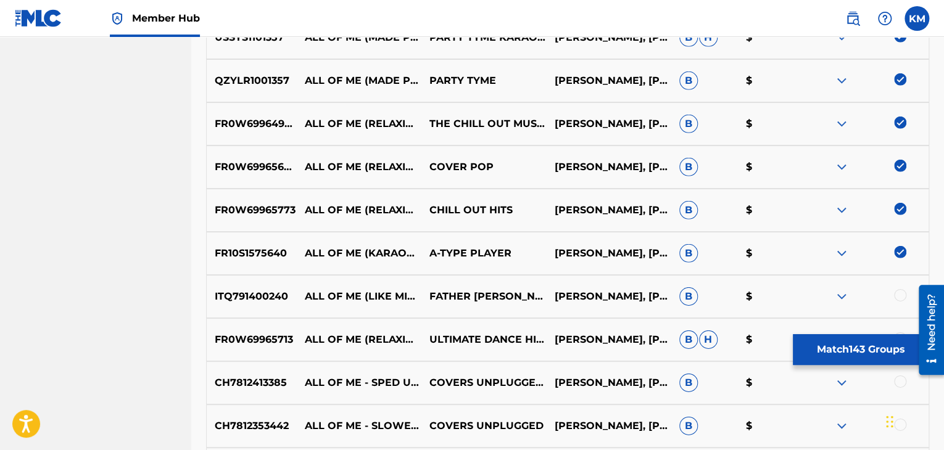
scroll to position [6645, 0]
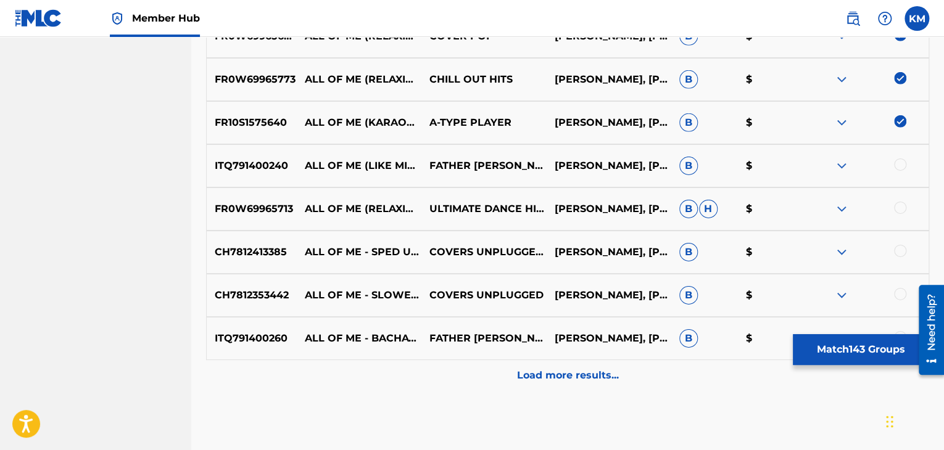
click at [896, 163] on div at bounding box center [900, 165] width 12 height 12
click at [898, 210] on div at bounding box center [900, 208] width 12 height 12
click at [900, 250] on div at bounding box center [900, 251] width 12 height 12
click at [900, 292] on div at bounding box center [900, 294] width 12 height 12
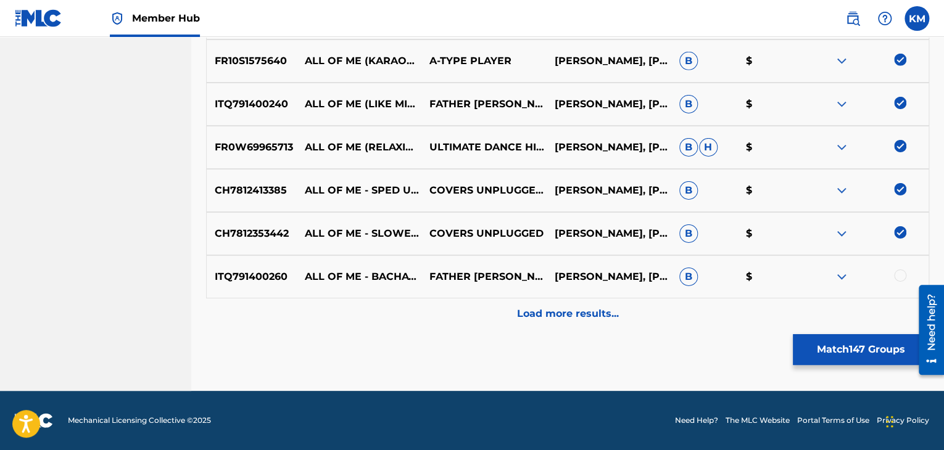
click at [900, 270] on div at bounding box center [900, 276] width 12 height 12
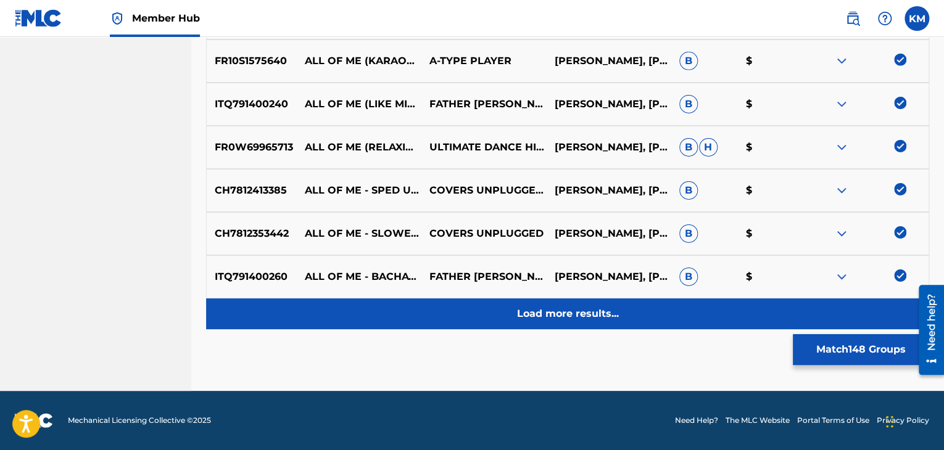
click at [584, 309] on p "Load more results..." at bounding box center [568, 314] width 102 height 15
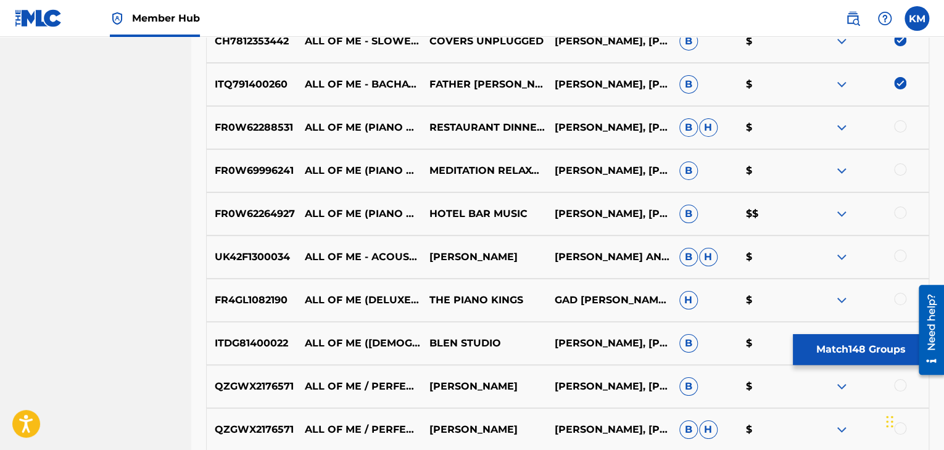
scroll to position [6953, 0]
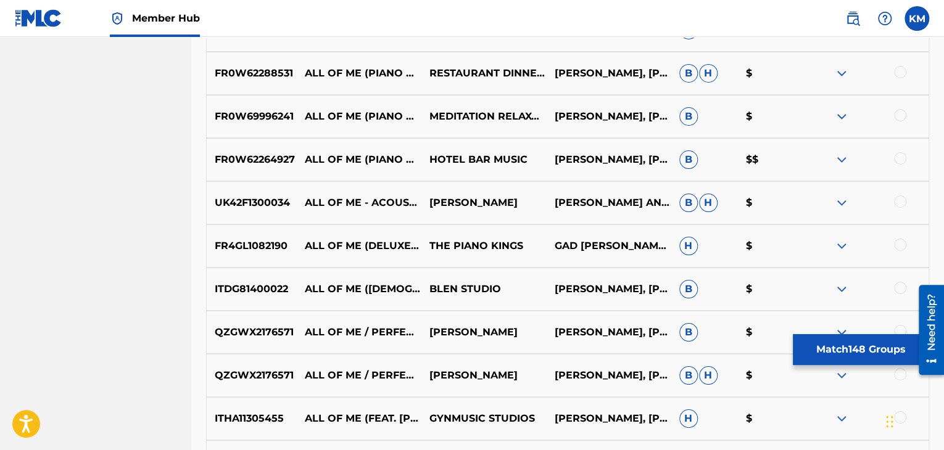
click at [898, 75] on div at bounding box center [900, 72] width 12 height 12
click at [902, 114] on div at bounding box center [900, 115] width 12 height 12
click at [900, 158] on div at bounding box center [900, 158] width 12 height 12
click at [899, 200] on div at bounding box center [900, 202] width 12 height 12
click at [903, 241] on div at bounding box center [900, 245] width 12 height 12
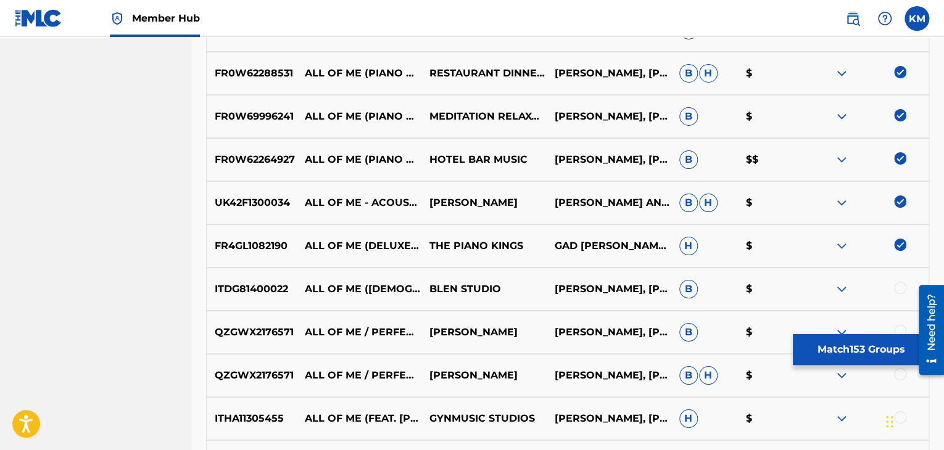
click at [899, 287] on div at bounding box center [900, 288] width 12 height 12
click at [898, 328] on div at bounding box center [900, 331] width 12 height 12
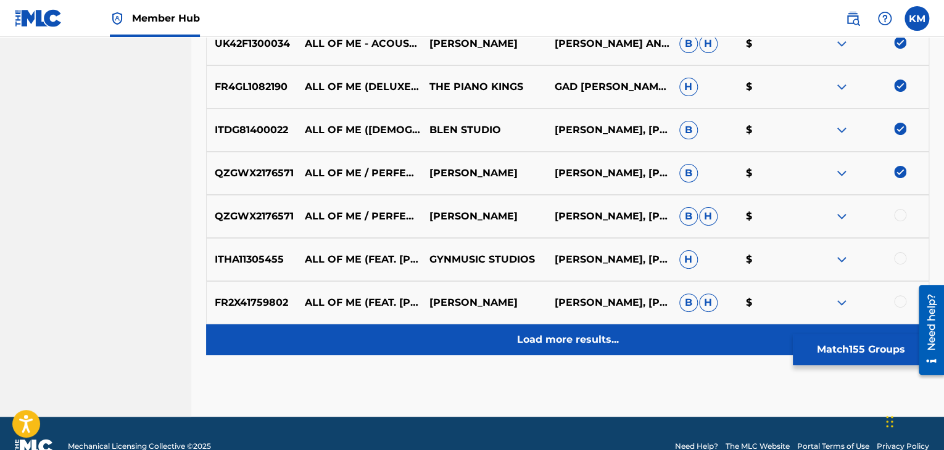
scroll to position [7138, 0]
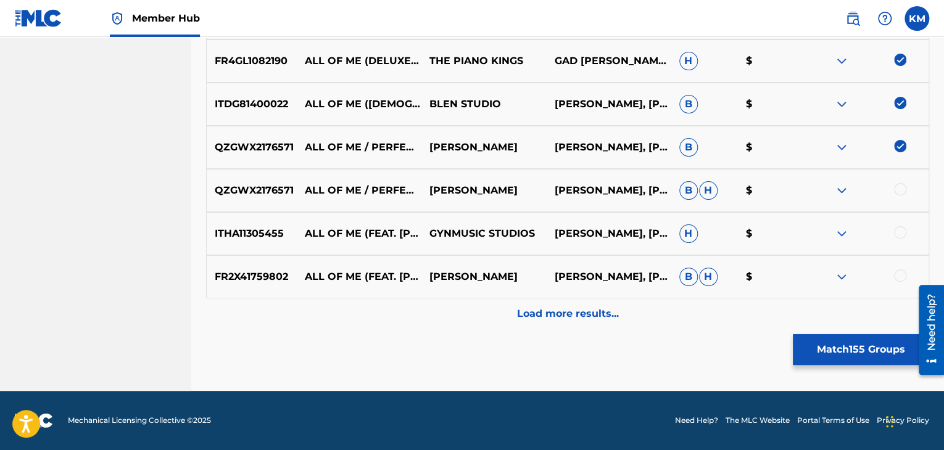
click at [902, 186] on div at bounding box center [900, 189] width 12 height 12
click at [903, 229] on div at bounding box center [900, 232] width 12 height 12
click at [901, 270] on div at bounding box center [900, 276] width 12 height 12
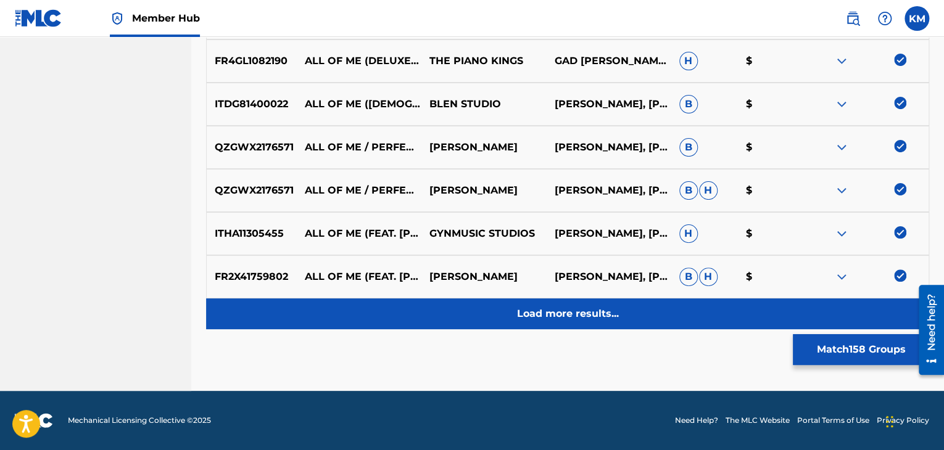
click at [600, 308] on p "Load more results..." at bounding box center [568, 314] width 102 height 15
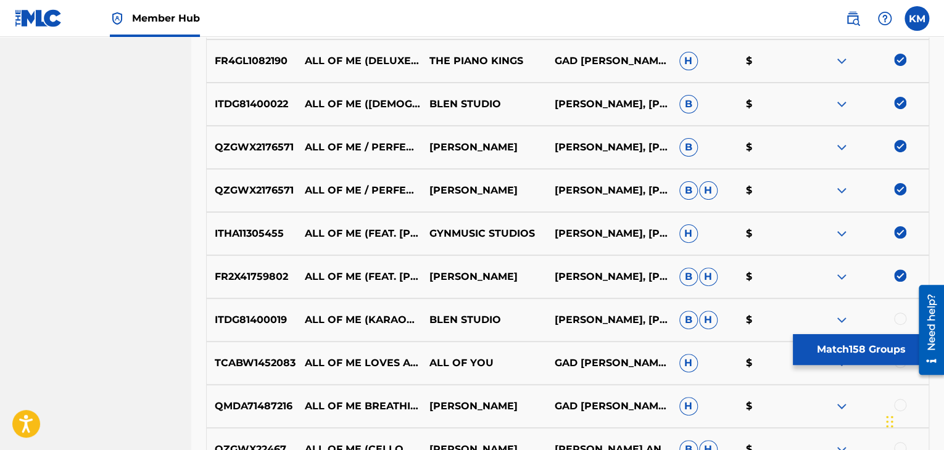
scroll to position [7323, 0]
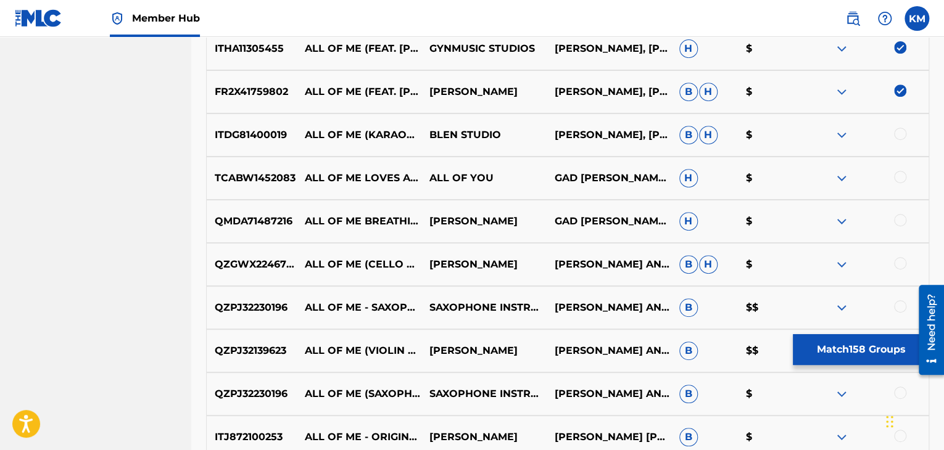
click at [906, 134] on div at bounding box center [866, 135] width 125 height 15
click at [898, 134] on div at bounding box center [900, 134] width 12 height 12
click at [901, 180] on div at bounding box center [900, 177] width 12 height 12
click at [896, 220] on div at bounding box center [900, 220] width 12 height 12
click at [897, 259] on div at bounding box center [900, 263] width 12 height 12
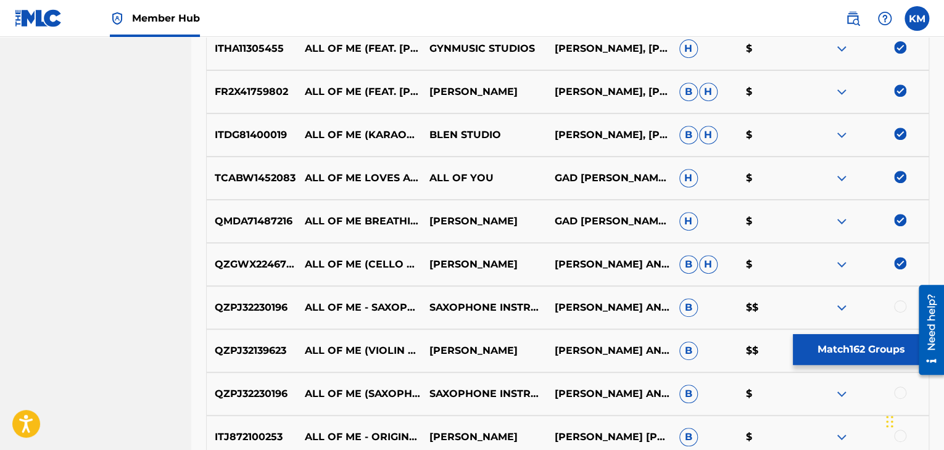
click at [898, 311] on div at bounding box center [900, 306] width 12 height 12
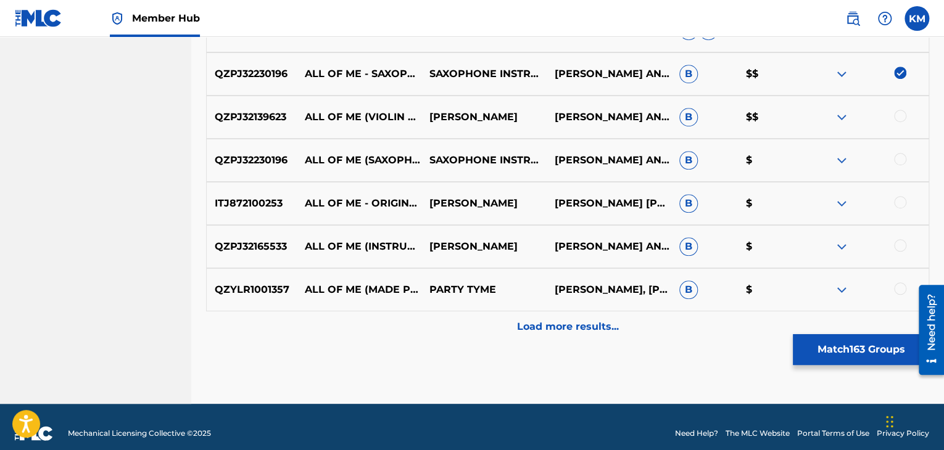
scroll to position [7570, 0]
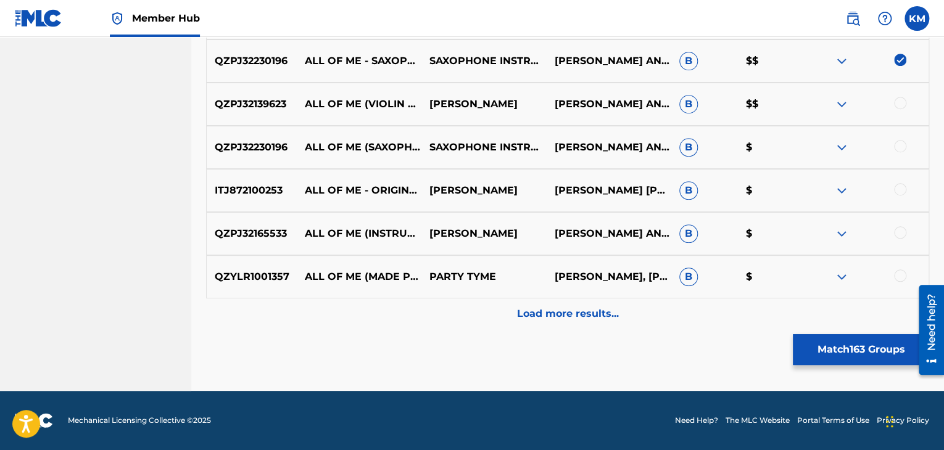
click at [896, 106] on div at bounding box center [900, 103] width 12 height 12
click at [896, 149] on div at bounding box center [900, 146] width 12 height 12
click at [903, 188] on div at bounding box center [900, 189] width 12 height 12
click at [901, 239] on div at bounding box center [866, 233] width 125 height 15
click at [901, 232] on div at bounding box center [900, 232] width 12 height 12
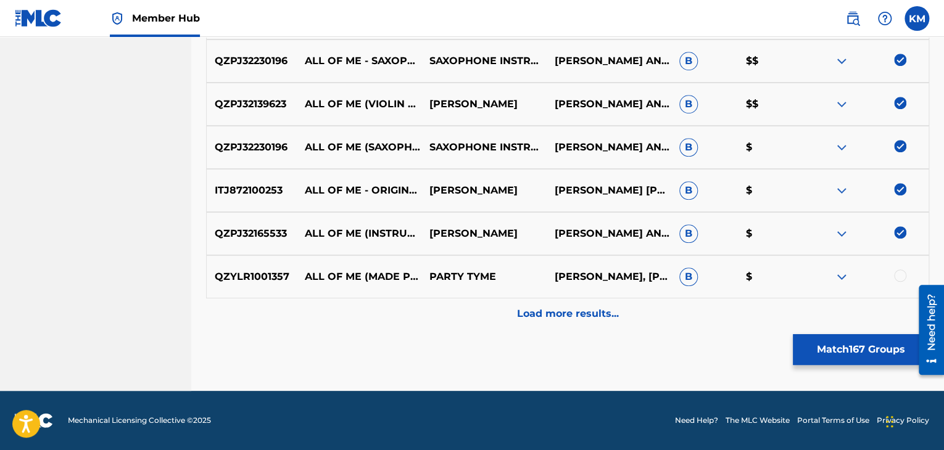
click at [899, 272] on div at bounding box center [900, 276] width 12 height 12
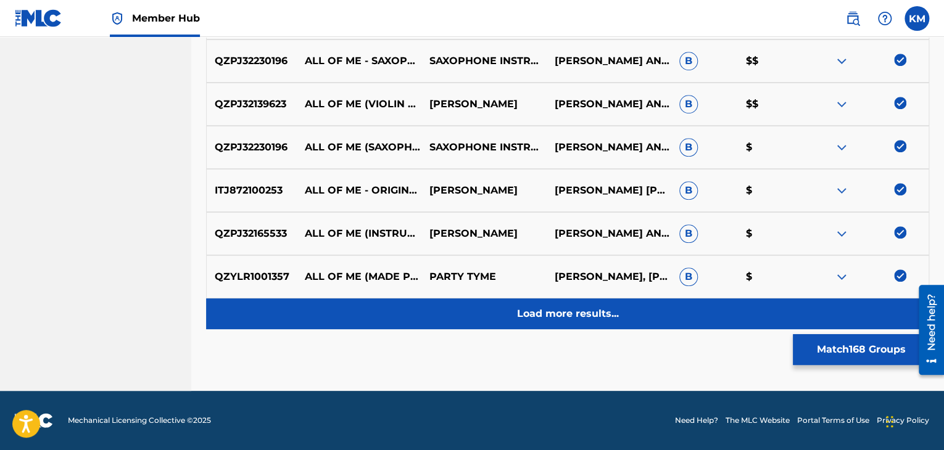
click at [598, 311] on p "Load more results..." at bounding box center [568, 314] width 102 height 15
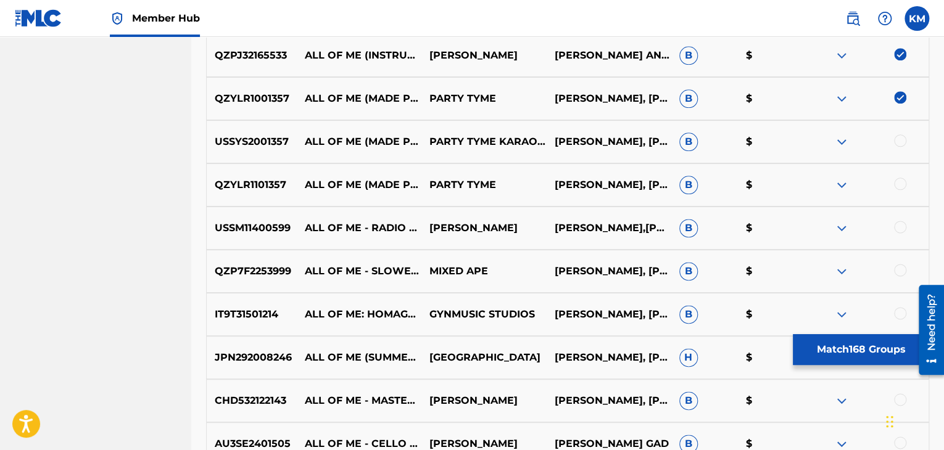
scroll to position [7755, 0]
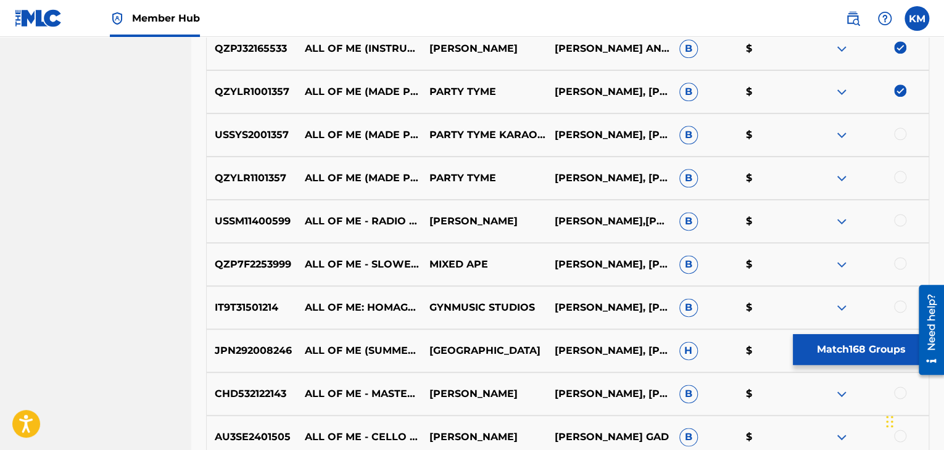
click at [901, 132] on div at bounding box center [900, 134] width 12 height 12
click at [898, 178] on div at bounding box center [900, 177] width 12 height 12
click at [901, 220] on div at bounding box center [900, 220] width 12 height 12
click at [901, 265] on div at bounding box center [900, 263] width 12 height 12
click at [896, 302] on div at bounding box center [900, 306] width 12 height 12
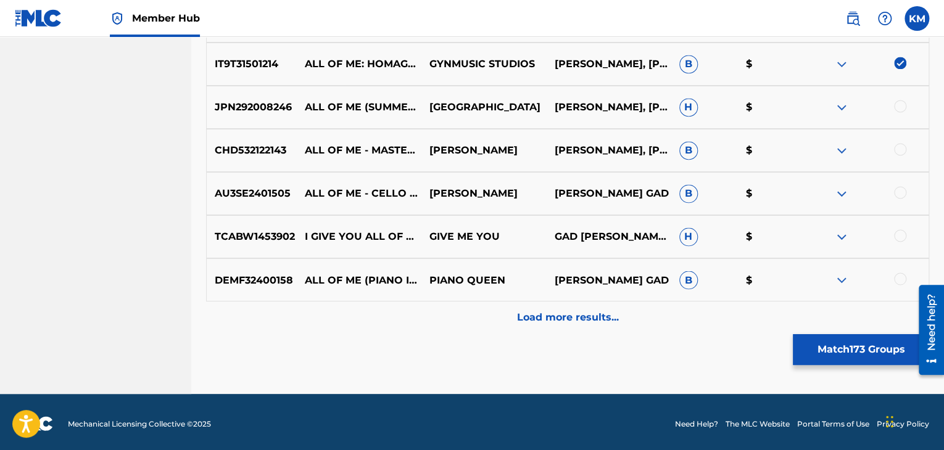
scroll to position [8002, 0]
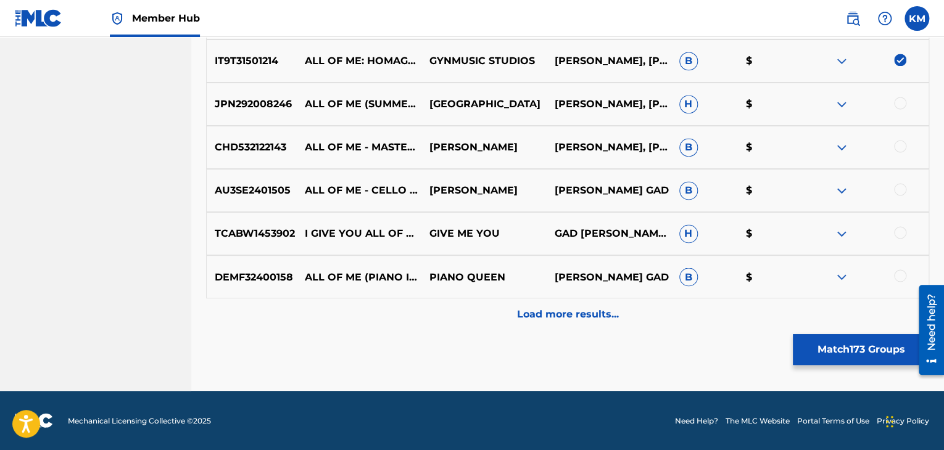
click at [901, 102] on div at bounding box center [900, 103] width 12 height 12
click at [898, 147] on div at bounding box center [900, 146] width 12 height 12
click at [900, 185] on div at bounding box center [900, 189] width 12 height 12
click at [898, 229] on div at bounding box center [900, 232] width 12 height 12
click at [901, 279] on div at bounding box center [900, 276] width 12 height 12
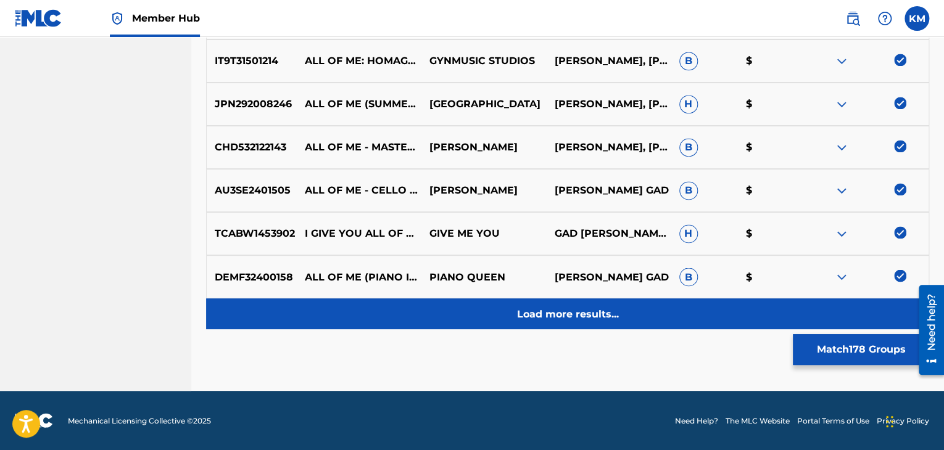
click at [588, 315] on p "Load more results..." at bounding box center [568, 314] width 102 height 15
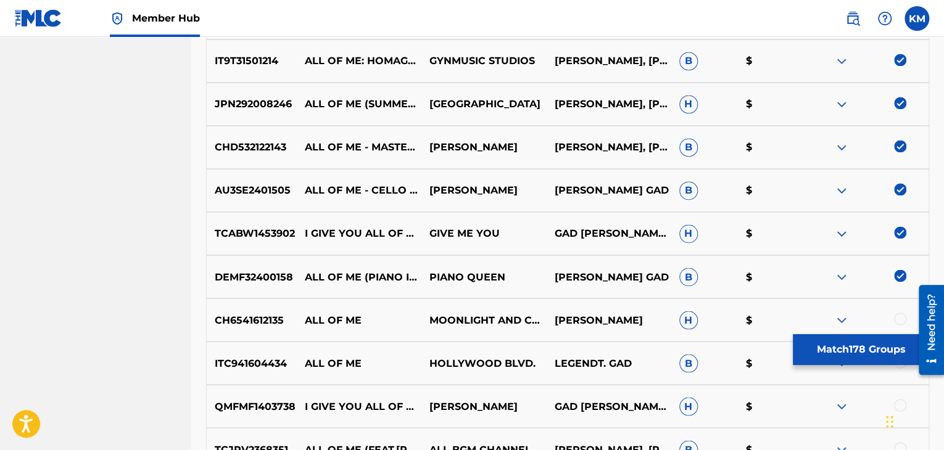
scroll to position [8187, 0]
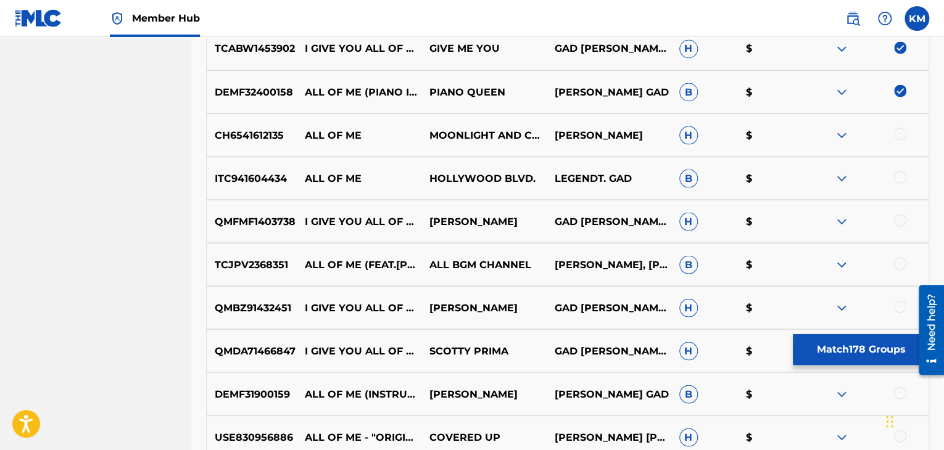
click at [896, 131] on div at bounding box center [900, 134] width 12 height 12
click at [898, 173] on div at bounding box center [900, 177] width 12 height 12
click at [898, 220] on div at bounding box center [900, 220] width 12 height 12
click at [898, 270] on div at bounding box center [866, 264] width 125 height 15
click at [899, 258] on div at bounding box center [900, 263] width 12 height 12
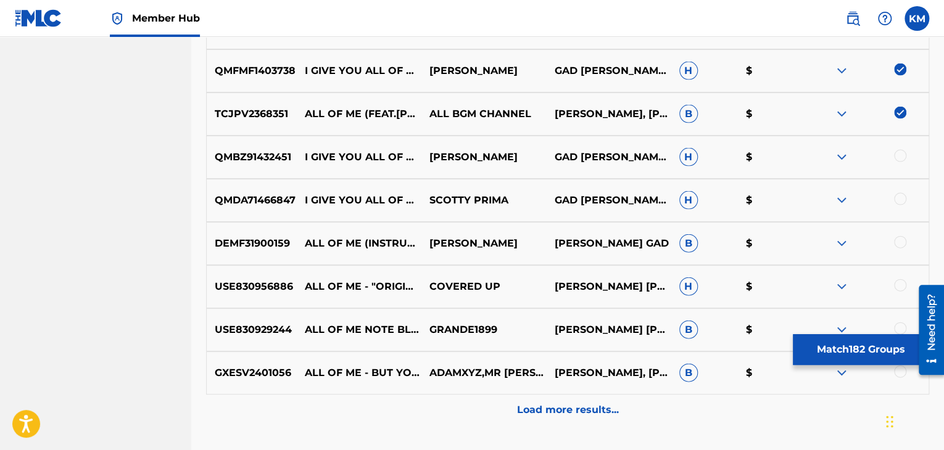
scroll to position [8372, 0]
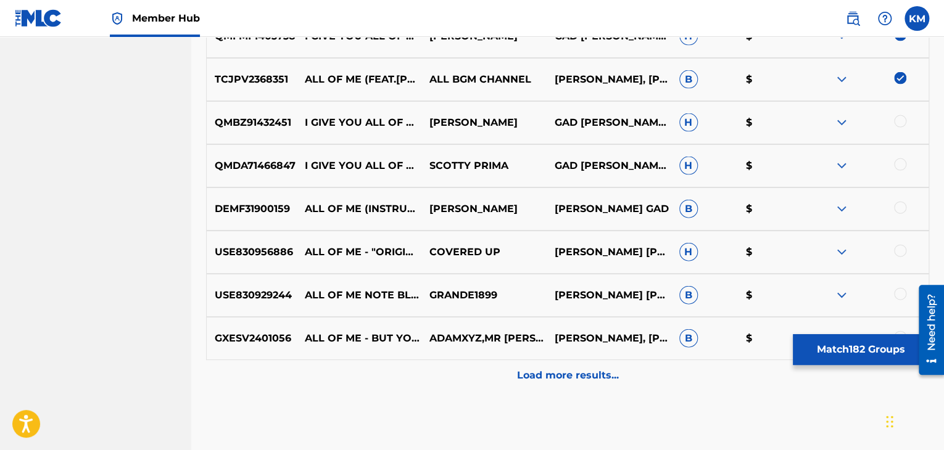
click at [898, 117] on div at bounding box center [900, 121] width 12 height 12
click at [898, 161] on div at bounding box center [900, 165] width 12 height 12
click at [899, 210] on div at bounding box center [900, 208] width 12 height 12
click at [899, 252] on div at bounding box center [900, 251] width 12 height 12
click at [898, 289] on div at bounding box center [900, 294] width 12 height 12
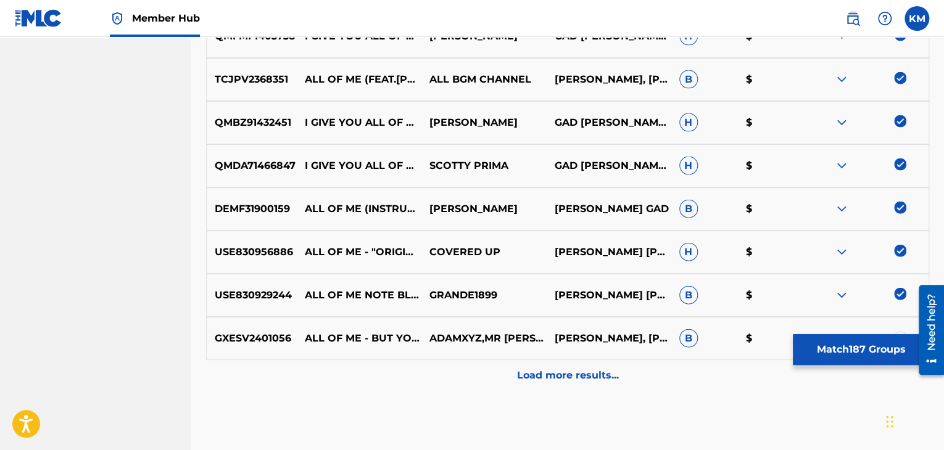
scroll to position [8434, 0]
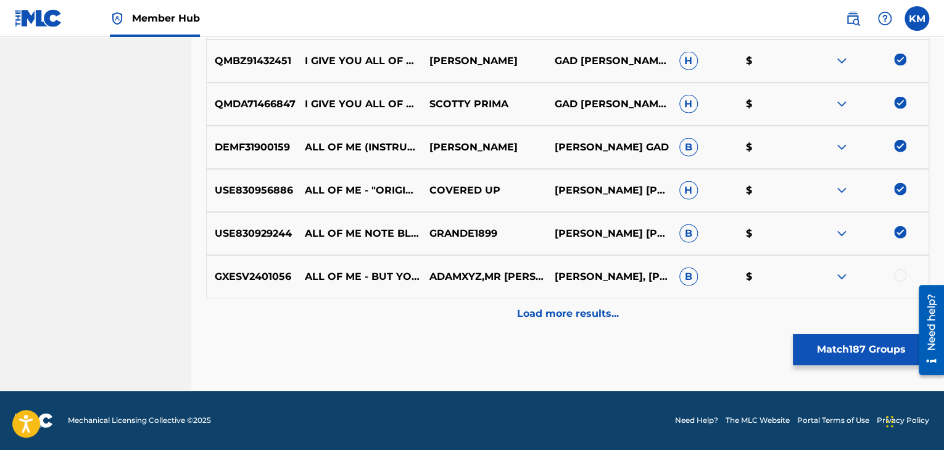
click at [898, 279] on div at bounding box center [900, 276] width 12 height 12
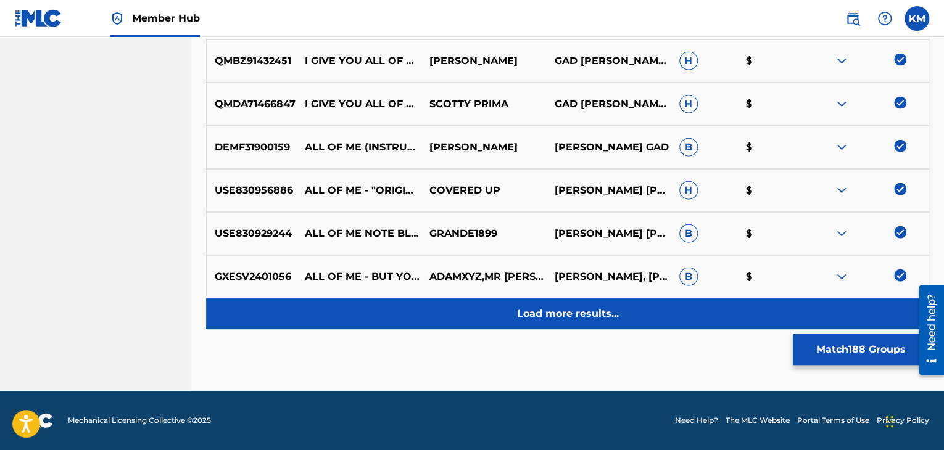
click at [601, 308] on p "Load more results..." at bounding box center [568, 314] width 102 height 15
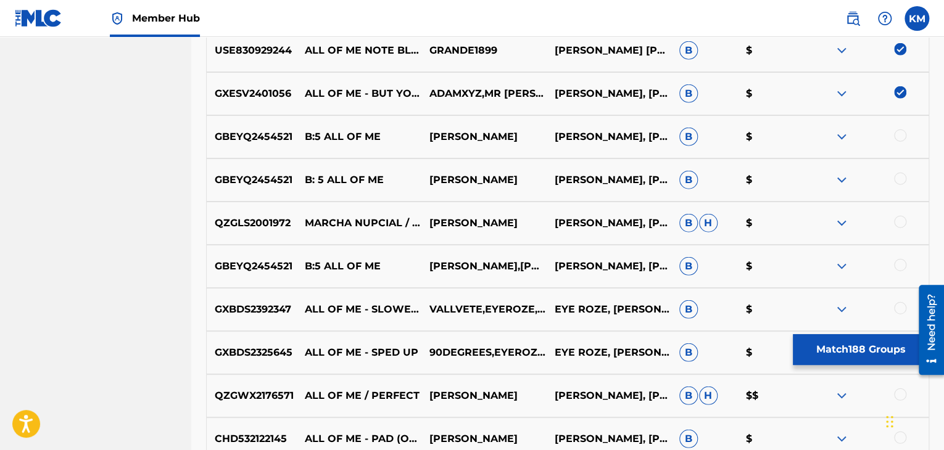
scroll to position [8619, 0]
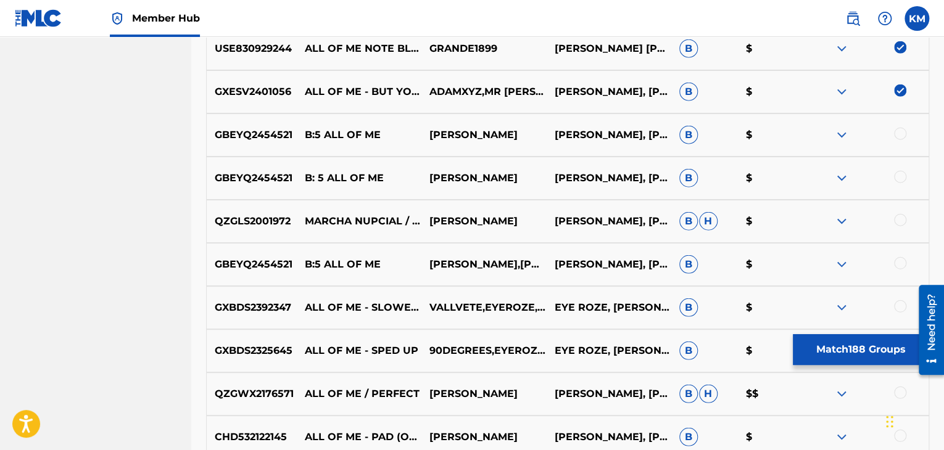
click at [901, 134] on div at bounding box center [900, 134] width 12 height 12
click at [898, 178] on div at bounding box center [900, 177] width 12 height 12
click at [898, 220] on div at bounding box center [900, 220] width 12 height 12
click at [893, 262] on div at bounding box center [866, 264] width 125 height 15
click at [898, 260] on div at bounding box center [900, 263] width 12 height 12
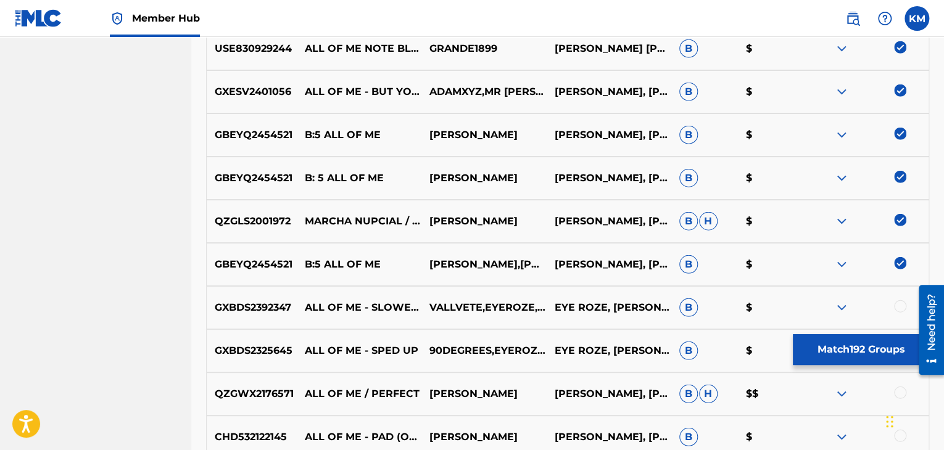
click at [899, 303] on div at bounding box center [900, 306] width 12 height 12
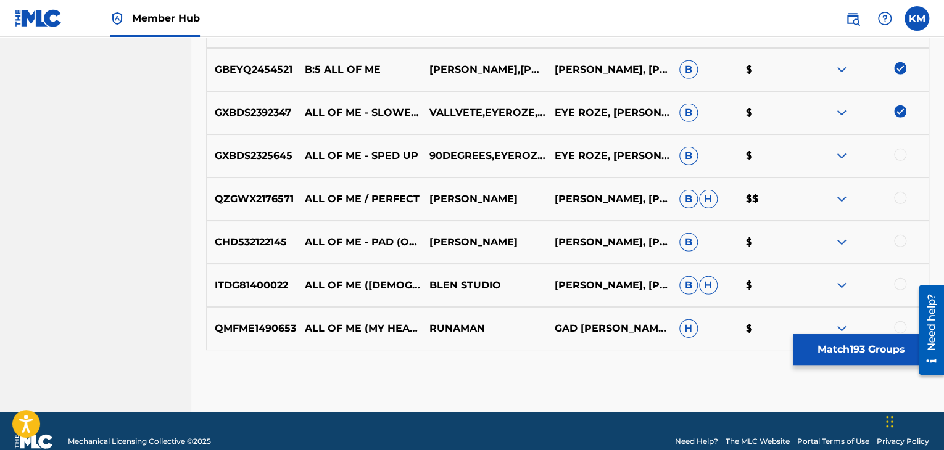
scroll to position [8835, 0]
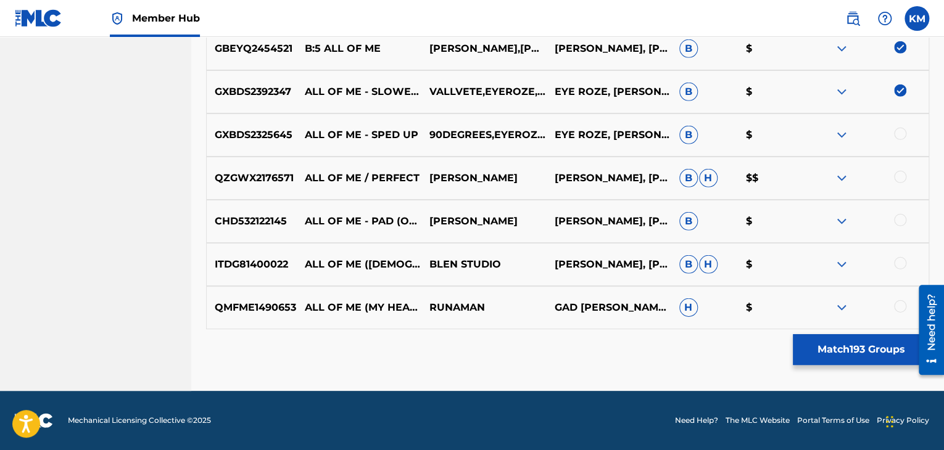
click at [898, 135] on div at bounding box center [900, 134] width 12 height 12
click at [898, 178] on div at bounding box center [900, 177] width 12 height 12
click at [899, 217] on div at bounding box center [900, 220] width 12 height 12
click at [899, 260] on div at bounding box center [900, 263] width 12 height 12
click at [901, 303] on div at bounding box center [900, 306] width 12 height 12
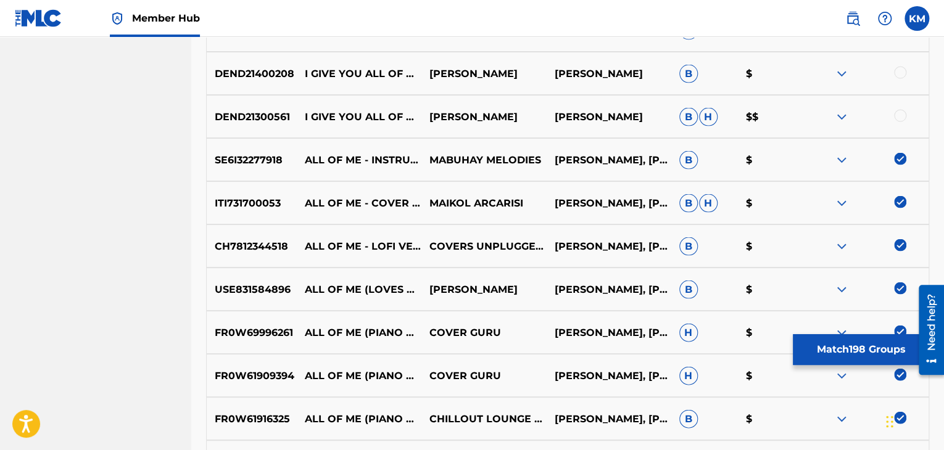
scroll to position [1186, 0]
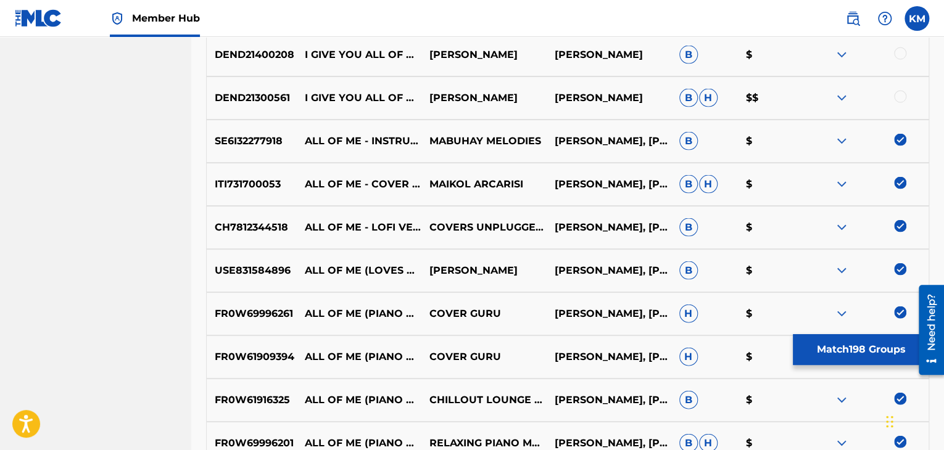
click at [903, 99] on div at bounding box center [900, 97] width 12 height 12
click at [903, 54] on div at bounding box center [900, 53] width 12 height 12
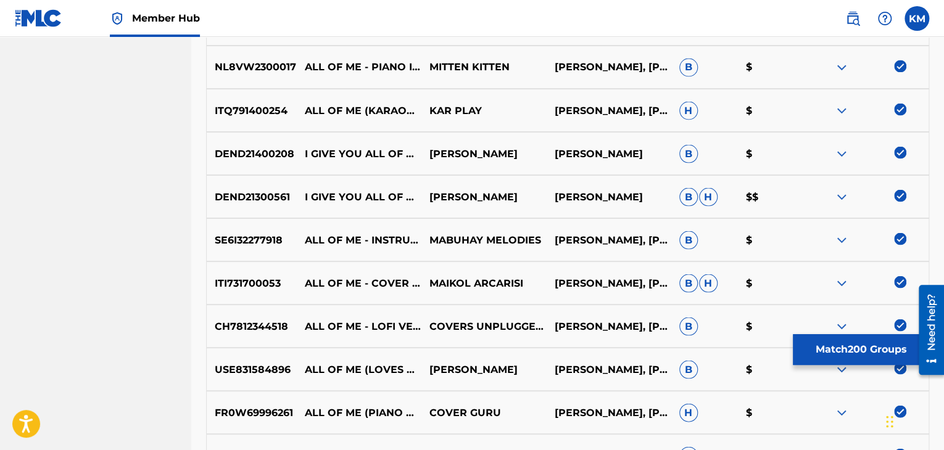
scroll to position [1309, 0]
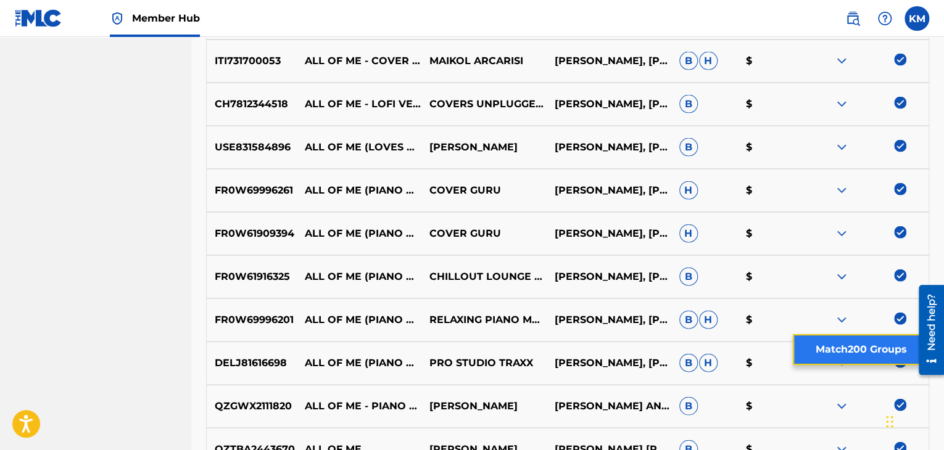
click at [827, 342] on button "Match 200 Groups" at bounding box center [861, 349] width 136 height 31
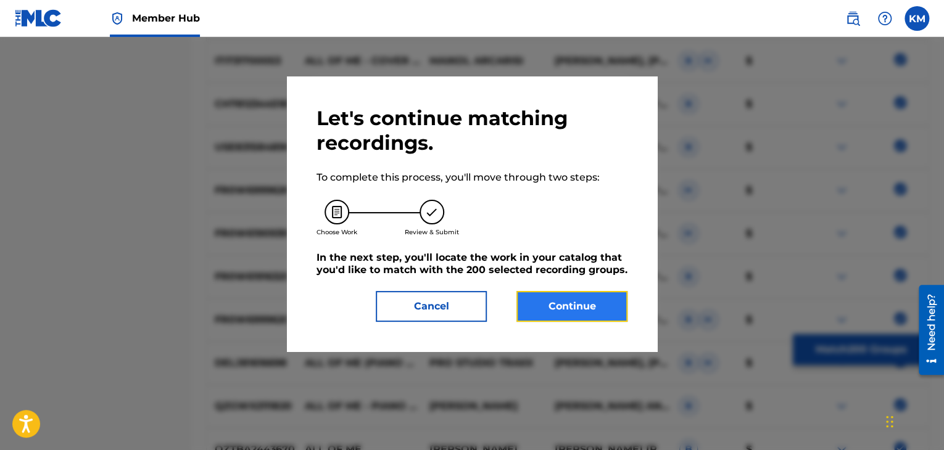
click at [592, 294] on button "Continue" at bounding box center [571, 306] width 111 height 31
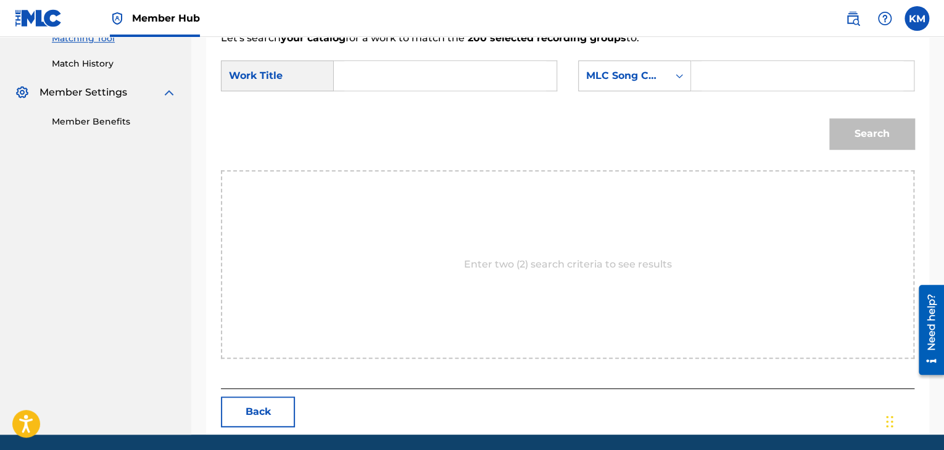
scroll to position [248, 0]
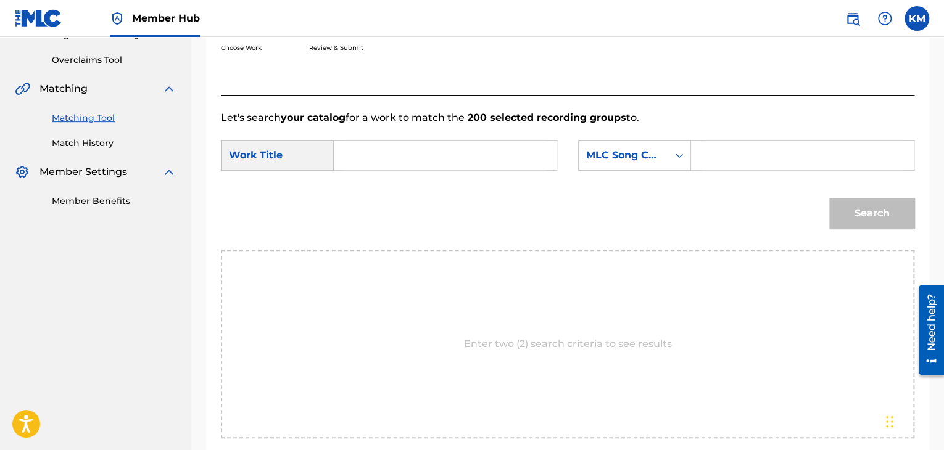
click at [374, 155] on input "Search Form" at bounding box center [445, 156] width 202 height 30
paste input "Toby Gad"
drag, startPoint x: 444, startPoint y: 153, endPoint x: 288, endPoint y: 168, distance: 156.8
click at [313, 173] on div "SearchWithCriteriab081305a-3c25-4a7b-a9e7-89ef7da4d4d5 Work Title Toby Gad Sear…" at bounding box center [567, 159] width 693 height 38
paste input "All of Me (Piano Version)"
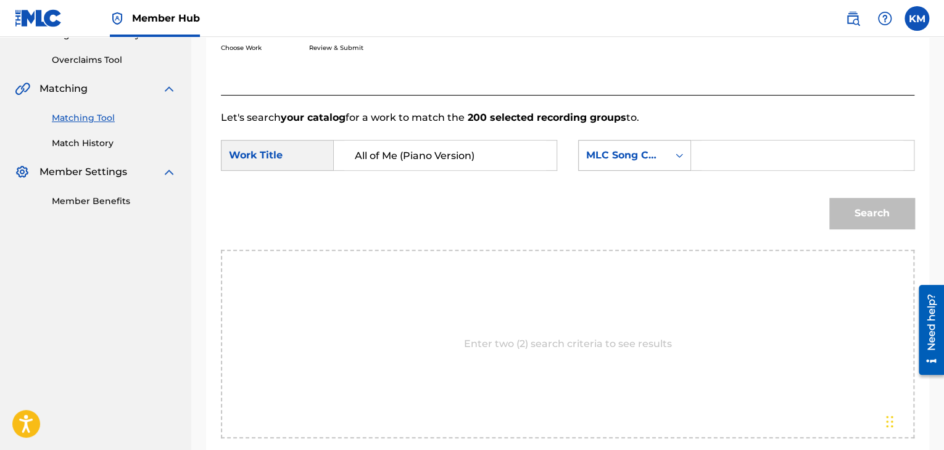
type input "All of Me (Piano Version)"
click at [680, 154] on icon "Search Form" at bounding box center [678, 156] width 7 height 4
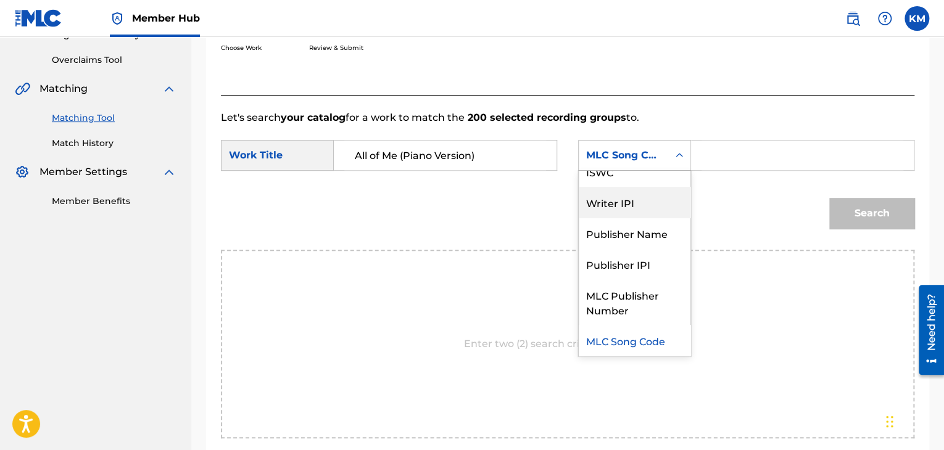
scroll to position [0, 0]
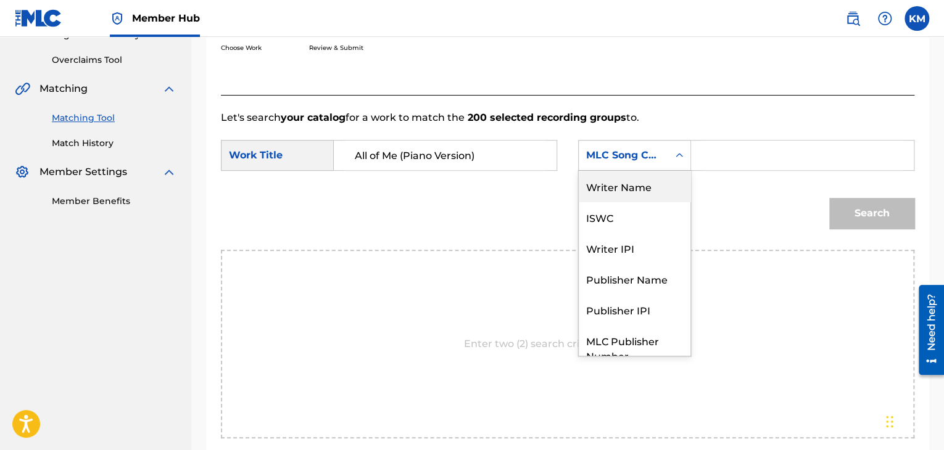
click at [637, 188] on div "Writer Name" at bounding box center [635, 186] width 112 height 31
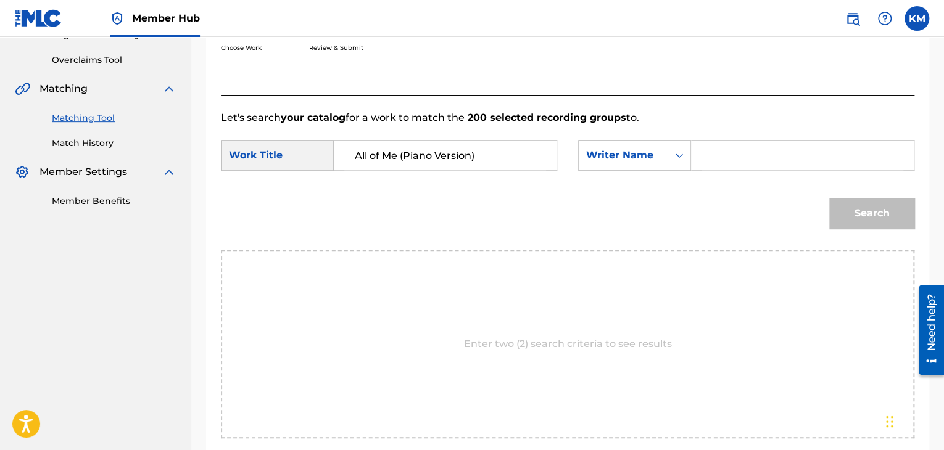
click at [758, 149] on input "Search Form" at bounding box center [802, 156] width 202 height 30
paste input "Gad"
type input "Gad"
click at [847, 210] on button "Search" at bounding box center [871, 213] width 85 height 31
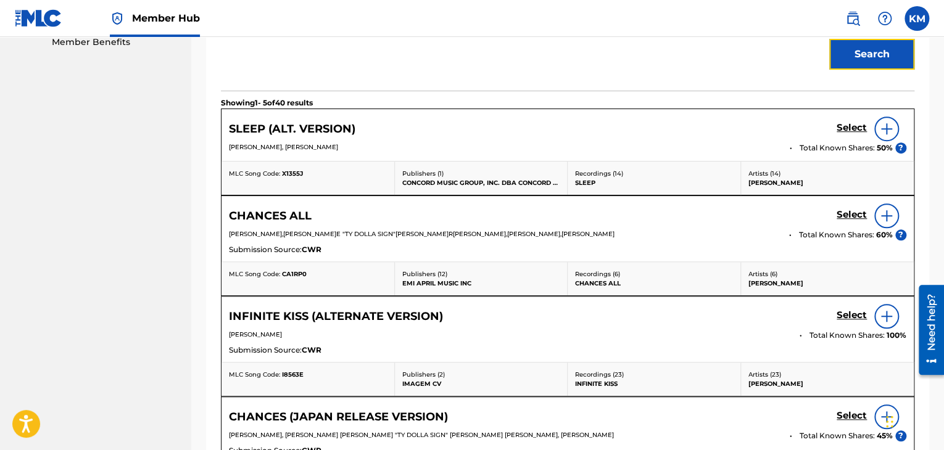
scroll to position [248, 0]
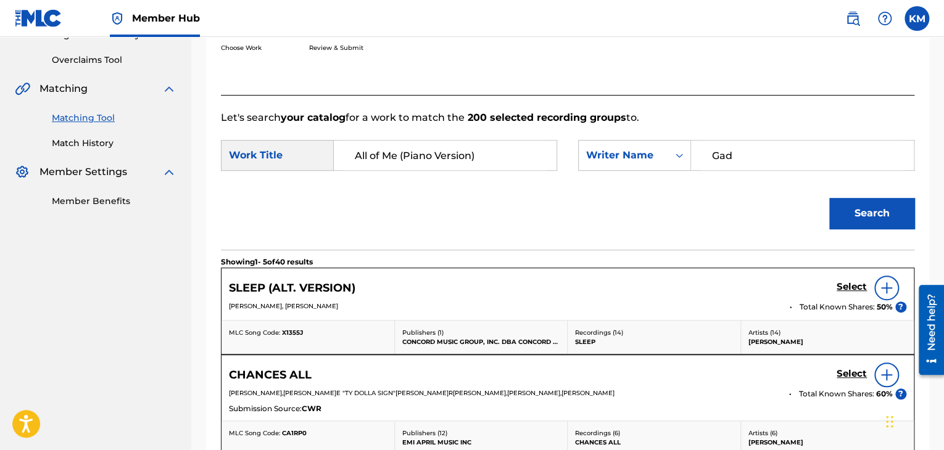
drag, startPoint x: 399, startPoint y: 151, endPoint x: 478, endPoint y: 149, distance: 79.0
click at [478, 149] on input "All of Me (Piano Version)" at bounding box center [445, 156] width 202 height 30
type input "All of Me"
click at [829, 198] on button "Search" at bounding box center [871, 213] width 85 height 31
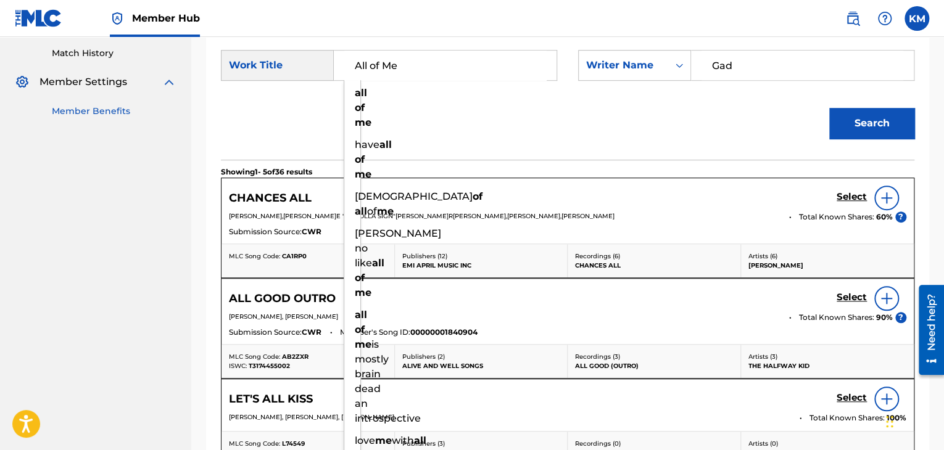
scroll to position [91, 0]
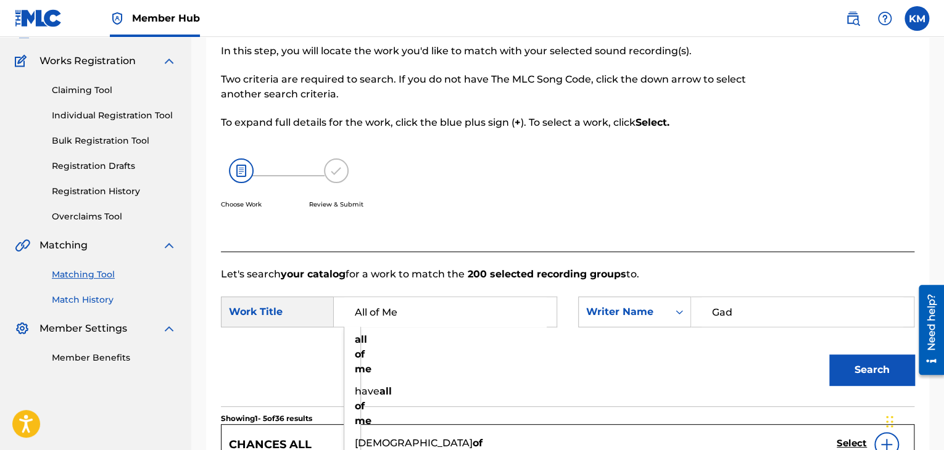
click at [111, 302] on link "Match History" at bounding box center [114, 300] width 125 height 13
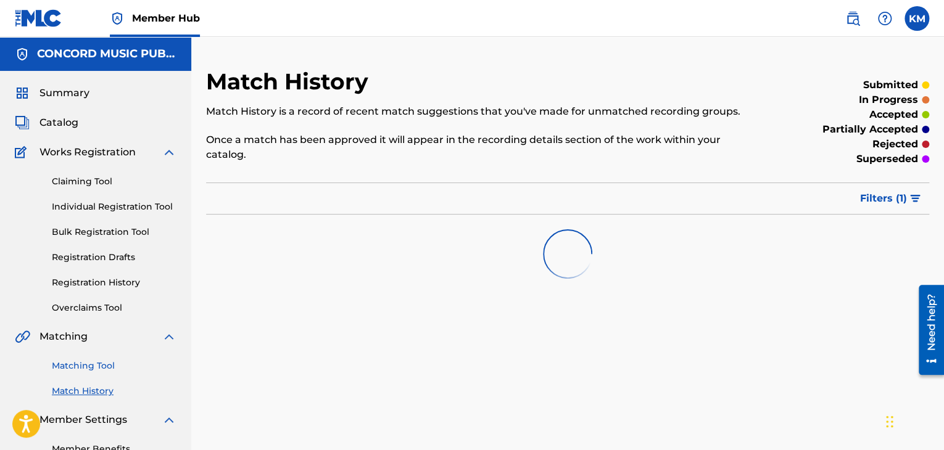
click at [109, 366] on link "Matching Tool" at bounding box center [114, 366] width 125 height 13
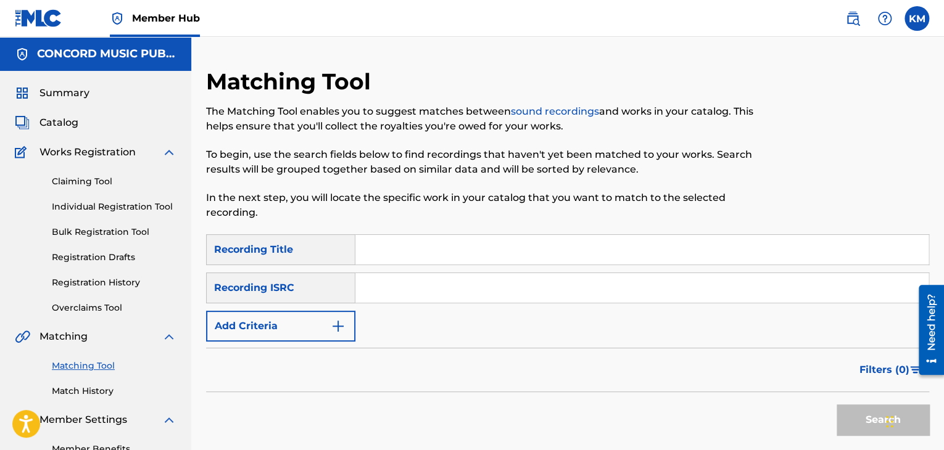
click at [410, 284] on input "Search Form" at bounding box center [641, 288] width 573 height 30
paste
type input "ESA011920474"
click at [845, 411] on button "Search" at bounding box center [882, 420] width 93 height 31
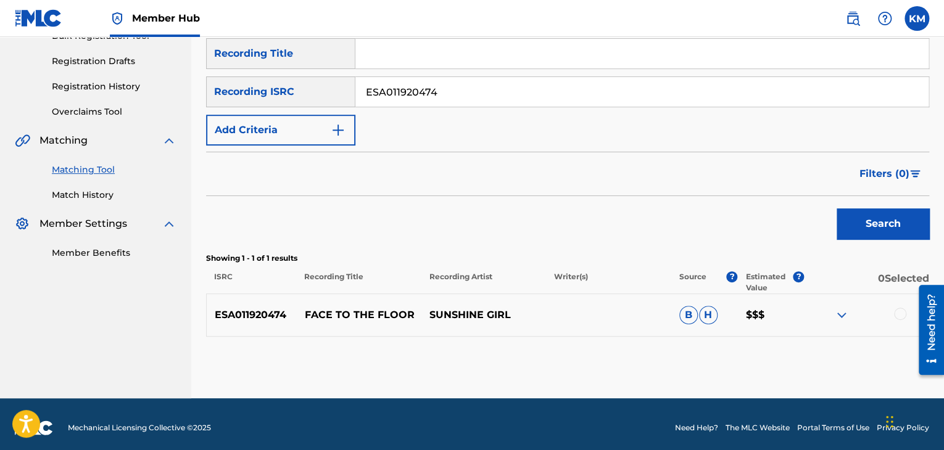
scroll to position [204, 0]
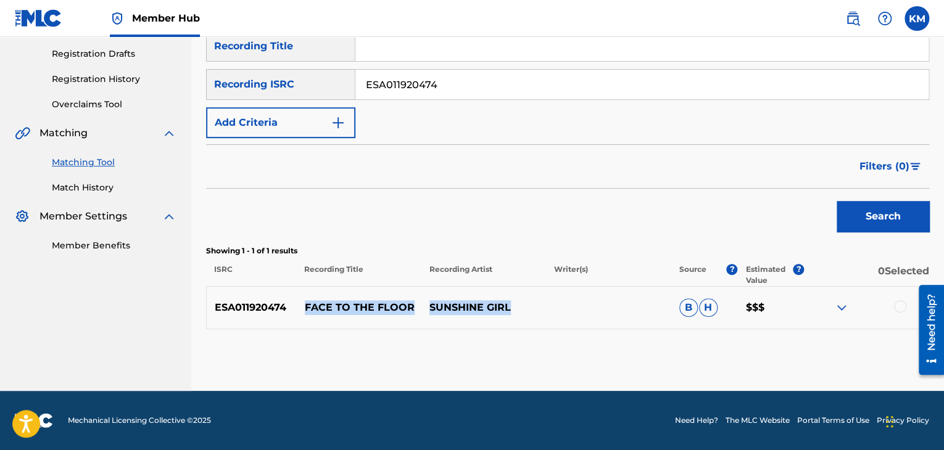
drag, startPoint x: 299, startPoint y: 304, endPoint x: 538, endPoint y: 305, distance: 239.3
click at [538, 305] on div "ESA011920474 FACE TO THE FLOOR SUNSHINE GIRL B H $$$" at bounding box center [567, 307] width 723 height 43
copy div "FACE TO THE FLOOR SUNSHINE GIRL"
click at [97, 186] on link "Match History" at bounding box center [114, 187] width 125 height 13
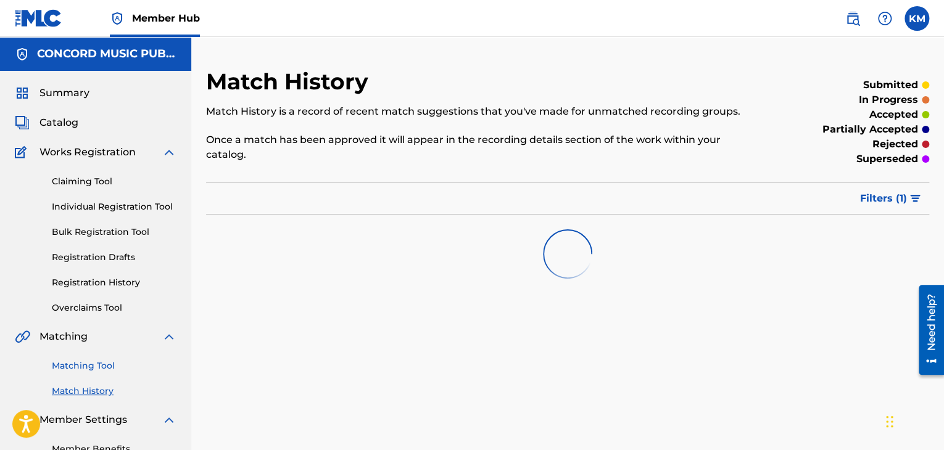
click at [109, 362] on link "Matching Tool" at bounding box center [114, 366] width 125 height 13
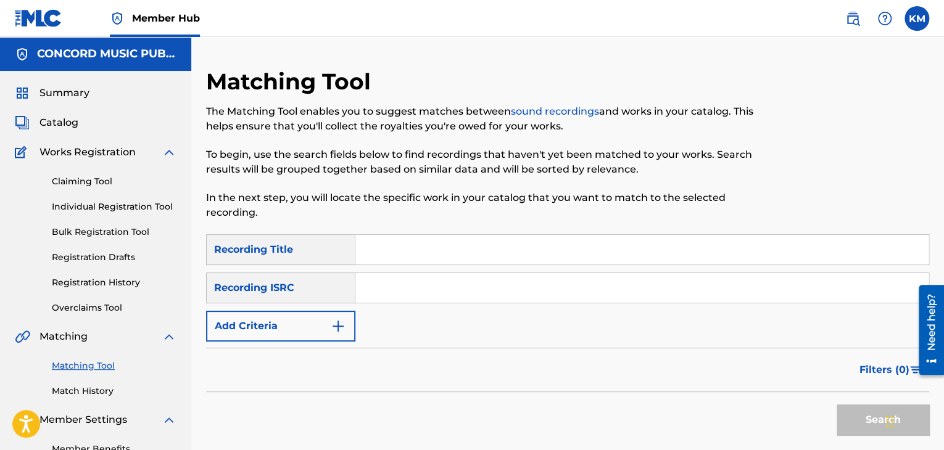
click at [415, 297] on input "Search Form" at bounding box center [641, 288] width 573 height 30
type input "US78T0507102"
click at [847, 419] on button "Search" at bounding box center [882, 420] width 93 height 31
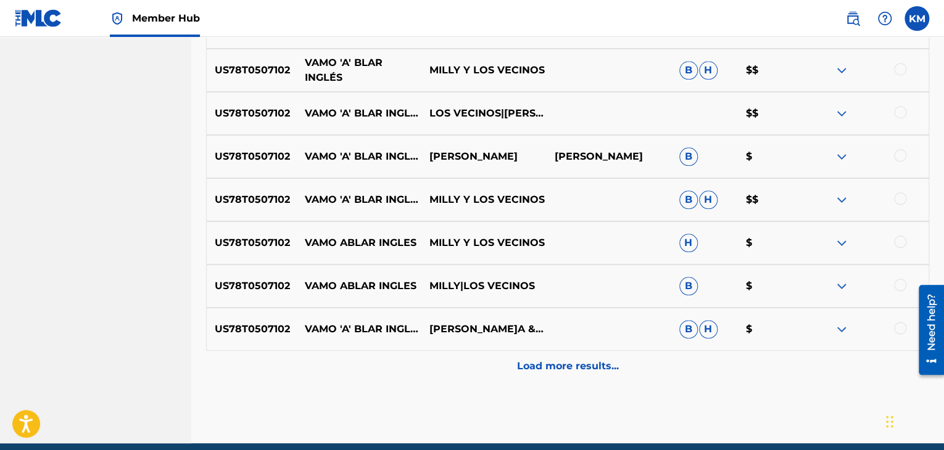
scroll to position [617, 0]
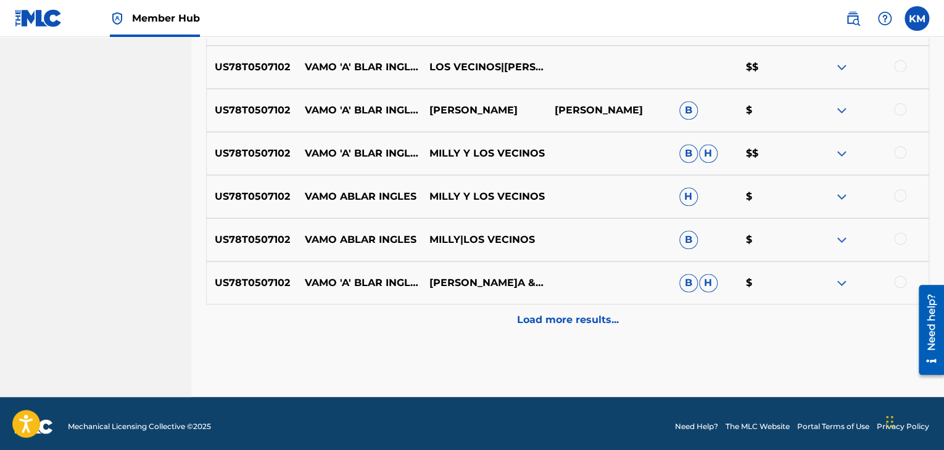
click at [899, 280] on div at bounding box center [900, 282] width 12 height 12
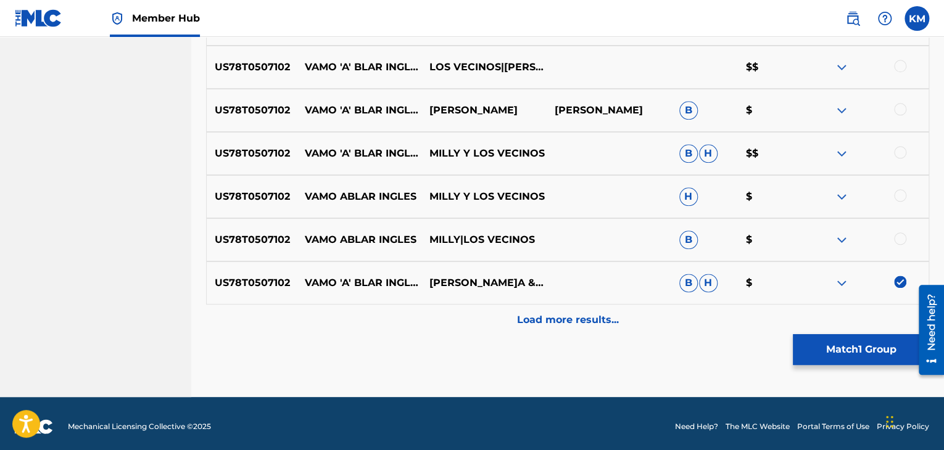
click at [899, 240] on div at bounding box center [900, 239] width 12 height 12
click at [898, 194] on div at bounding box center [900, 195] width 12 height 12
click at [898, 149] on div at bounding box center [900, 152] width 12 height 12
click at [898, 104] on div at bounding box center [900, 109] width 12 height 12
click at [896, 60] on div at bounding box center [866, 67] width 125 height 15
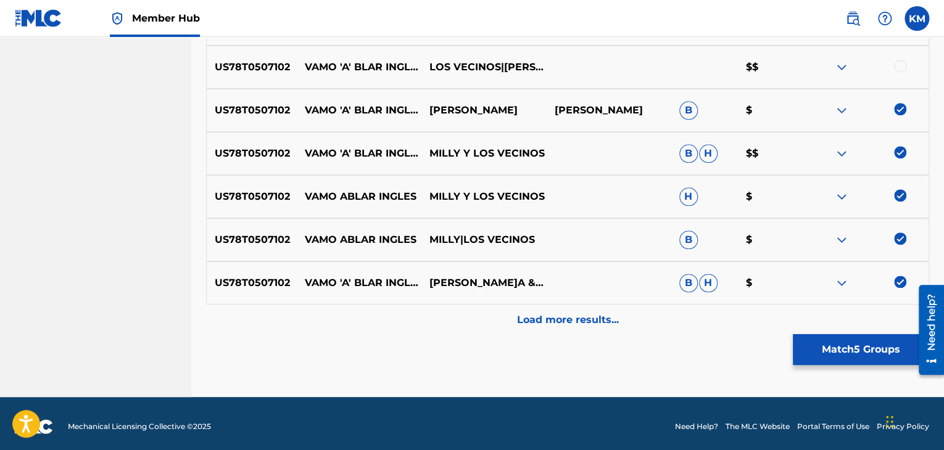
click at [901, 64] on div at bounding box center [900, 66] width 12 height 12
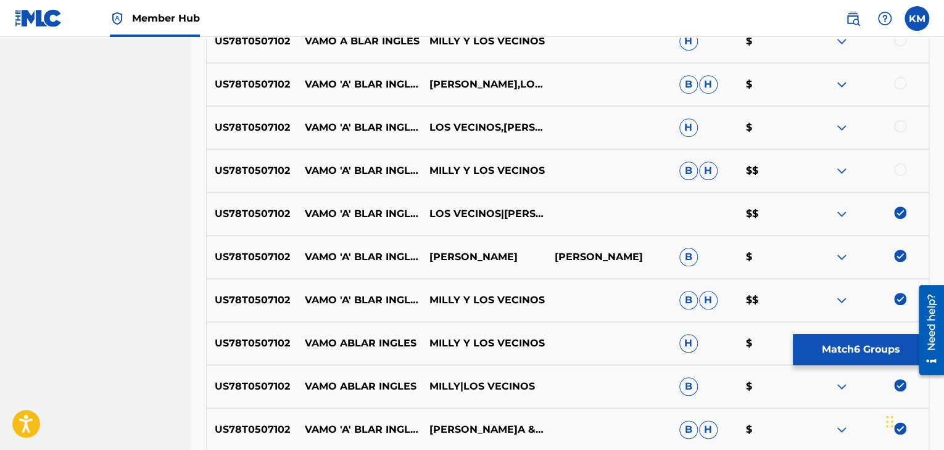
scroll to position [370, 0]
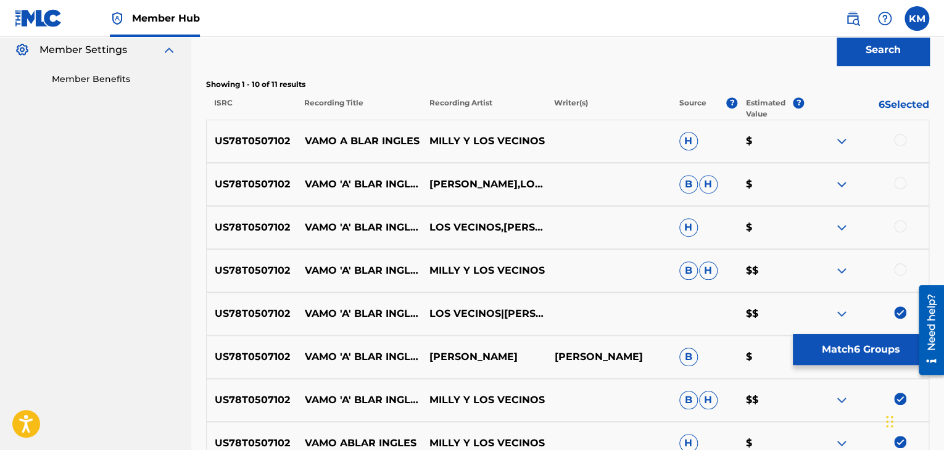
click at [902, 268] on div at bounding box center [900, 269] width 12 height 12
click at [898, 223] on div at bounding box center [900, 226] width 12 height 12
click at [902, 178] on div at bounding box center [900, 183] width 12 height 12
click at [901, 142] on div at bounding box center [900, 140] width 12 height 12
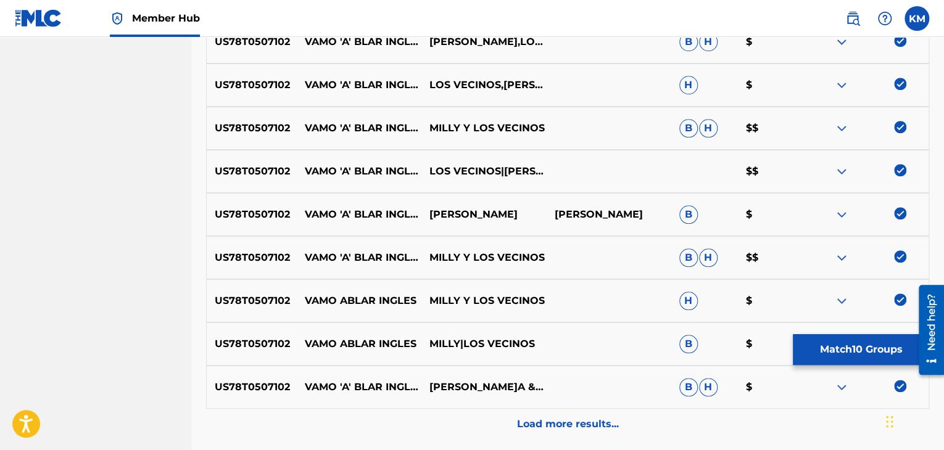
scroll to position [623, 0]
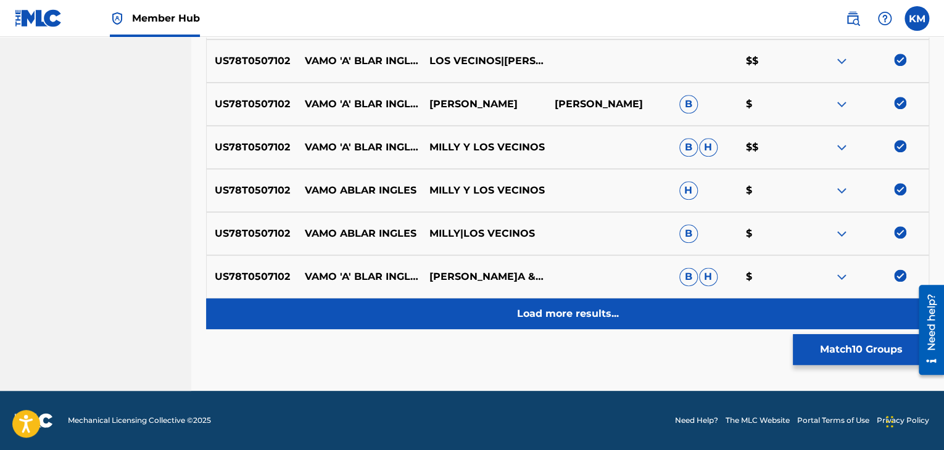
click at [566, 317] on p "Load more results..." at bounding box center [568, 314] width 102 height 15
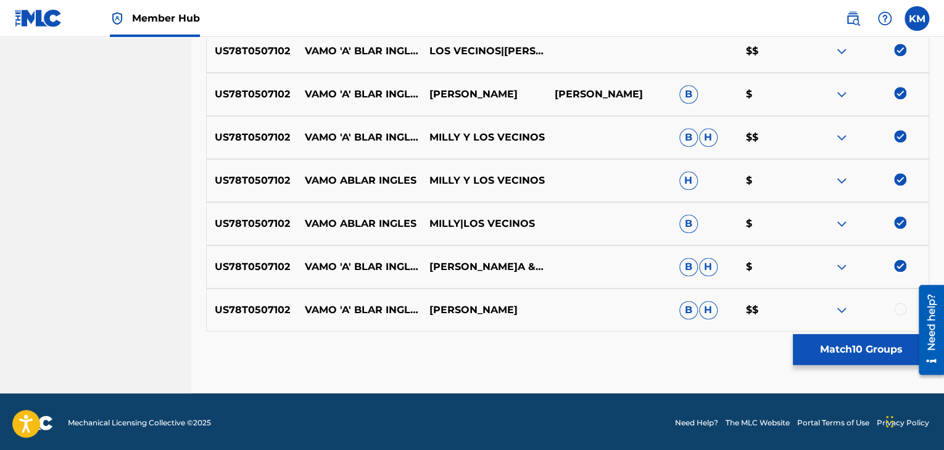
scroll to position [635, 0]
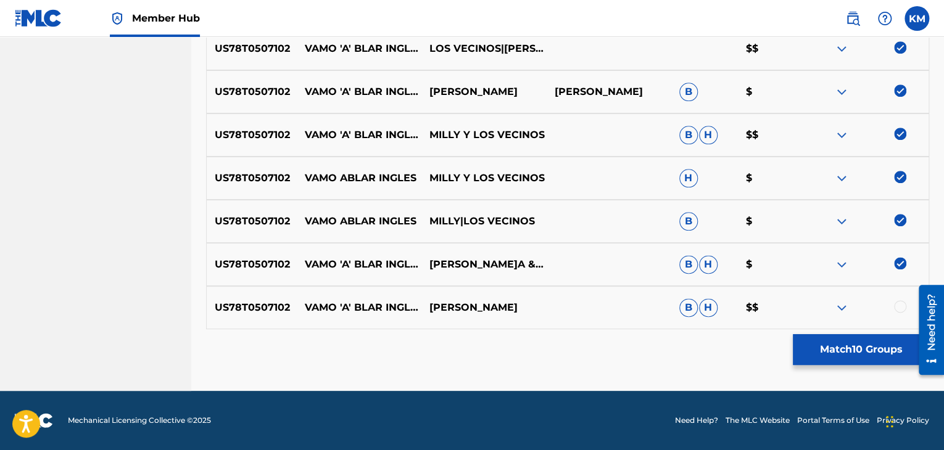
click at [899, 301] on div at bounding box center [900, 306] width 12 height 12
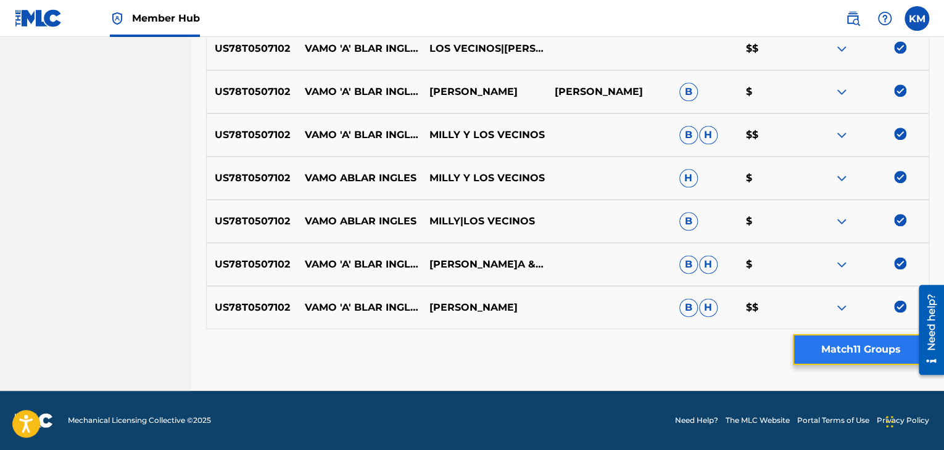
click at [872, 356] on button "Match 11 Groups" at bounding box center [861, 349] width 136 height 31
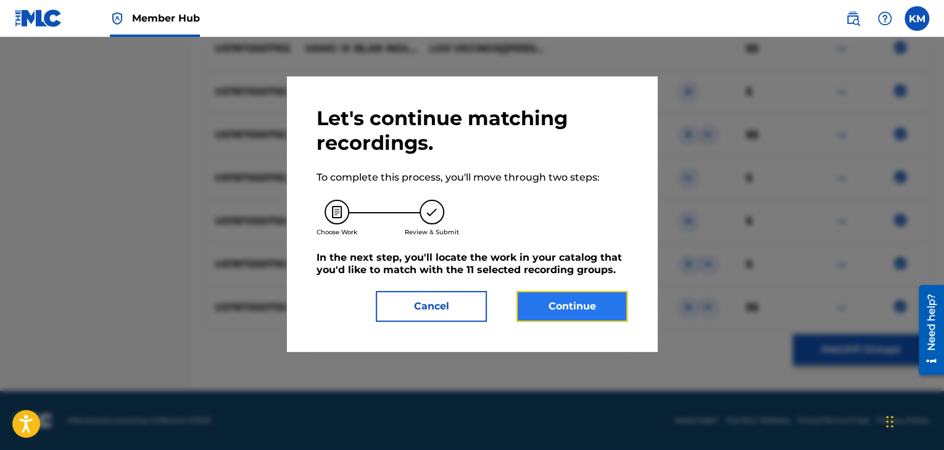
click at [571, 313] on button "Continue" at bounding box center [571, 306] width 111 height 31
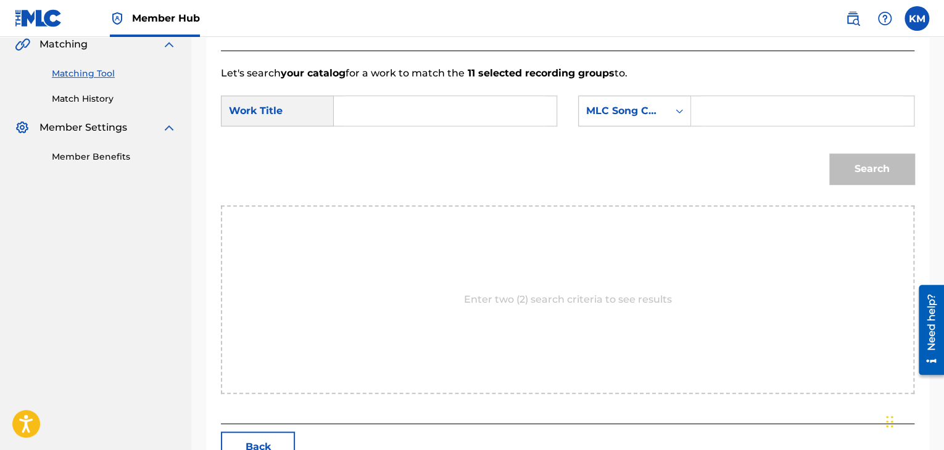
scroll to position [248, 0]
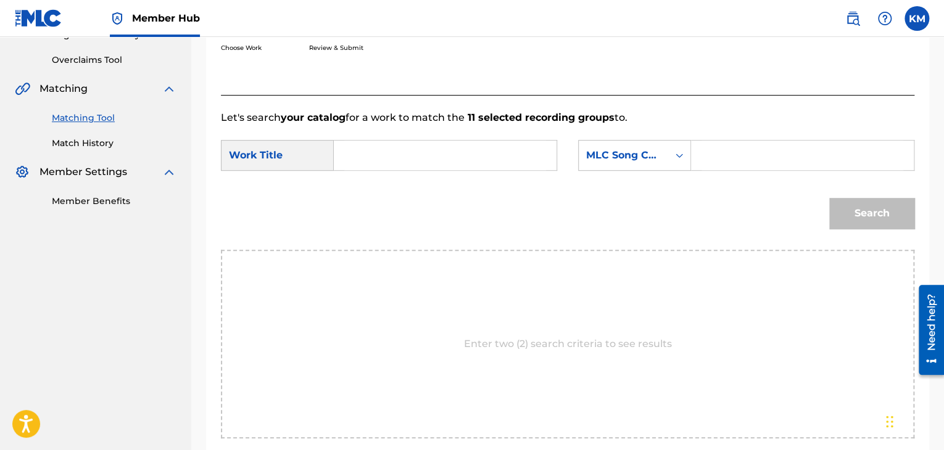
click at [363, 151] on input "Search Form" at bounding box center [445, 156] width 202 height 30
type input "Vamo 'A' Blar Inglés"
click at [673, 154] on icon "Search Form" at bounding box center [679, 155] width 12 height 12
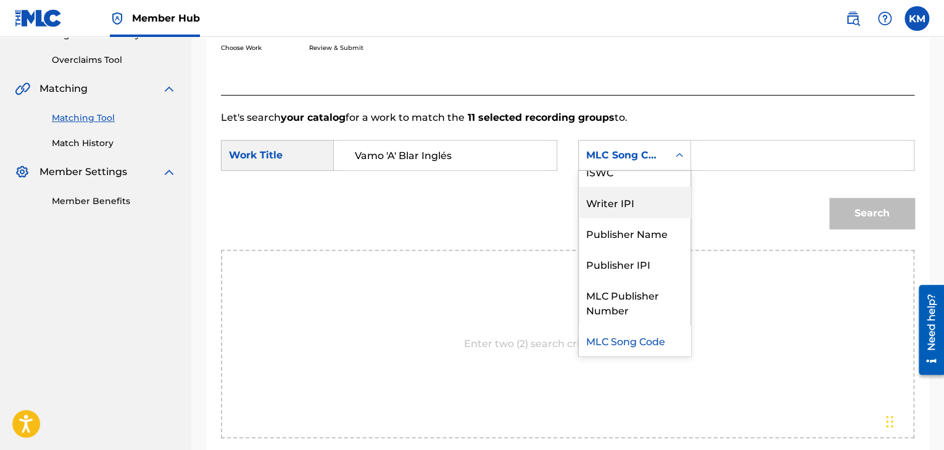
scroll to position [0, 0]
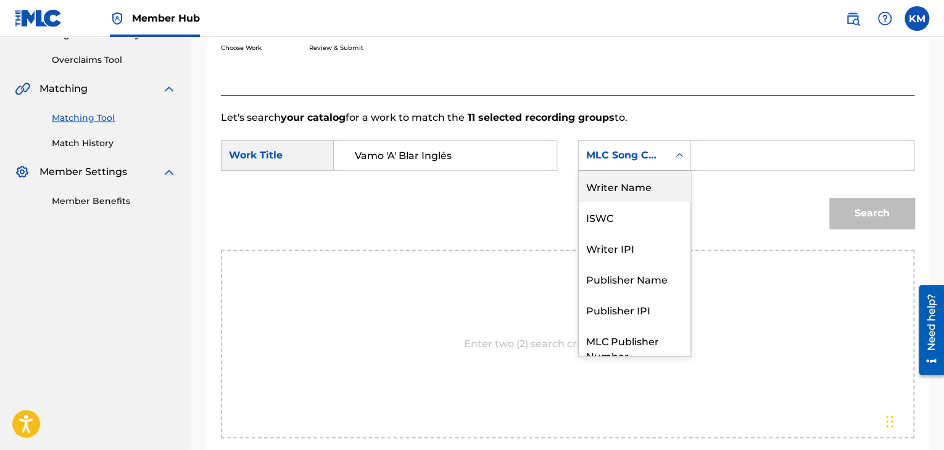
click at [647, 189] on div "Writer Name" at bounding box center [635, 186] width 112 height 31
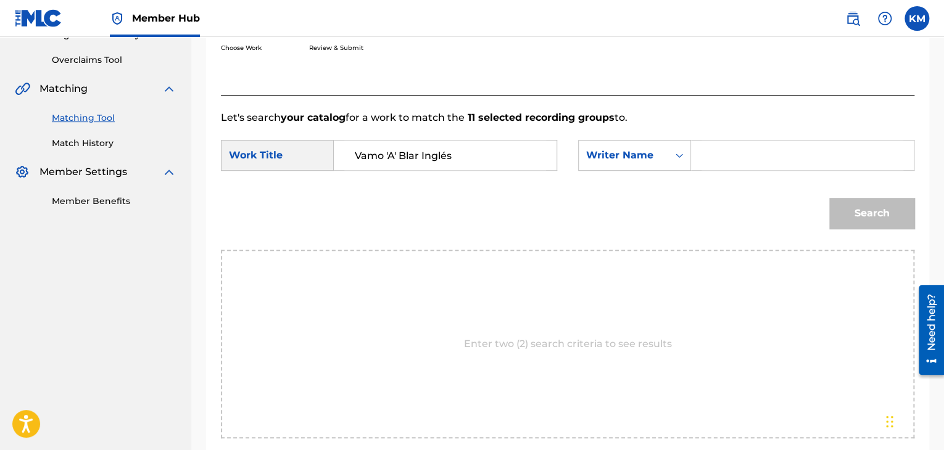
click at [748, 146] on input "Search Form" at bounding box center [802, 156] width 202 height 30
type input "Diaz"
click at [852, 215] on button "Search" at bounding box center [871, 213] width 85 height 31
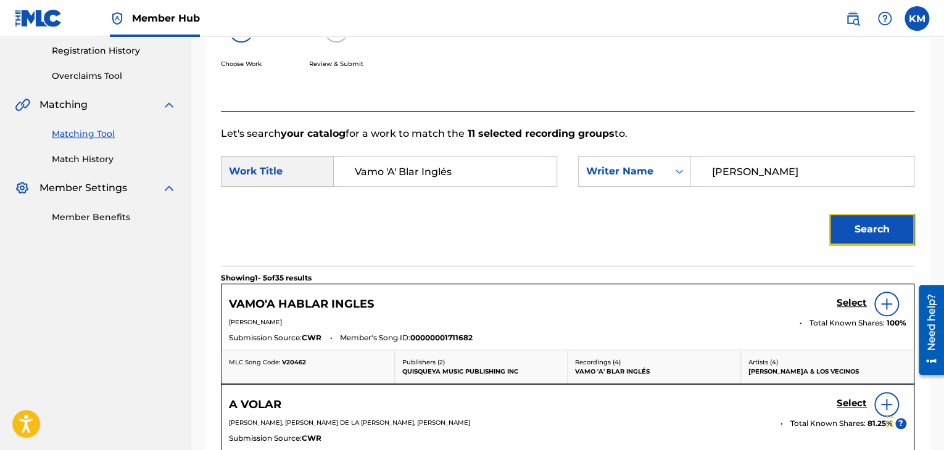
scroll to position [248, 0]
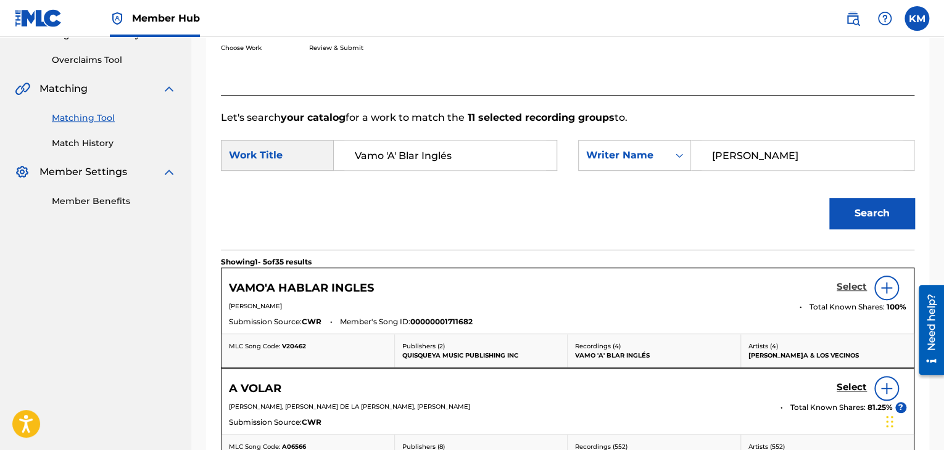
click at [852, 287] on h5 "Select" at bounding box center [851, 287] width 30 height 12
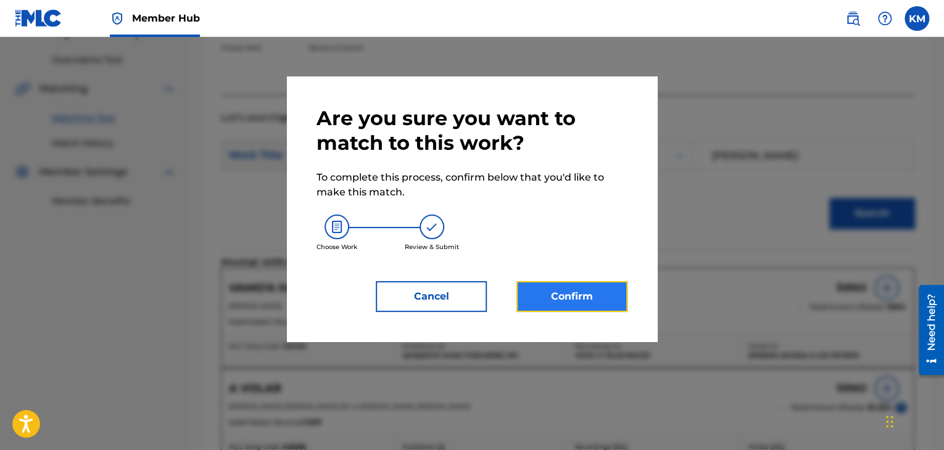
click at [545, 291] on button "Confirm" at bounding box center [571, 296] width 111 height 31
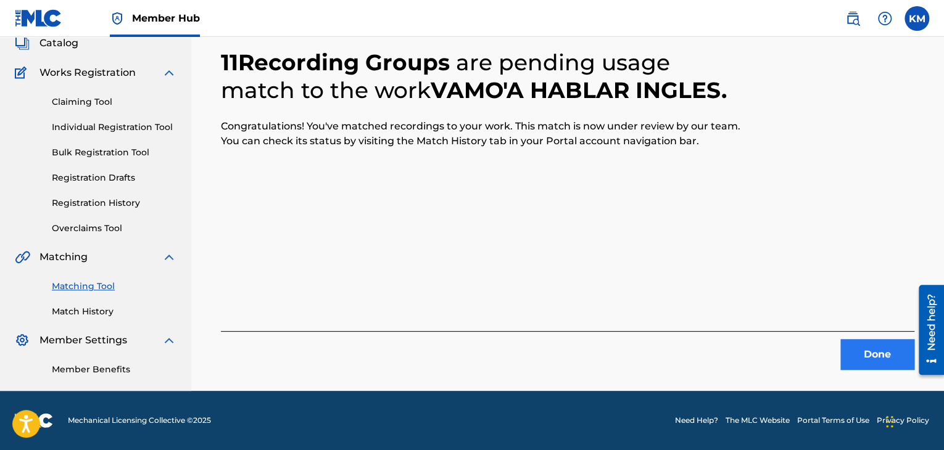
scroll to position [80, 0]
click at [883, 342] on button "Done" at bounding box center [877, 354] width 74 height 31
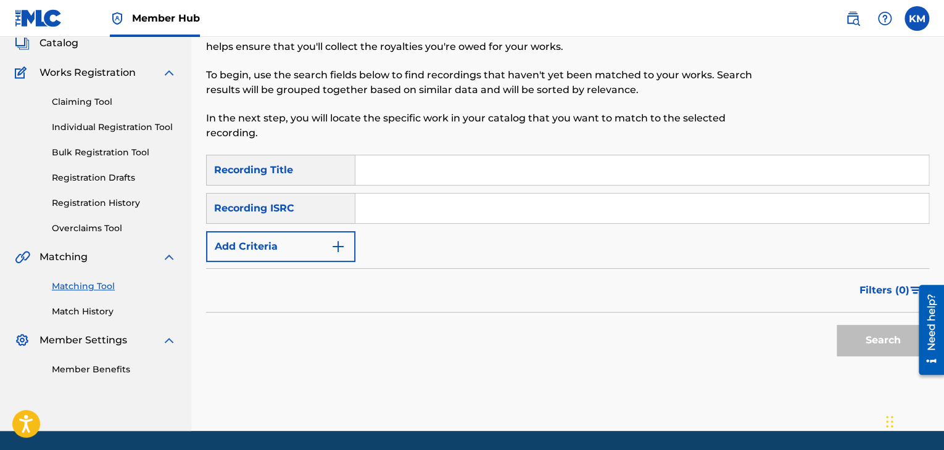
click at [439, 204] on input "Search Form" at bounding box center [641, 209] width 573 height 30
type input "BEP010490092"
click at [872, 339] on button "Search" at bounding box center [882, 340] width 93 height 31
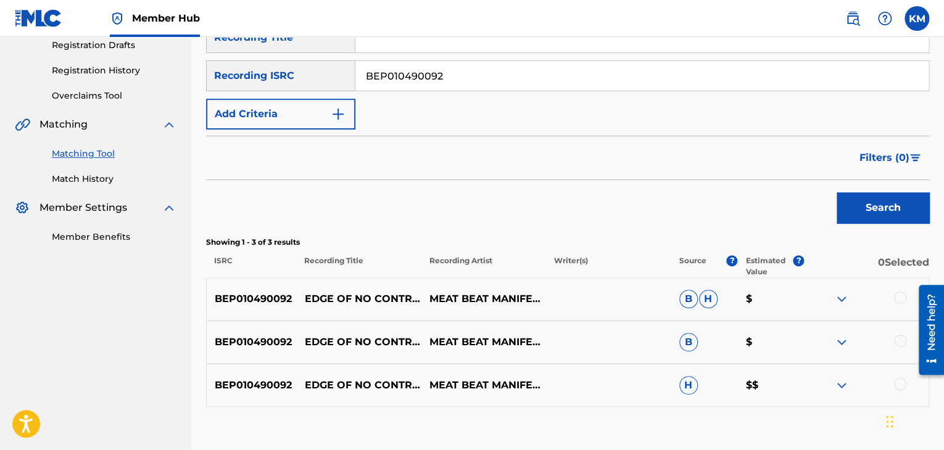
scroll to position [290, 0]
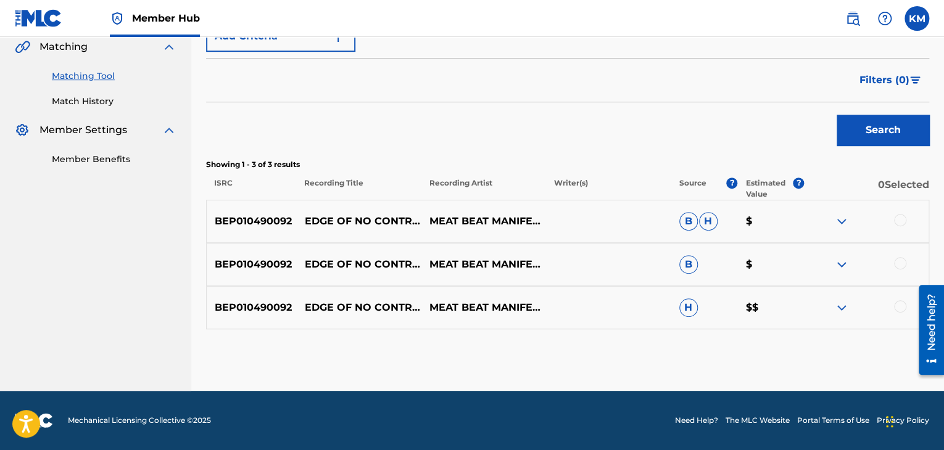
click at [898, 308] on div at bounding box center [900, 306] width 12 height 12
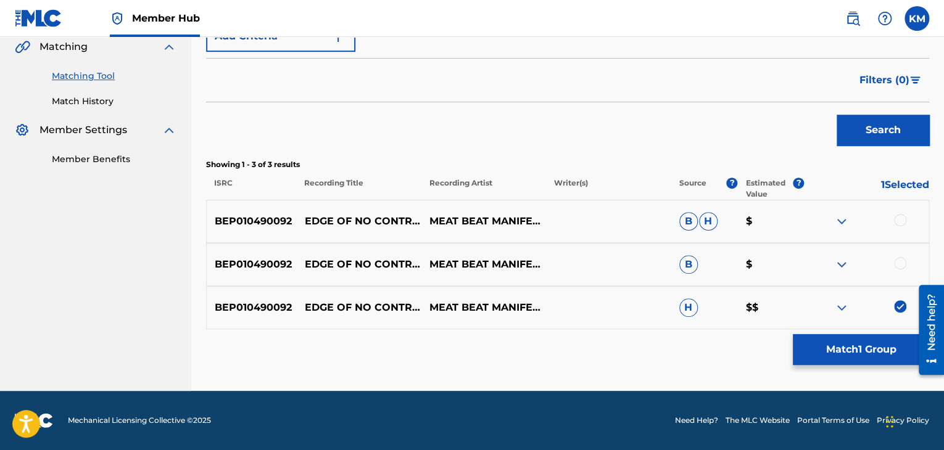
click at [899, 257] on div at bounding box center [900, 263] width 12 height 12
click at [899, 218] on div at bounding box center [900, 220] width 12 height 12
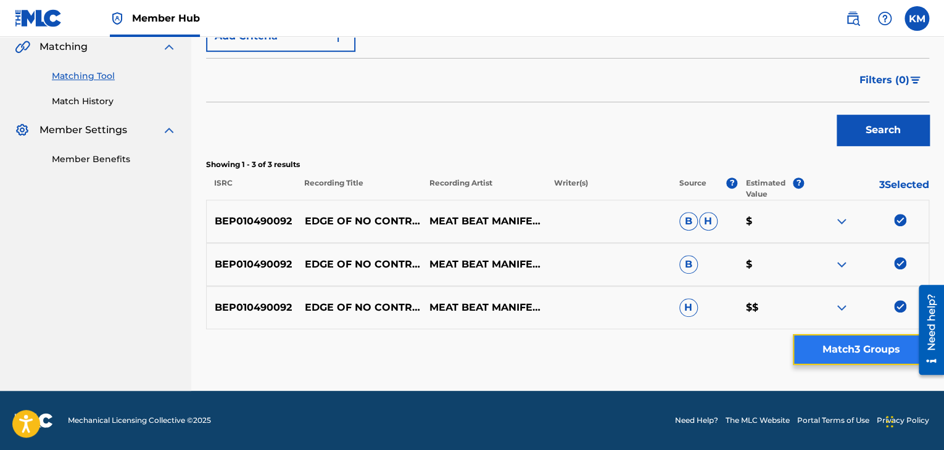
click at [861, 346] on button "Match 3 Groups" at bounding box center [861, 349] width 136 height 31
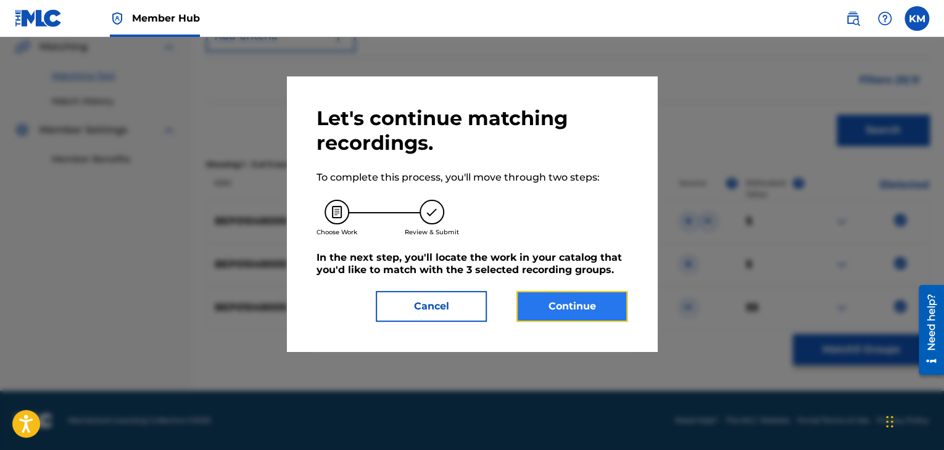
click at [567, 307] on button "Continue" at bounding box center [571, 306] width 111 height 31
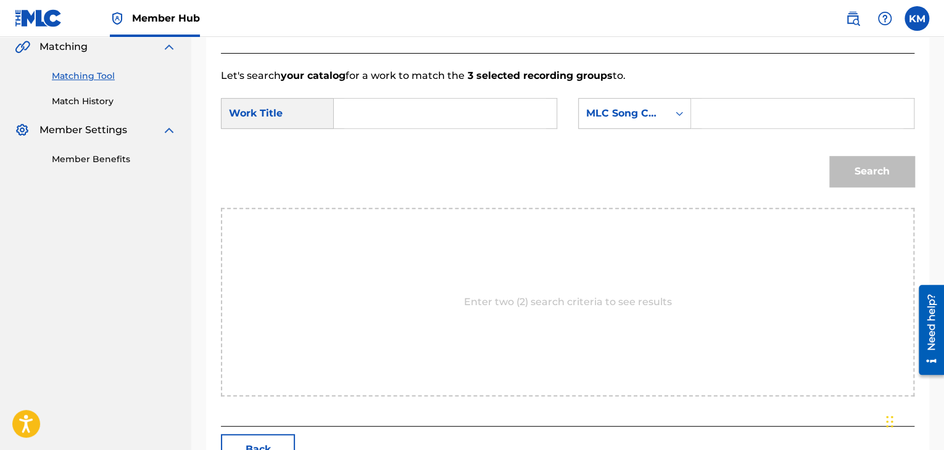
click at [373, 117] on input "Search Form" at bounding box center [445, 114] width 202 height 30
type input "Edge of No Control, Pt. 2"
click at [676, 109] on icon "Search Form" at bounding box center [679, 113] width 12 height 12
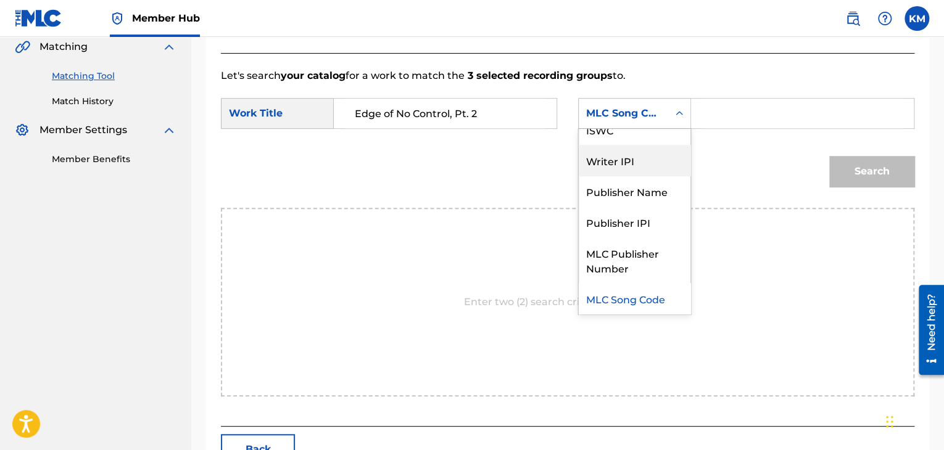
scroll to position [0, 0]
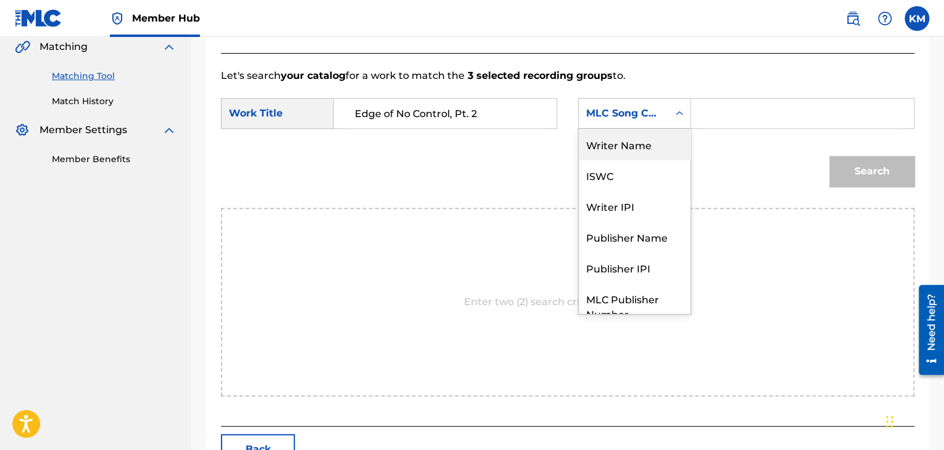
click at [658, 149] on div "Writer Name" at bounding box center [635, 144] width 112 height 31
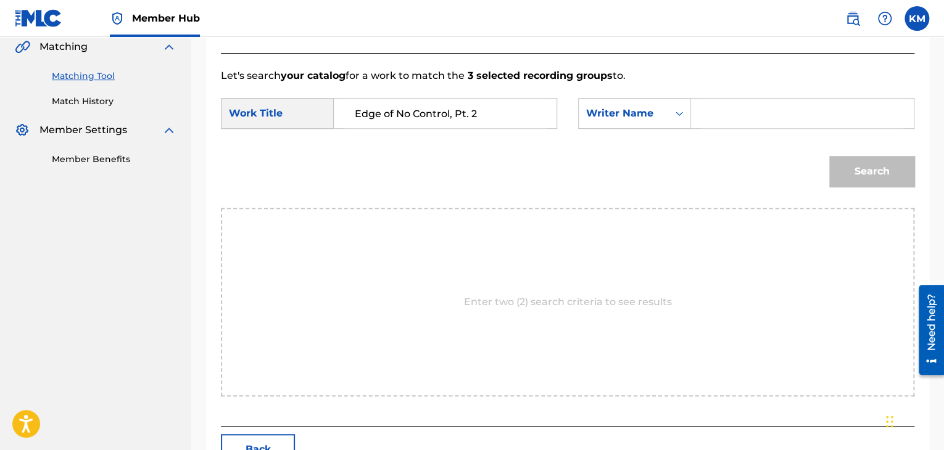
click at [715, 101] on input "Search Form" at bounding box center [802, 114] width 202 height 30
type input "Dangers"
click at [852, 167] on button "Search" at bounding box center [871, 171] width 85 height 31
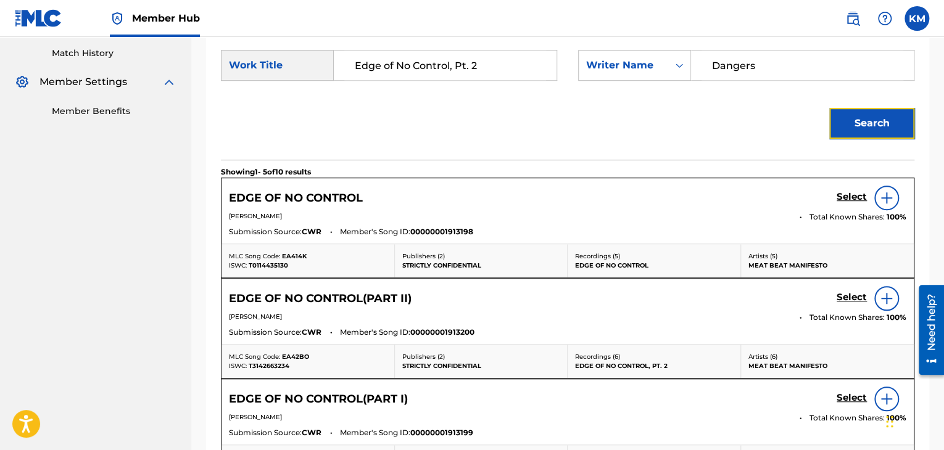
scroll to position [352, 0]
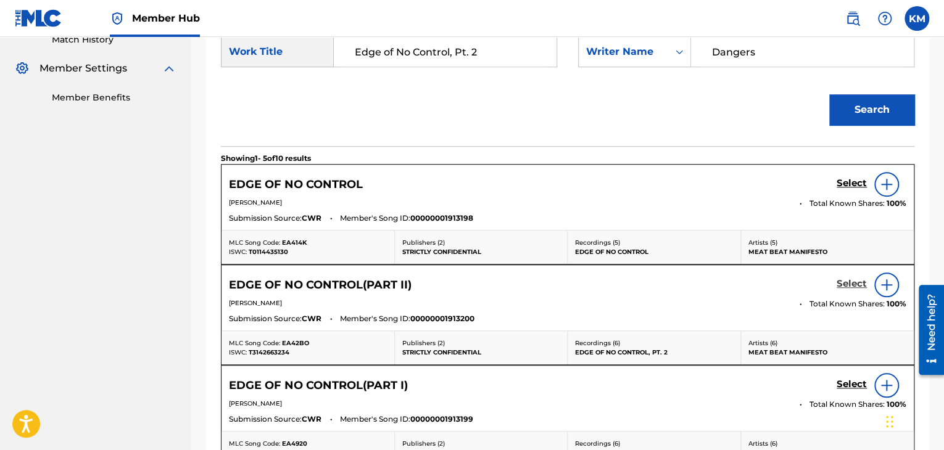
click at [852, 287] on h5 "Select" at bounding box center [851, 284] width 30 height 12
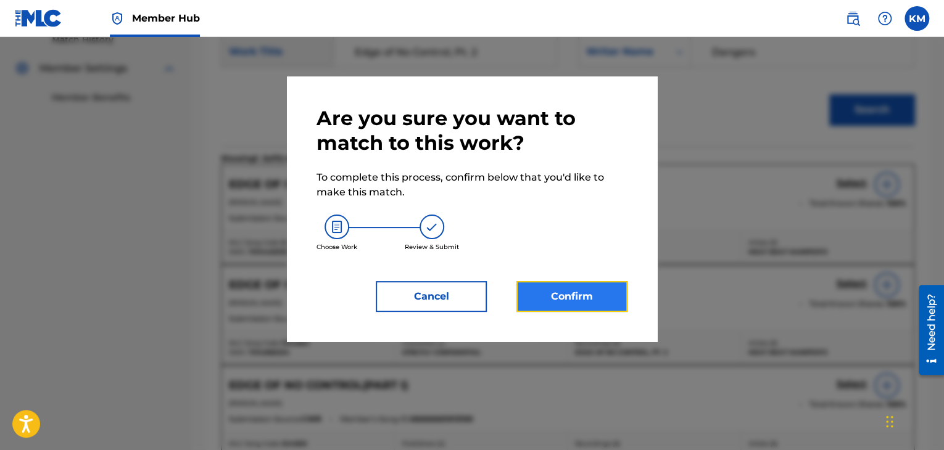
click at [602, 284] on button "Confirm" at bounding box center [571, 296] width 111 height 31
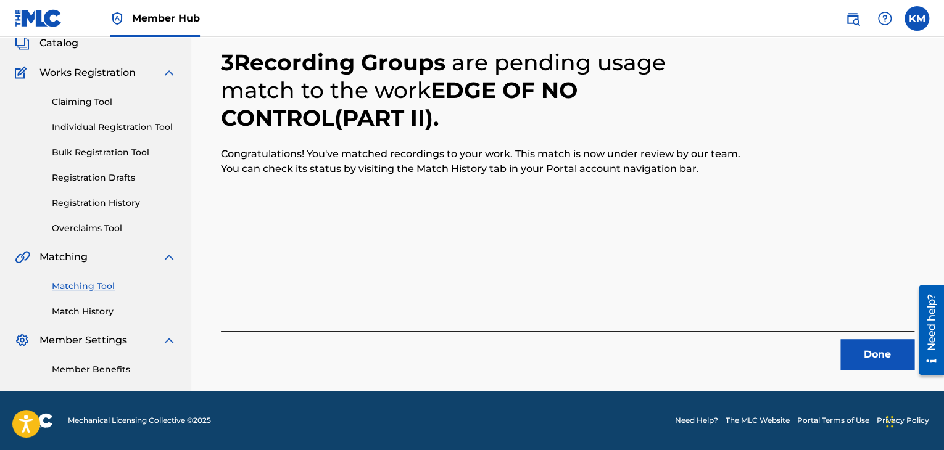
scroll to position [80, 0]
click at [893, 342] on button "Done" at bounding box center [877, 354] width 74 height 31
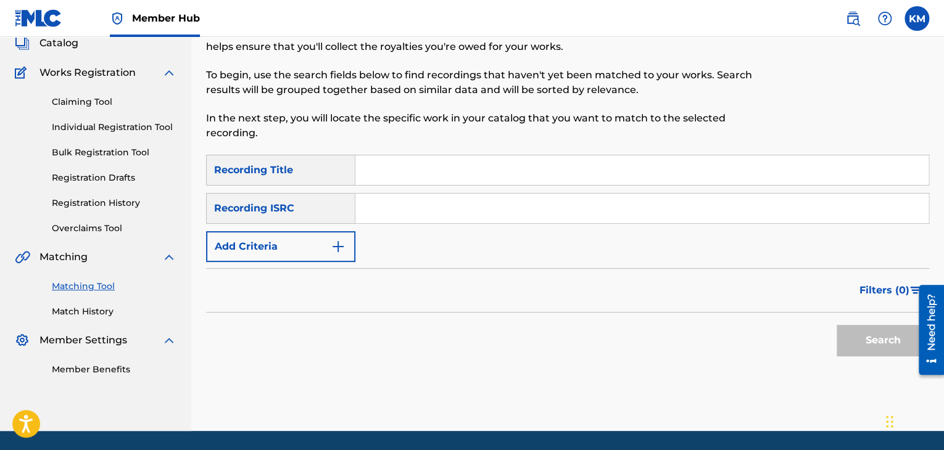
click at [509, 204] on input "Search Form" at bounding box center [641, 209] width 573 height 30
type input "MXF360035055"
click at [851, 335] on button "Search" at bounding box center [882, 340] width 93 height 31
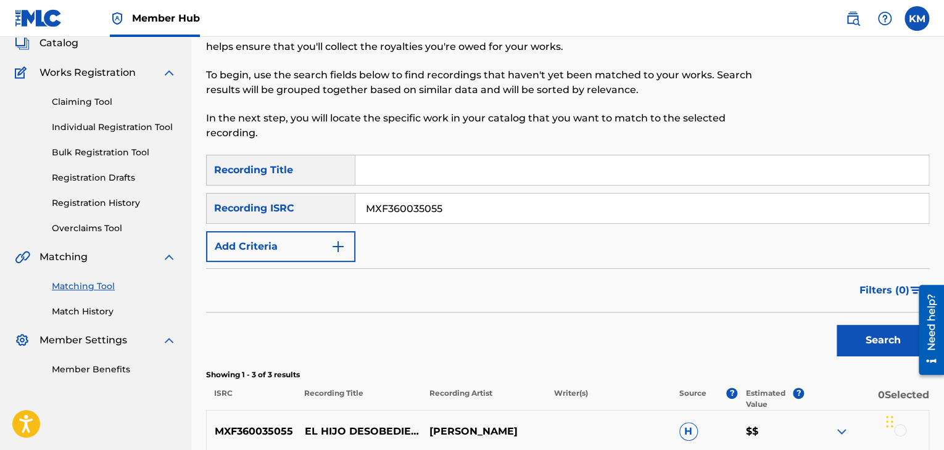
scroll to position [290, 0]
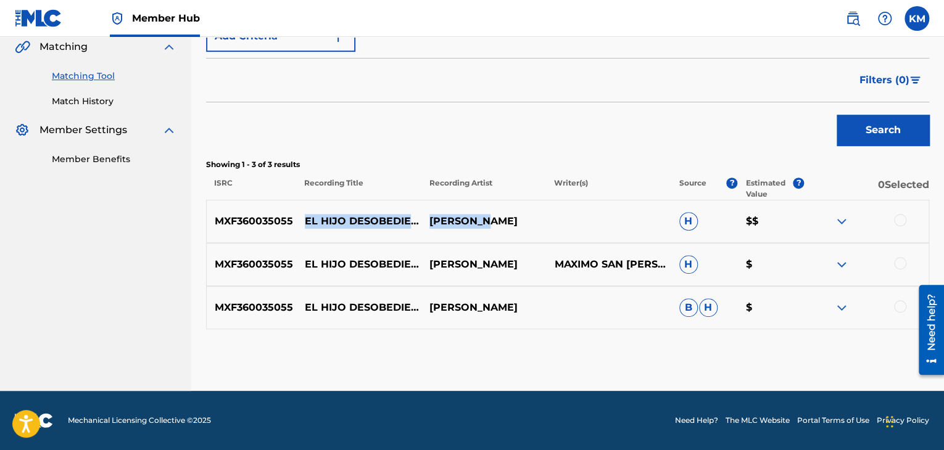
drag, startPoint x: 303, startPoint y: 205, endPoint x: 508, endPoint y: 204, distance: 204.8
click at [503, 233] on div "MXF360035055 EL HIJO DESOBEDIENTE - EN VIVO POLO POLO H $$" at bounding box center [567, 221] width 723 height 43
copy div "EL HIJO DESOBEDIENTE - EN VIVO POLO POLO"
click at [898, 220] on div at bounding box center [900, 220] width 12 height 12
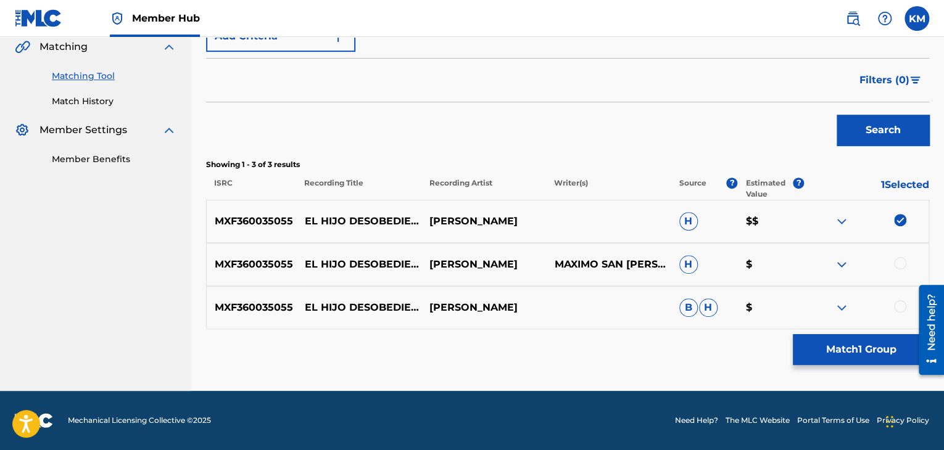
click at [896, 262] on div at bounding box center [900, 263] width 12 height 12
click at [898, 308] on div at bounding box center [900, 306] width 12 height 12
drag, startPoint x: 306, startPoint y: 210, endPoint x: 355, endPoint y: 230, distance: 53.4
click at [355, 230] on p "EL HIJO DESOBEDIENTE - EN VIVO" at bounding box center [359, 221] width 125 height 44
copy p "EL HIJO DESOBEDIENTE - EN VIVO"
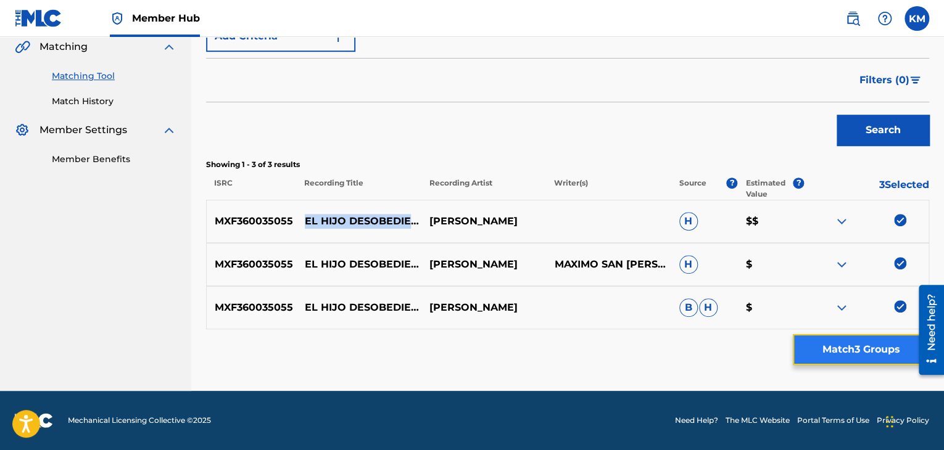
click at [827, 346] on button "Match 3 Groups" at bounding box center [861, 349] width 136 height 31
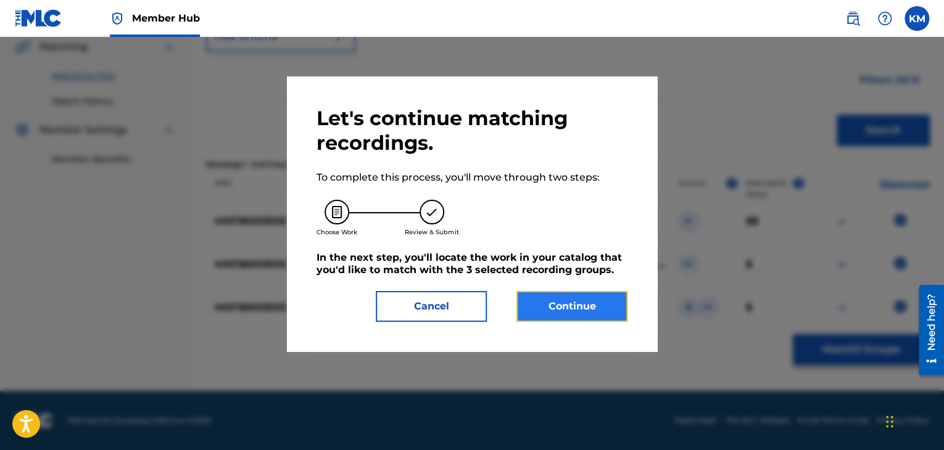
click at [587, 294] on button "Continue" at bounding box center [571, 306] width 111 height 31
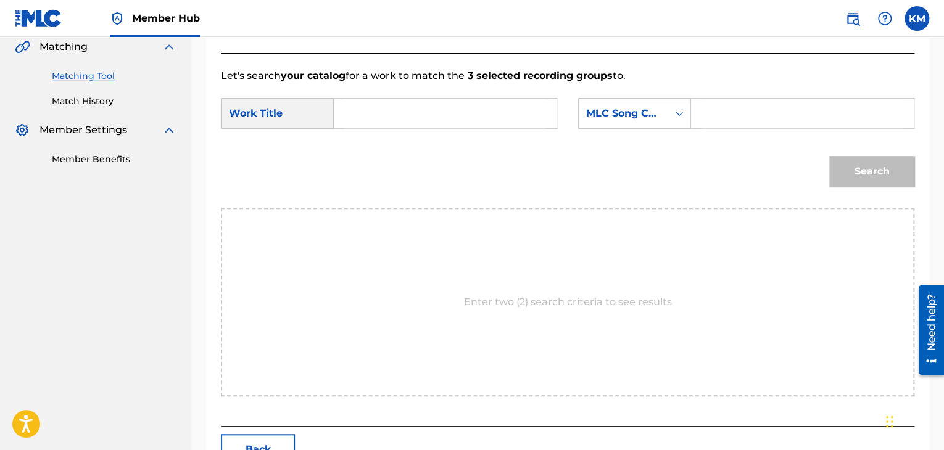
click at [423, 110] on input "Search Form" at bounding box center [445, 114] width 202 height 30
type input "EL HIJO DESOBEDIENTE - EN VIVO"
click at [678, 118] on icon "Search Form" at bounding box center [679, 113] width 12 height 12
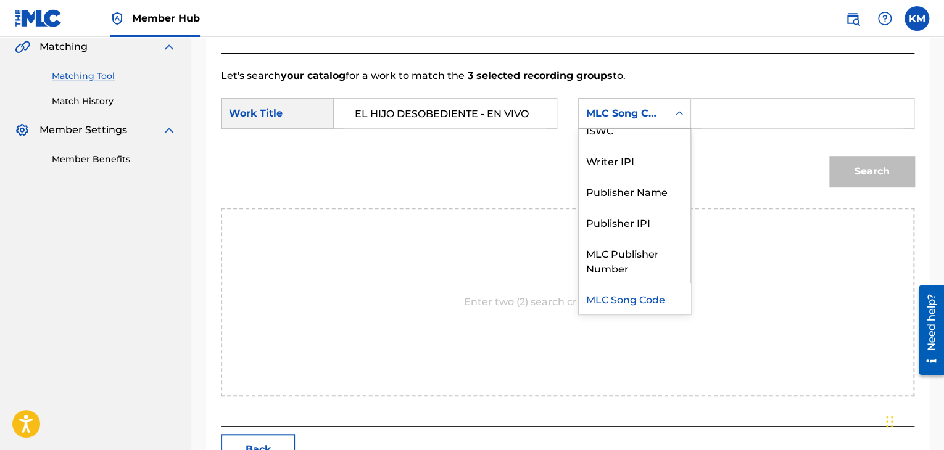
scroll to position [0, 0]
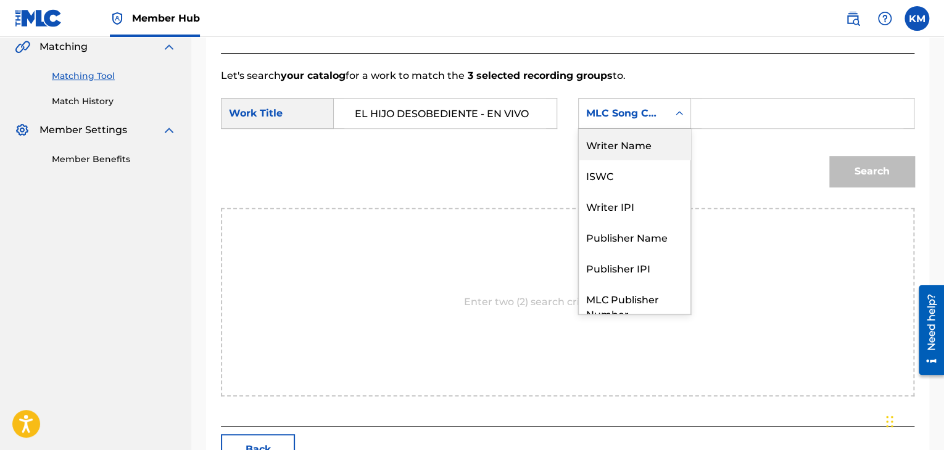
click at [678, 134] on div "Writer Name" at bounding box center [635, 144] width 112 height 31
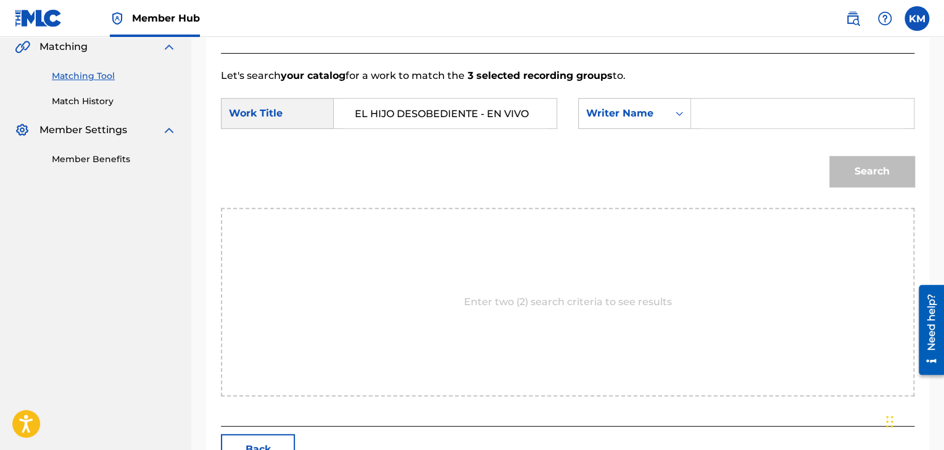
click at [715, 114] on input "Search Form" at bounding box center [802, 114] width 202 height 30
click at [830, 169] on button "Search" at bounding box center [871, 171] width 85 height 31
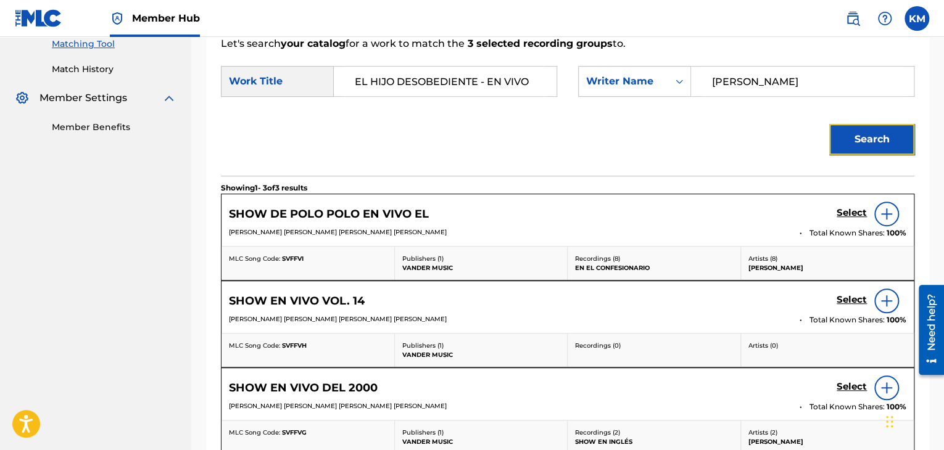
scroll to position [308, 0]
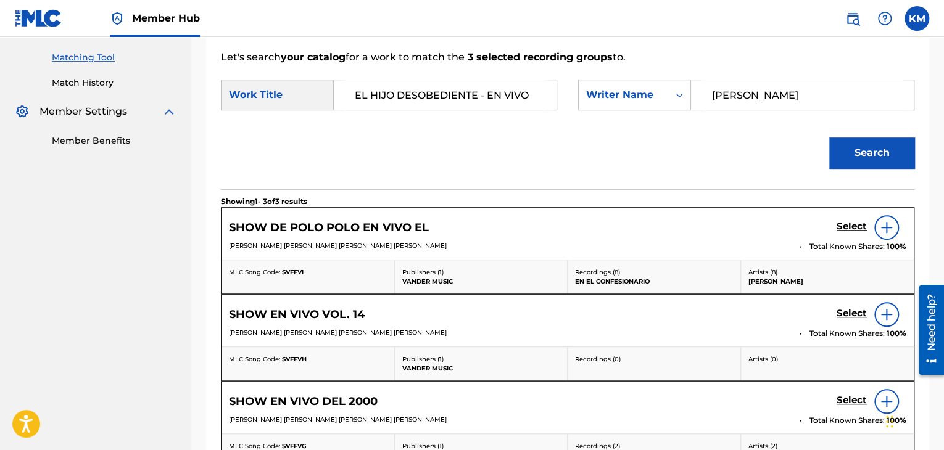
drag, startPoint x: 786, startPoint y: 96, endPoint x: 627, endPoint y: 80, distance: 159.9
click at [628, 81] on div "SearchWithCriteria230b1b74-3073-4217-8f06-5e4a7dce5cbe Writer Name García" at bounding box center [746, 95] width 336 height 31
type input "García"
click at [844, 144] on button "Search" at bounding box center [871, 153] width 85 height 31
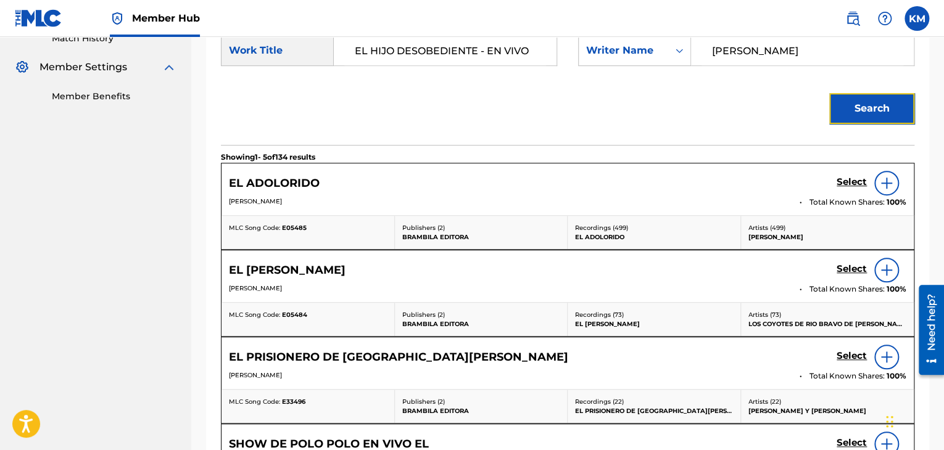
scroll to position [247, 0]
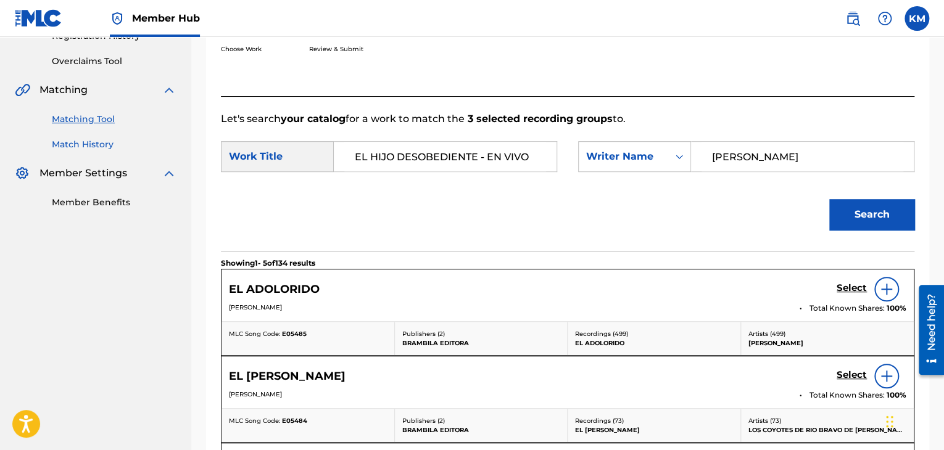
click at [80, 148] on link "Match History" at bounding box center [114, 144] width 125 height 13
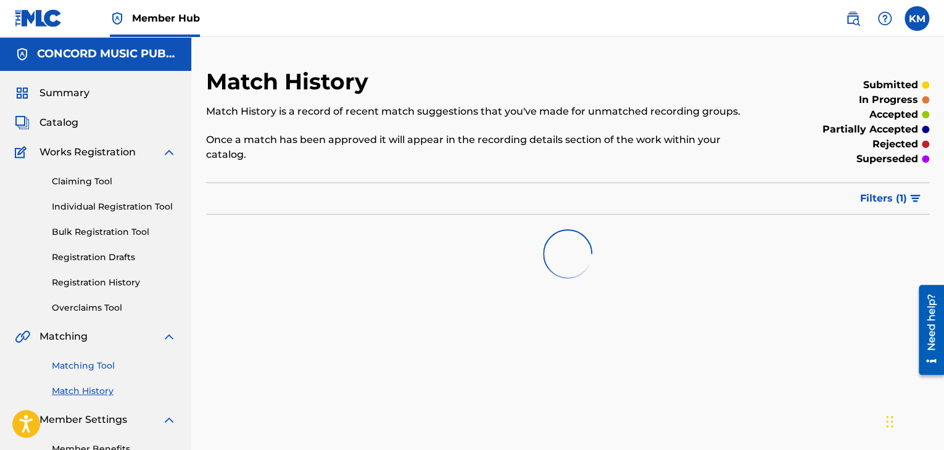
click at [106, 365] on link "Matching Tool" at bounding box center [114, 366] width 125 height 13
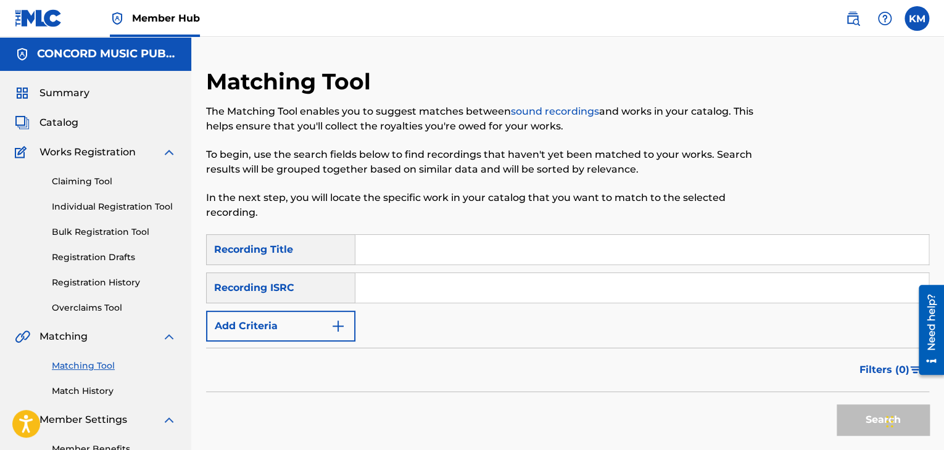
click at [432, 289] on input "Search Form" at bounding box center [641, 288] width 573 height 30
type input "TCAAU1162518"
click at [868, 413] on button "Search" at bounding box center [882, 420] width 93 height 31
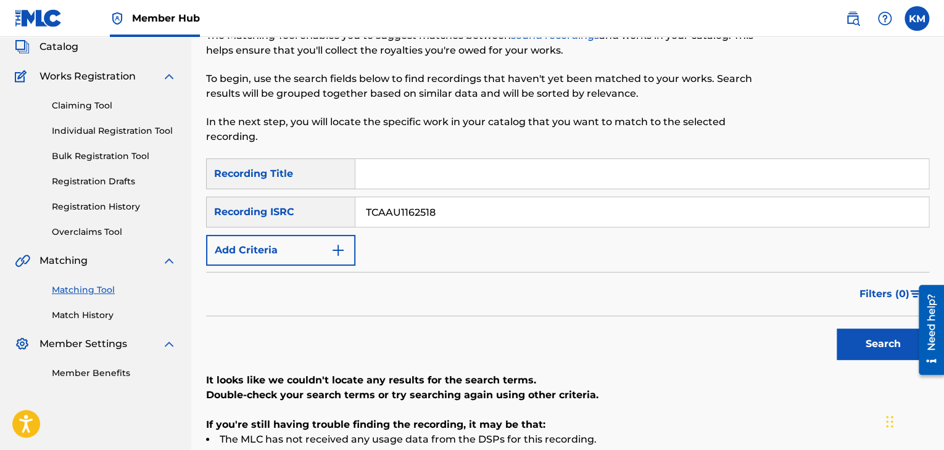
scroll to position [238, 0]
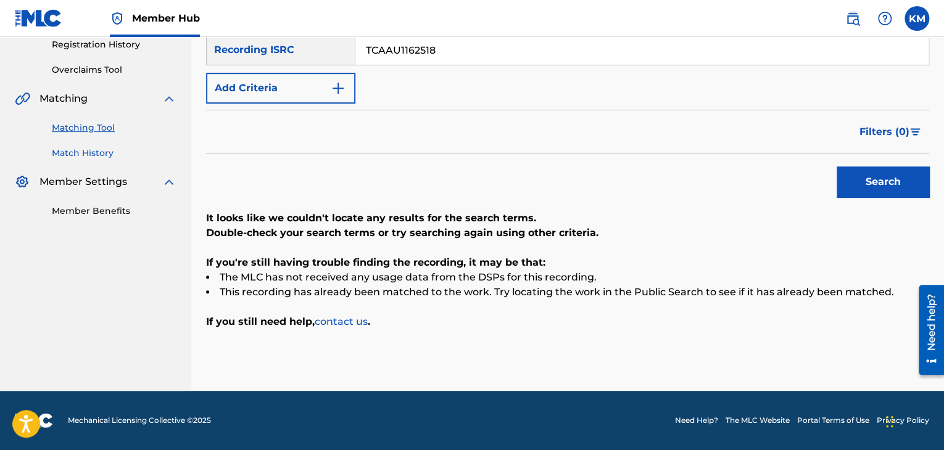
click at [95, 155] on link "Match History" at bounding box center [114, 153] width 125 height 13
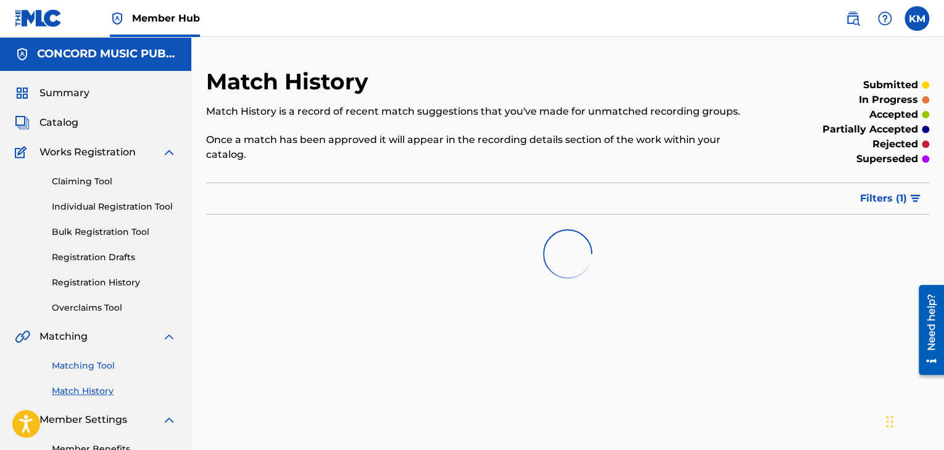
click at [102, 371] on link "Matching Tool" at bounding box center [114, 366] width 125 height 13
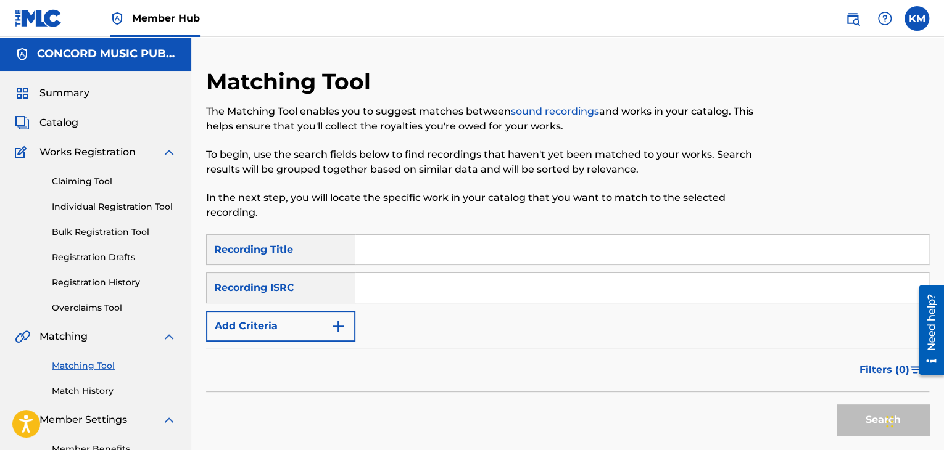
click at [380, 292] on input "Search Form" at bounding box center [641, 288] width 573 height 30
type input "GBAHT9702171"
click at [857, 422] on button "Search" at bounding box center [882, 420] width 93 height 31
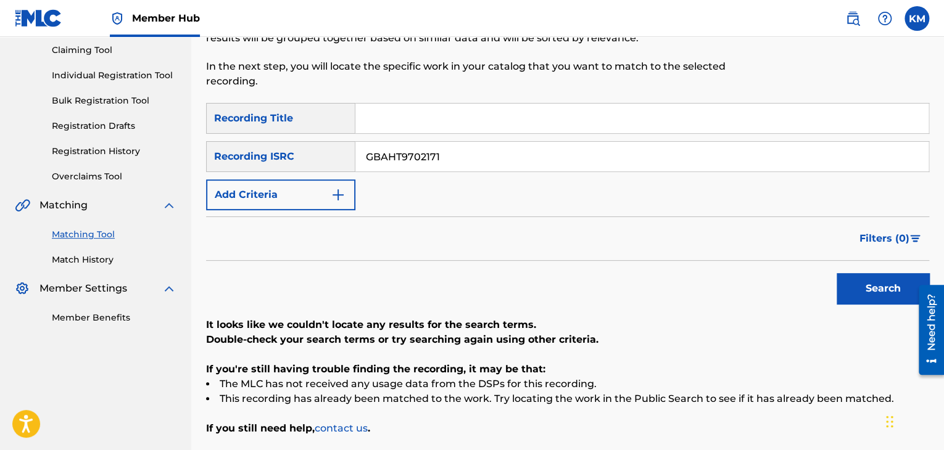
scroll to position [115, 0]
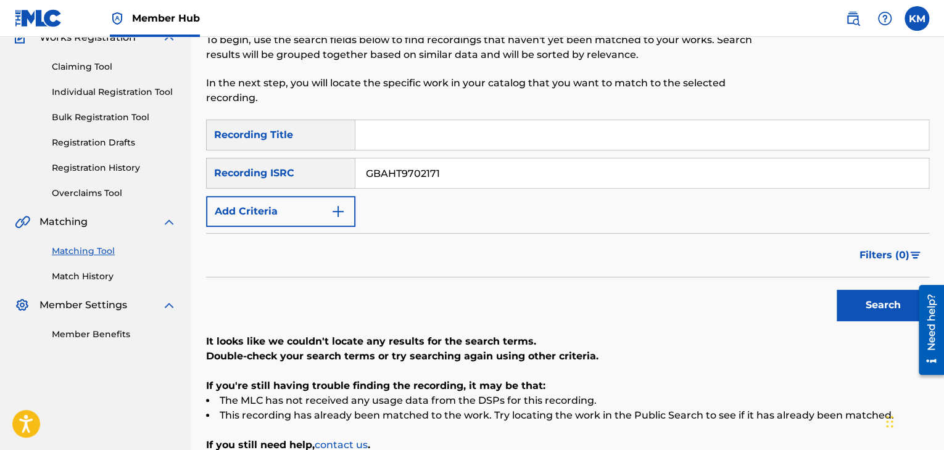
click at [418, 124] on input "Search Form" at bounding box center [641, 135] width 573 height 30
type input "Moan and Groan - C&J Radio Mix"
drag, startPoint x: 497, startPoint y: 175, endPoint x: 299, endPoint y: 175, distance: 198.6
click at [299, 175] on div "SearchWithCriteriad9c7c8b5-cae0-4528-8803-45be9bc01121 Recording ISRC GBAHT9702…" at bounding box center [567, 173] width 723 height 31
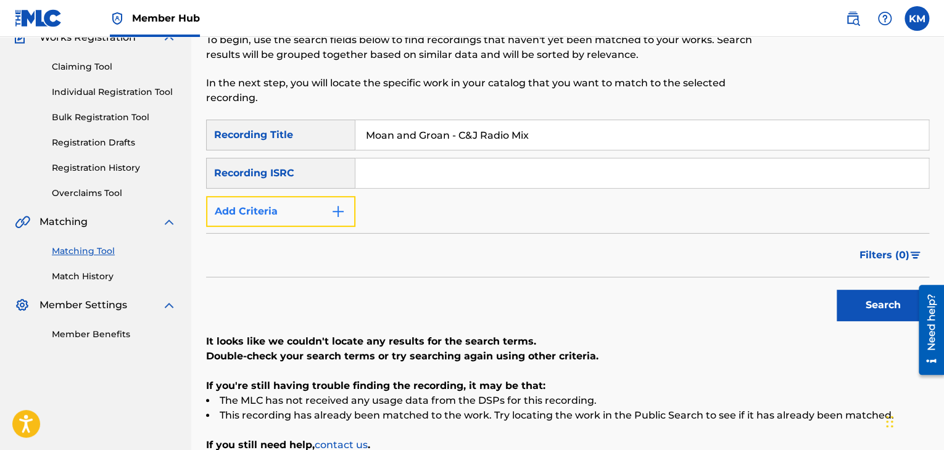
click at [333, 213] on img "Search Form" at bounding box center [338, 211] width 15 height 15
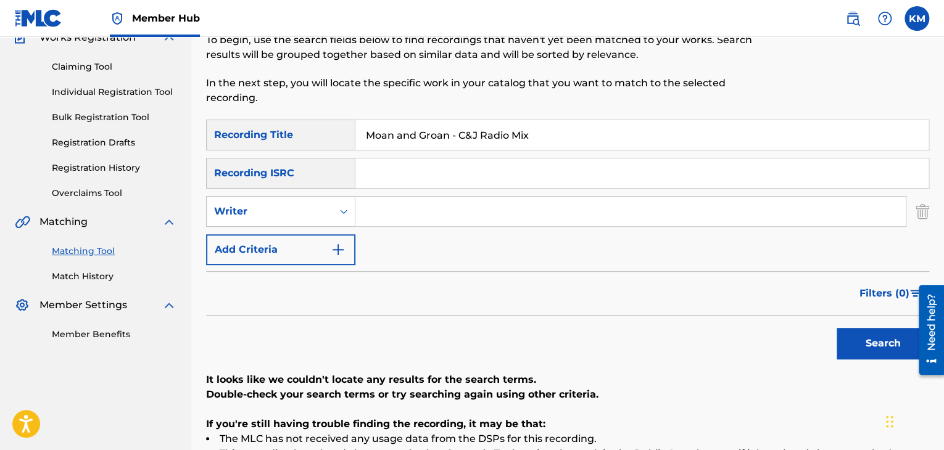
click at [439, 205] on input "Search Form" at bounding box center [630, 212] width 550 height 30
type input "Morrison"
click at [342, 212] on icon "Search Form" at bounding box center [343, 212] width 7 height 4
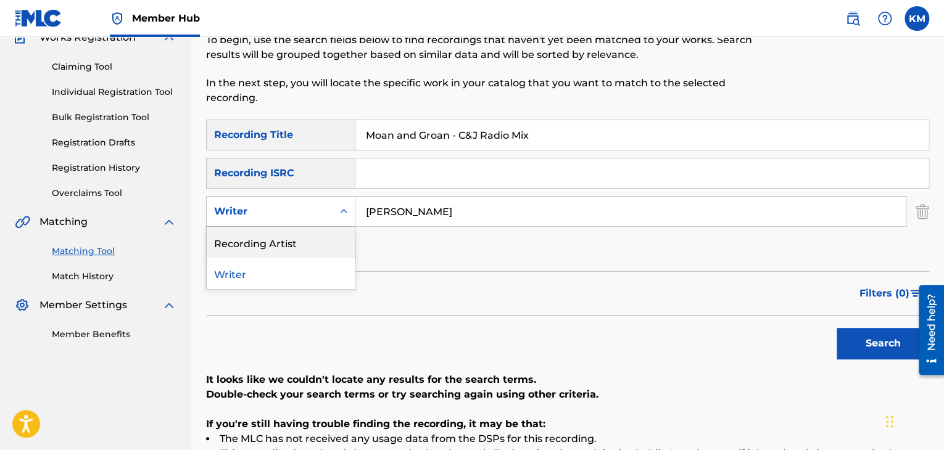
click at [328, 230] on div "Recording Artist" at bounding box center [281, 242] width 148 height 31
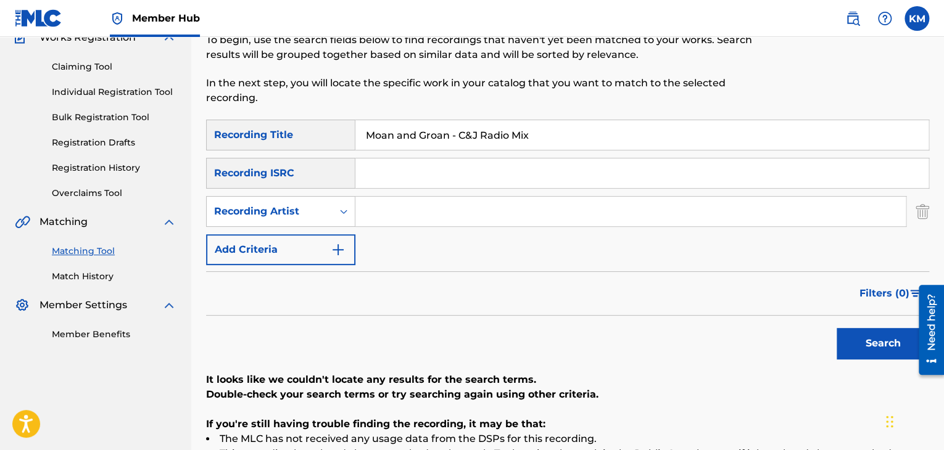
click at [380, 212] on input "Search Form" at bounding box center [630, 212] width 550 height 30
type input "Mark Morrison"
click at [874, 338] on button "Search" at bounding box center [882, 343] width 93 height 31
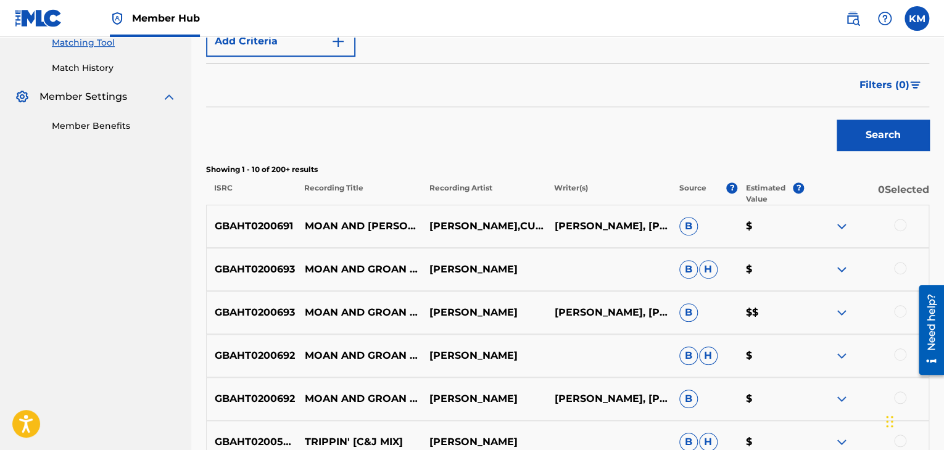
scroll to position [361, 0]
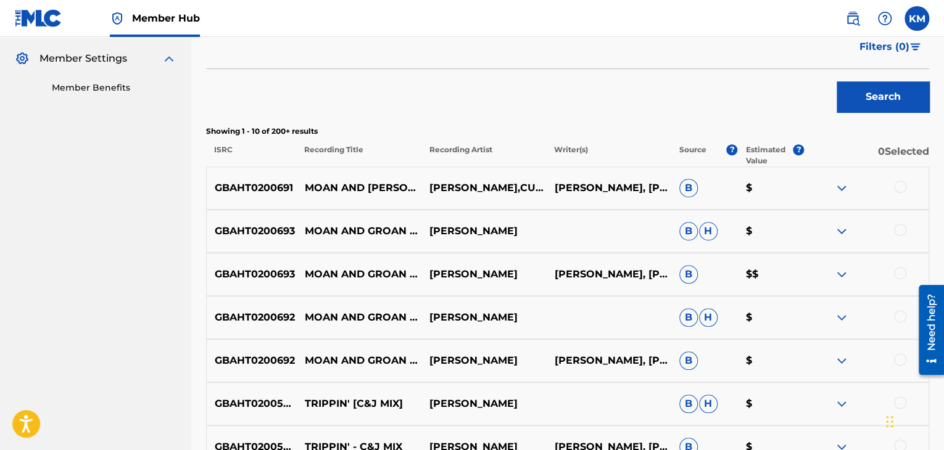
click at [897, 189] on div at bounding box center [900, 187] width 12 height 12
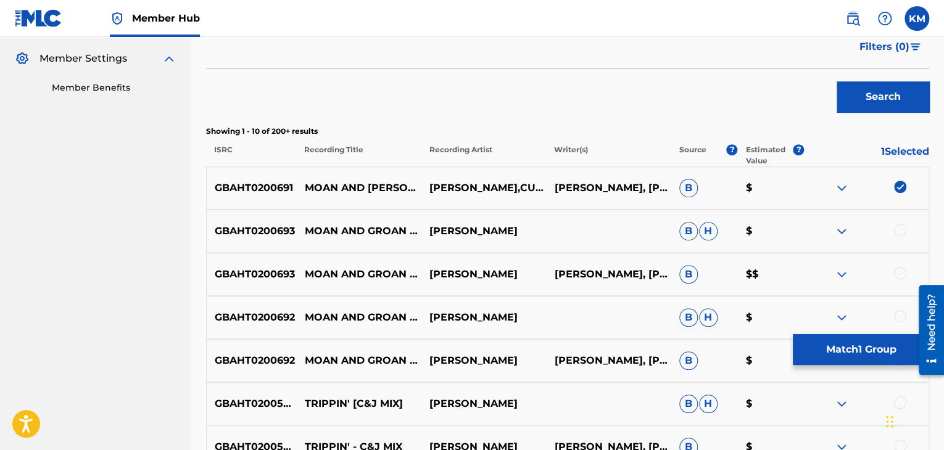
click at [898, 229] on div at bounding box center [900, 230] width 12 height 12
click at [899, 270] on div at bounding box center [900, 273] width 12 height 12
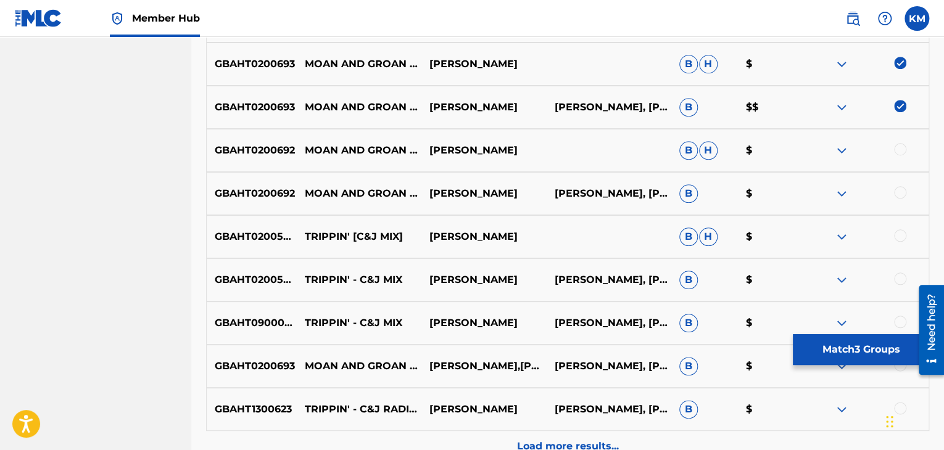
scroll to position [547, 0]
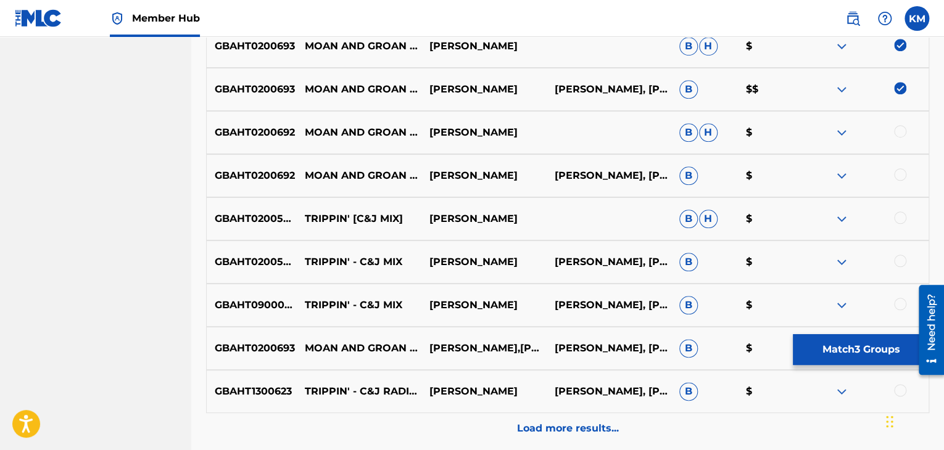
click at [899, 124] on div "GBAHT0200692 MOAN AND GROAN (FEAT. KELE LE ROC) [FULL CREW NO RAP MIX] MARK MOR…" at bounding box center [567, 132] width 723 height 43
click at [898, 131] on div at bounding box center [900, 131] width 12 height 12
click at [898, 175] on div at bounding box center [900, 174] width 12 height 12
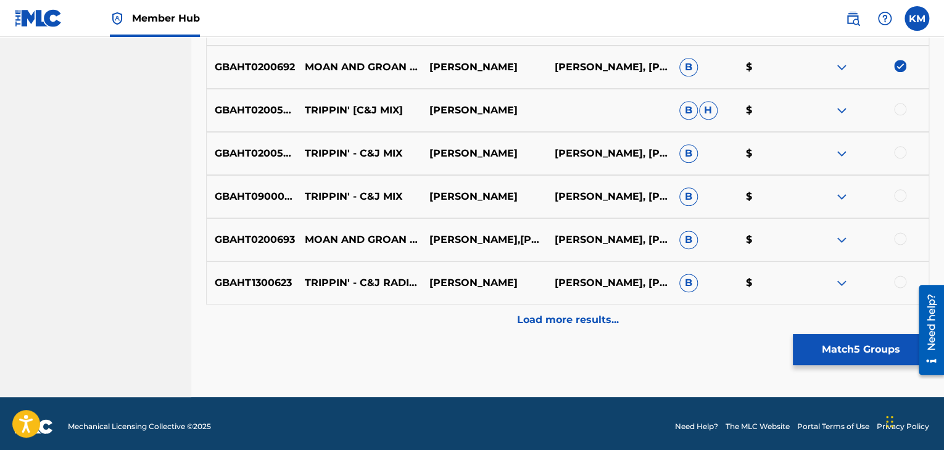
scroll to position [661, 0]
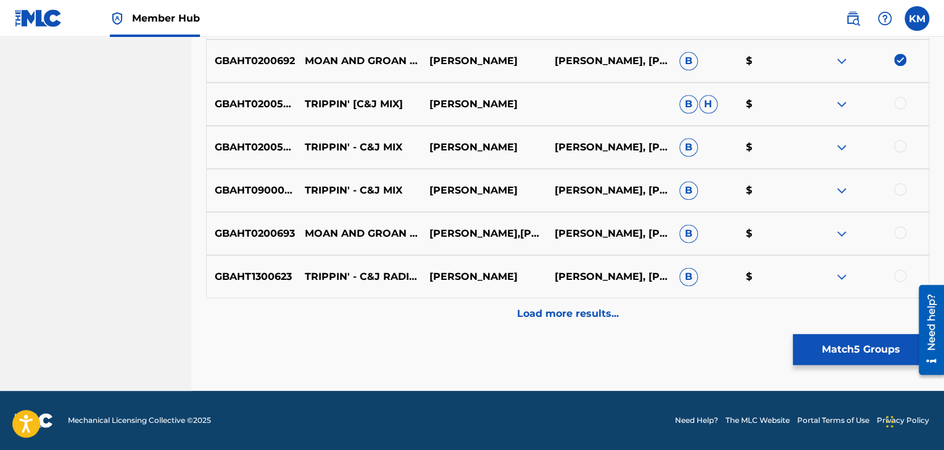
click at [897, 229] on div at bounding box center [900, 232] width 12 height 12
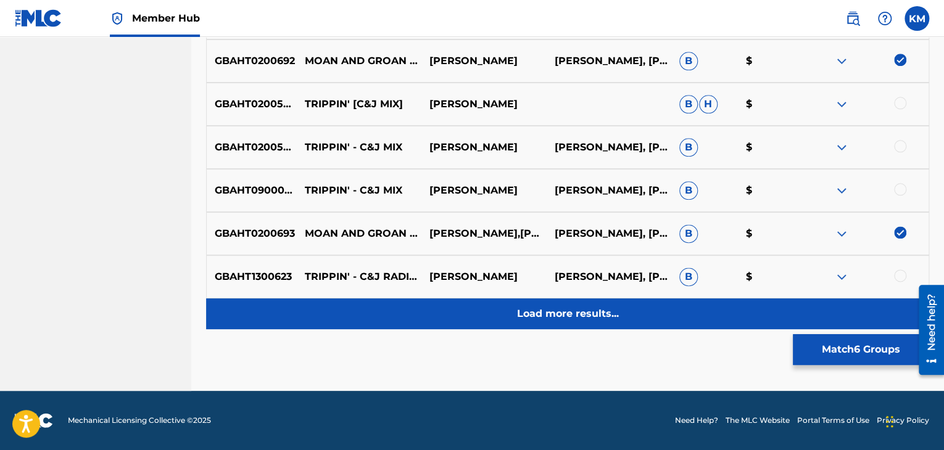
click at [544, 319] on p "Load more results..." at bounding box center [568, 314] width 102 height 15
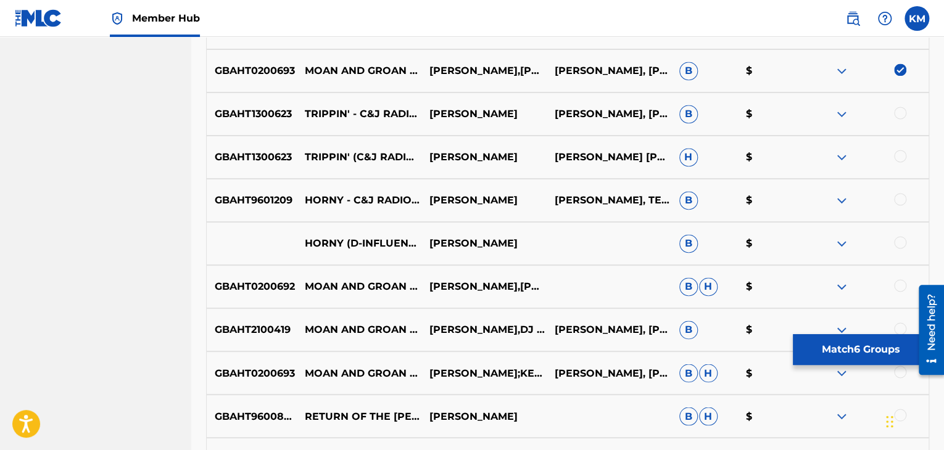
scroll to position [846, 0]
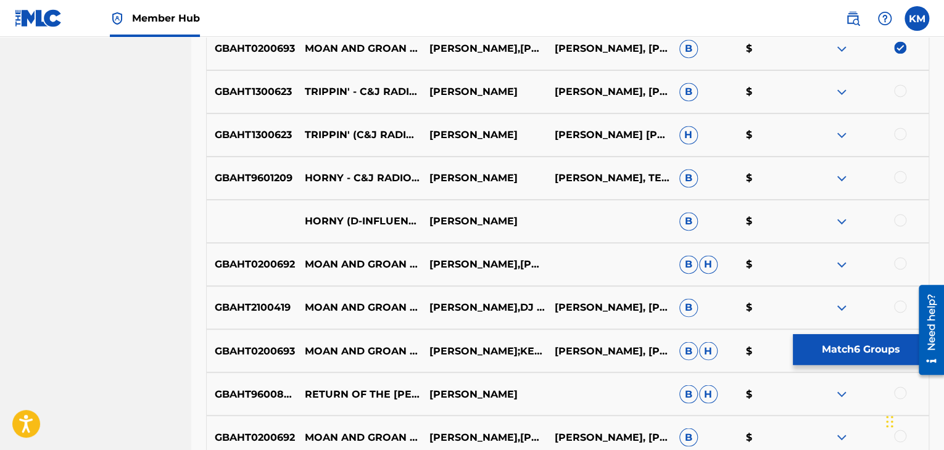
click at [898, 264] on div at bounding box center [900, 263] width 12 height 12
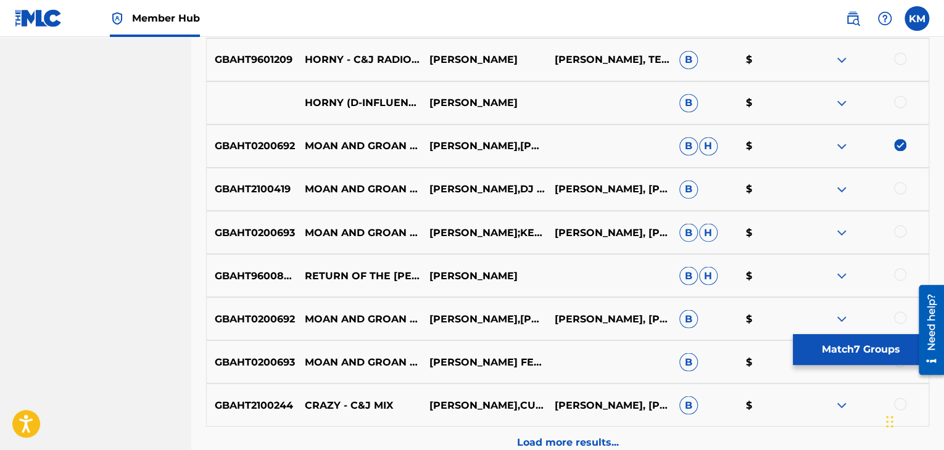
scroll to position [970, 0]
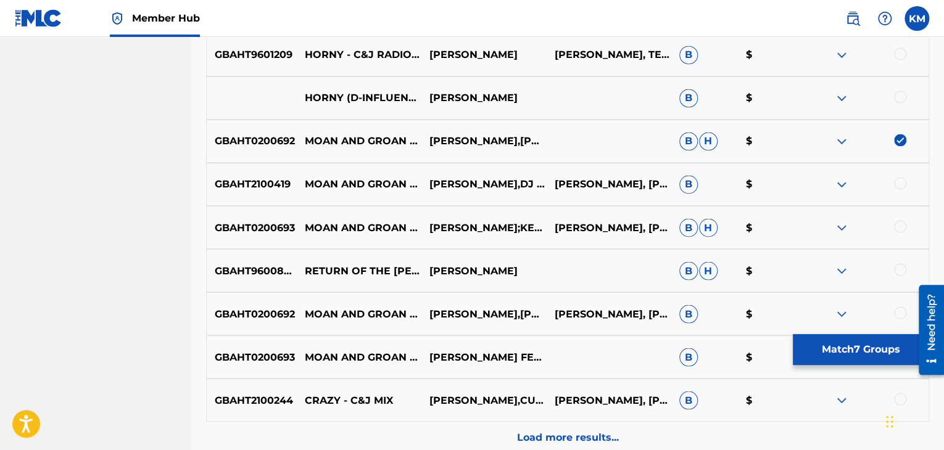
click at [898, 181] on div at bounding box center [900, 183] width 12 height 12
click at [898, 228] on div at bounding box center [900, 226] width 12 height 12
click at [901, 308] on div at bounding box center [900, 313] width 12 height 12
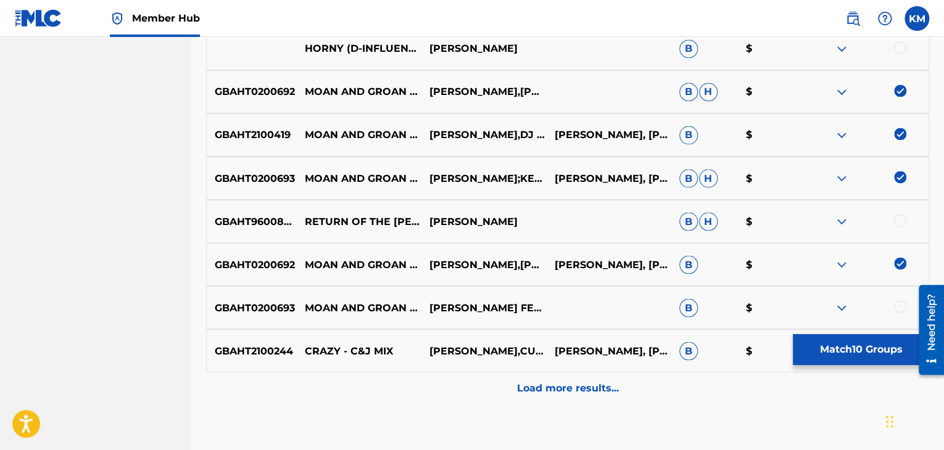
scroll to position [1093, 0]
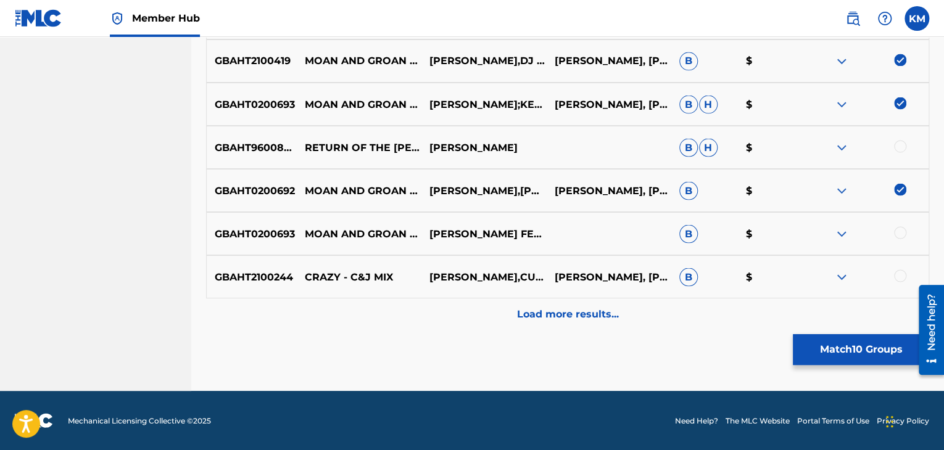
click at [898, 236] on div at bounding box center [900, 232] width 12 height 12
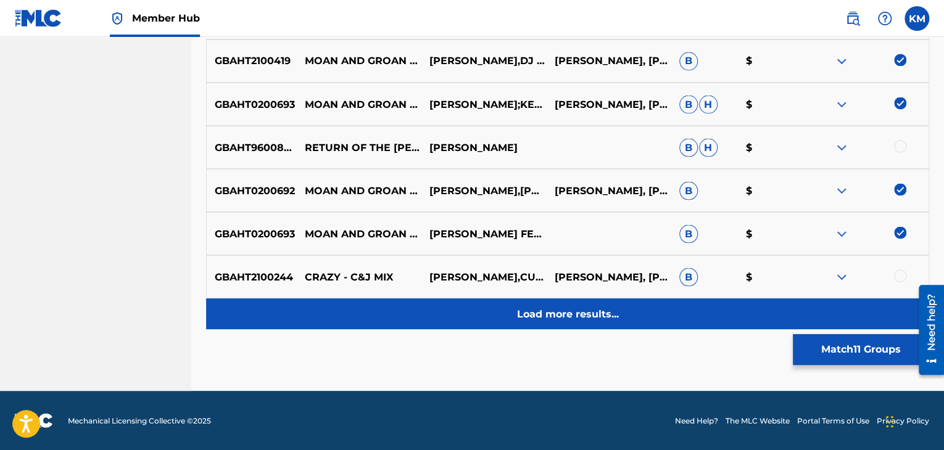
click at [575, 321] on div "Load more results..." at bounding box center [567, 314] width 723 height 31
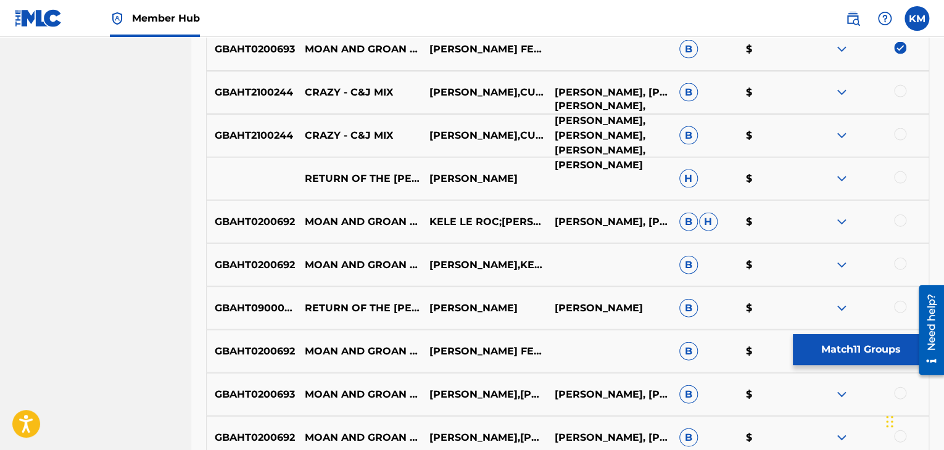
scroll to position [1278, 0]
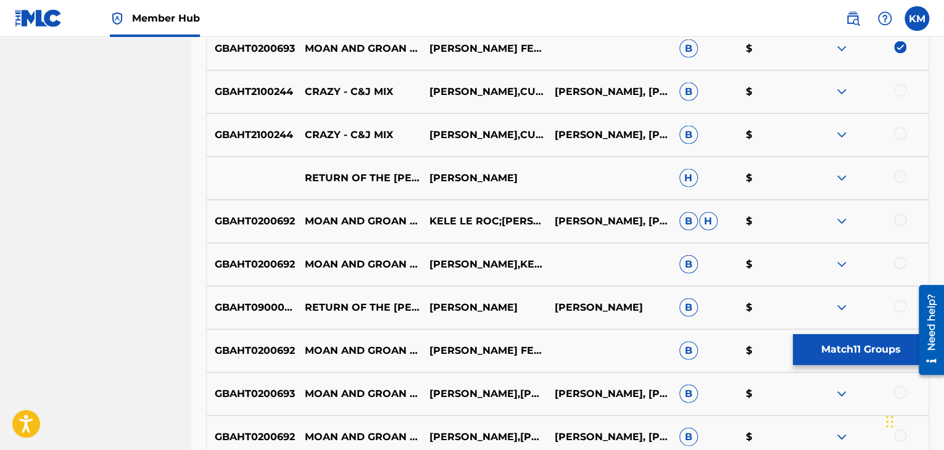
click at [901, 218] on div at bounding box center [900, 220] width 12 height 12
click at [901, 266] on div at bounding box center [900, 263] width 12 height 12
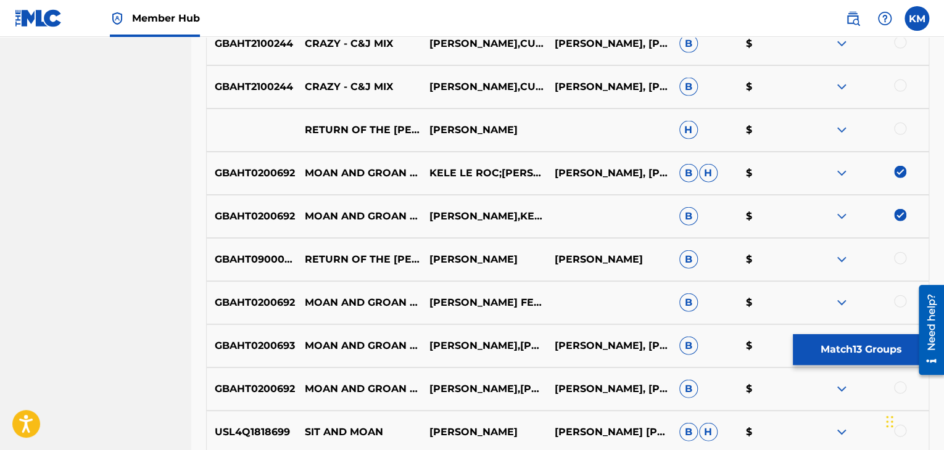
scroll to position [1401, 0]
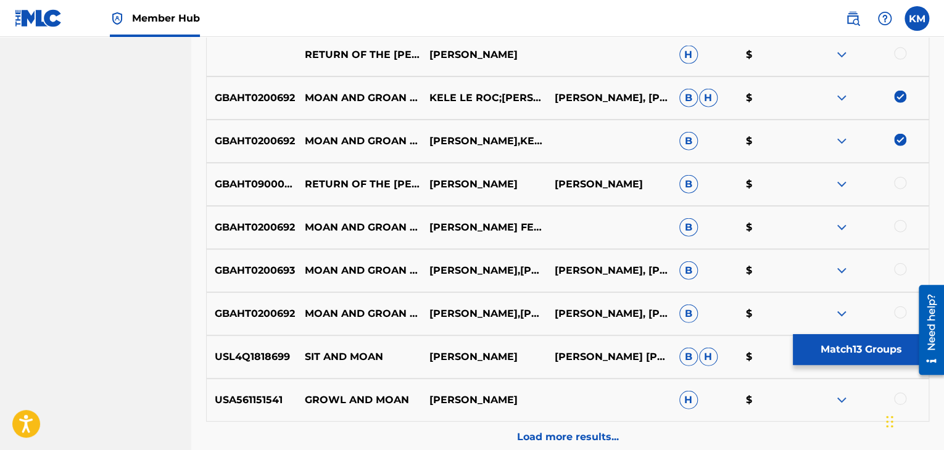
click at [898, 231] on div at bounding box center [900, 226] width 12 height 12
click at [898, 276] on div at bounding box center [866, 270] width 125 height 15
click at [900, 312] on div at bounding box center [900, 313] width 12 height 12
click at [899, 267] on div at bounding box center [900, 269] width 12 height 12
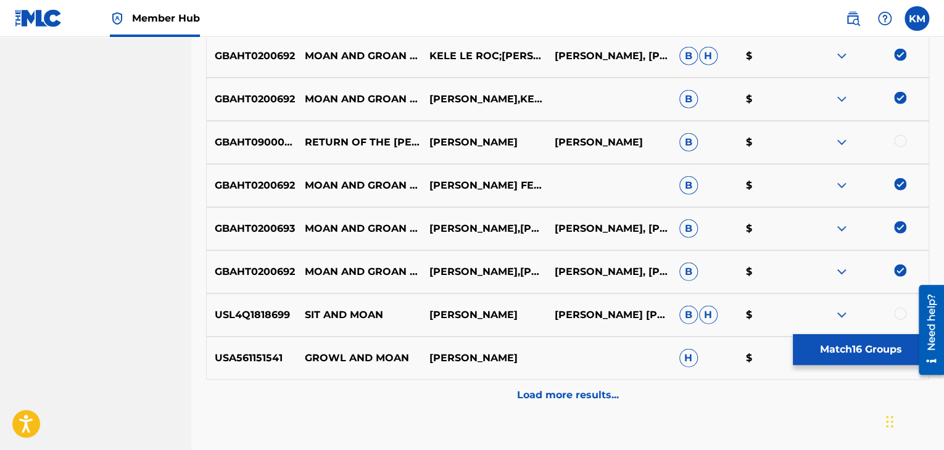
scroll to position [1525, 0]
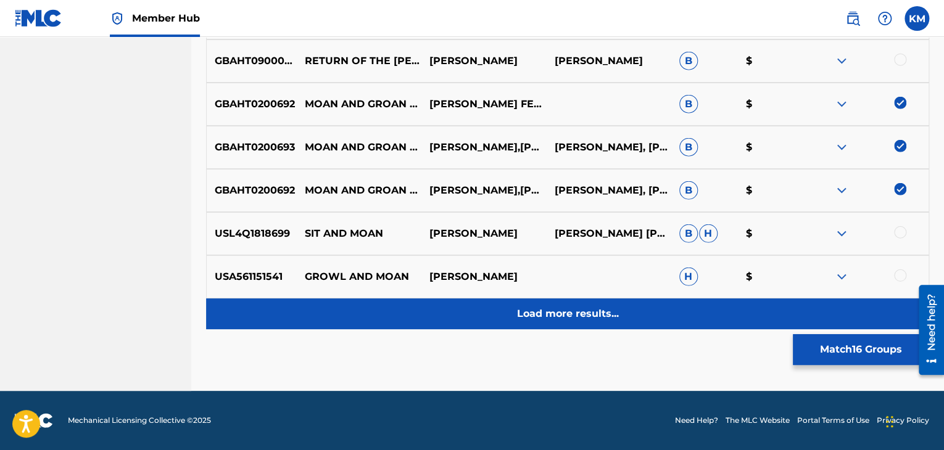
click at [558, 318] on p "Load more results..." at bounding box center [568, 314] width 102 height 15
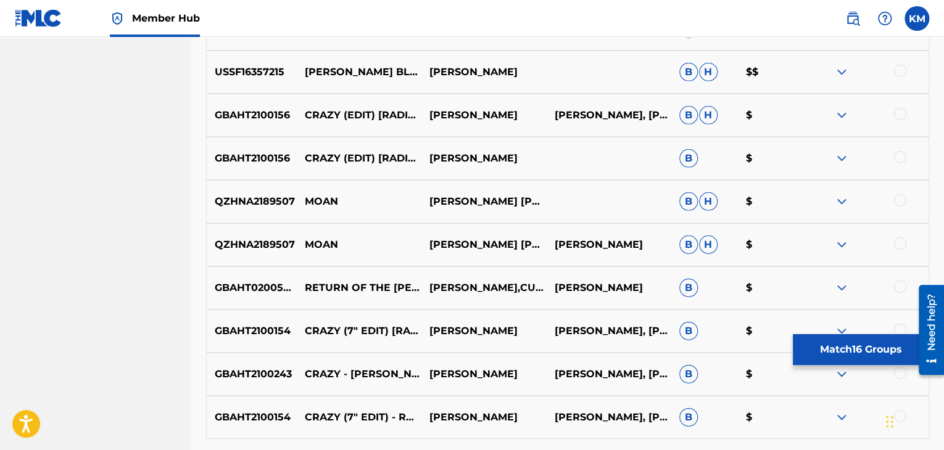
scroll to position [1833, 0]
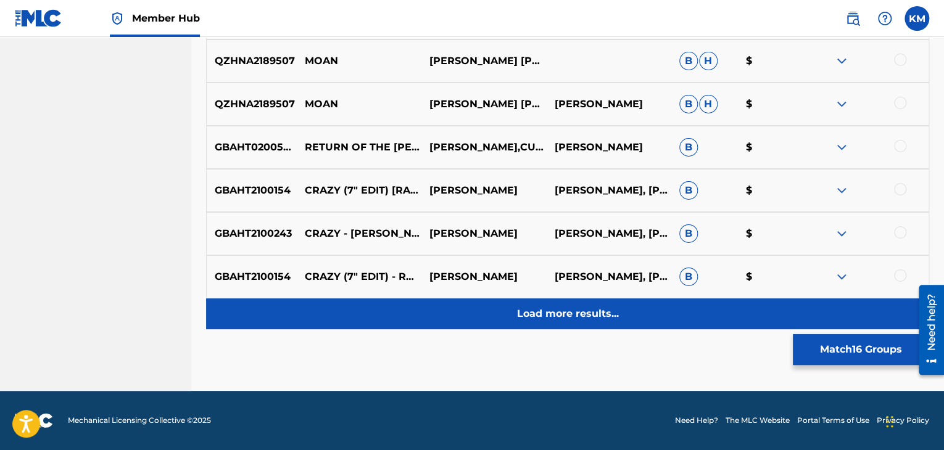
click at [568, 307] on p "Load more results..." at bounding box center [568, 314] width 102 height 15
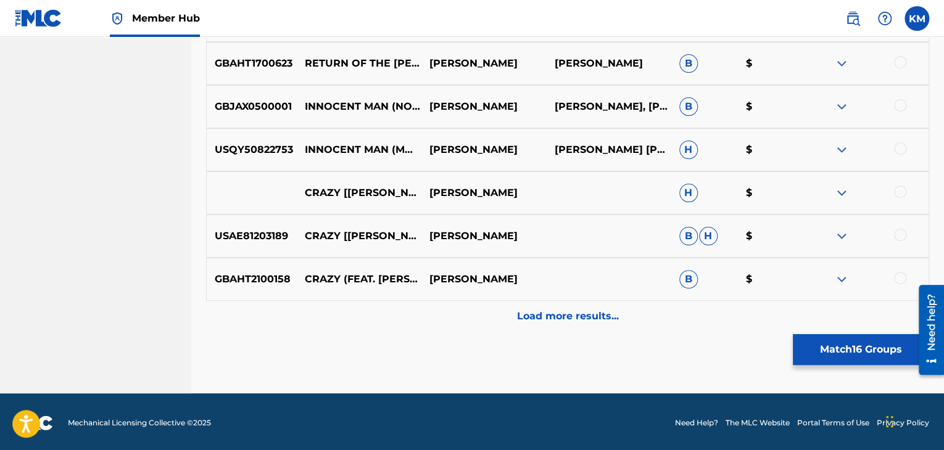
scroll to position [2388, 0]
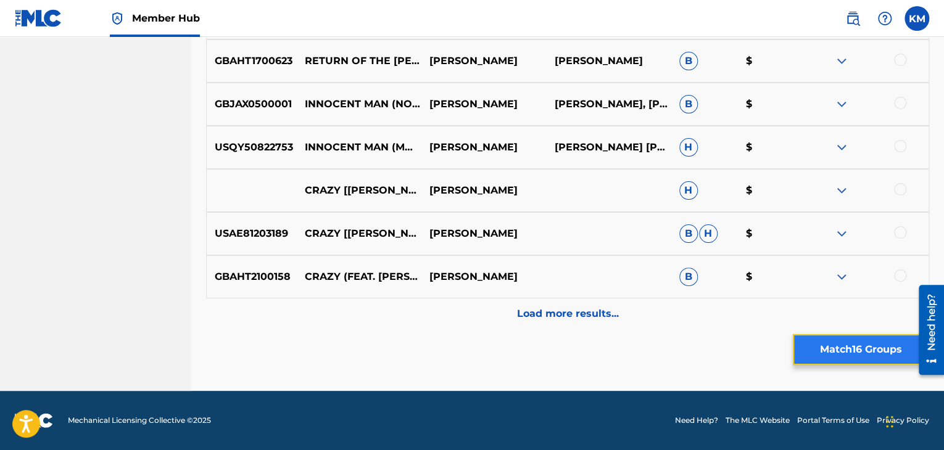
click at [835, 352] on button "Match 16 Groups" at bounding box center [861, 349] width 136 height 31
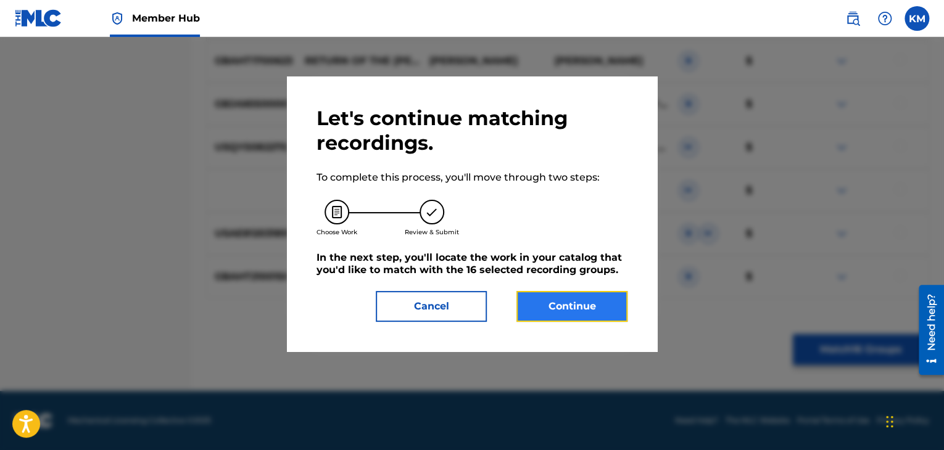
click at [582, 301] on button "Continue" at bounding box center [571, 306] width 111 height 31
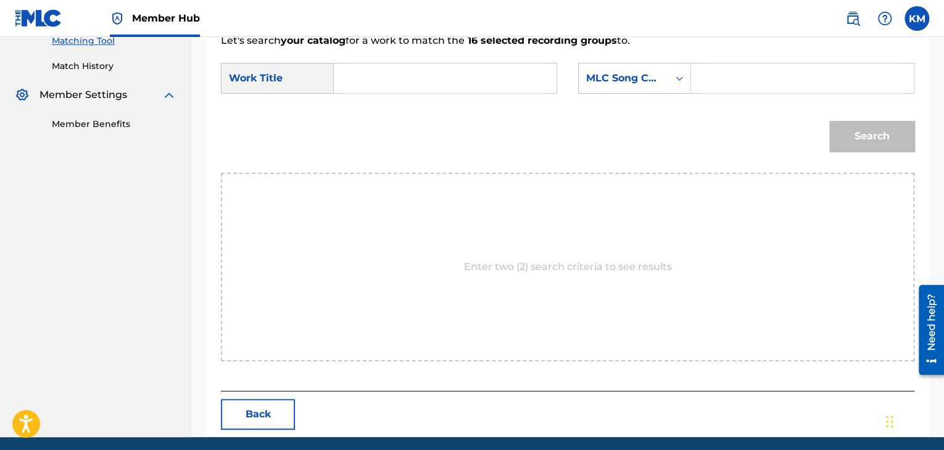
scroll to position [186, 0]
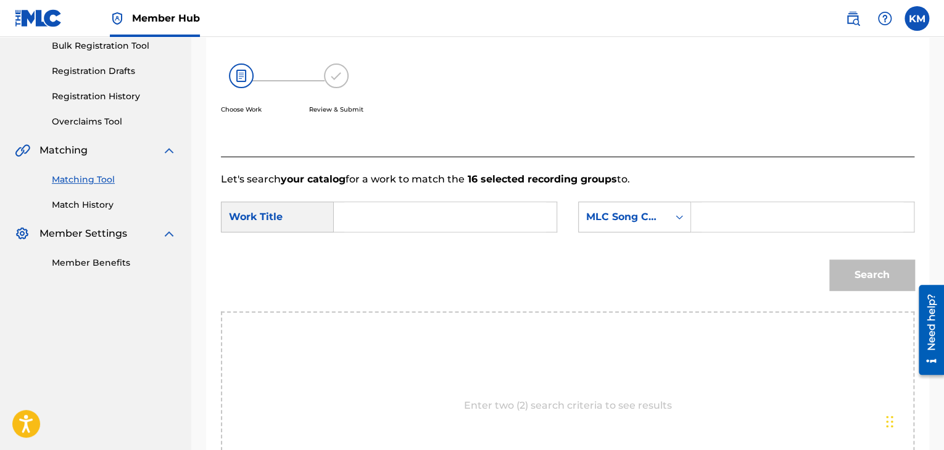
click at [409, 212] on input "Search Form" at bounding box center [445, 217] width 202 height 30
drag, startPoint x: 431, startPoint y: 223, endPoint x: 300, endPoint y: 220, distance: 131.4
click at [300, 220] on div "SearchWithCriteriab081305a-3c25-4a7b-a9e7-89ef7da4d4d5 Work Title Mark Morrison" at bounding box center [389, 217] width 336 height 31
type input "Moan and Groan - C&J Radio Mix"
click at [680, 217] on icon "Search Form" at bounding box center [678, 217] width 7 height 4
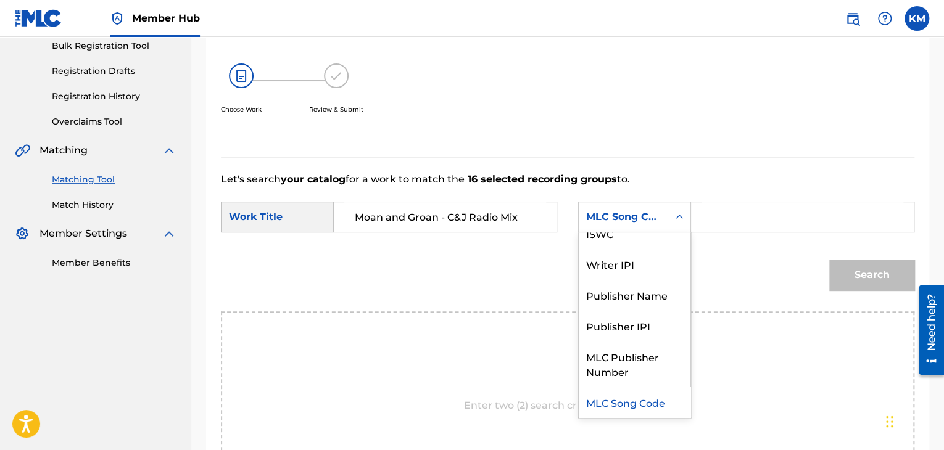
scroll to position [0, 0]
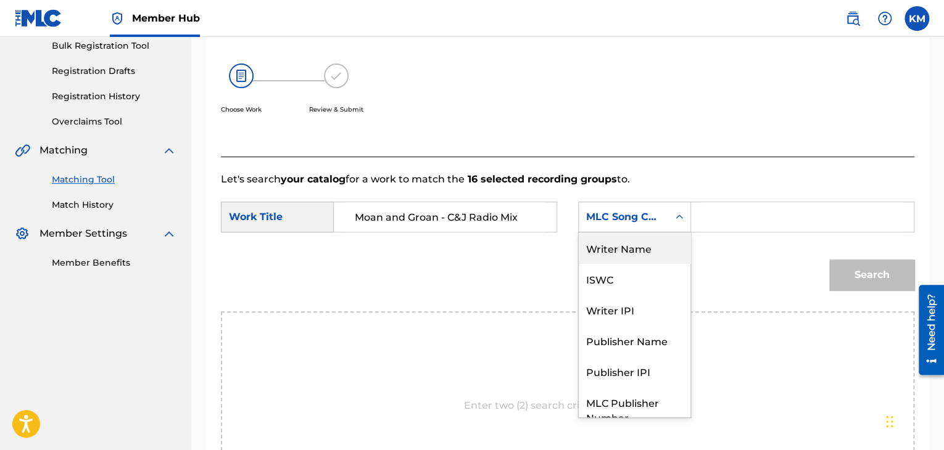
click at [614, 252] on div "Writer Name" at bounding box center [635, 248] width 112 height 31
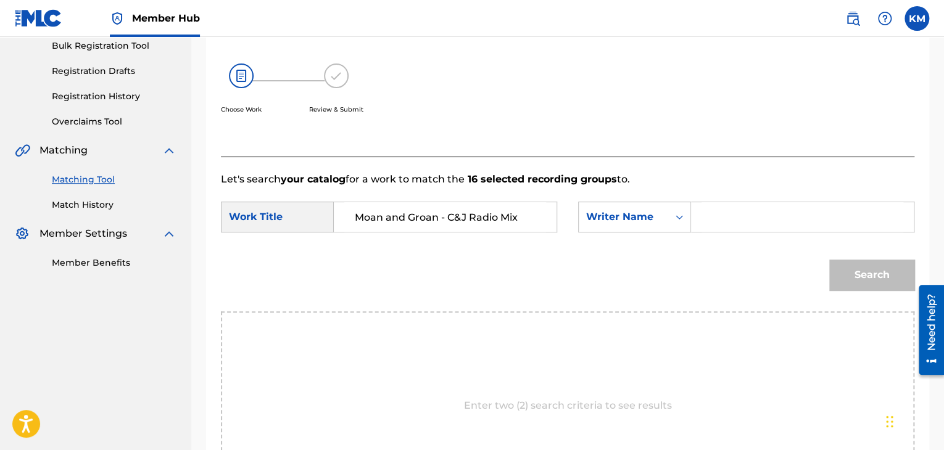
click at [706, 221] on input "Search Form" at bounding box center [802, 217] width 202 height 30
type input "Morrison"
click at [866, 265] on button "Search" at bounding box center [871, 275] width 85 height 31
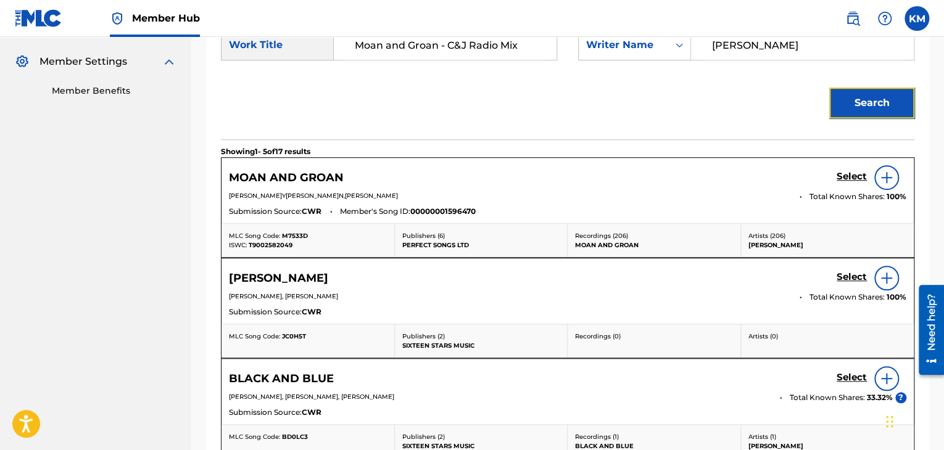
scroll to position [371, 0]
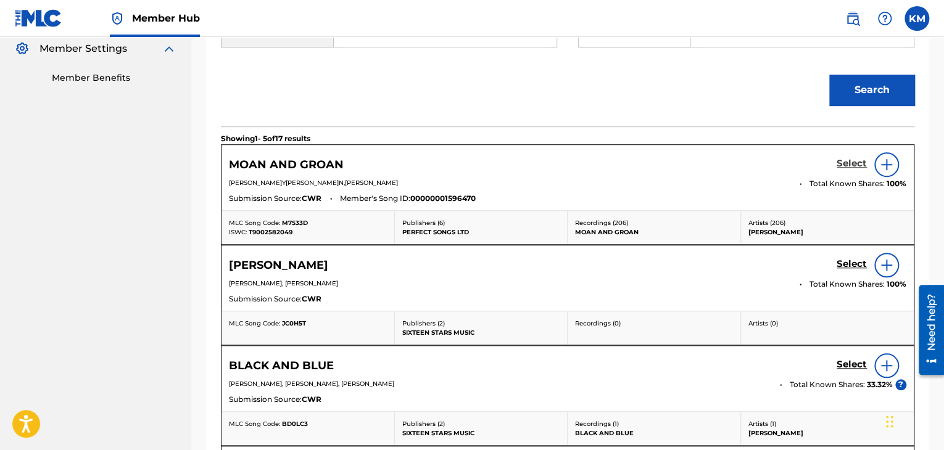
click at [864, 161] on h5 "Select" at bounding box center [851, 164] width 30 height 12
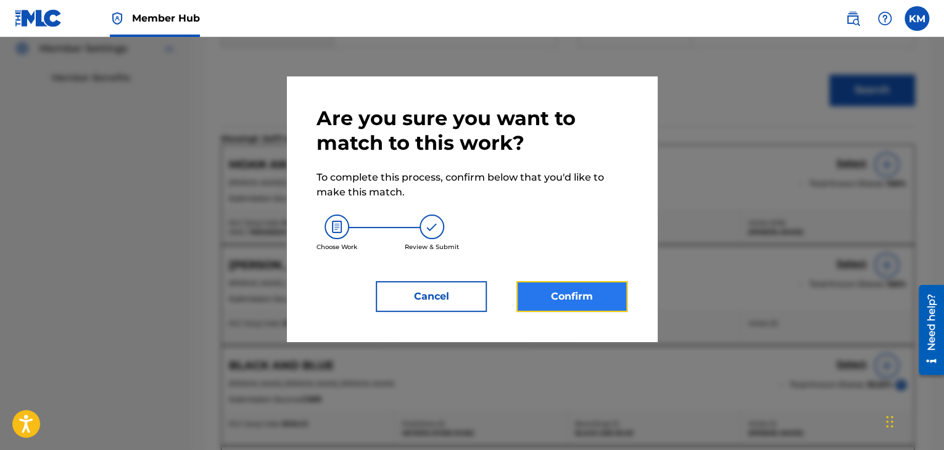
click at [597, 287] on button "Confirm" at bounding box center [571, 296] width 111 height 31
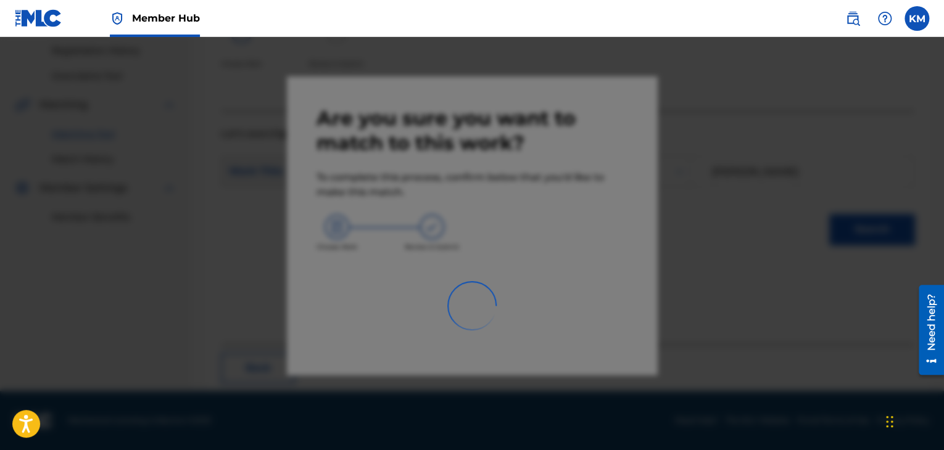
scroll to position [80, 0]
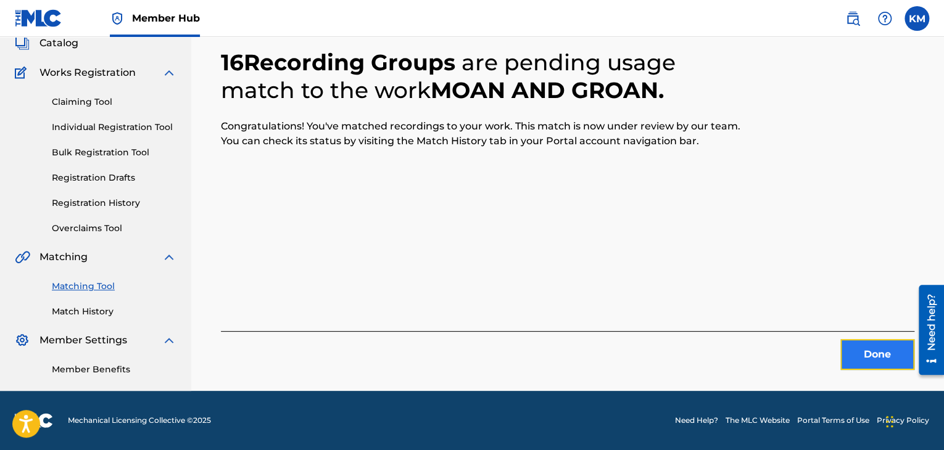
click at [888, 346] on button "Done" at bounding box center [877, 354] width 74 height 31
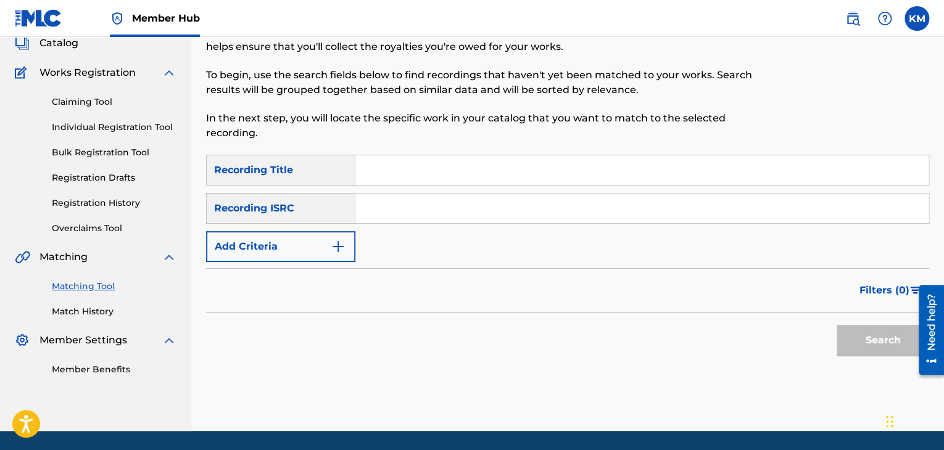
click at [466, 212] on input "Search Form" at bounding box center [641, 209] width 573 height 30
type input "IT00G9301551"
click at [863, 339] on button "Search" at bounding box center [882, 340] width 93 height 31
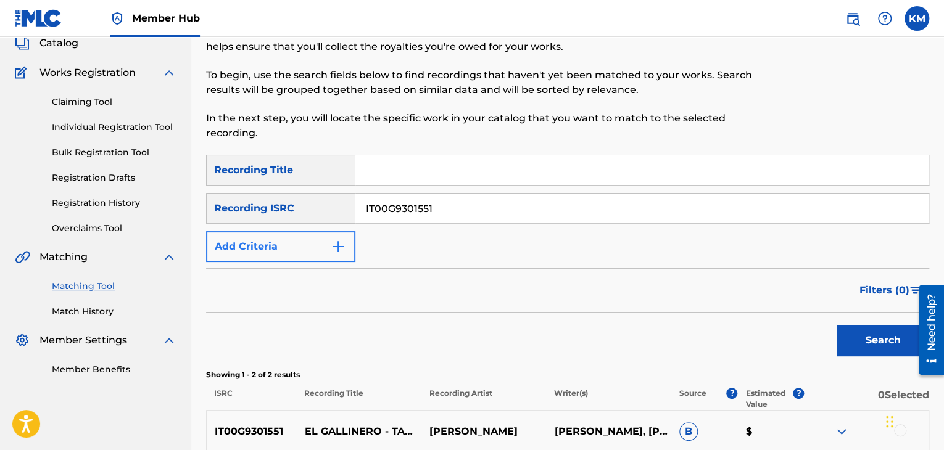
scroll to position [247, 0]
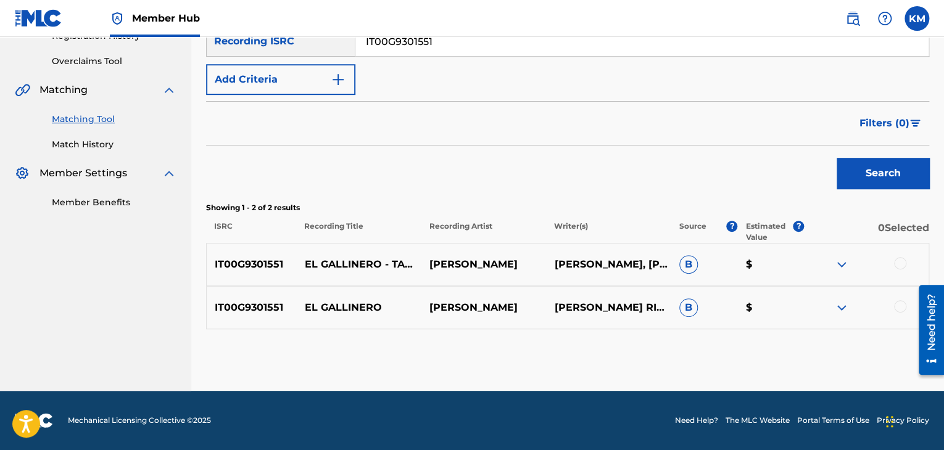
click at [902, 308] on div at bounding box center [900, 306] width 12 height 12
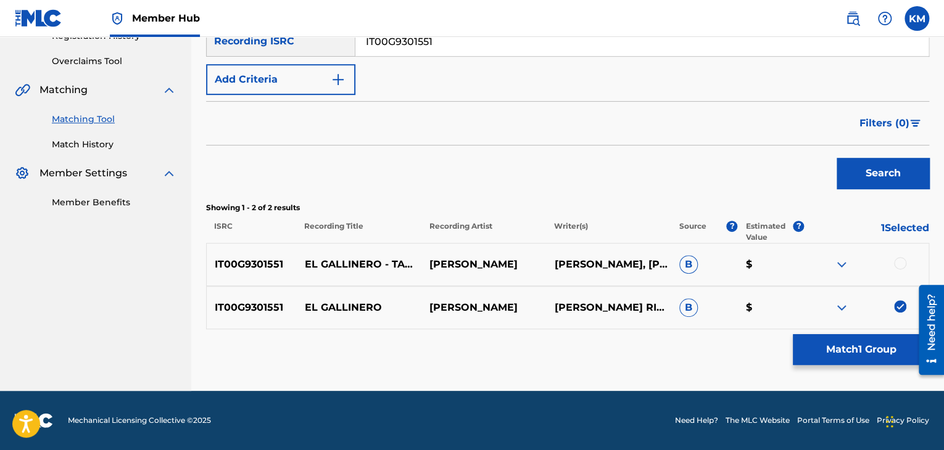
click at [899, 265] on div at bounding box center [900, 263] width 12 height 12
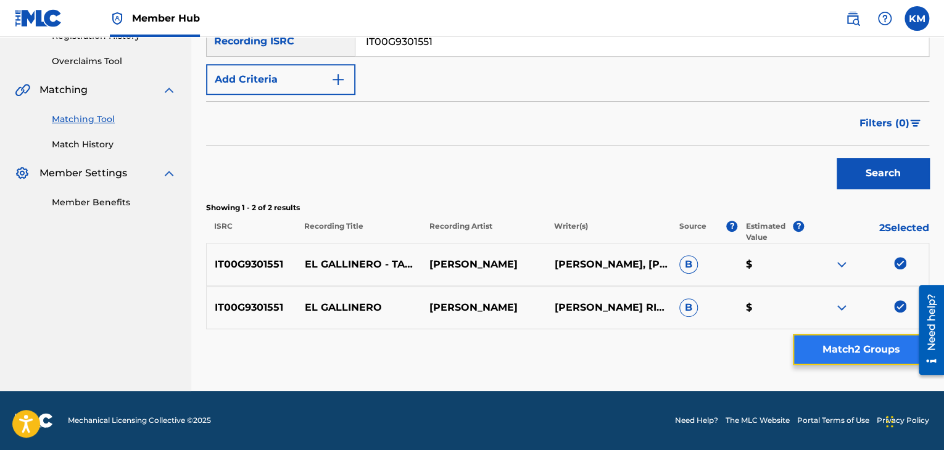
click at [875, 345] on button "Match 2 Groups" at bounding box center [861, 349] width 136 height 31
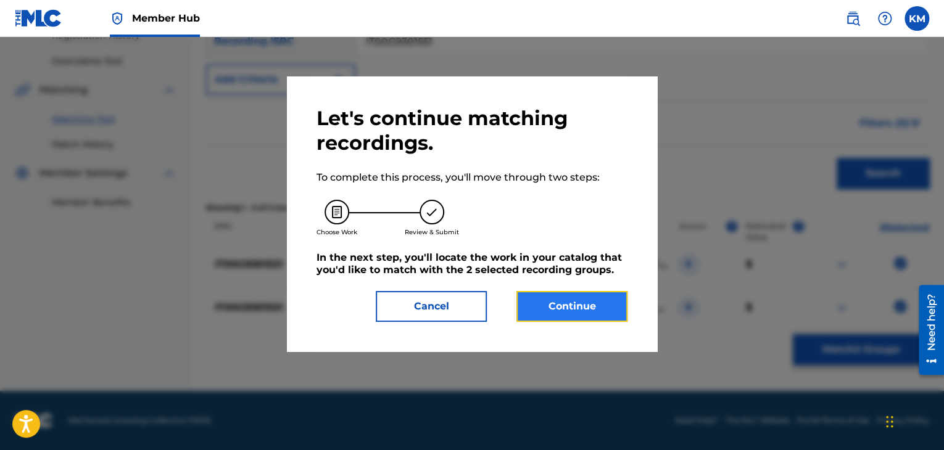
click at [590, 311] on button "Continue" at bounding box center [571, 306] width 111 height 31
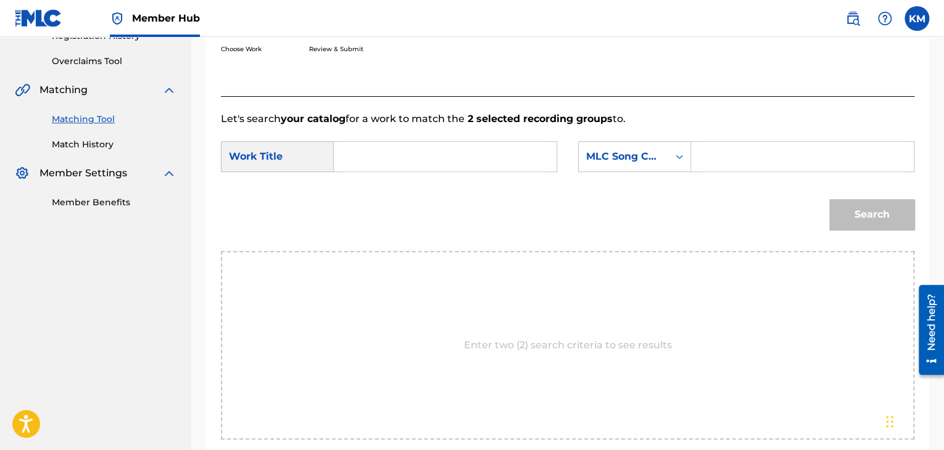
click at [378, 151] on input "Search Form" at bounding box center [445, 157] width 202 height 30
type input "El Gallinero - Tambalea Mix"
drag, startPoint x: 681, startPoint y: 150, endPoint x: 683, endPoint y: 157, distance: 7.6
click at [683, 157] on icon "Search Form" at bounding box center [679, 157] width 12 height 12
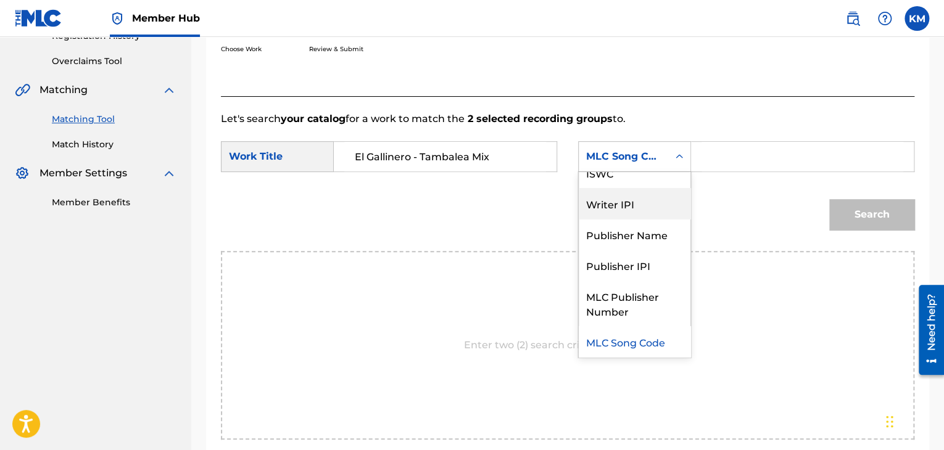
scroll to position [0, 0]
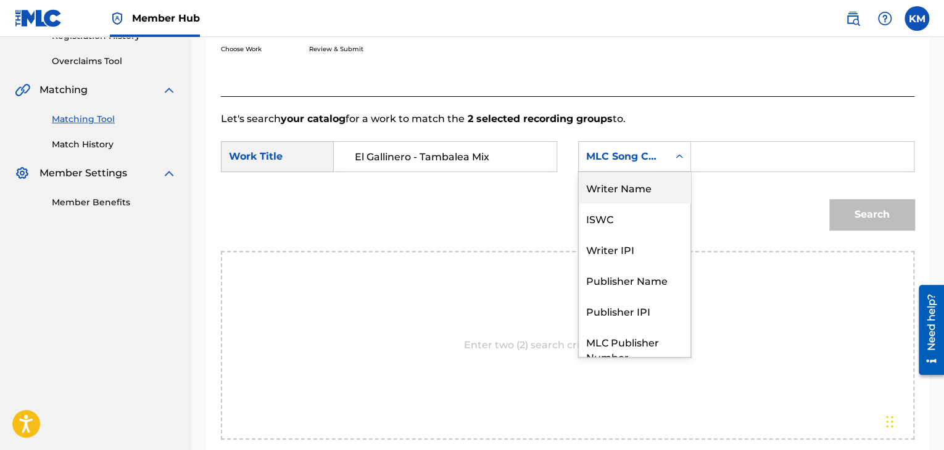
click at [641, 188] on div "Writer Name" at bounding box center [635, 187] width 112 height 31
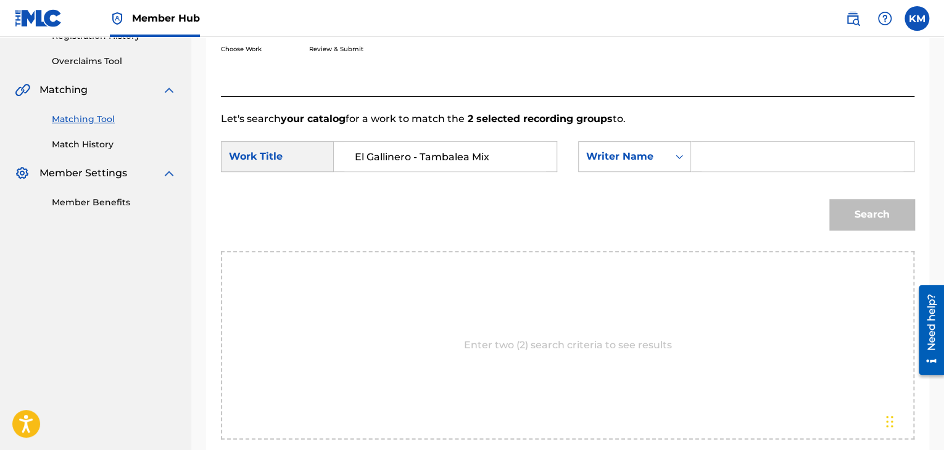
click at [704, 156] on input "Search Form" at bounding box center [802, 157] width 202 height 30
click at [872, 210] on button "Search" at bounding box center [871, 214] width 85 height 31
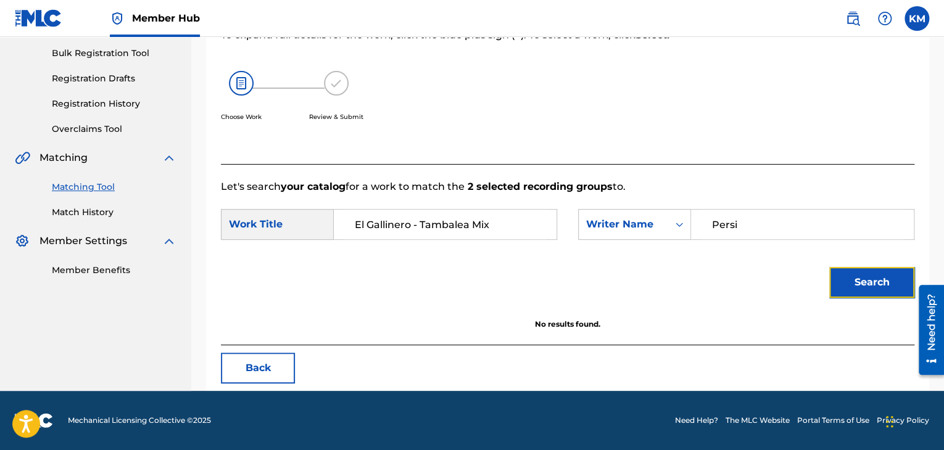
scroll to position [179, 0]
drag, startPoint x: 745, startPoint y: 226, endPoint x: 619, endPoint y: 219, distance: 126.6
click at [619, 219] on div "SearchWithCriteria9bae4f13-a6b5-43cf-960d-a7260ff44185 Writer Name Persi" at bounding box center [746, 224] width 336 height 31
click at [851, 277] on button "Search" at bounding box center [871, 282] width 85 height 31
drag, startPoint x: 759, startPoint y: 218, endPoint x: 690, endPoint y: 225, distance: 69.4
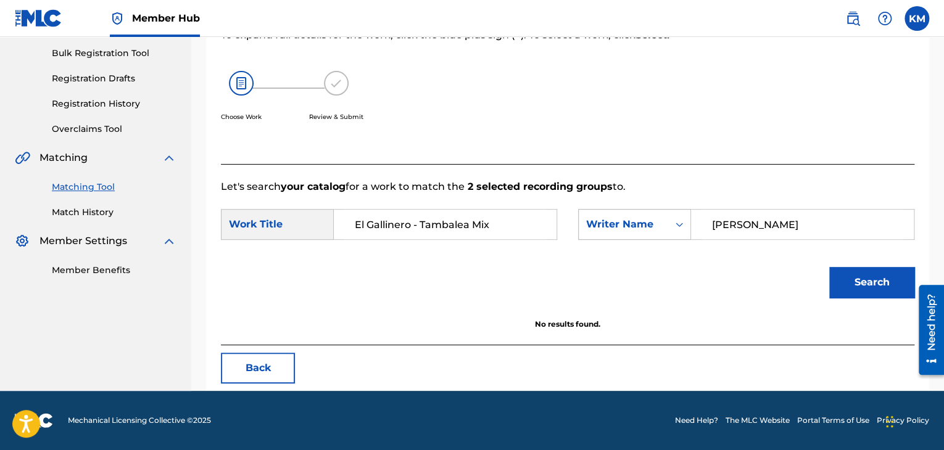
click at [759, 220] on input "Moratto" at bounding box center [802, 225] width 202 height 30
drag, startPoint x: 820, startPoint y: 223, endPoint x: 572, endPoint y: 235, distance: 248.3
click at [572, 235] on div "SearchWithCriteriab081305a-3c25-4a7b-a9e7-89ef7da4d4d5 Work Title El Gallinero …" at bounding box center [567, 228] width 693 height 38
click at [848, 286] on button "Search" at bounding box center [871, 282] width 85 height 31
click at [856, 295] on button "Search" at bounding box center [871, 282] width 85 height 31
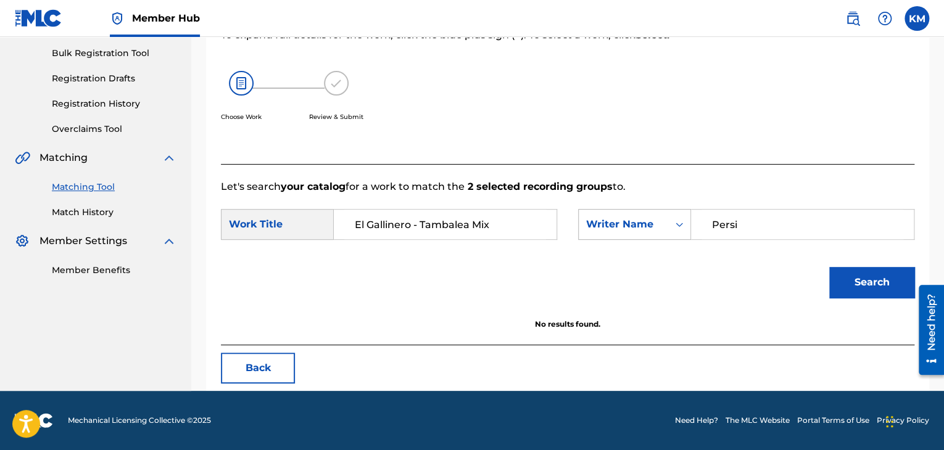
drag, startPoint x: 755, startPoint y: 225, endPoint x: 644, endPoint y: 239, distance: 112.0
click at [644, 239] on div "SearchWithCriteria9bae4f13-a6b5-43cf-960d-a7260ff44185 Writer Name Persi" at bounding box center [746, 224] width 336 height 31
type input "Persi"
click at [850, 279] on button "Search" at bounding box center [871, 282] width 85 height 31
click at [679, 222] on icon "Search Form" at bounding box center [679, 224] width 12 height 12
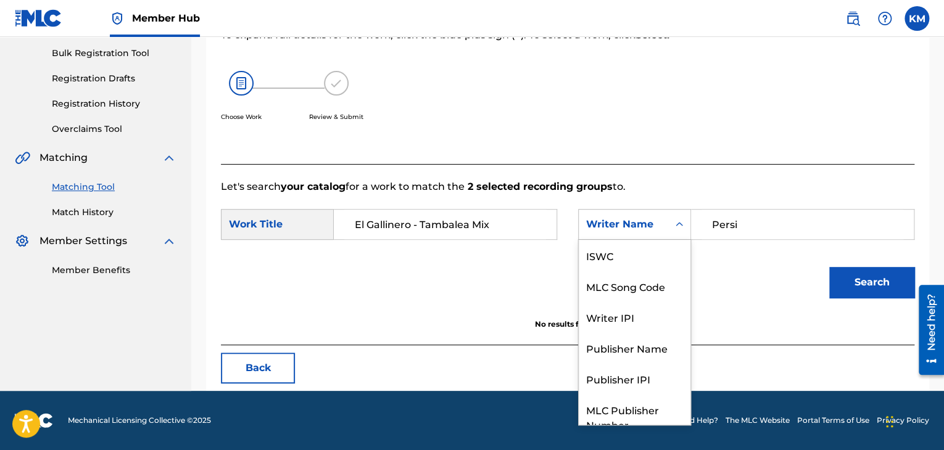
scroll to position [46, 0]
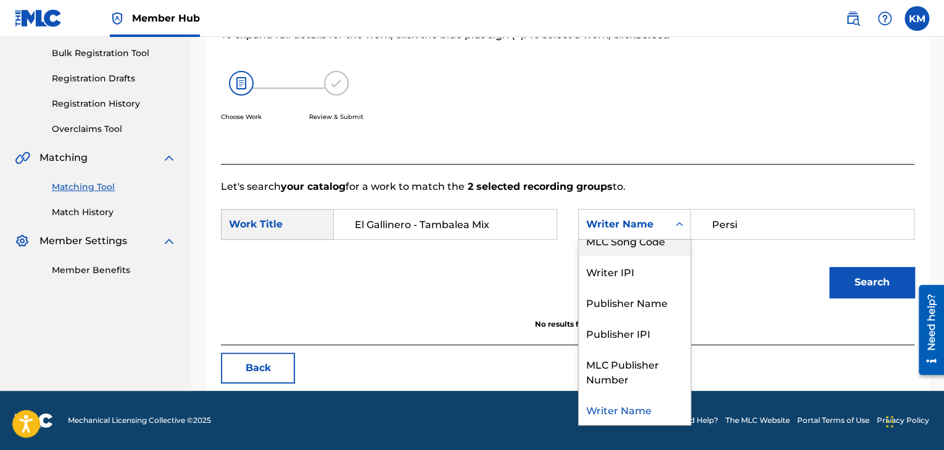
click at [675, 244] on div "MLC Song Code" at bounding box center [635, 240] width 112 height 31
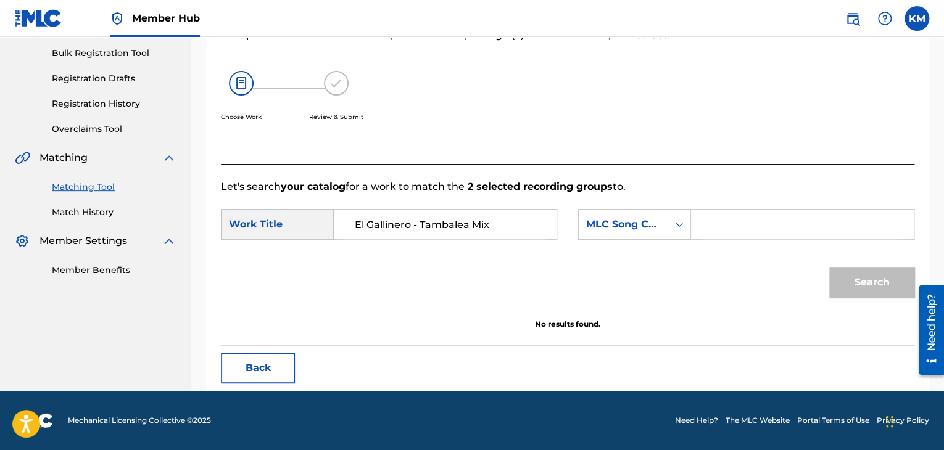
click at [735, 221] on input "Search Form" at bounding box center [802, 225] width 202 height 30
type input "E29140"
click at [859, 271] on button "Search" at bounding box center [871, 282] width 85 height 31
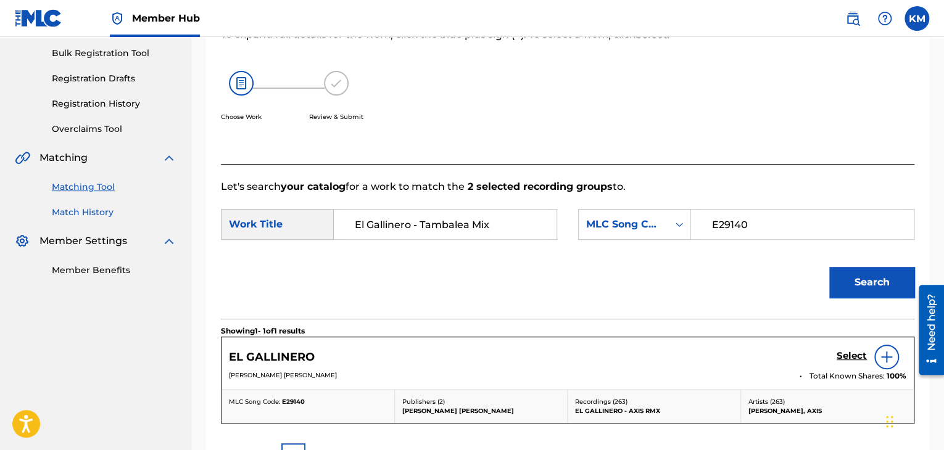
click at [101, 215] on link "Match History" at bounding box center [114, 212] width 125 height 13
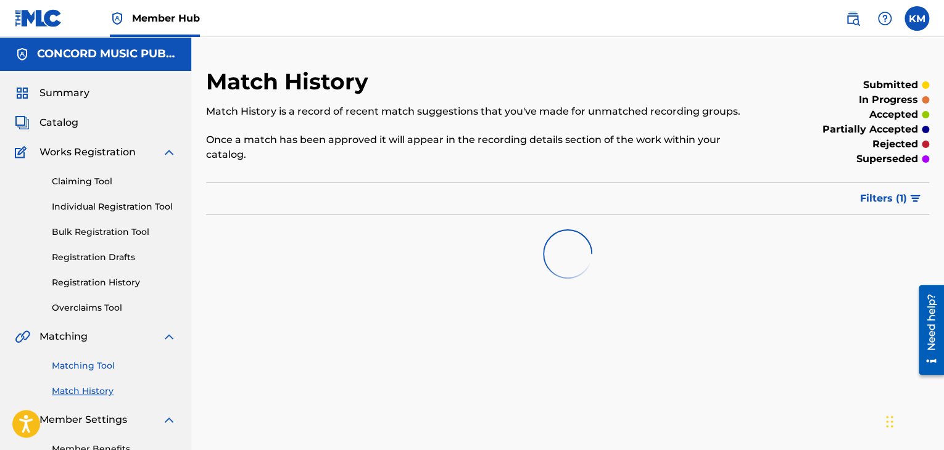
click at [107, 366] on link "Matching Tool" at bounding box center [114, 366] width 125 height 13
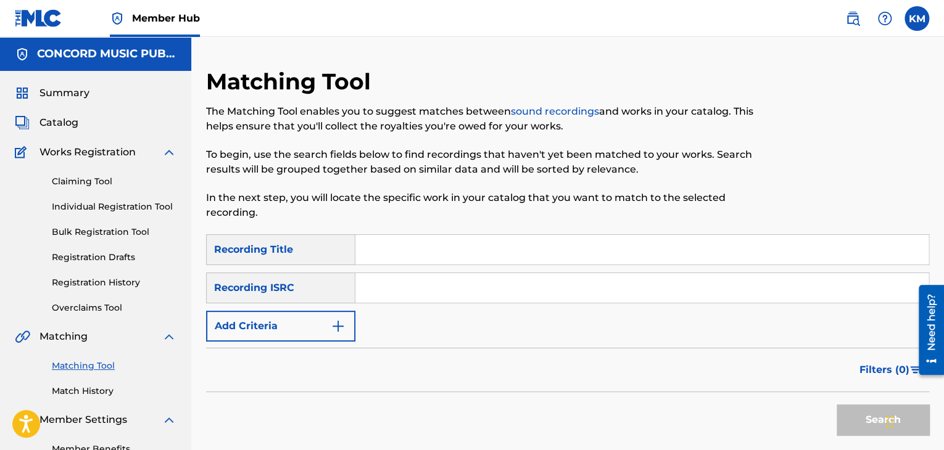
click at [395, 286] on input "Search Form" at bounding box center [641, 288] width 573 height 30
type input "USQY51586886"
click at [854, 426] on button "Search" at bounding box center [882, 420] width 93 height 31
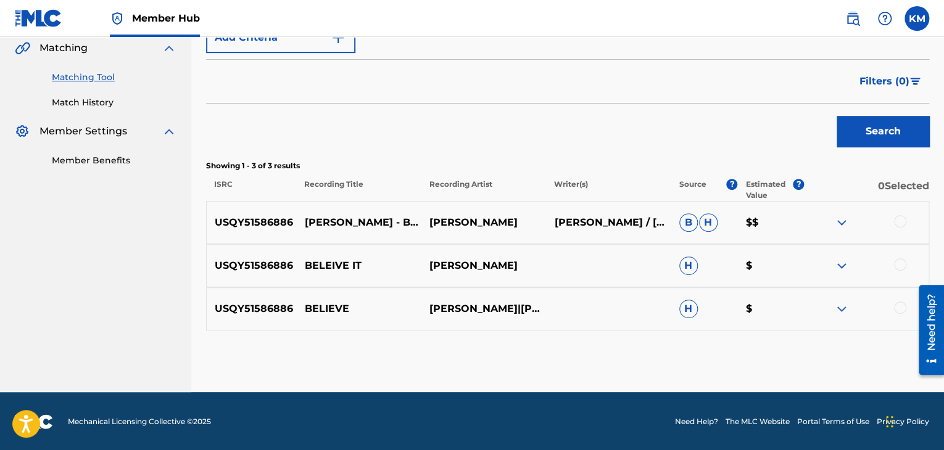
scroll to position [290, 0]
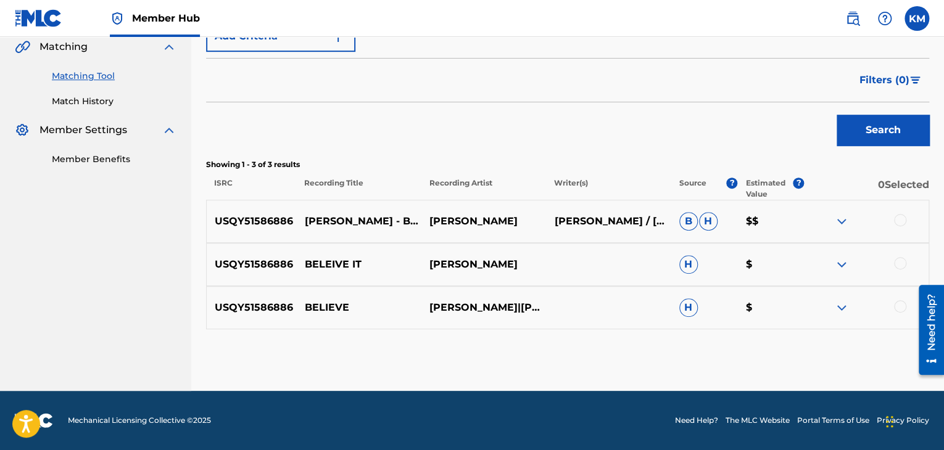
click at [902, 306] on div at bounding box center [900, 306] width 12 height 12
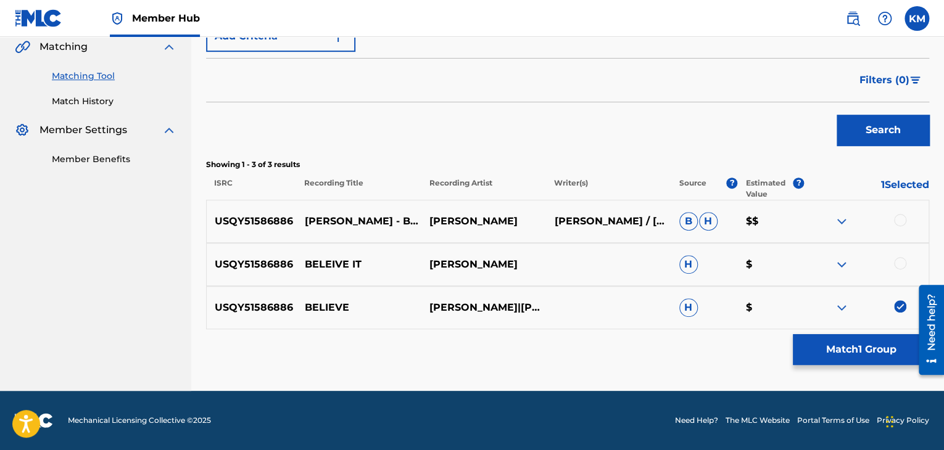
click at [901, 261] on div at bounding box center [900, 263] width 12 height 12
click at [898, 213] on div "USQY51586886 VYBZ KARTEL - BELIEVE IT - TEARS OF JOY RIDDIM - TJ RECORDS - 21ST…" at bounding box center [567, 221] width 723 height 43
click at [900, 217] on div at bounding box center [900, 220] width 12 height 12
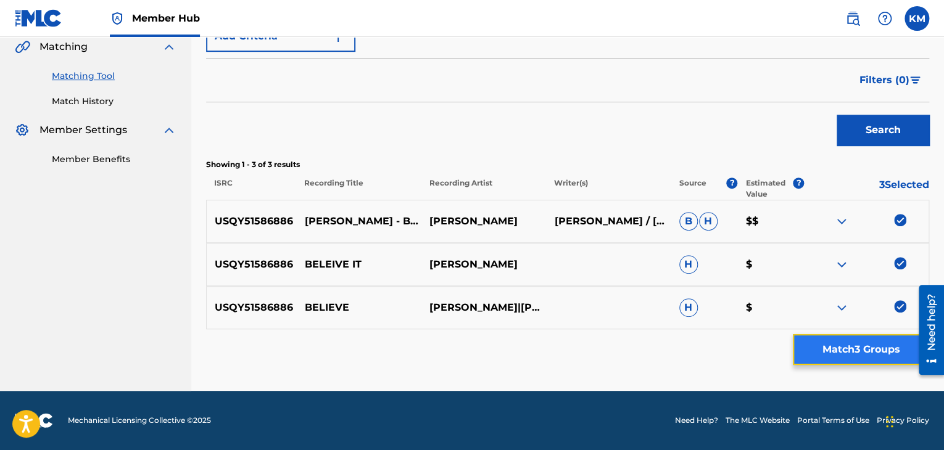
click at [877, 349] on button "Match 3 Groups" at bounding box center [861, 349] width 136 height 31
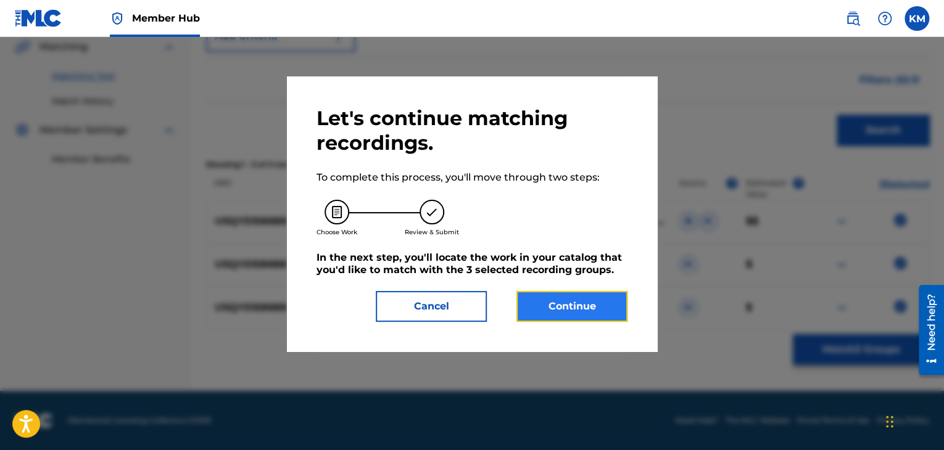
click at [575, 308] on button "Continue" at bounding box center [571, 306] width 111 height 31
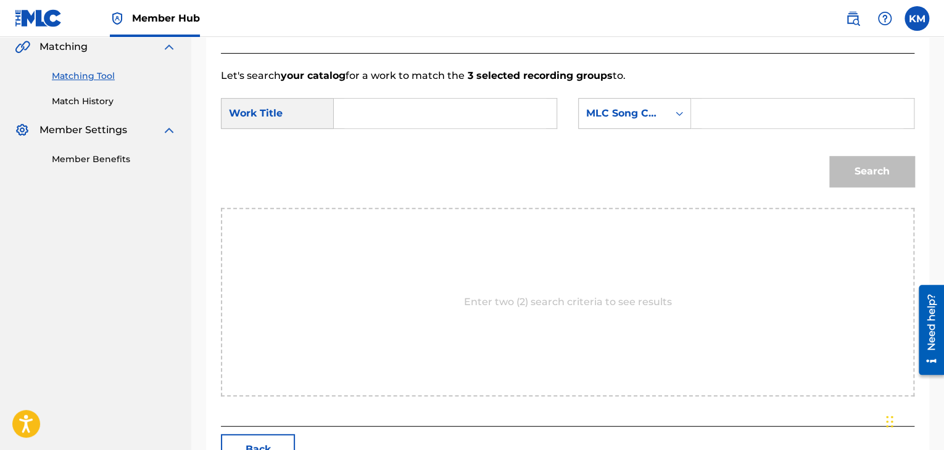
click at [356, 122] on input "Search Form" at bounding box center [445, 114] width 202 height 30
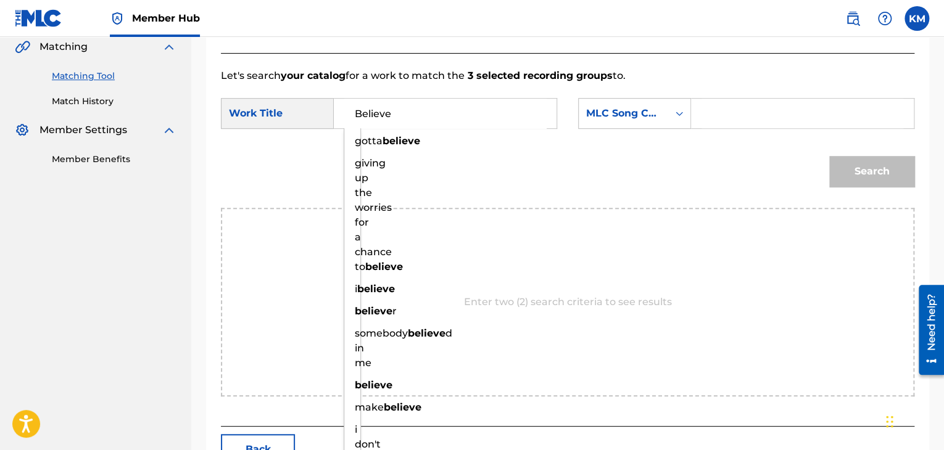
type input "Believe"
click at [670, 119] on div "Search Form" at bounding box center [679, 113] width 22 height 22
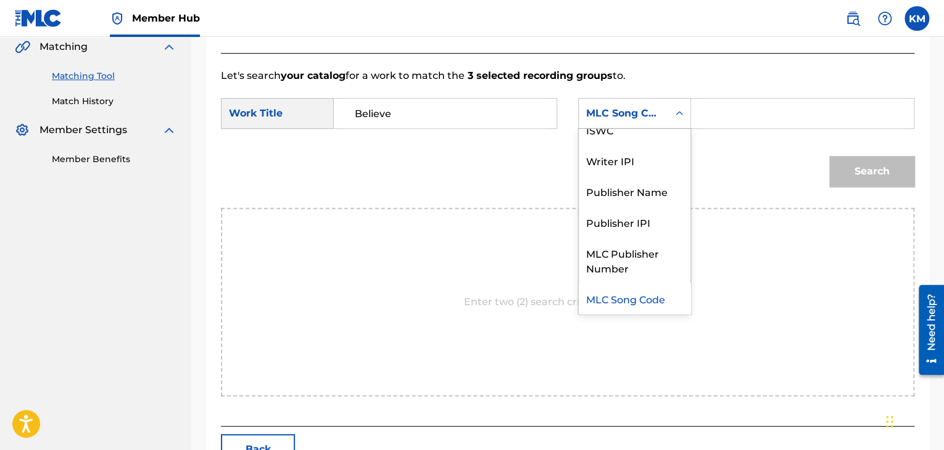
scroll to position [0, 0]
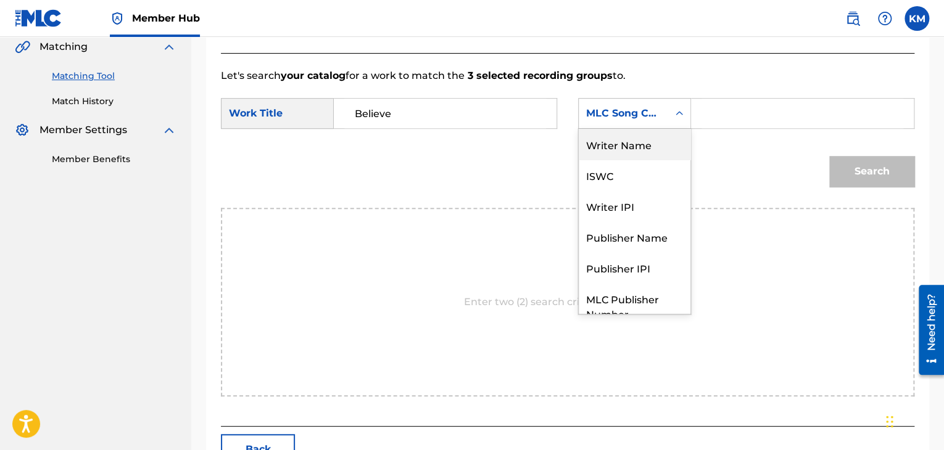
click at [654, 144] on div "Writer Name" at bounding box center [635, 144] width 112 height 31
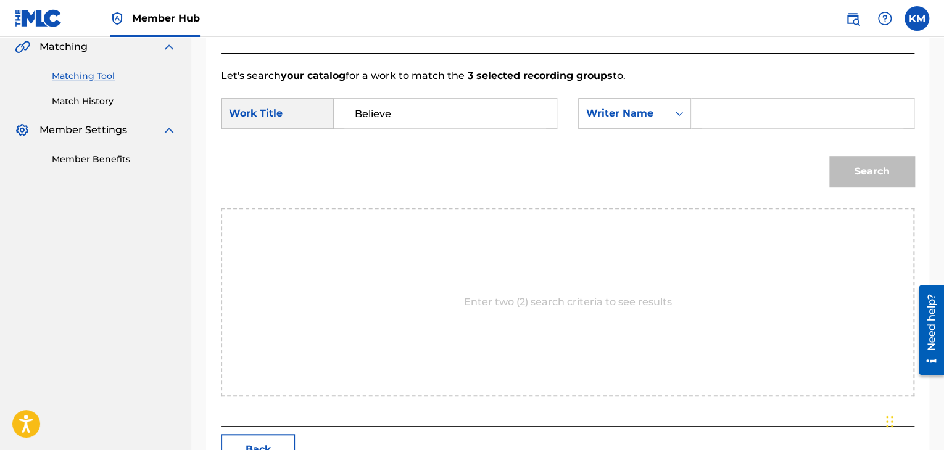
click at [751, 92] on form "SearchWithCriteriab081305a-3c25-4a7b-a9e7-89ef7da4d4d5 Work Title Believe Searc…" at bounding box center [567, 145] width 693 height 125
click at [751, 109] on input "Search Form" at bounding box center [802, 114] width 202 height 30
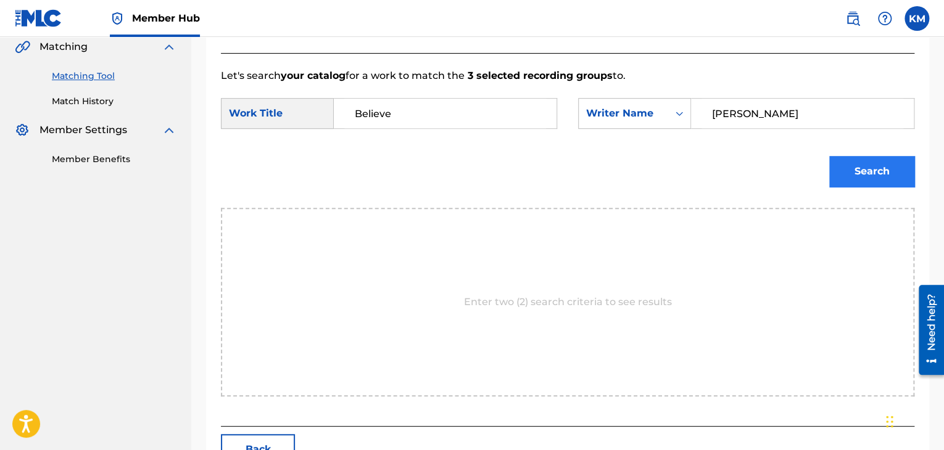
type input "Palmer"
click at [847, 169] on button "Search" at bounding box center [871, 171] width 85 height 31
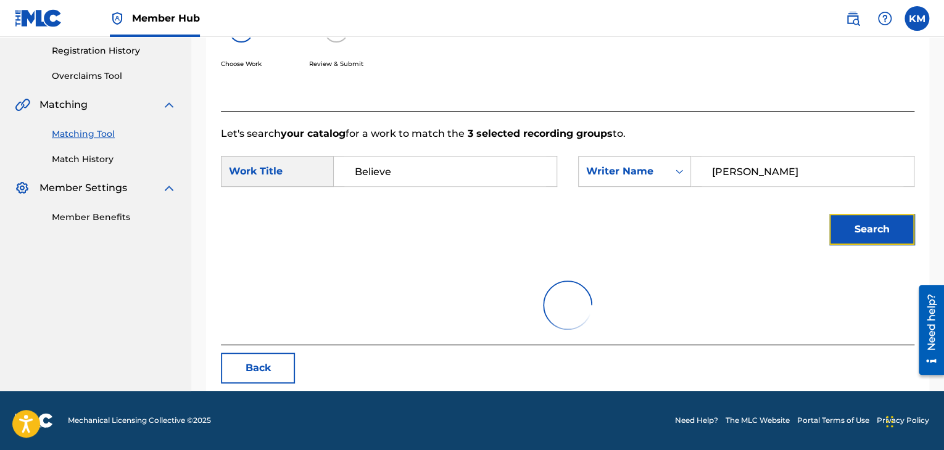
scroll to position [290, 0]
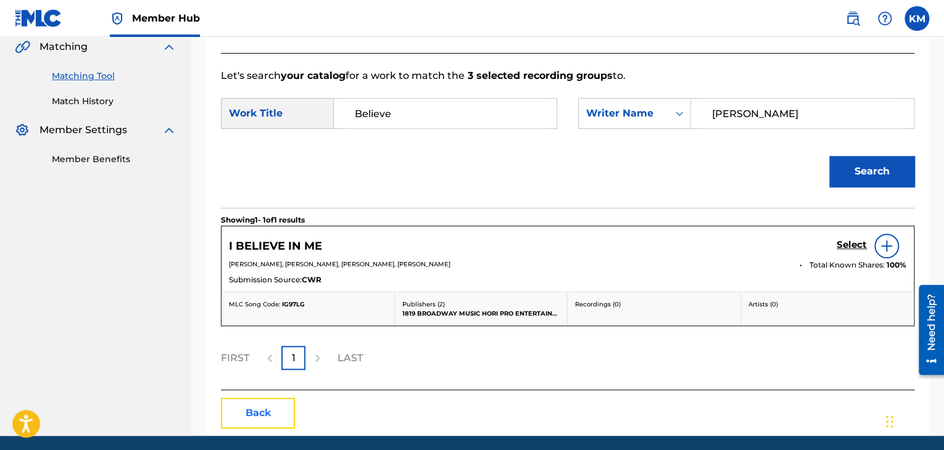
click at [257, 408] on button "Back" at bounding box center [258, 413] width 74 height 31
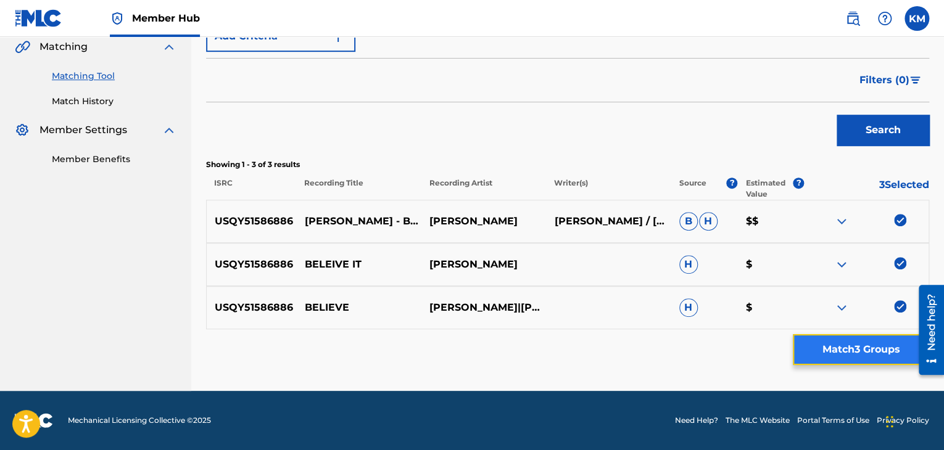
click at [881, 351] on button "Match 3 Groups" at bounding box center [861, 349] width 136 height 31
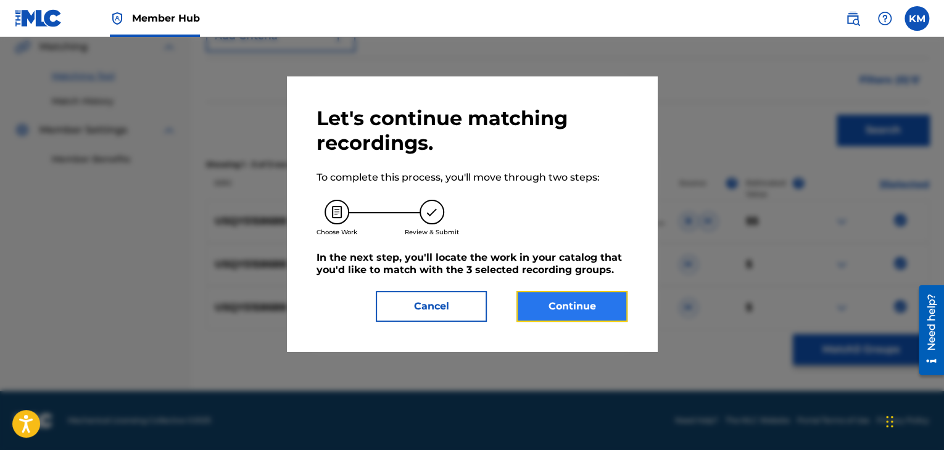
click at [586, 305] on button "Continue" at bounding box center [571, 306] width 111 height 31
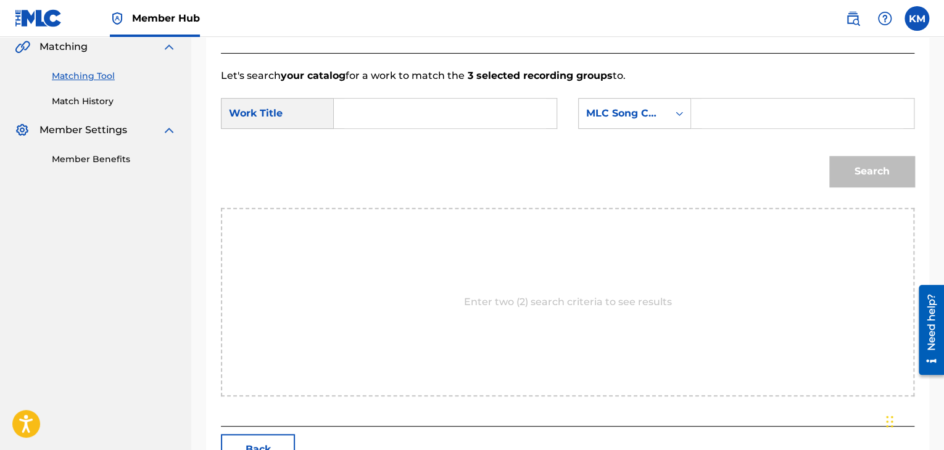
click at [717, 117] on input "Search Form" at bounding box center [802, 114] width 202 height 30
type input "I4126Z"
click at [461, 104] on input "Search Form" at bounding box center [445, 114] width 202 height 30
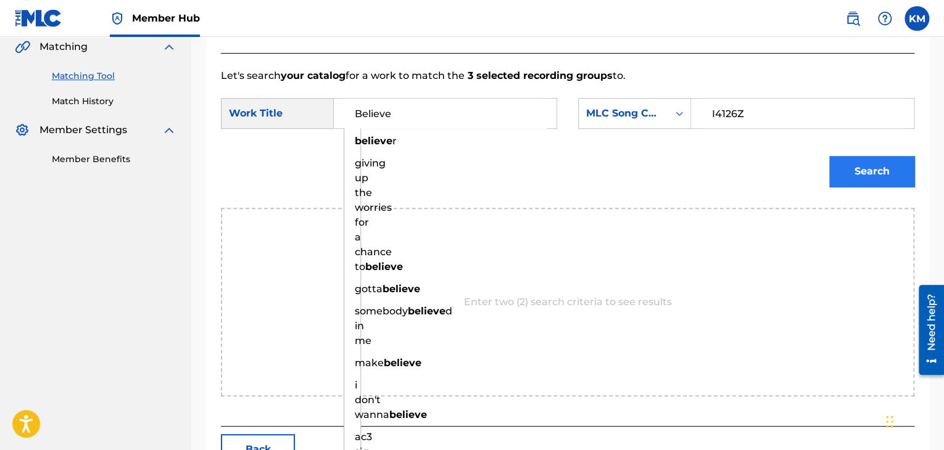
type input "Believe"
click at [875, 170] on button "Search" at bounding box center [871, 171] width 85 height 31
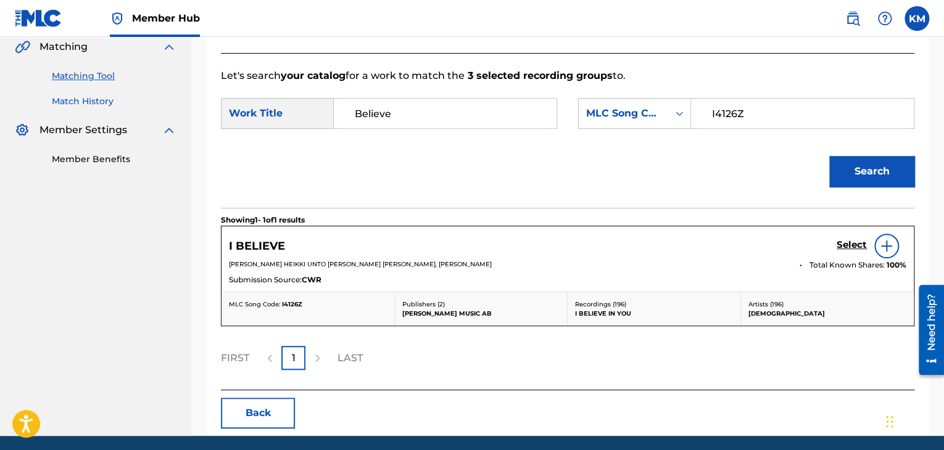
click at [104, 99] on link "Match History" at bounding box center [114, 101] width 125 height 13
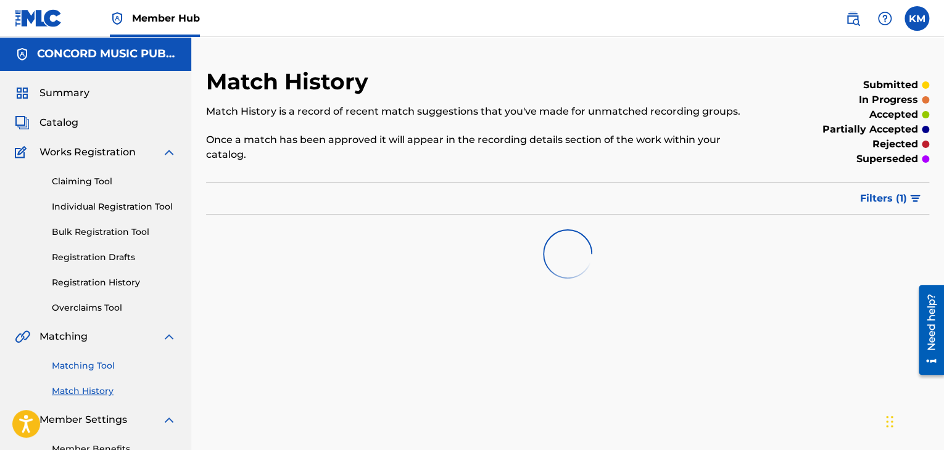
click at [107, 364] on link "Matching Tool" at bounding box center [114, 366] width 125 height 13
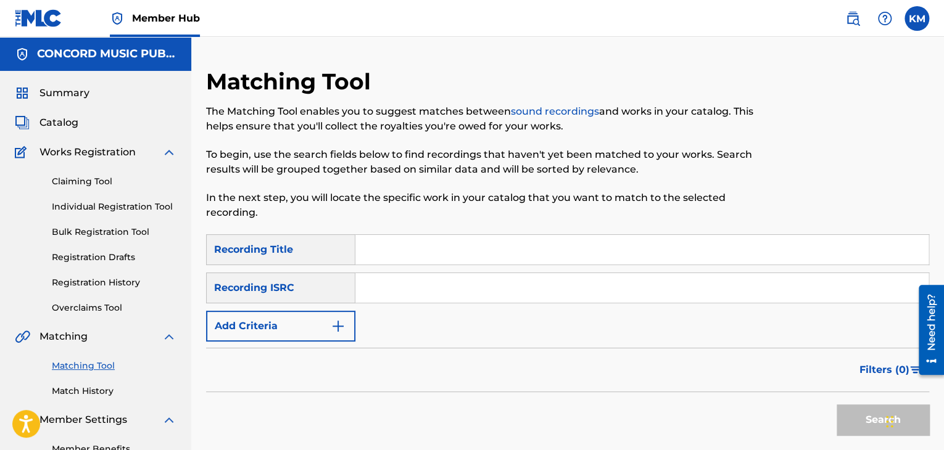
click at [501, 280] on input "Search Form" at bounding box center [641, 288] width 573 height 30
type input "UKRFW2200055"
click at [854, 409] on button "Search" at bounding box center [882, 420] width 93 height 31
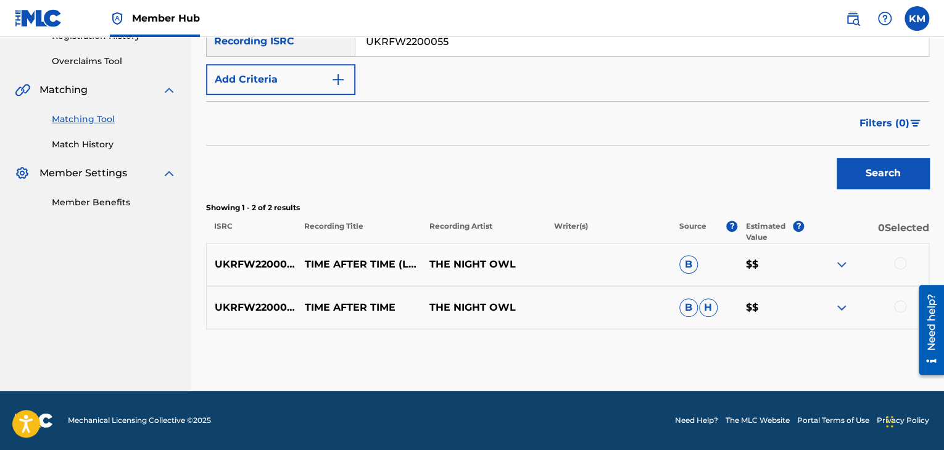
click at [898, 308] on div at bounding box center [900, 306] width 12 height 12
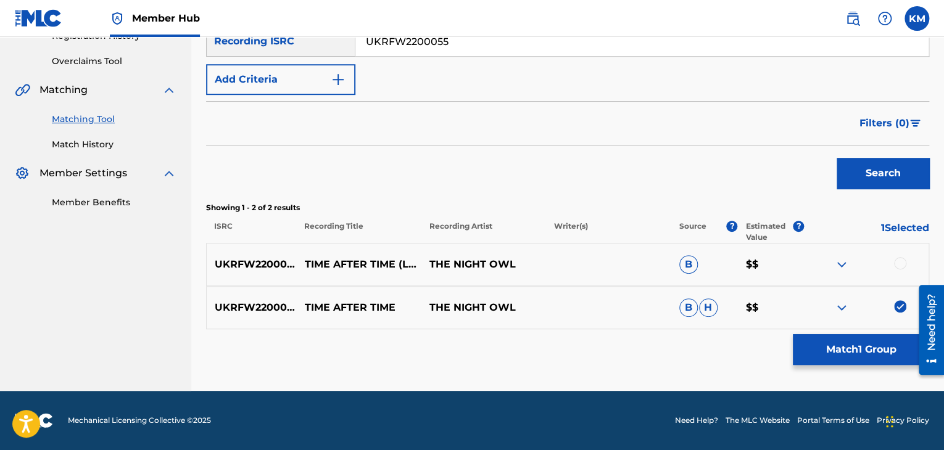
click at [901, 264] on div at bounding box center [900, 263] width 12 height 12
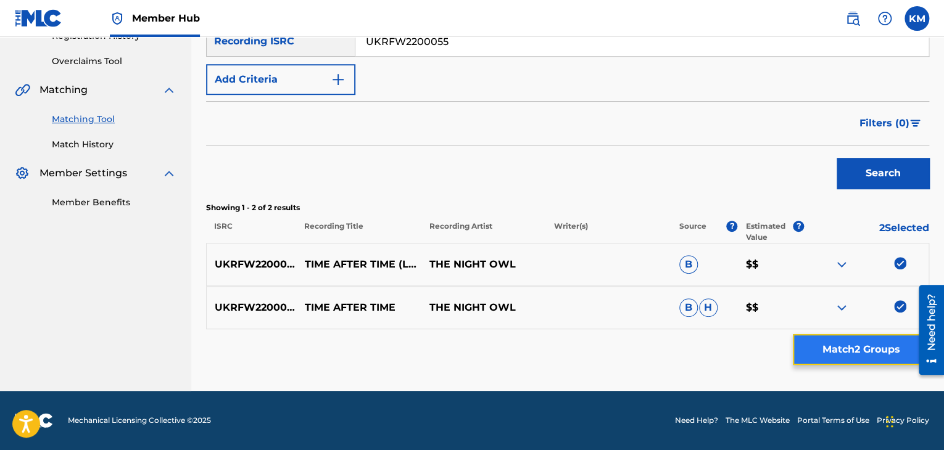
click at [860, 360] on button "Match 2 Groups" at bounding box center [861, 349] width 136 height 31
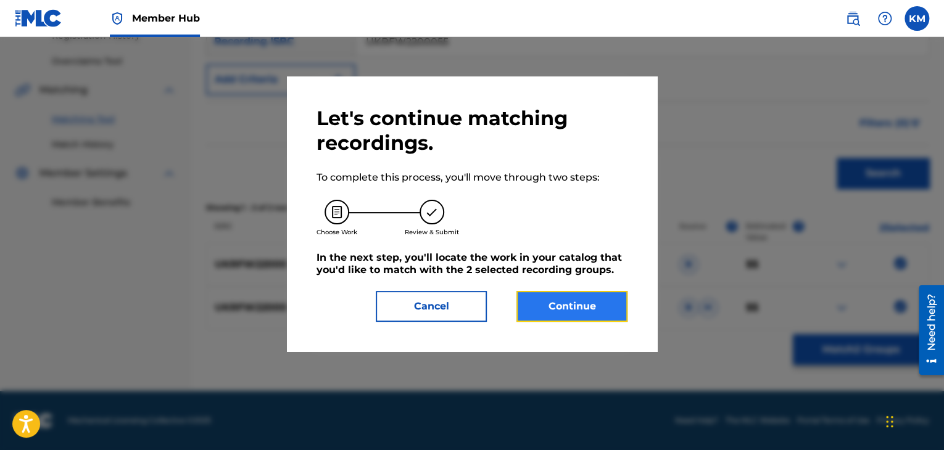
click at [596, 314] on button "Continue" at bounding box center [571, 306] width 111 height 31
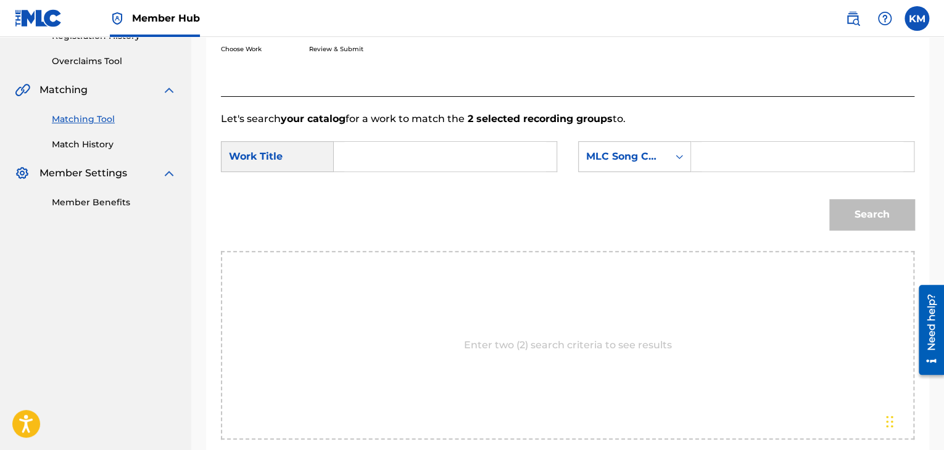
click at [373, 157] on input "Search Form" at bounding box center [445, 157] width 202 height 30
type input "Time After Time - Lullaby Version"
click at [680, 153] on icon "Search Form" at bounding box center [679, 157] width 12 height 12
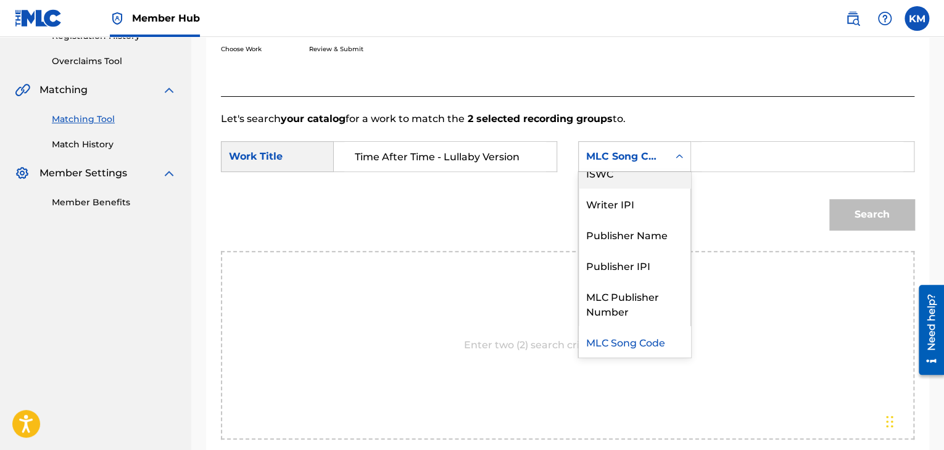
scroll to position [0, 0]
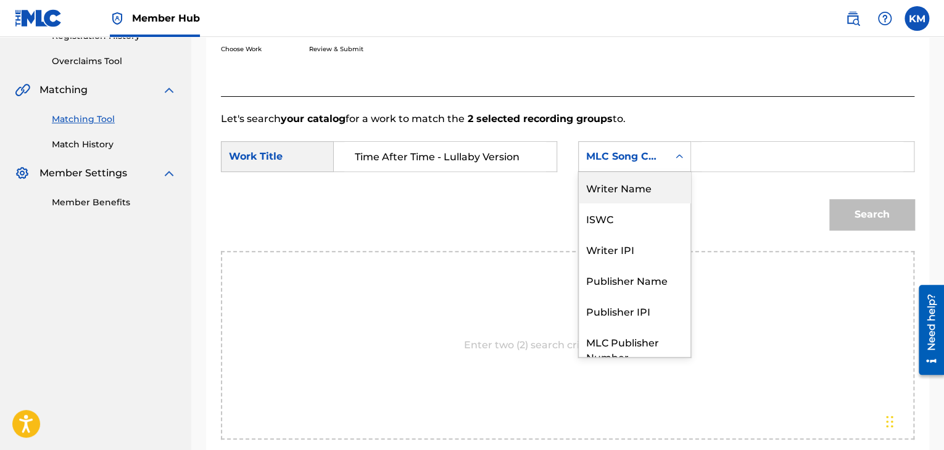
click at [659, 184] on div "Writer Name" at bounding box center [635, 187] width 112 height 31
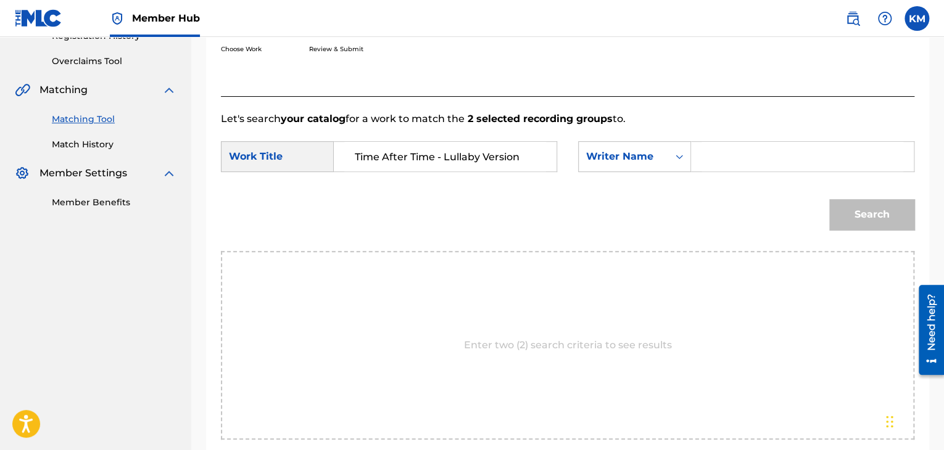
click at [711, 162] on input "Search Form" at bounding box center [802, 157] width 202 height 30
type input "Lauper"
click at [841, 213] on button "Search" at bounding box center [871, 214] width 85 height 31
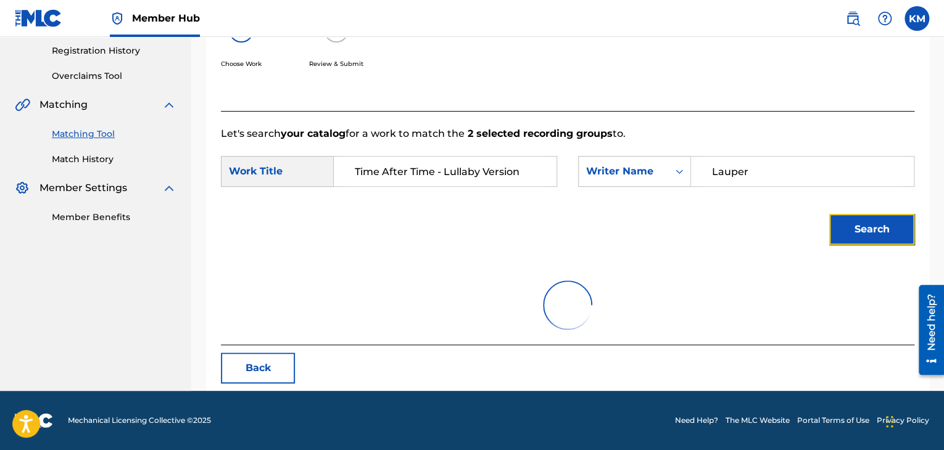
scroll to position [247, 0]
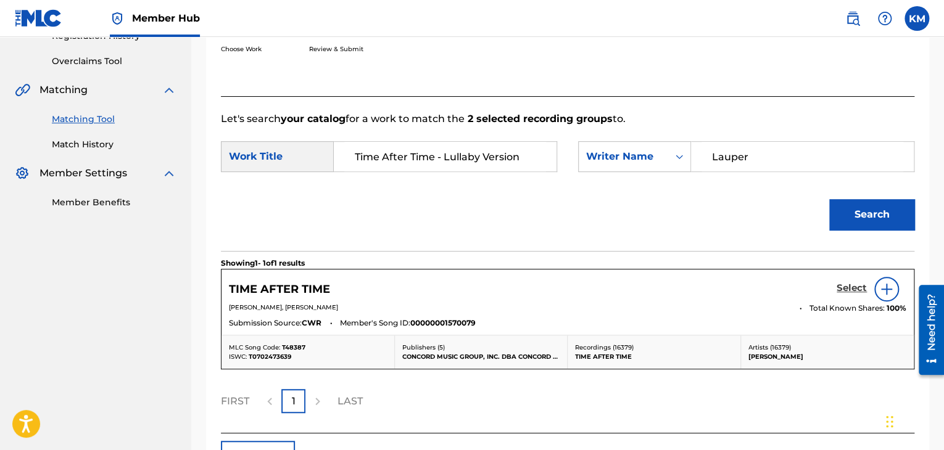
click at [852, 285] on h5 "Select" at bounding box center [851, 289] width 30 height 12
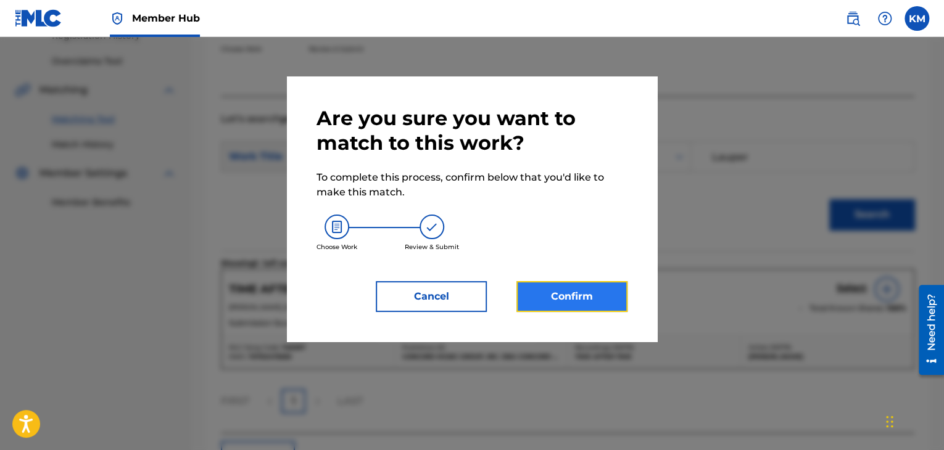
click at [596, 301] on button "Confirm" at bounding box center [571, 296] width 111 height 31
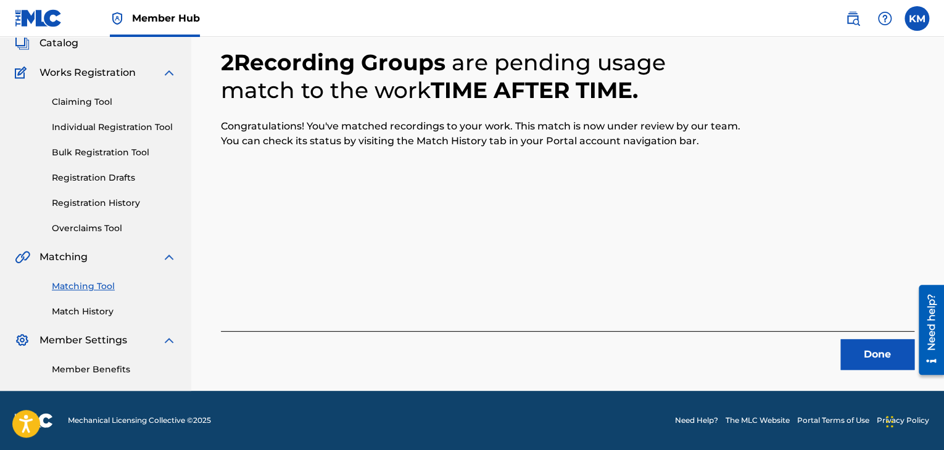
scroll to position [80, 0]
click at [867, 354] on button "Done" at bounding box center [877, 354] width 74 height 31
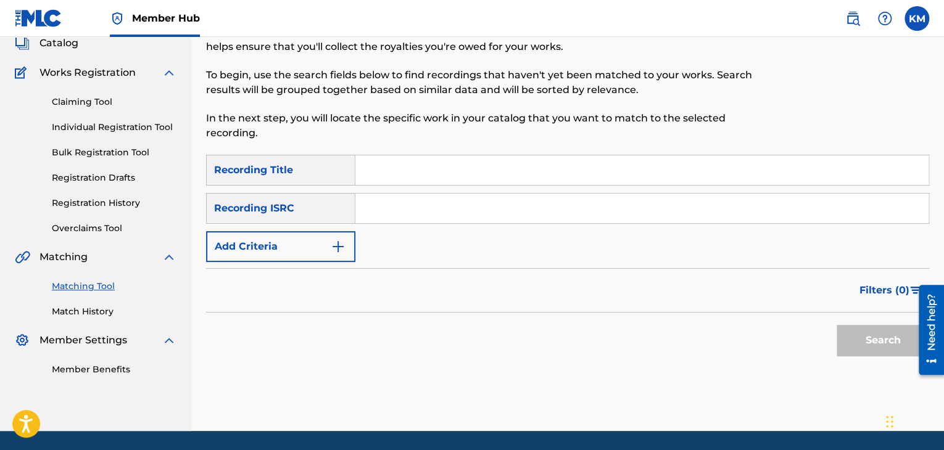
click at [489, 208] on input "Search Form" at bounding box center [641, 209] width 573 height 30
type input "USBAE3355839"
click at [850, 339] on button "Search" at bounding box center [882, 340] width 93 height 31
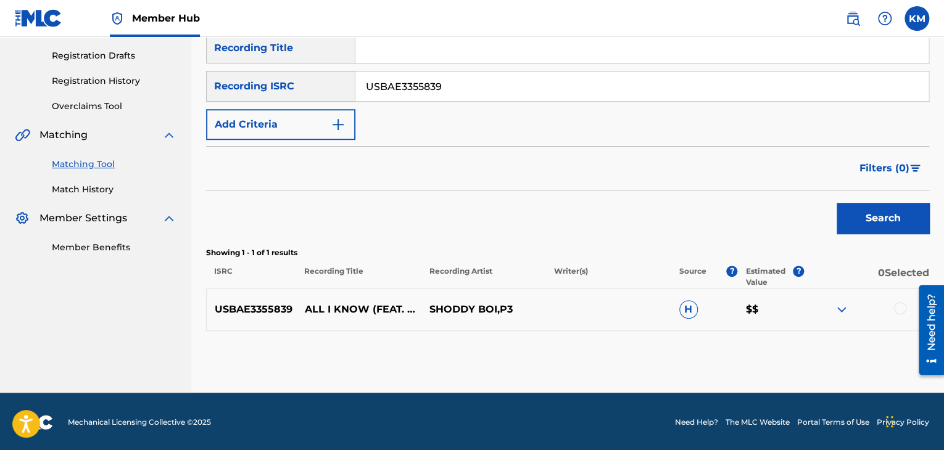
scroll to position [204, 0]
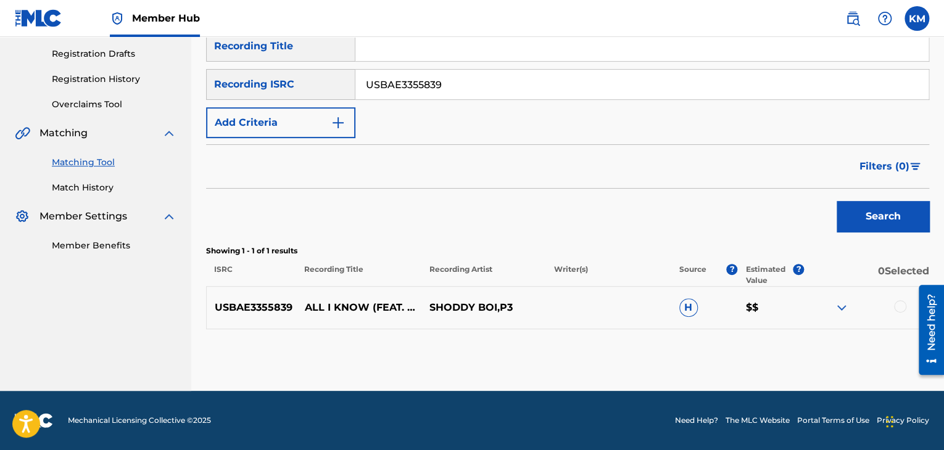
click at [900, 305] on div at bounding box center [900, 306] width 12 height 12
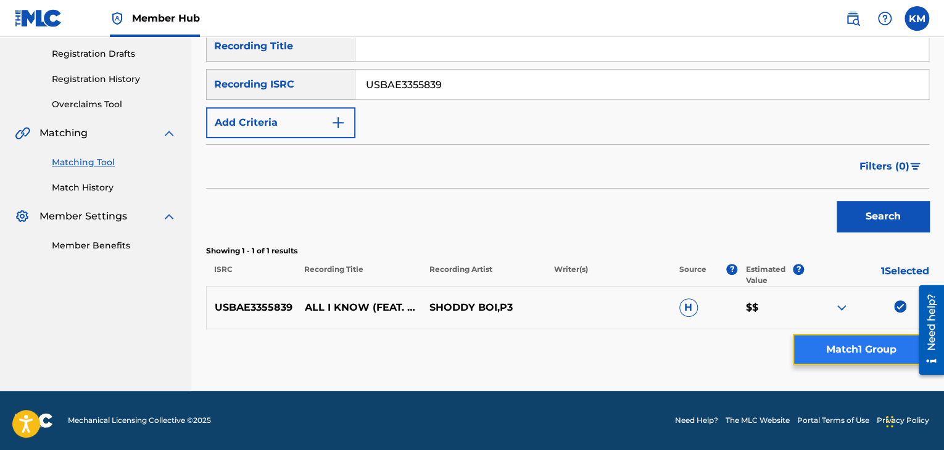
click at [899, 348] on button "Match 1 Group" at bounding box center [861, 349] width 136 height 31
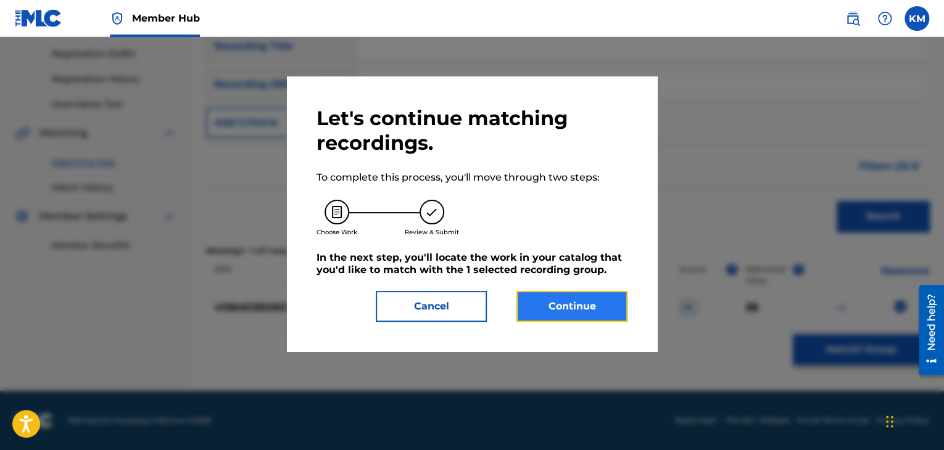
click at [572, 298] on button "Continue" at bounding box center [571, 306] width 111 height 31
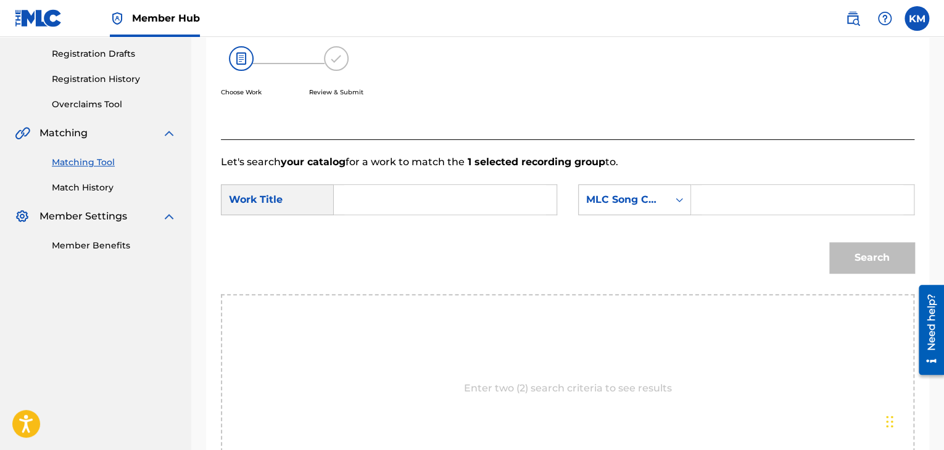
click at [416, 200] on input "Search Form" at bounding box center [445, 200] width 202 height 30
type input "All I Know"
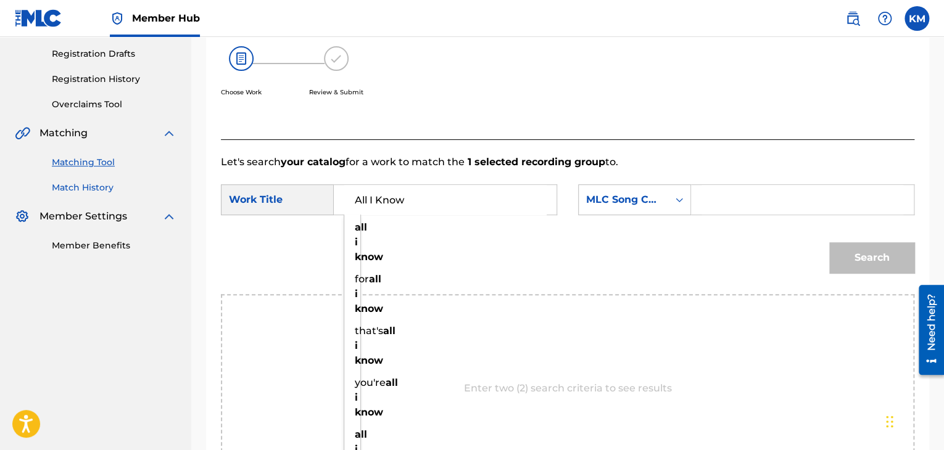
click at [97, 186] on link "Match History" at bounding box center [114, 187] width 125 height 13
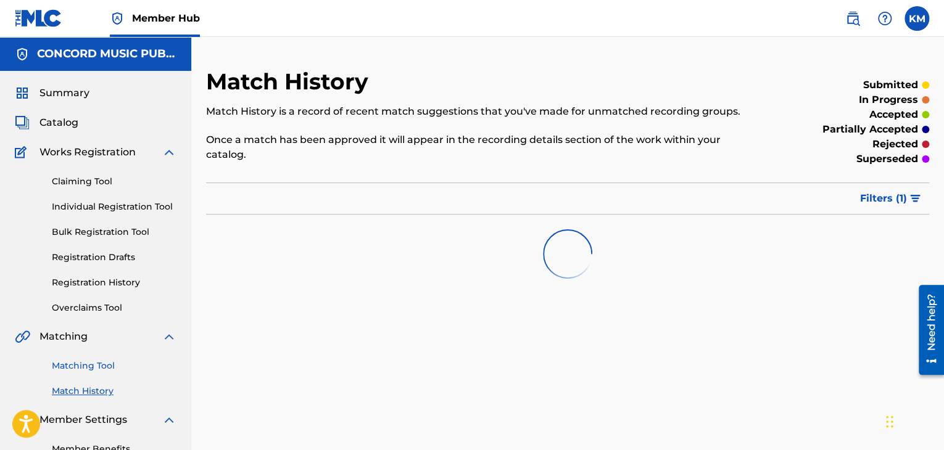
click at [101, 362] on link "Matching Tool" at bounding box center [114, 366] width 125 height 13
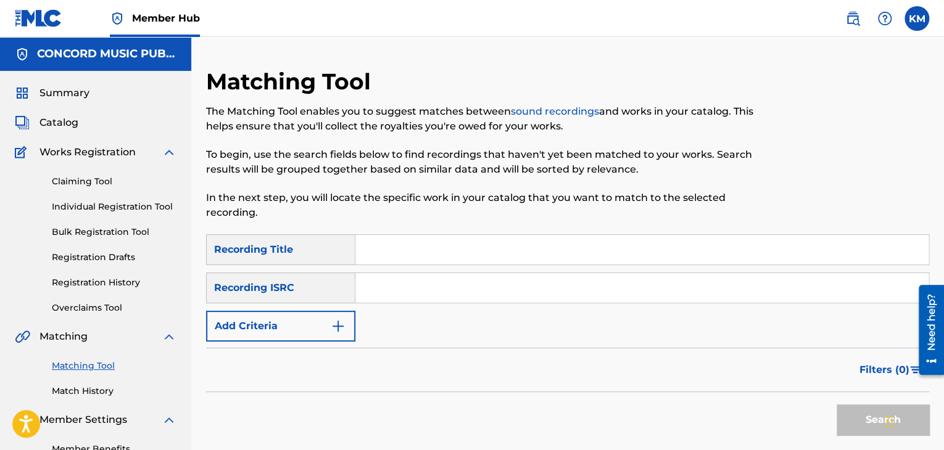
click at [431, 283] on input "Search Form" at bounding box center [641, 288] width 573 height 30
type input "QZDA62382966"
click at [847, 416] on button "Search" at bounding box center [882, 420] width 93 height 31
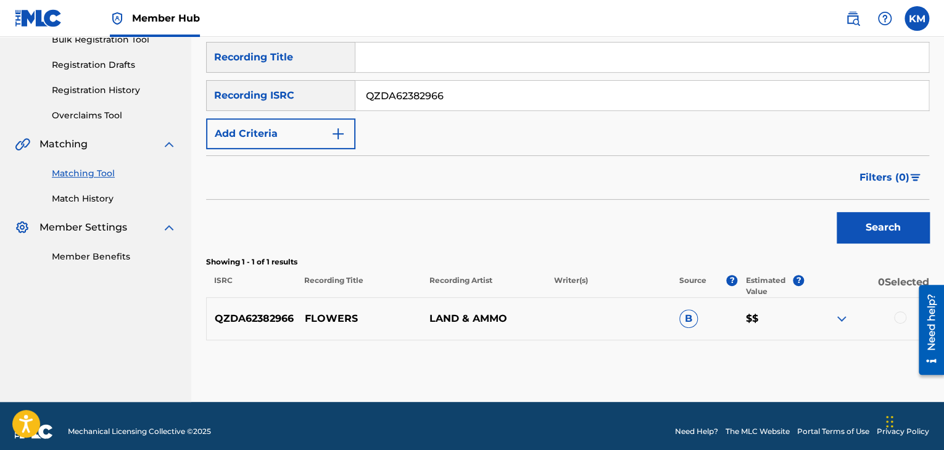
scroll to position [204, 0]
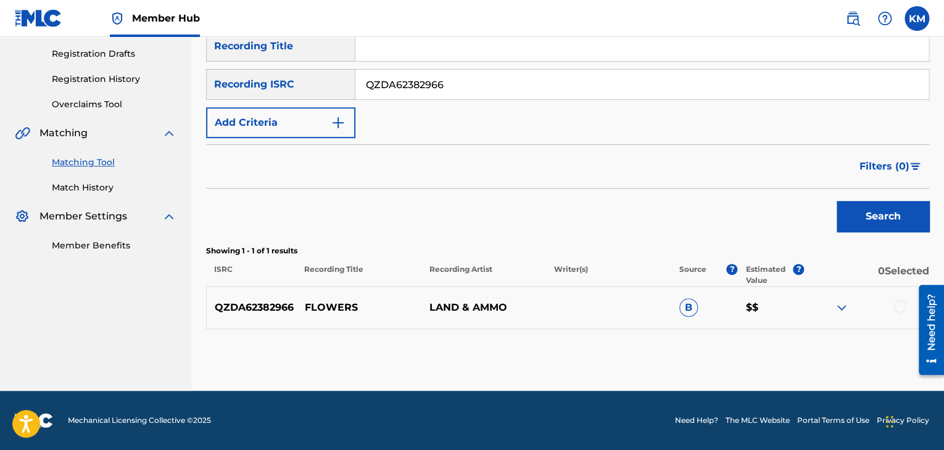
click at [898, 307] on div at bounding box center [900, 306] width 12 height 12
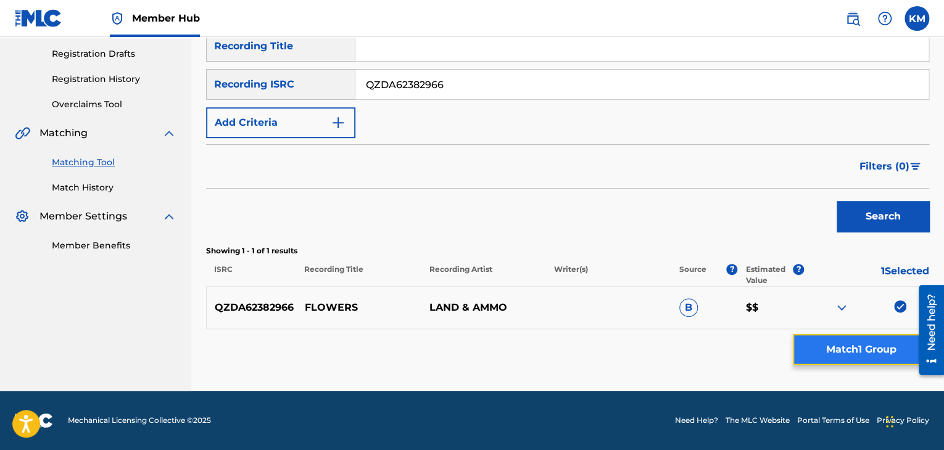
click at [864, 346] on button "Match 1 Group" at bounding box center [861, 349] width 136 height 31
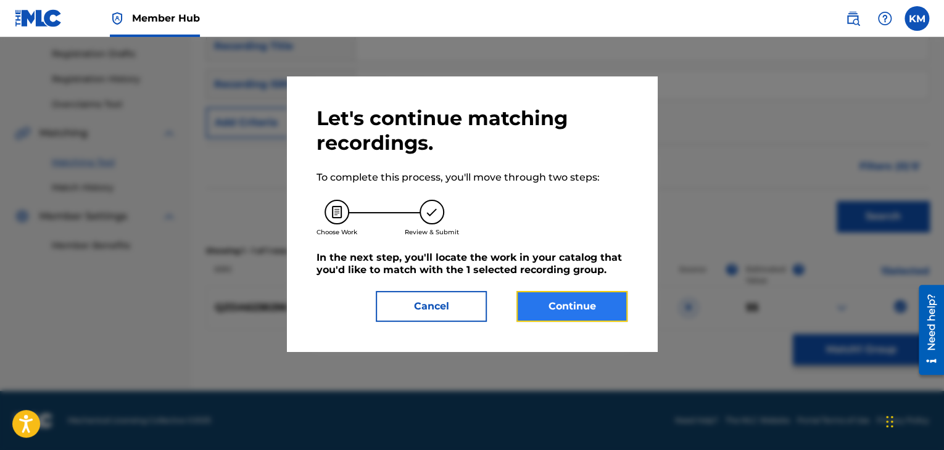
click at [577, 306] on button "Continue" at bounding box center [571, 306] width 111 height 31
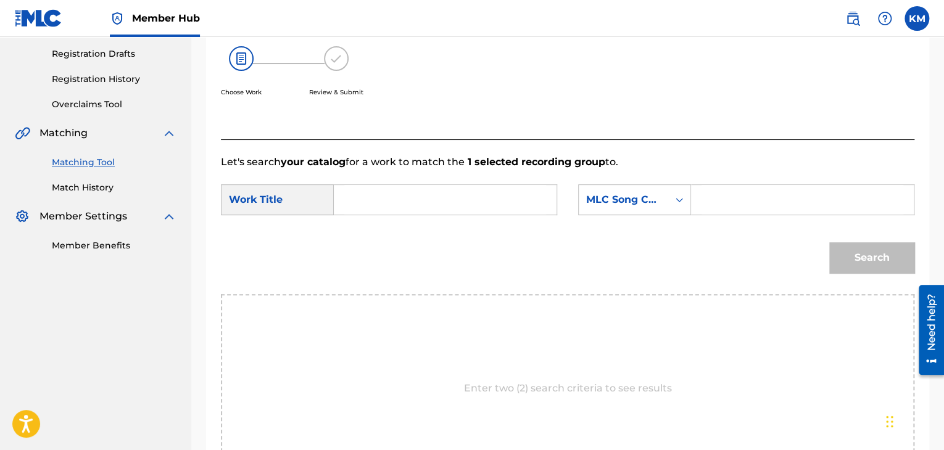
click at [402, 203] on input "Search Form" at bounding box center [445, 200] width 202 height 30
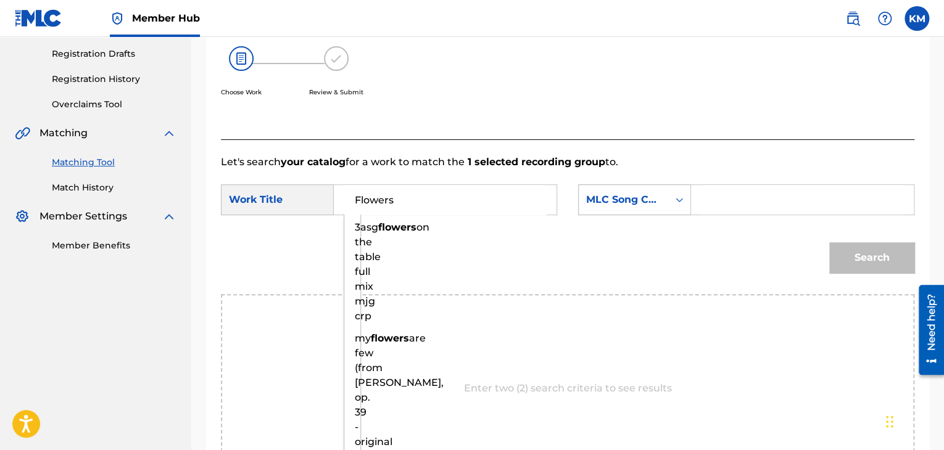
type input "Flowers"
click at [679, 204] on icon "Search Form" at bounding box center [679, 200] width 12 height 12
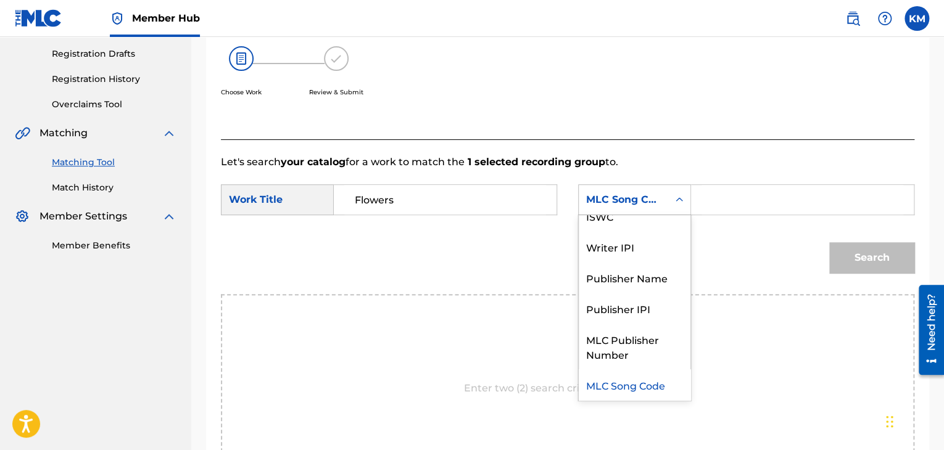
scroll to position [0, 0]
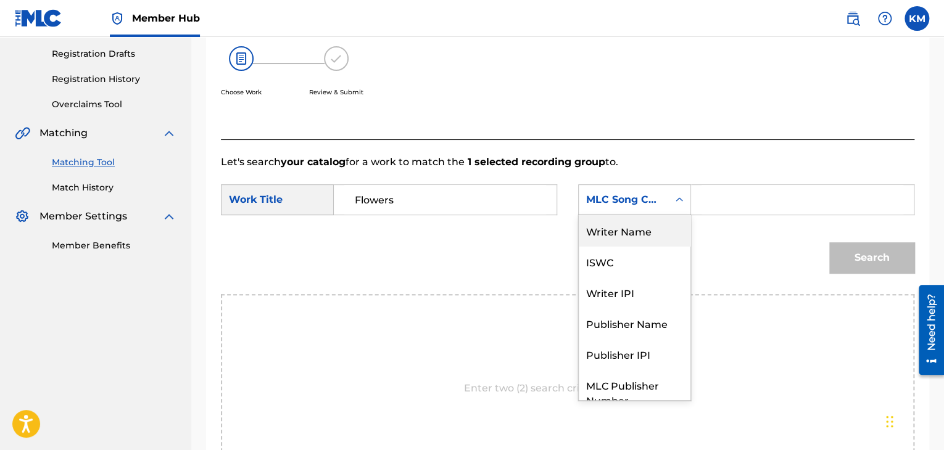
click at [654, 232] on div "Writer Name" at bounding box center [635, 230] width 112 height 31
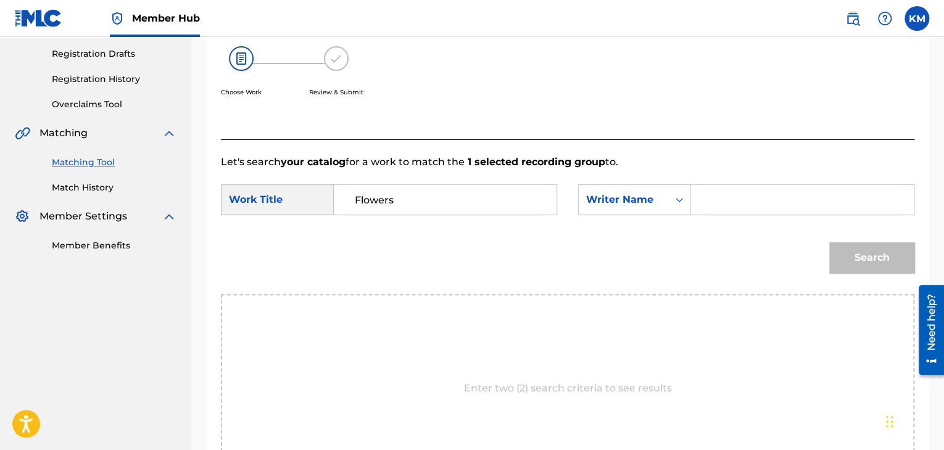
click at [733, 203] on input "Search Form" at bounding box center [802, 200] width 202 height 30
type input "cyrus"
click at [857, 252] on button "Search" at bounding box center [871, 257] width 85 height 31
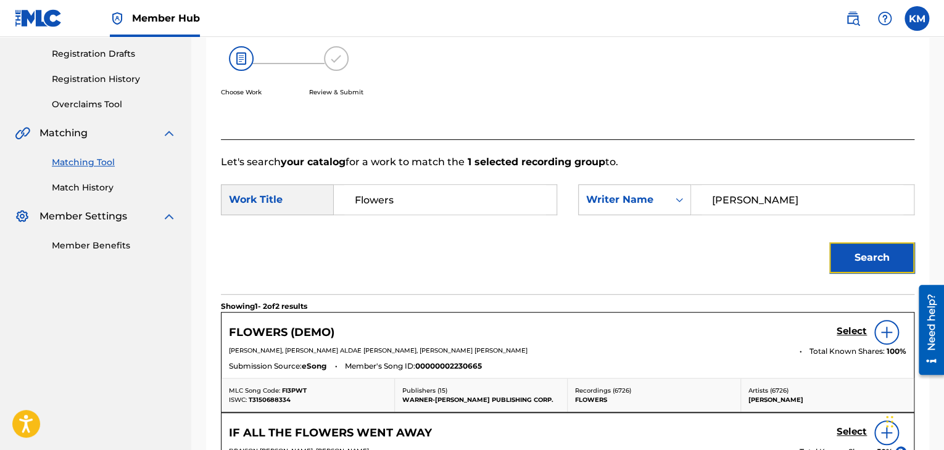
scroll to position [327, 0]
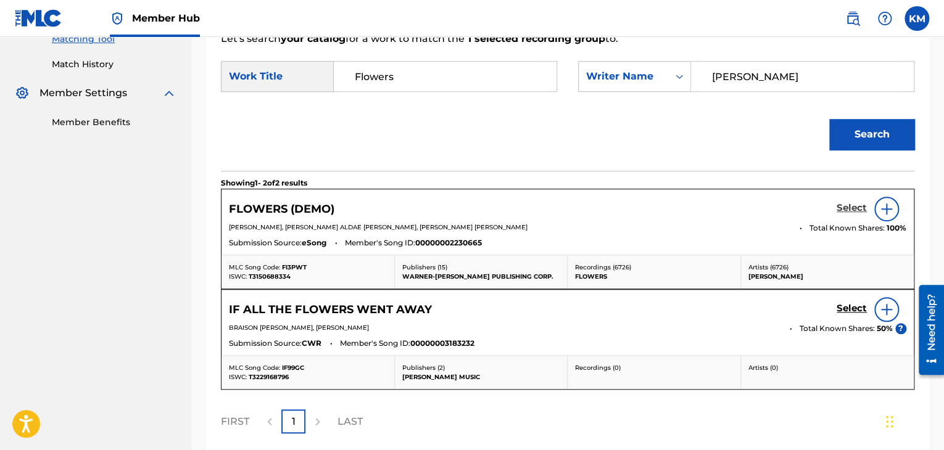
click at [848, 208] on h5 "Select" at bounding box center [851, 208] width 30 height 12
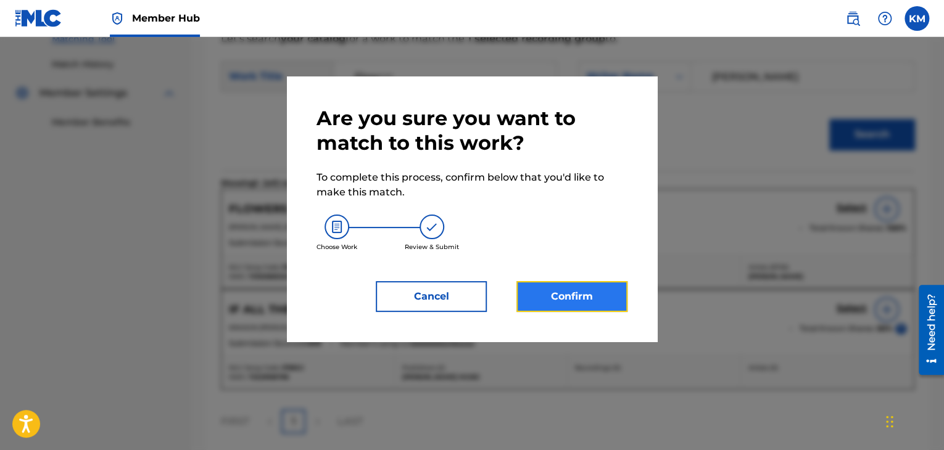
click at [608, 297] on button "Confirm" at bounding box center [571, 296] width 111 height 31
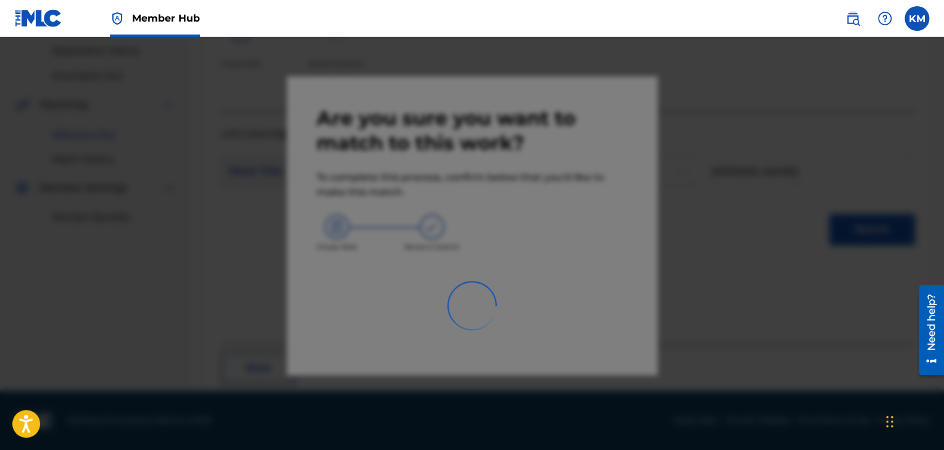
scroll to position [80, 0]
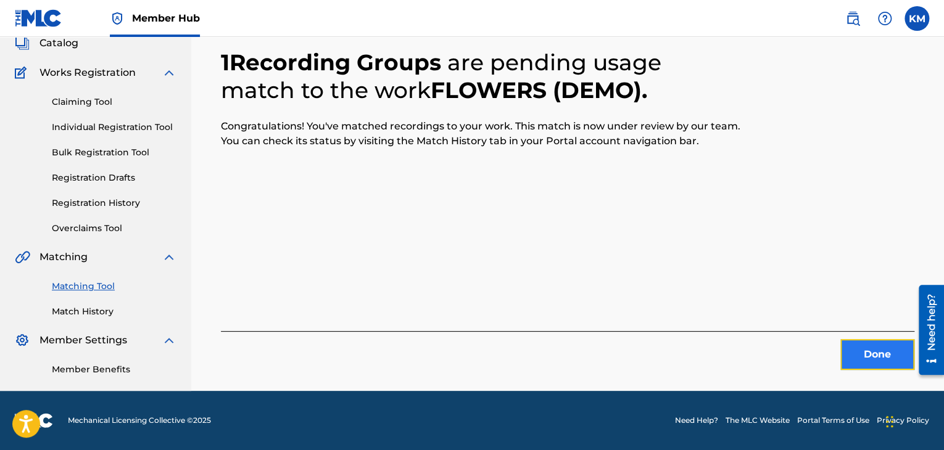
click at [872, 347] on button "Done" at bounding box center [877, 354] width 74 height 31
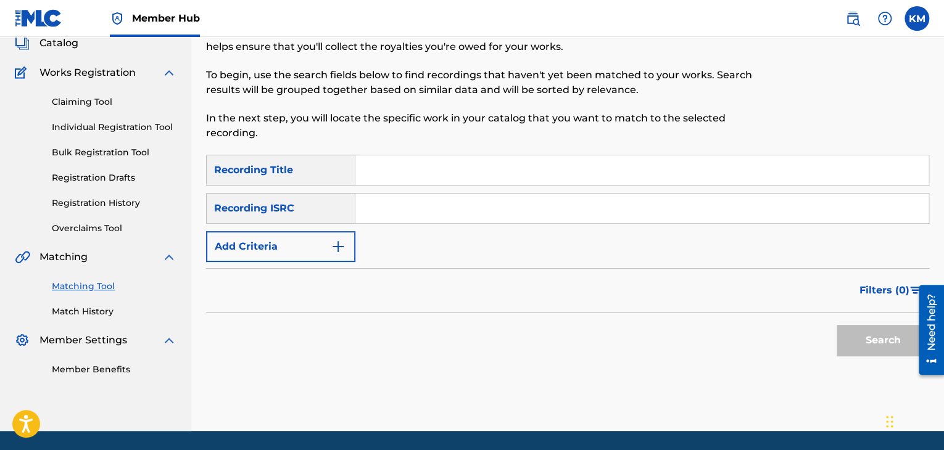
click at [465, 204] on input "Search Form" at bounding box center [641, 209] width 573 height 30
type input "QZ22B1794611"
click at [862, 336] on button "Search" at bounding box center [882, 340] width 93 height 31
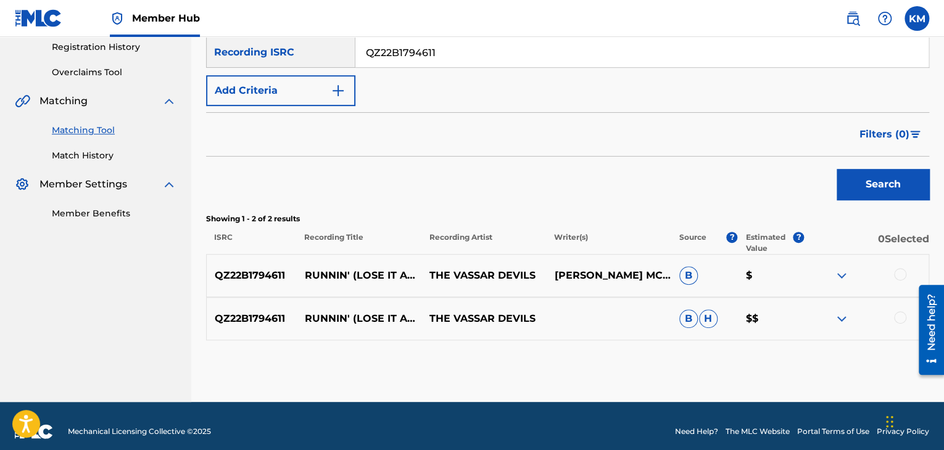
scroll to position [247, 0]
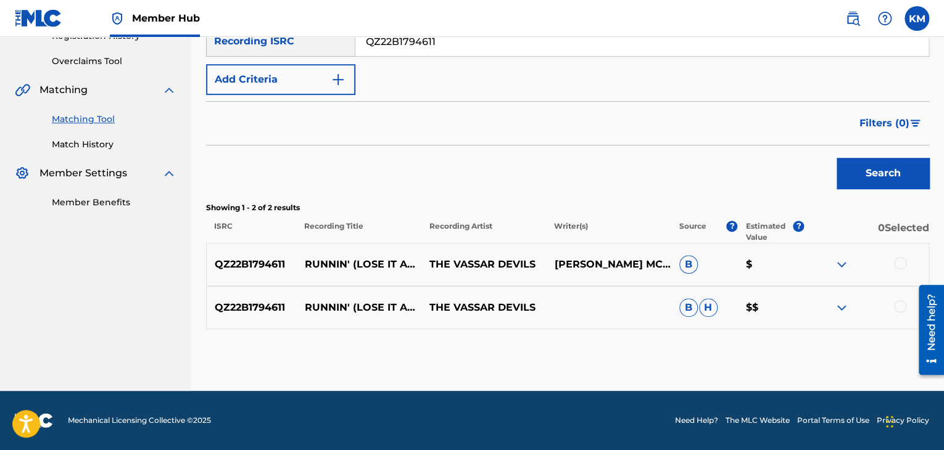
click at [901, 302] on div at bounding box center [900, 306] width 12 height 12
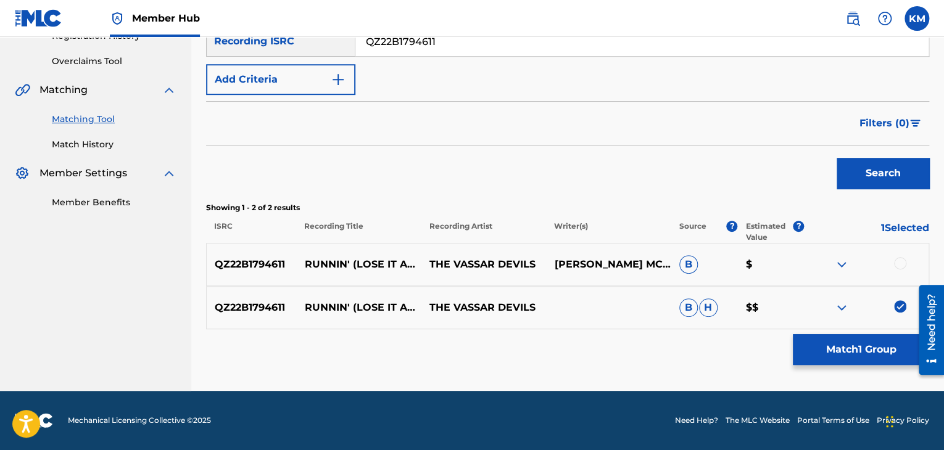
click at [903, 260] on div at bounding box center [900, 263] width 12 height 12
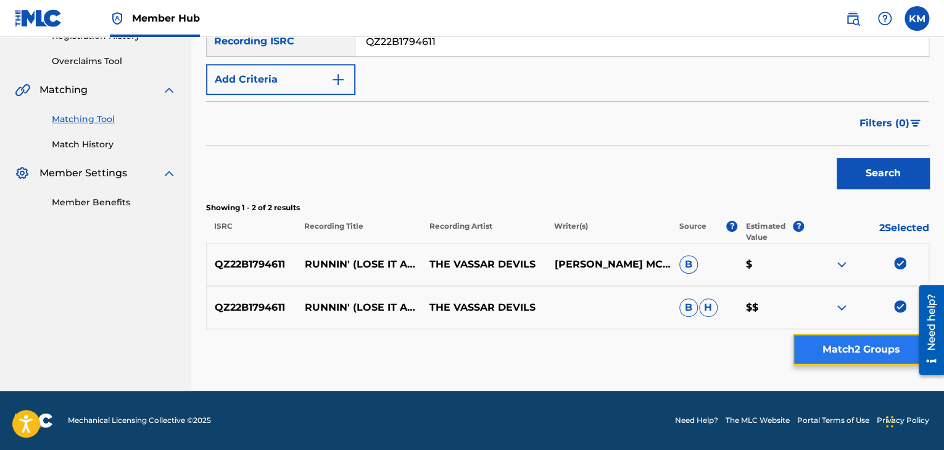
click at [871, 341] on button "Match 2 Groups" at bounding box center [861, 349] width 136 height 31
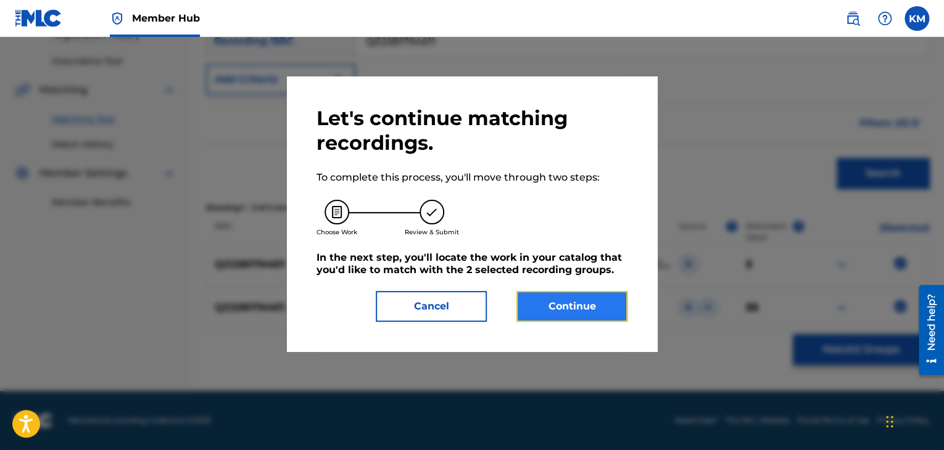
click at [550, 307] on button "Continue" at bounding box center [571, 306] width 111 height 31
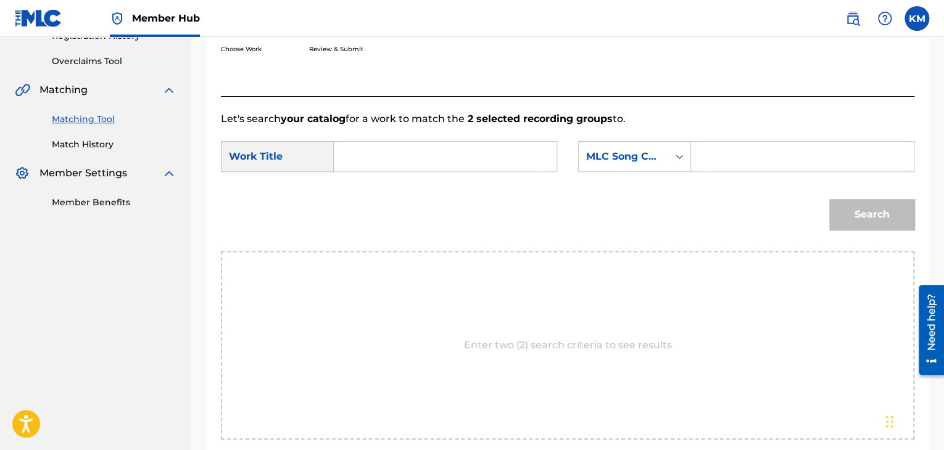
click at [410, 146] on input "Search Form" at bounding box center [445, 157] width 202 height 30
type input "Runnin' (Lose It All)"
click at [676, 156] on icon "Search Form" at bounding box center [679, 157] width 12 height 12
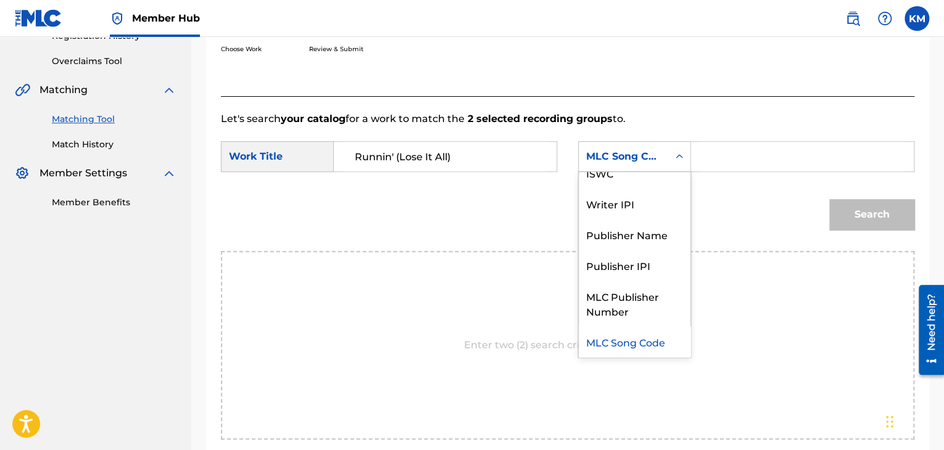
scroll to position [0, 0]
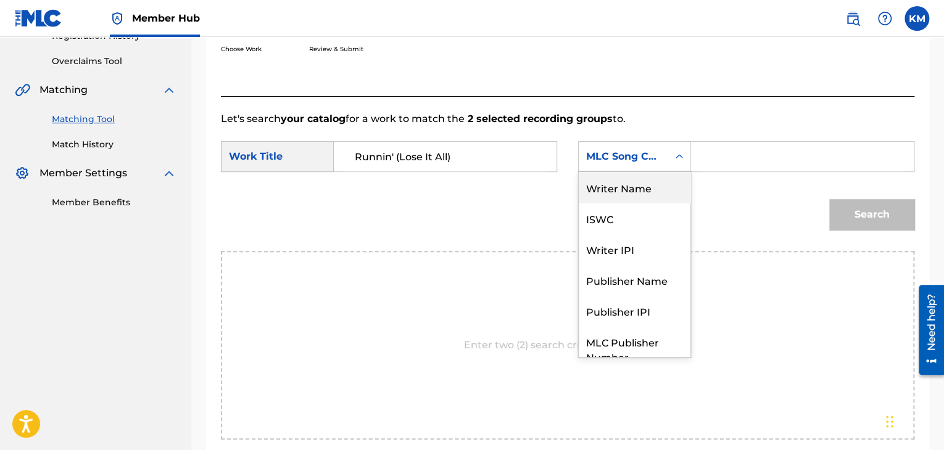
click at [646, 183] on div "Writer Name" at bounding box center [635, 187] width 112 height 31
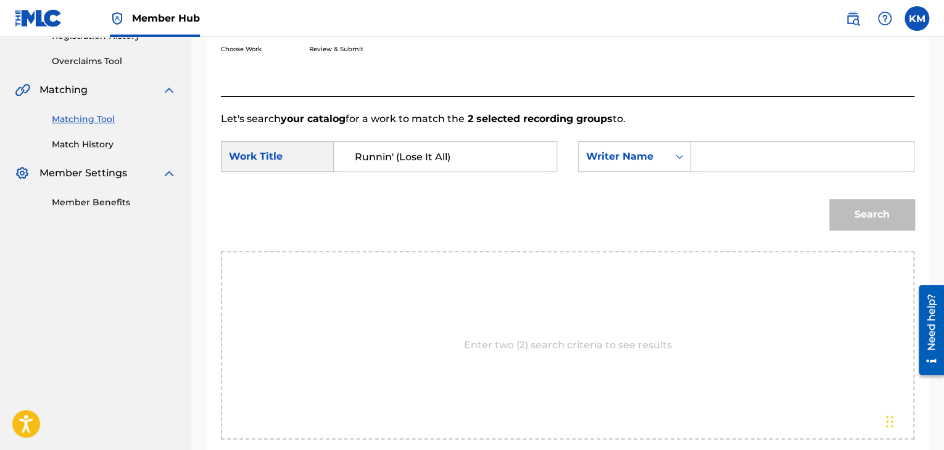
click at [728, 146] on input "Search Form" at bounding box center [802, 157] width 202 height 30
type input "Coffer"
click at [866, 213] on button "Search" at bounding box center [871, 214] width 85 height 31
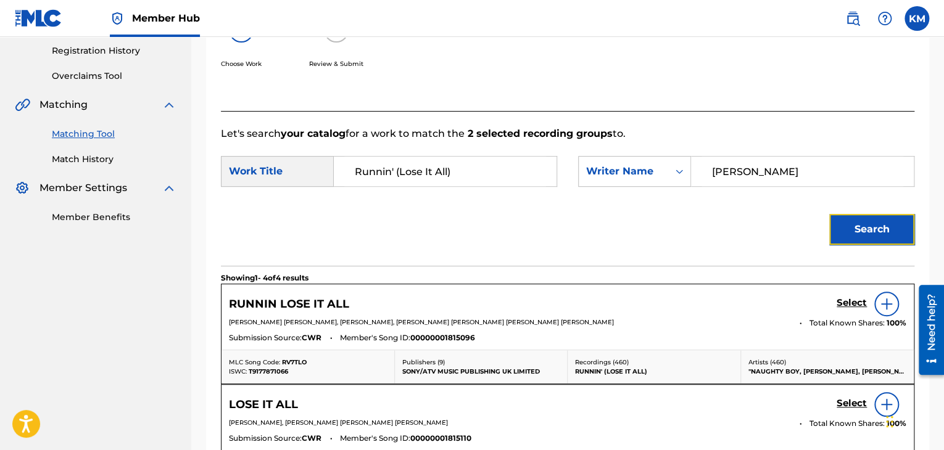
scroll to position [247, 0]
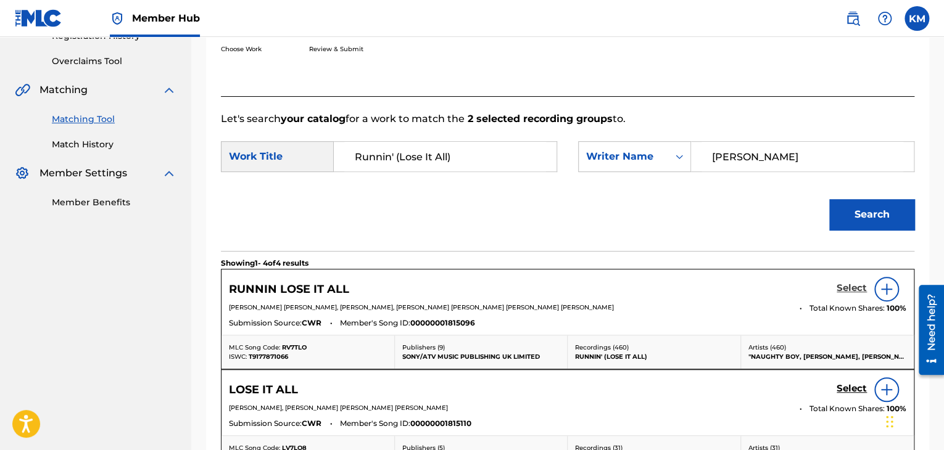
click at [850, 283] on h5 "Select" at bounding box center [851, 289] width 30 height 12
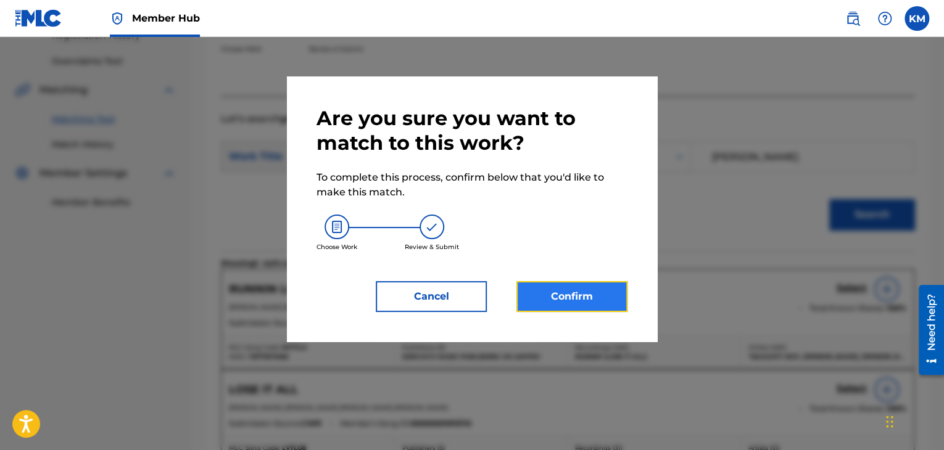
click at [582, 302] on button "Confirm" at bounding box center [571, 296] width 111 height 31
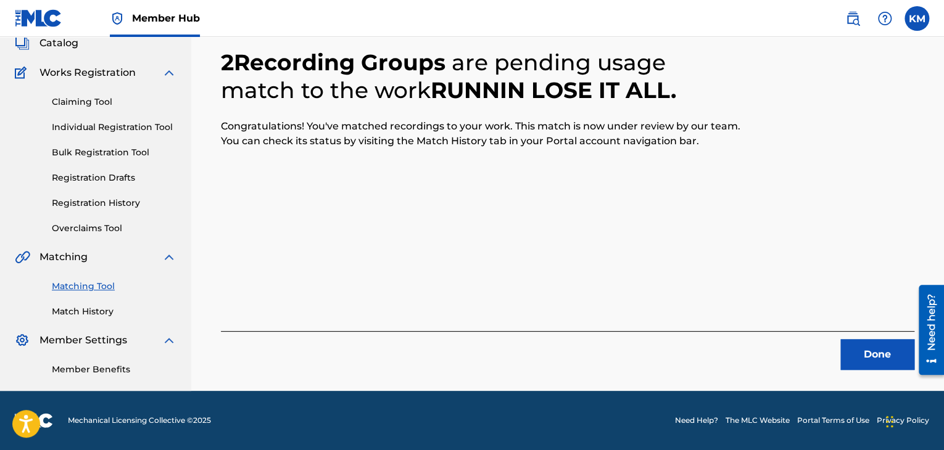
scroll to position [80, 0]
click at [870, 348] on button "Done" at bounding box center [877, 354] width 74 height 31
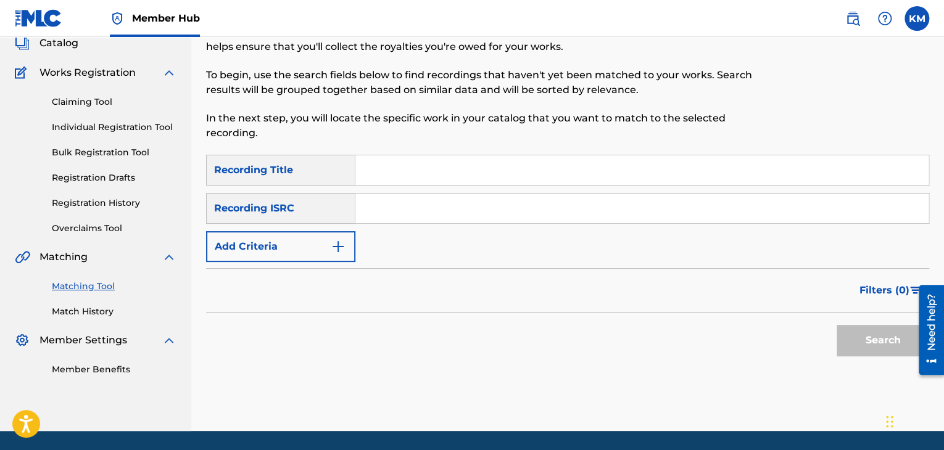
click at [499, 215] on input "Search Form" at bounding box center [641, 209] width 573 height 30
type input "USG7D1031709"
click at [870, 343] on button "Search" at bounding box center [882, 340] width 93 height 31
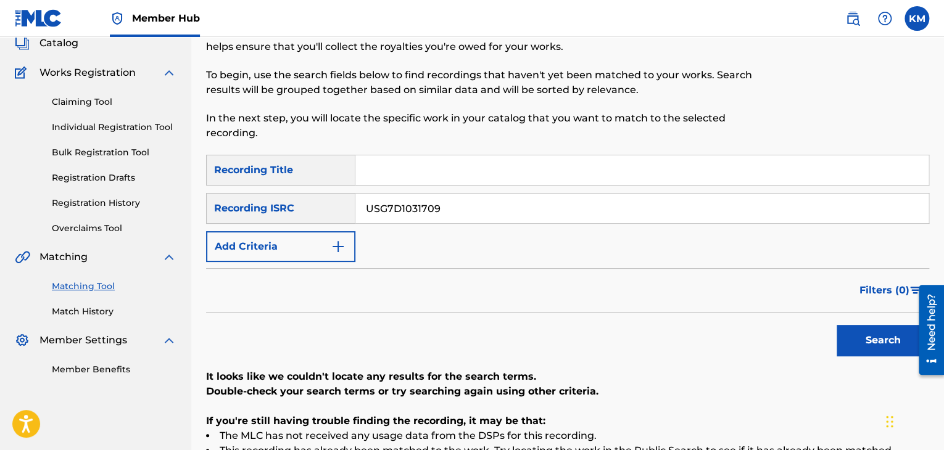
click at [386, 171] on input "Search Form" at bounding box center [641, 170] width 573 height 30
type input "All Falls Down"
drag, startPoint x: 471, startPoint y: 208, endPoint x: 264, endPoint y: 228, distance: 208.2
click at [264, 228] on div "SearchWithCriteria6e6efb9d-a580-479a-af93-2b9effa01b96 Recording Title All Fall…" at bounding box center [567, 208] width 723 height 107
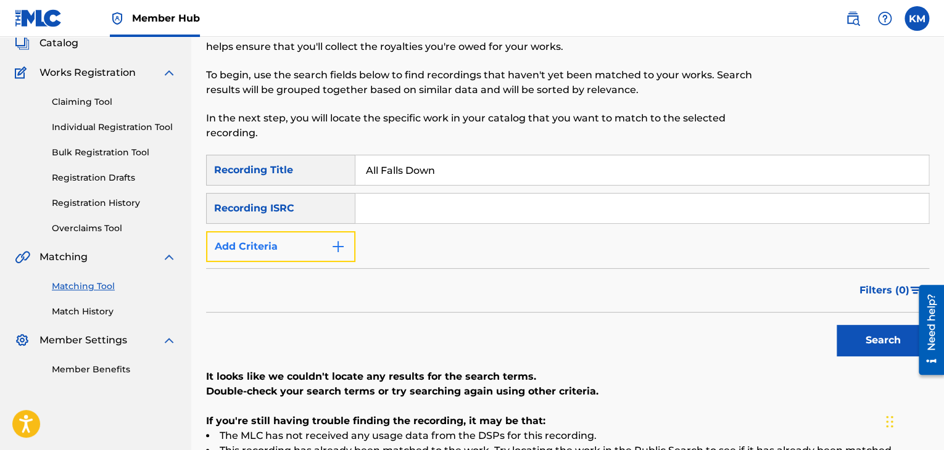
click at [333, 242] on img "Search Form" at bounding box center [338, 246] width 15 height 15
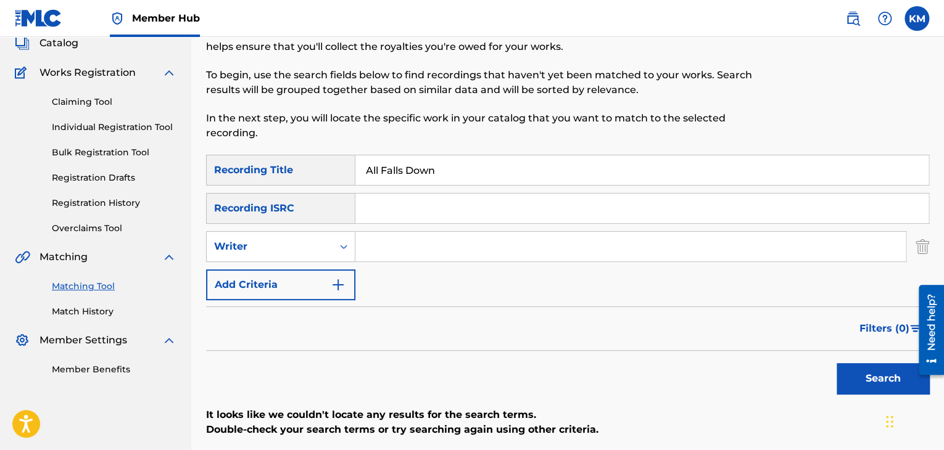
click at [429, 237] on input "Search Form" at bounding box center [630, 247] width 550 height 30
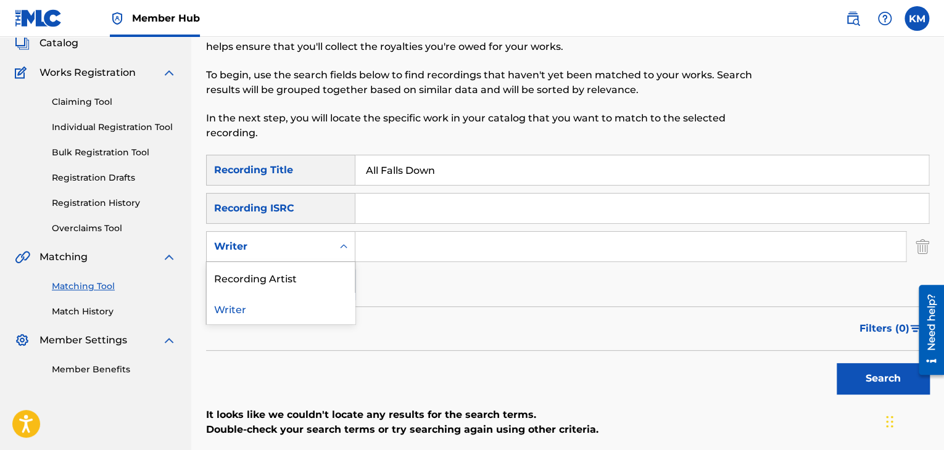
click at [343, 251] on icon "Search Form" at bounding box center [343, 247] width 12 height 12
click at [339, 279] on div "Recording Artist" at bounding box center [281, 277] width 148 height 31
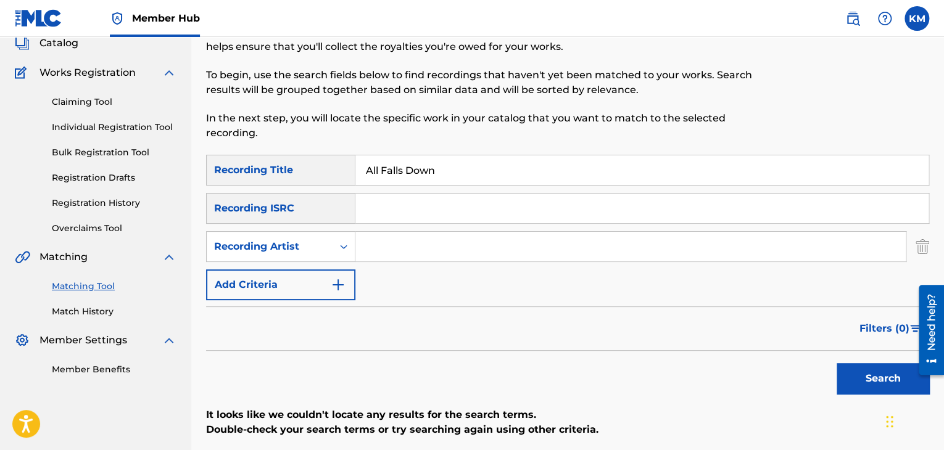
click at [379, 255] on input "Search Form" at bounding box center [630, 247] width 550 height 30
type input "Smooth Jazz All Stars"
click at [863, 365] on button "Search" at bounding box center [882, 378] width 93 height 31
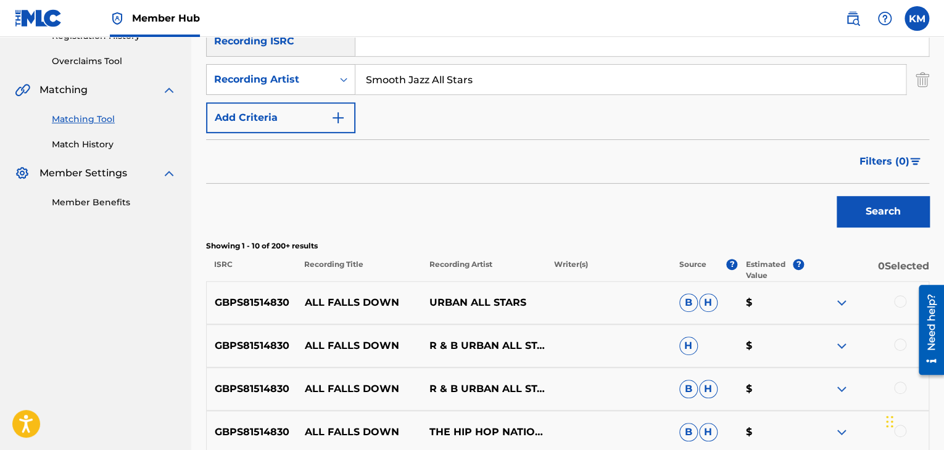
scroll to position [0, 0]
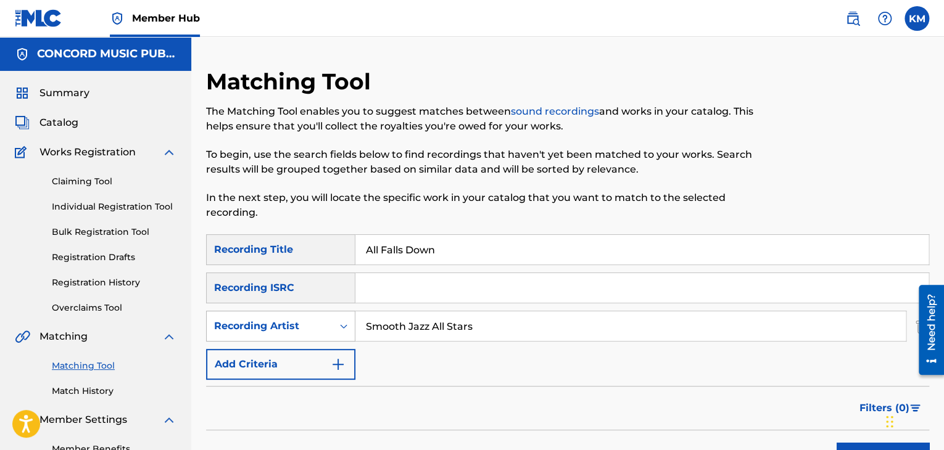
click at [344, 329] on icon "Search Form" at bounding box center [343, 326] width 12 height 12
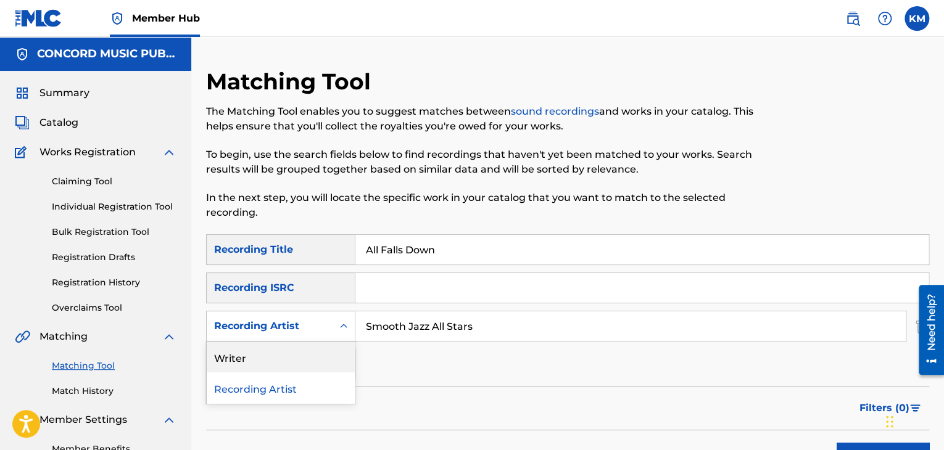
click at [341, 344] on div "Writer" at bounding box center [281, 357] width 148 height 31
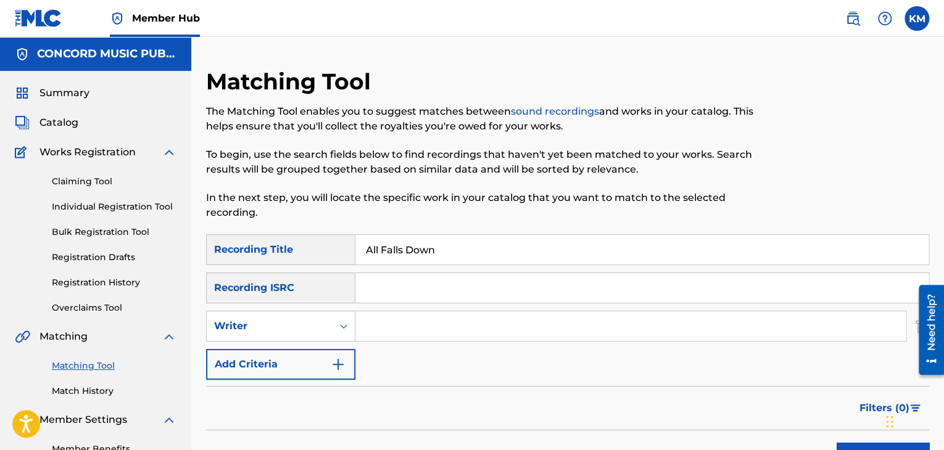
click at [390, 329] on input "Search Form" at bounding box center [630, 327] width 550 height 30
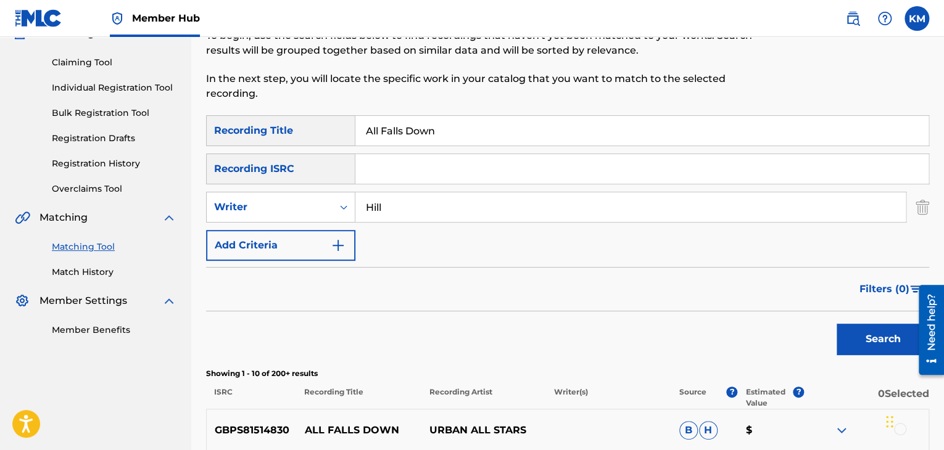
scroll to position [123, 0]
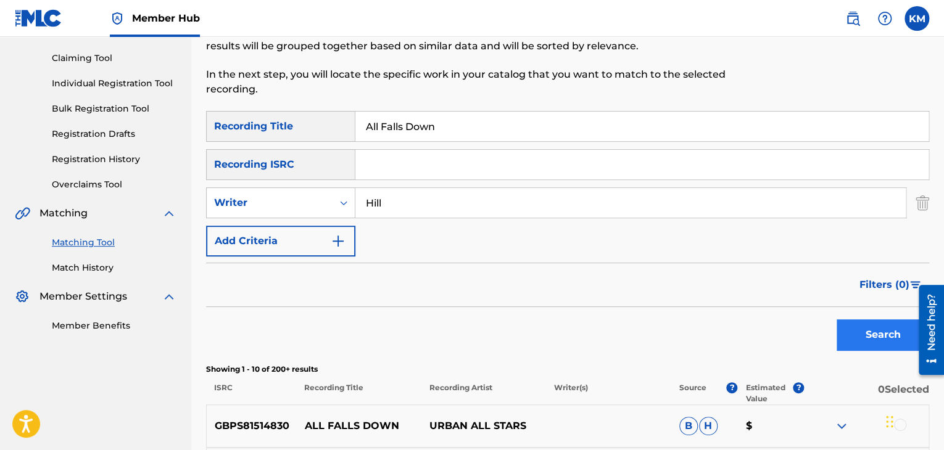
type input "Hill"
click at [844, 337] on button "Search" at bounding box center [882, 335] width 93 height 31
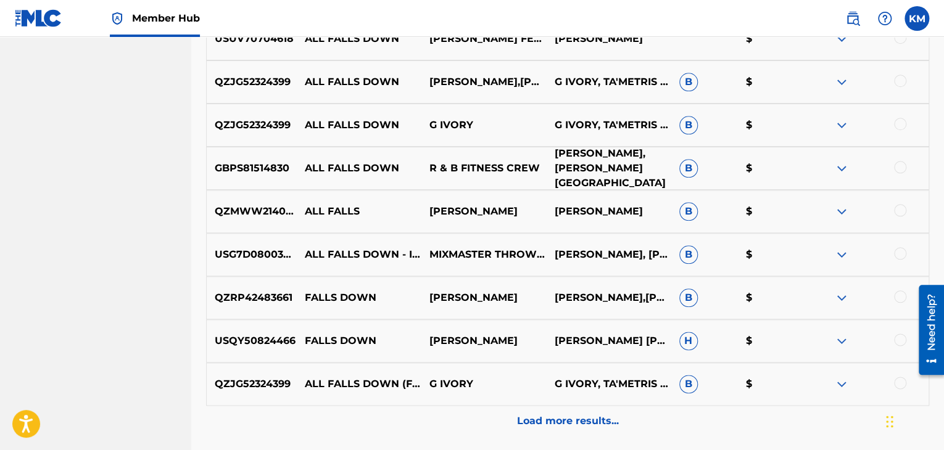
scroll to position [555, 0]
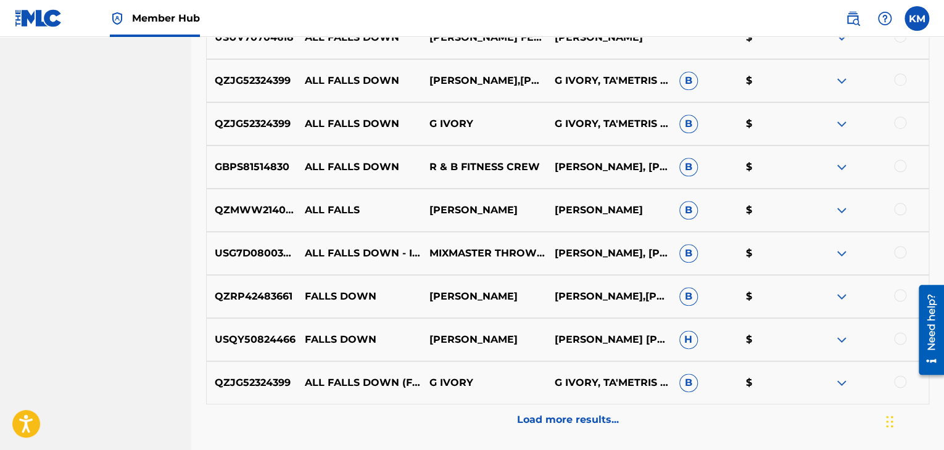
click at [897, 255] on div at bounding box center [900, 252] width 12 height 12
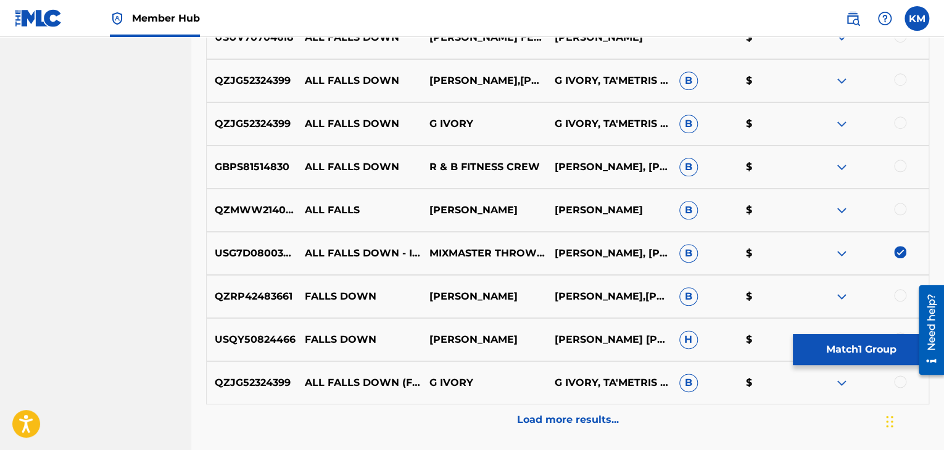
click at [900, 156] on div "GBPS81514830 ALL FALLS DOWN R & B FITNESS CREW HILL, LAURYN N, WEST, KANYE B $" at bounding box center [567, 167] width 723 height 43
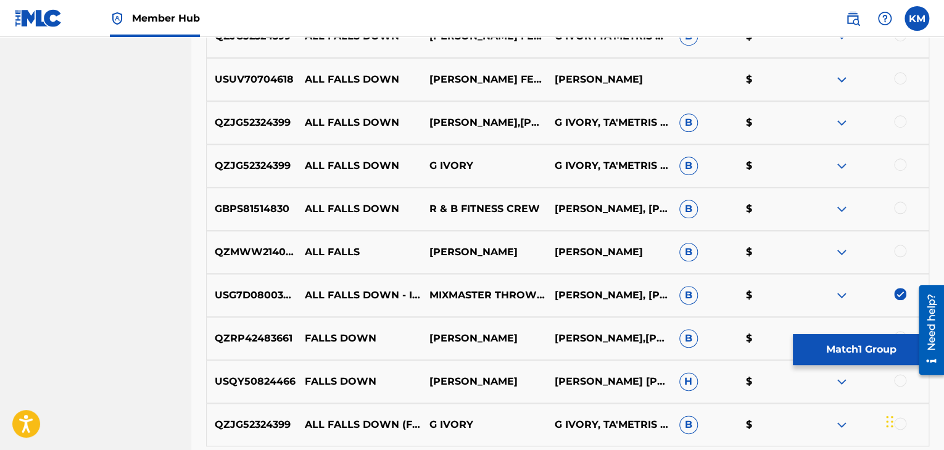
scroll to position [493, 0]
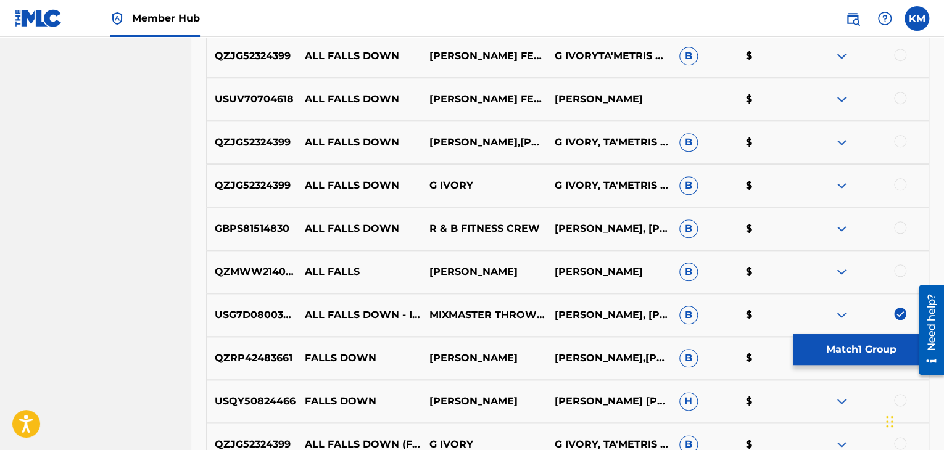
click at [898, 94] on div at bounding box center [900, 98] width 12 height 12
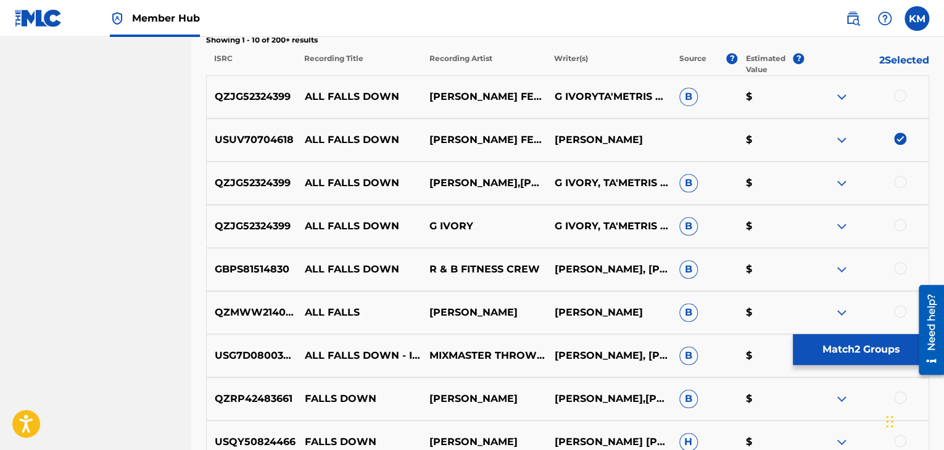
scroll to position [432, 0]
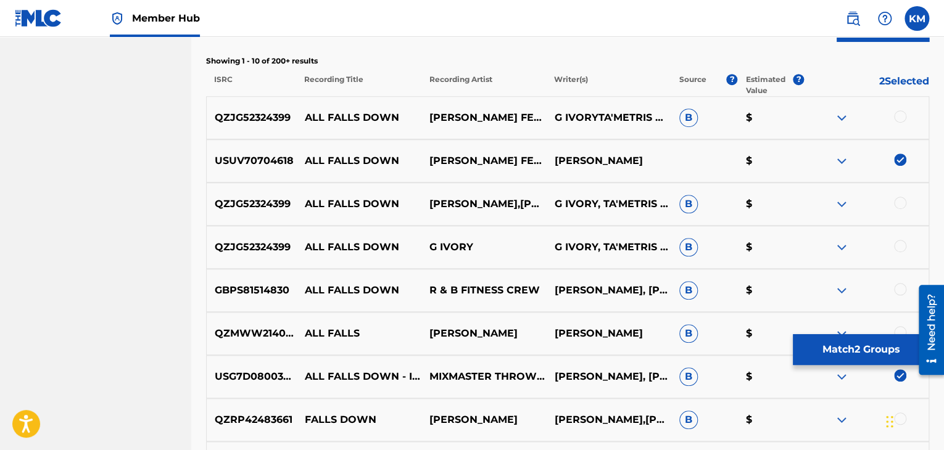
click at [900, 116] on div at bounding box center [900, 116] width 12 height 12
click at [896, 207] on div at bounding box center [900, 203] width 12 height 12
click at [896, 245] on div at bounding box center [900, 246] width 12 height 12
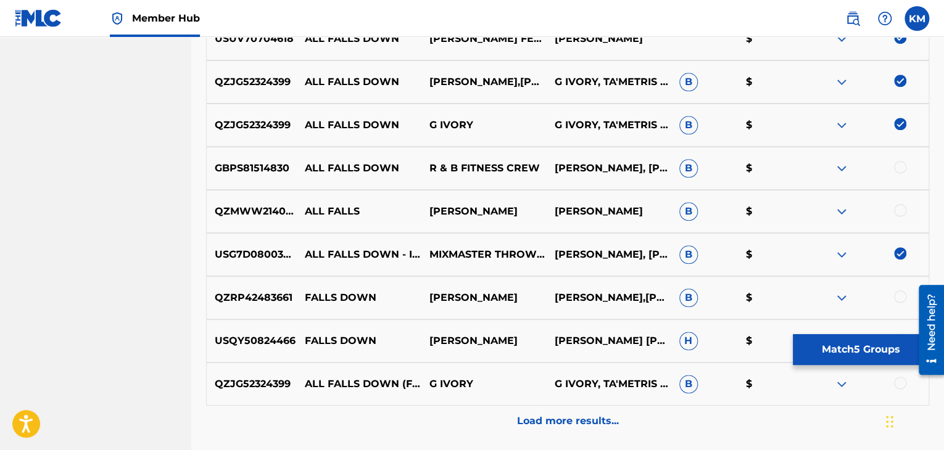
scroll to position [555, 0]
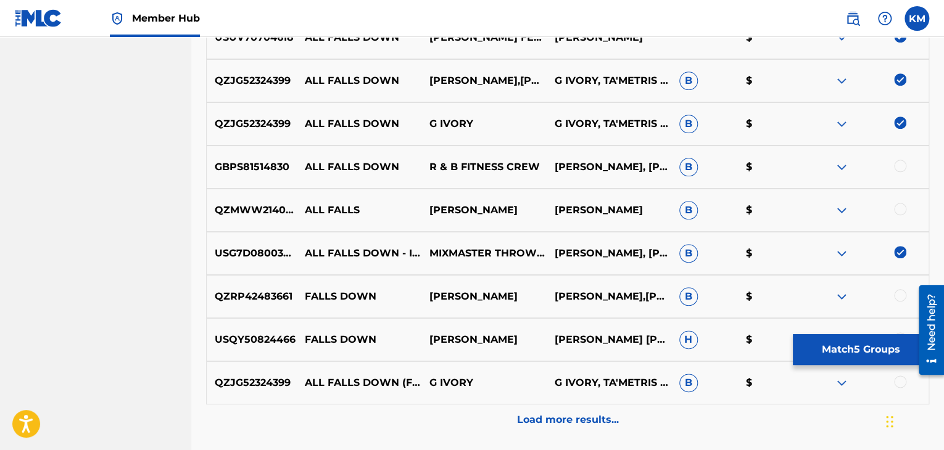
click at [899, 168] on div at bounding box center [900, 166] width 12 height 12
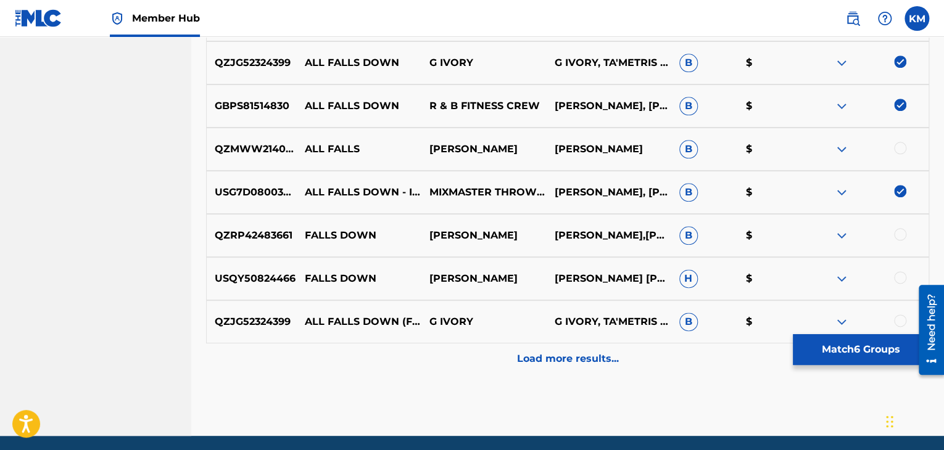
scroll to position [617, 0]
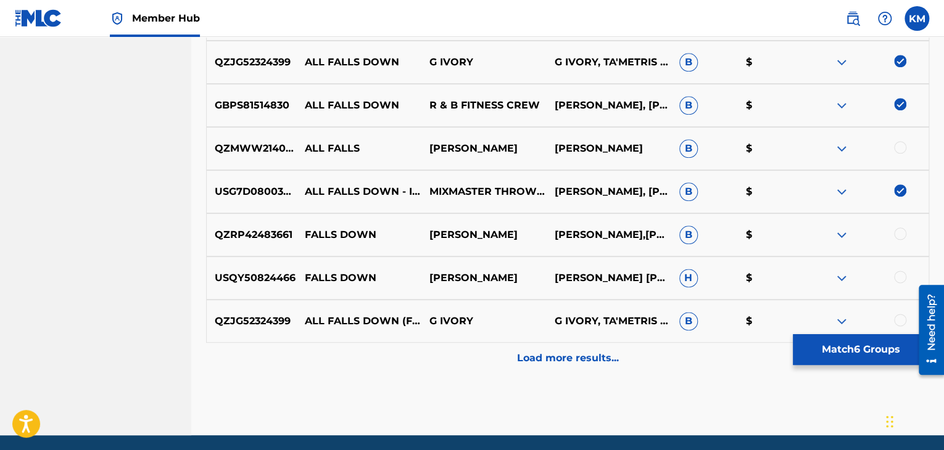
click at [899, 316] on div at bounding box center [900, 320] width 12 height 12
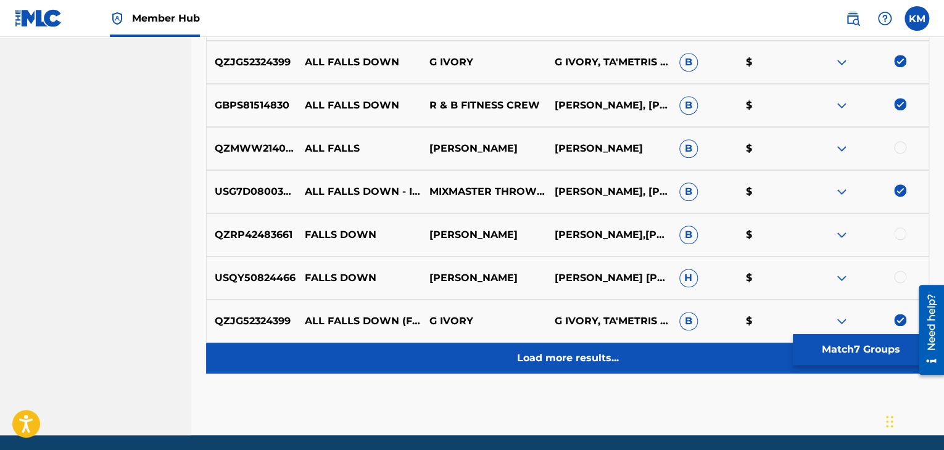
click at [567, 351] on p "Load more results..." at bounding box center [568, 358] width 102 height 15
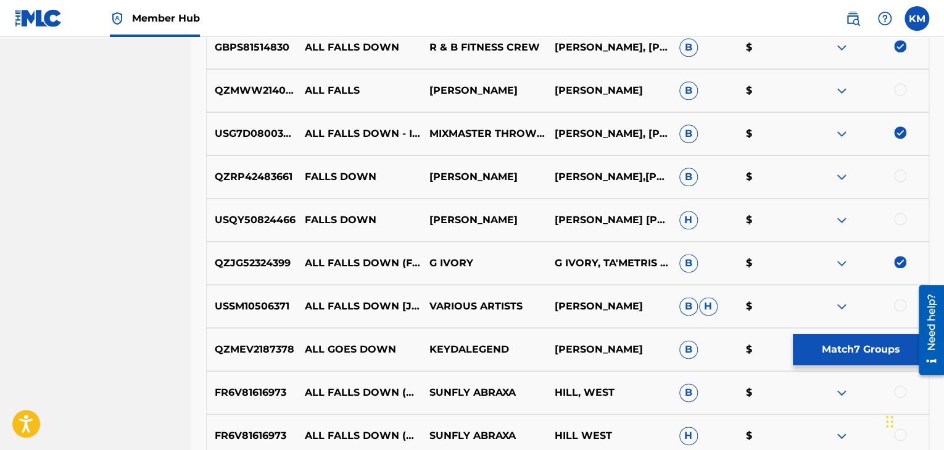
scroll to position [802, 0]
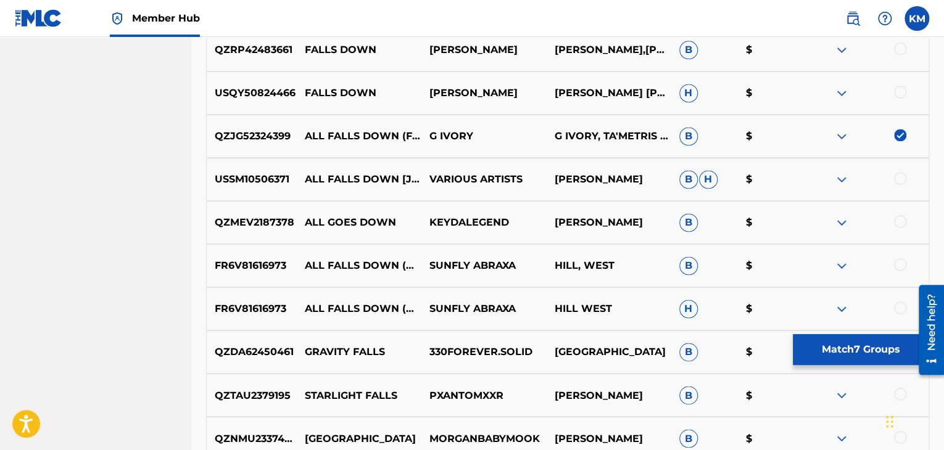
click at [903, 181] on div at bounding box center [900, 178] width 12 height 12
click at [898, 266] on div at bounding box center [900, 264] width 12 height 12
click at [898, 310] on div at bounding box center [900, 308] width 12 height 12
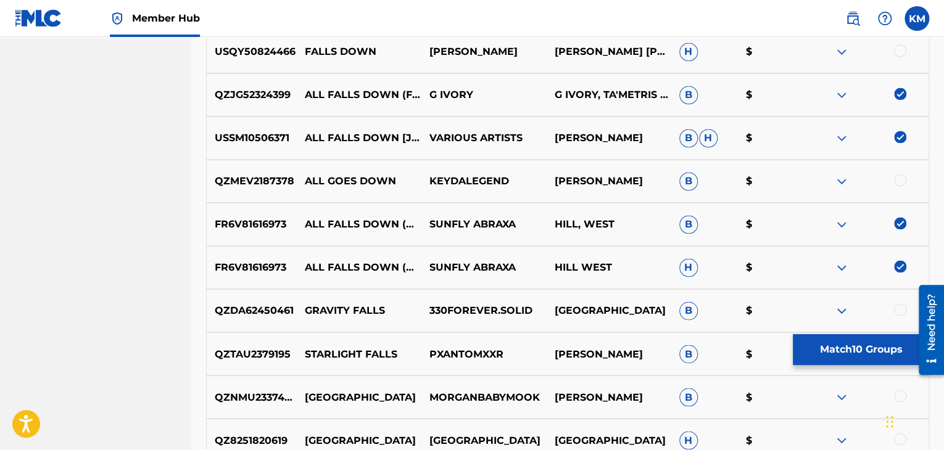
scroll to position [987, 0]
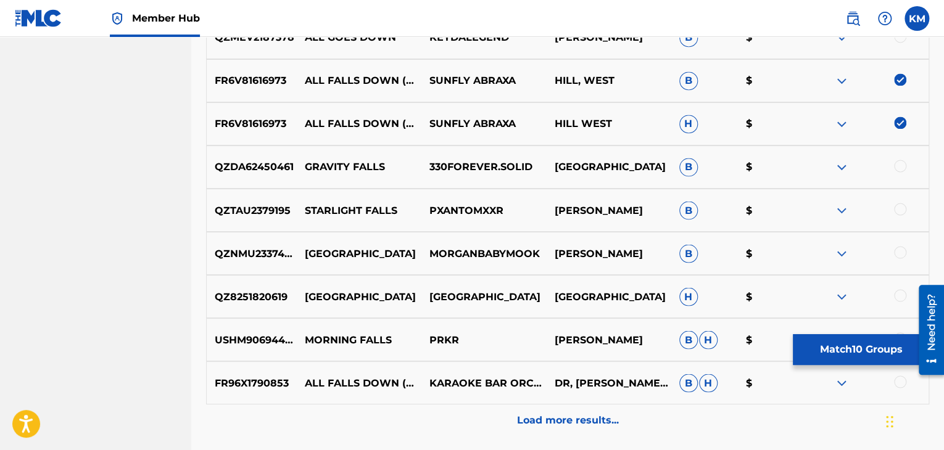
click at [897, 383] on div at bounding box center [900, 382] width 12 height 12
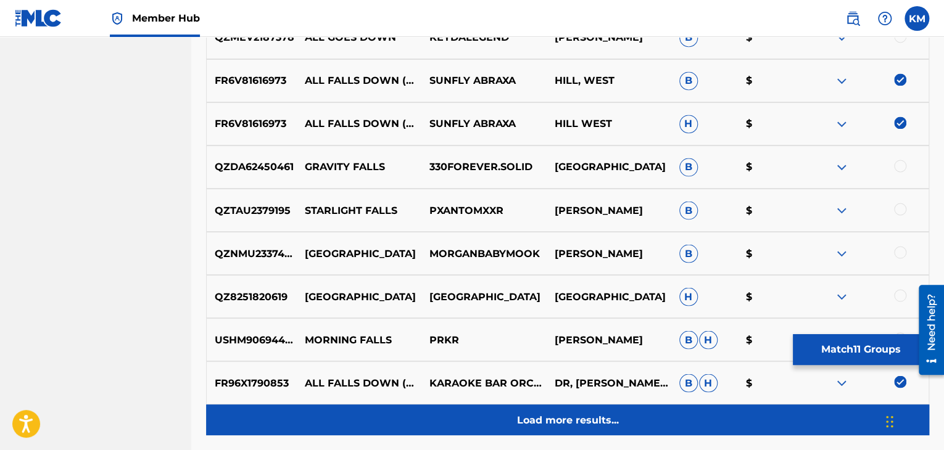
click at [579, 424] on p "Load more results..." at bounding box center [568, 420] width 102 height 15
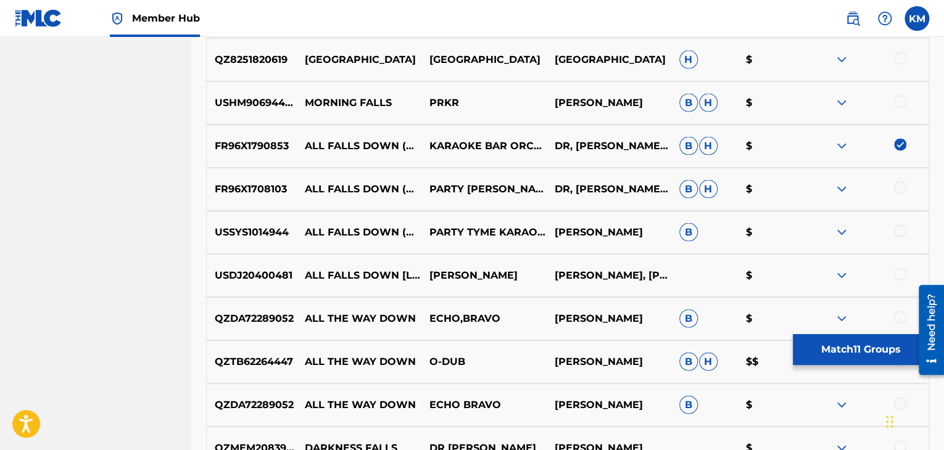
scroll to position [1234, 0]
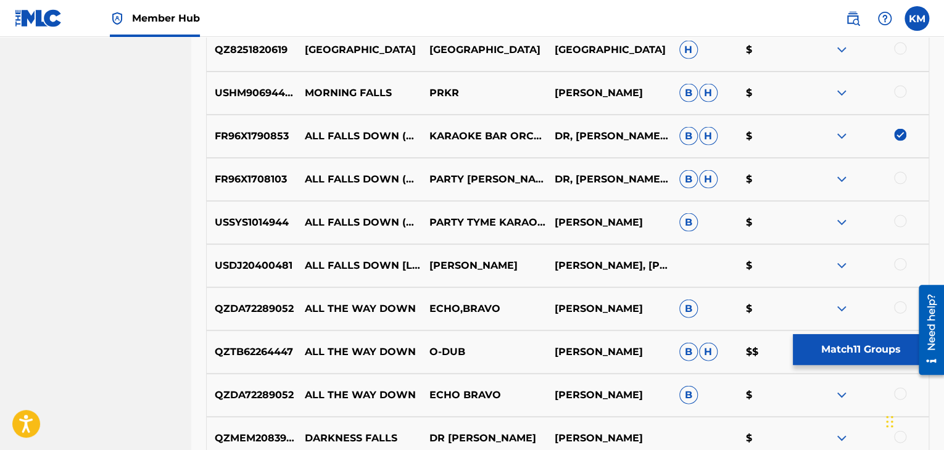
click at [898, 178] on div at bounding box center [900, 178] width 12 height 12
click at [899, 231] on div "USSYS1014944 ALL FALLS DOWN (MADE POPULAR BY KANYE WEST) [KARAOKE VERSION] PART…" at bounding box center [567, 222] width 723 height 43
click at [899, 219] on div at bounding box center [900, 221] width 12 height 12
click at [898, 265] on div at bounding box center [900, 264] width 12 height 12
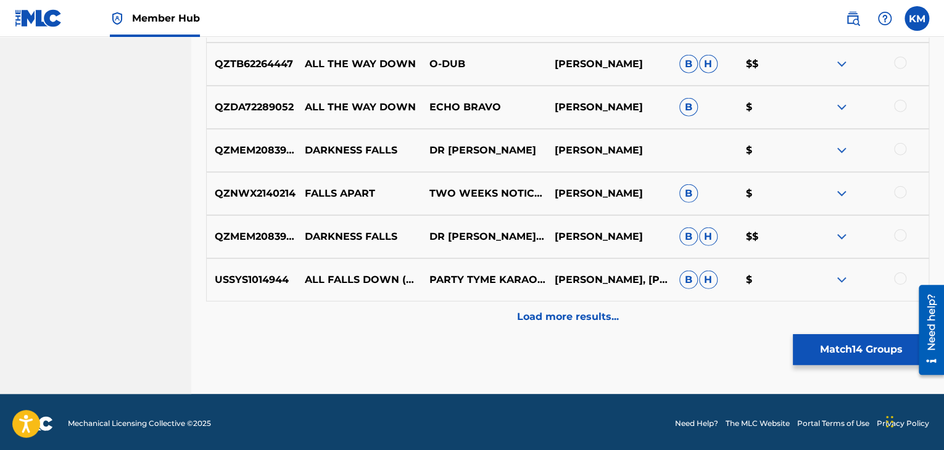
scroll to position [1525, 0]
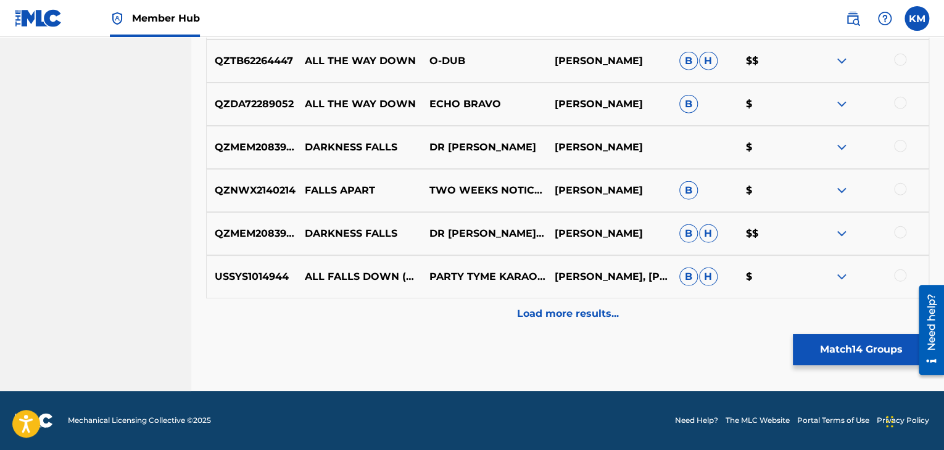
click at [897, 275] on div at bounding box center [900, 276] width 12 height 12
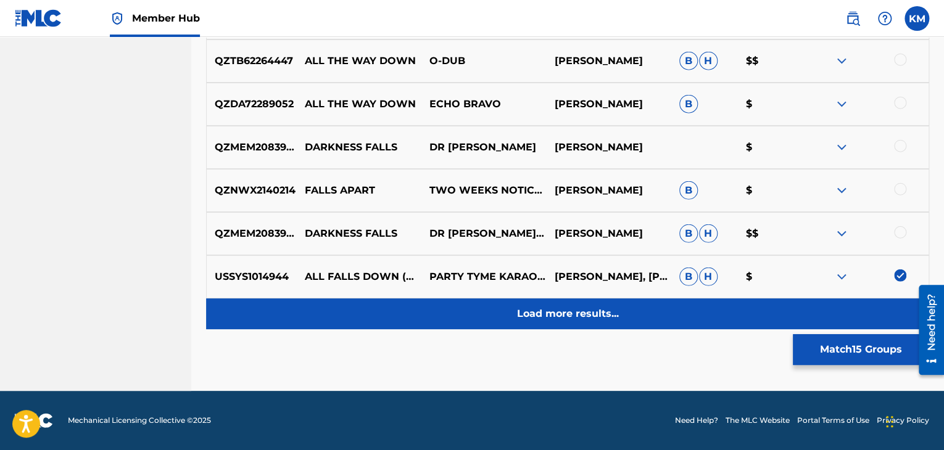
click at [596, 324] on div "Load more results..." at bounding box center [567, 314] width 723 height 31
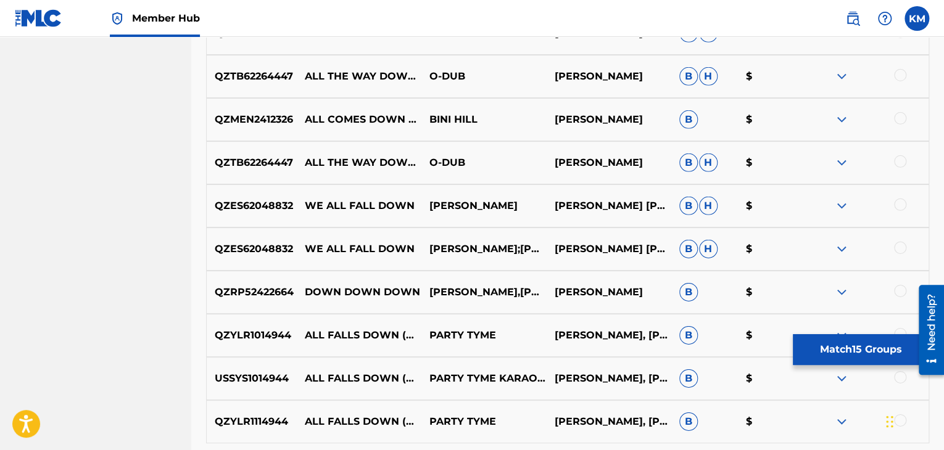
scroll to position [1833, 0]
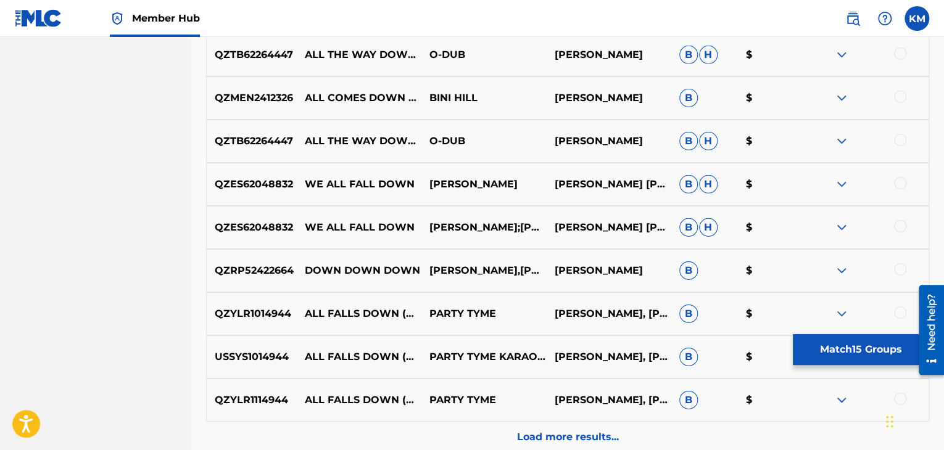
click at [898, 310] on div at bounding box center [900, 313] width 12 height 12
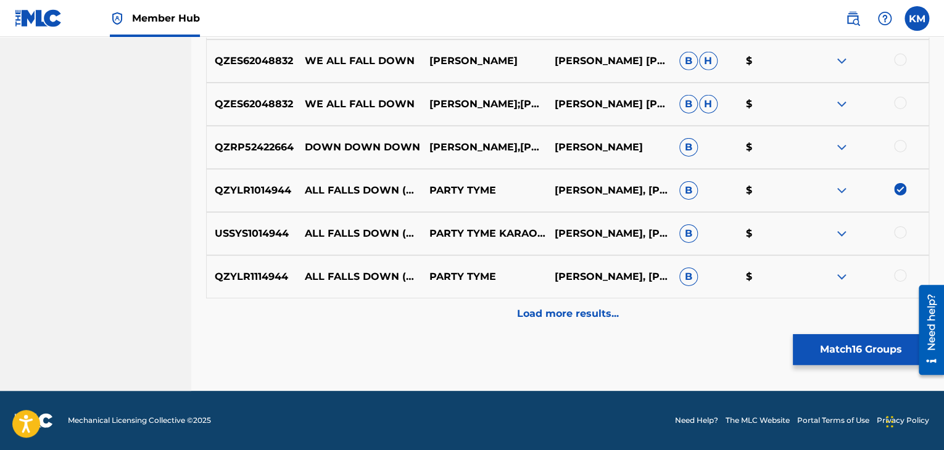
click at [898, 235] on div at bounding box center [900, 232] width 12 height 12
click at [898, 273] on div at bounding box center [900, 276] width 12 height 12
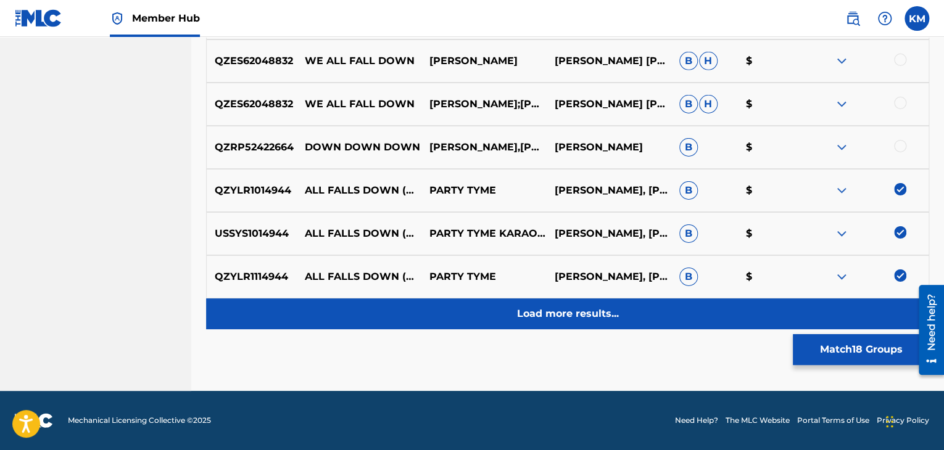
click at [570, 322] on div "Load more results..." at bounding box center [567, 314] width 723 height 31
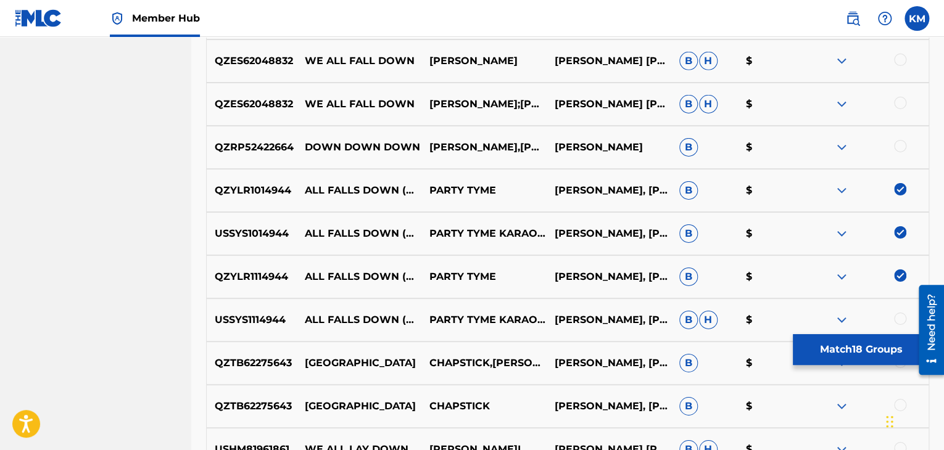
scroll to position [2080, 0]
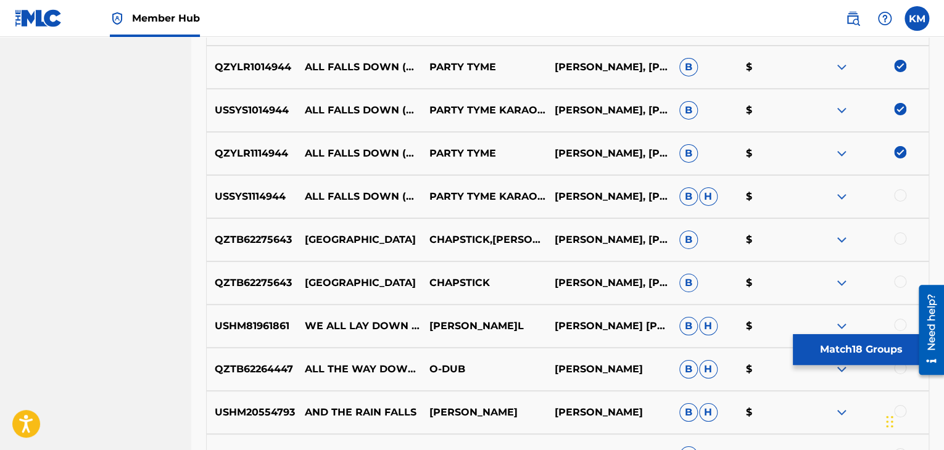
click at [896, 192] on div at bounding box center [900, 195] width 12 height 12
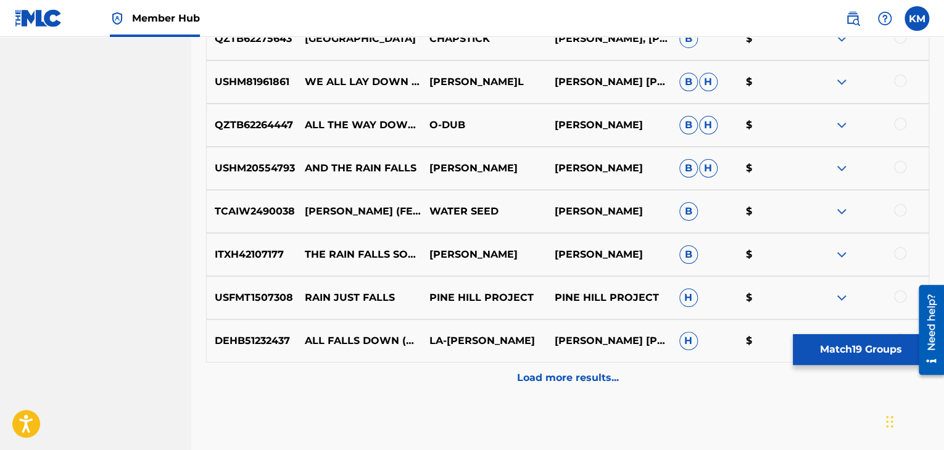
scroll to position [2388, 0]
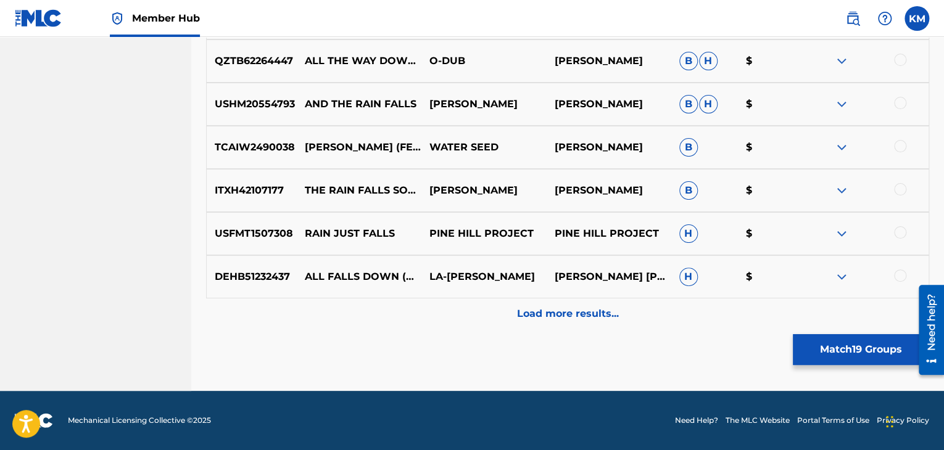
click at [898, 277] on div at bounding box center [900, 276] width 12 height 12
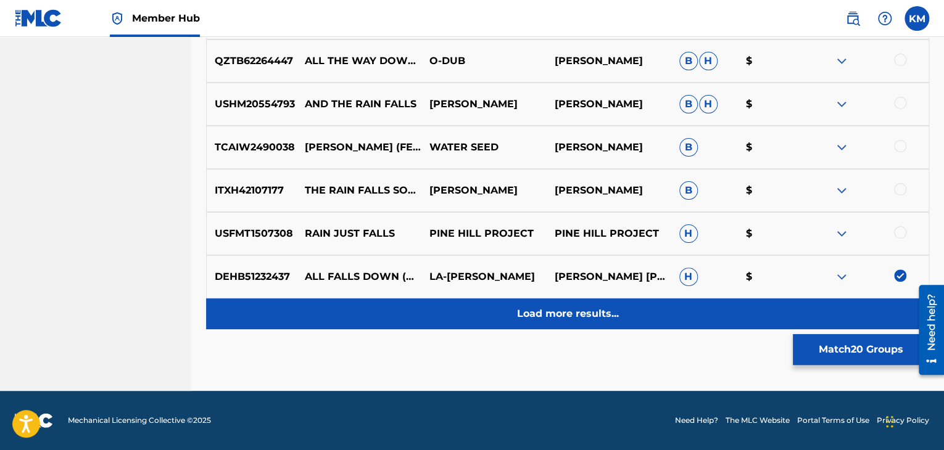
click at [582, 317] on p "Load more results..." at bounding box center [568, 314] width 102 height 15
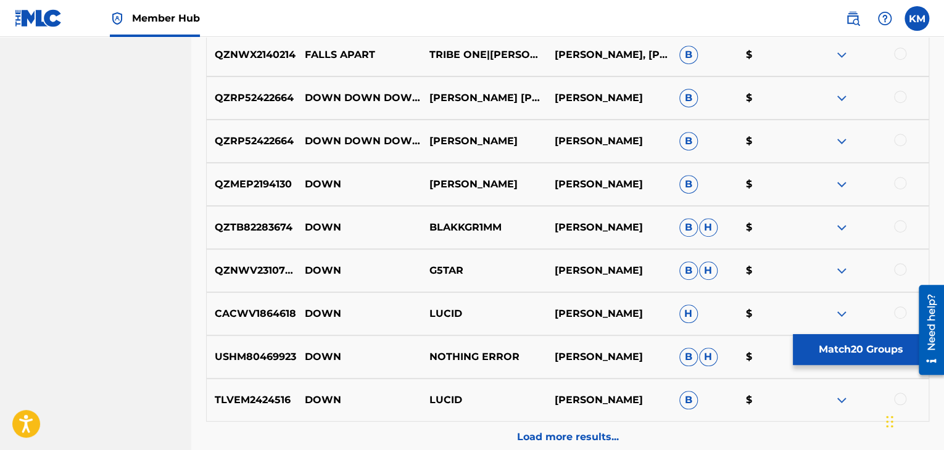
scroll to position [2820, 0]
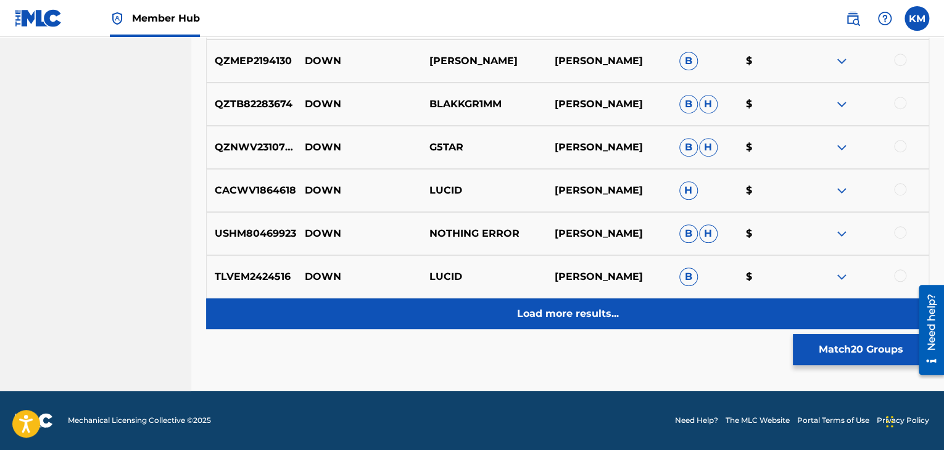
click at [526, 312] on p "Load more results..." at bounding box center [568, 314] width 102 height 15
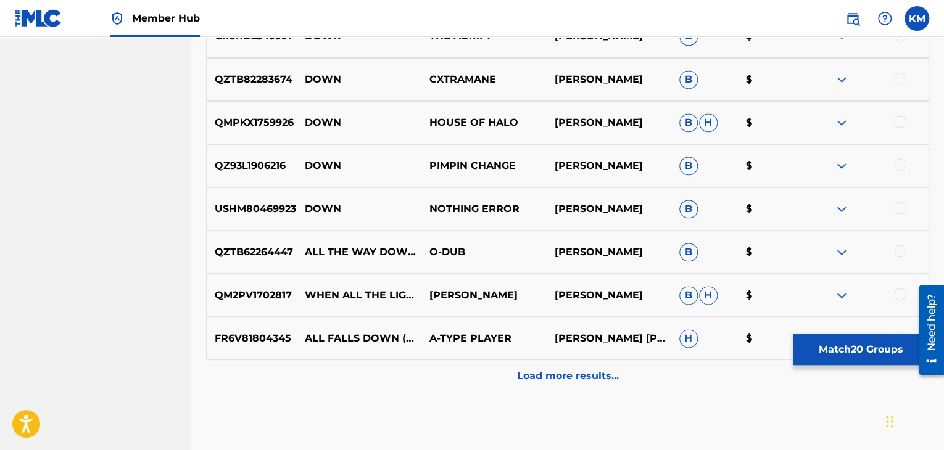
scroll to position [3252, 0]
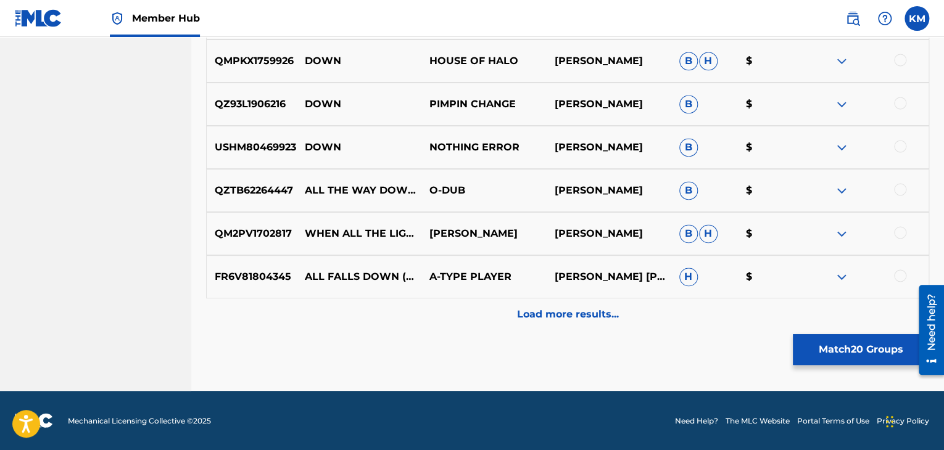
click at [903, 276] on div at bounding box center [900, 276] width 12 height 12
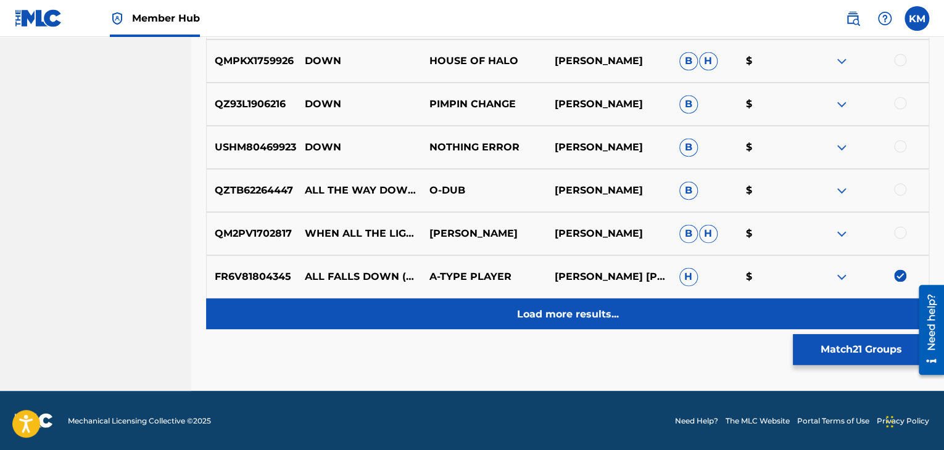
click at [600, 312] on p "Load more results..." at bounding box center [568, 314] width 102 height 15
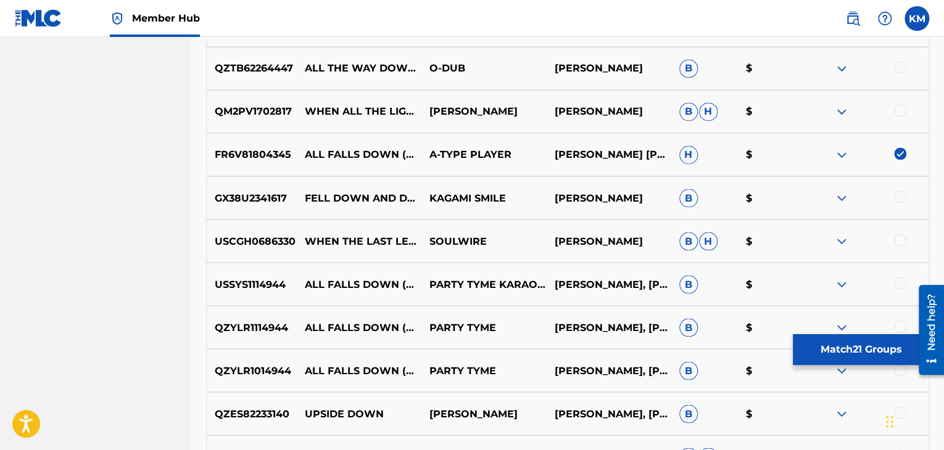
scroll to position [3437, 0]
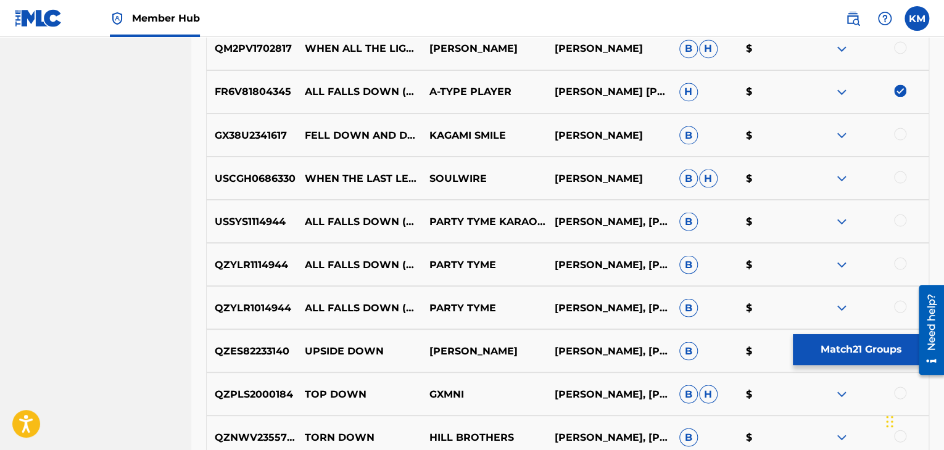
click at [900, 220] on div at bounding box center [900, 220] width 12 height 12
click at [901, 263] on div at bounding box center [900, 263] width 12 height 12
click at [898, 306] on div at bounding box center [900, 306] width 12 height 12
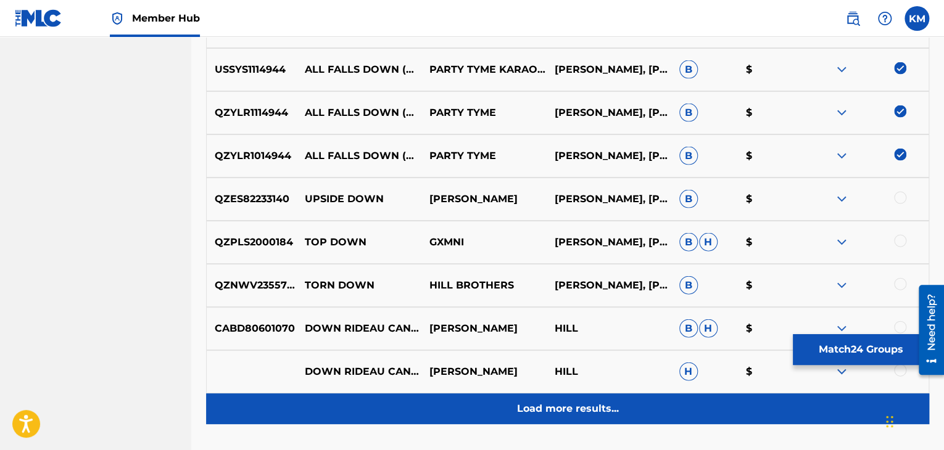
scroll to position [3684, 0]
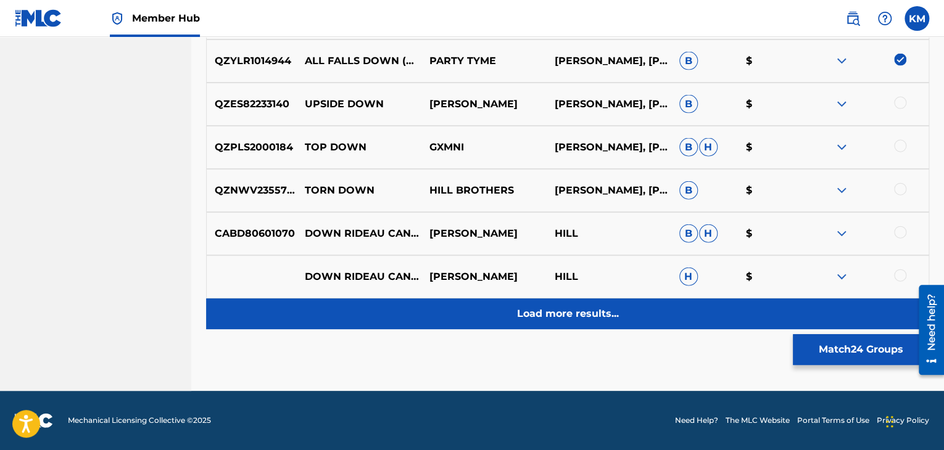
click at [576, 328] on div "Load more results..." at bounding box center [567, 314] width 723 height 31
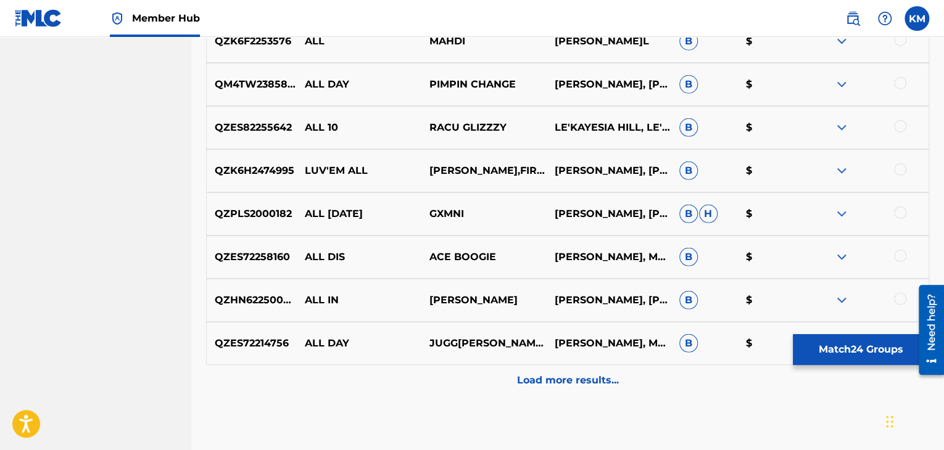
scroll to position [4054, 0]
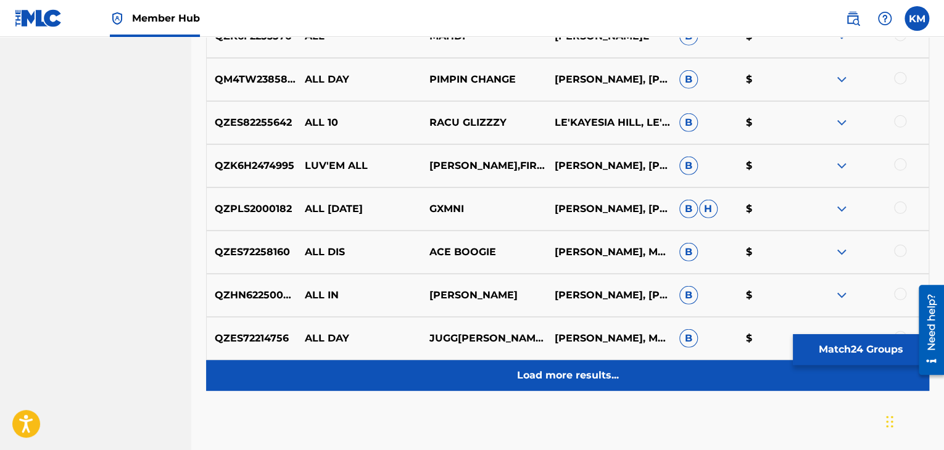
click at [587, 384] on div "Load more results..." at bounding box center [567, 375] width 723 height 31
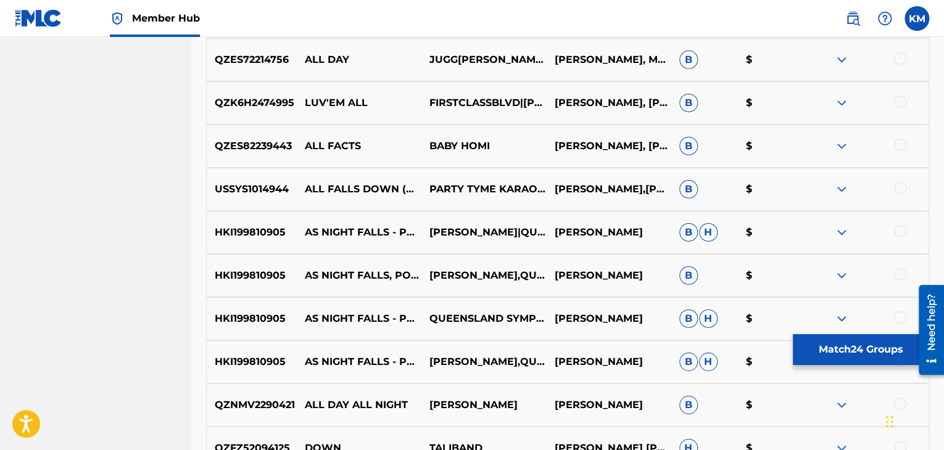
scroll to position [4362, 0]
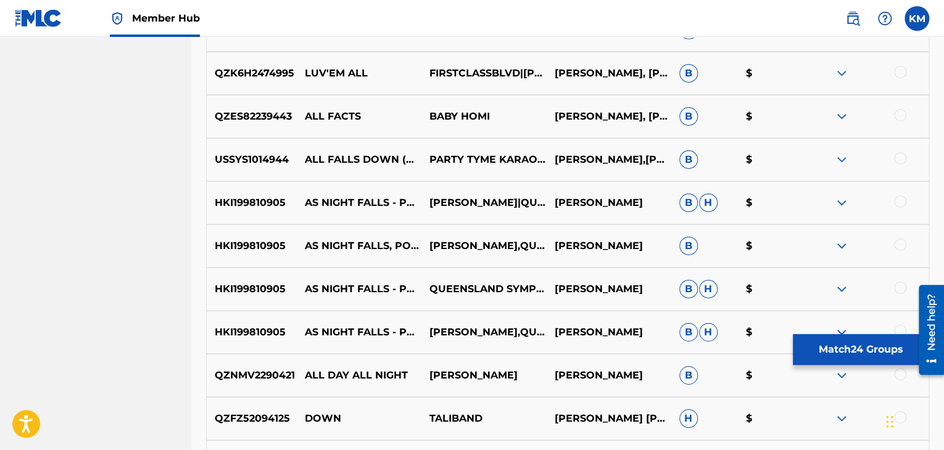
click at [904, 156] on div at bounding box center [900, 158] width 12 height 12
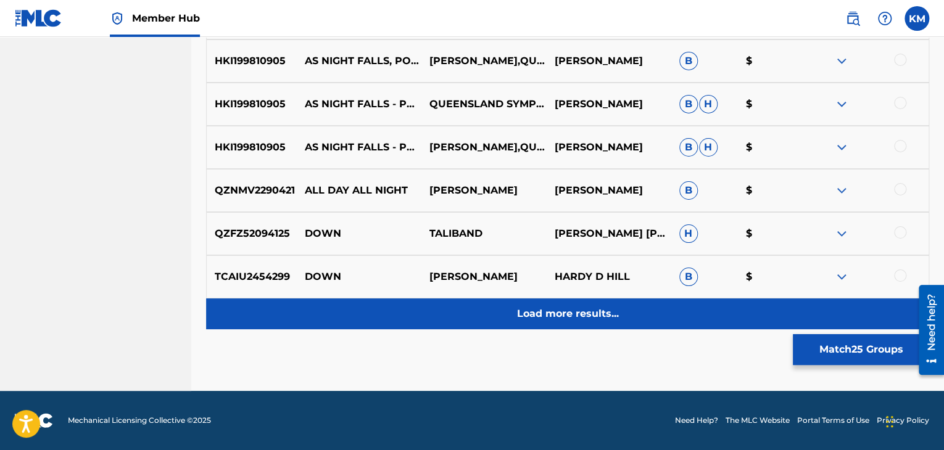
click at [556, 302] on div "Load more results..." at bounding box center [567, 314] width 723 height 31
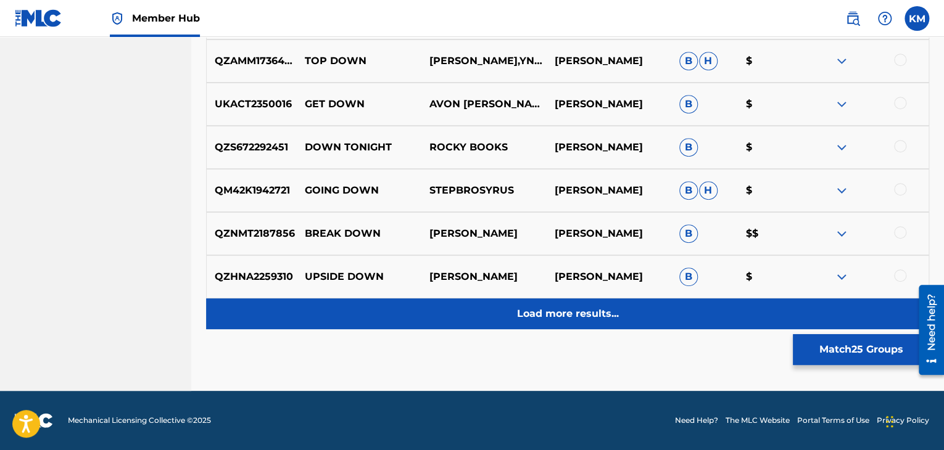
click at [560, 312] on p "Load more results..." at bounding box center [568, 314] width 102 height 15
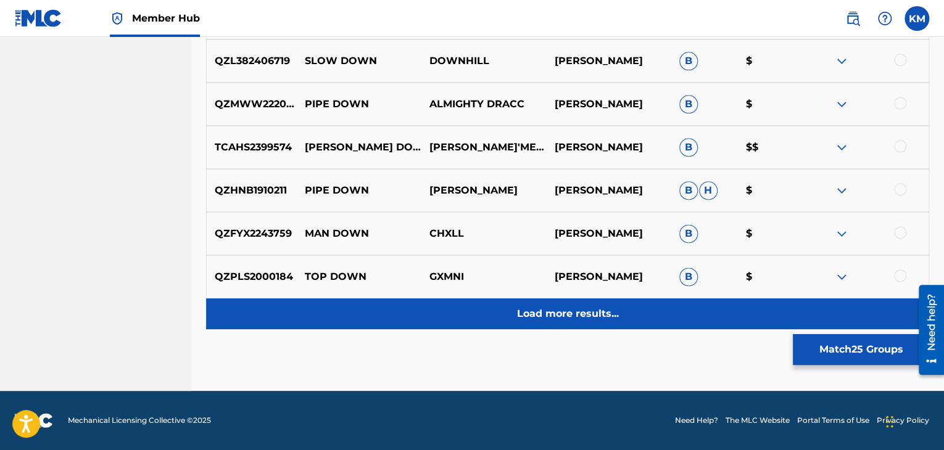
click at [565, 317] on p "Load more results..." at bounding box center [568, 314] width 102 height 15
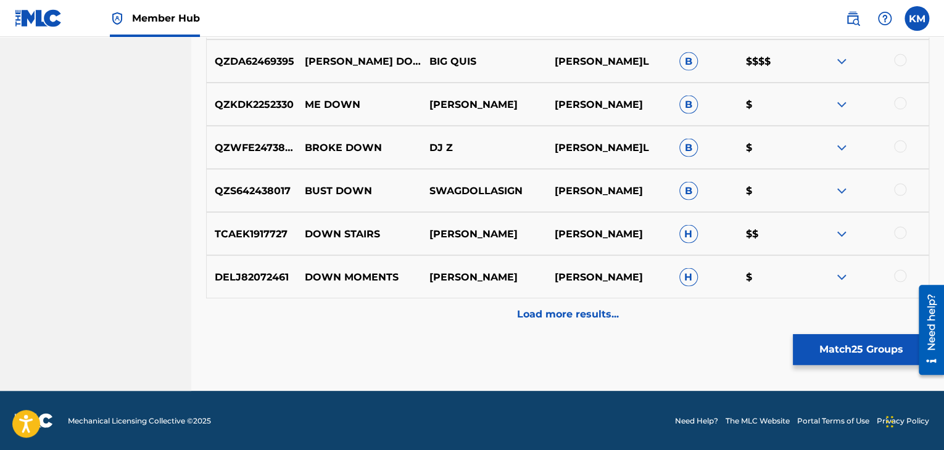
click at [565, 317] on p "Load more results..." at bounding box center [568, 314] width 102 height 15
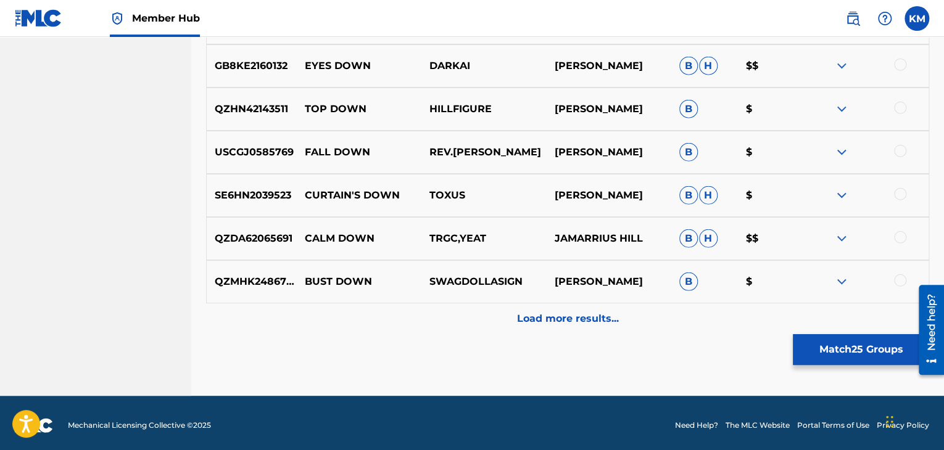
scroll to position [6275, 0]
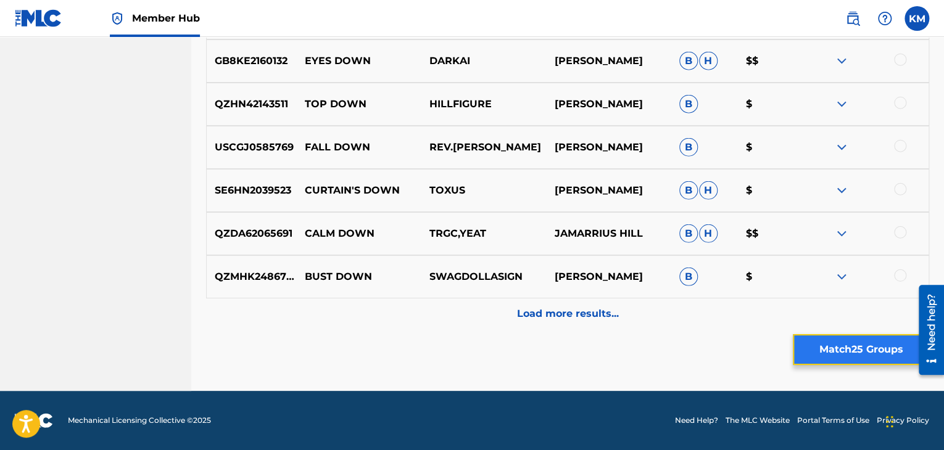
click at [820, 348] on button "Match 25 Groups" at bounding box center [861, 349] width 136 height 31
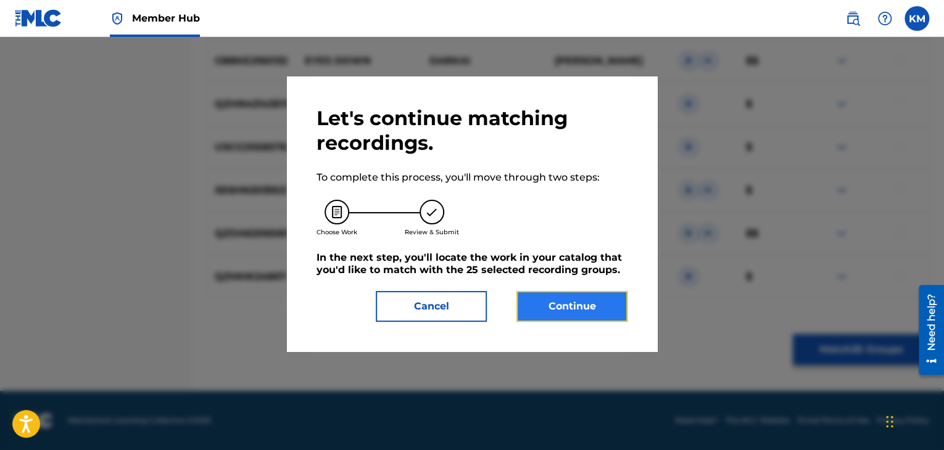
click at [577, 305] on button "Continue" at bounding box center [571, 306] width 111 height 31
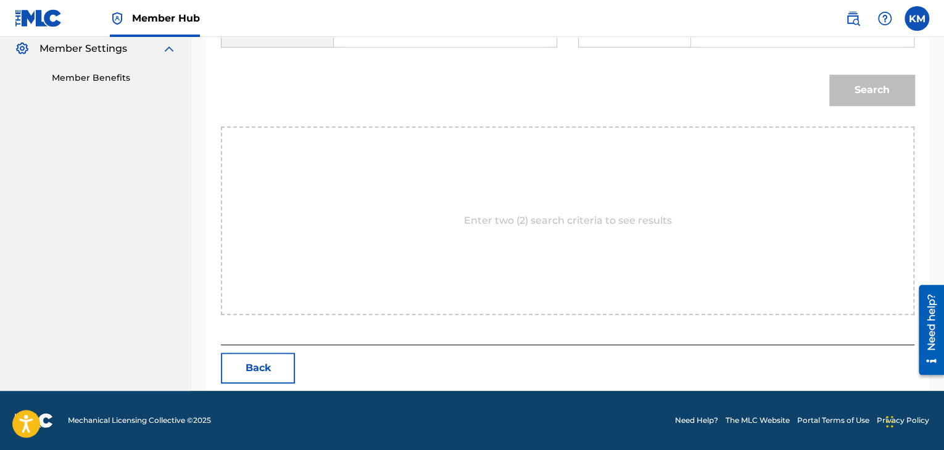
scroll to position [186, 0]
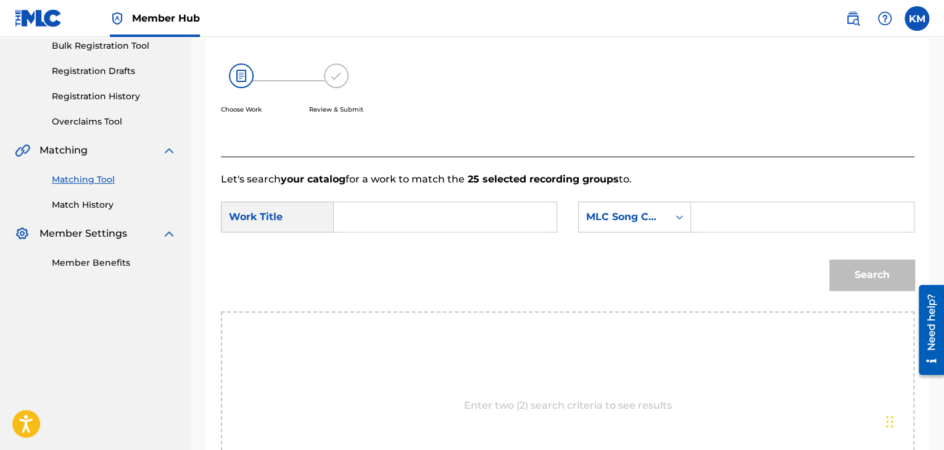
click at [430, 215] on input "Search Form" at bounding box center [445, 217] width 202 height 30
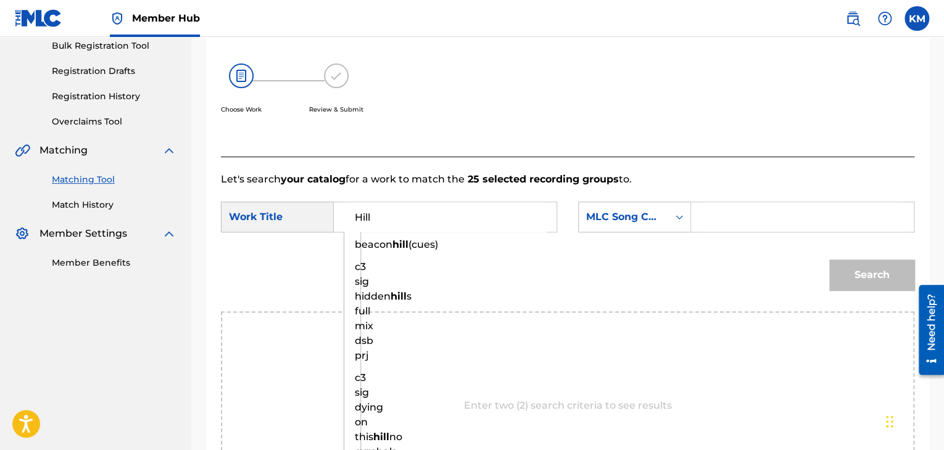
drag, startPoint x: 394, startPoint y: 218, endPoint x: 296, endPoint y: 219, distance: 98.1
click at [301, 219] on div "SearchWithCriteriab081305a-3c25-4a7b-a9e7-89ef7da4d4d5 Work Title Hill beacon h…" at bounding box center [389, 217] width 336 height 31
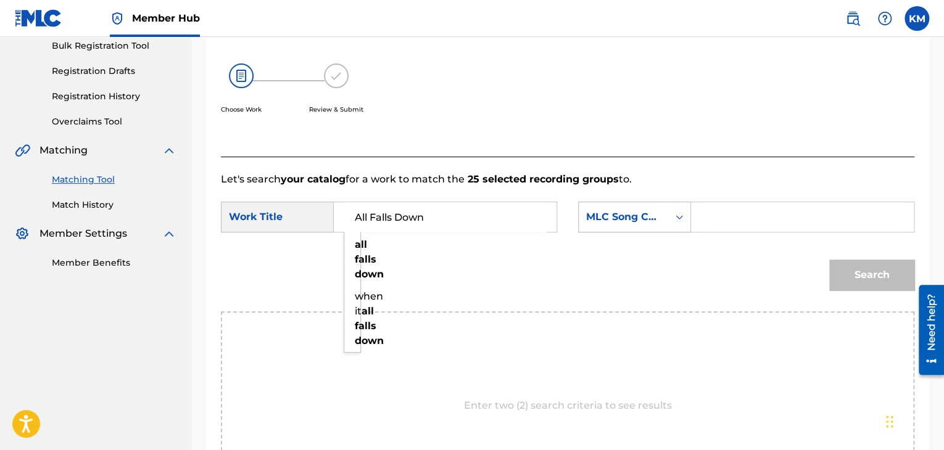
type input "All Falls Down"
click at [675, 225] on div "Search Form" at bounding box center [679, 217] width 22 height 22
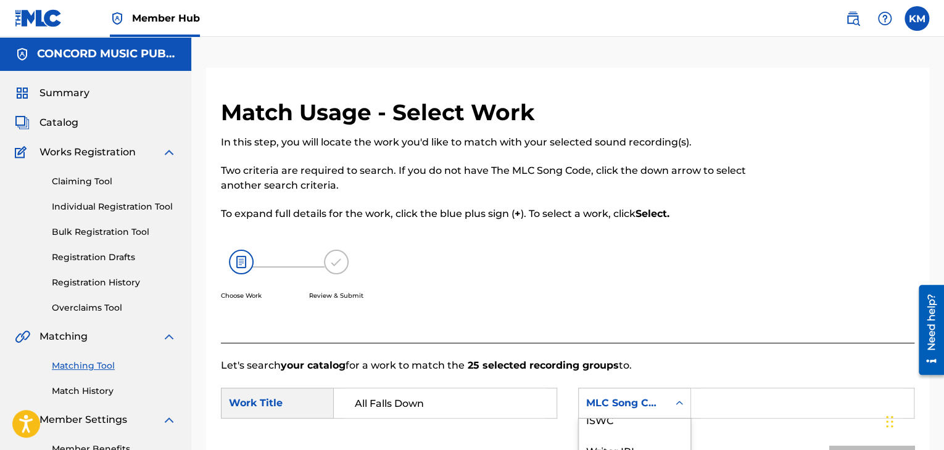
scroll to position [0, 0]
click at [627, 423] on div "Writer Name" at bounding box center [635, 434] width 112 height 31
click at [774, 395] on input "Search Form" at bounding box center [802, 404] width 202 height 30
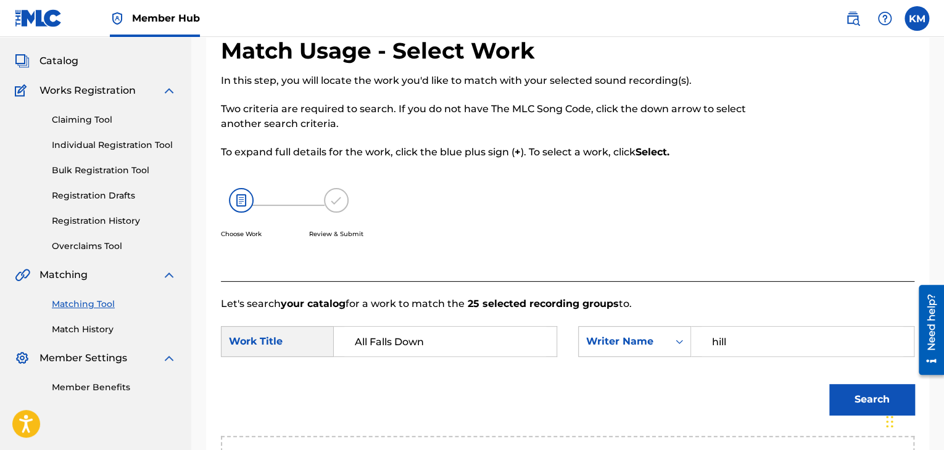
scroll to position [123, 0]
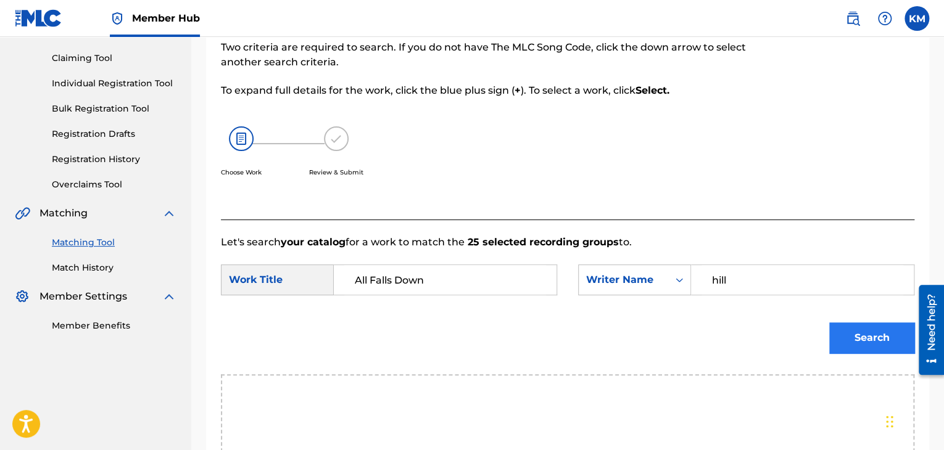
type input "hill"
click at [846, 332] on button "Search" at bounding box center [871, 338] width 85 height 31
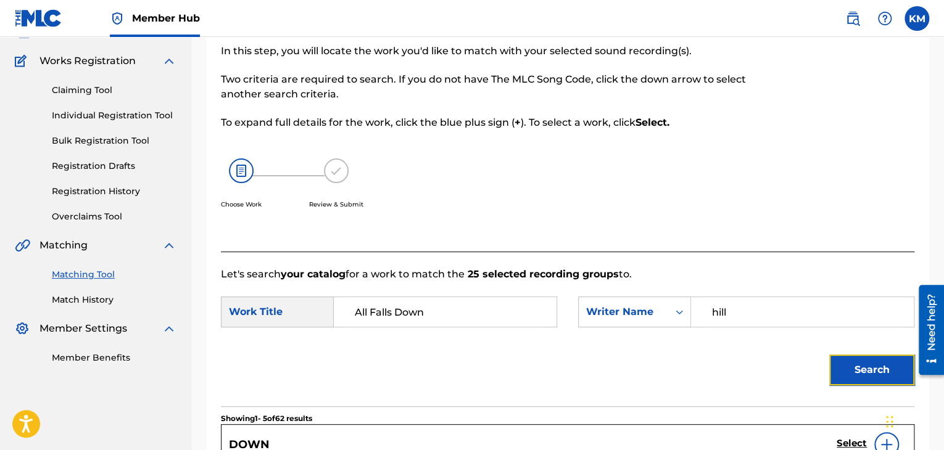
scroll to position [185, 0]
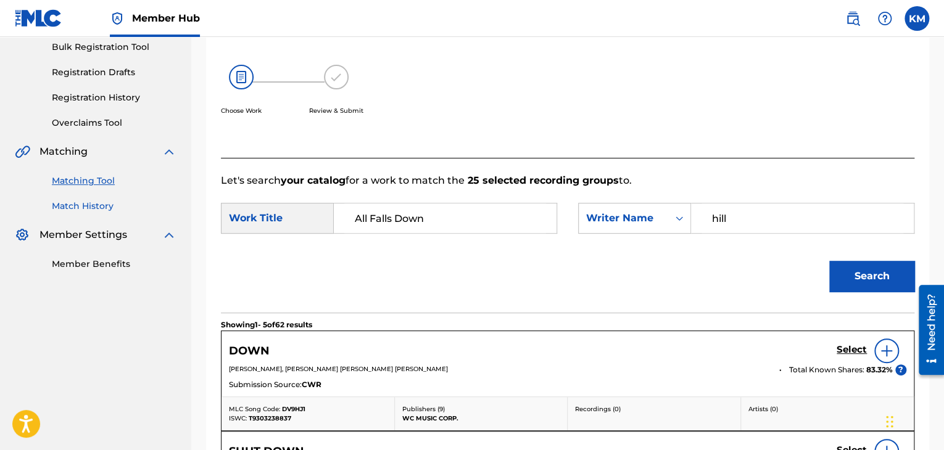
click at [97, 204] on link "Match History" at bounding box center [114, 206] width 125 height 13
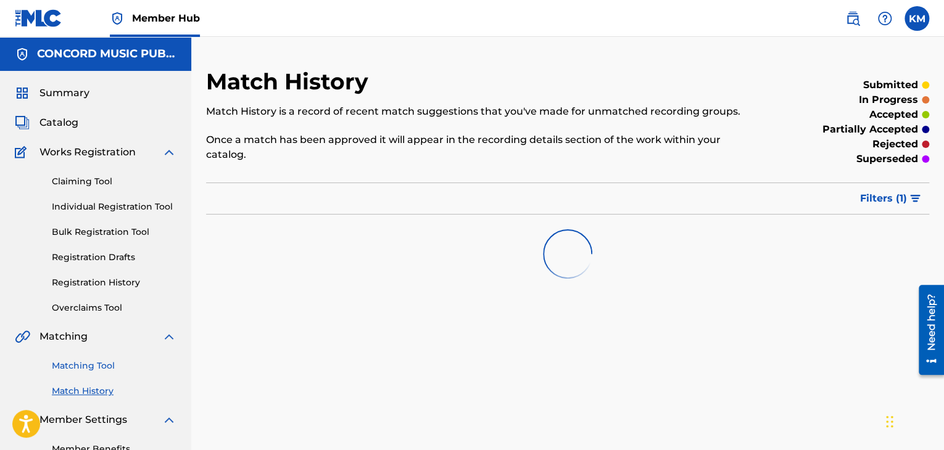
click at [103, 361] on link "Matching Tool" at bounding box center [114, 366] width 125 height 13
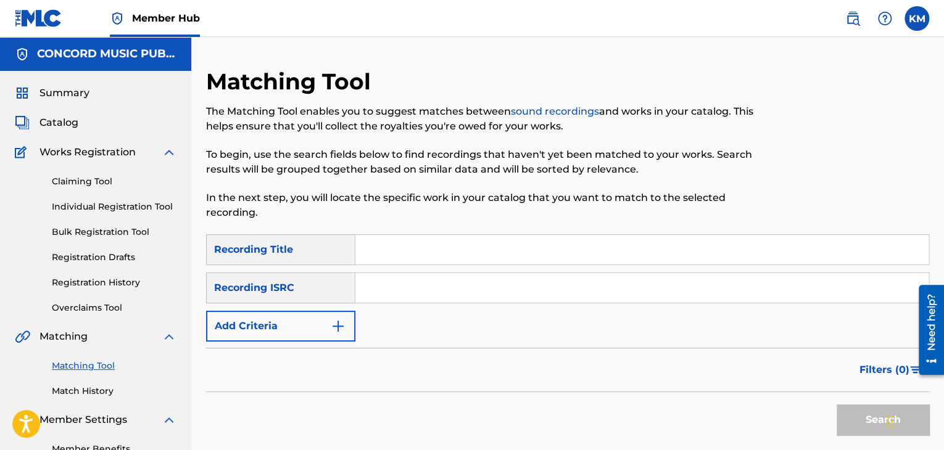
click at [465, 304] on div "SearchWithCriteria6e6efb9d-a580-479a-af93-2b9effa01b96 Recording Title SearchWi…" at bounding box center [567, 287] width 723 height 107
click at [464, 286] on input "Search Form" at bounding box center [641, 288] width 573 height 30
type input "CAM460401521"
drag, startPoint x: 849, startPoint y: 407, endPoint x: 841, endPoint y: 395, distance: 14.7
click at [850, 407] on button "Search" at bounding box center [882, 420] width 93 height 31
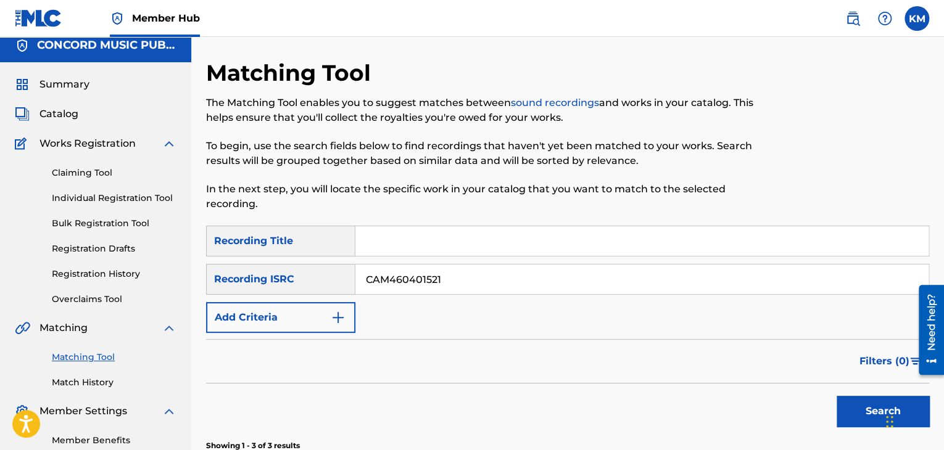
scroll to position [290, 0]
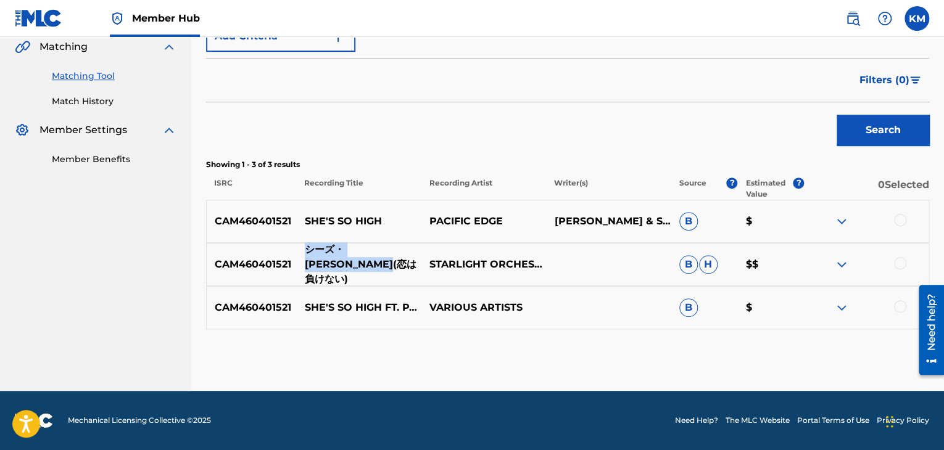
drag, startPoint x: 304, startPoint y: 257, endPoint x: 365, endPoint y: 273, distance: 63.1
click at [365, 273] on p "シーズ・ソー・ハイ(恋は負けない)" at bounding box center [359, 264] width 125 height 44
click at [894, 305] on div at bounding box center [900, 306] width 12 height 12
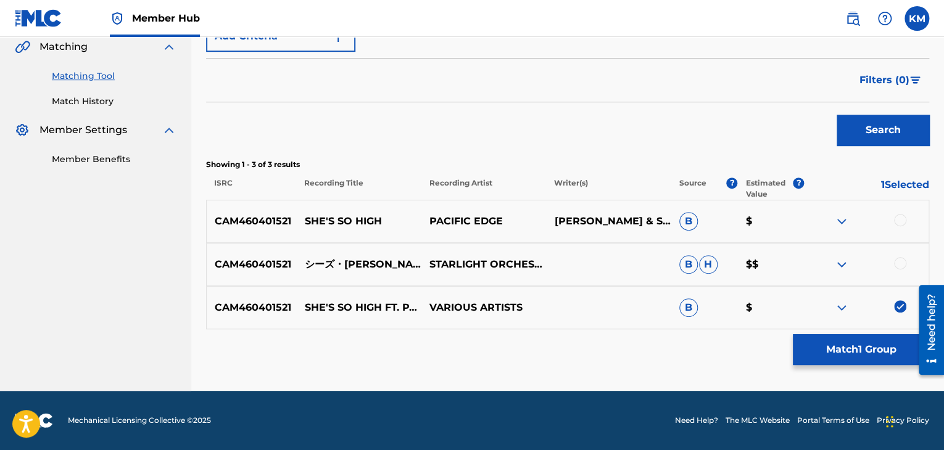
click at [901, 267] on div at bounding box center [900, 263] width 12 height 12
click at [898, 219] on div at bounding box center [900, 220] width 12 height 12
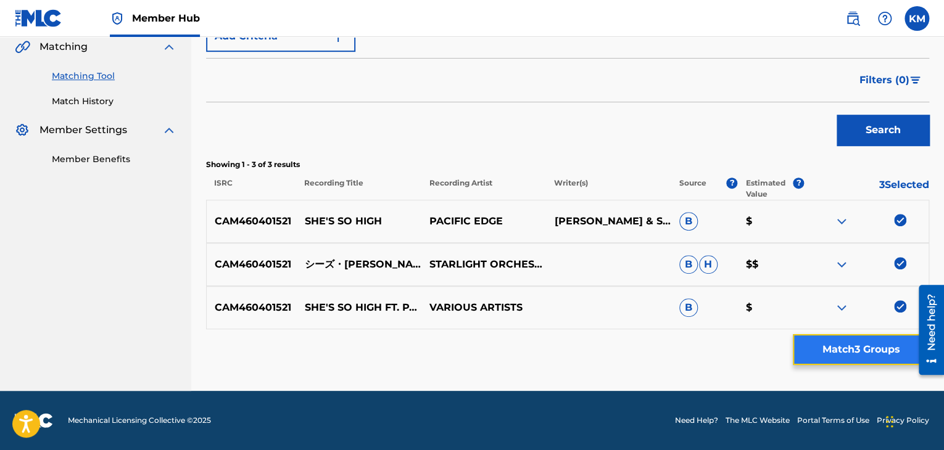
click at [868, 346] on button "Match 3 Groups" at bounding box center [861, 349] width 136 height 31
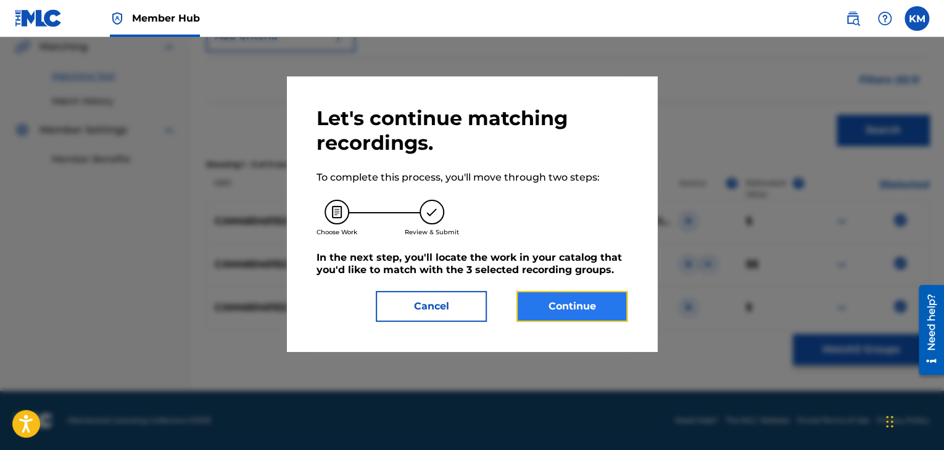
click at [577, 297] on button "Continue" at bounding box center [571, 306] width 111 height 31
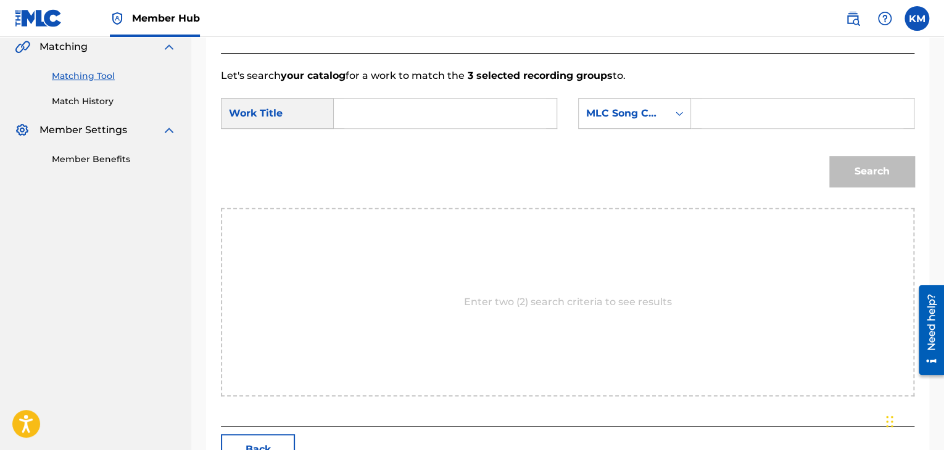
click at [410, 96] on form "SearchWithCriteriab081305a-3c25-4a7b-a9e7-89ef7da4d4d5 Work Title SearchWithCri…" at bounding box center [567, 145] width 693 height 125
click at [410, 100] on input "Search Form" at bounding box center [445, 114] width 202 height 30
type input "She's so High"
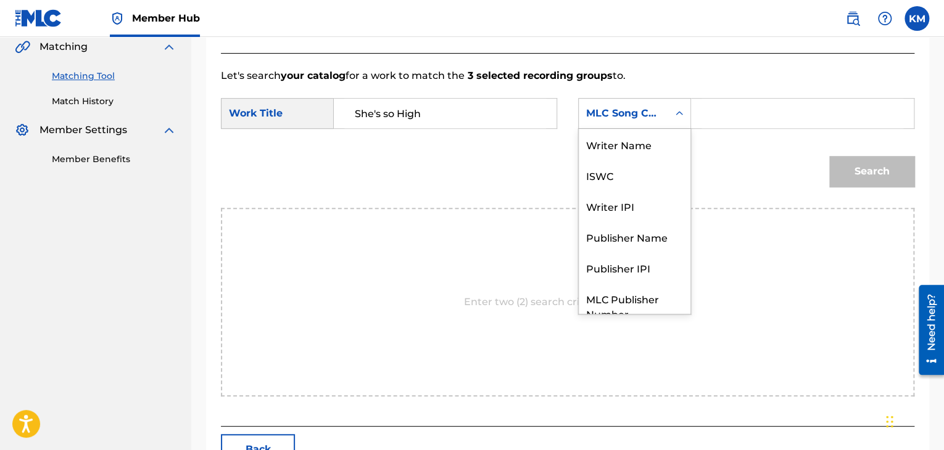
click at [681, 116] on icon "Search Form" at bounding box center [679, 113] width 12 height 12
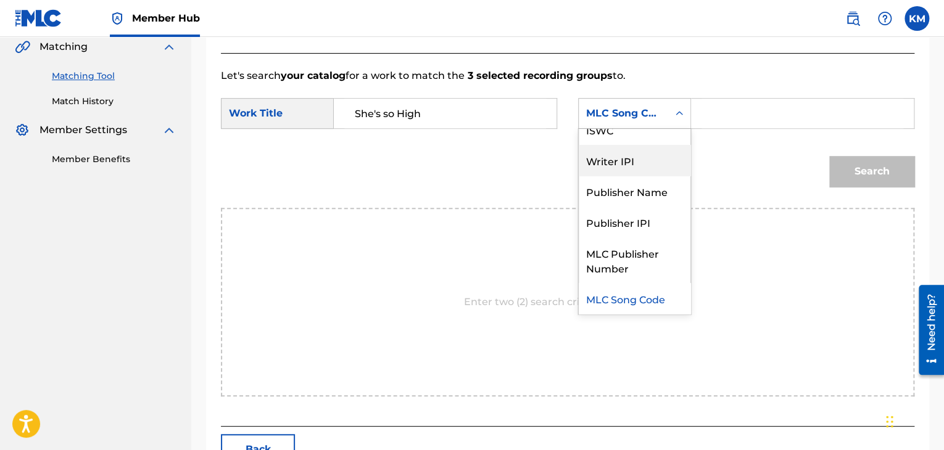
scroll to position [0, 0]
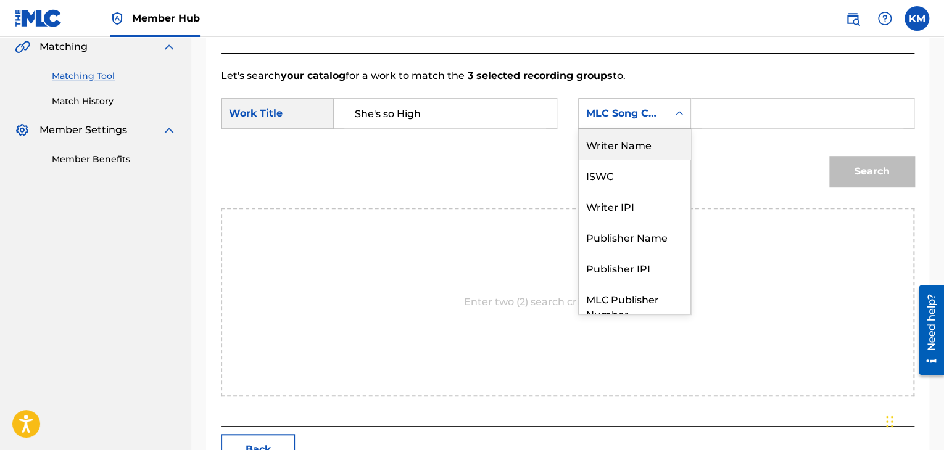
click at [634, 149] on div "Writer Name" at bounding box center [635, 144] width 112 height 31
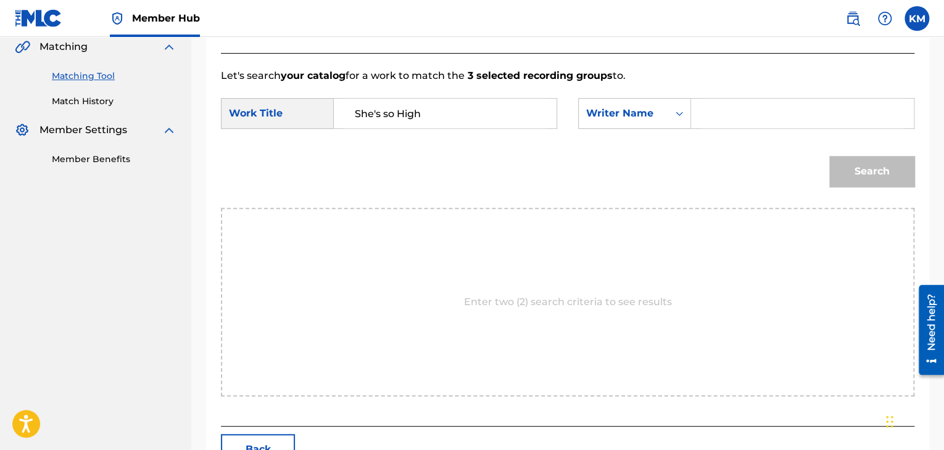
click at [712, 119] on input "Search Form" at bounding box center [802, 114] width 202 height 30
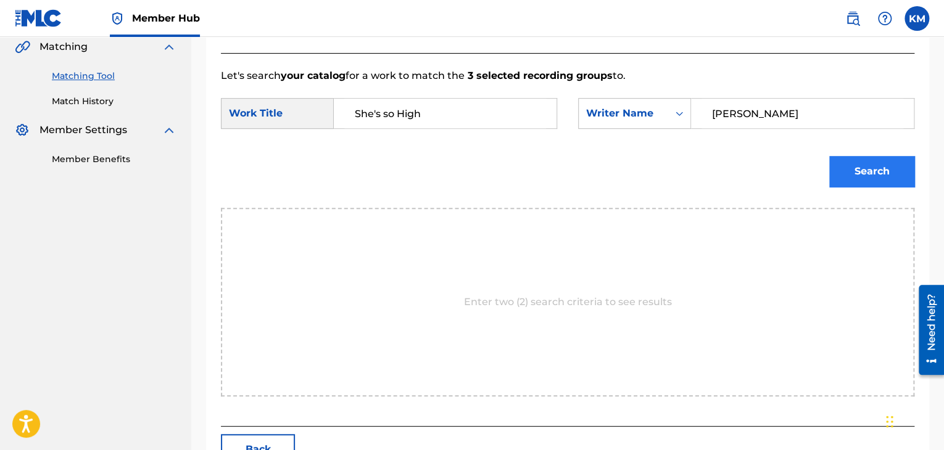
type input "Bachman"
click at [846, 165] on button "Search" at bounding box center [871, 171] width 85 height 31
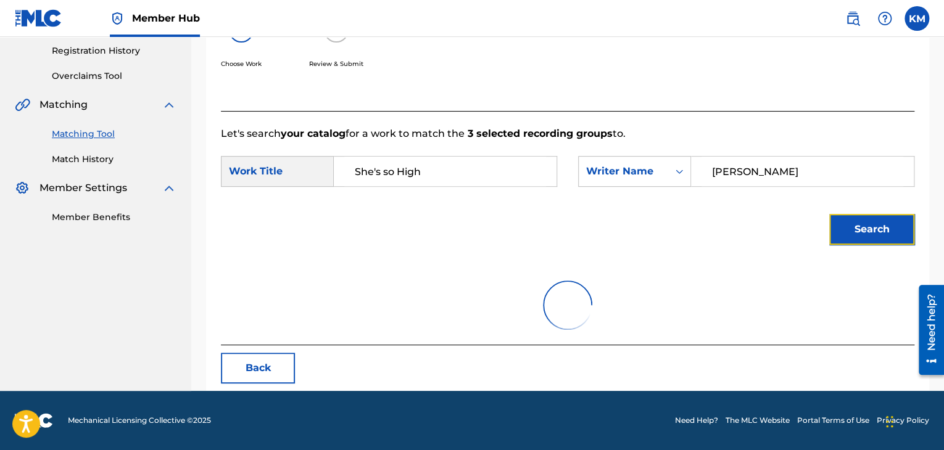
scroll to position [290, 0]
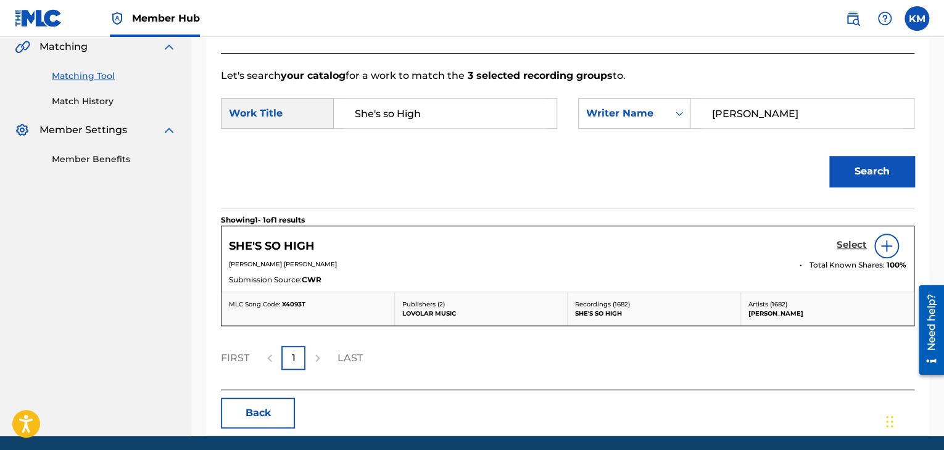
click at [849, 246] on h5 "Select" at bounding box center [851, 245] width 30 height 12
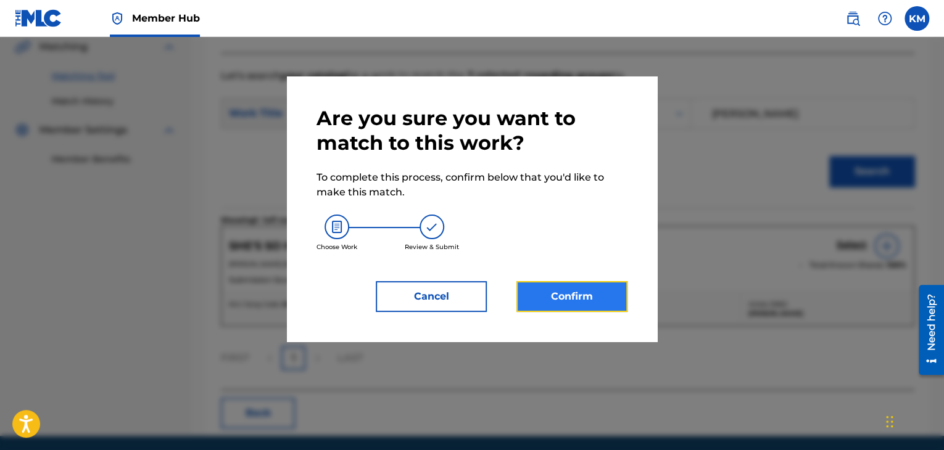
click at [597, 300] on button "Confirm" at bounding box center [571, 296] width 111 height 31
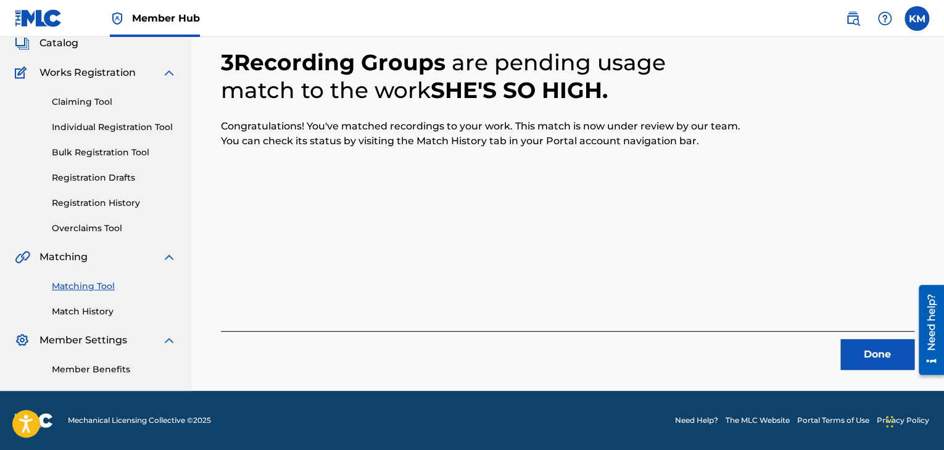
scroll to position [80, 0]
click at [864, 352] on button "Done" at bounding box center [877, 354] width 74 height 31
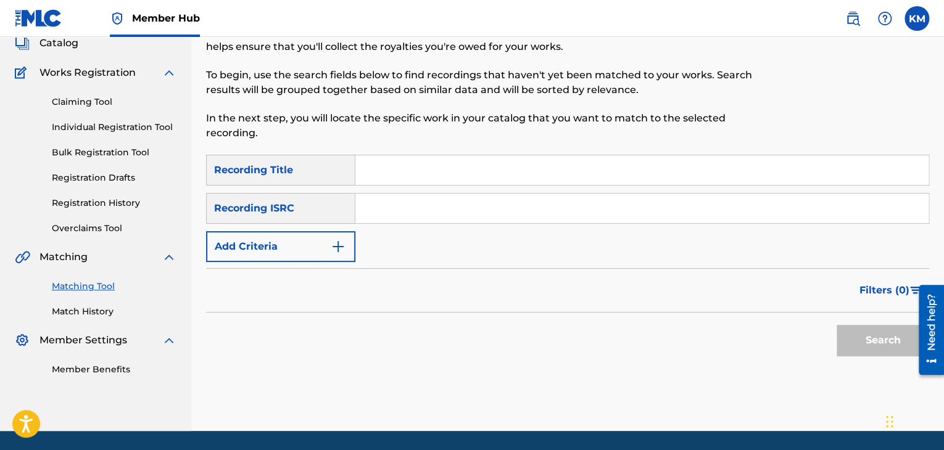
click at [526, 220] on input "Search Form" at bounding box center [641, 209] width 573 height 30
type input "US58E0400036"
click at [909, 332] on div at bounding box center [926, 329] width 35 height 99
click at [846, 342] on button "Search" at bounding box center [882, 340] width 93 height 31
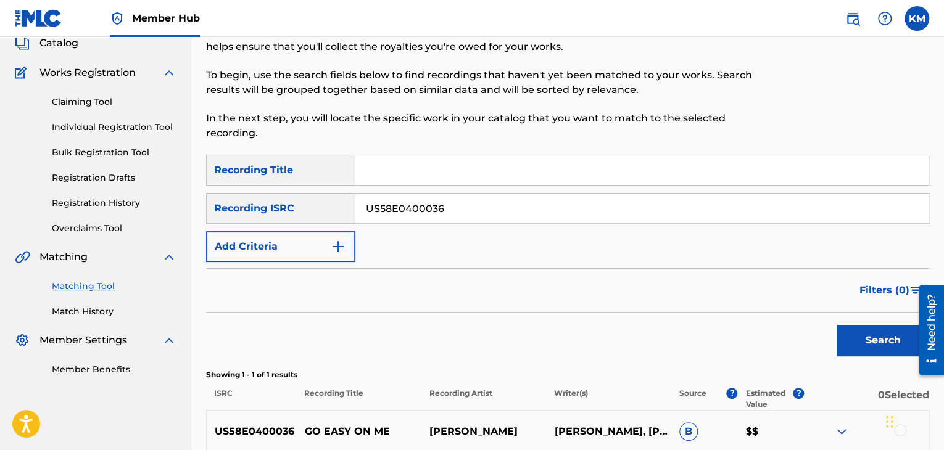
scroll to position [204, 0]
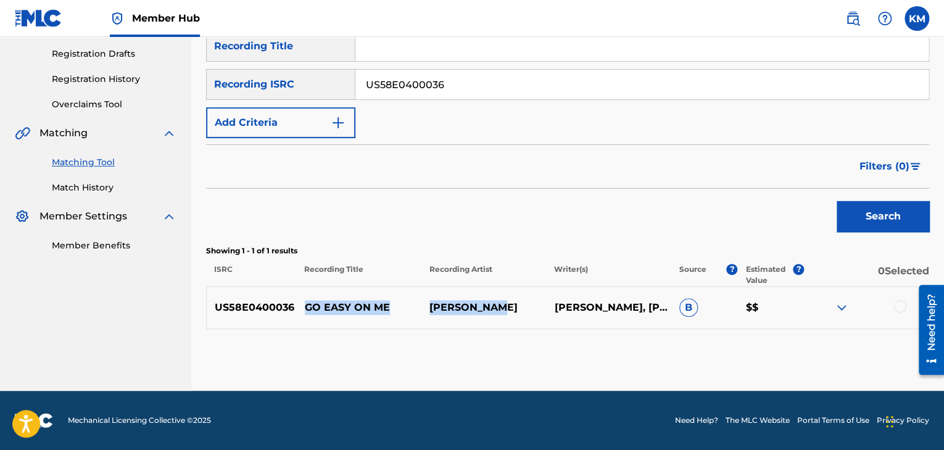
drag, startPoint x: 300, startPoint y: 307, endPoint x: 503, endPoint y: 307, distance: 202.9
click at [503, 307] on div "US58E0400036 GO EASY ON ME LILA MCCANN CRAIG MORGAN, PHIL O'DONNELL, TIM OWENS …" at bounding box center [567, 307] width 723 height 43
copy div "GO EASY ON ME LILA MCCANN"
click at [306, 300] on p "GO EASY ON ME" at bounding box center [359, 307] width 125 height 15
drag, startPoint x: 306, startPoint y: 300, endPoint x: 382, endPoint y: 300, distance: 76.5
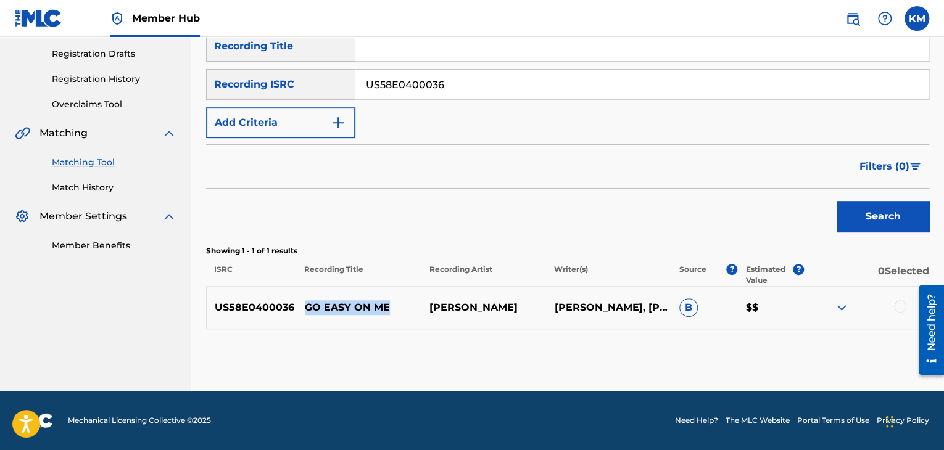
click at [382, 300] on p "GO EASY ON ME" at bounding box center [359, 307] width 125 height 15
click at [901, 300] on div at bounding box center [900, 306] width 12 height 12
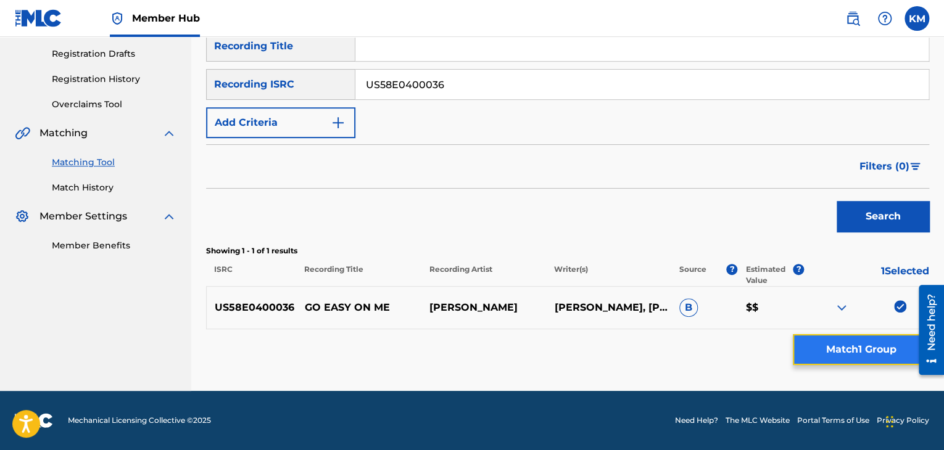
click at [844, 345] on button "Match 1 Group" at bounding box center [861, 349] width 136 height 31
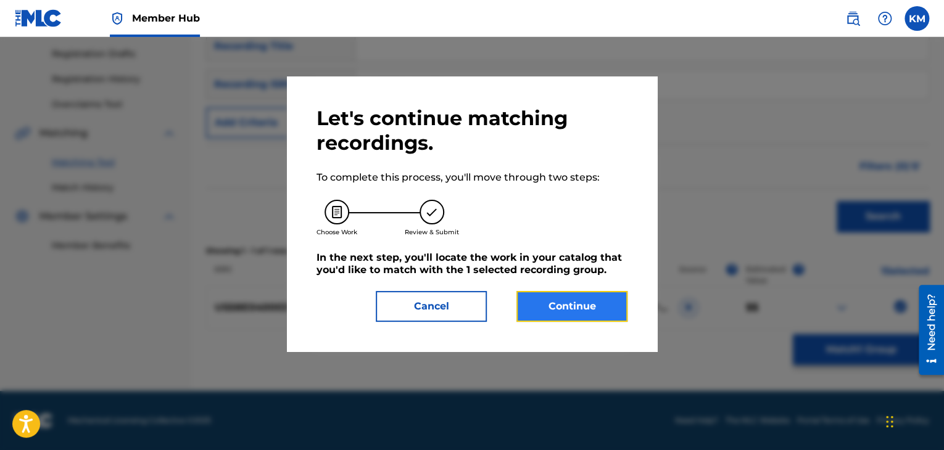
click at [568, 305] on button "Continue" at bounding box center [571, 306] width 111 height 31
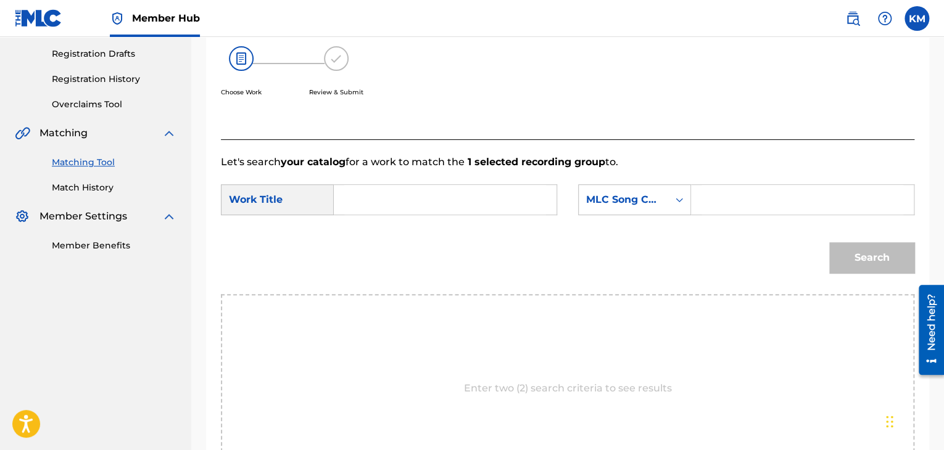
click at [445, 197] on input "Search Form" at bounding box center [445, 200] width 202 height 30
type input "GO EASY ON ME"
click at [669, 200] on div "Search Form" at bounding box center [679, 200] width 22 height 22
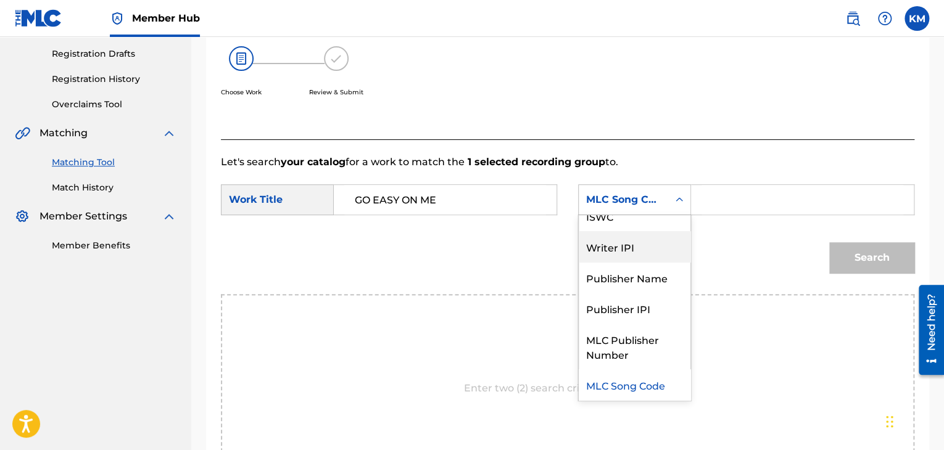
scroll to position [0, 0]
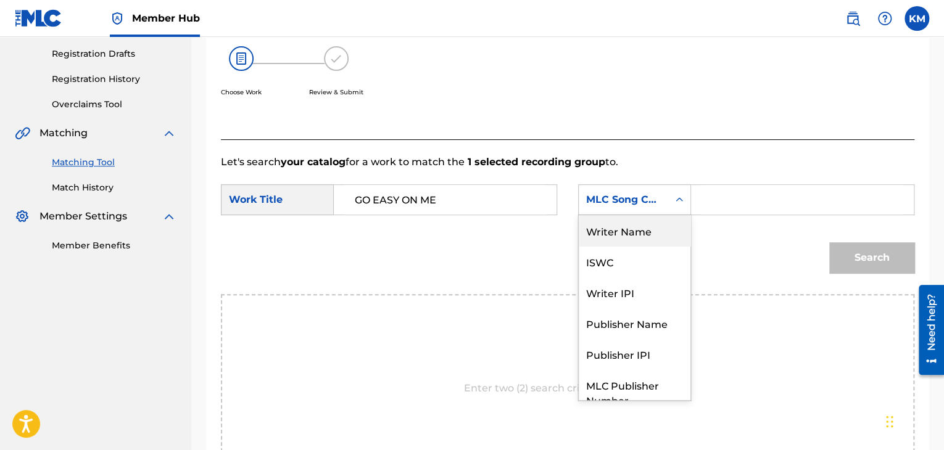
click at [649, 231] on div "Writer Name" at bounding box center [635, 230] width 112 height 31
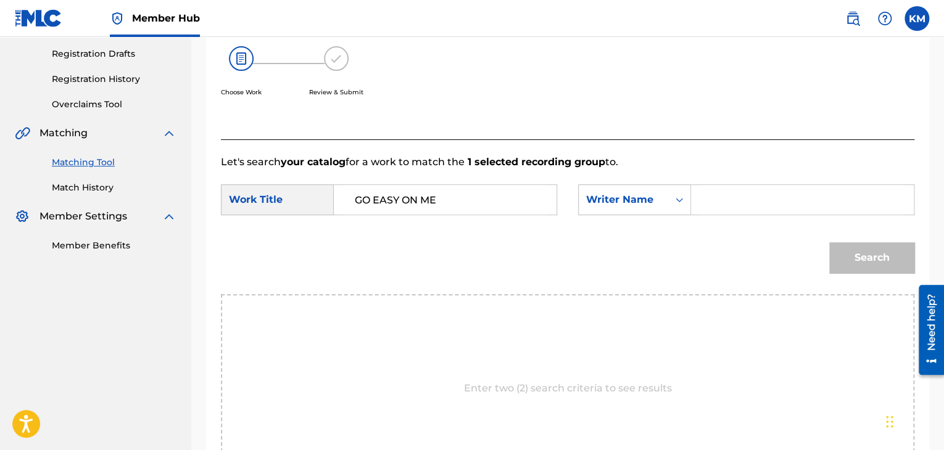
click at [717, 205] on input "Search Form" at bounding box center [802, 200] width 202 height 30
click at [856, 250] on button "Search" at bounding box center [871, 257] width 85 height 31
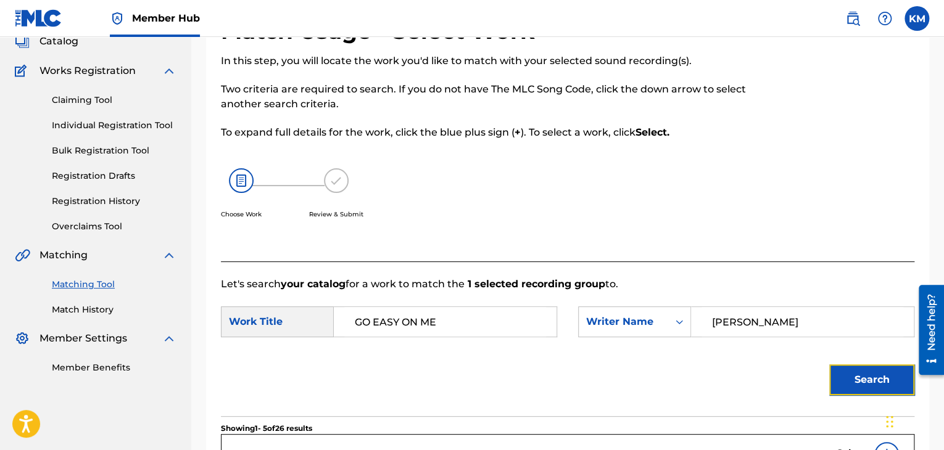
scroll to position [80, 0]
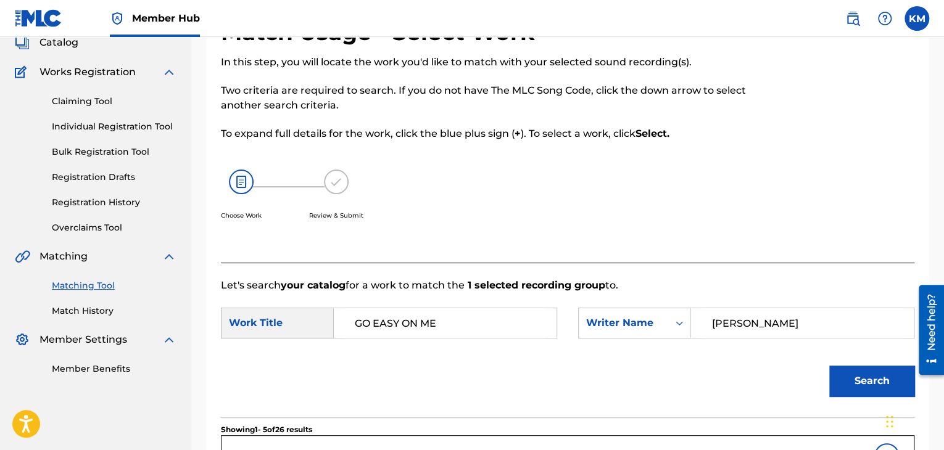
drag, startPoint x: 756, startPoint y: 320, endPoint x: 518, endPoint y: 326, distance: 237.6
click at [518, 326] on div "SearchWithCriteriab081305a-3c25-4a7b-a9e7-89ef7da4d4d5 Work Title GO EASY ON ME…" at bounding box center [567, 327] width 693 height 38
type input "collins"
click at [829, 366] on button "Search" at bounding box center [871, 381] width 85 height 31
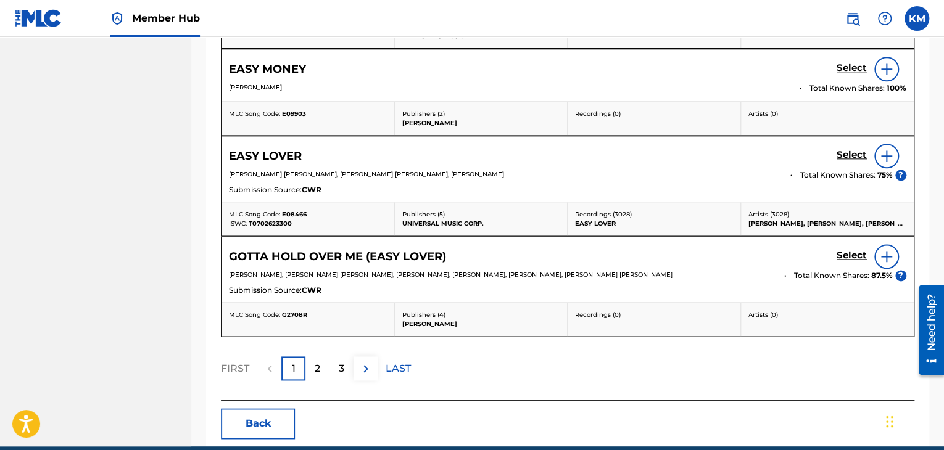
scroll to position [708, 0]
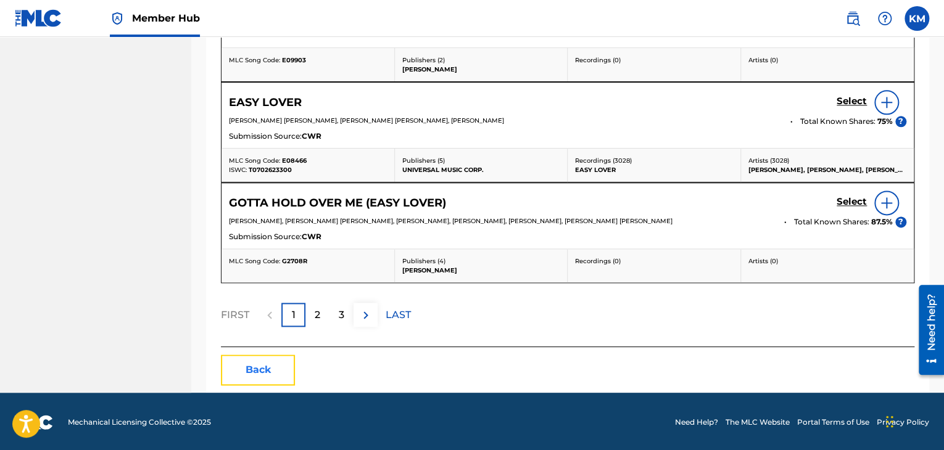
click at [263, 376] on button "Back" at bounding box center [258, 370] width 74 height 31
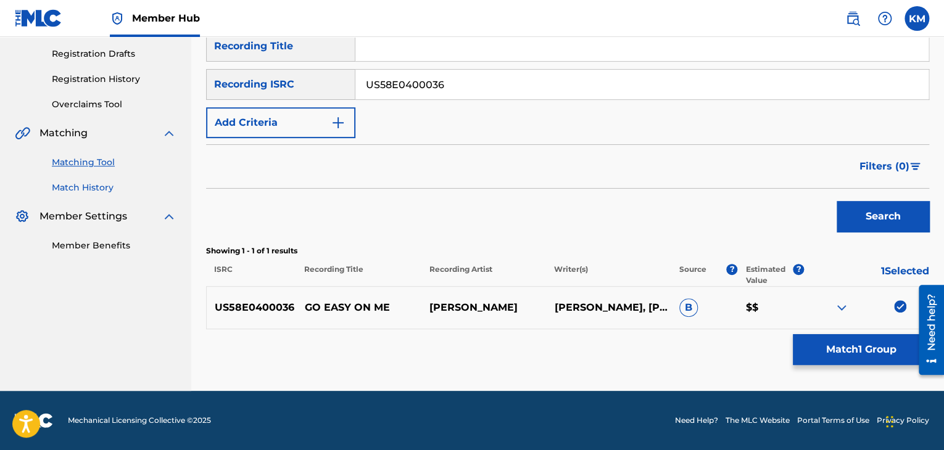
click at [89, 186] on link "Match History" at bounding box center [114, 187] width 125 height 13
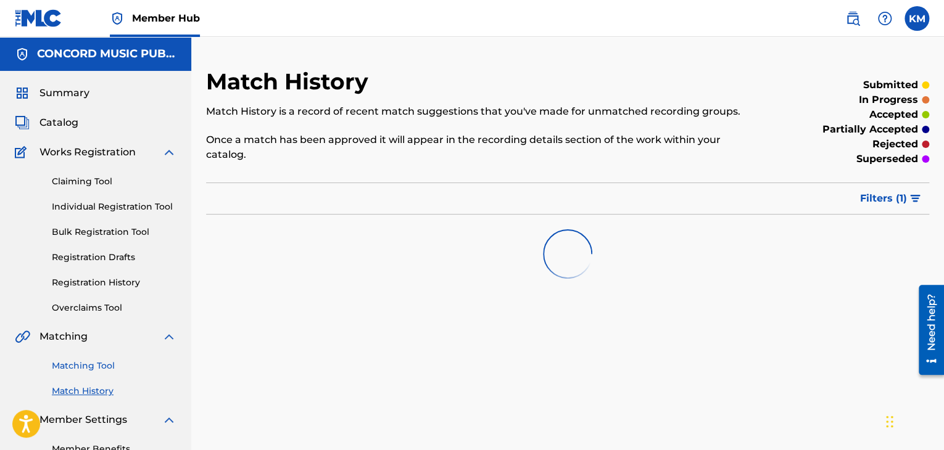
click at [106, 361] on link "Matching Tool" at bounding box center [114, 366] width 125 height 13
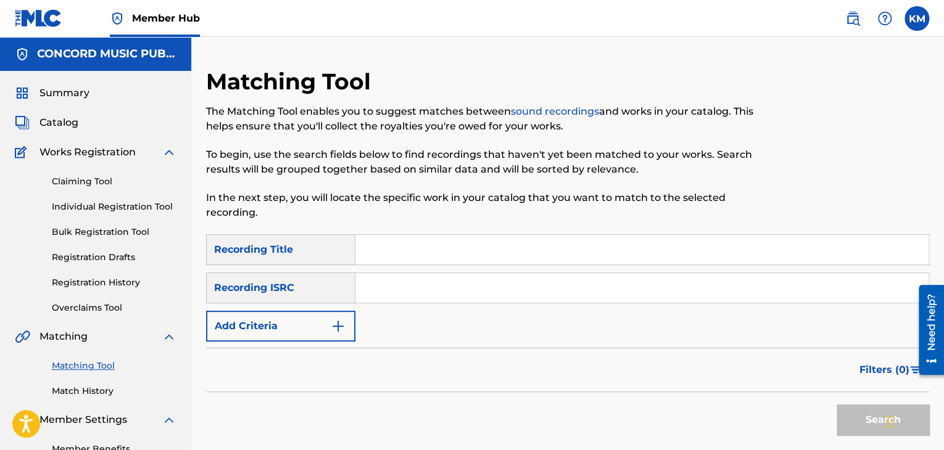
click at [381, 292] on input "Search Form" at bounding box center [641, 288] width 573 height 30
type input "ESA011944077"
click at [844, 416] on button "Search" at bounding box center [882, 420] width 93 height 31
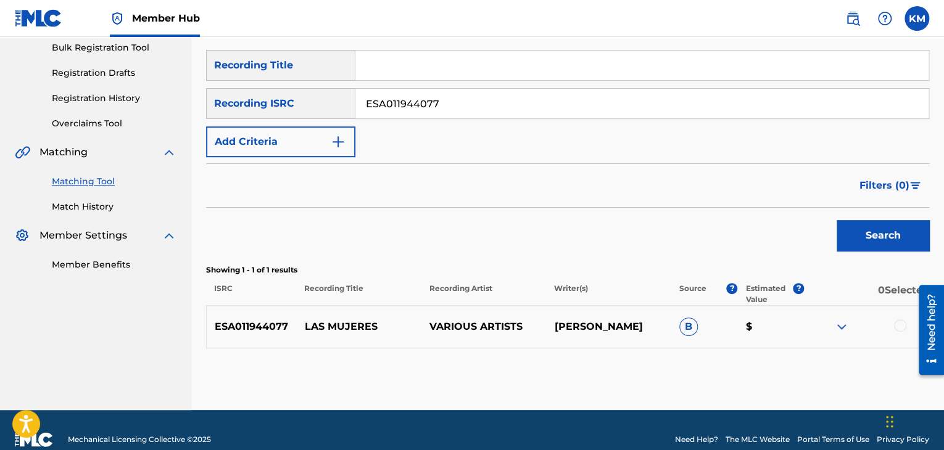
scroll to position [185, 0]
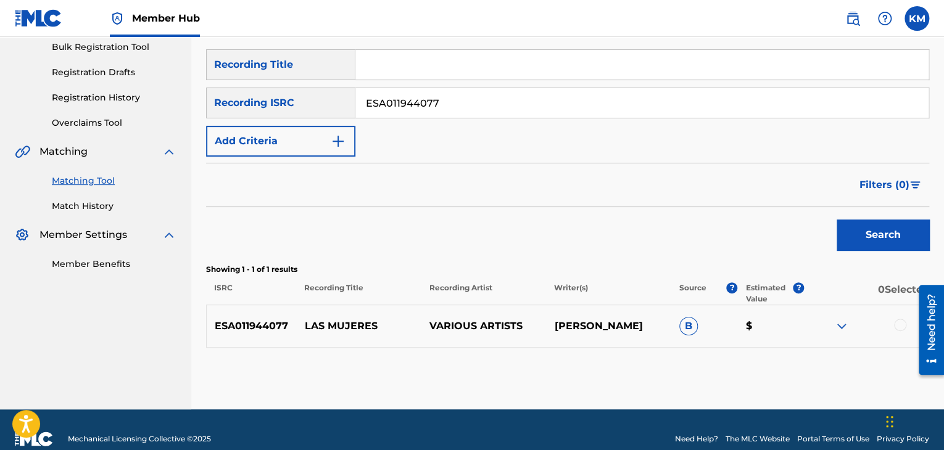
click at [897, 323] on div at bounding box center [900, 325] width 12 height 12
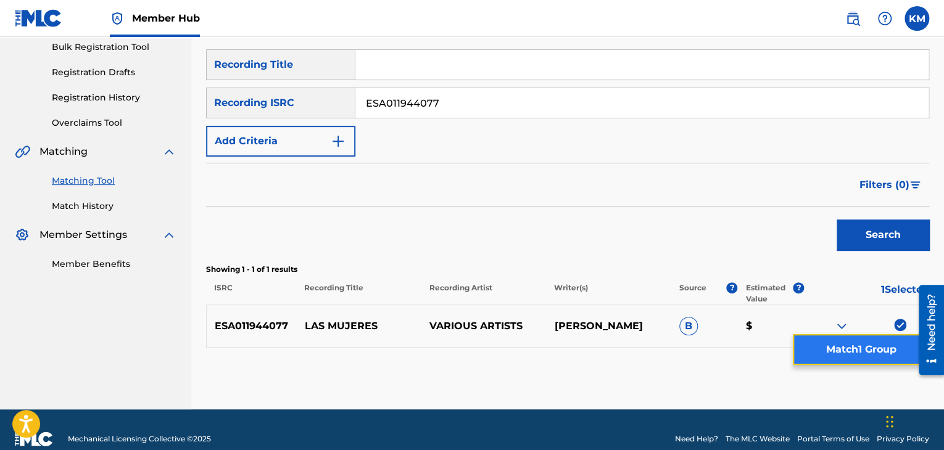
click at [872, 342] on button "Match 1 Group" at bounding box center [861, 349] width 136 height 31
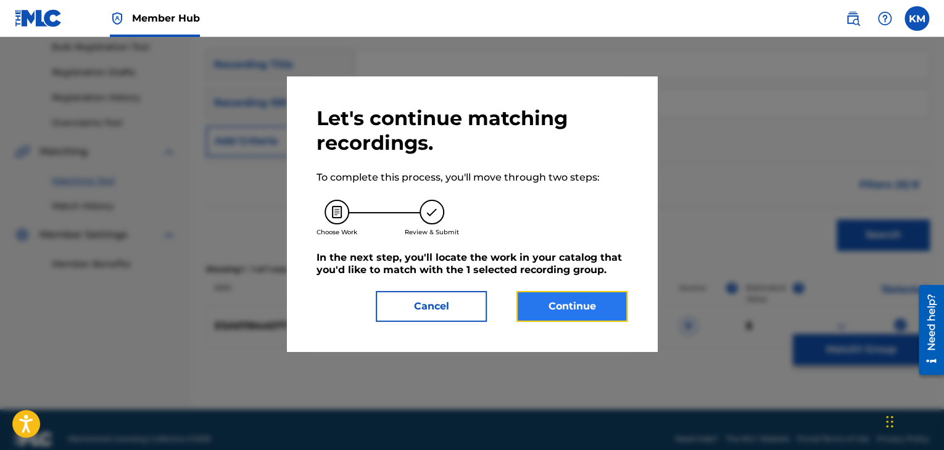
click at [610, 302] on button "Continue" at bounding box center [571, 306] width 111 height 31
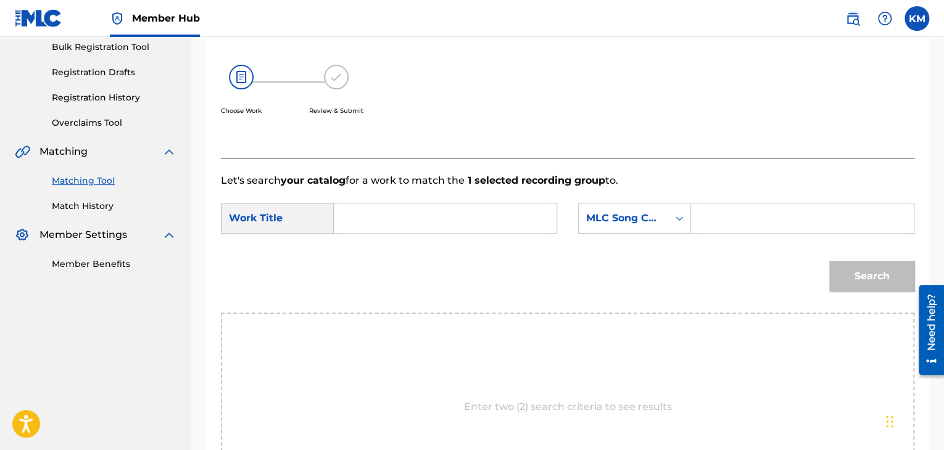
click at [415, 210] on input "Search Form" at bounding box center [445, 219] width 202 height 30
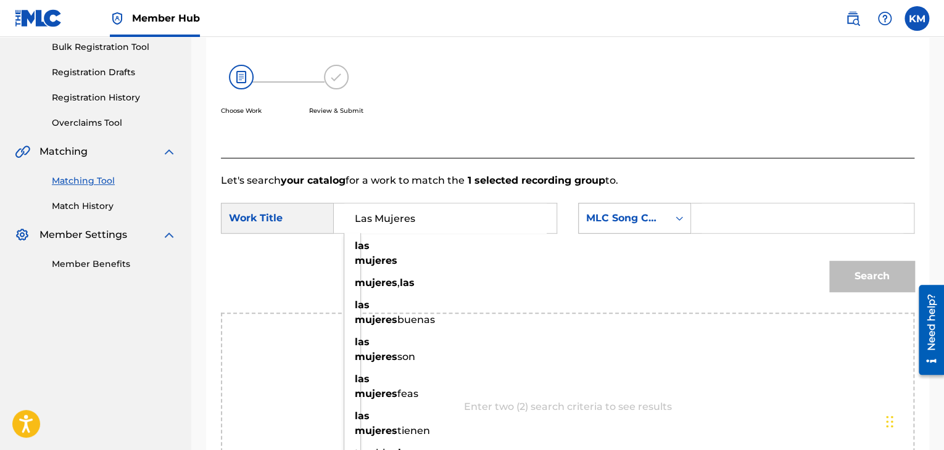
type input "Las Mujeres"
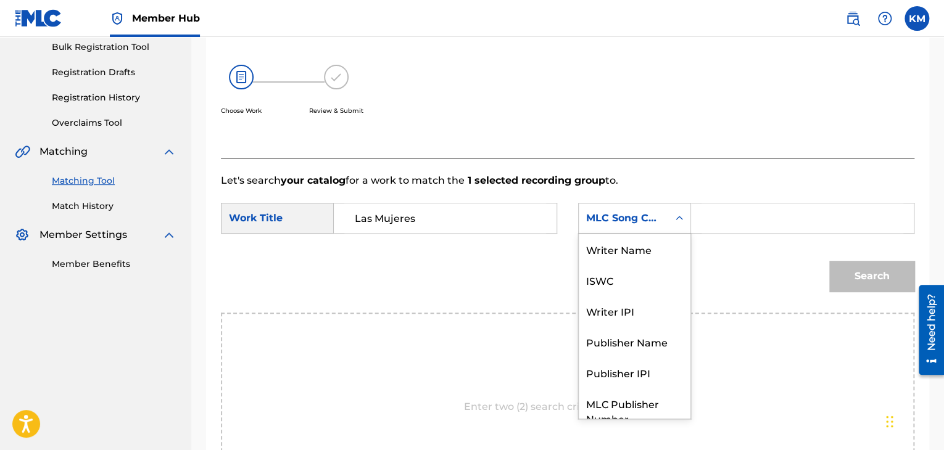
click at [681, 219] on icon "Search Form" at bounding box center [679, 218] width 12 height 12
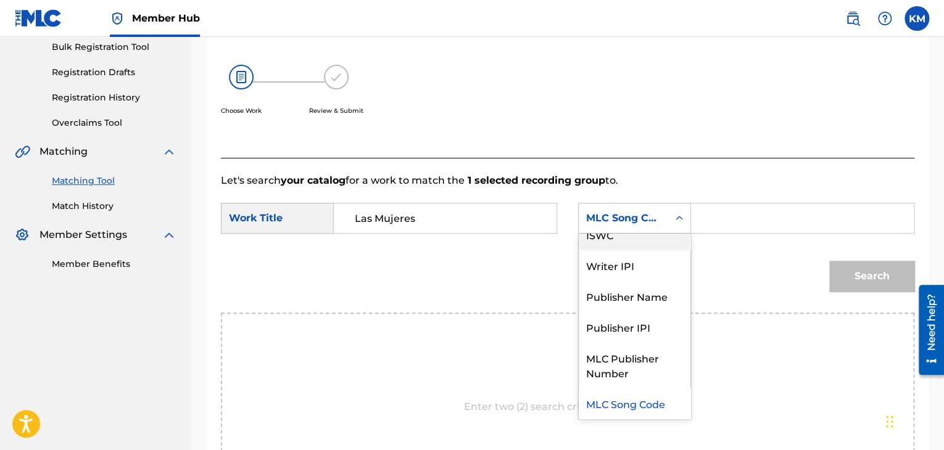
scroll to position [0, 0]
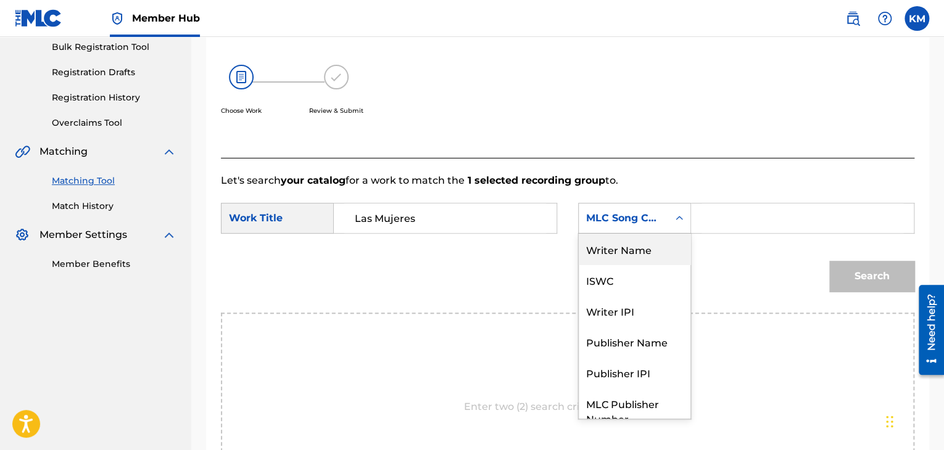
click at [660, 247] on div "Writer Name" at bounding box center [635, 249] width 112 height 31
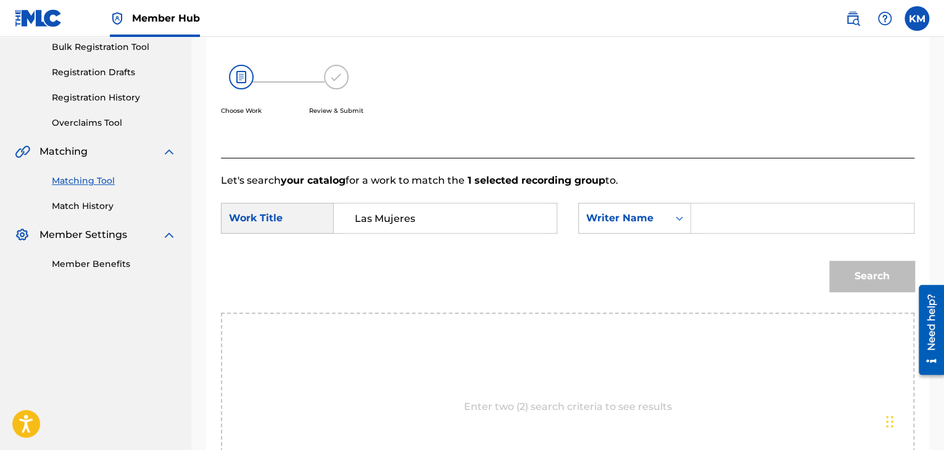
click at [714, 226] on input "Search Form" at bounding box center [802, 219] width 202 height 30
click at [843, 266] on button "Search" at bounding box center [871, 276] width 85 height 31
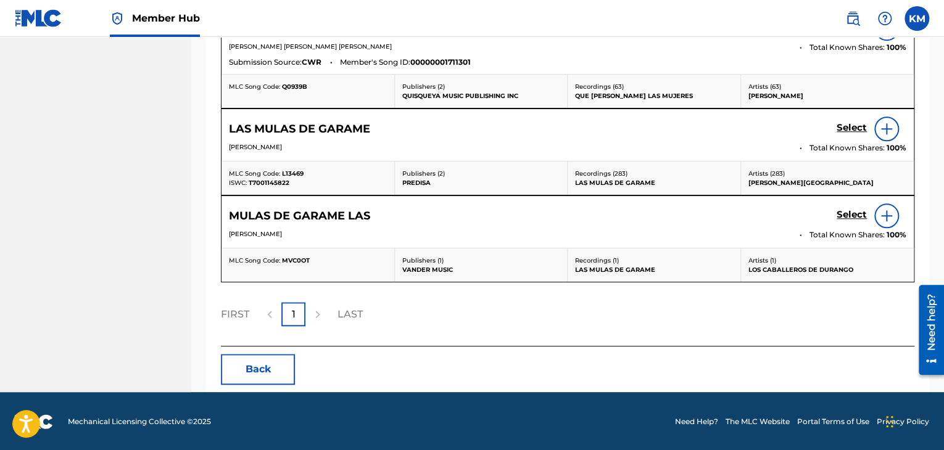
scroll to position [261, 0]
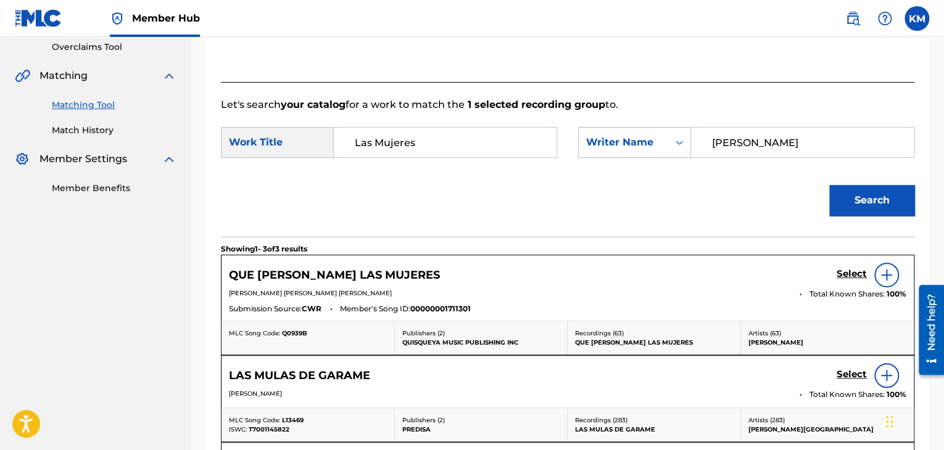
drag, startPoint x: 757, startPoint y: 142, endPoint x: 622, endPoint y: 141, distance: 135.7
click at [625, 141] on div "SearchWithCriteria0085d866-0f83-4a59-bbc4-169d55940c90 Writer Name vargas" at bounding box center [746, 142] width 336 height 31
type input "Rafael"
click at [868, 192] on button "Search" at bounding box center [871, 200] width 85 height 31
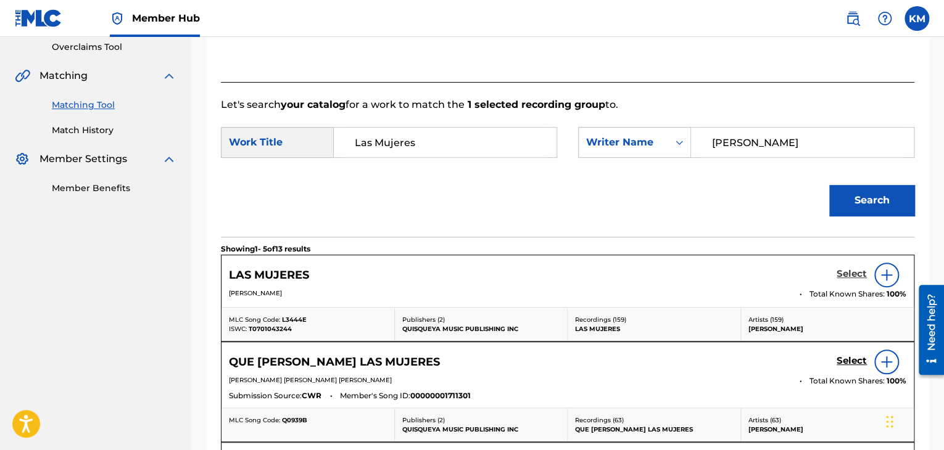
click at [850, 273] on h5 "Select" at bounding box center [851, 274] width 30 height 12
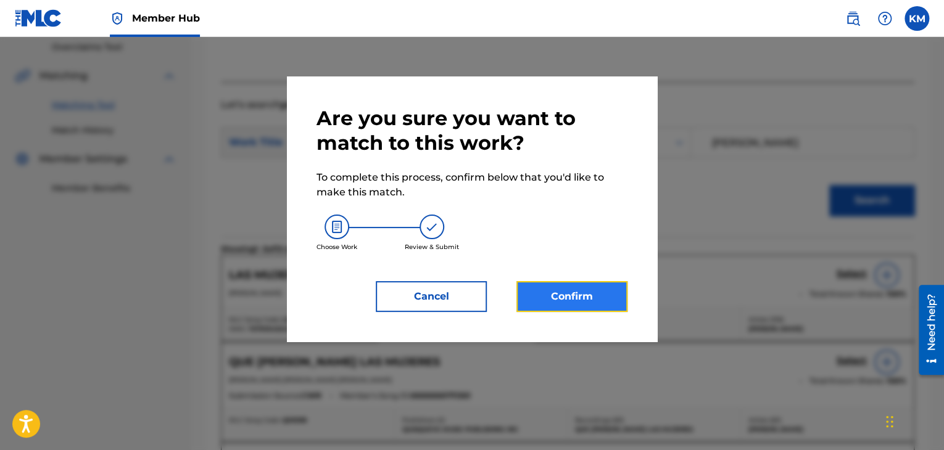
click at [607, 299] on button "Confirm" at bounding box center [571, 296] width 111 height 31
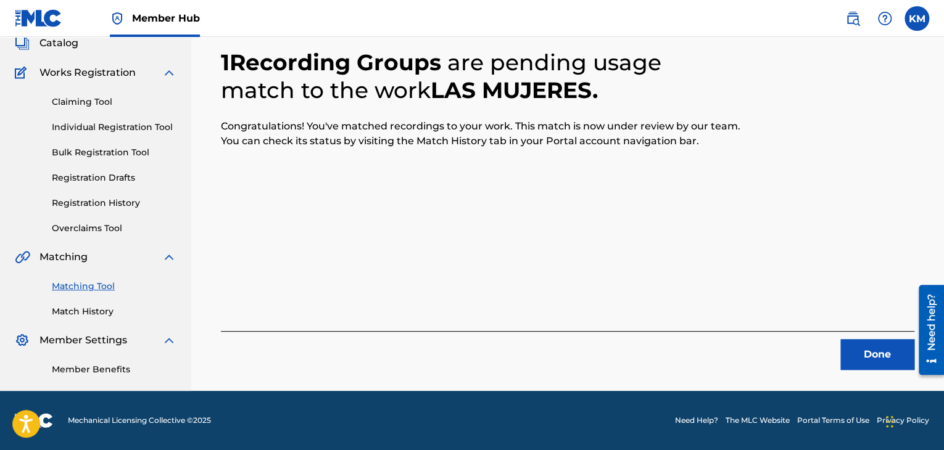
scroll to position [80, 0]
click at [873, 361] on button "Done" at bounding box center [877, 354] width 74 height 31
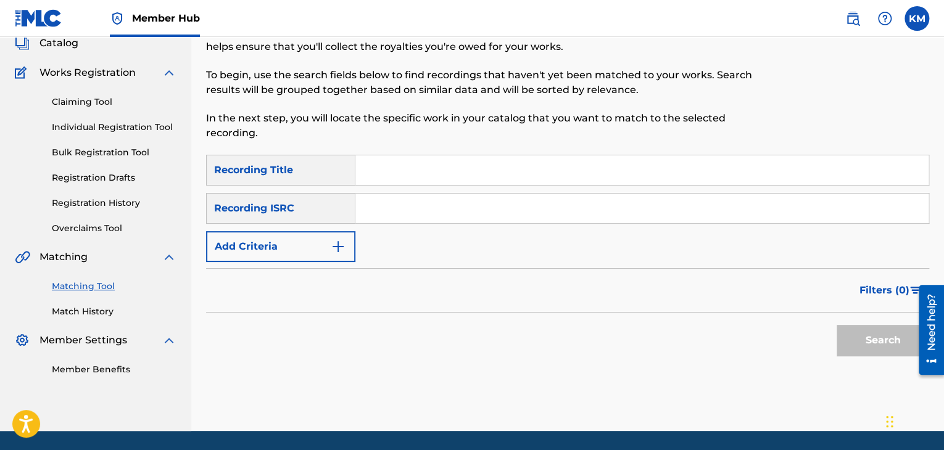
click at [534, 231] on div "SearchWithCriteria6e6efb9d-a580-479a-af93-2b9effa01b96 Recording Title SearchWi…" at bounding box center [567, 208] width 723 height 107
click at [526, 215] on input "Search Form" at bounding box center [641, 209] width 573 height 30
type input "DEKB71435622"
click at [859, 335] on button "Search" at bounding box center [882, 340] width 93 height 31
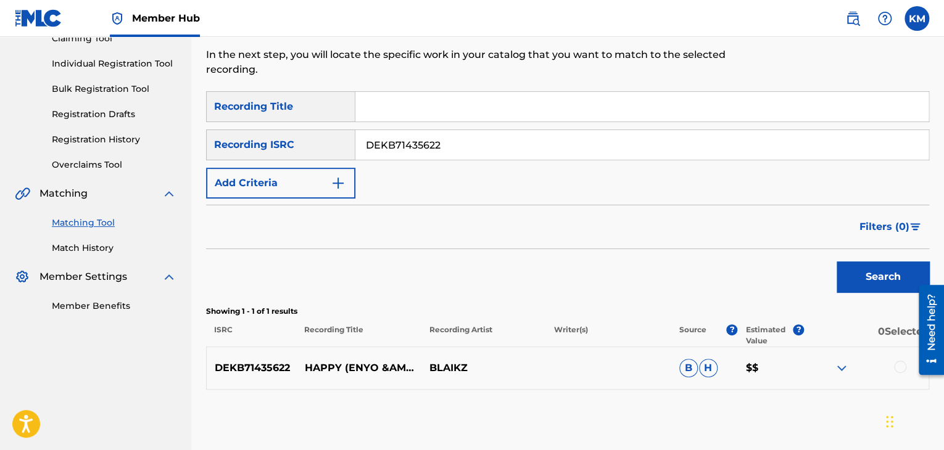
scroll to position [204, 0]
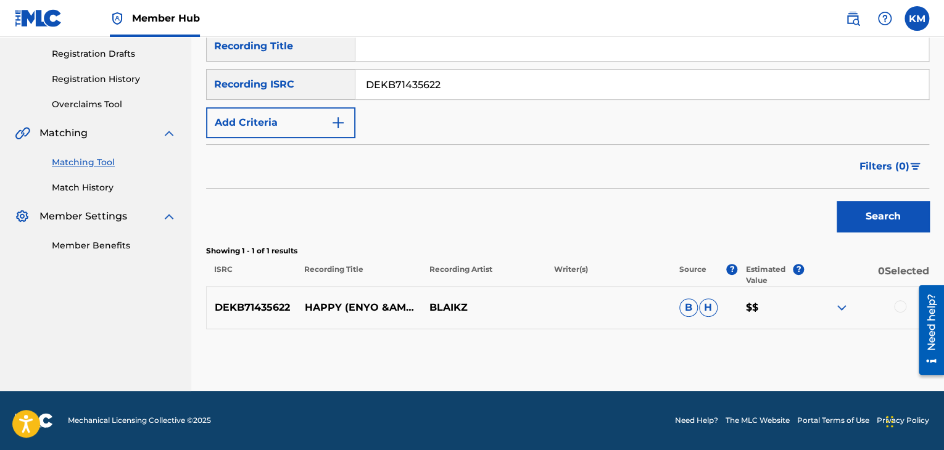
click at [898, 306] on div at bounding box center [900, 306] width 12 height 12
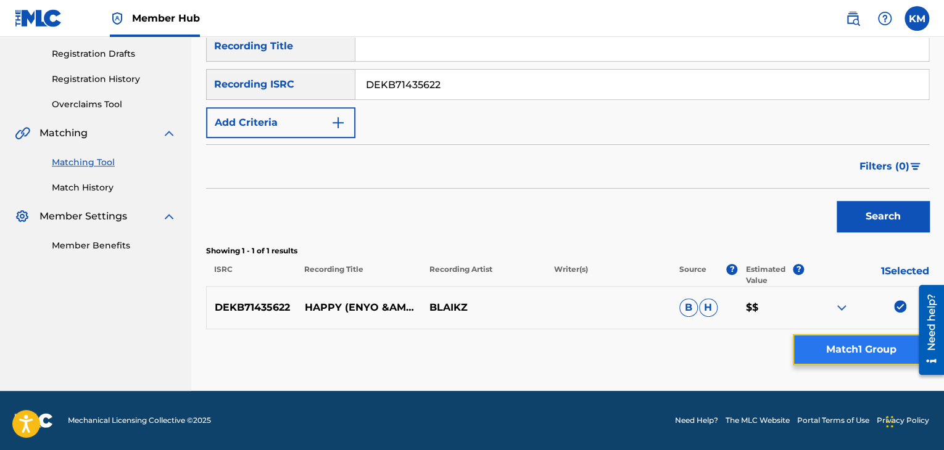
click at [865, 346] on button "Match 1 Group" at bounding box center [861, 349] width 136 height 31
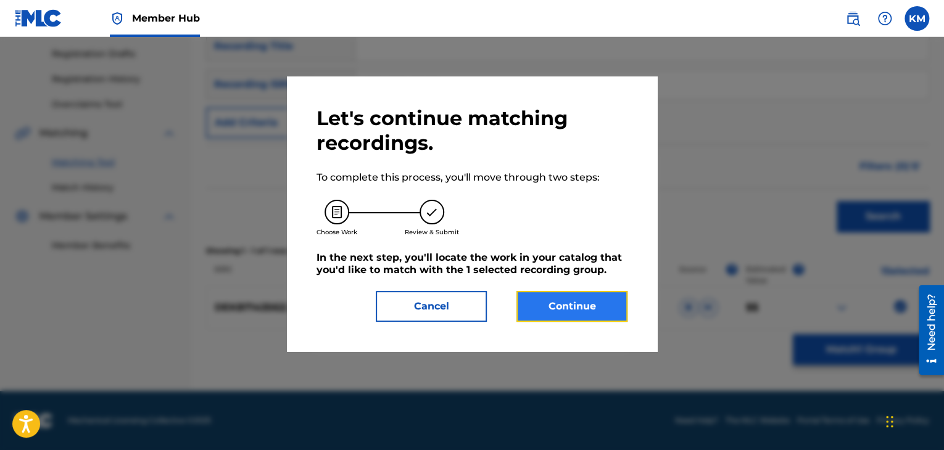
click at [561, 313] on button "Continue" at bounding box center [571, 306] width 111 height 31
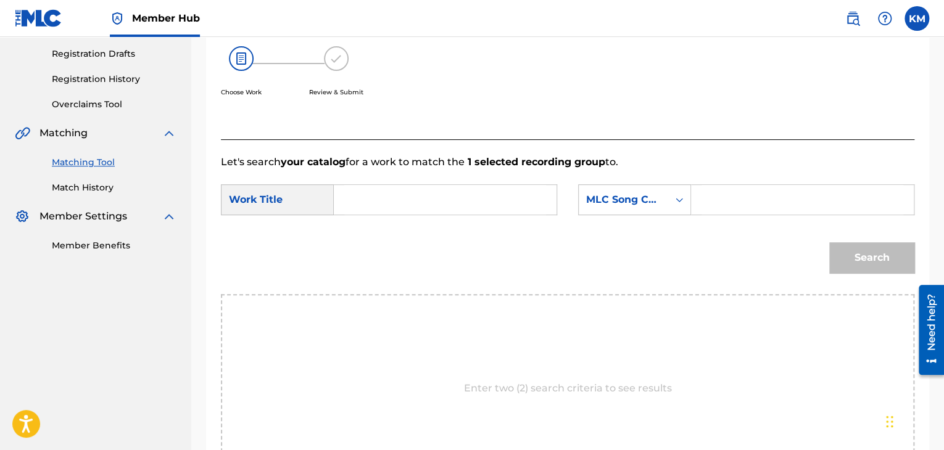
click at [405, 204] on input "Search Form" at bounding box center [445, 200] width 202 height 30
type input "Happy - Enyo & Mario Ayuda Edit"
click at [682, 200] on icon "Search Form" at bounding box center [679, 200] width 12 height 12
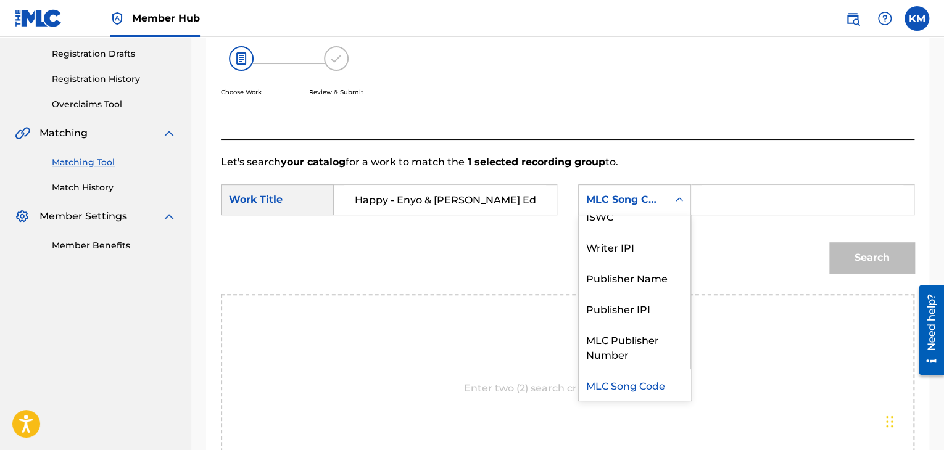
scroll to position [0, 0]
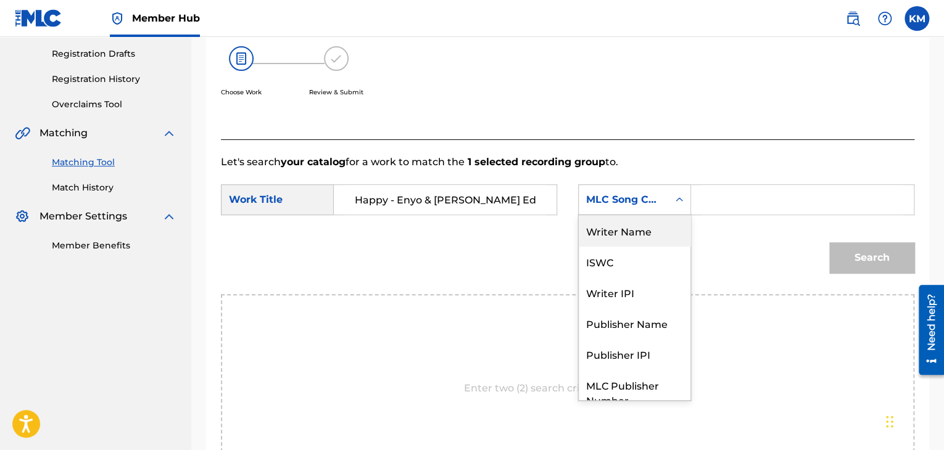
click at [666, 223] on div "Writer Name" at bounding box center [635, 230] width 112 height 31
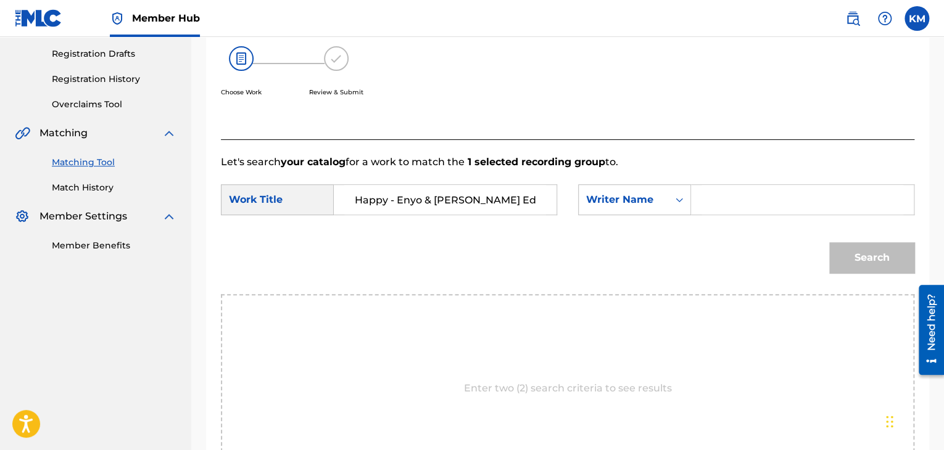
click at [703, 210] on input "Search Form" at bounding box center [802, 200] width 202 height 30
type input "Schwarz"
click at [870, 262] on button "Search" at bounding box center [871, 257] width 85 height 31
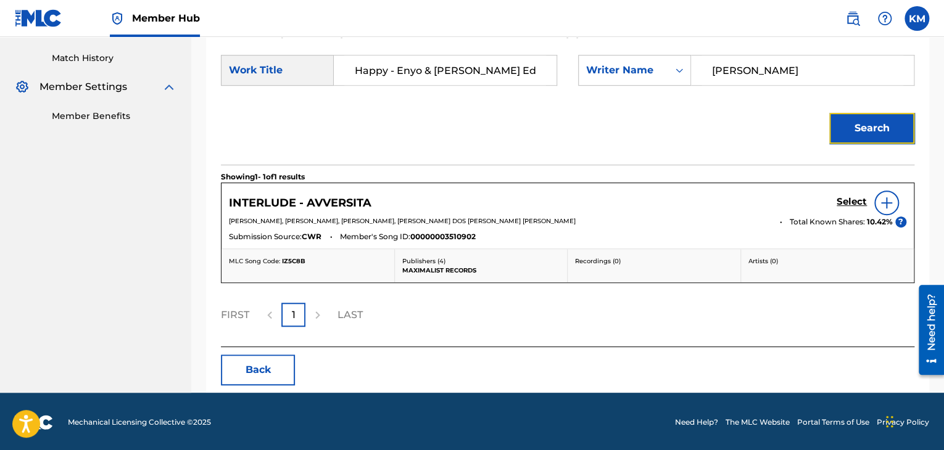
scroll to position [334, 0]
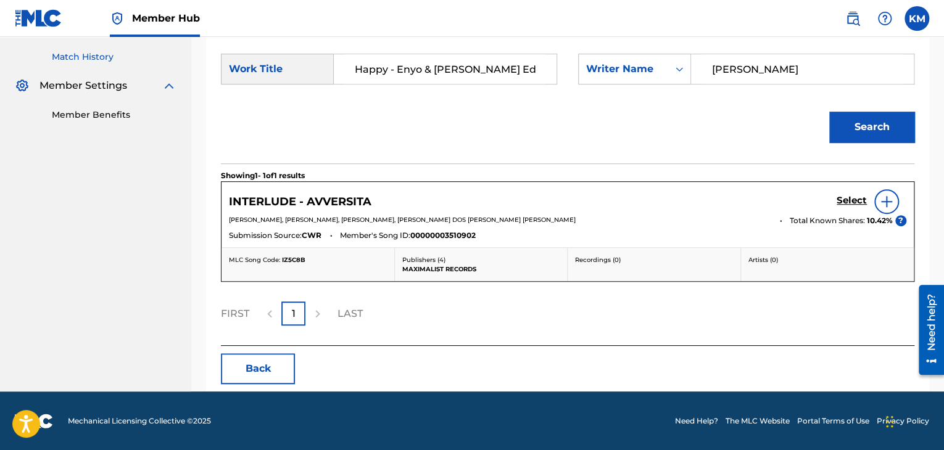
click at [103, 54] on link "Match History" at bounding box center [114, 57] width 125 height 13
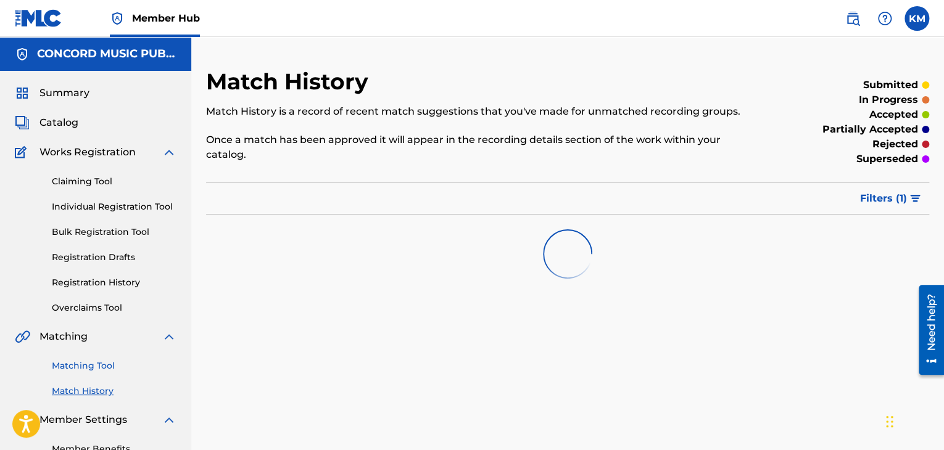
click at [91, 366] on link "Matching Tool" at bounding box center [114, 366] width 125 height 13
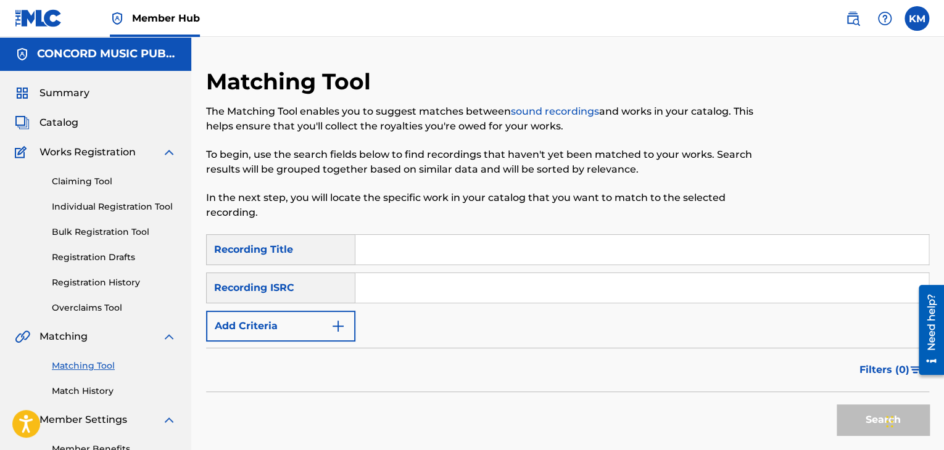
click at [397, 299] on input "Search Form" at bounding box center [641, 288] width 573 height 30
type input "HKI191618201"
click at [859, 424] on button "Search" at bounding box center [882, 420] width 93 height 31
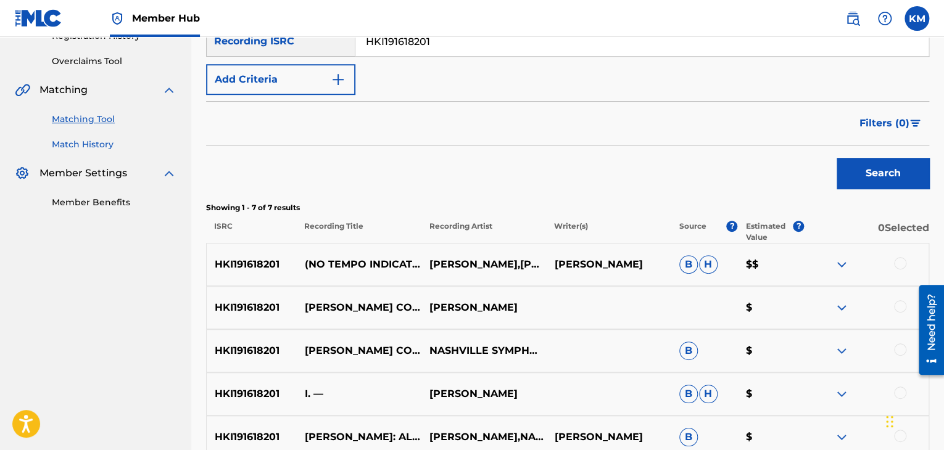
click at [99, 140] on link "Match History" at bounding box center [114, 144] width 125 height 13
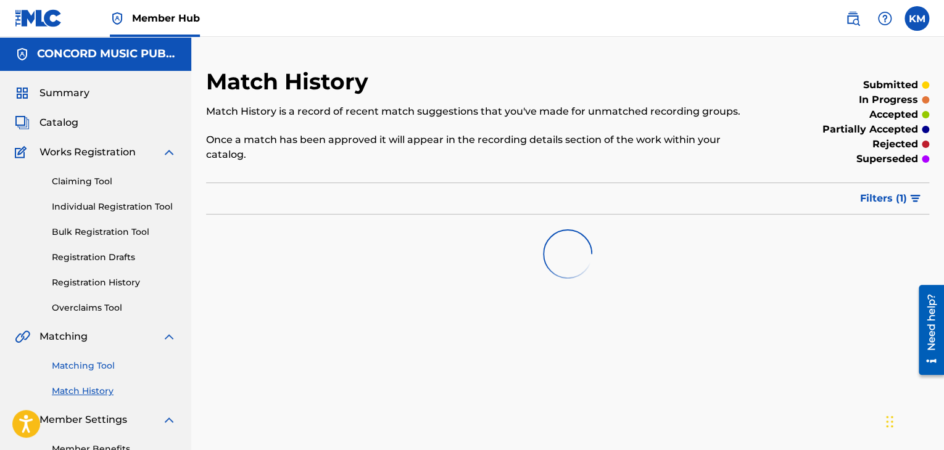
click at [101, 368] on link "Matching Tool" at bounding box center [114, 366] width 125 height 13
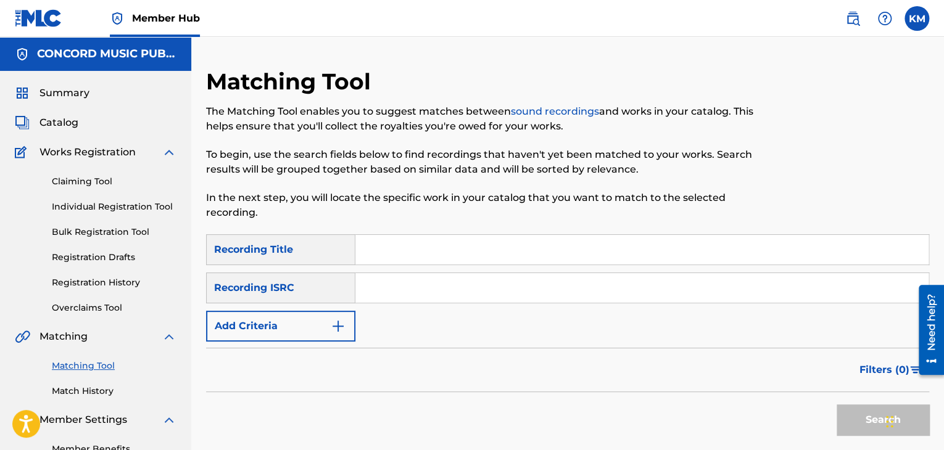
click at [429, 291] on input "Search Form" at bounding box center [641, 288] width 573 height 30
type input "MXF390303419"
click at [854, 415] on button "Search" at bounding box center [882, 420] width 93 height 31
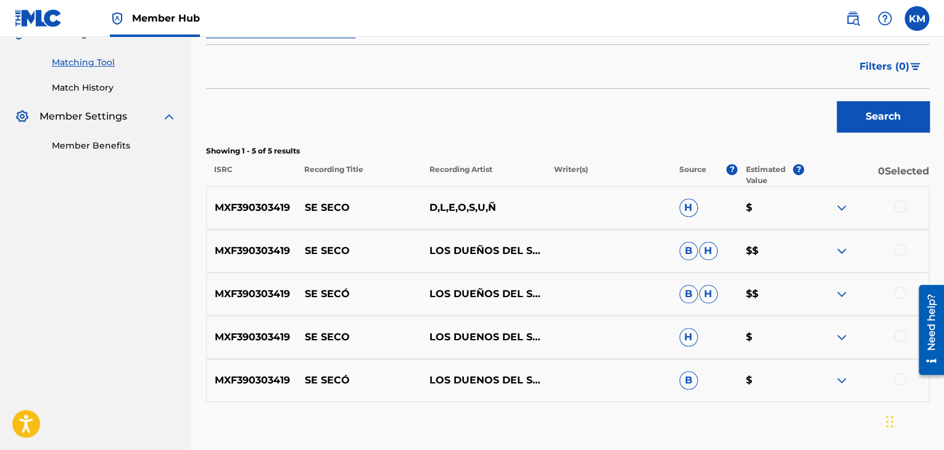
scroll to position [308, 0]
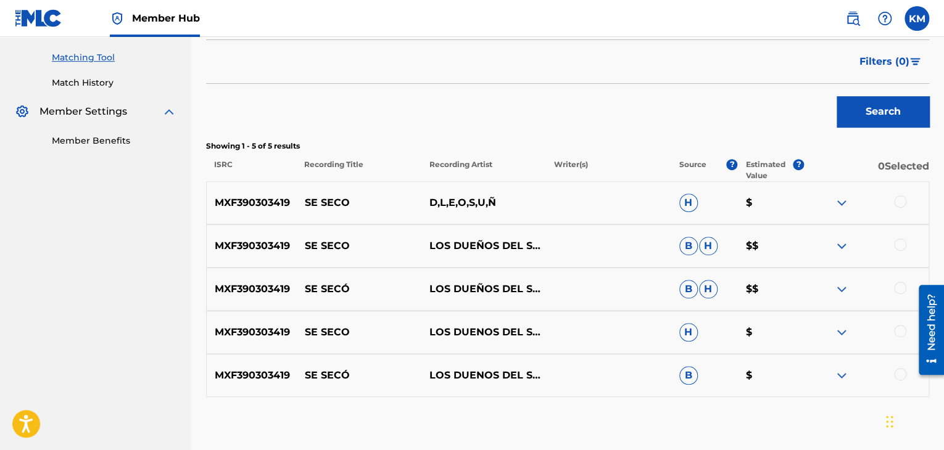
click at [900, 376] on div at bounding box center [900, 374] width 12 height 12
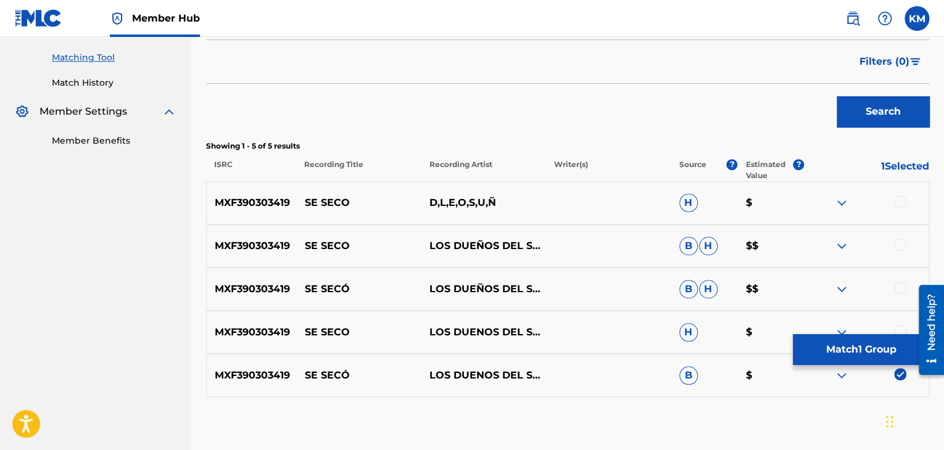
click at [900, 326] on div at bounding box center [900, 331] width 12 height 12
click at [902, 286] on div at bounding box center [900, 288] width 12 height 12
click at [901, 245] on div at bounding box center [900, 245] width 12 height 12
click at [898, 204] on div at bounding box center [900, 202] width 12 height 12
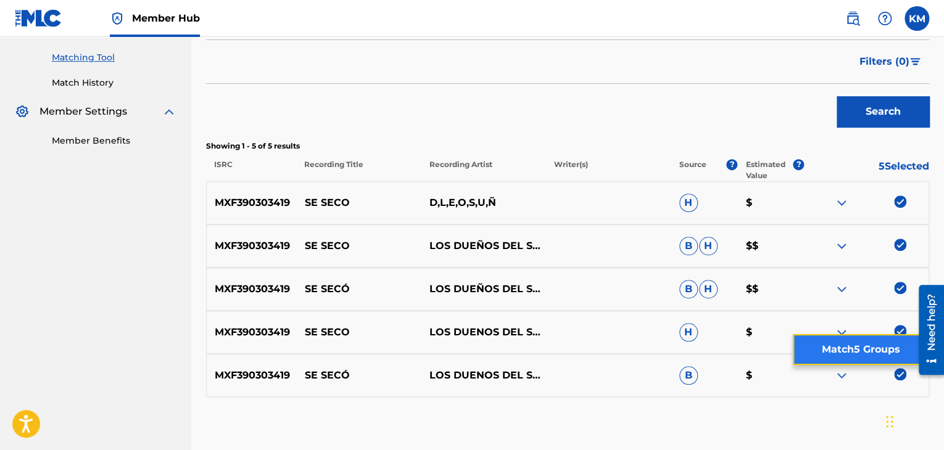
click at [869, 340] on button "Match 5 Groups" at bounding box center [861, 349] width 136 height 31
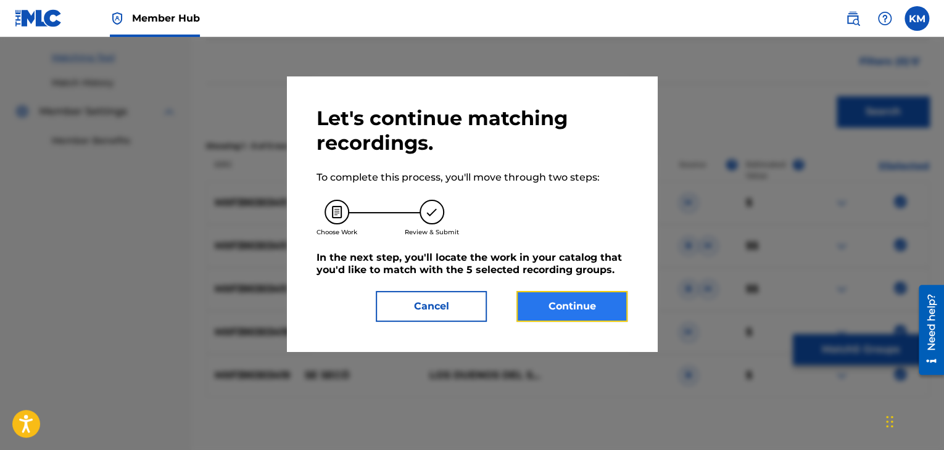
click at [593, 299] on button "Continue" at bounding box center [571, 306] width 111 height 31
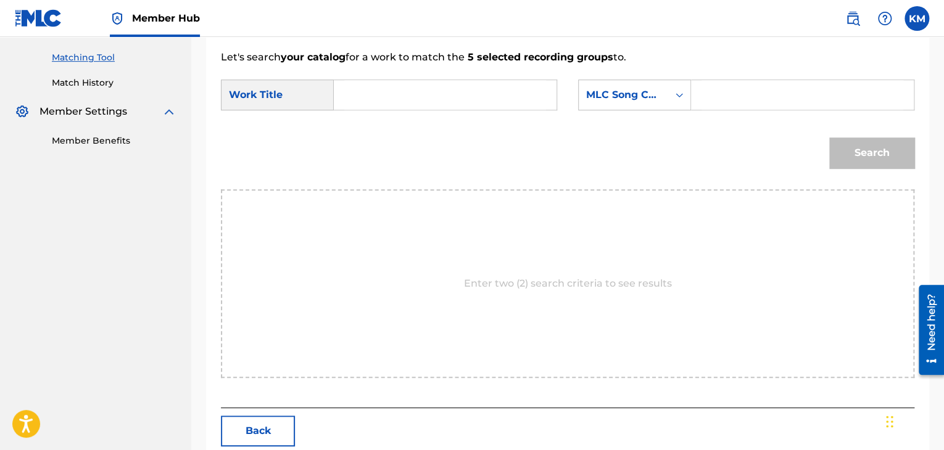
click at [362, 92] on input "Search Form" at bounding box center [445, 95] width 202 height 30
type input "Se Secó"
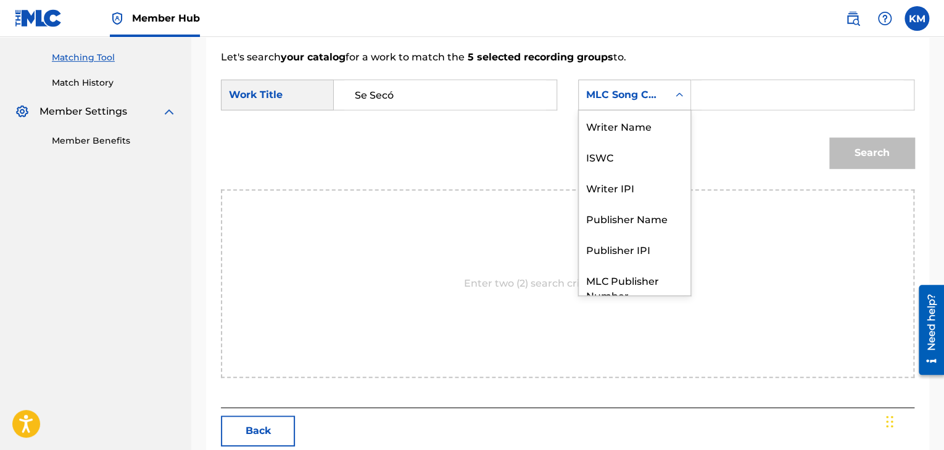
click at [680, 92] on icon "Search Form" at bounding box center [679, 95] width 12 height 12
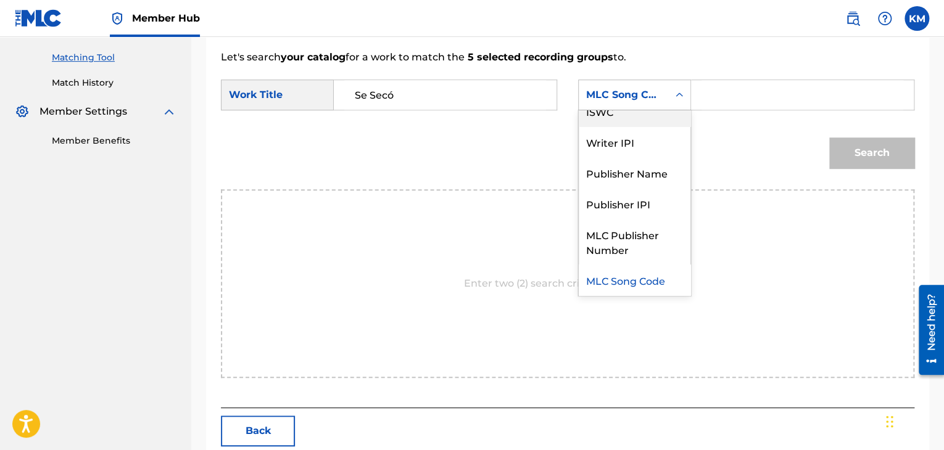
scroll to position [0, 0]
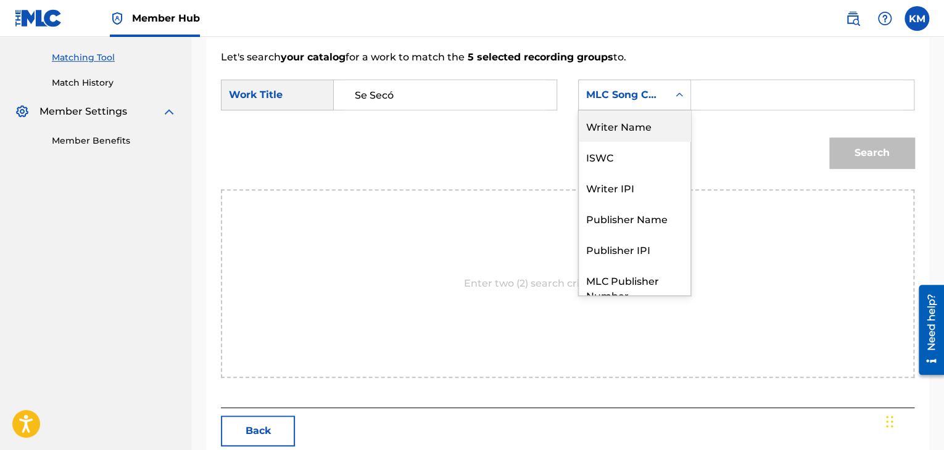
click at [662, 117] on div "Writer Name" at bounding box center [635, 125] width 112 height 31
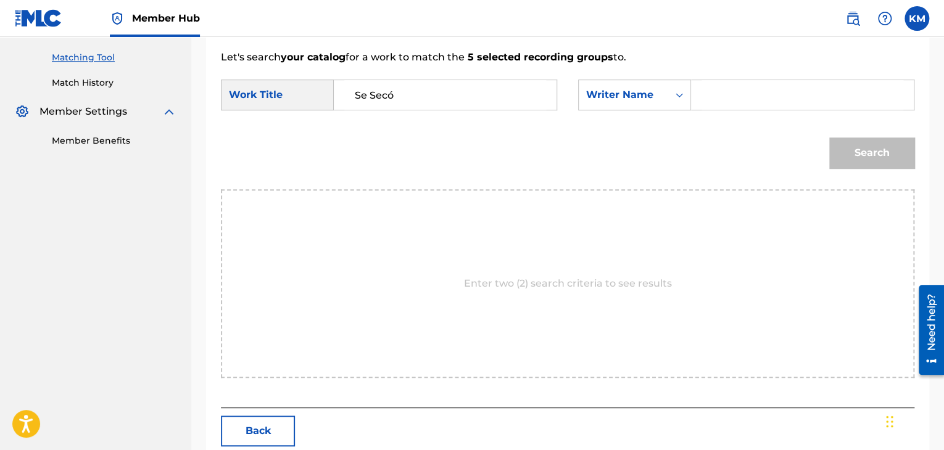
click at [711, 95] on input "Search Form" at bounding box center [802, 95] width 202 height 30
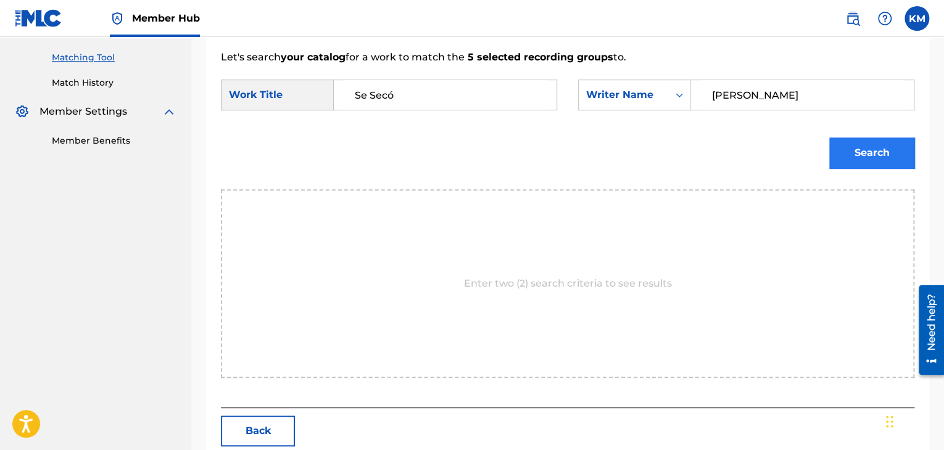
type input "Paniagua"
drag, startPoint x: 852, startPoint y: 144, endPoint x: 856, endPoint y: 149, distance: 6.6
click at [856, 149] on button "Search" at bounding box center [871, 153] width 85 height 31
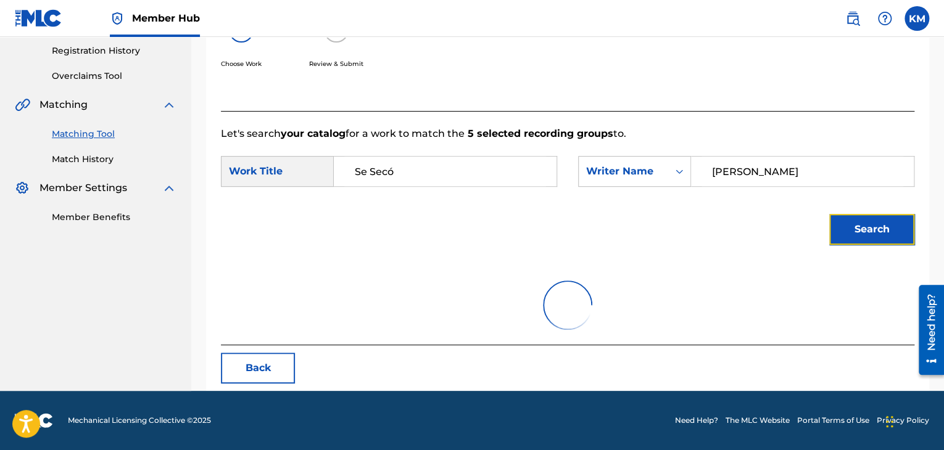
scroll to position [308, 0]
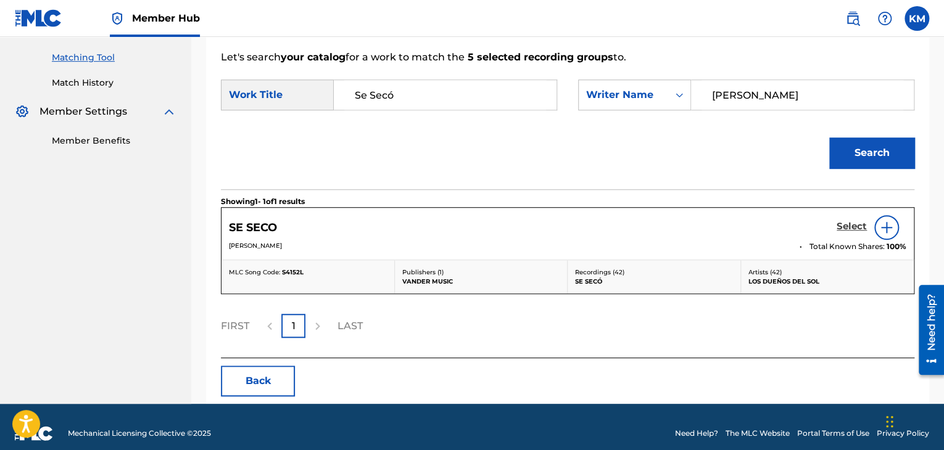
click at [859, 223] on h5 "Select" at bounding box center [851, 227] width 30 height 12
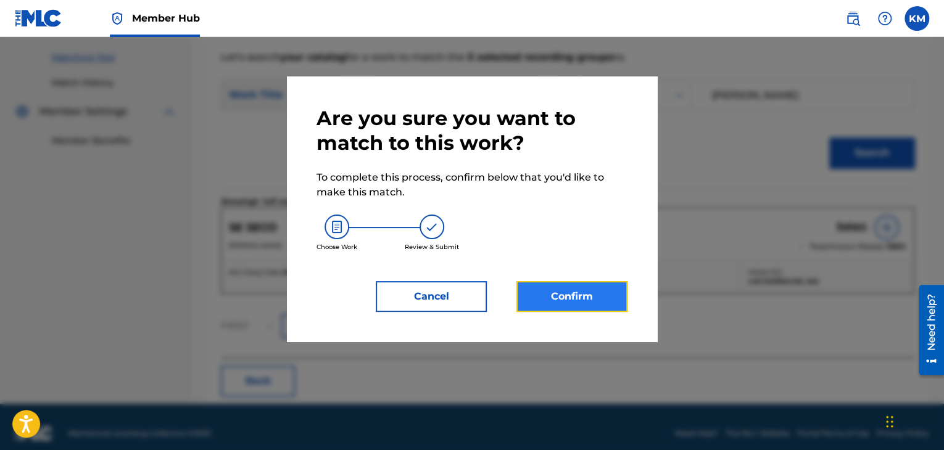
click at [582, 297] on button "Confirm" at bounding box center [571, 296] width 111 height 31
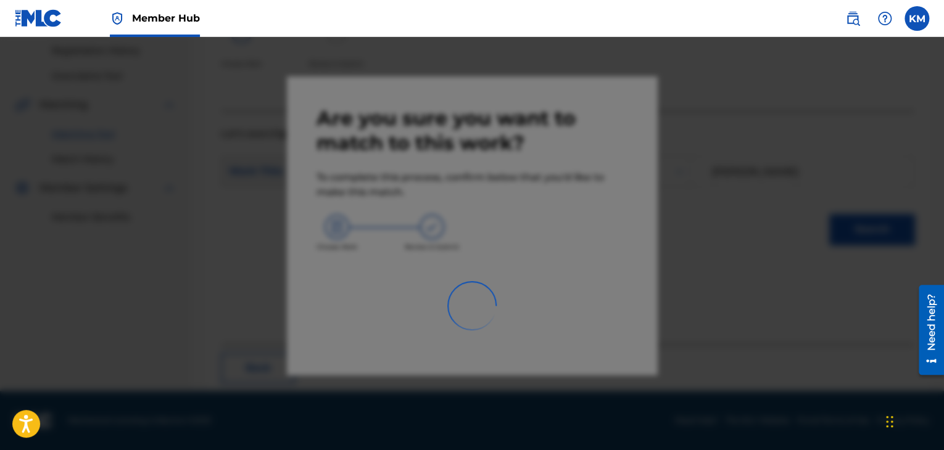
scroll to position [80, 0]
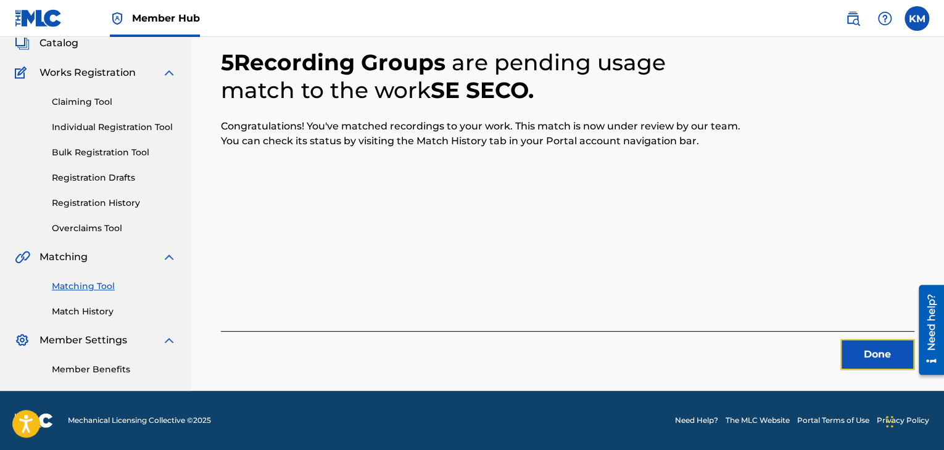
click at [870, 350] on button "Done" at bounding box center [877, 354] width 74 height 31
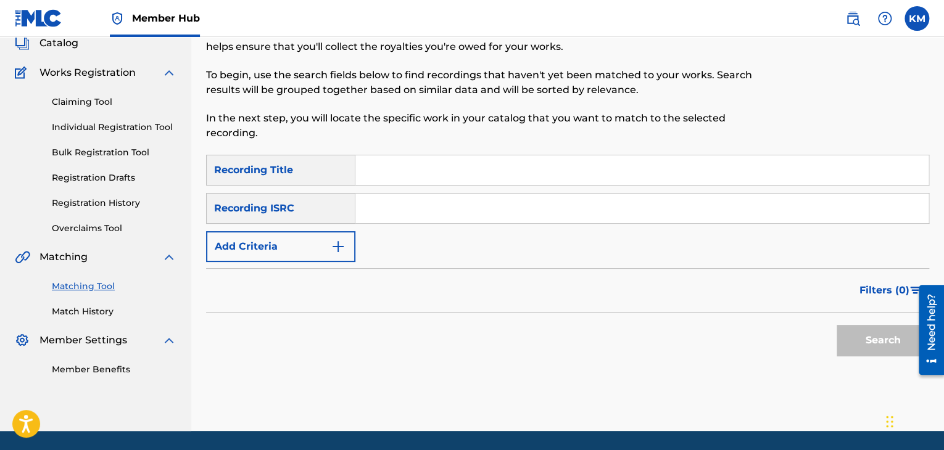
click at [421, 210] on input "Search Form" at bounding box center [641, 209] width 573 height 30
type input "NLF711704012"
click at [859, 332] on button "Search" at bounding box center [882, 340] width 93 height 31
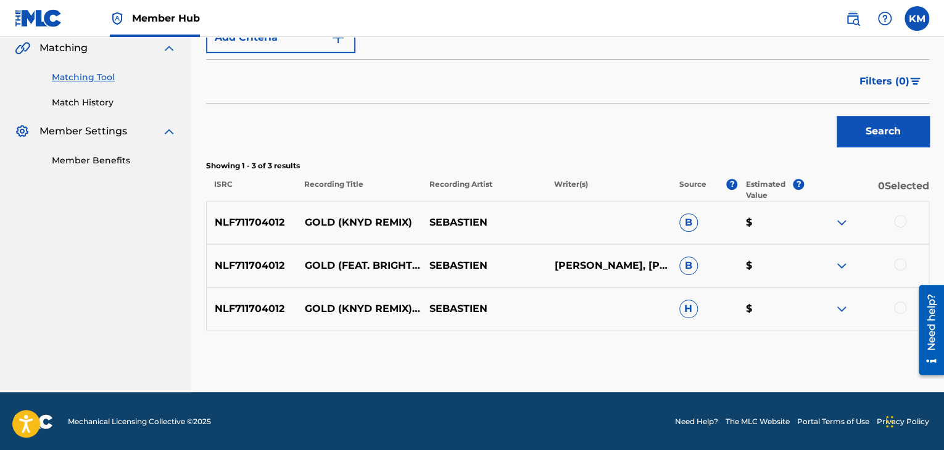
scroll to position [290, 0]
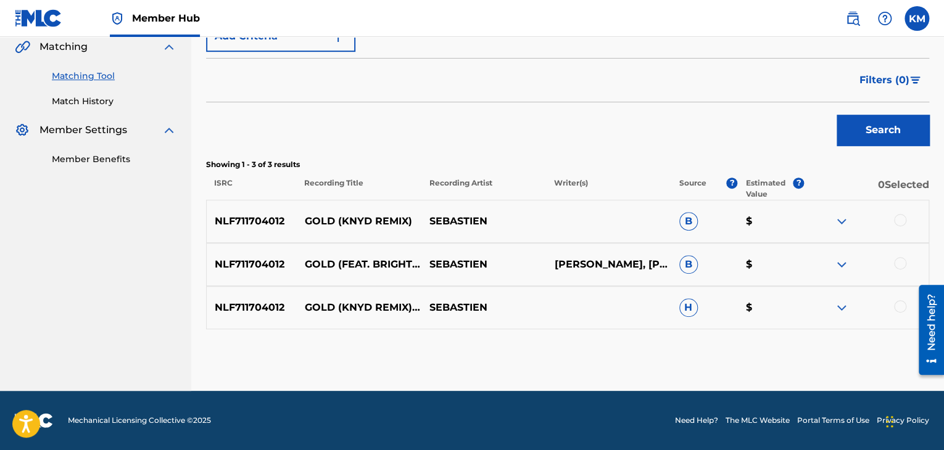
click at [896, 307] on div at bounding box center [900, 306] width 12 height 12
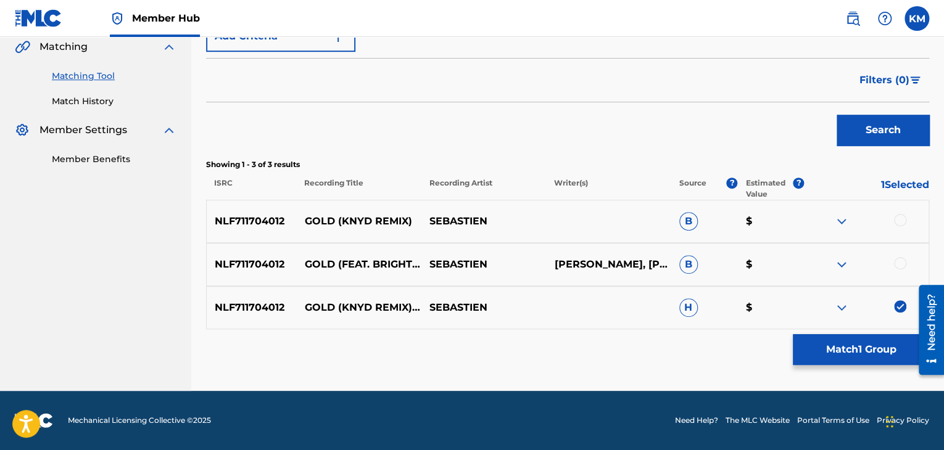
click at [896, 267] on div at bounding box center [900, 263] width 12 height 12
click at [898, 217] on div at bounding box center [900, 220] width 12 height 12
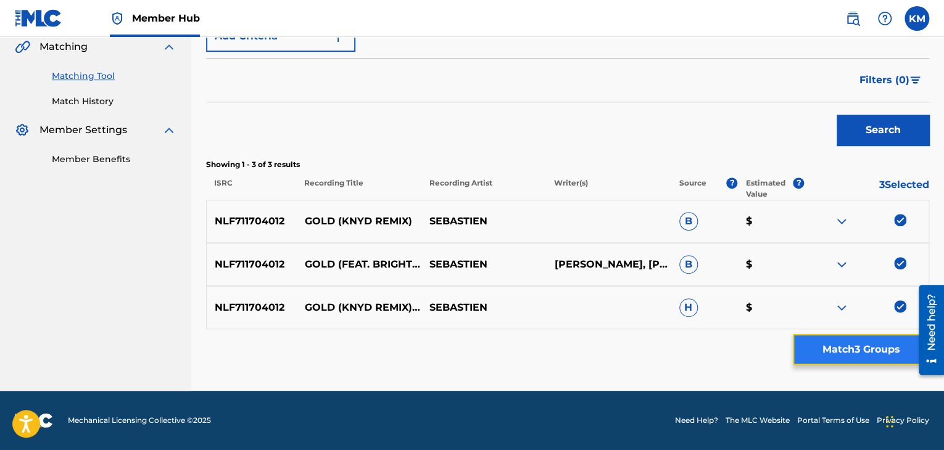
click at [870, 340] on button "Match 3 Groups" at bounding box center [861, 349] width 136 height 31
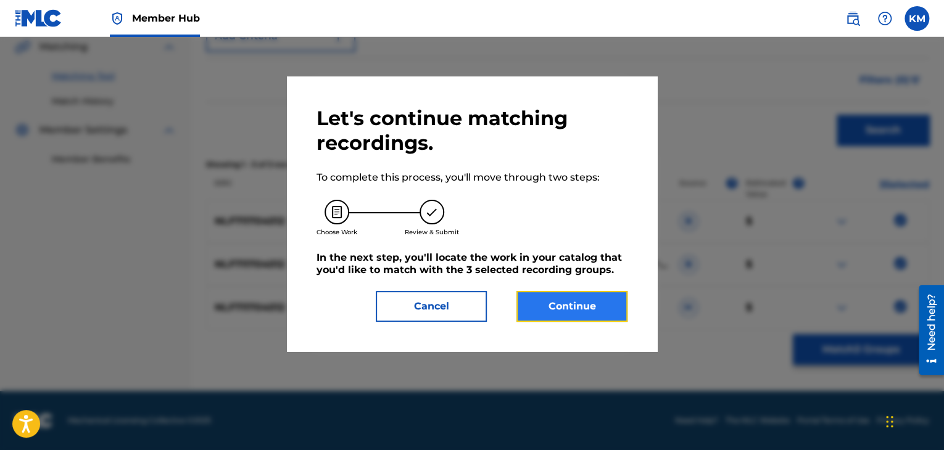
click at [561, 313] on button "Continue" at bounding box center [571, 306] width 111 height 31
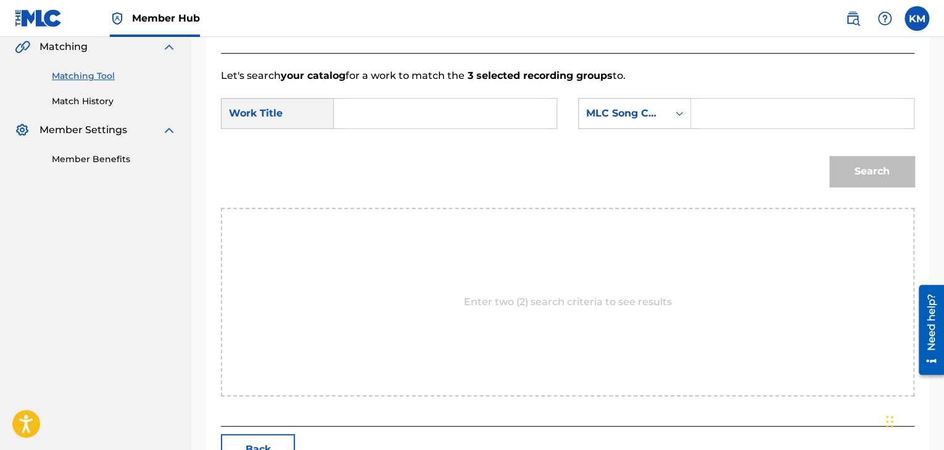
click at [378, 112] on input "Search Form" at bounding box center [445, 114] width 202 height 30
type input "Gold - KNYD Remix"
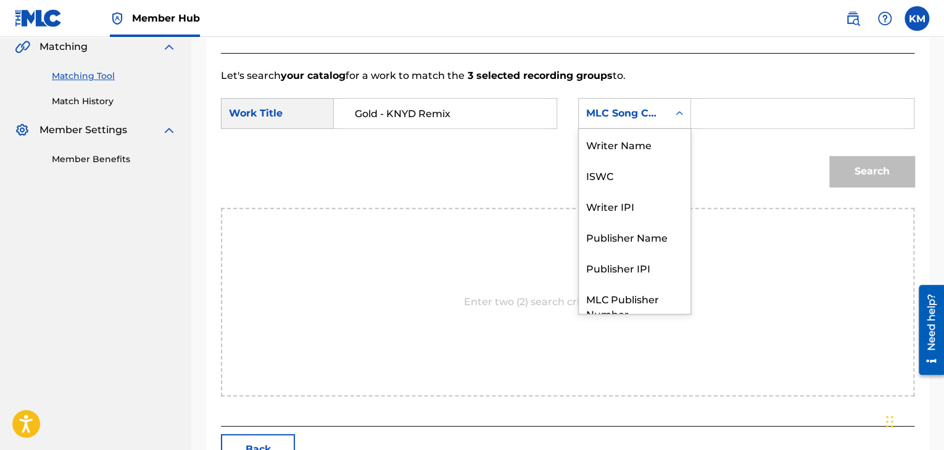
click at [677, 113] on icon "Search Form" at bounding box center [678, 113] width 7 height 4
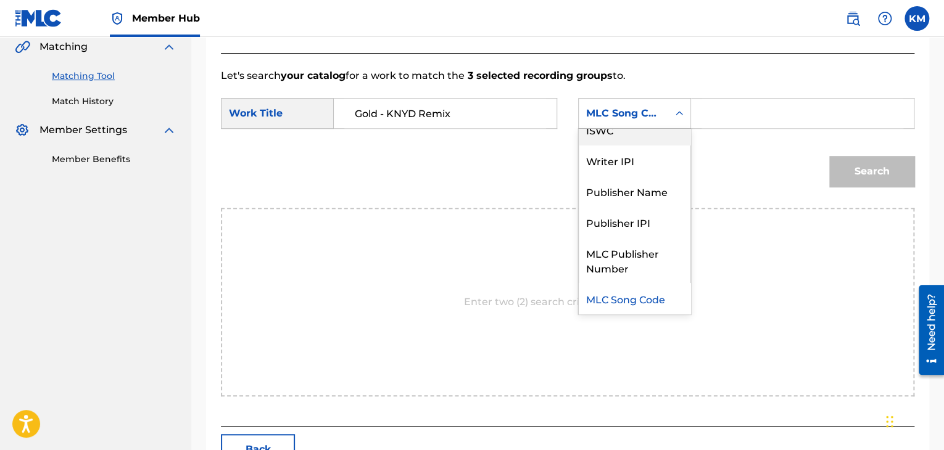
scroll to position [0, 0]
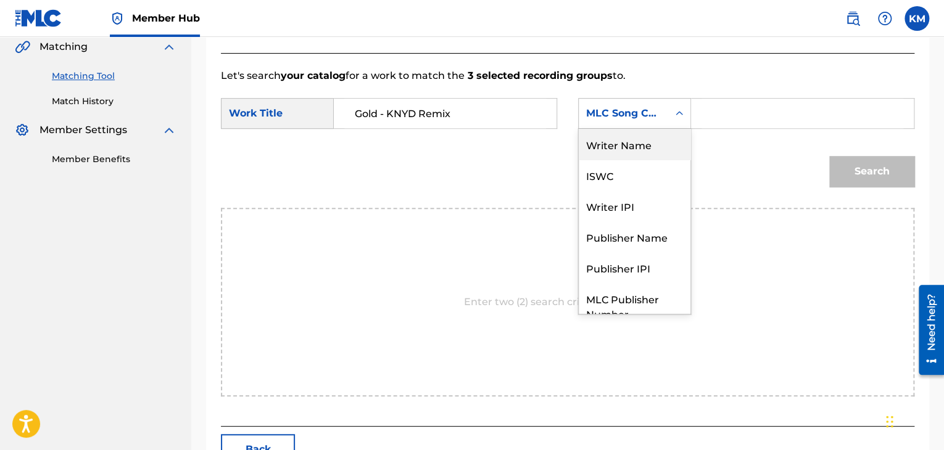
click at [663, 133] on div "Writer Name" at bounding box center [635, 144] width 112 height 31
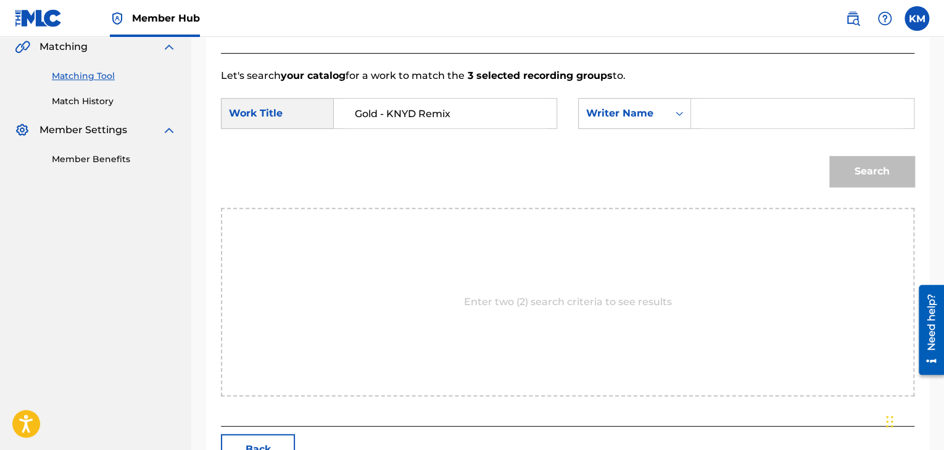
click at [718, 118] on input "Search Form" at bounding box center [802, 114] width 202 height 30
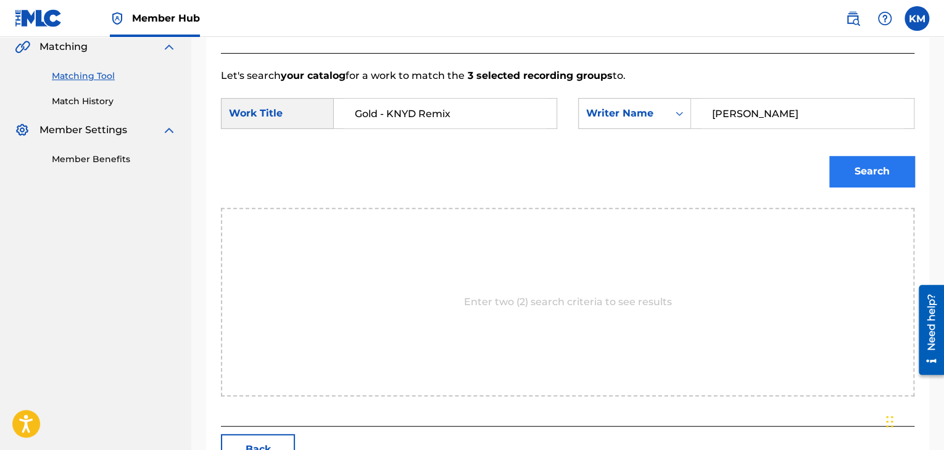
type input "Hicklin"
click at [853, 176] on button "Search" at bounding box center [871, 171] width 85 height 31
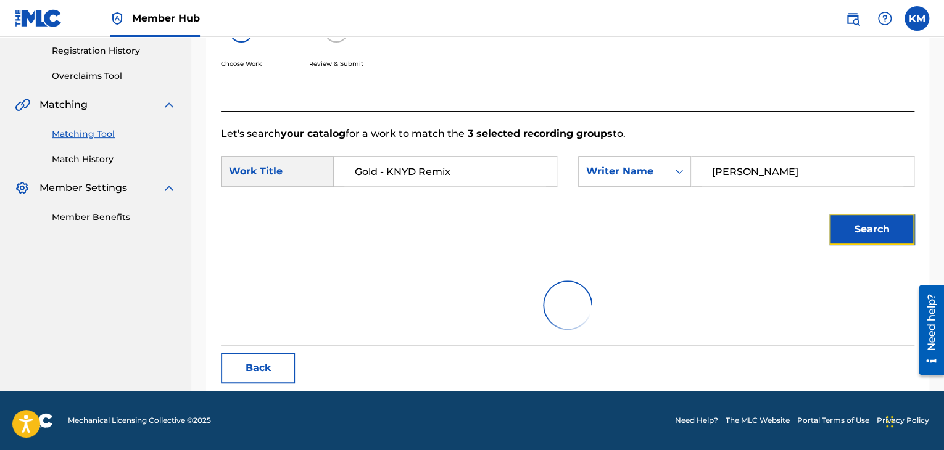
scroll to position [290, 0]
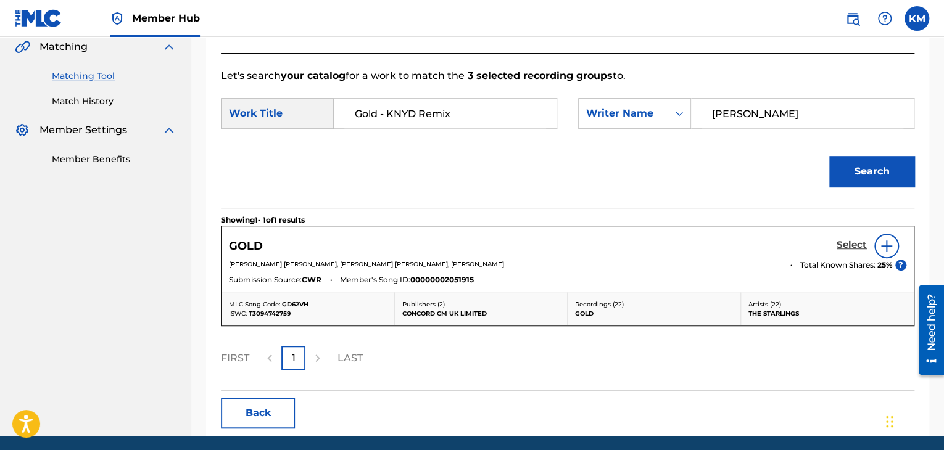
click at [841, 245] on h5 "Select" at bounding box center [851, 245] width 30 height 12
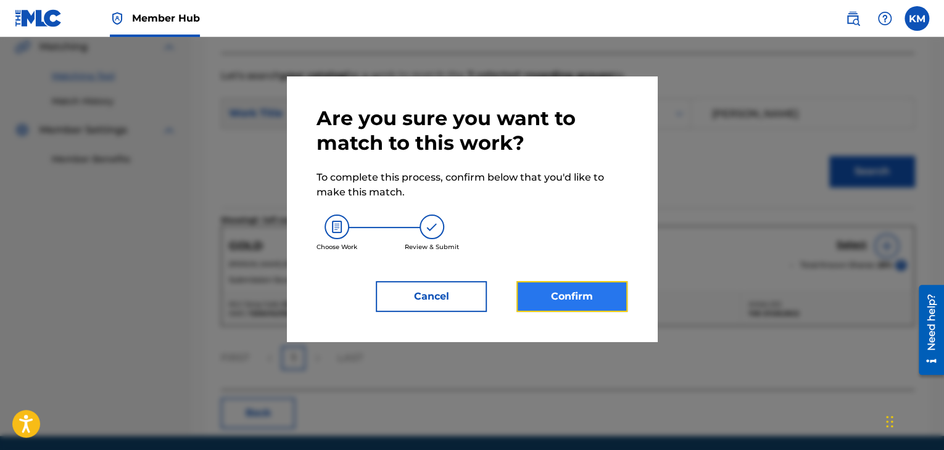
click at [576, 297] on button "Confirm" at bounding box center [571, 296] width 111 height 31
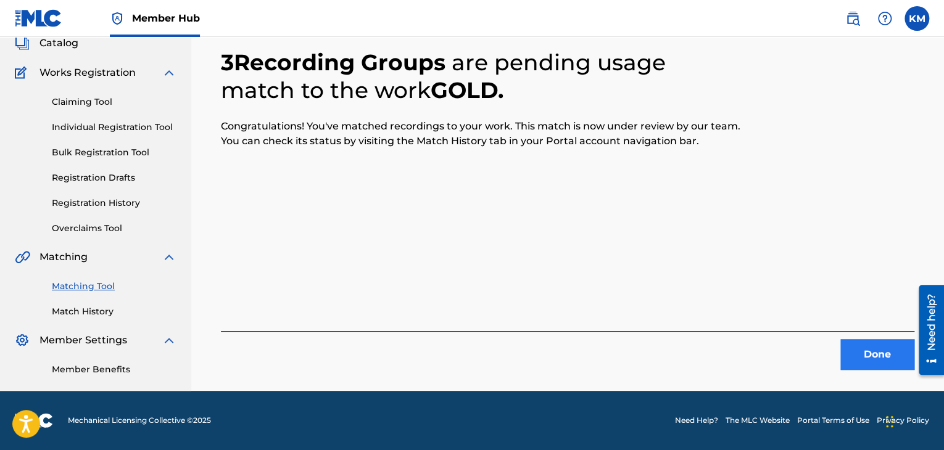
scroll to position [80, 0]
click at [883, 352] on button "Done" at bounding box center [877, 354] width 74 height 31
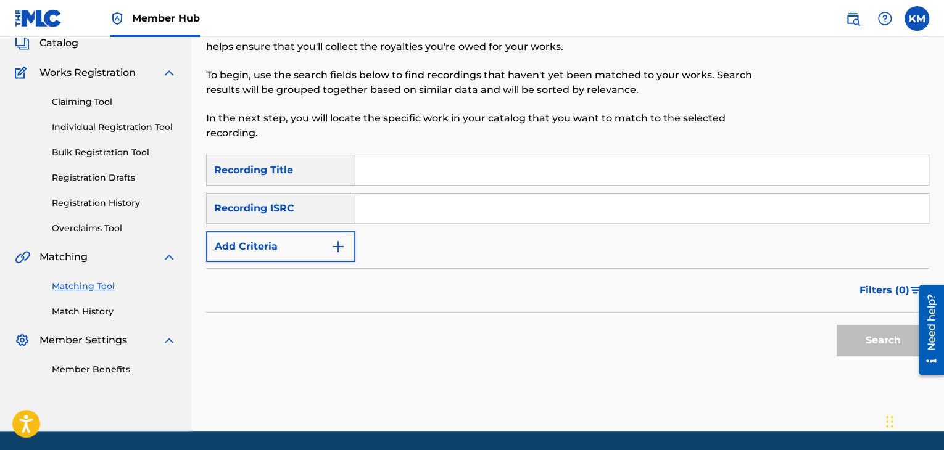
click at [426, 213] on input "Search Form" at bounding box center [641, 209] width 573 height 30
type input "QMFD41800055"
click at [873, 346] on button "Search" at bounding box center [882, 340] width 93 height 31
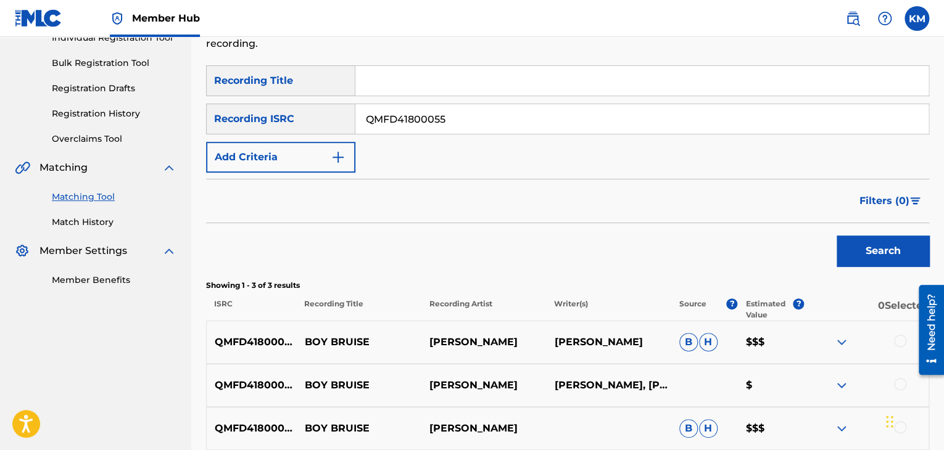
scroll to position [290, 0]
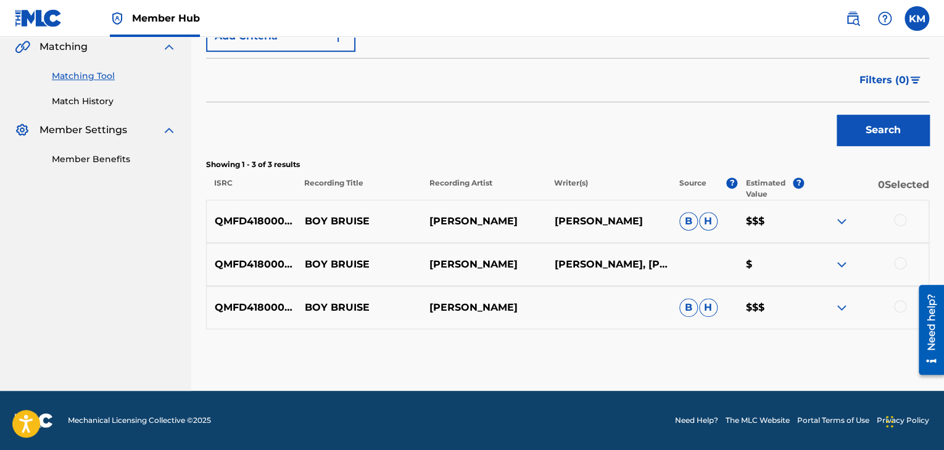
click at [899, 308] on div at bounding box center [900, 306] width 12 height 12
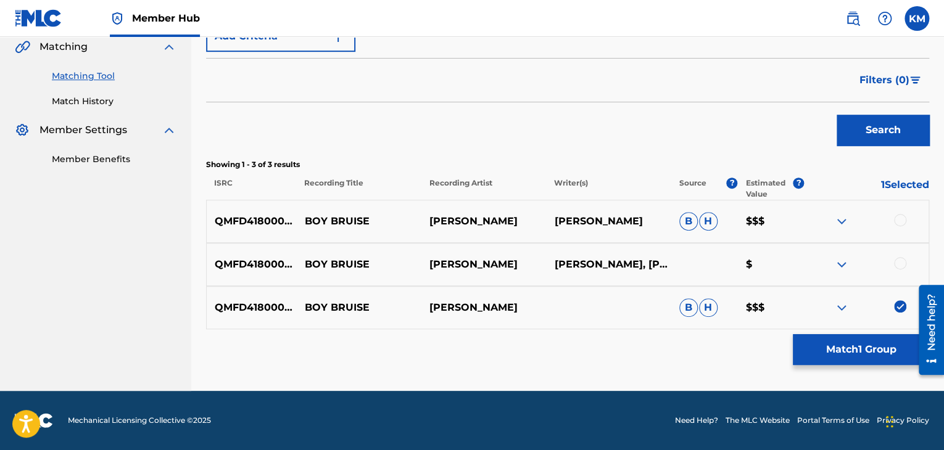
click at [899, 264] on div at bounding box center [900, 263] width 12 height 12
click at [901, 224] on div at bounding box center [900, 220] width 12 height 12
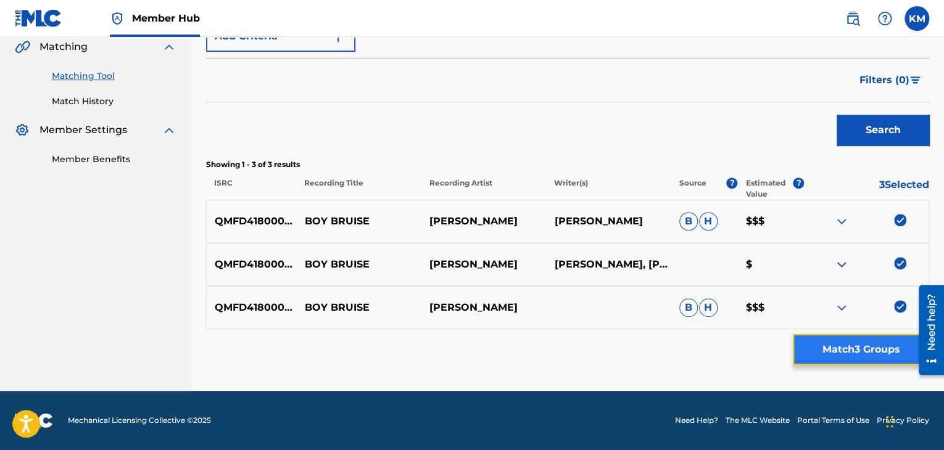
click at [869, 339] on button "Match 3 Groups" at bounding box center [861, 349] width 136 height 31
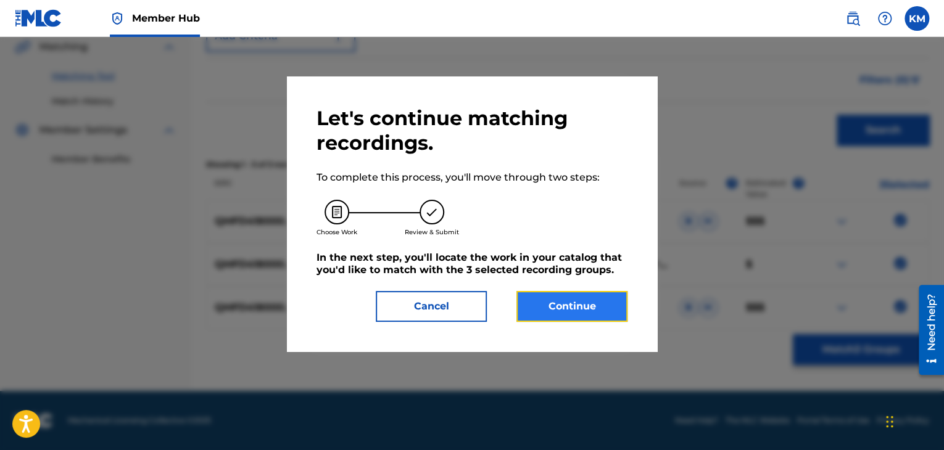
click at [602, 309] on button "Continue" at bounding box center [571, 306] width 111 height 31
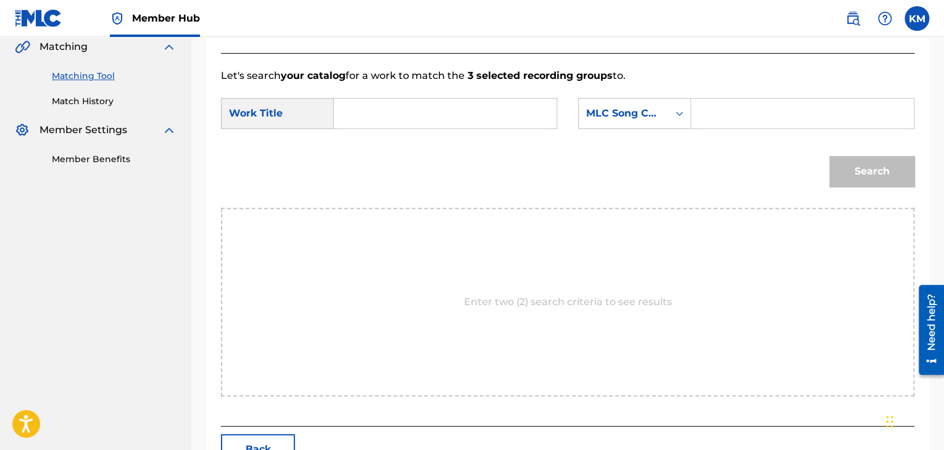
click at [381, 117] on input "Search Form" at bounding box center [445, 114] width 202 height 30
type input "Boy Bruise"
click at [676, 109] on icon "Search Form" at bounding box center [679, 113] width 12 height 12
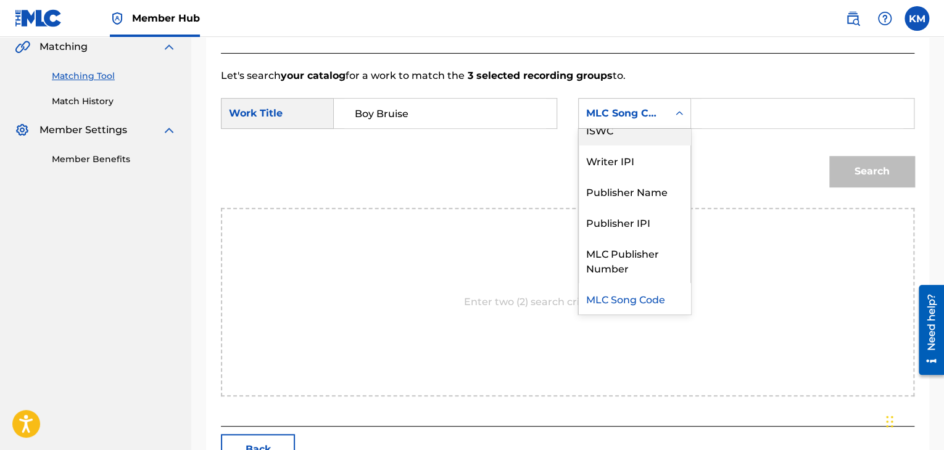
scroll to position [0, 0]
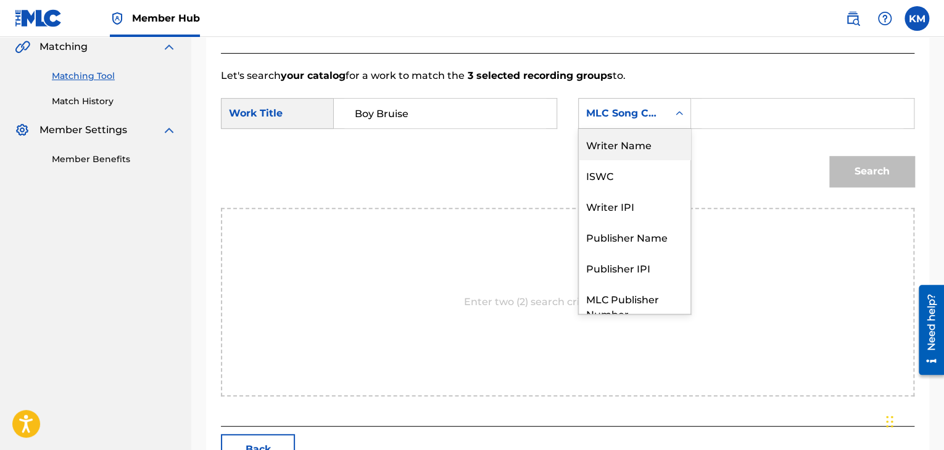
click at [650, 131] on div "Writer Name" at bounding box center [635, 144] width 112 height 31
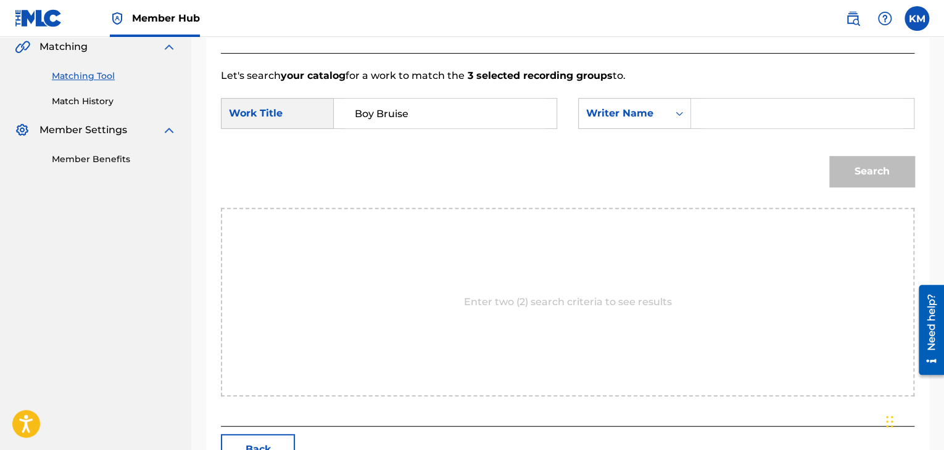
click at [712, 120] on input "Search Form" at bounding box center [802, 114] width 202 height 30
type input "droll"
click at [865, 162] on button "Search" at bounding box center [871, 171] width 85 height 31
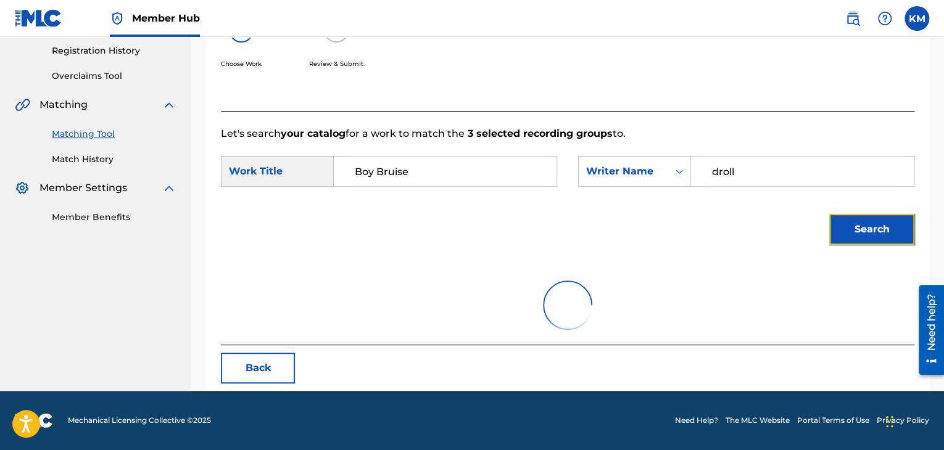
scroll to position [179, 0]
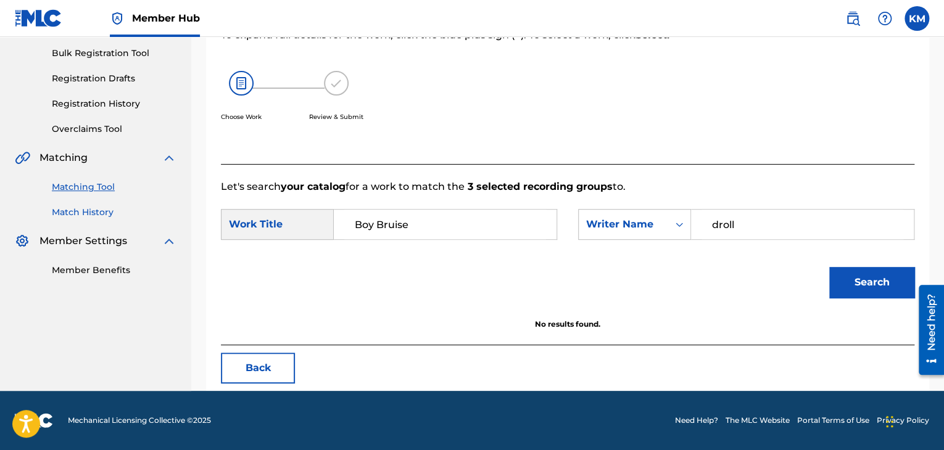
click at [99, 206] on link "Match History" at bounding box center [114, 212] width 125 height 13
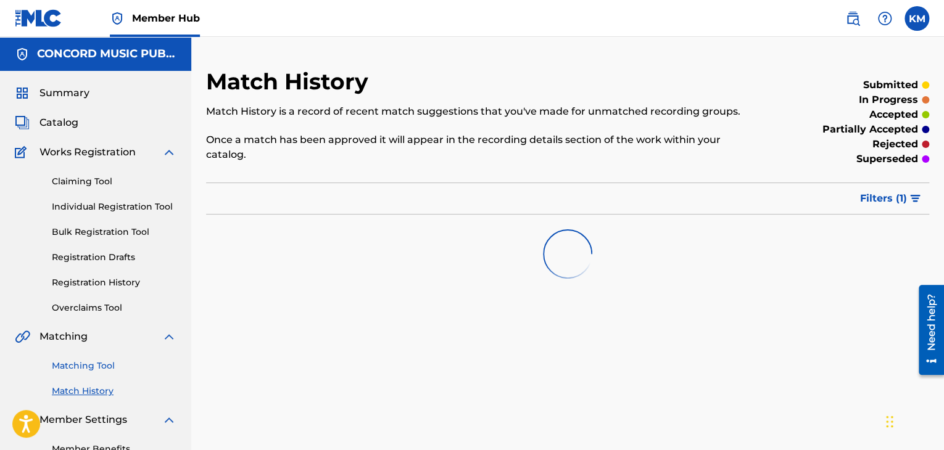
click at [99, 366] on link "Matching Tool" at bounding box center [114, 366] width 125 height 13
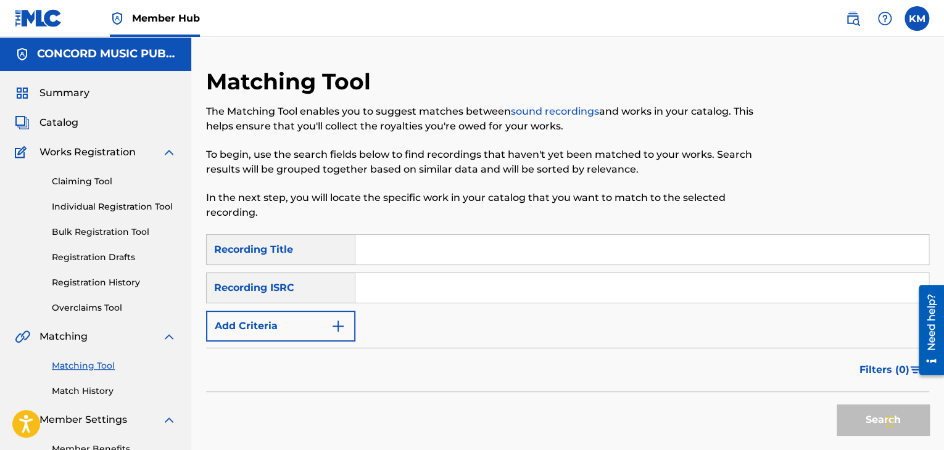
click at [467, 292] on input "Search Form" at bounding box center [641, 288] width 573 height 30
type input "USTCC1052008"
click at [872, 420] on button "Search" at bounding box center [882, 420] width 93 height 31
click at [97, 390] on link "Match History" at bounding box center [114, 391] width 125 height 13
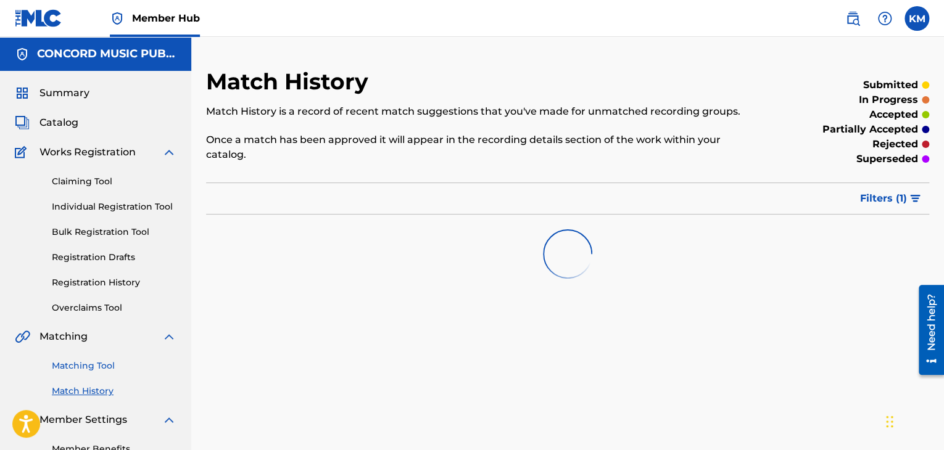
click at [99, 364] on link "Matching Tool" at bounding box center [114, 366] width 125 height 13
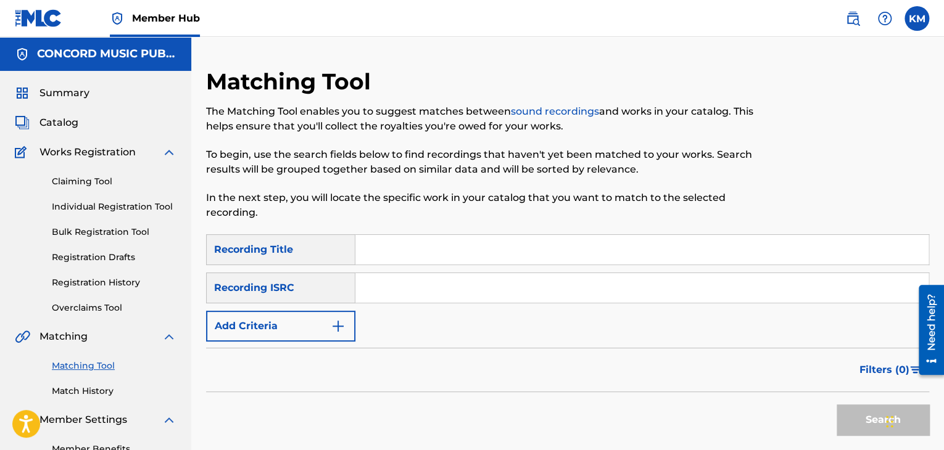
click at [387, 292] on input "Search Form" at bounding box center [641, 288] width 573 height 30
type input "QZDQH1815020"
click at [845, 420] on button "Search" at bounding box center [882, 420] width 93 height 31
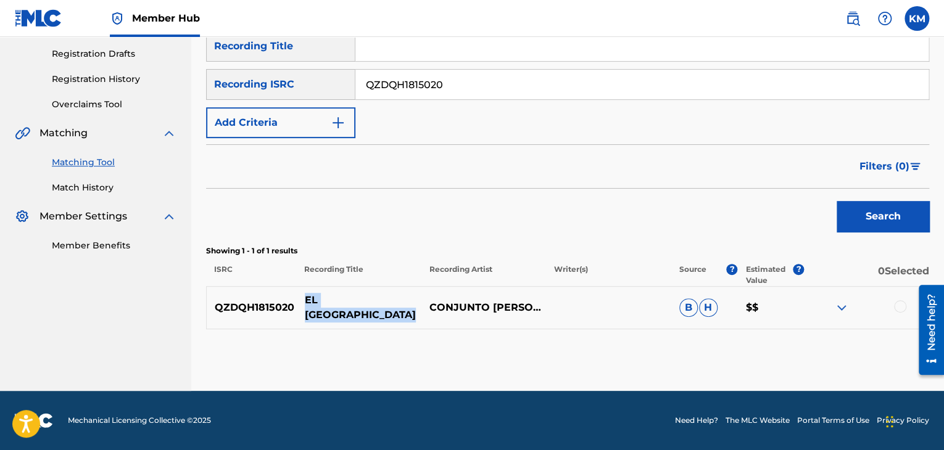
drag, startPoint x: 303, startPoint y: 300, endPoint x: 350, endPoint y: 317, distance: 50.0
click at [350, 317] on p "EL CERRO DE LA SILLA" at bounding box center [359, 308] width 125 height 30
copy p "EL CERRO DE LA SILLA"
click at [899, 306] on div at bounding box center [900, 306] width 12 height 12
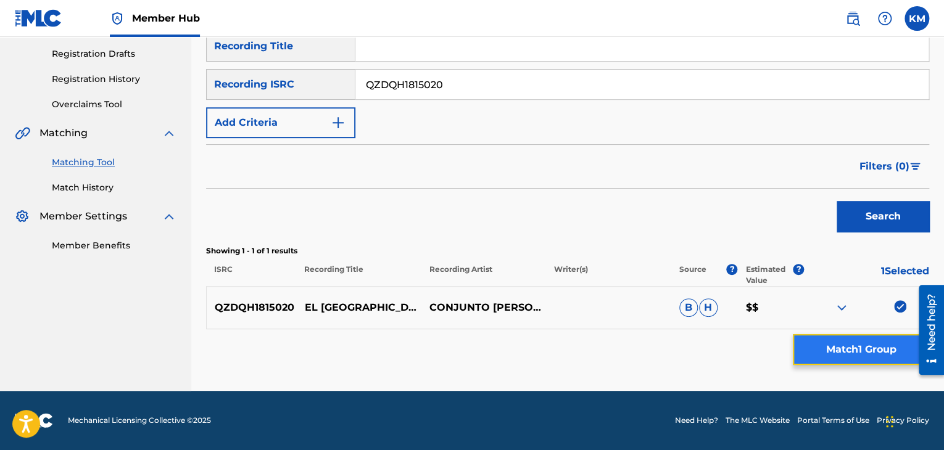
click at [862, 348] on button "Match 1 Group" at bounding box center [861, 349] width 136 height 31
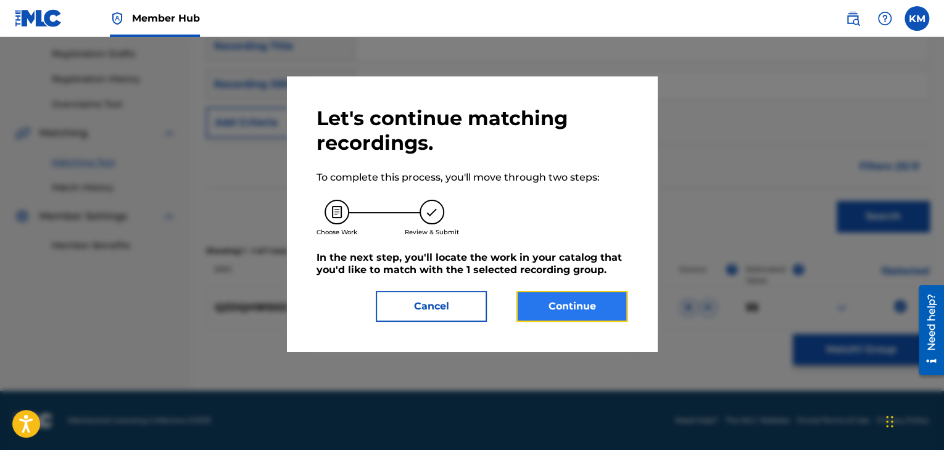
click at [553, 297] on button "Continue" at bounding box center [571, 306] width 111 height 31
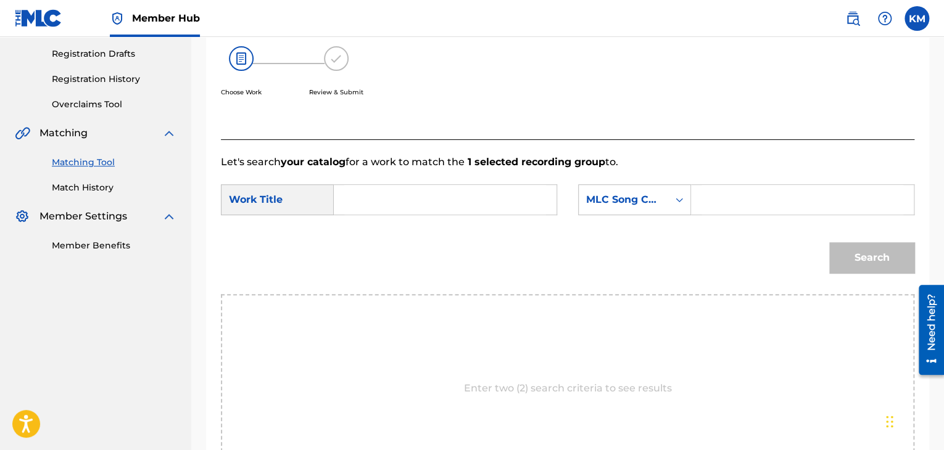
click at [456, 188] on input "Search Form" at bounding box center [445, 200] width 202 height 30
type input "EL CERRO DE LA SILLA"
click at [676, 205] on icon "Search Form" at bounding box center [679, 200] width 12 height 12
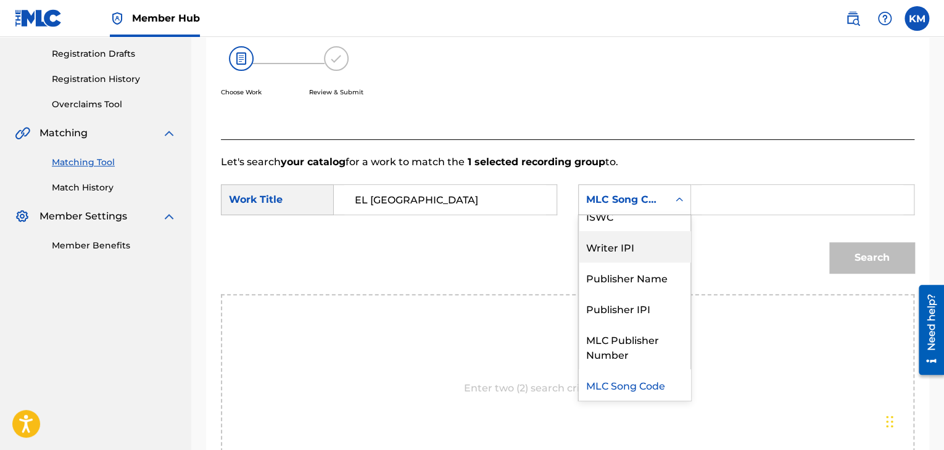
scroll to position [0, 0]
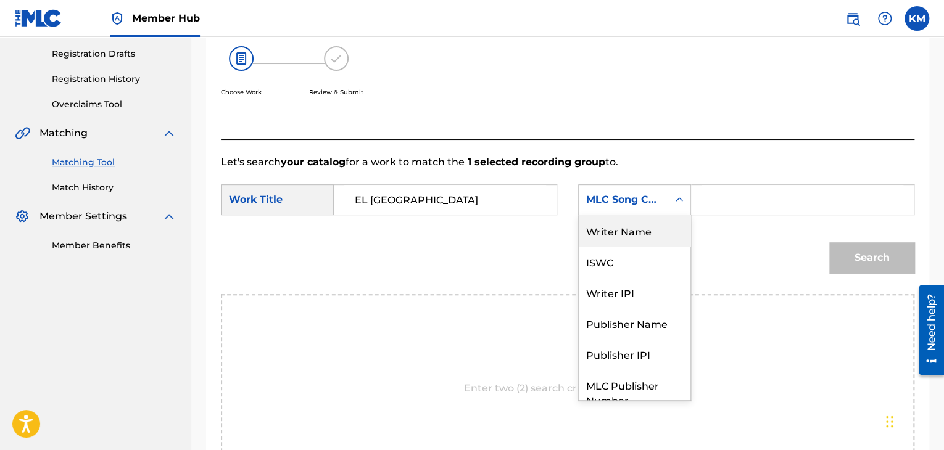
click at [664, 229] on div "Writer Name" at bounding box center [635, 230] width 112 height 31
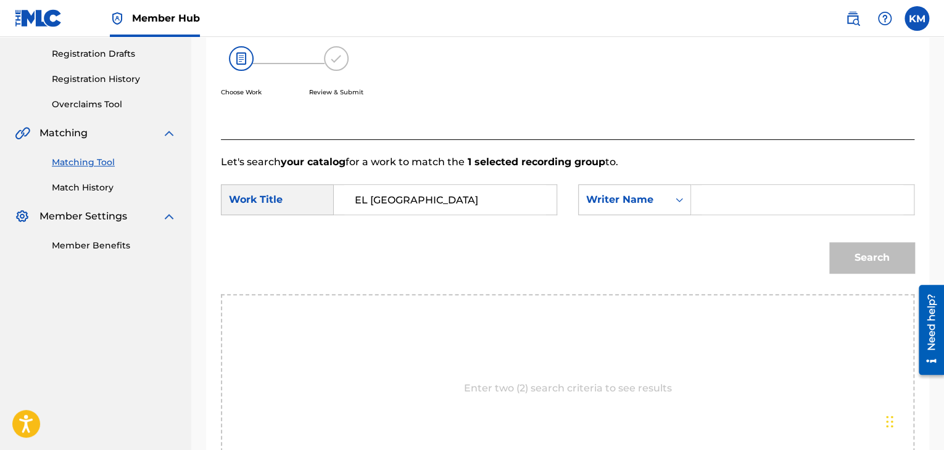
click at [713, 202] on input "Search Form" at bounding box center [802, 200] width 202 height 30
type input "tanguma"
click at [829, 242] on button "Search" at bounding box center [871, 257] width 85 height 31
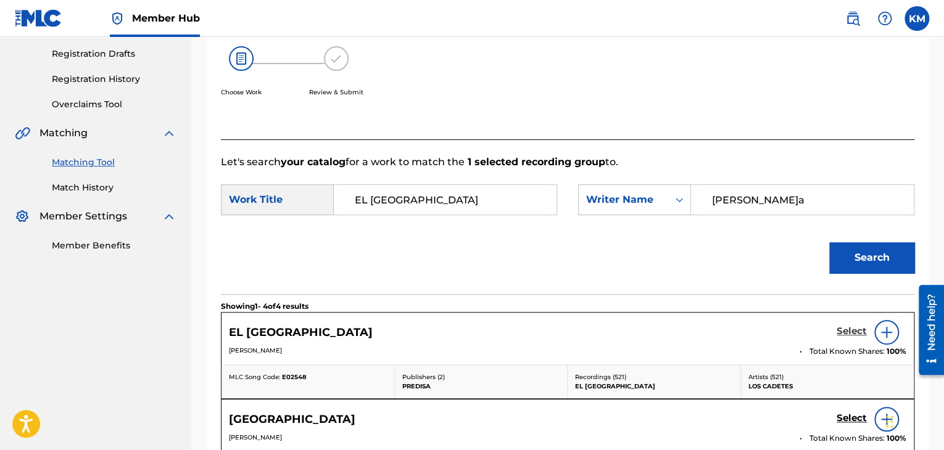
click at [859, 329] on h5 "Select" at bounding box center [851, 332] width 30 height 12
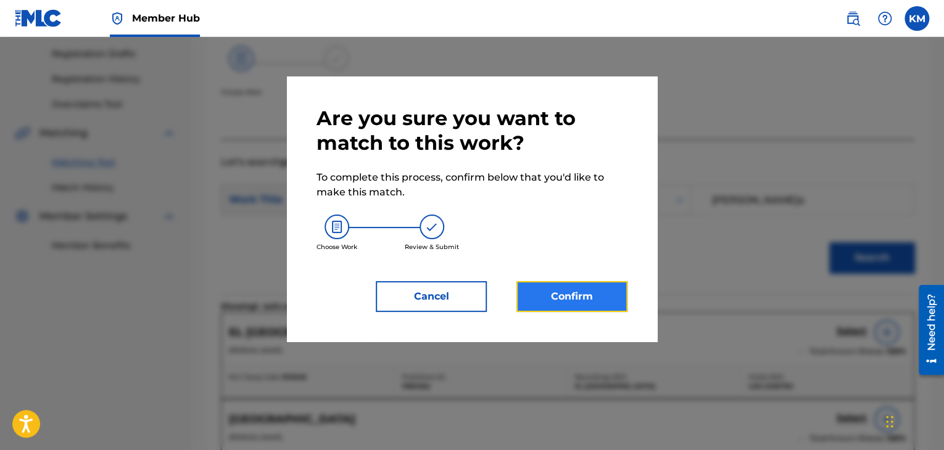
click at [566, 293] on button "Confirm" at bounding box center [571, 296] width 111 height 31
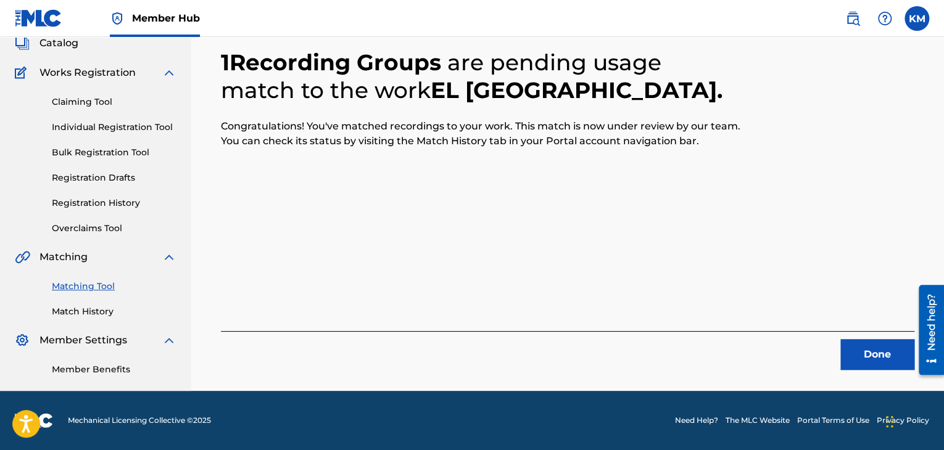
scroll to position [80, 0]
click at [864, 345] on button "Done" at bounding box center [877, 354] width 74 height 31
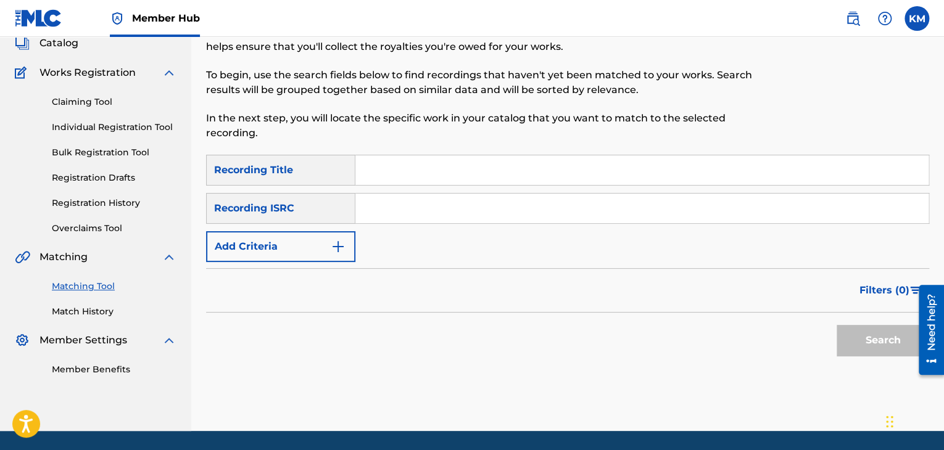
click at [497, 197] on input "Search Form" at bounding box center [641, 209] width 573 height 30
type input "ITD291400989"
click at [866, 329] on button "Search" at bounding box center [882, 340] width 93 height 31
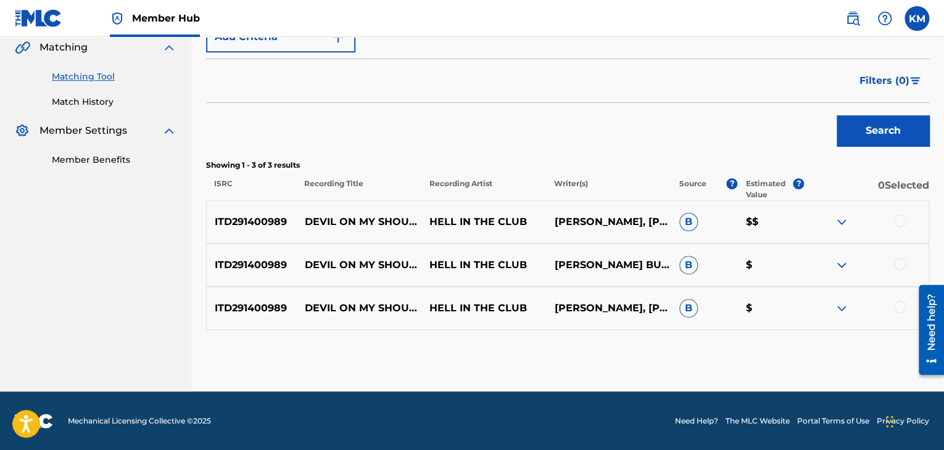
scroll to position [290, 0]
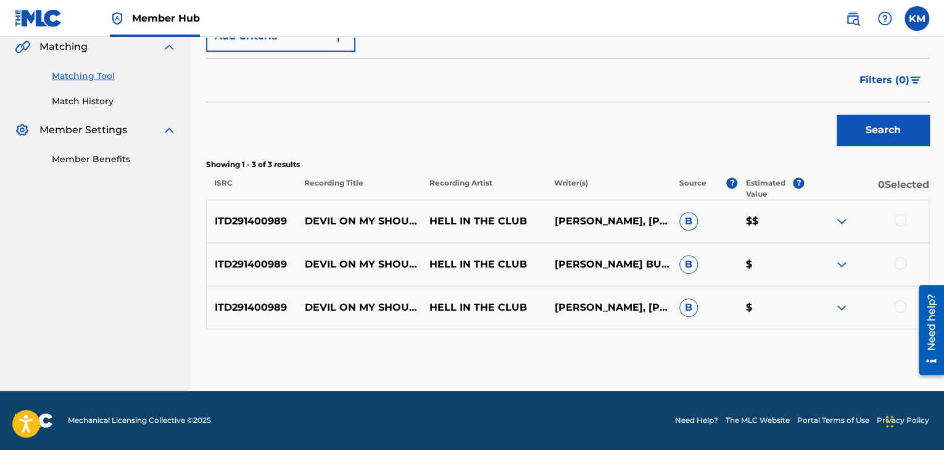
click at [901, 304] on div at bounding box center [900, 306] width 12 height 12
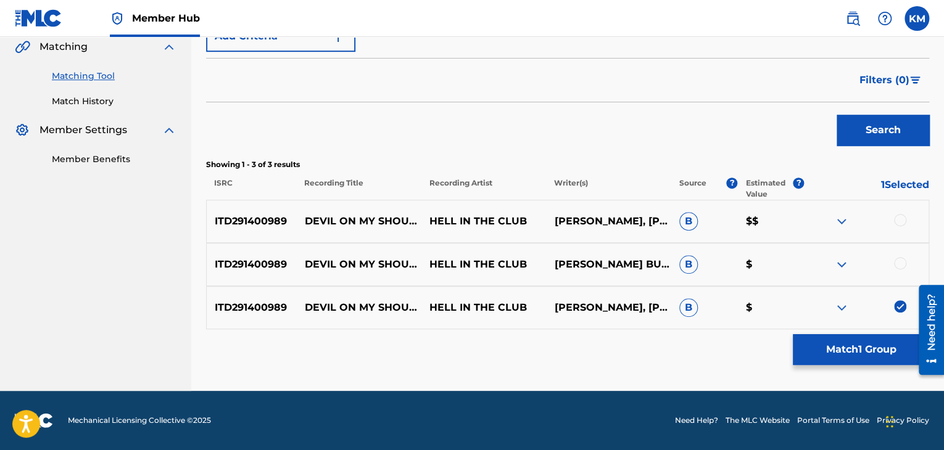
click at [901, 259] on div at bounding box center [900, 263] width 12 height 12
click at [899, 218] on div at bounding box center [900, 220] width 12 height 12
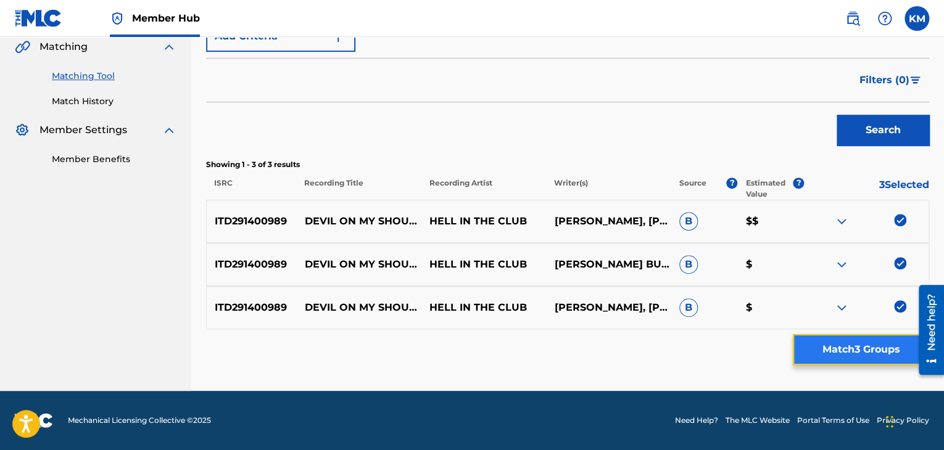
click at [852, 351] on button "Match 3 Groups" at bounding box center [861, 349] width 136 height 31
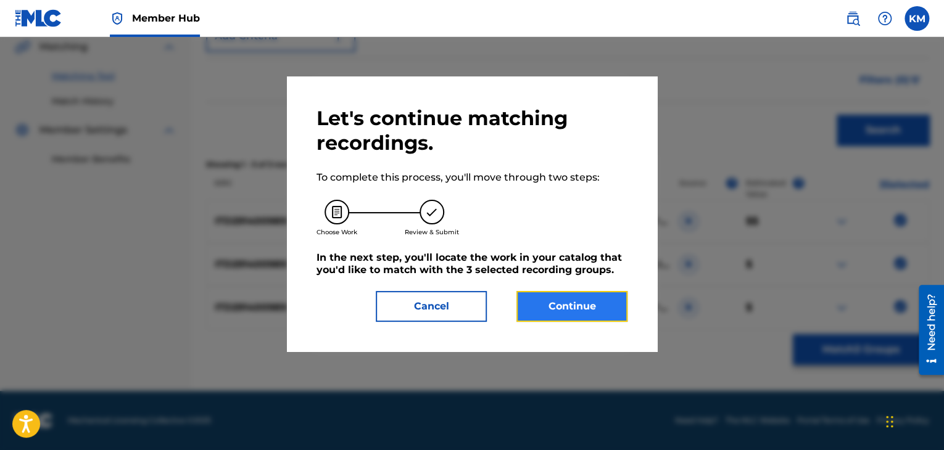
click at [607, 313] on button "Continue" at bounding box center [571, 306] width 111 height 31
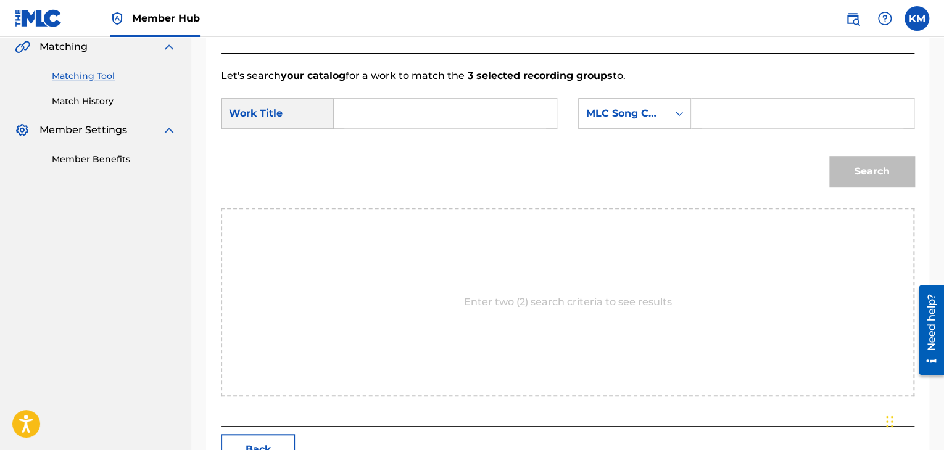
click at [410, 115] on input "Search Form" at bounding box center [445, 114] width 202 height 30
type input "Devil on My Shoulder"
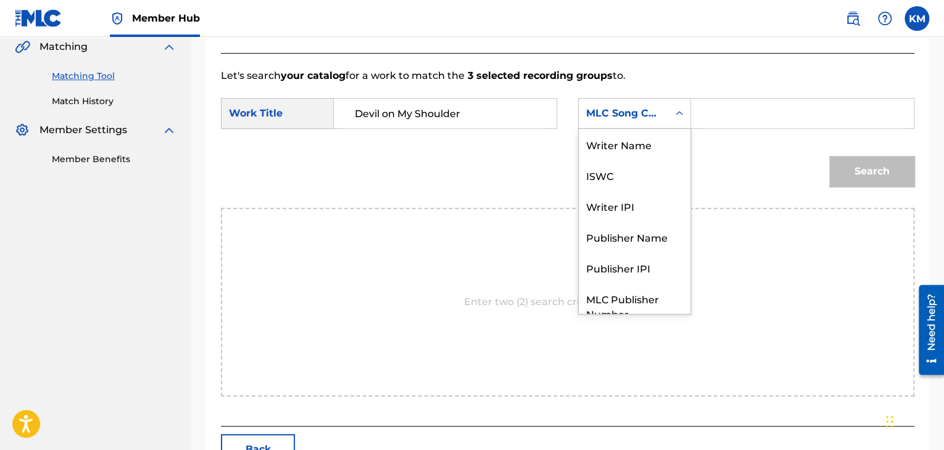
click at [673, 114] on icon "Search Form" at bounding box center [679, 113] width 12 height 12
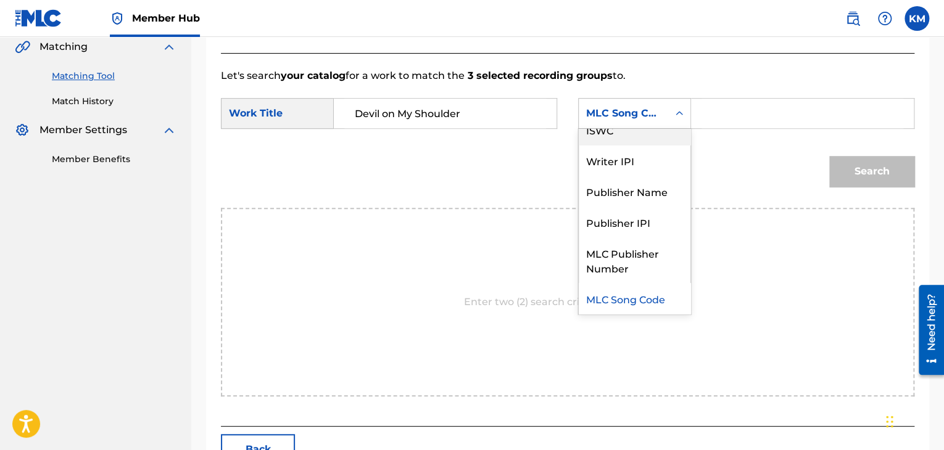
scroll to position [0, 0]
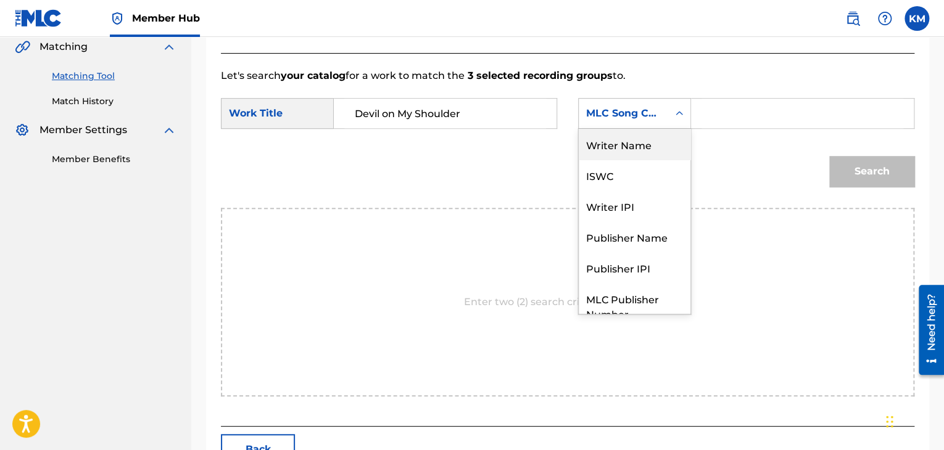
click at [659, 136] on div "Writer Name" at bounding box center [635, 144] width 112 height 31
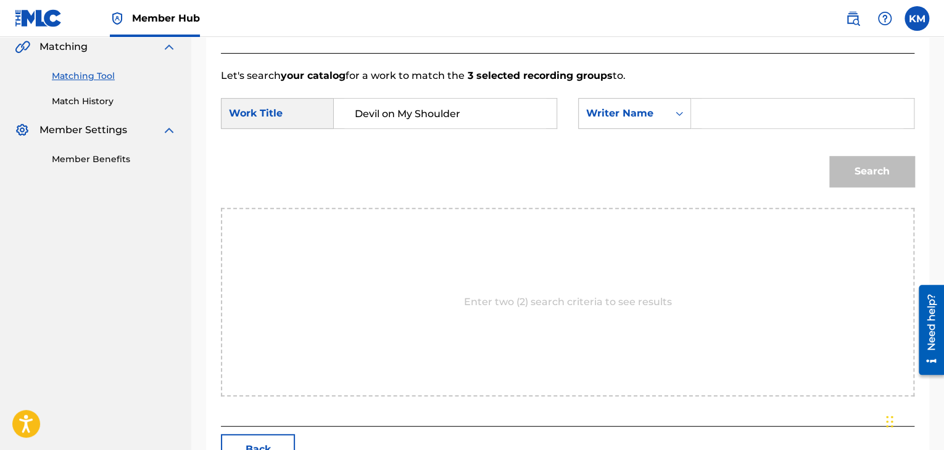
click at [720, 112] on input "Search Form" at bounding box center [802, 114] width 202 height 30
click at [869, 168] on button "Search" at bounding box center [871, 171] width 85 height 31
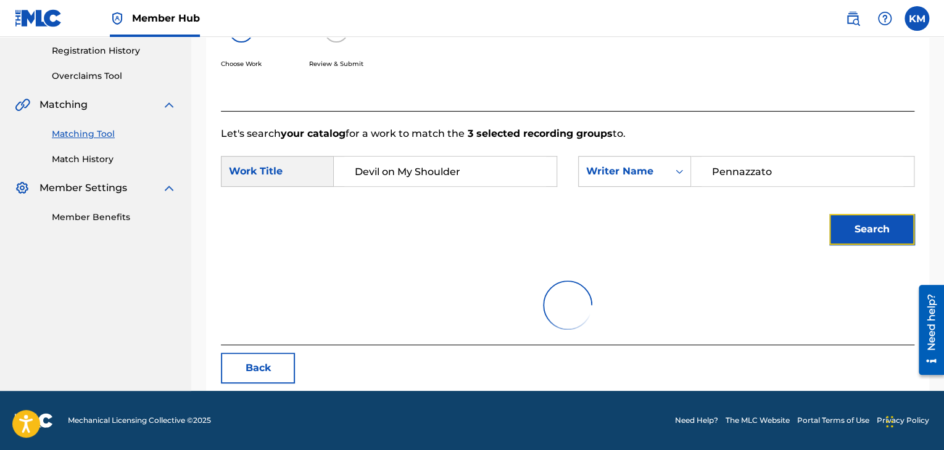
scroll to position [179, 0]
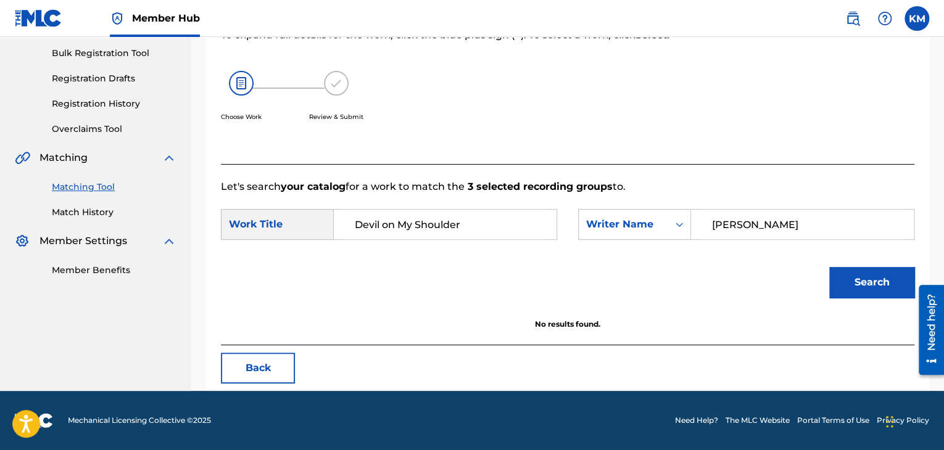
drag, startPoint x: 780, startPoint y: 223, endPoint x: 599, endPoint y: 244, distance: 182.6
click at [613, 242] on div "SearchWithCriteriab081305a-3c25-4a7b-a9e7-89ef7da4d4d5 Work Title Devil on My S…" at bounding box center [567, 228] width 693 height 38
click at [857, 276] on button "Search" at bounding box center [871, 282] width 85 height 31
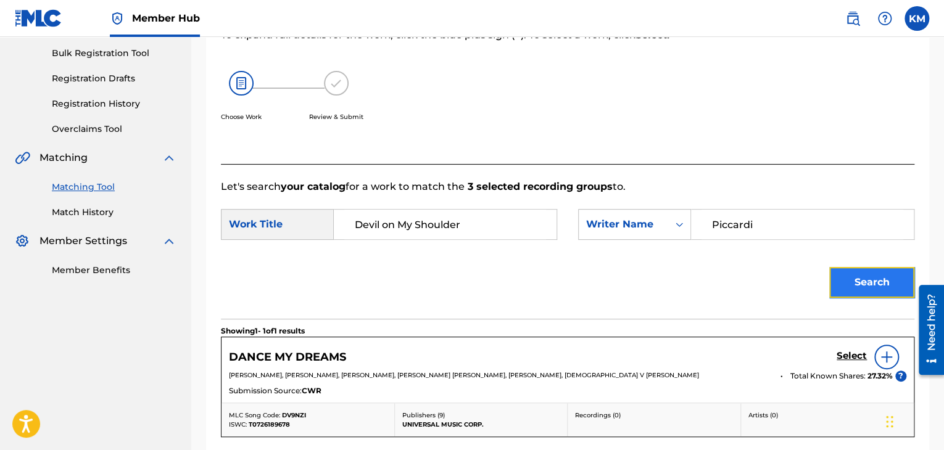
click at [881, 270] on button "Search" at bounding box center [871, 282] width 85 height 31
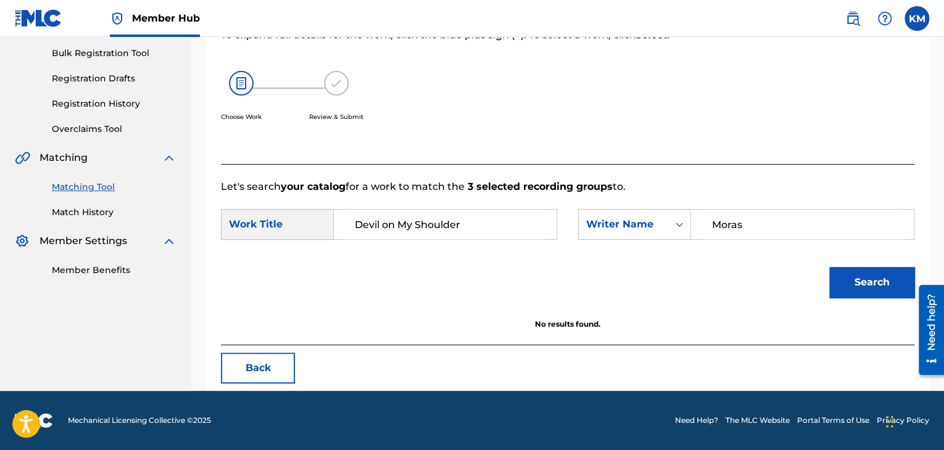
drag, startPoint x: 782, startPoint y: 225, endPoint x: 539, endPoint y: 226, distance: 243.7
click at [540, 226] on div "SearchWithCriteriab081305a-3c25-4a7b-a9e7-89ef7da4d4d5 Work Title Devil on My S…" at bounding box center [567, 228] width 693 height 38
type input "Moras"
click at [864, 292] on button "Search" at bounding box center [871, 282] width 85 height 31
click at [94, 215] on link "Match History" at bounding box center [114, 212] width 125 height 13
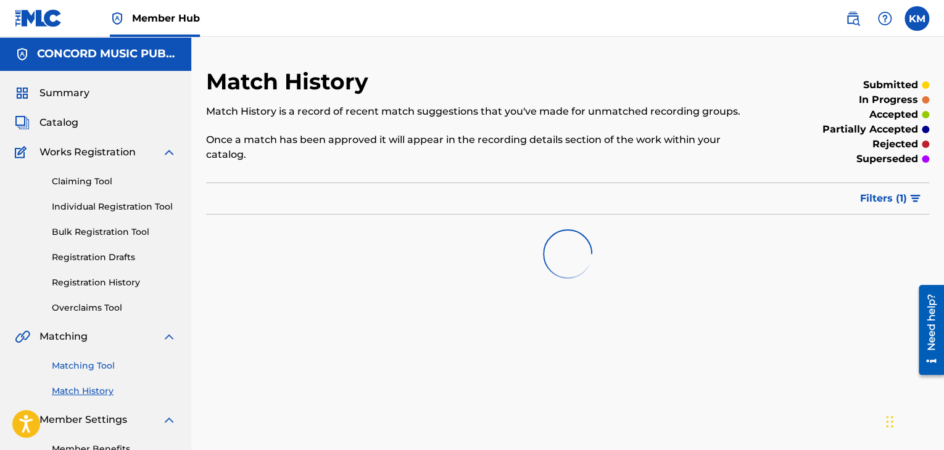
click at [93, 363] on link "Matching Tool" at bounding box center [114, 366] width 125 height 13
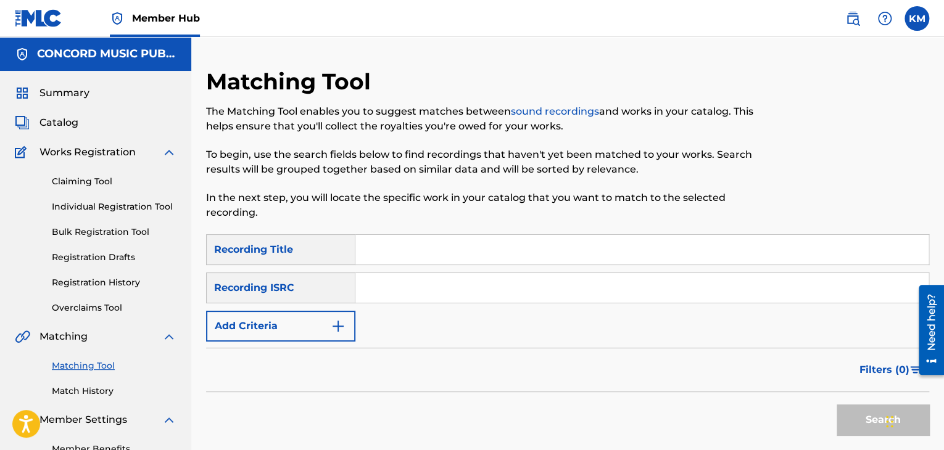
click at [437, 292] on input "Search Form" at bounding box center [641, 288] width 573 height 30
type input "USA5W0400356"
click at [854, 414] on button "Search" at bounding box center [882, 420] width 93 height 31
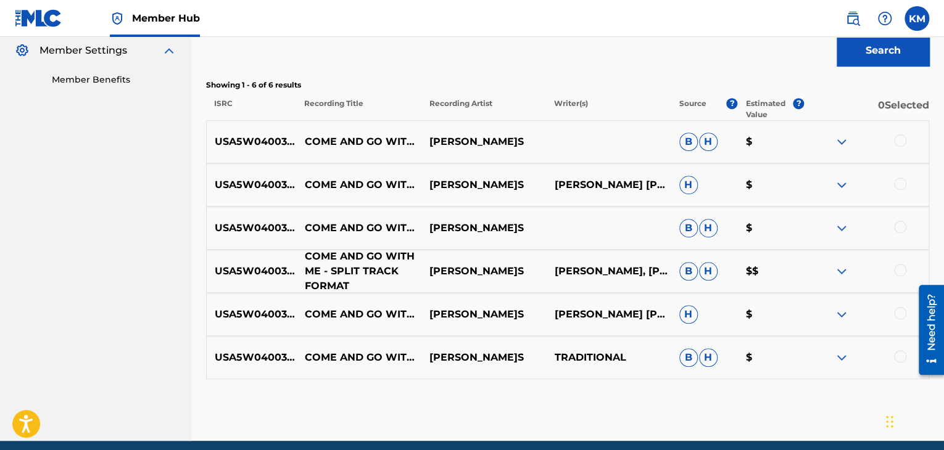
scroll to position [370, 0]
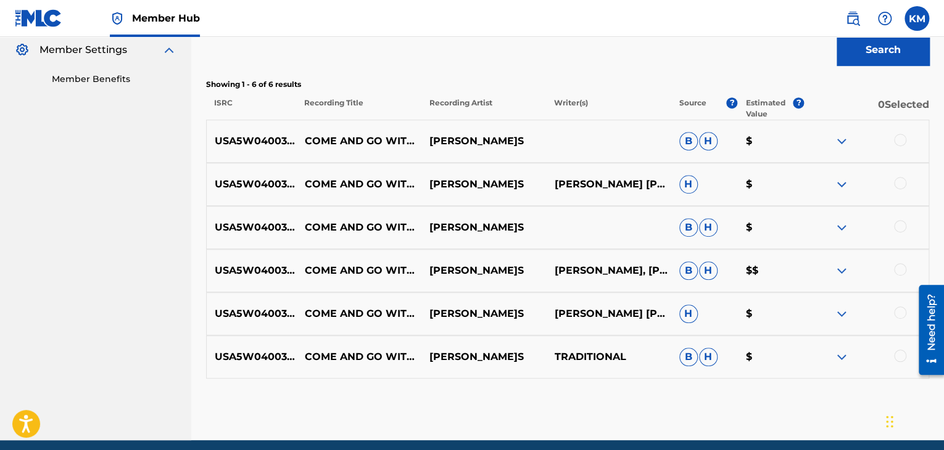
click at [899, 360] on div at bounding box center [900, 356] width 12 height 12
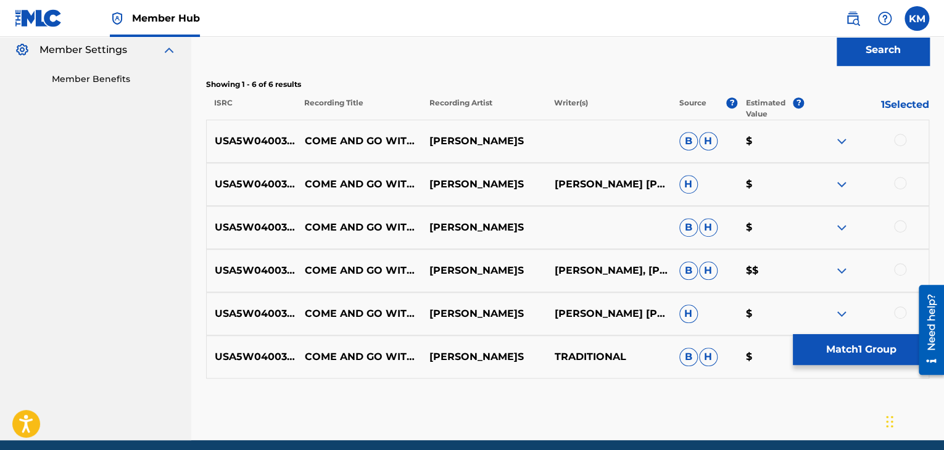
click at [900, 310] on div at bounding box center [900, 313] width 12 height 12
click at [900, 270] on div at bounding box center [900, 269] width 12 height 12
click at [901, 225] on div at bounding box center [900, 226] width 12 height 12
click at [898, 182] on div at bounding box center [900, 183] width 12 height 12
click at [899, 141] on div at bounding box center [900, 140] width 12 height 12
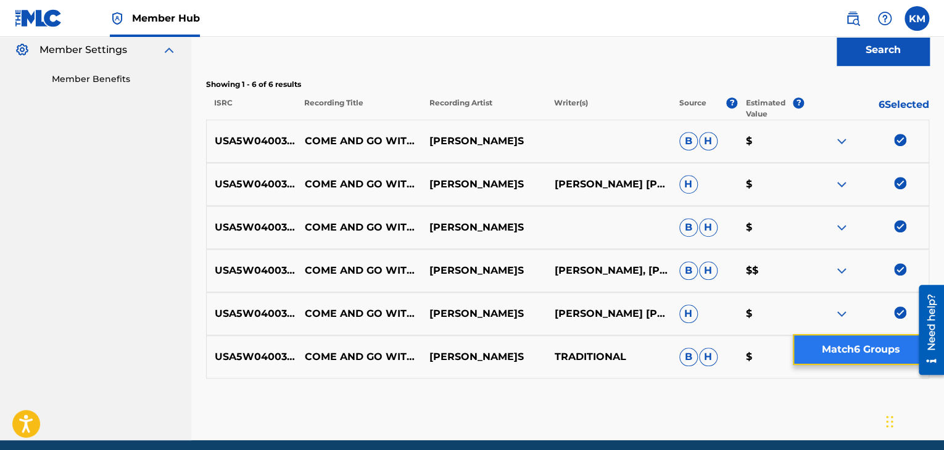
click at [830, 347] on button "Match 6 Groups" at bounding box center [861, 349] width 136 height 31
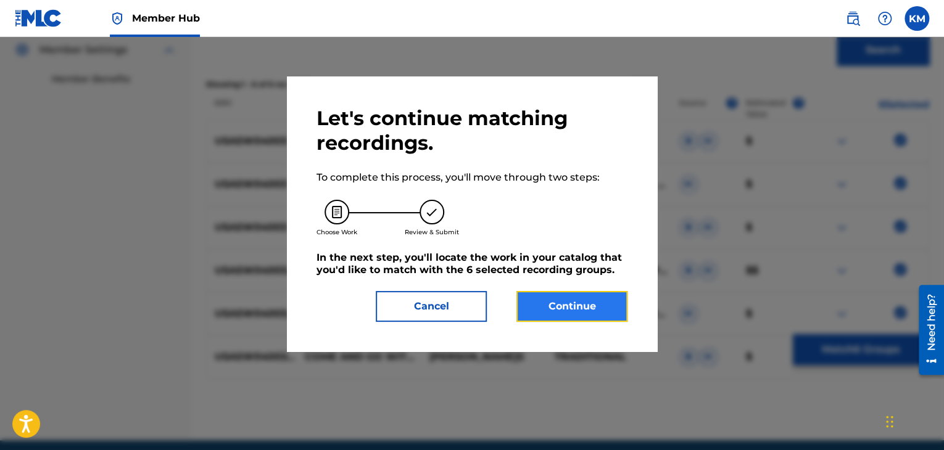
click at [612, 313] on button "Continue" at bounding box center [571, 306] width 111 height 31
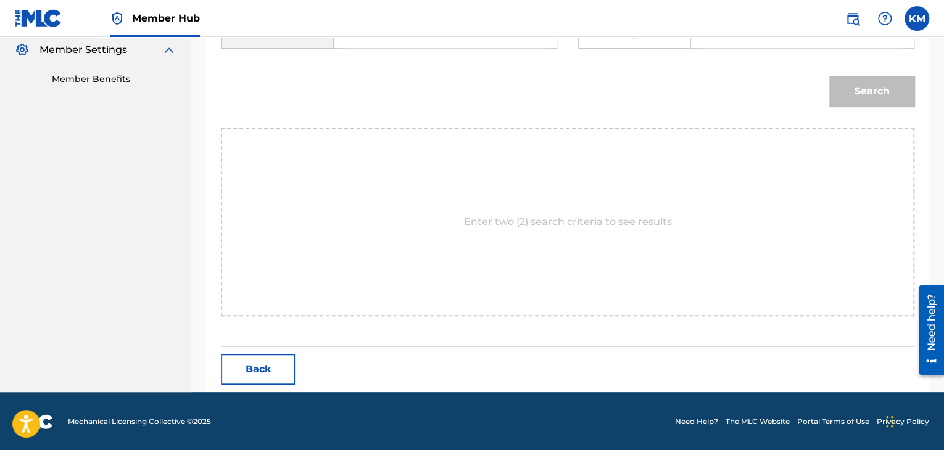
click at [351, 43] on input "Search Form" at bounding box center [445, 34] width 202 height 30
type input "Come And Go With Me - Split Track Format"
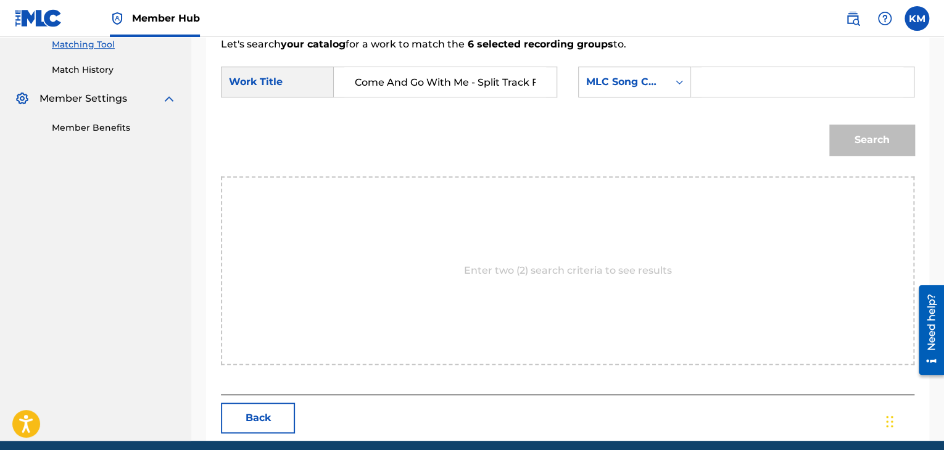
scroll to position [308, 0]
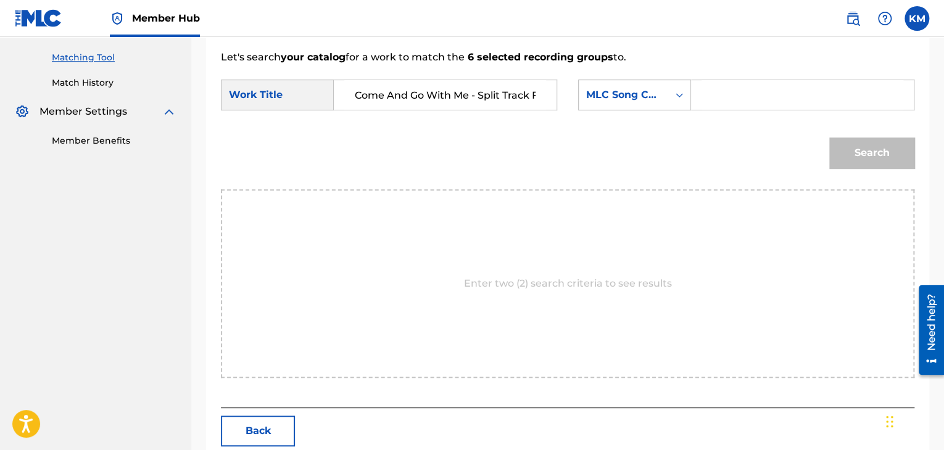
click at [679, 91] on icon "Search Form" at bounding box center [679, 95] width 12 height 12
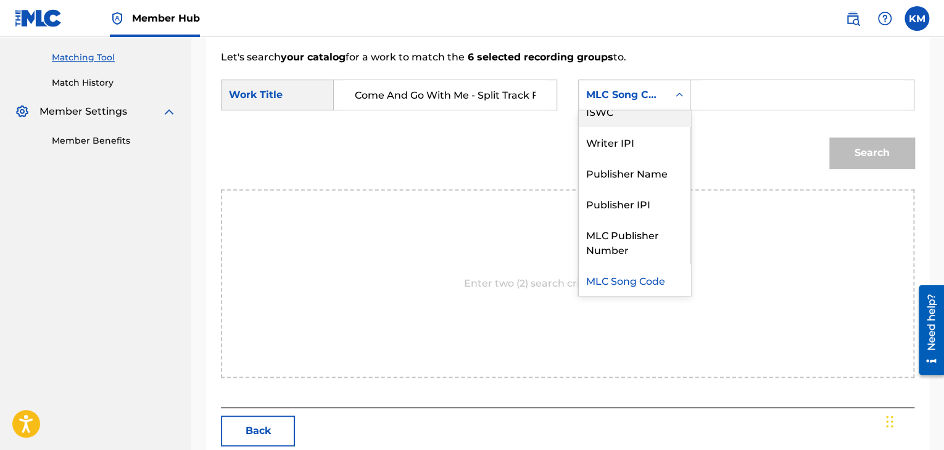
scroll to position [0, 0]
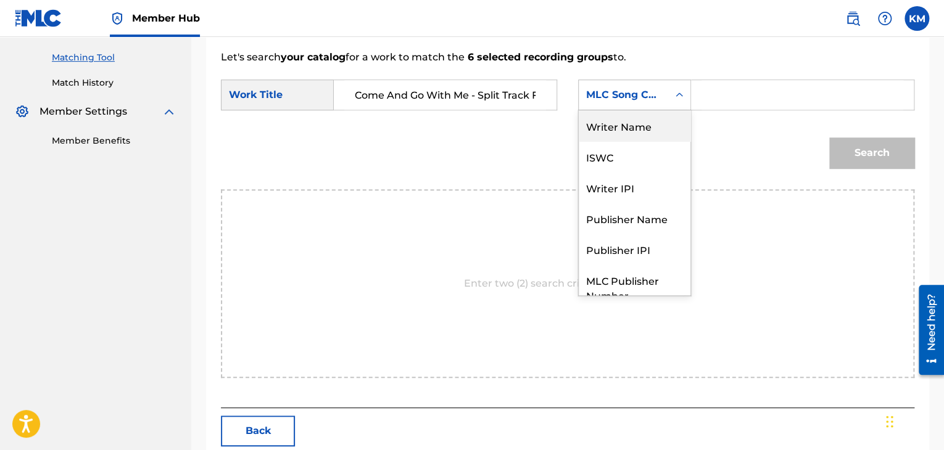
click at [653, 125] on div "Writer Name" at bounding box center [635, 125] width 112 height 31
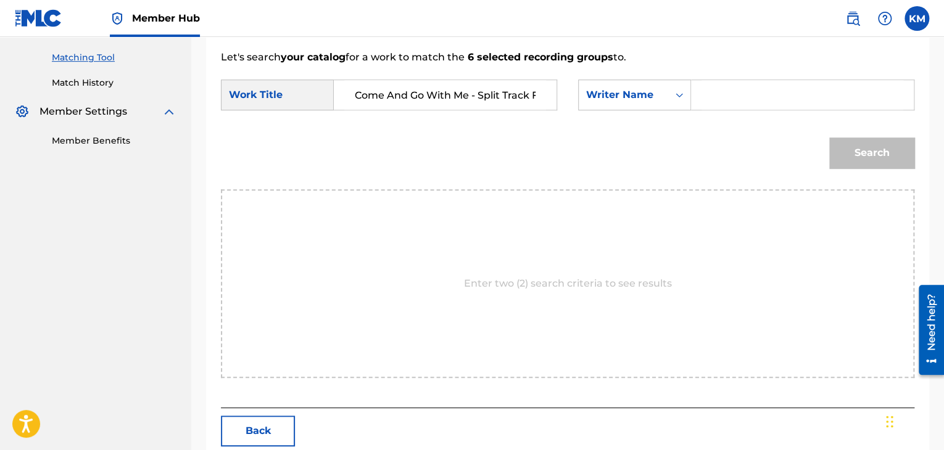
click at [709, 92] on input "Search Form" at bounding box center [802, 95] width 202 height 30
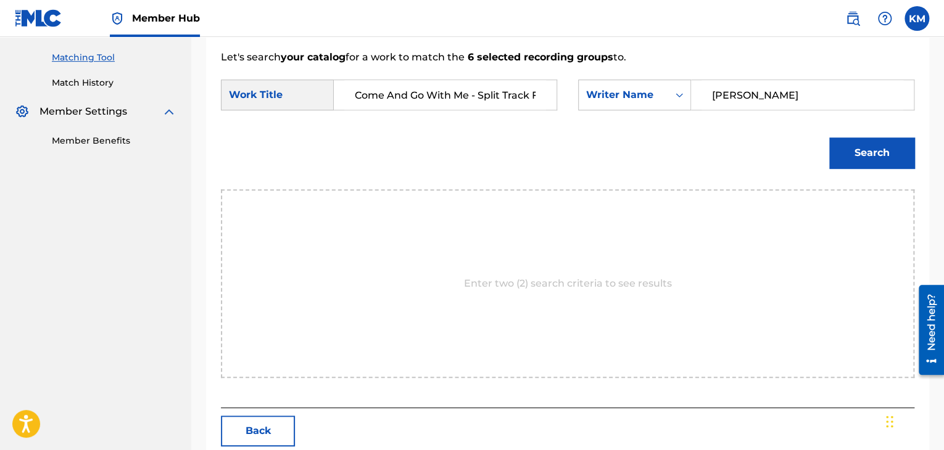
click at [915, 149] on div "Match Usage - Select Work In this step, you will locate the work you'd like to …" at bounding box center [567, 122] width 723 height 664
click at [901, 152] on button "Search" at bounding box center [871, 153] width 85 height 31
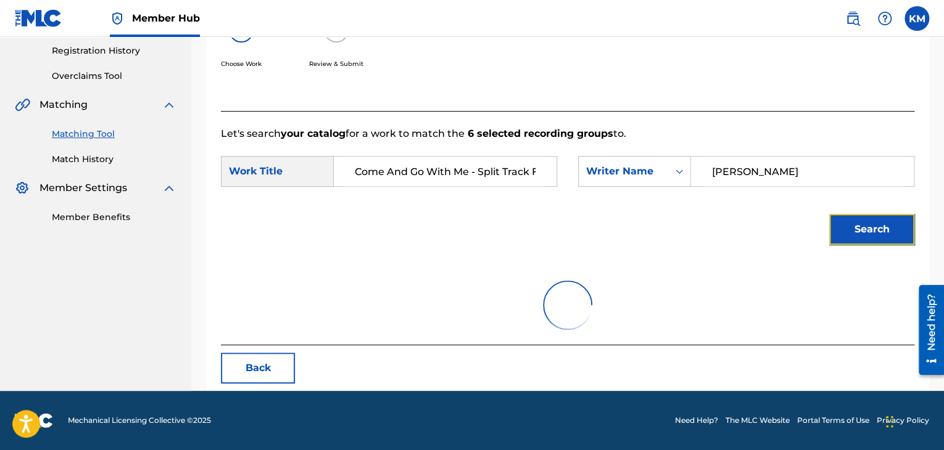
scroll to position [308, 0]
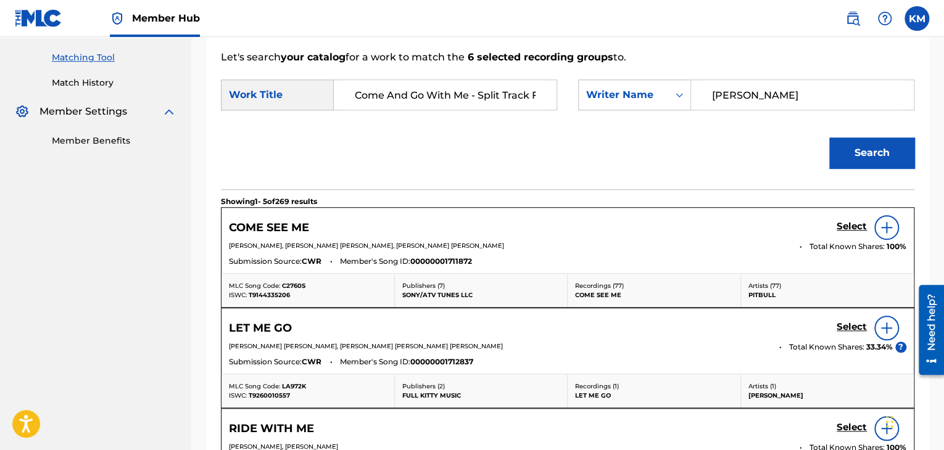
drag, startPoint x: 575, startPoint y: 104, endPoint x: 538, endPoint y: 106, distance: 37.1
click at [538, 106] on div "SearchWithCriteriab081305a-3c25-4a7b-a9e7-89ef7da4d4d5 Work Title Come And Go W…" at bounding box center [567, 99] width 693 height 38
type input "Huesmann"
click at [893, 145] on button "Search" at bounding box center [871, 153] width 85 height 31
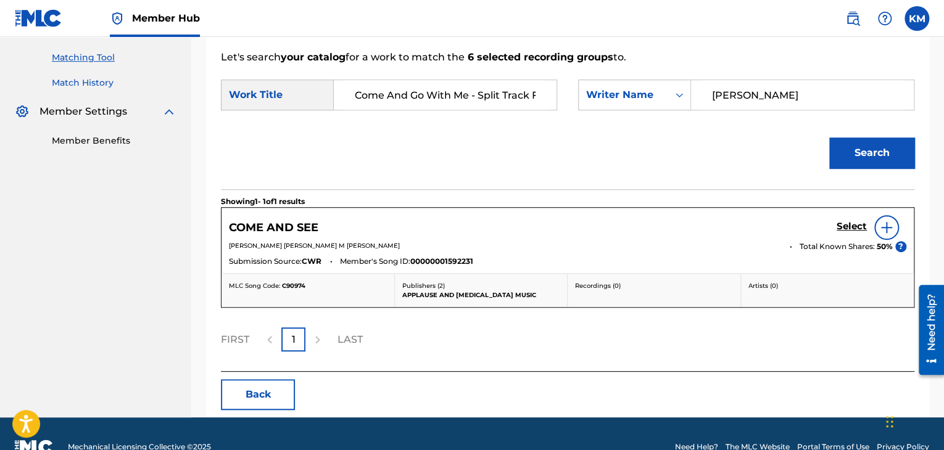
click at [103, 78] on link "Match History" at bounding box center [114, 82] width 125 height 13
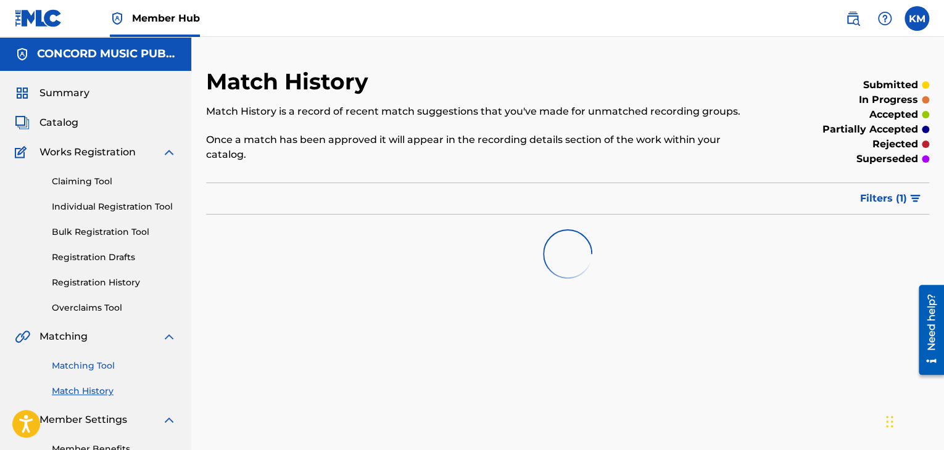
click at [101, 366] on link "Matching Tool" at bounding box center [114, 366] width 125 height 13
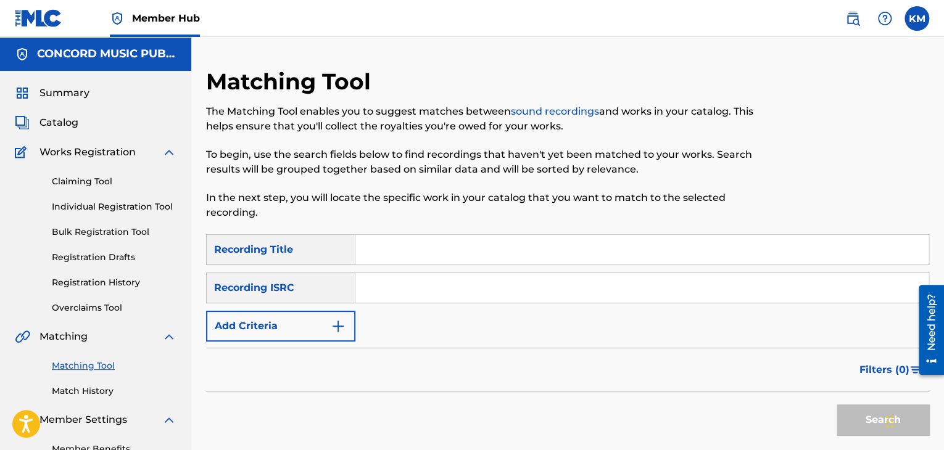
click at [461, 278] on input "Search Form" at bounding box center [641, 288] width 573 height 30
type input "USG7D2020609"
click at [849, 410] on button "Search" at bounding box center [882, 420] width 93 height 31
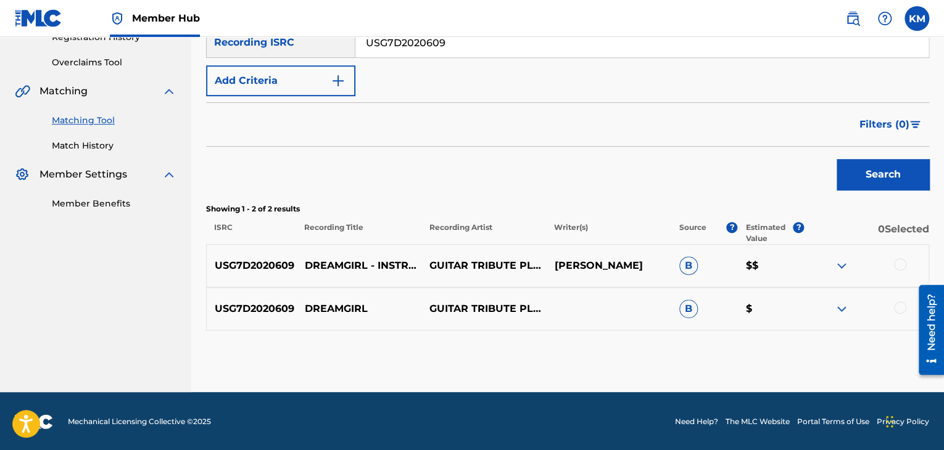
scroll to position [247, 0]
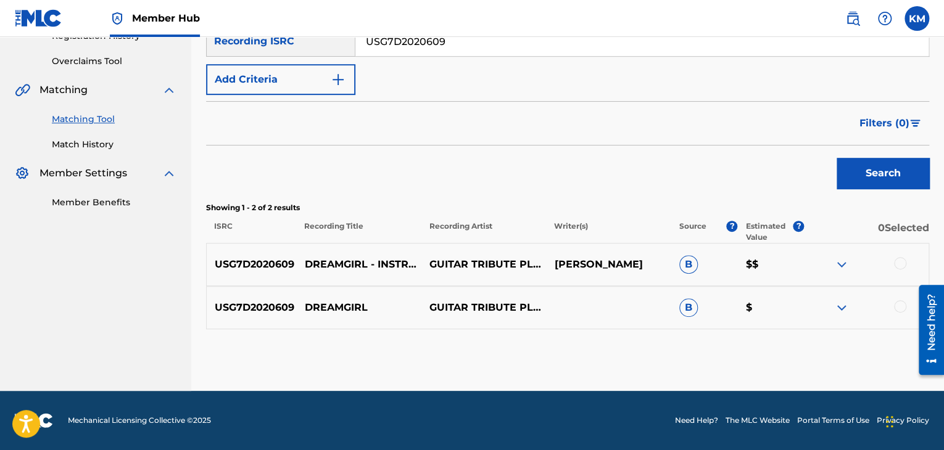
click at [902, 262] on div at bounding box center [900, 263] width 12 height 12
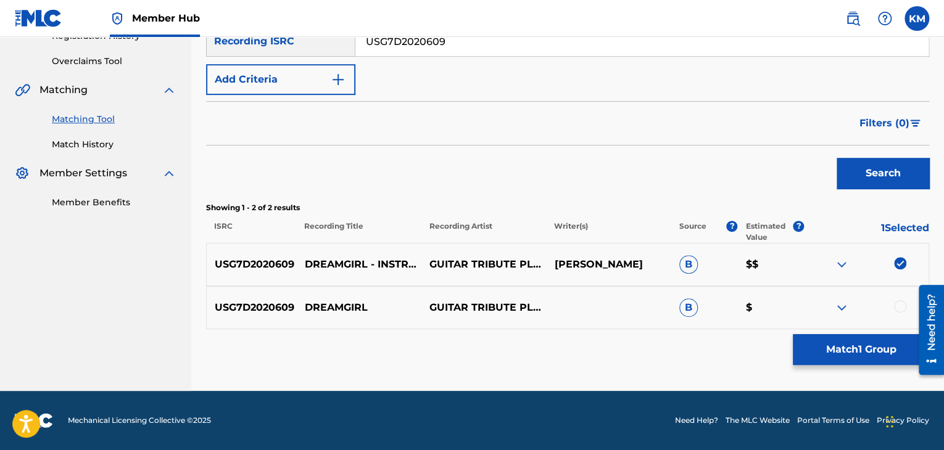
click at [896, 304] on div at bounding box center [900, 306] width 12 height 12
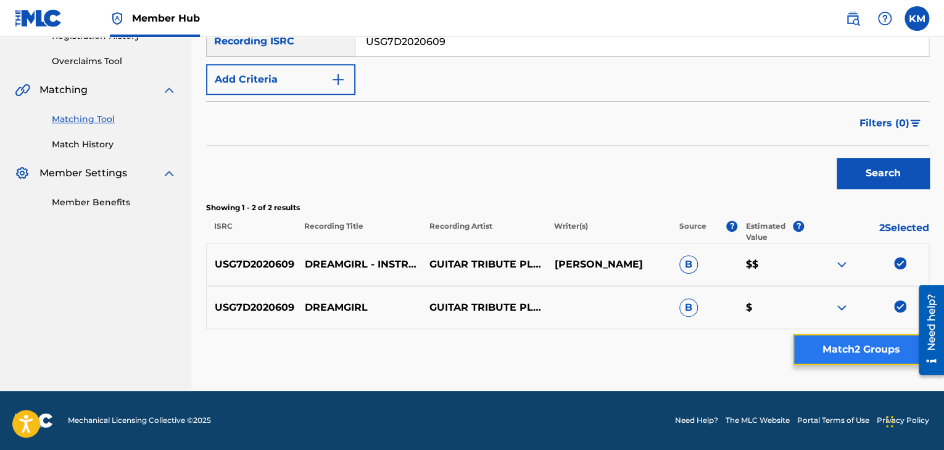
click at [890, 346] on button "Match 2 Groups" at bounding box center [861, 349] width 136 height 31
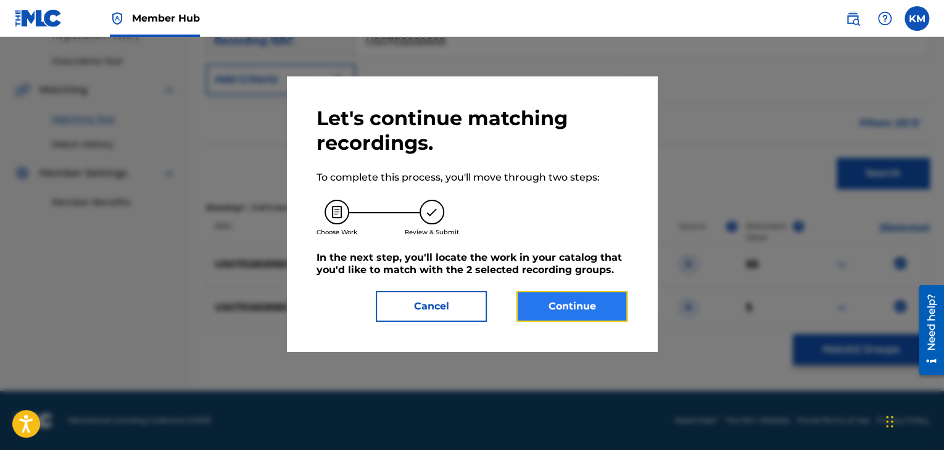
click at [602, 297] on button "Continue" at bounding box center [571, 306] width 111 height 31
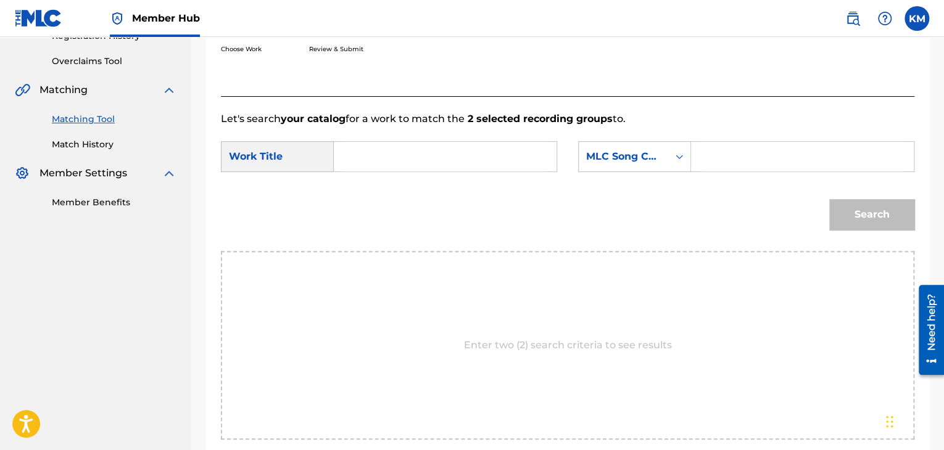
click at [476, 170] on input "Search Form" at bounding box center [445, 157] width 202 height 30
type input "Matthews"
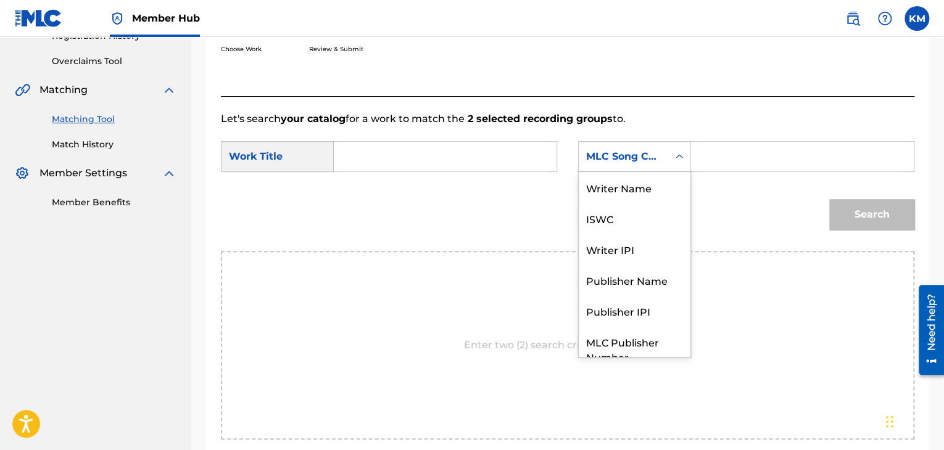
click at [679, 160] on icon "Search Form" at bounding box center [679, 157] width 12 height 12
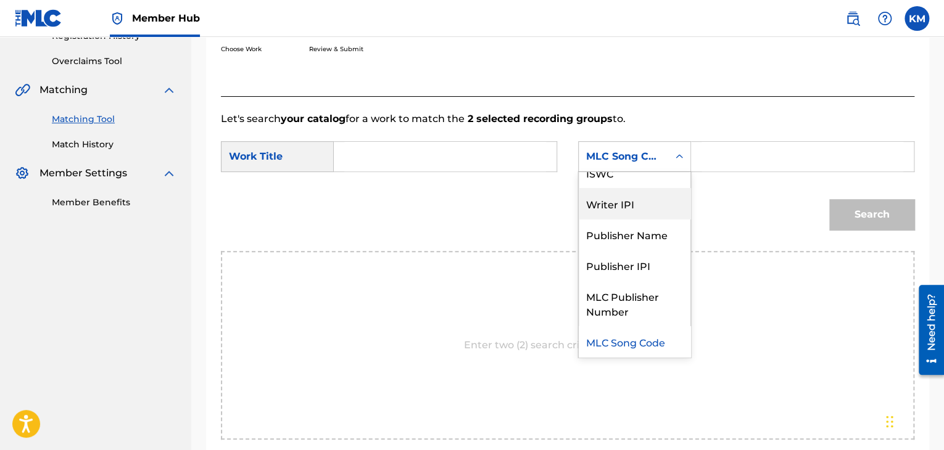
scroll to position [0, 0]
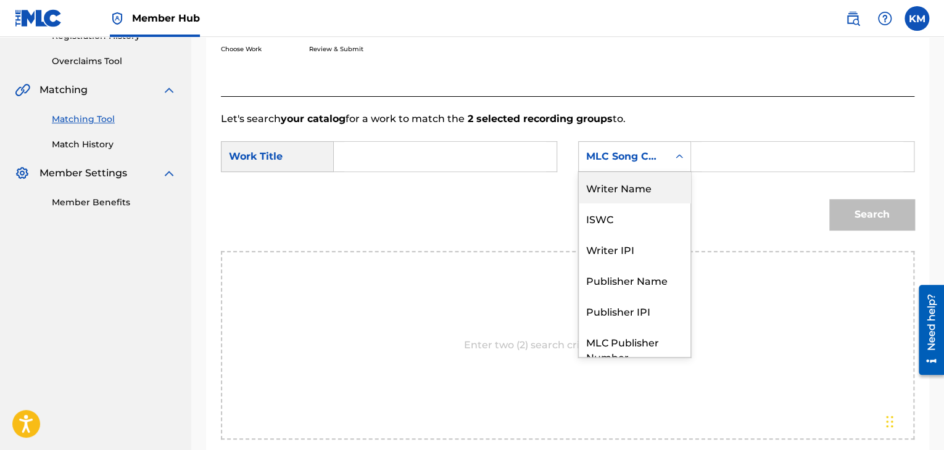
click at [602, 173] on div "Writer Name" at bounding box center [635, 187] width 112 height 31
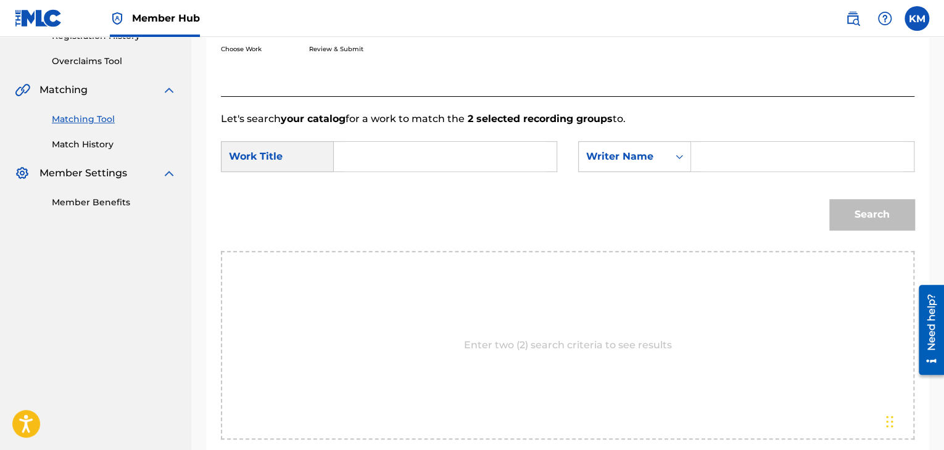
click at [718, 165] on input "Search Form" at bounding box center [802, 157] width 202 height 30
type input "Matthews"
click at [494, 156] on input "Search Form" at bounding box center [445, 157] width 202 height 30
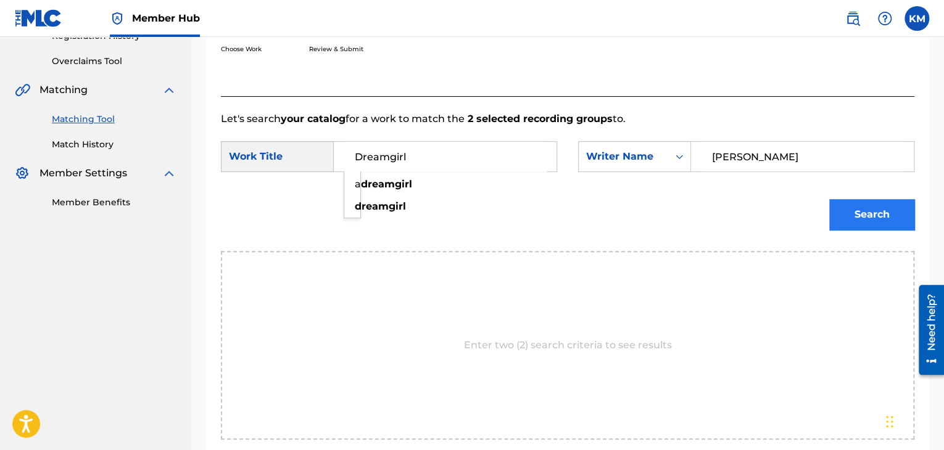
type input "Dreamgirl"
click at [862, 223] on button "Search" at bounding box center [871, 214] width 85 height 31
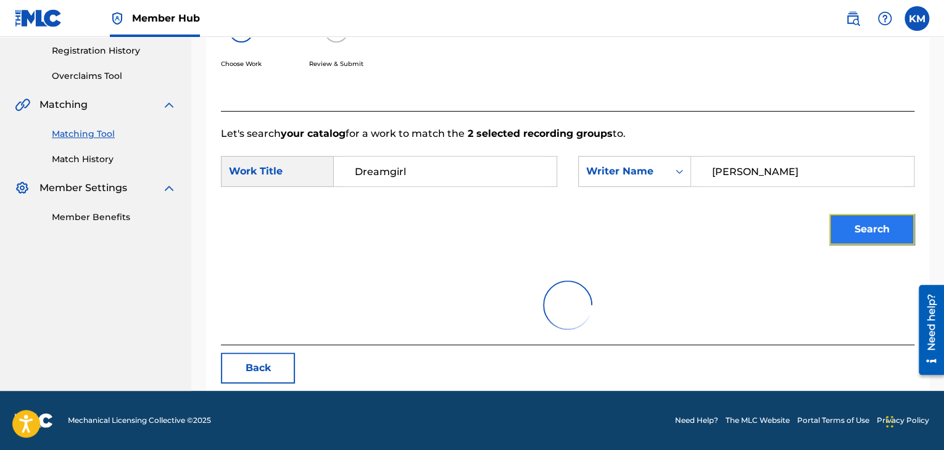
scroll to position [179, 0]
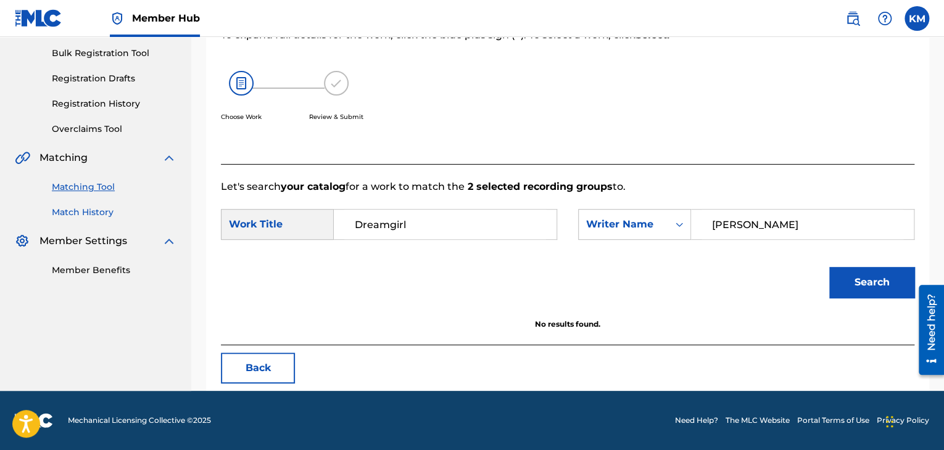
click at [109, 208] on link "Match History" at bounding box center [114, 212] width 125 height 13
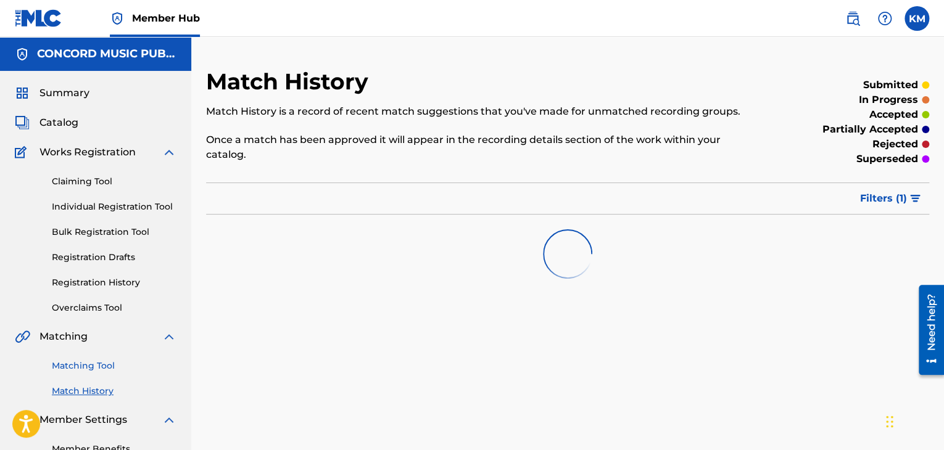
click at [106, 366] on link "Matching Tool" at bounding box center [114, 366] width 125 height 13
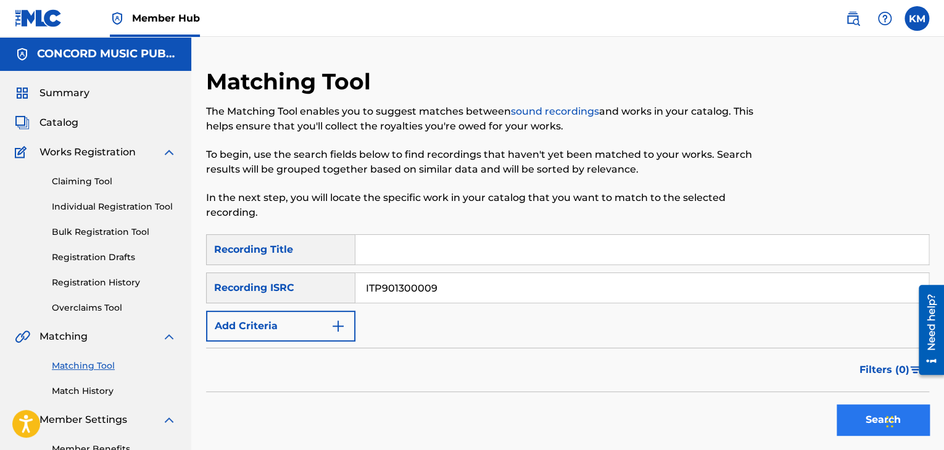
type input "ITP901300009"
click at [865, 414] on button "Search" at bounding box center [882, 420] width 93 height 31
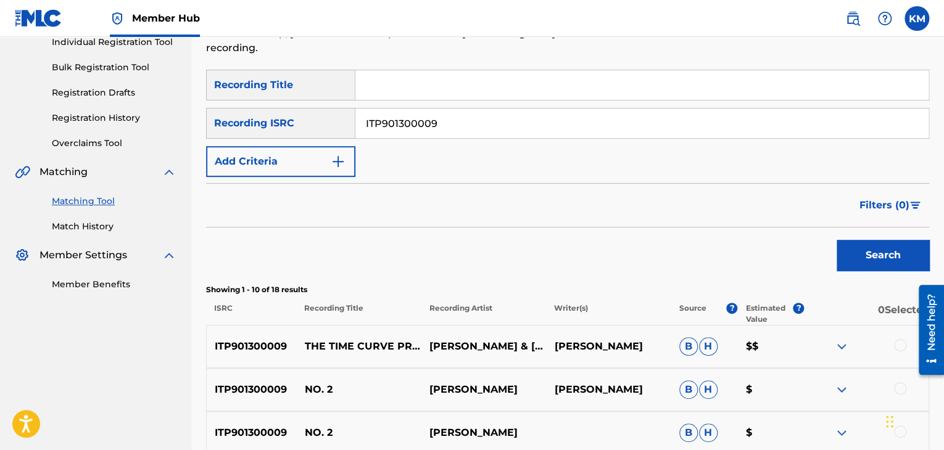
scroll to position [308, 0]
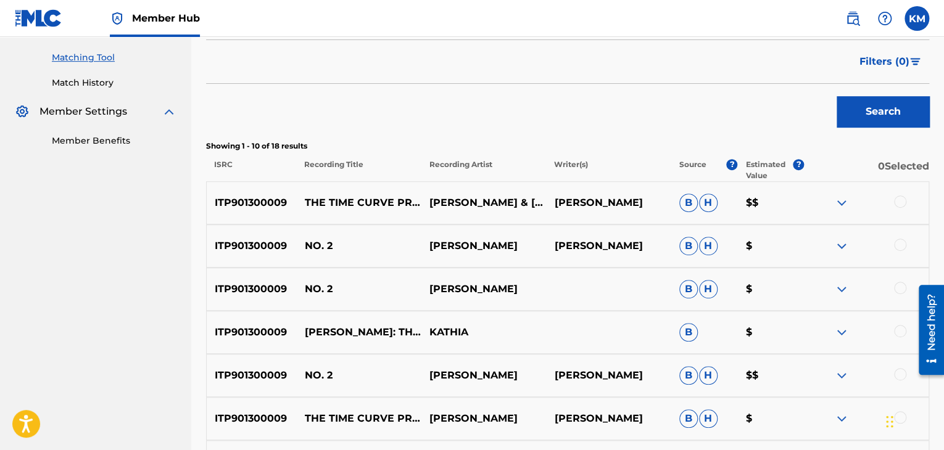
click at [104, 75] on div "Matching Tool Match History" at bounding box center [96, 63] width 162 height 54
click at [107, 86] on link "Match History" at bounding box center [114, 82] width 125 height 13
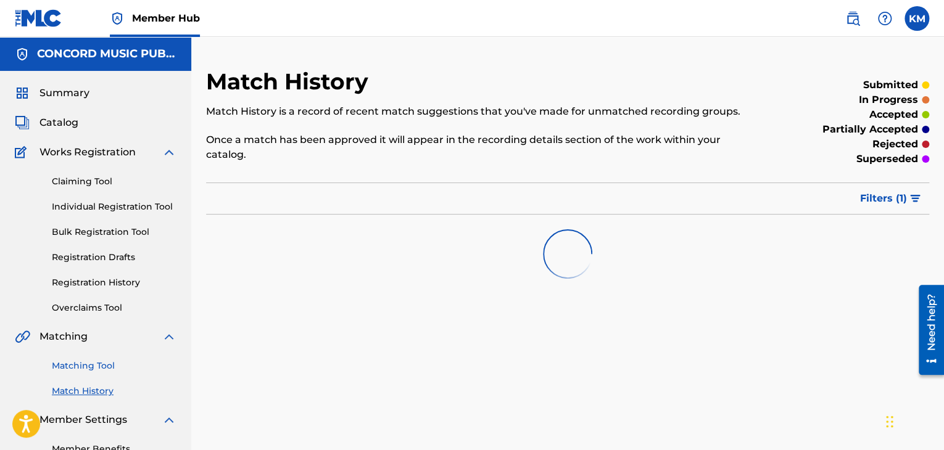
click at [111, 363] on link "Matching Tool" at bounding box center [114, 366] width 125 height 13
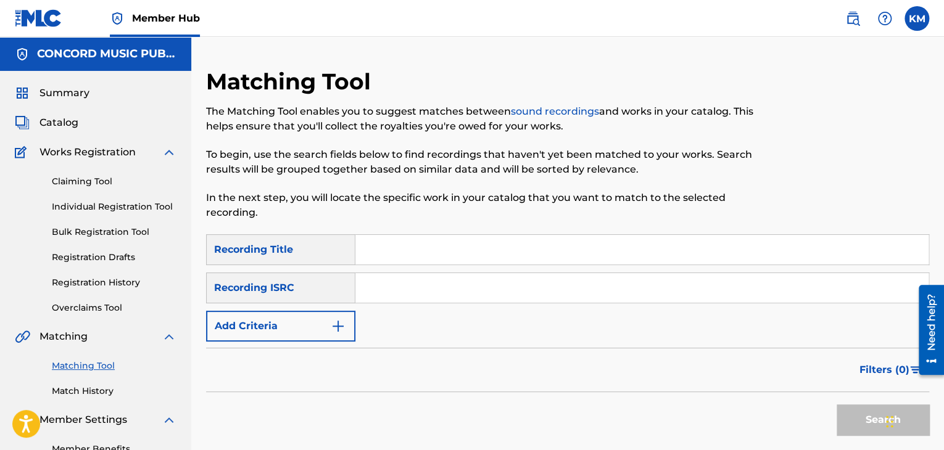
click at [405, 287] on input "Search Form" at bounding box center [641, 288] width 573 height 30
type input "QZFZ42173105"
click at [841, 411] on button "Search" at bounding box center [882, 420] width 93 height 31
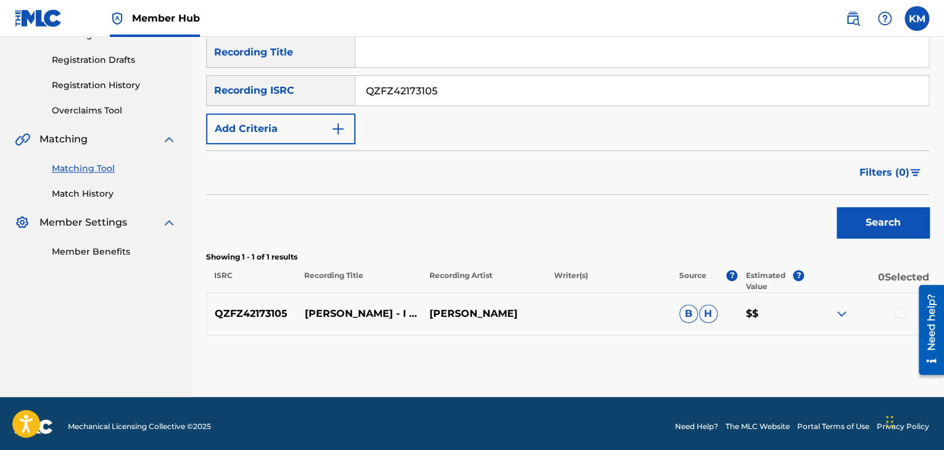
scroll to position [204, 0]
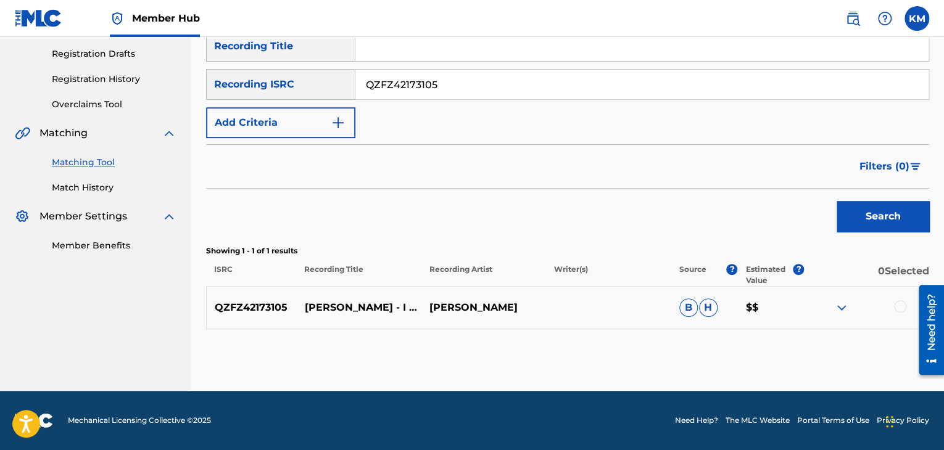
click at [894, 306] on div at bounding box center [900, 306] width 12 height 12
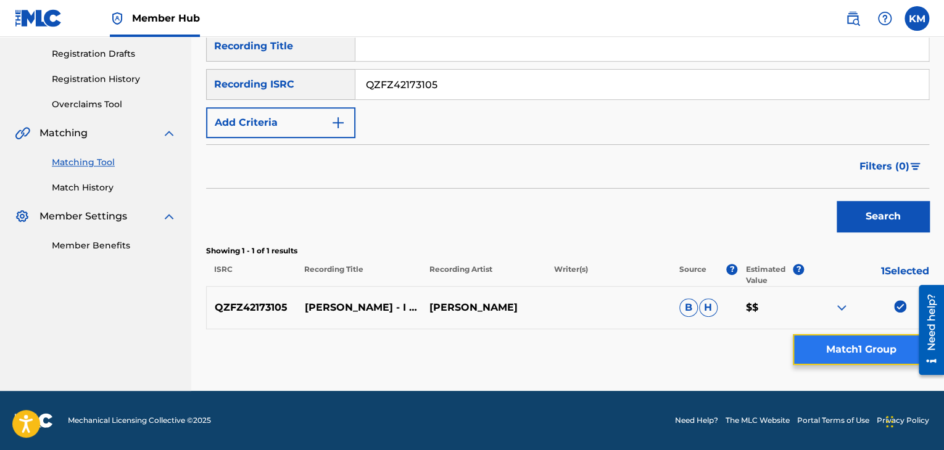
click at [873, 359] on button "Match 1 Group" at bounding box center [861, 349] width 136 height 31
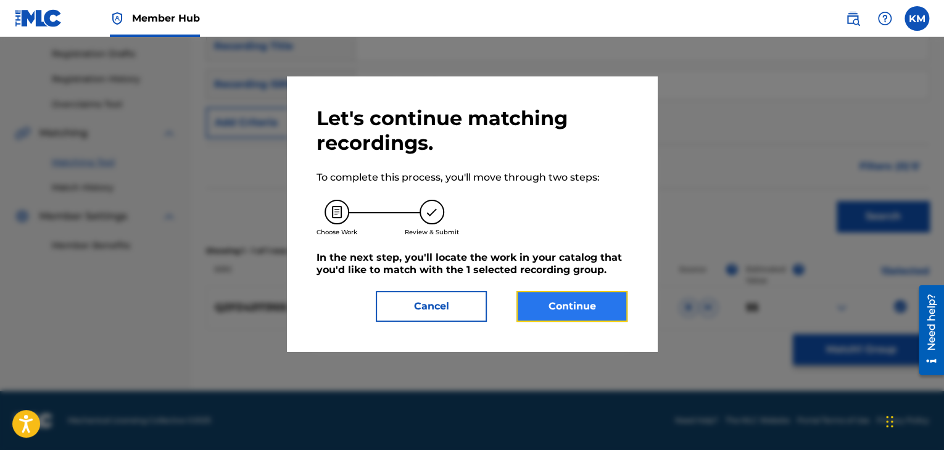
click at [601, 302] on button "Continue" at bounding box center [571, 306] width 111 height 31
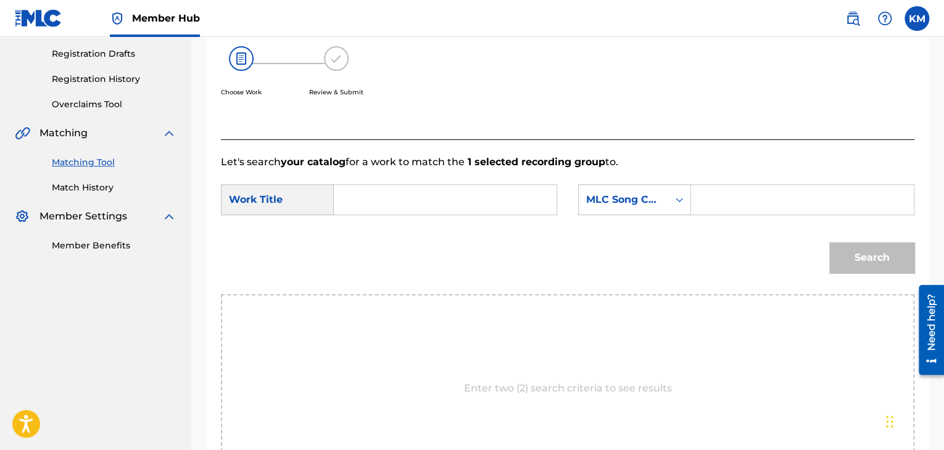
click at [474, 192] on input "Search Form" at bounding box center [445, 200] width 202 height 30
type input "I Want It"
click at [676, 202] on icon "Search Form" at bounding box center [679, 200] width 12 height 12
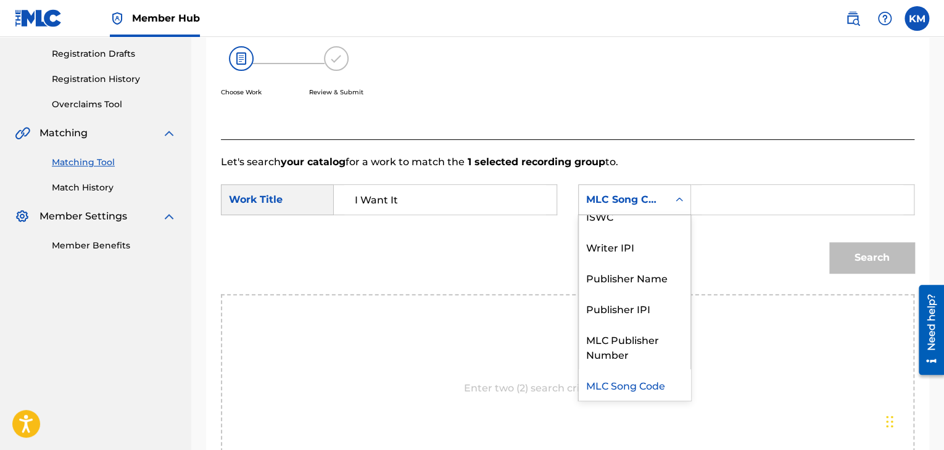
scroll to position [0, 0]
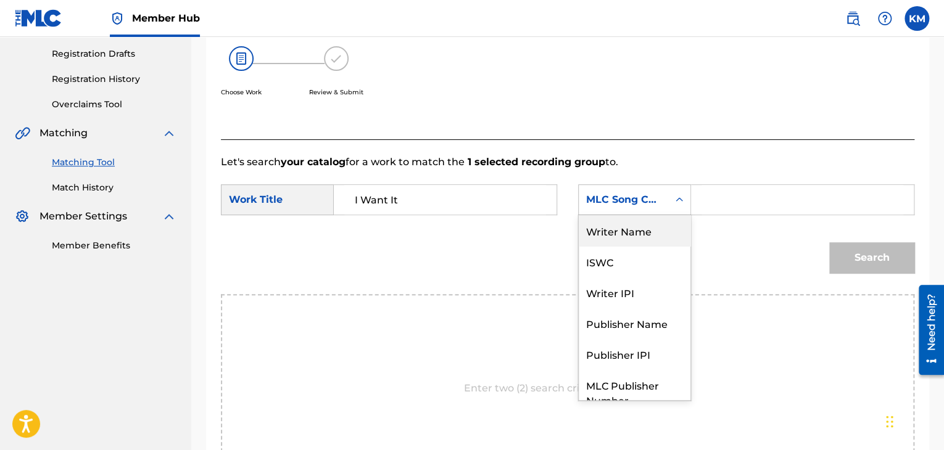
click at [664, 223] on div "Writer Name" at bounding box center [635, 230] width 112 height 31
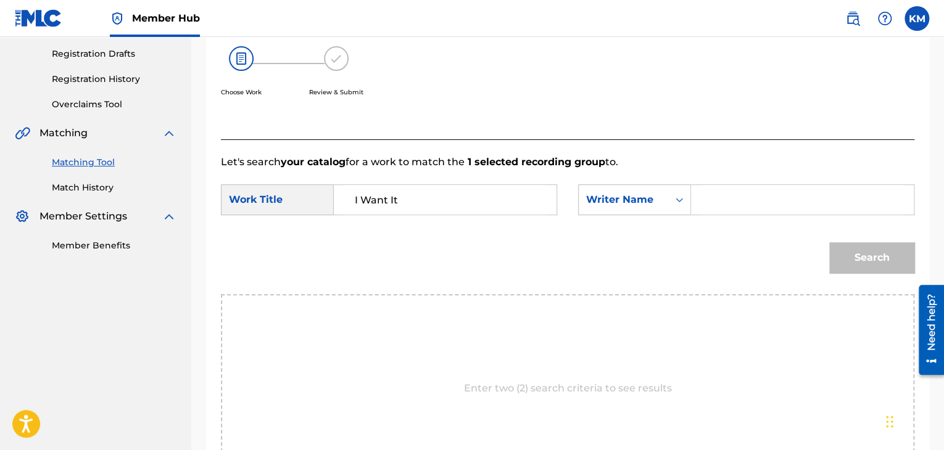
click at [703, 212] on input "Search Form" at bounding box center [802, 200] width 202 height 30
click at [879, 249] on button "Search" at bounding box center [871, 257] width 85 height 31
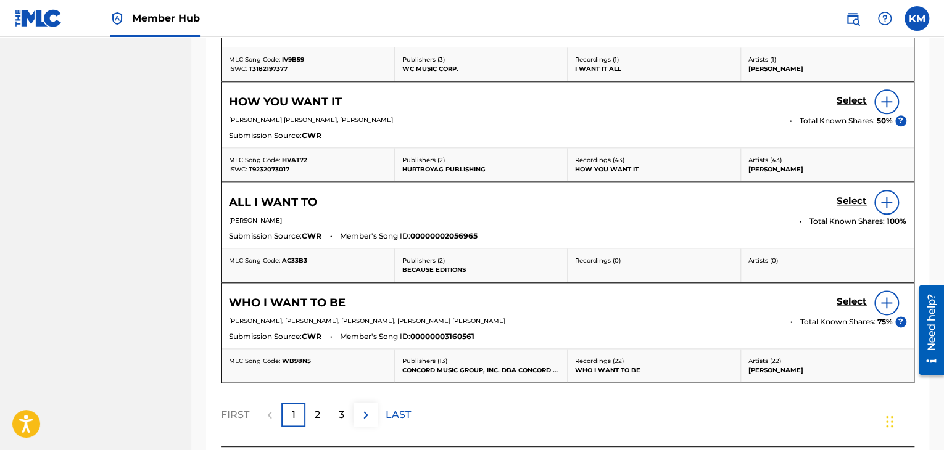
scroll to position [327, 0]
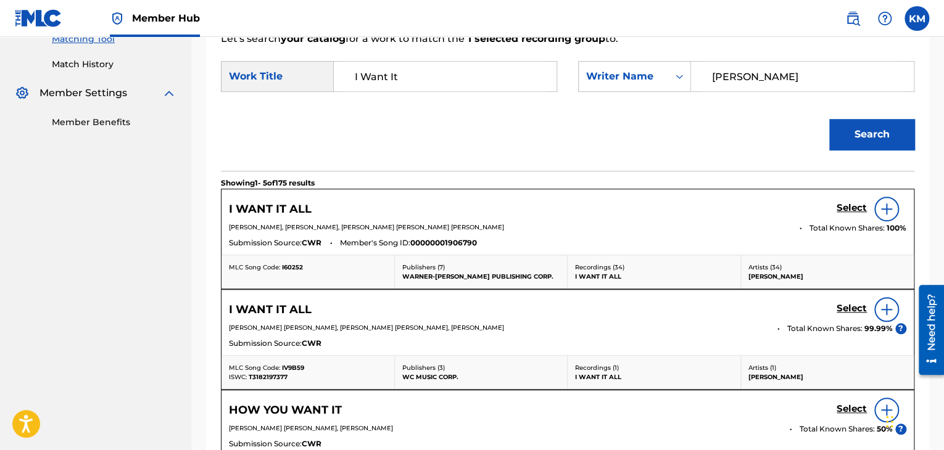
drag, startPoint x: 744, startPoint y: 83, endPoint x: 698, endPoint y: 78, distance: 46.5
click at [698, 78] on div "Cole" at bounding box center [802, 76] width 223 height 31
type input "SINATRA"
click at [829, 119] on button "Search" at bounding box center [871, 134] width 85 height 31
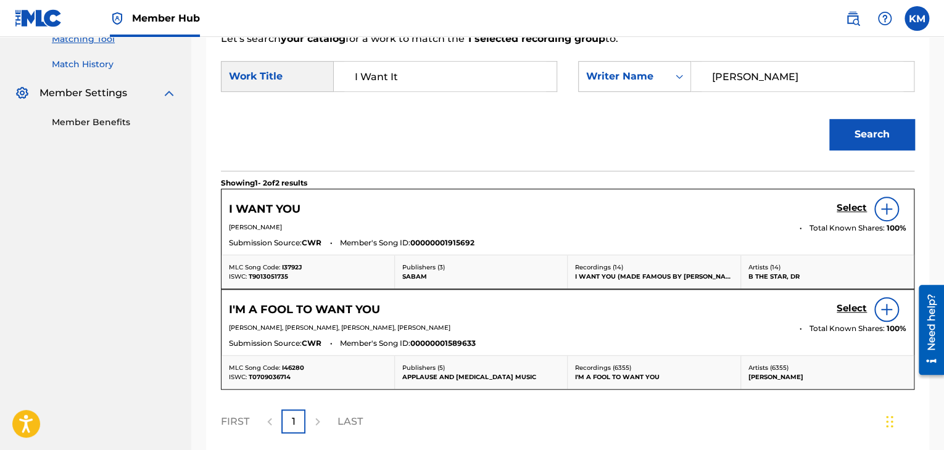
click at [88, 64] on link "Match History" at bounding box center [114, 64] width 125 height 13
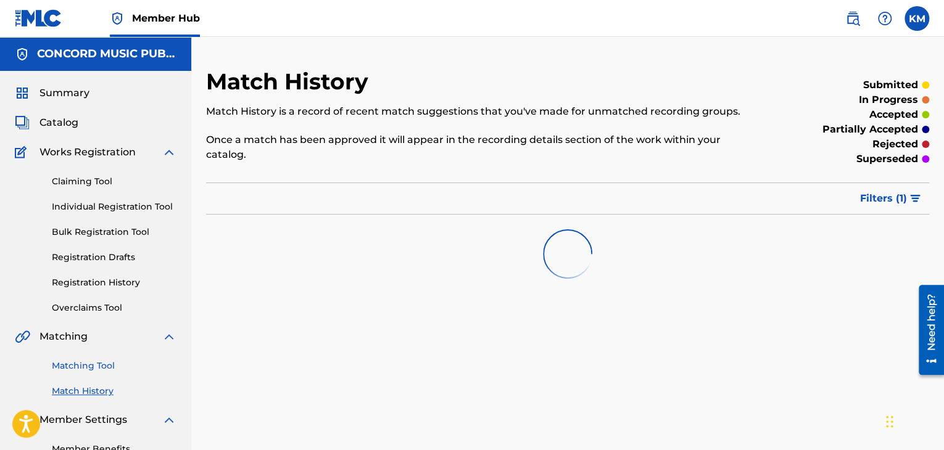
click at [99, 366] on link "Matching Tool" at bounding box center [114, 366] width 125 height 13
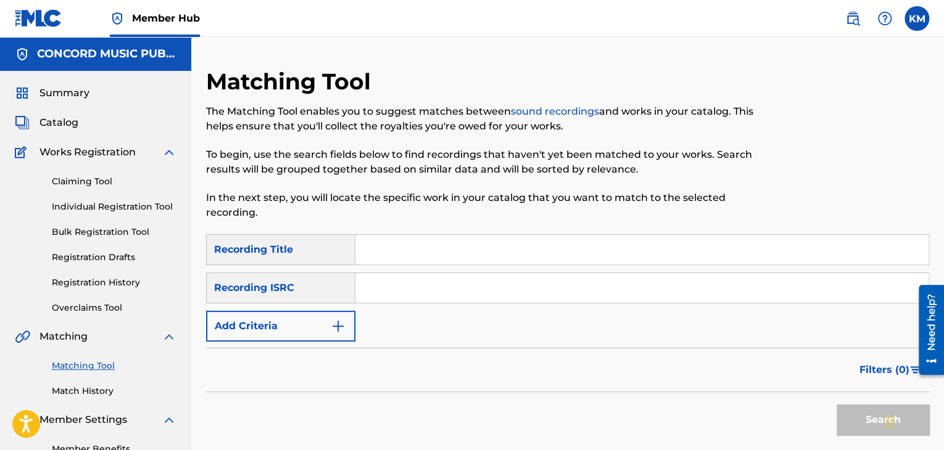
click at [385, 287] on input "Search Form" at bounding box center [641, 288] width 573 height 30
type input "GBGRV0900002"
click at [859, 405] on button "Search" at bounding box center [882, 420] width 93 height 31
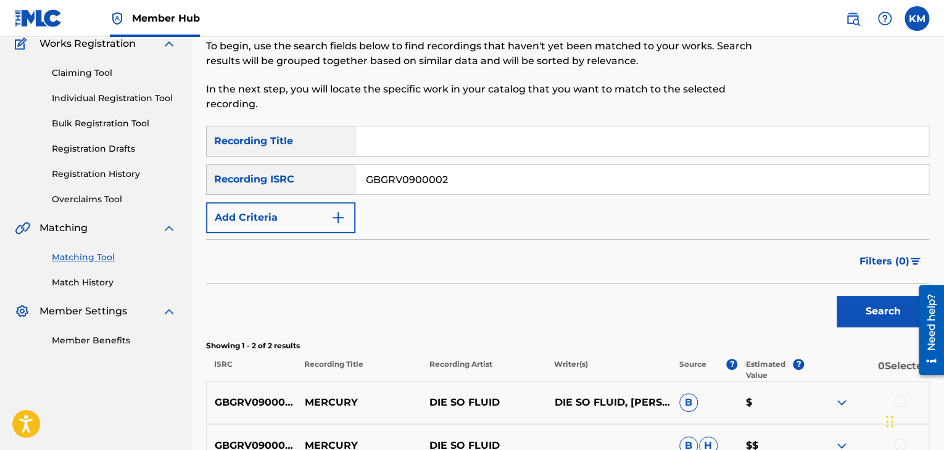
scroll to position [247, 0]
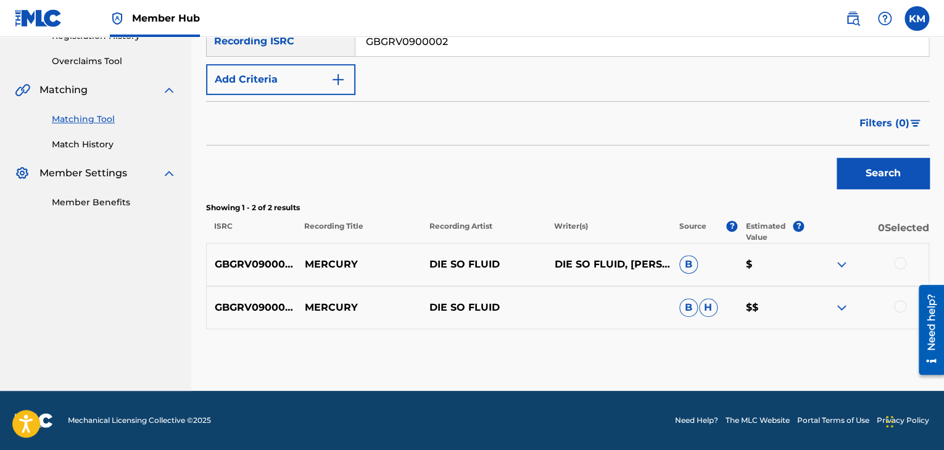
click at [896, 262] on div at bounding box center [900, 263] width 12 height 12
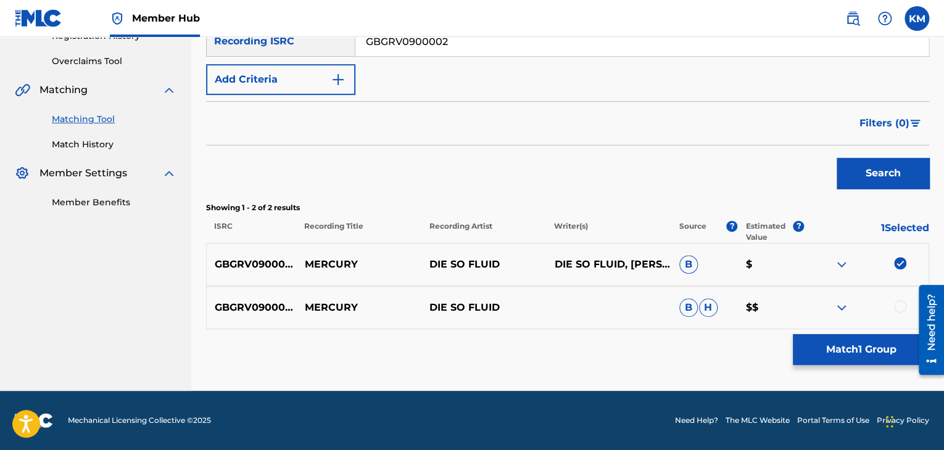
click at [900, 307] on div at bounding box center [900, 306] width 12 height 12
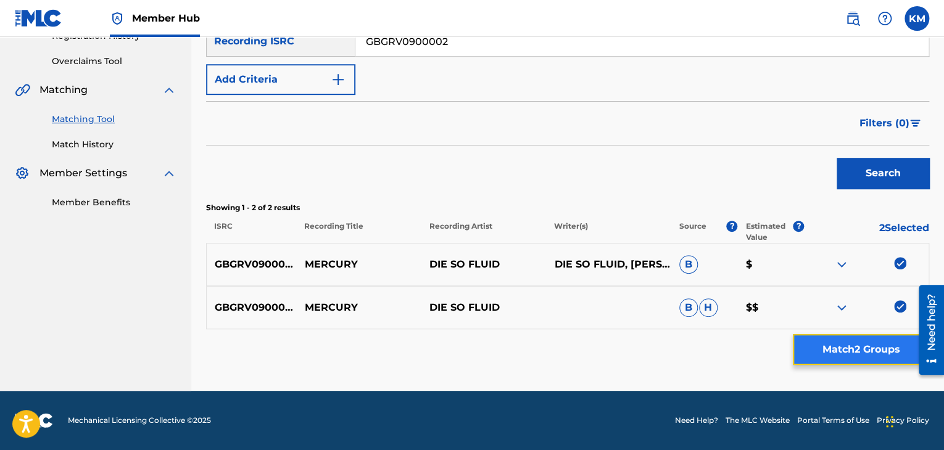
click at [893, 343] on button "Match 2 Groups" at bounding box center [861, 349] width 136 height 31
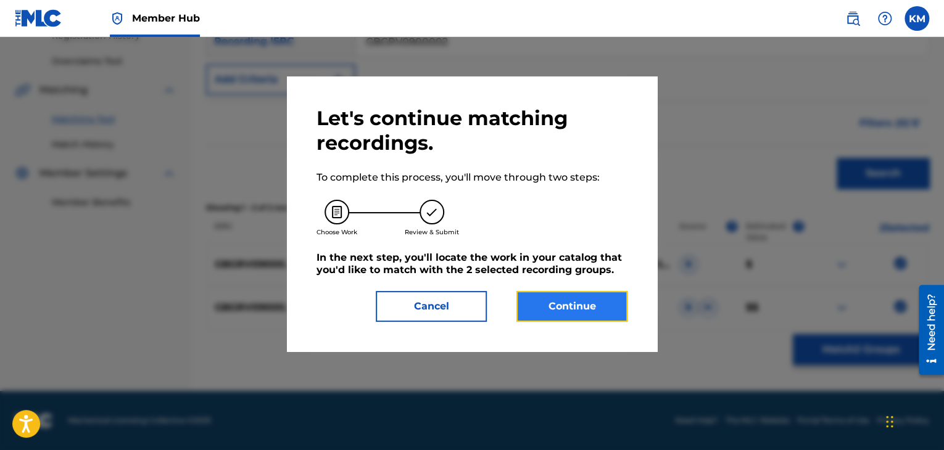
click at [579, 295] on button "Continue" at bounding box center [571, 306] width 111 height 31
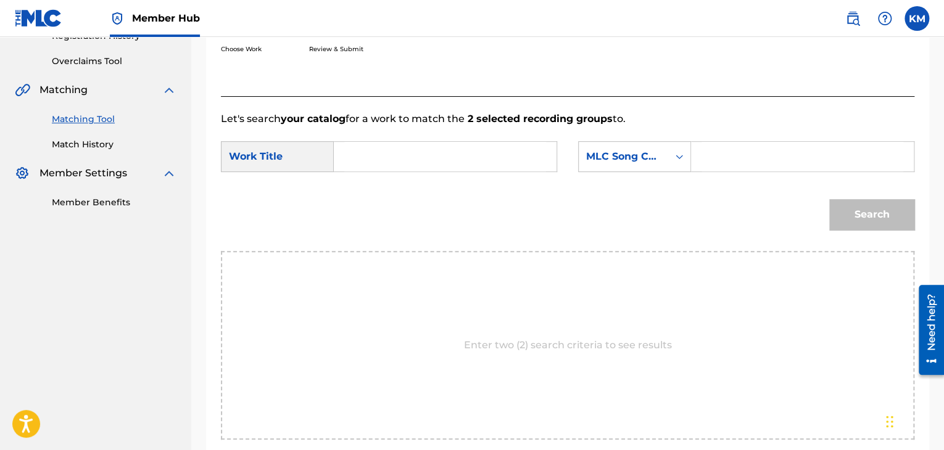
click at [375, 145] on input "Search Form" at bounding box center [445, 157] width 202 height 30
type input "Mercury"
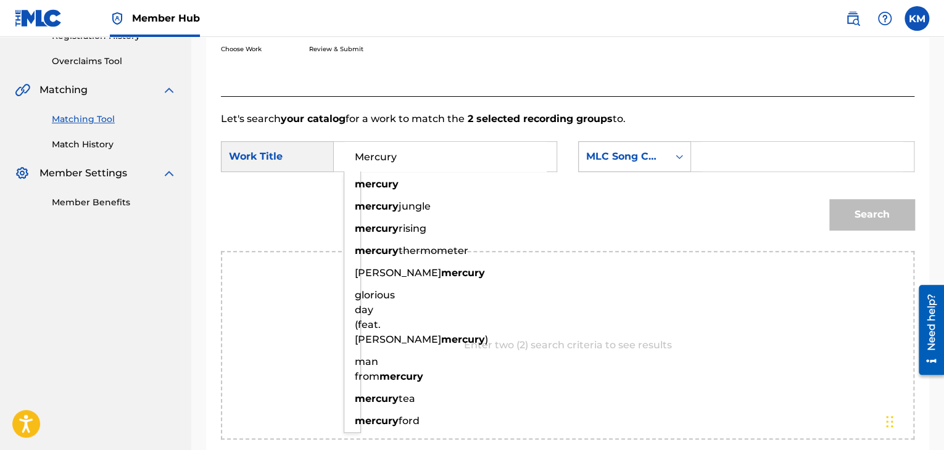
click at [683, 154] on icon "Search Form" at bounding box center [679, 157] width 12 height 12
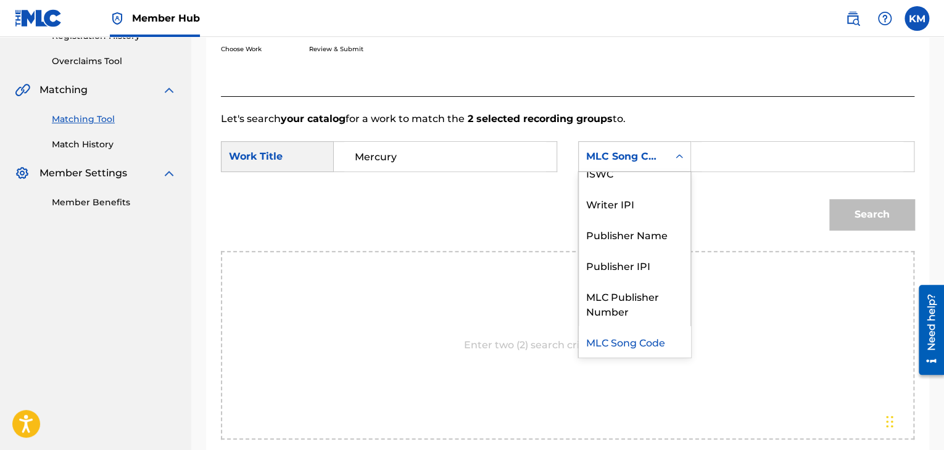
scroll to position [0, 0]
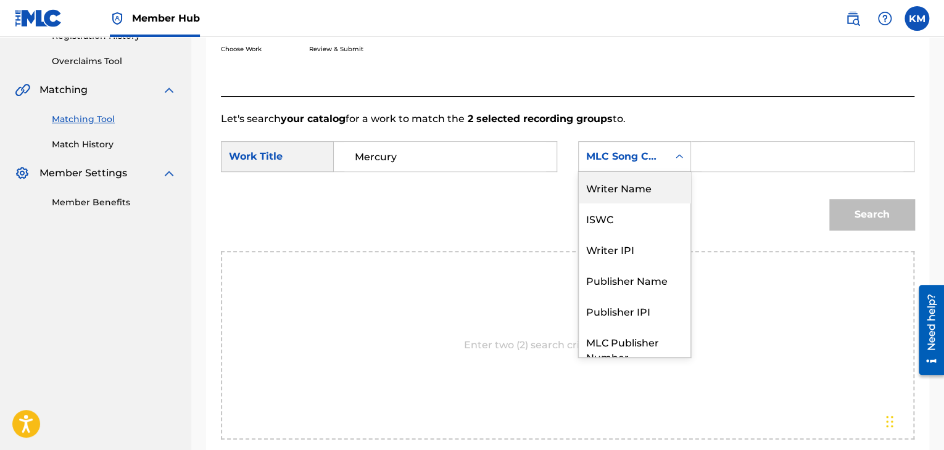
click at [656, 184] on div "Writer Name" at bounding box center [635, 187] width 112 height 31
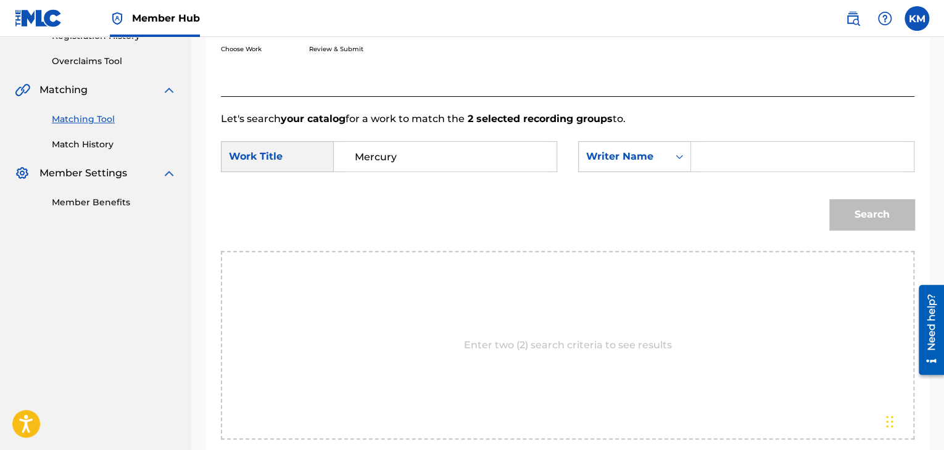
click at [765, 159] on input "Search Form" at bounding box center [802, 157] width 202 height 30
click at [864, 212] on button "Search" at bounding box center [871, 214] width 85 height 31
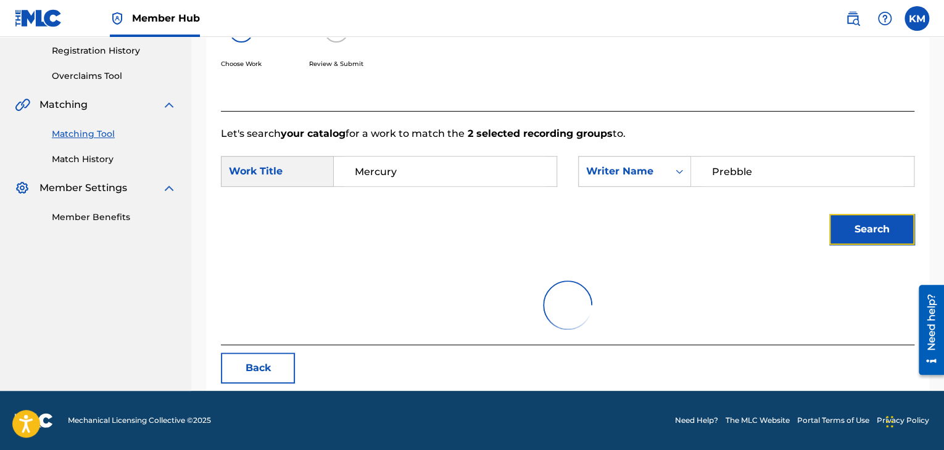
scroll to position [179, 0]
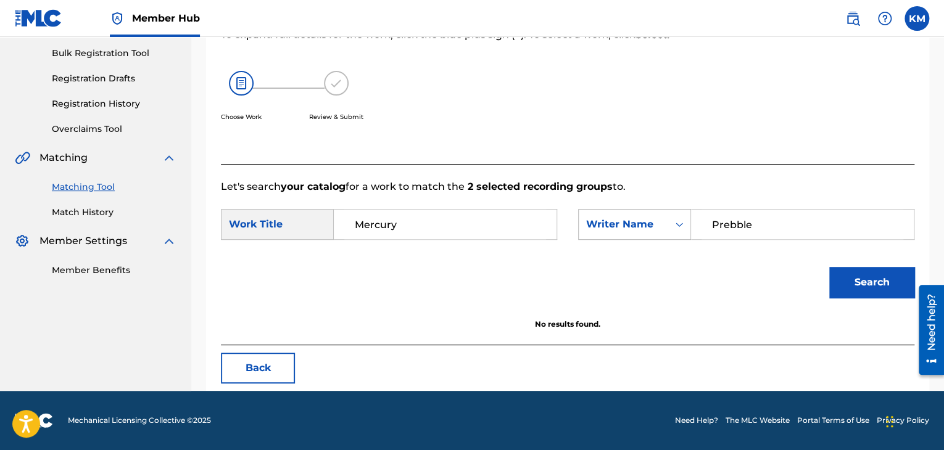
drag, startPoint x: 762, startPoint y: 228, endPoint x: 687, endPoint y: 228, distance: 75.9
click at [687, 228] on div "SearchWithCriteria073e8250-d871-41e5-a088-ba778f496560 Writer Name Prebble" at bounding box center [746, 224] width 336 height 31
type input "Richards"
click at [854, 284] on button "Search" at bounding box center [871, 282] width 85 height 31
click at [106, 212] on link "Match History" at bounding box center [114, 212] width 125 height 13
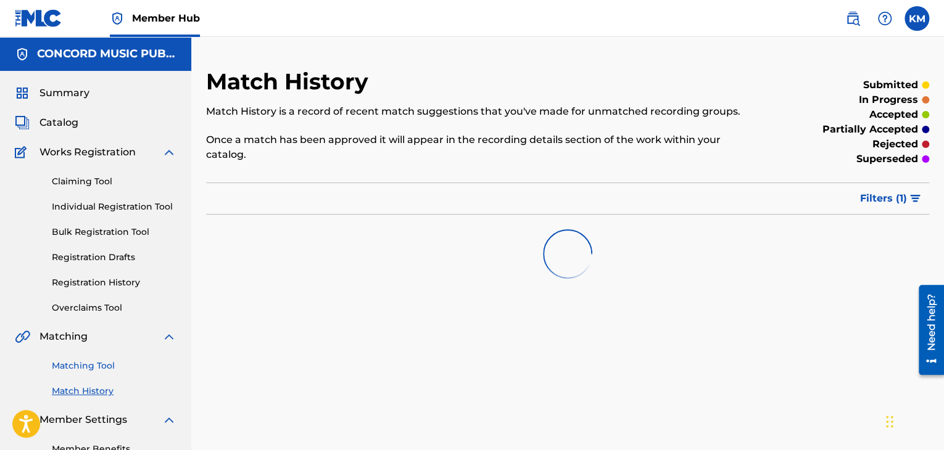
click at [97, 371] on link "Matching Tool" at bounding box center [114, 366] width 125 height 13
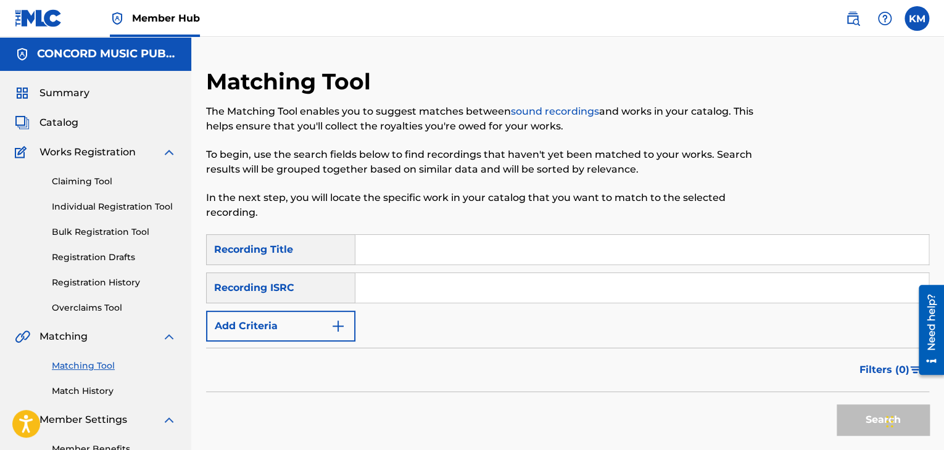
click at [440, 282] on input "Search Form" at bounding box center [641, 288] width 573 height 30
type input "NZAM00700136"
click at [851, 423] on button "Search" at bounding box center [882, 420] width 93 height 31
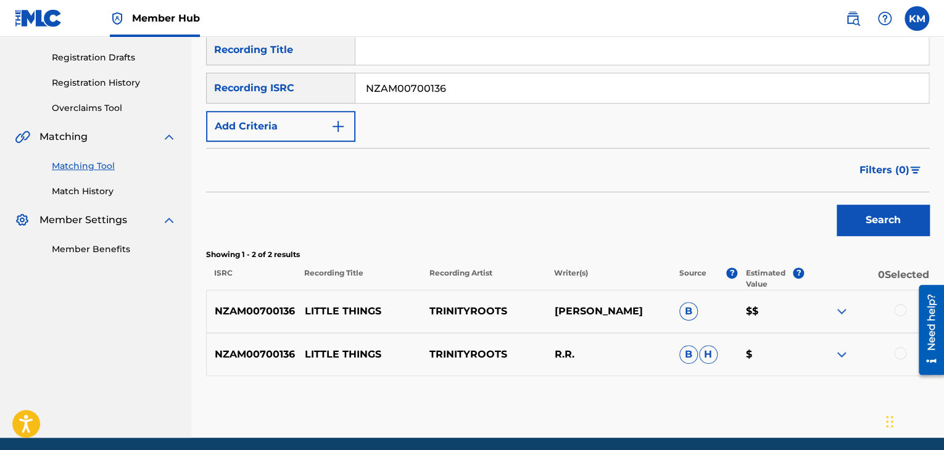
scroll to position [247, 0]
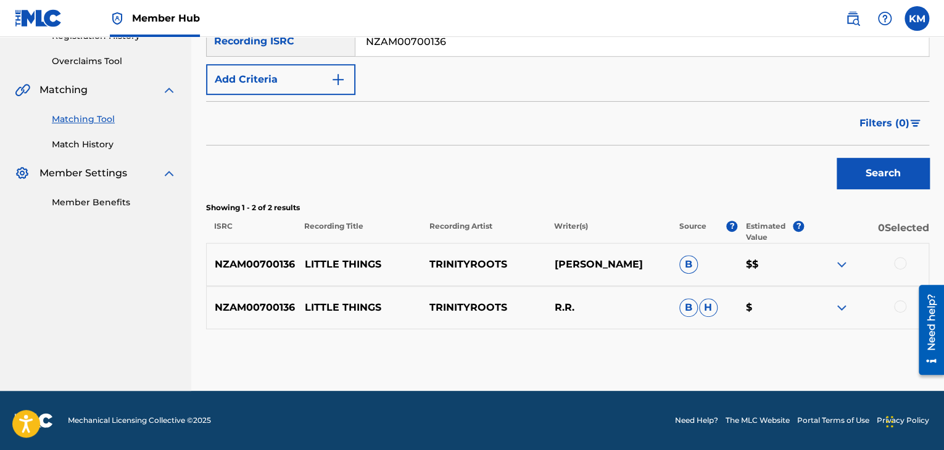
click at [897, 263] on div at bounding box center [900, 263] width 12 height 12
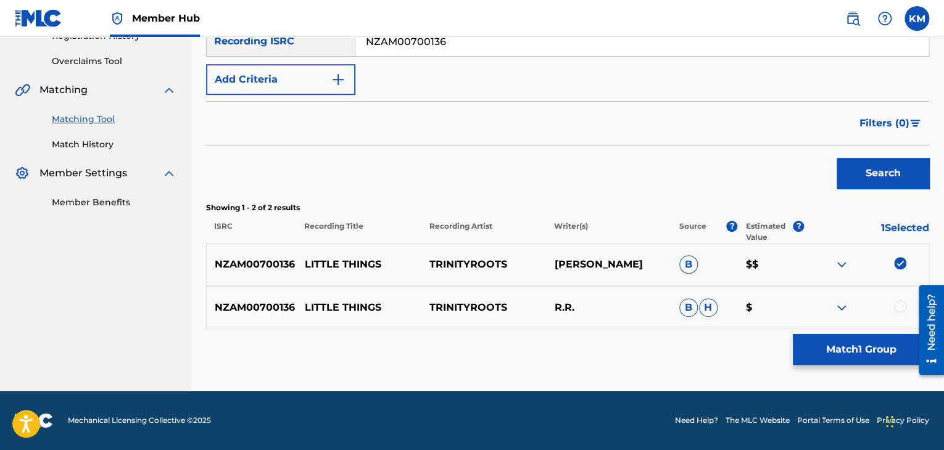
click at [901, 307] on div at bounding box center [900, 306] width 12 height 12
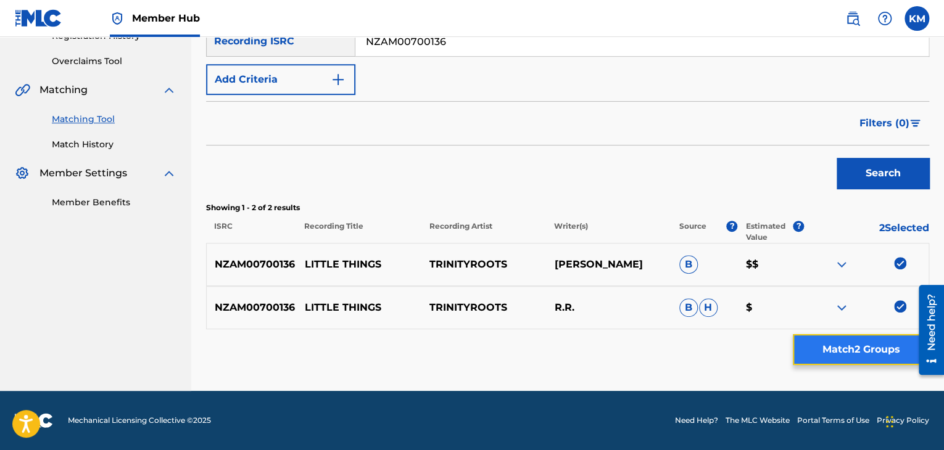
click at [852, 341] on button "Match 2 Groups" at bounding box center [861, 349] width 136 height 31
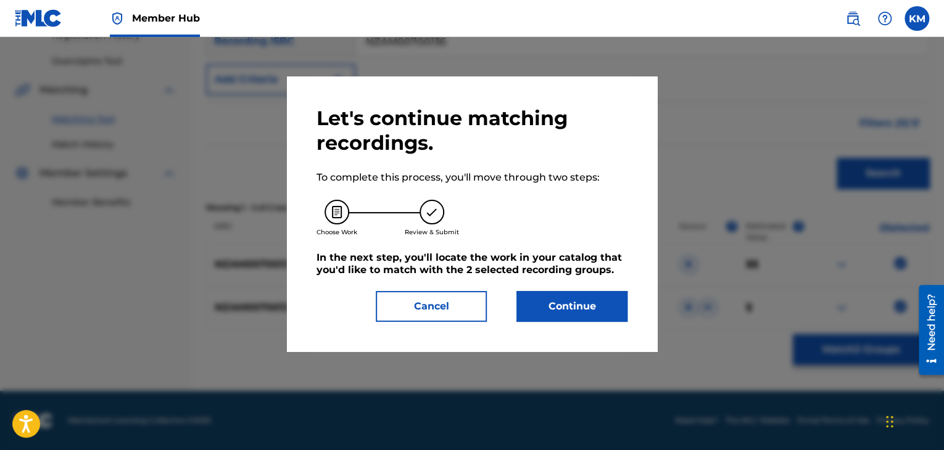
click at [597, 289] on div "Let's continue matching recordings. To complete this process, you'll move throu…" at bounding box center [471, 214] width 311 height 216
click at [590, 302] on button "Continue" at bounding box center [571, 306] width 111 height 31
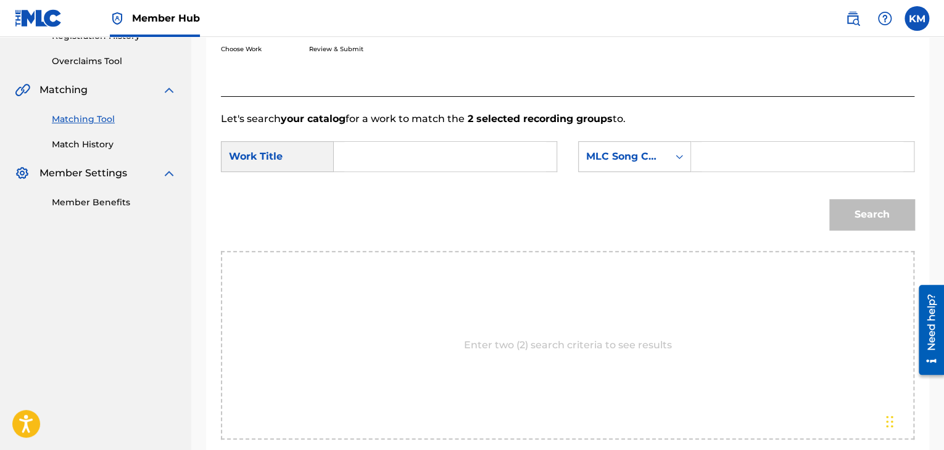
click at [416, 158] on input "Search Form" at bounding box center [445, 157] width 202 height 30
type input "Little Things"
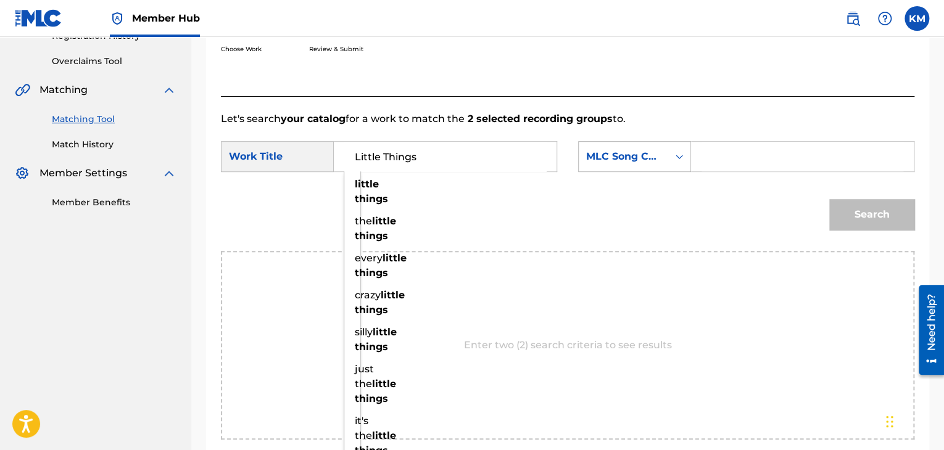
click at [686, 155] on div "Search Form" at bounding box center [679, 157] width 22 height 22
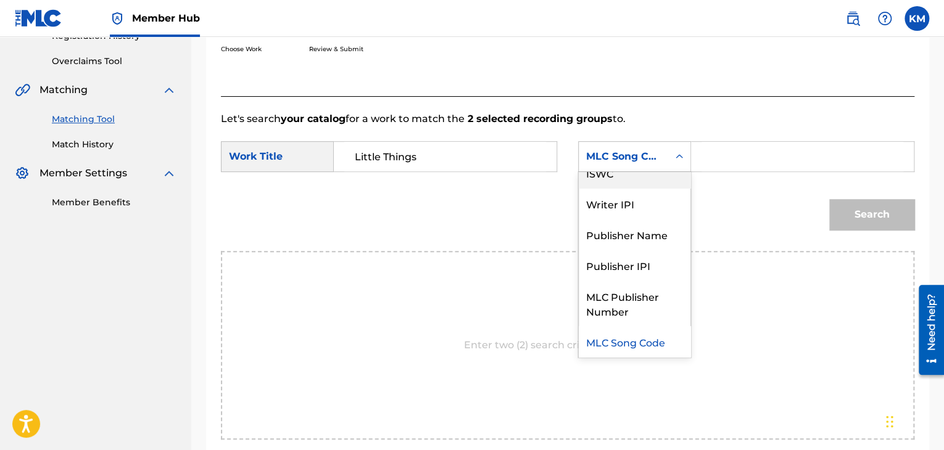
scroll to position [0, 0]
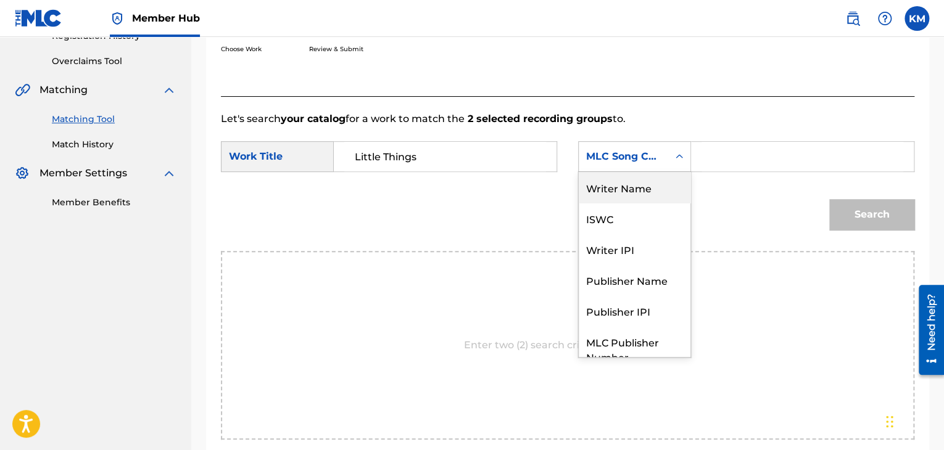
click at [671, 175] on div "Writer Name" at bounding box center [635, 187] width 112 height 31
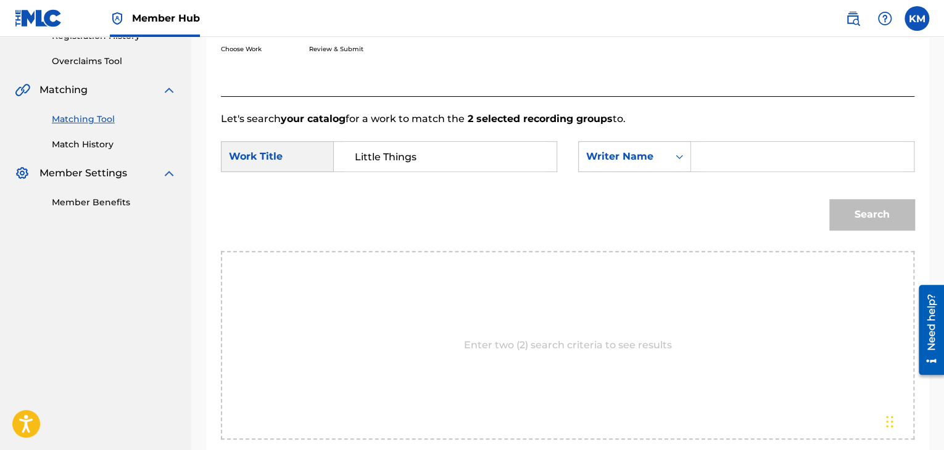
click at [782, 143] on input "Search Form" at bounding box center [802, 157] width 202 height 30
click at [861, 221] on button "Search" at bounding box center [871, 214] width 85 height 31
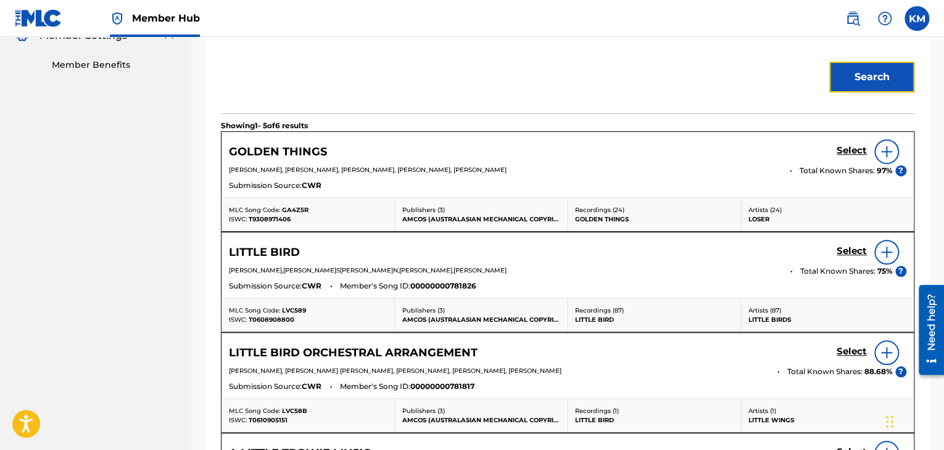
scroll to position [289, 0]
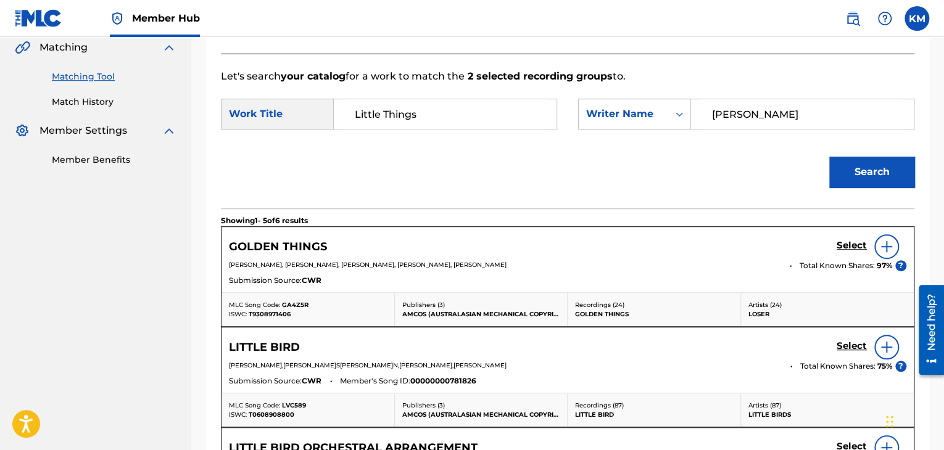
drag, startPoint x: 774, startPoint y: 117, endPoint x: 616, endPoint y: 124, distance: 157.5
click at [616, 124] on div "SearchWithCriteria0a42f007-8213-400a-a93b-02b75324a255 Writer Name Maxwell" at bounding box center [746, 114] width 336 height 31
type input "BEVAN"
click at [848, 166] on button "Search" at bounding box center [871, 172] width 85 height 31
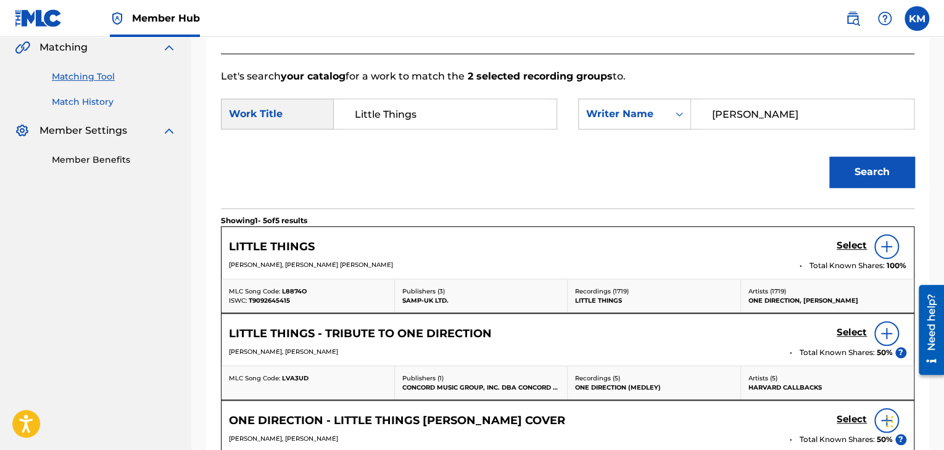
click at [105, 101] on link "Match History" at bounding box center [114, 102] width 125 height 13
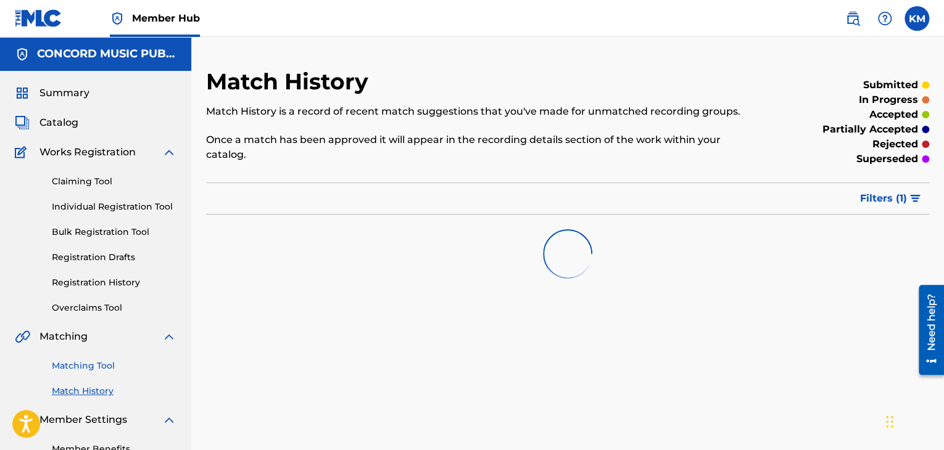
click at [104, 366] on link "Matching Tool" at bounding box center [114, 366] width 125 height 13
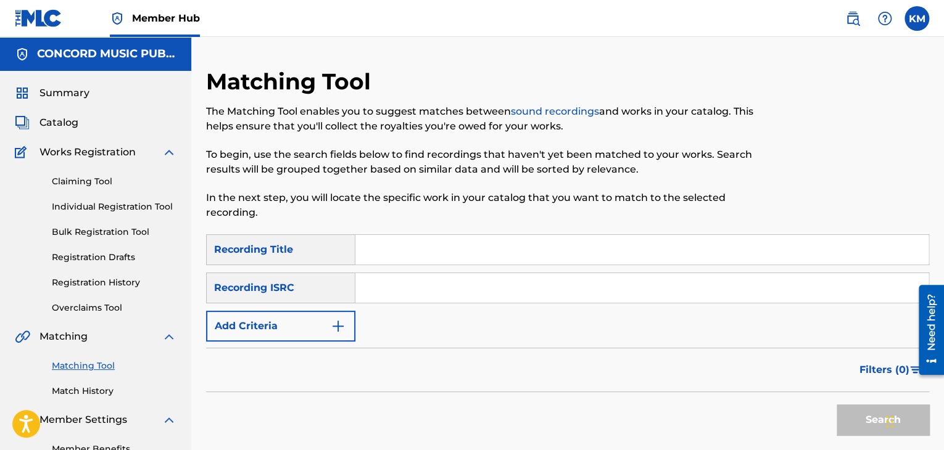
click at [413, 295] on input "Search Form" at bounding box center [641, 288] width 573 height 30
type input "TCADK1721251"
click at [875, 413] on button "Search" at bounding box center [882, 420] width 93 height 31
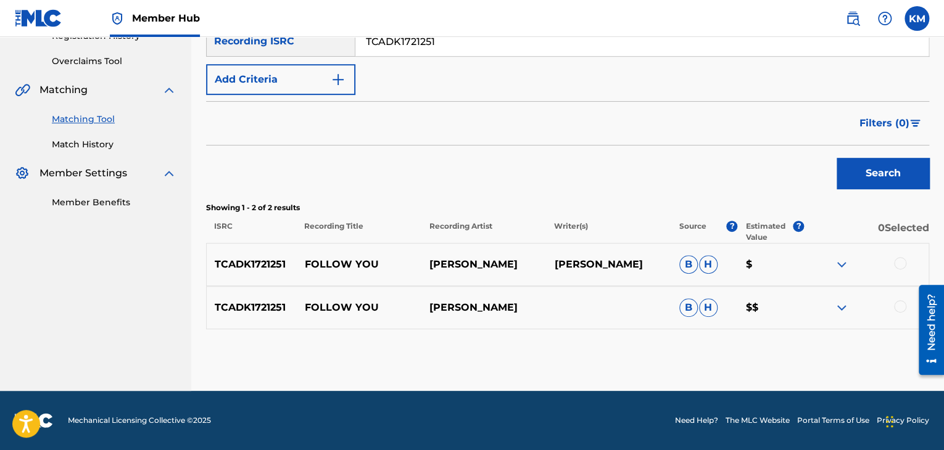
drag, startPoint x: 301, startPoint y: 265, endPoint x: 540, endPoint y: 265, distance: 239.3
click at [540, 265] on div "TCADK1721251 FOLLOW YOU ZACHARY MURDOCK ZACHARY MURDOCK B H $" at bounding box center [567, 264] width 723 height 43
copy div "FOLLOW YOU ZACHARY MURDOCK"
click at [901, 262] on div at bounding box center [900, 263] width 12 height 12
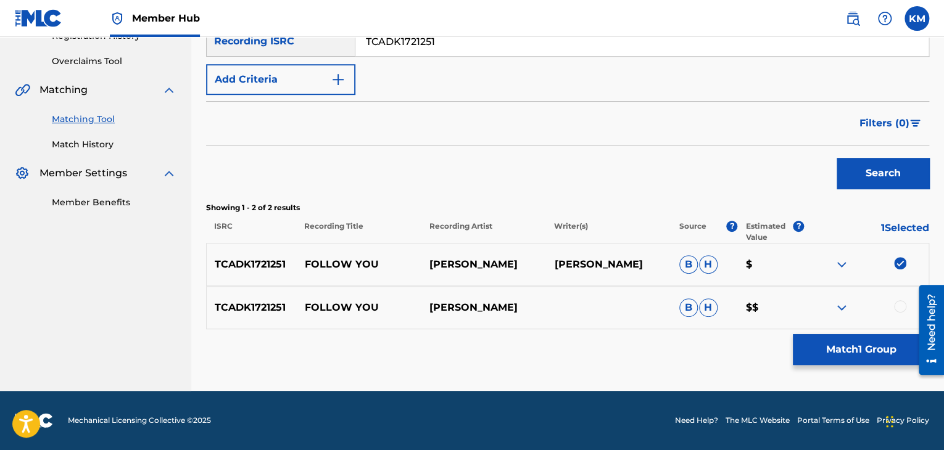
click at [898, 312] on div at bounding box center [900, 306] width 12 height 12
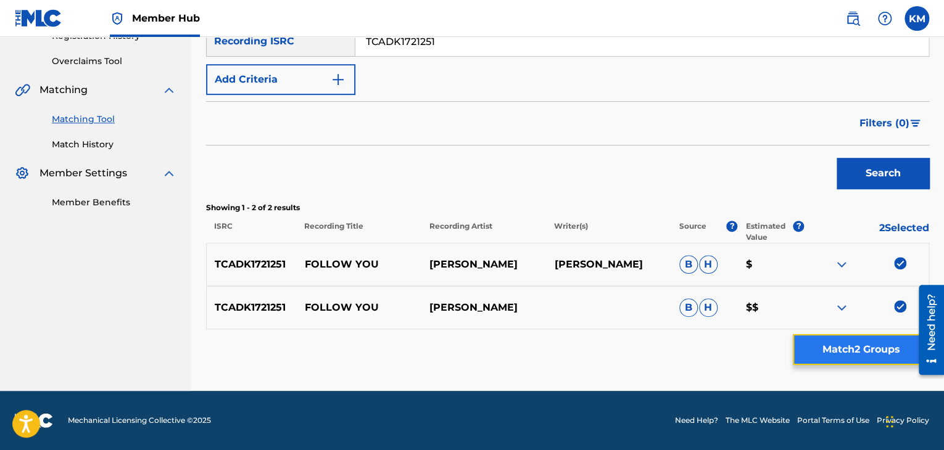
click at [845, 348] on button "Match 2 Groups" at bounding box center [861, 349] width 136 height 31
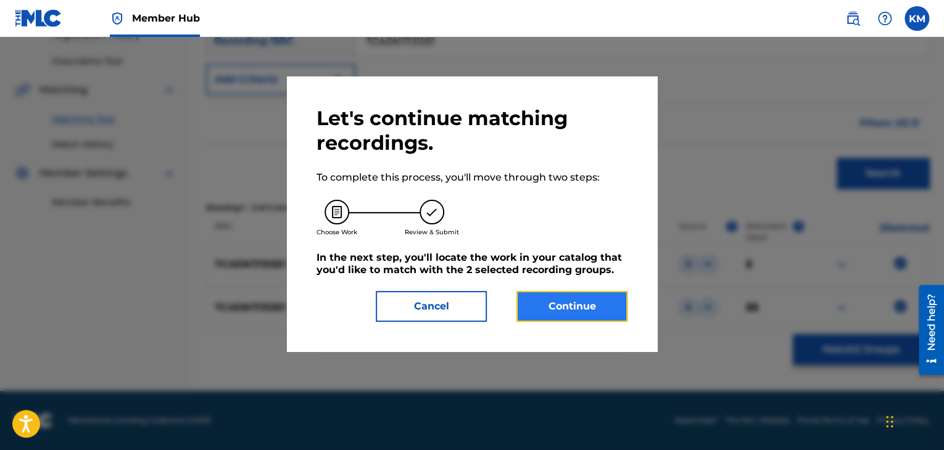
click at [569, 301] on button "Continue" at bounding box center [571, 306] width 111 height 31
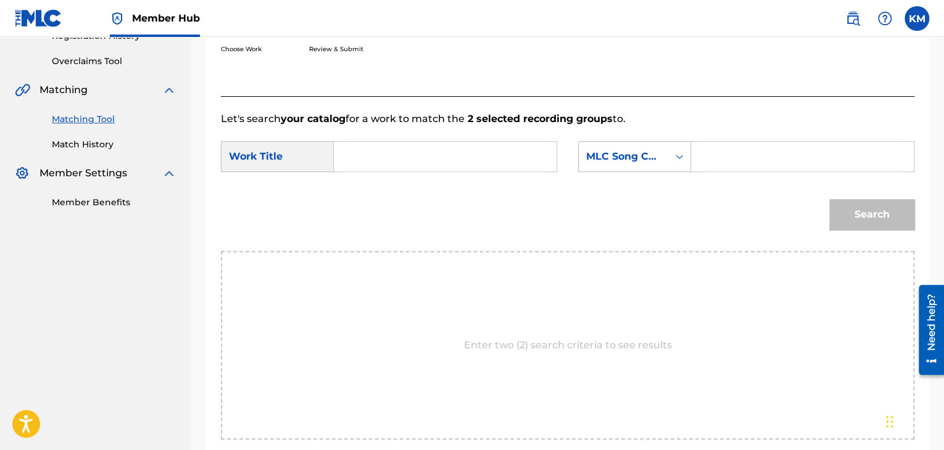
click at [674, 163] on div "Search Form" at bounding box center [679, 157] width 22 height 22
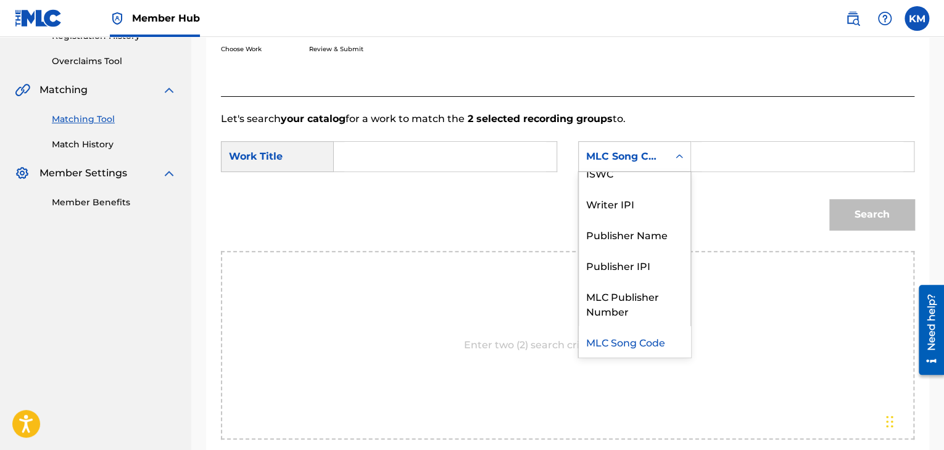
scroll to position [0, 0]
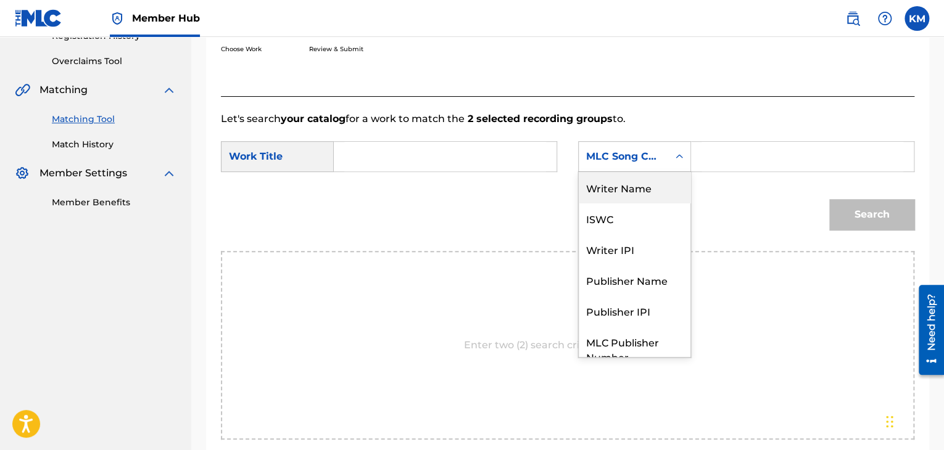
click at [659, 175] on div "Writer Name" at bounding box center [635, 187] width 112 height 31
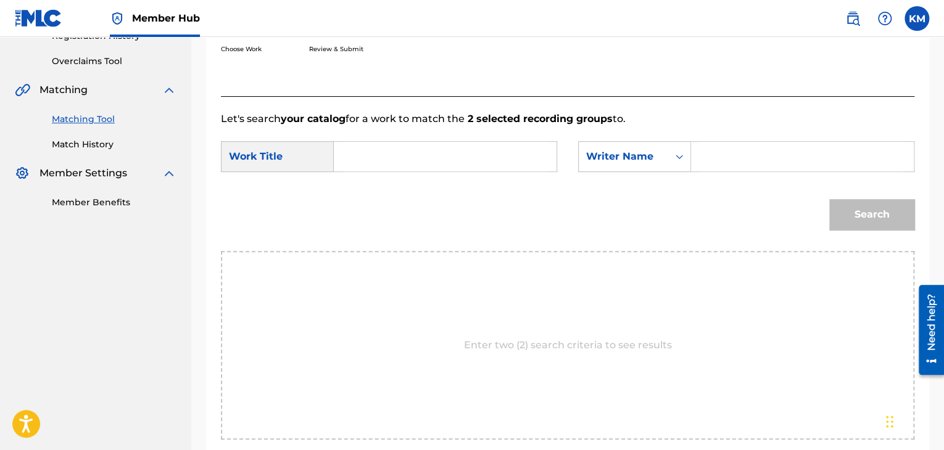
click at [737, 167] on input "Search Form" at bounding box center [802, 157] width 202 height 30
type input "field"
click at [429, 156] on input "Search Form" at bounding box center [445, 157] width 202 height 30
click at [517, 152] on input "Search Form" at bounding box center [445, 157] width 202 height 30
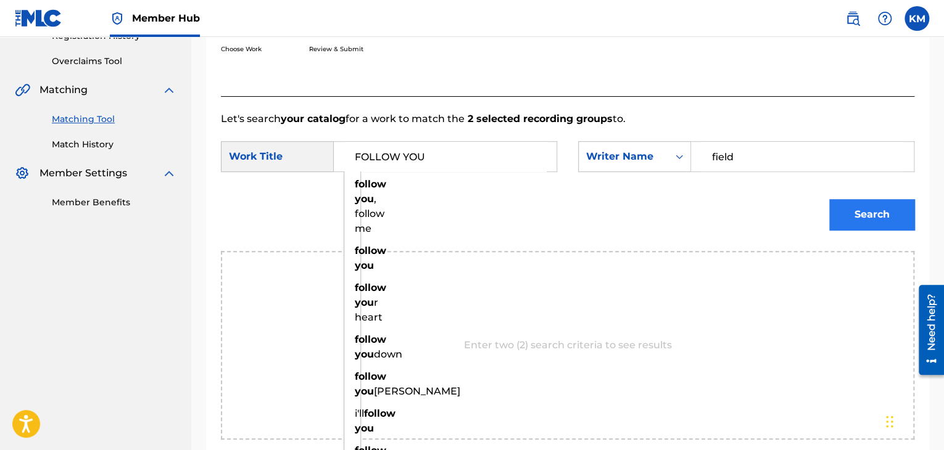
type input "FOLLOW YOU"
click at [849, 209] on button "Search" at bounding box center [871, 214] width 85 height 31
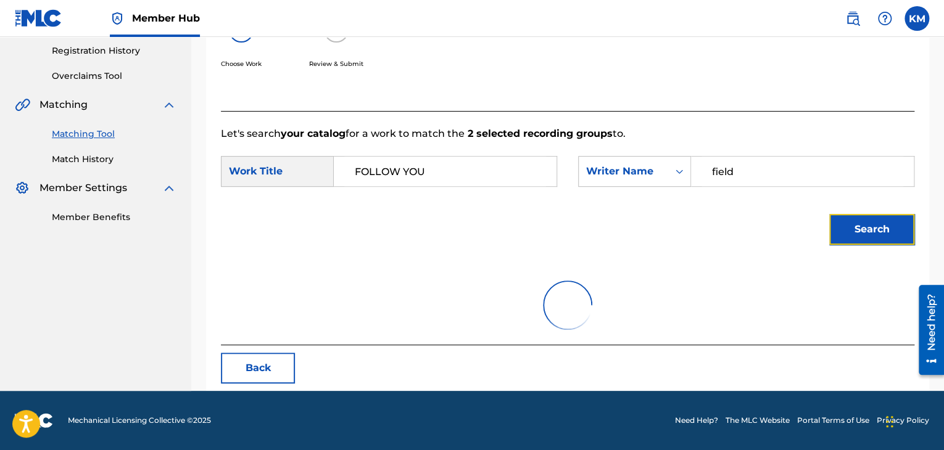
scroll to position [247, 0]
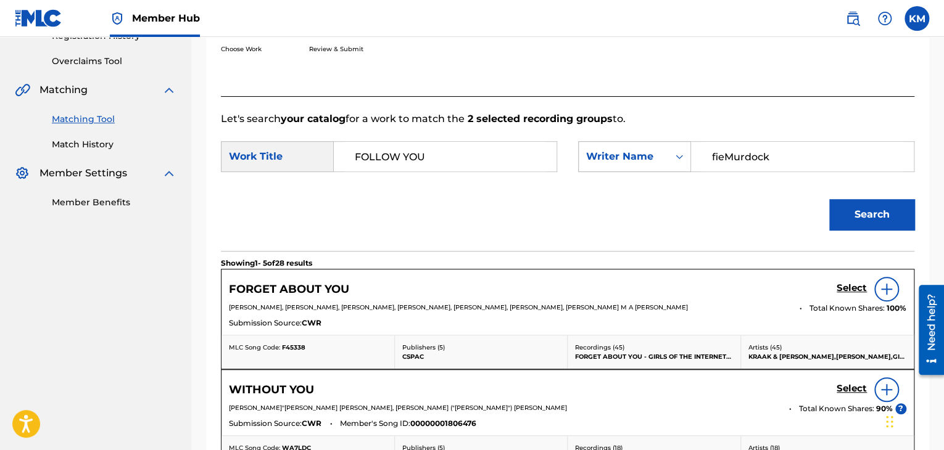
drag, startPoint x: 740, startPoint y: 153, endPoint x: 616, endPoint y: 153, distance: 124.6
click at [645, 153] on div "SearchWithCriteriab63a6c17-70fe-4087-8153-5e96105dfbb4 Writer Name fieMurdock" at bounding box center [746, 156] width 336 height 31
drag, startPoint x: 792, startPoint y: 151, endPoint x: 630, endPoint y: 159, distance: 161.8
click at [630, 159] on div "SearchWithCriteriab63a6c17-70fe-4087-8153-5e96105dfbb4 Writer Name fieMurdock" at bounding box center [746, 156] width 336 height 31
type input "Murdock"
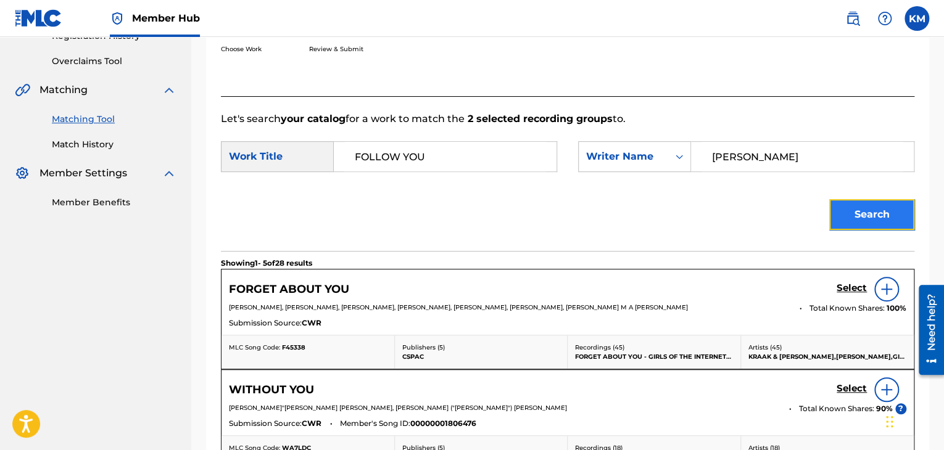
click at [852, 206] on button "Search" at bounding box center [871, 214] width 85 height 31
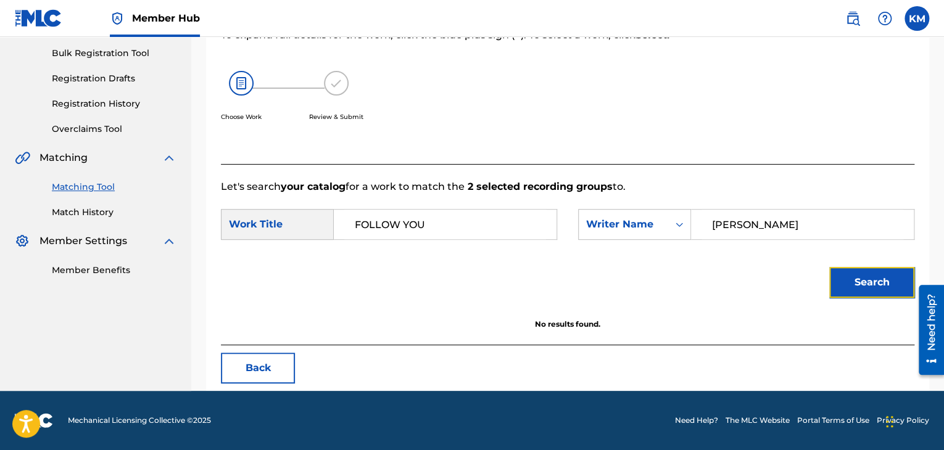
scroll to position [179, 0]
click at [88, 213] on link "Match History" at bounding box center [114, 212] width 125 height 13
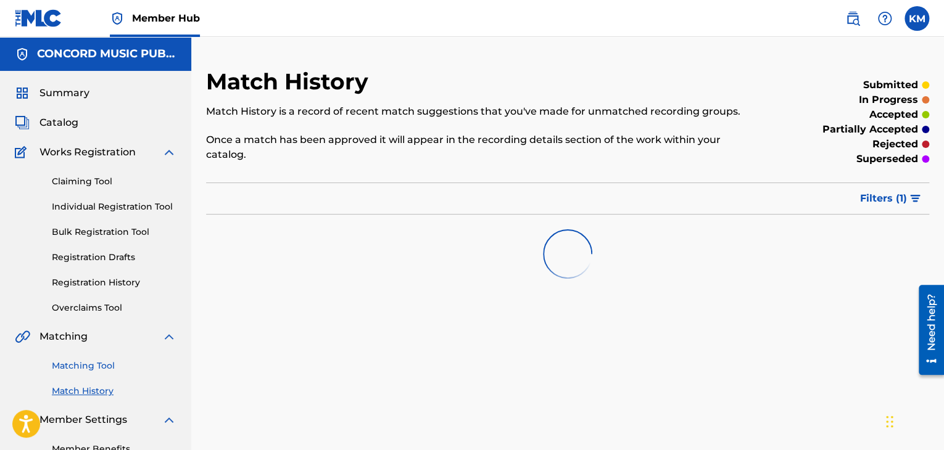
click at [96, 360] on link "Matching Tool" at bounding box center [114, 366] width 125 height 13
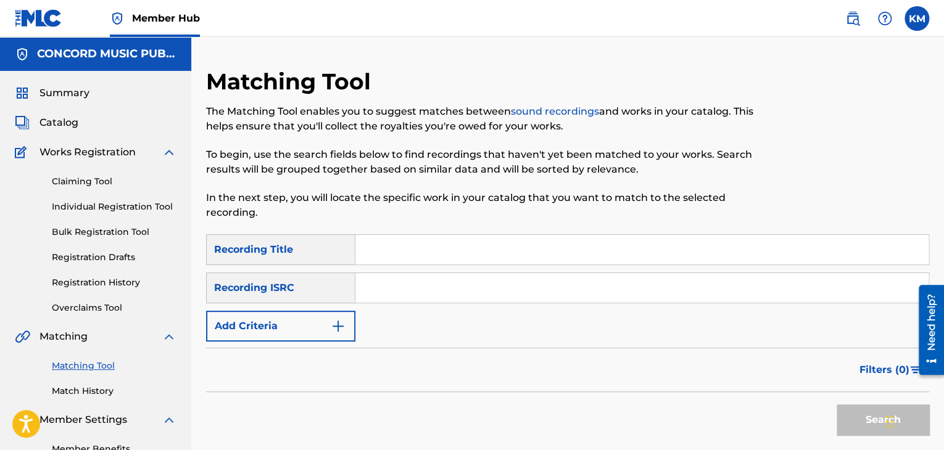
click at [412, 288] on input "Search Form" at bounding box center [641, 288] width 573 height 30
type input "QZDN21800011"
click at [846, 407] on button "Search" at bounding box center [882, 420] width 93 height 31
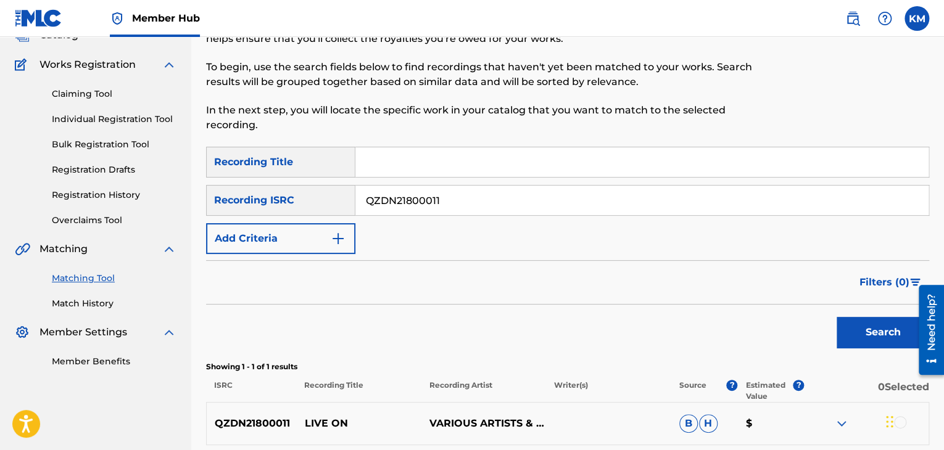
scroll to position [204, 0]
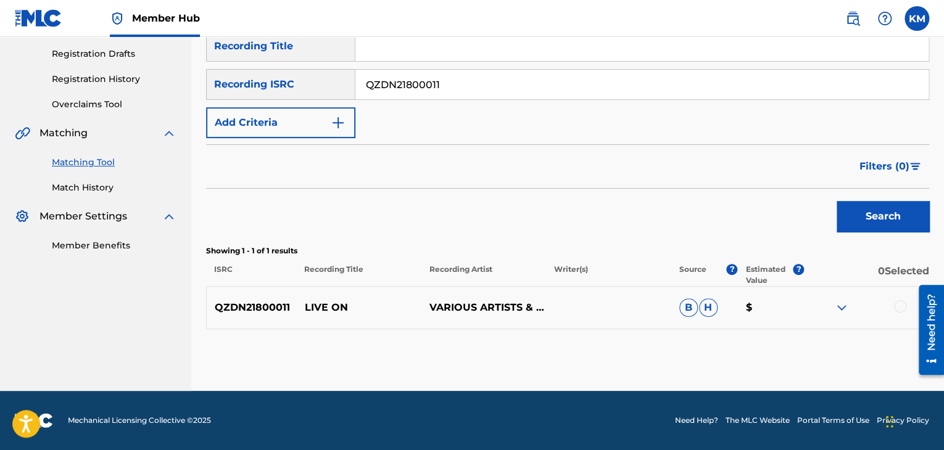
click at [896, 309] on div at bounding box center [900, 306] width 12 height 12
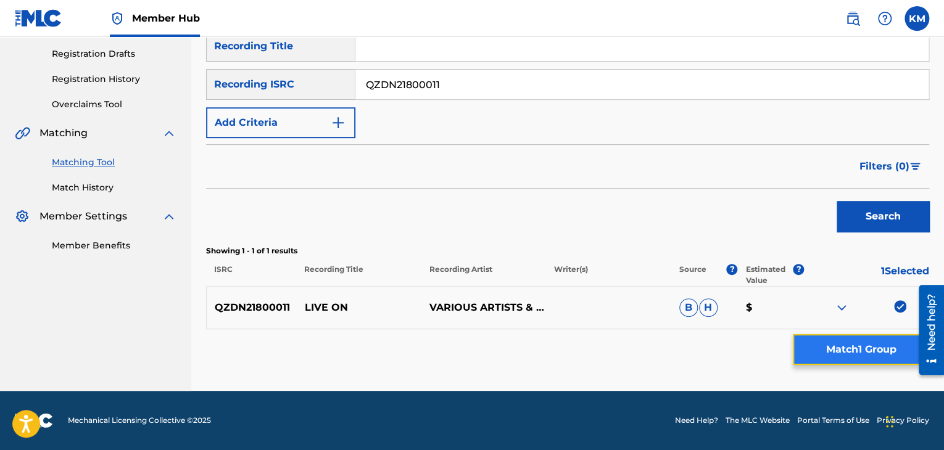
click at [871, 342] on button "Match 1 Group" at bounding box center [861, 349] width 136 height 31
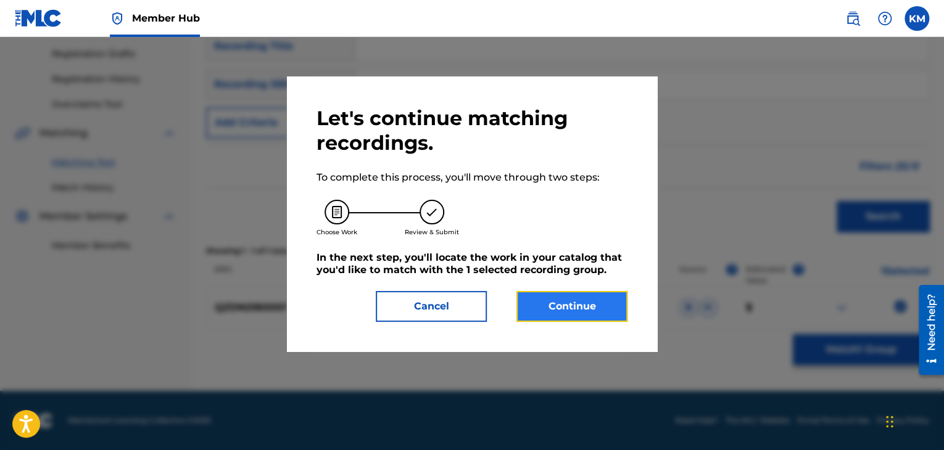
click at [537, 310] on button "Continue" at bounding box center [571, 306] width 111 height 31
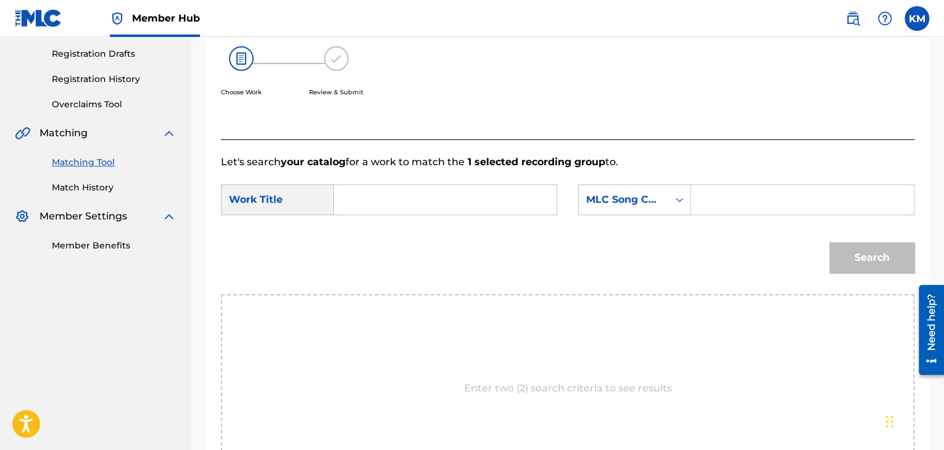
click at [424, 206] on input "Search Form" at bounding box center [445, 200] width 202 height 30
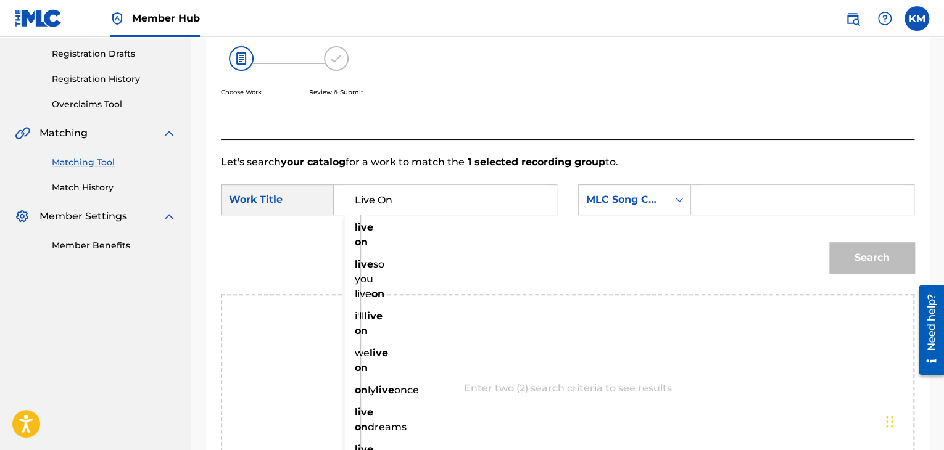
type input "Live On"
click at [683, 202] on icon "Search Form" at bounding box center [679, 200] width 12 height 12
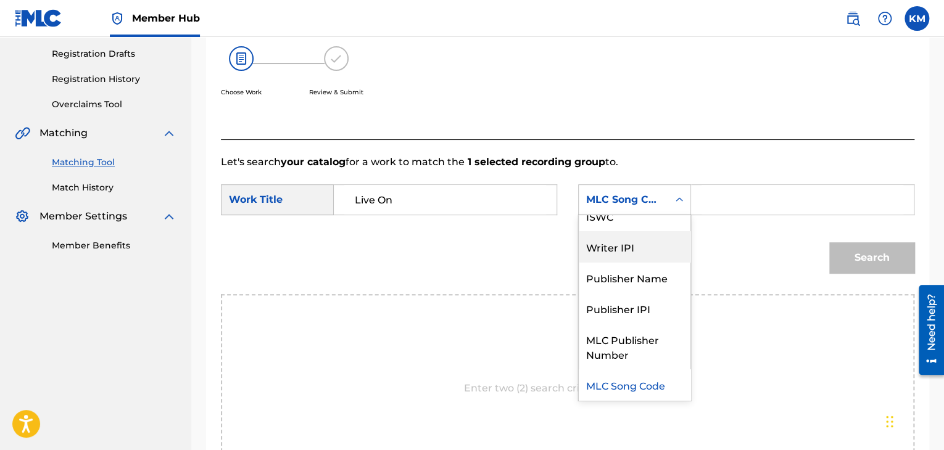
scroll to position [0, 0]
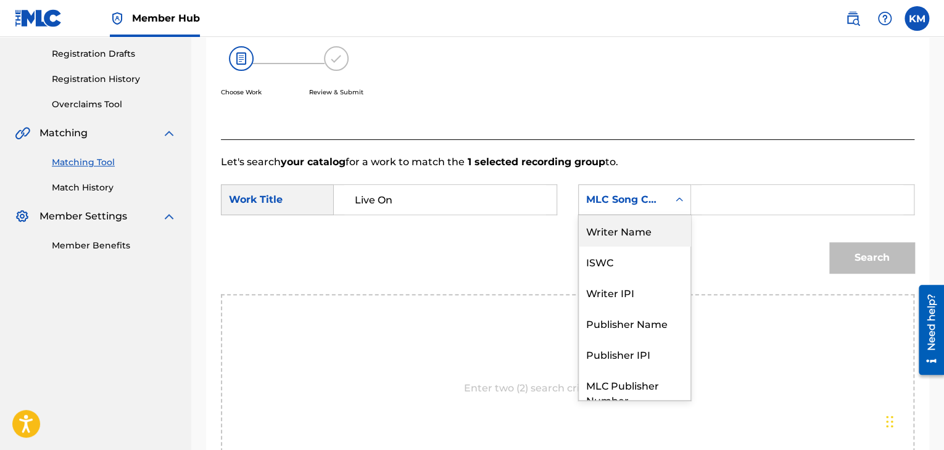
drag, startPoint x: 635, startPoint y: 225, endPoint x: 666, endPoint y: 227, distance: 31.6
click at [636, 225] on div "Writer Name" at bounding box center [635, 230] width 112 height 31
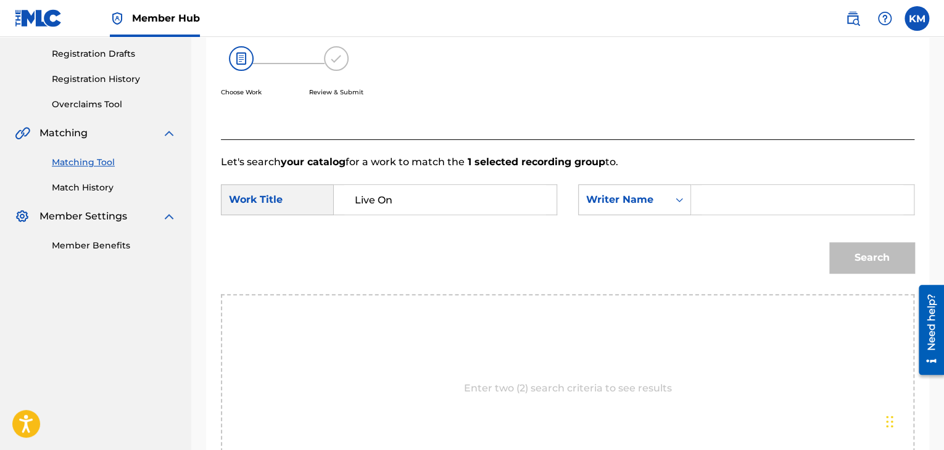
click at [741, 183] on form "SearchWithCriteriab081305a-3c25-4a7b-a9e7-89ef7da4d4d5 Work Title Live On Searc…" at bounding box center [567, 232] width 693 height 125
click at [743, 189] on input "Search Form" at bounding box center [802, 200] width 202 height 30
type input "Singh"
click at [891, 256] on button "Search" at bounding box center [871, 257] width 85 height 31
